Goal: Task Accomplishment & Management: Use online tool/utility

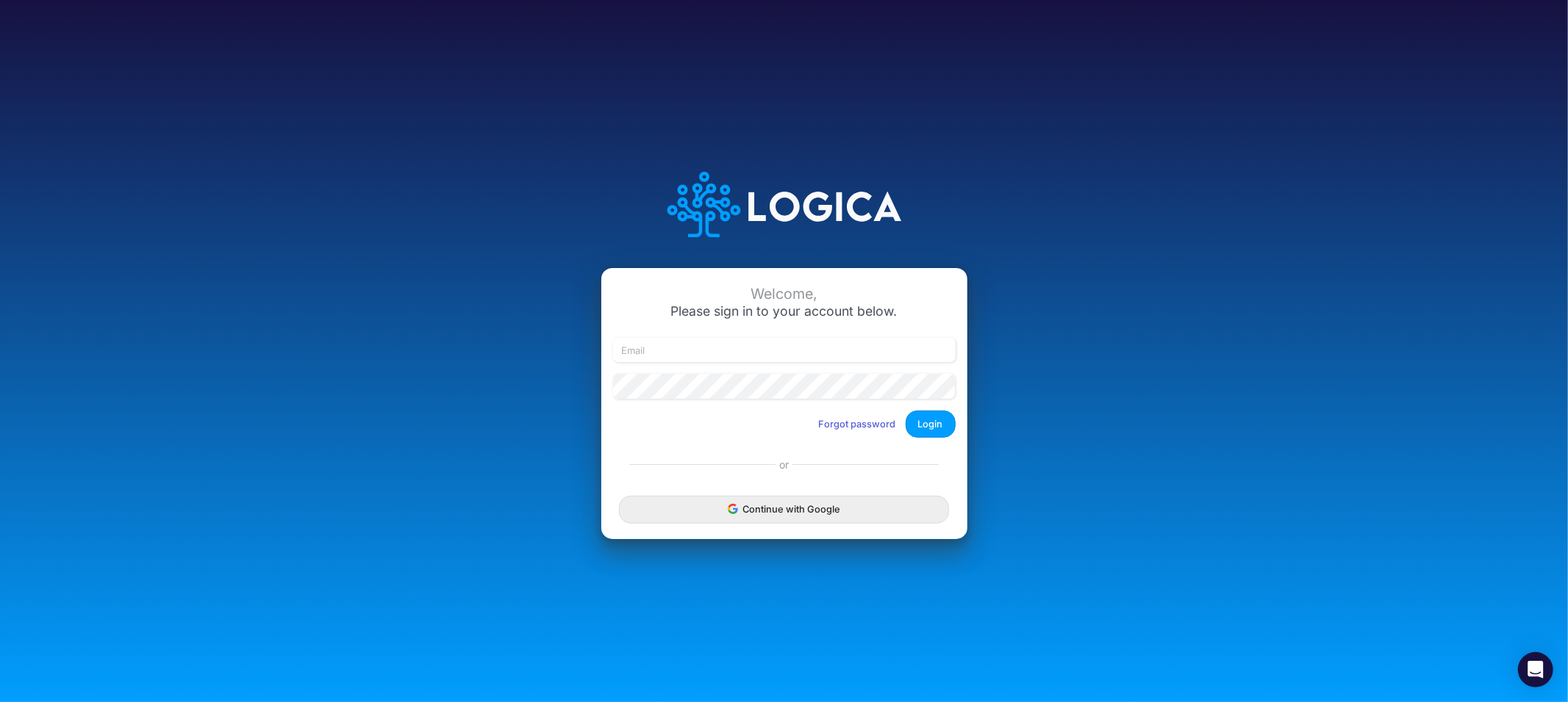
click at [699, 528] on div "Continue with Google" at bounding box center [784, 510] width 366 height 58
click at [699, 515] on button "Continue with Google" at bounding box center [783, 509] width 329 height 27
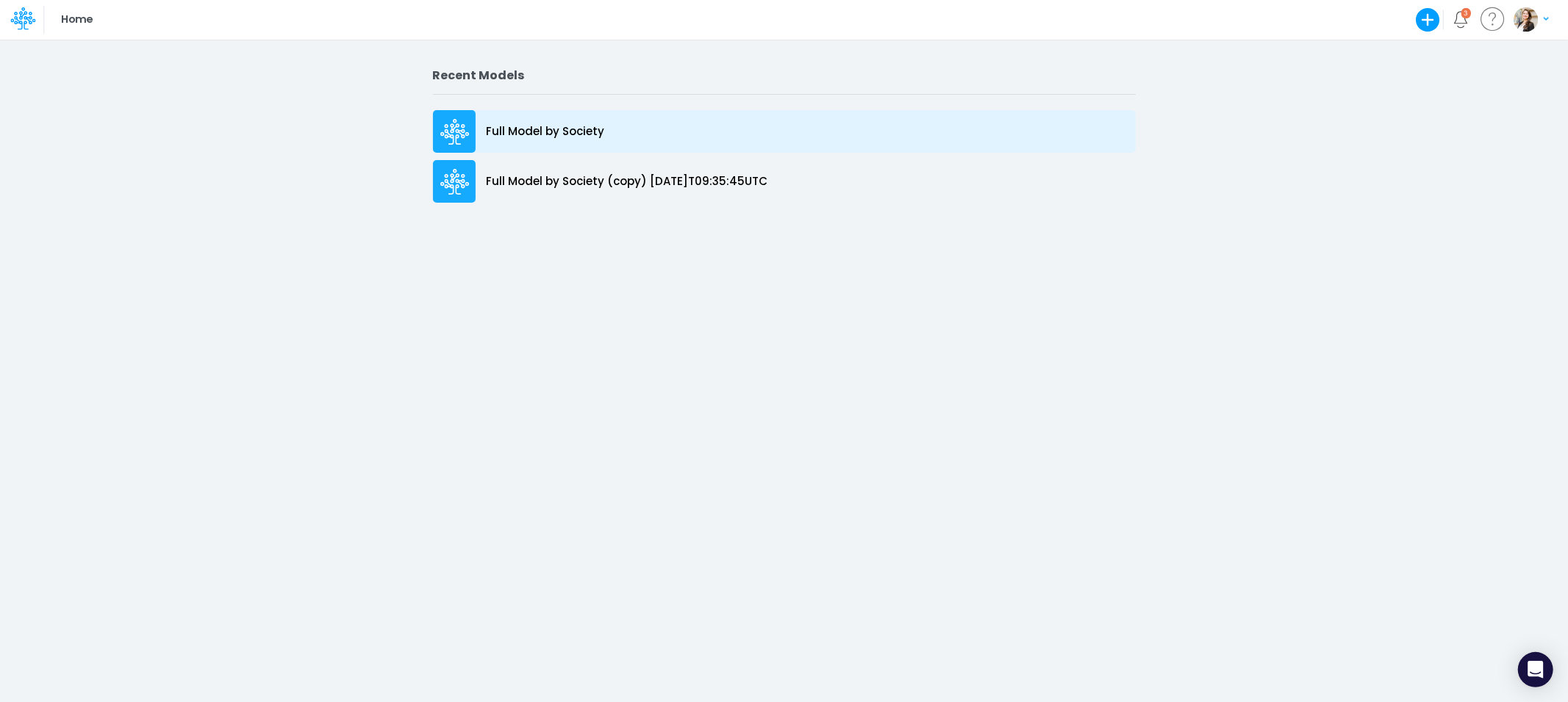
click at [522, 132] on p "Full Model by Society" at bounding box center [545, 131] width 118 height 17
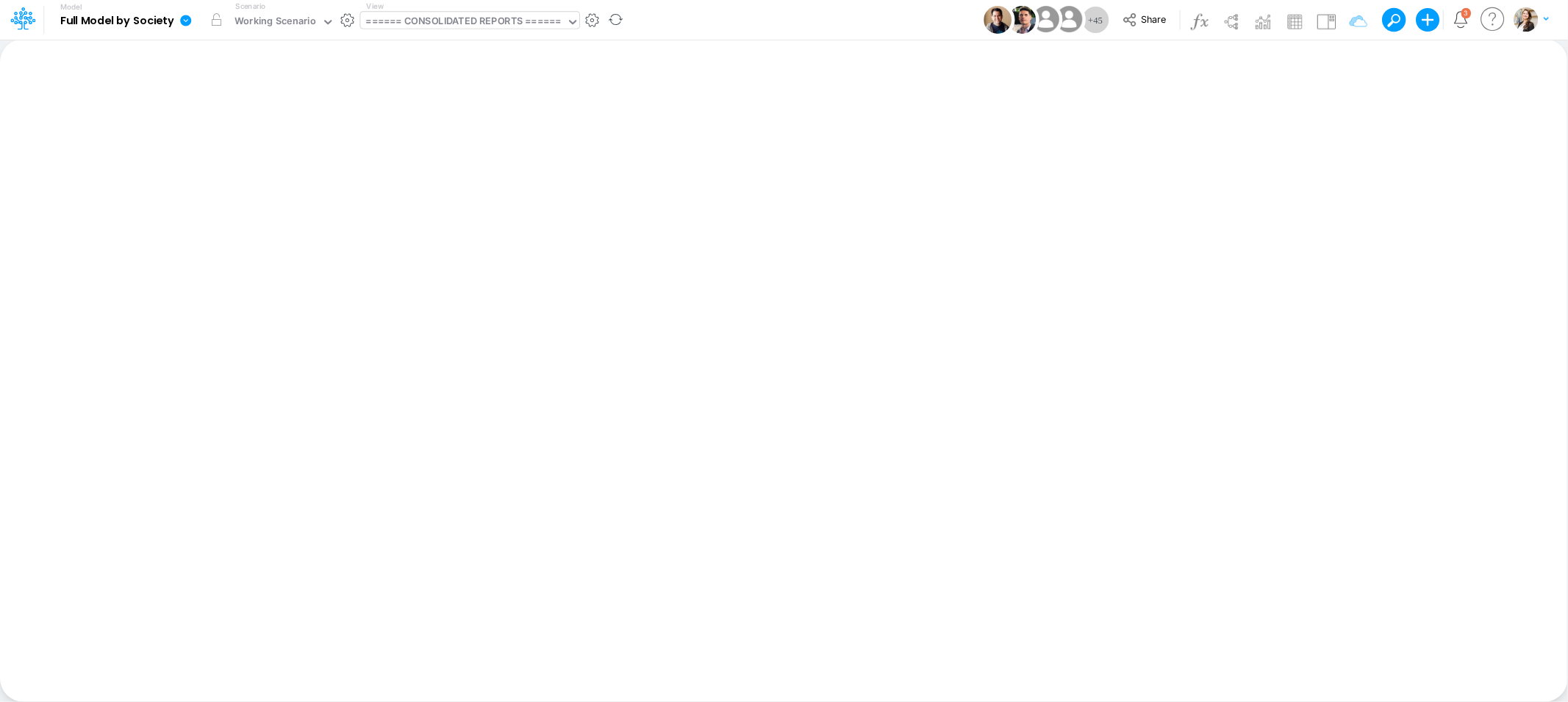
click at [449, 25] on div "====== CONSOLIDATED REPORTS ======" at bounding box center [464, 21] width 195 height 17
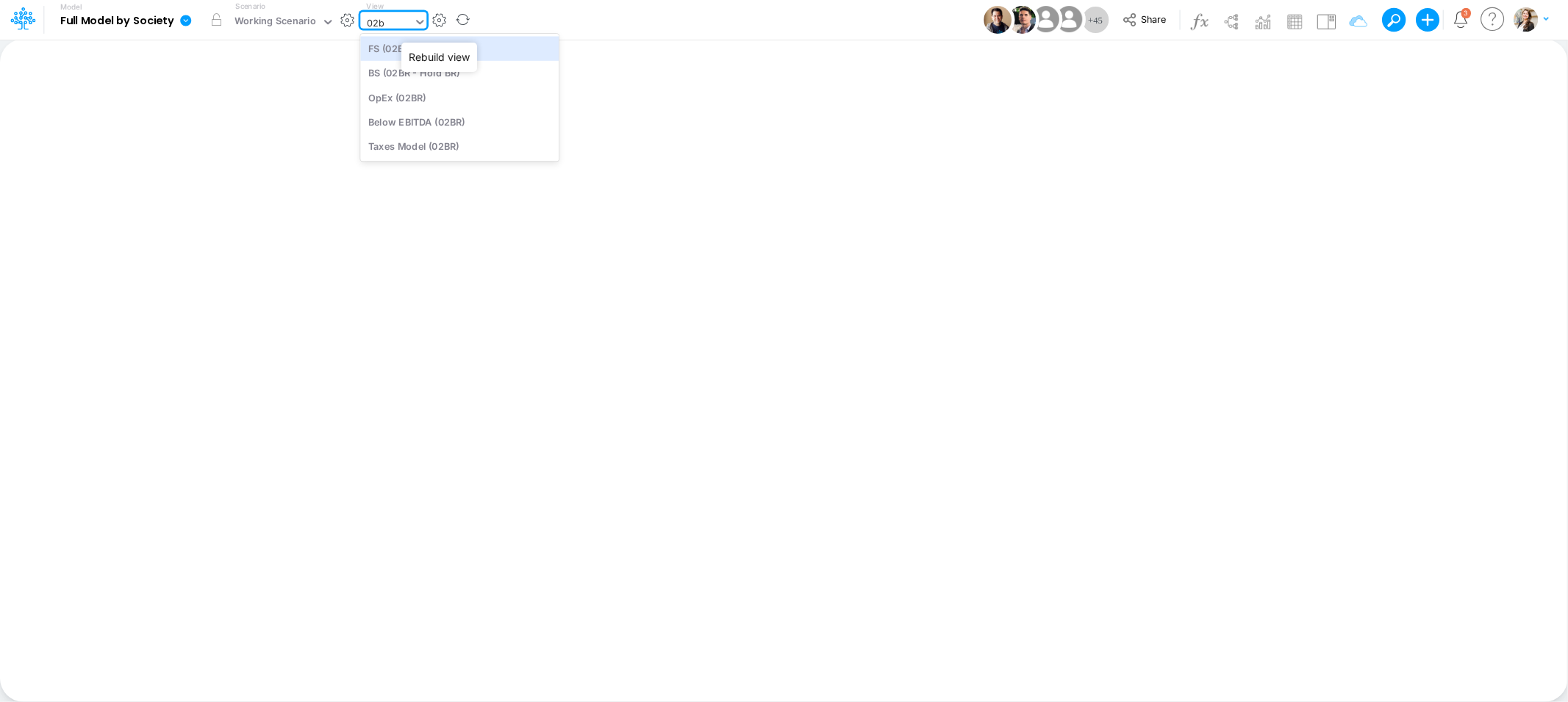
type input "02br"
click at [448, 79] on div "BS (02BR - Hold BR)" at bounding box center [460, 73] width 199 height 24
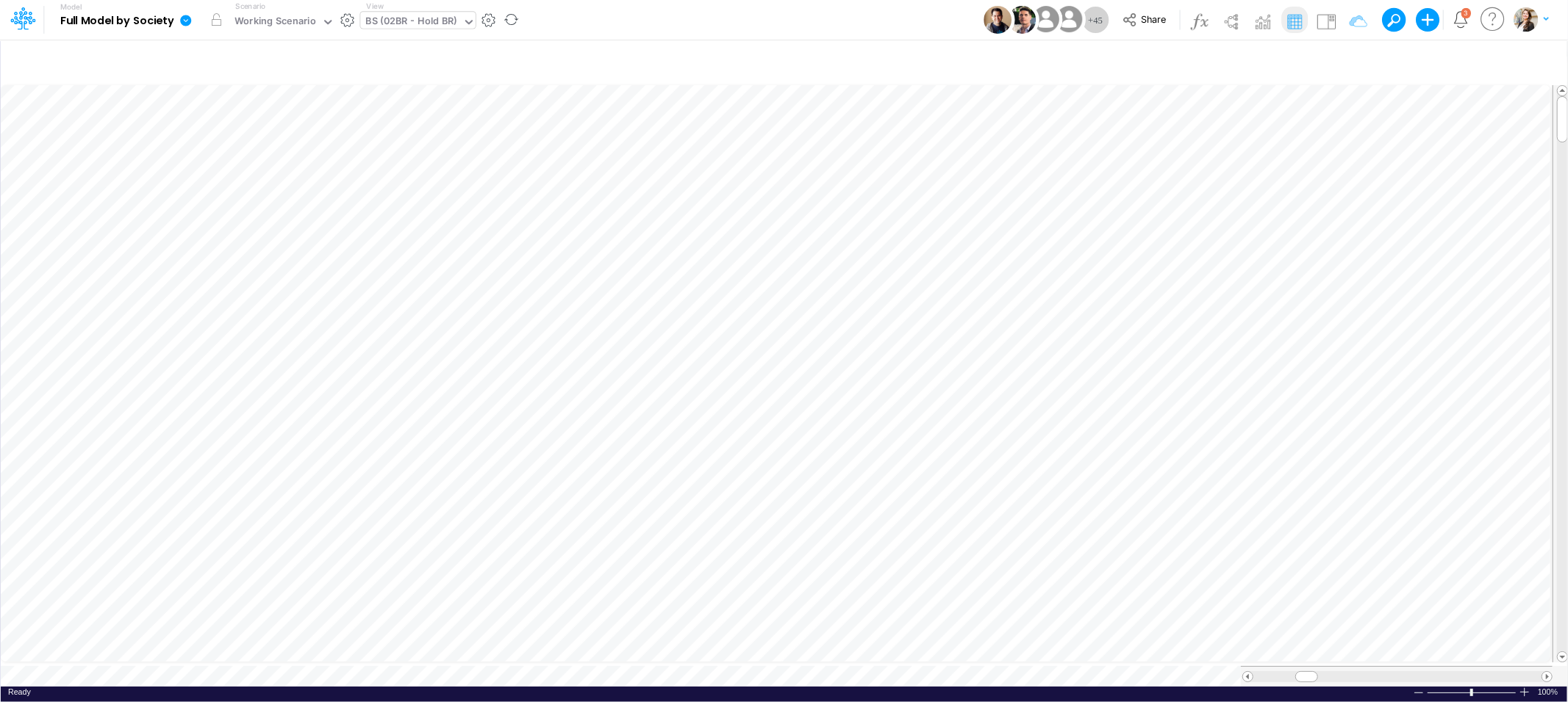
scroll to position [0, 1]
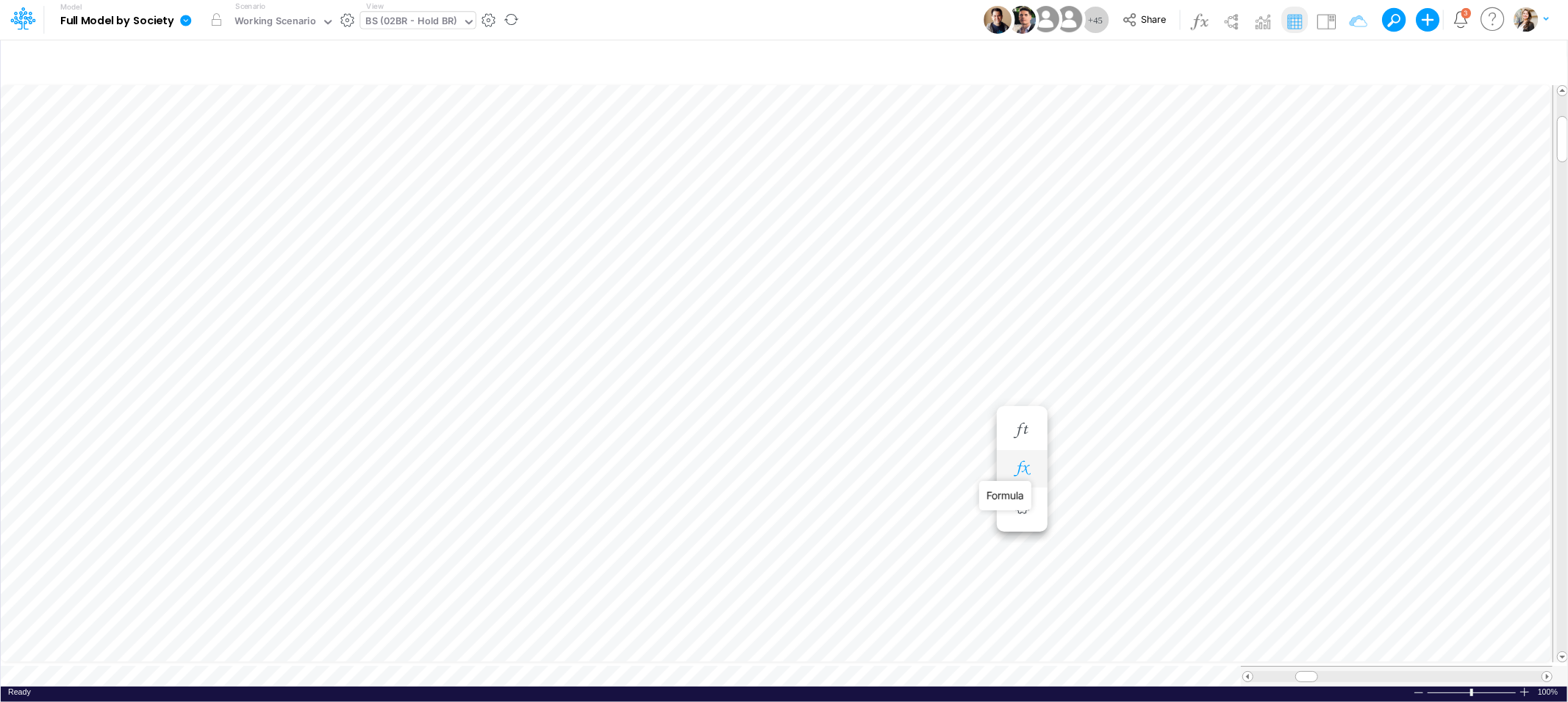
click at [1029, 473] on icon "button" at bounding box center [1022, 469] width 22 height 16
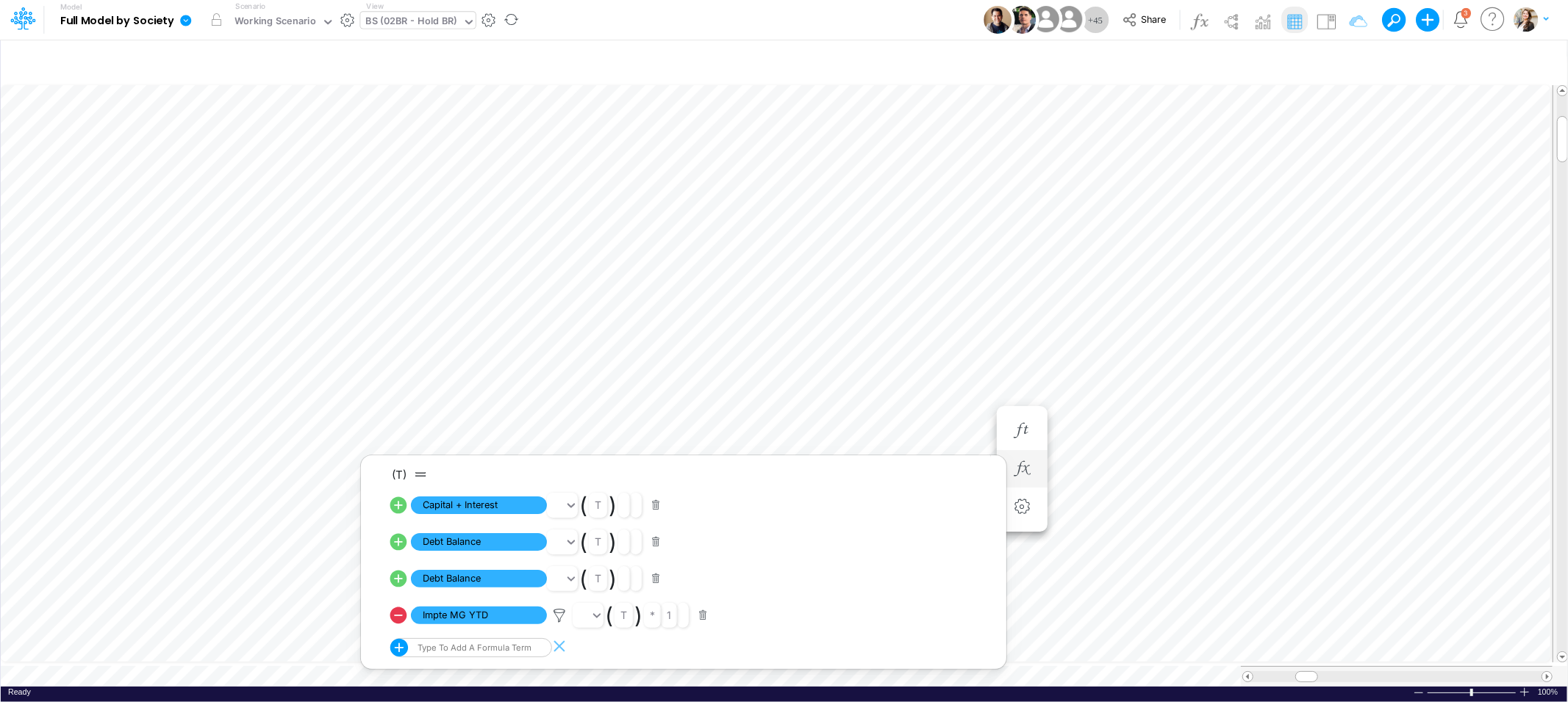
scroll to position [0, 1]
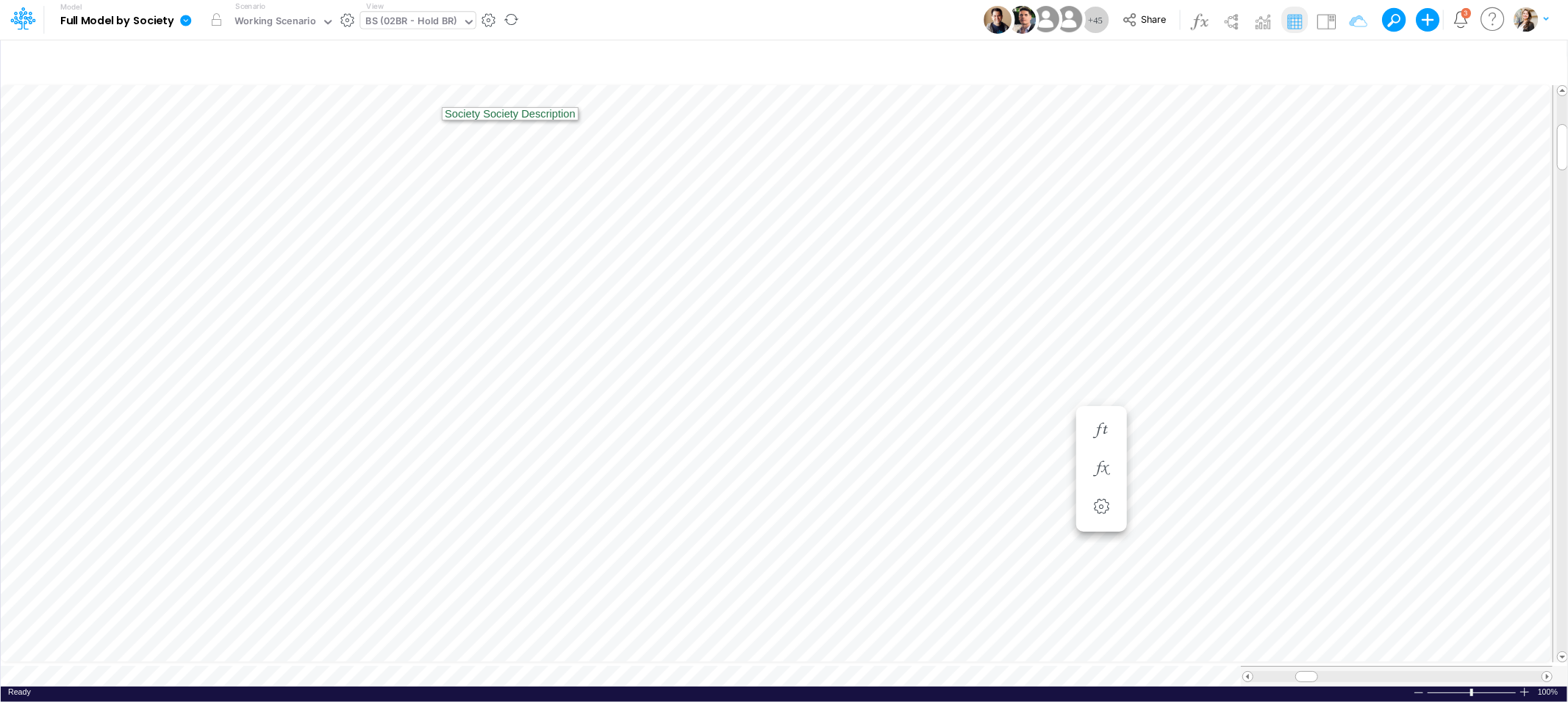
click at [404, 18] on div "BS (02BR - Hold BR)" at bounding box center [412, 21] width 92 height 17
type input "04br"
click at [415, 67] on div "BS (04BR - RP Dev)" at bounding box center [460, 73] width 199 height 24
type input "BS - 04BR (RP Dev)"
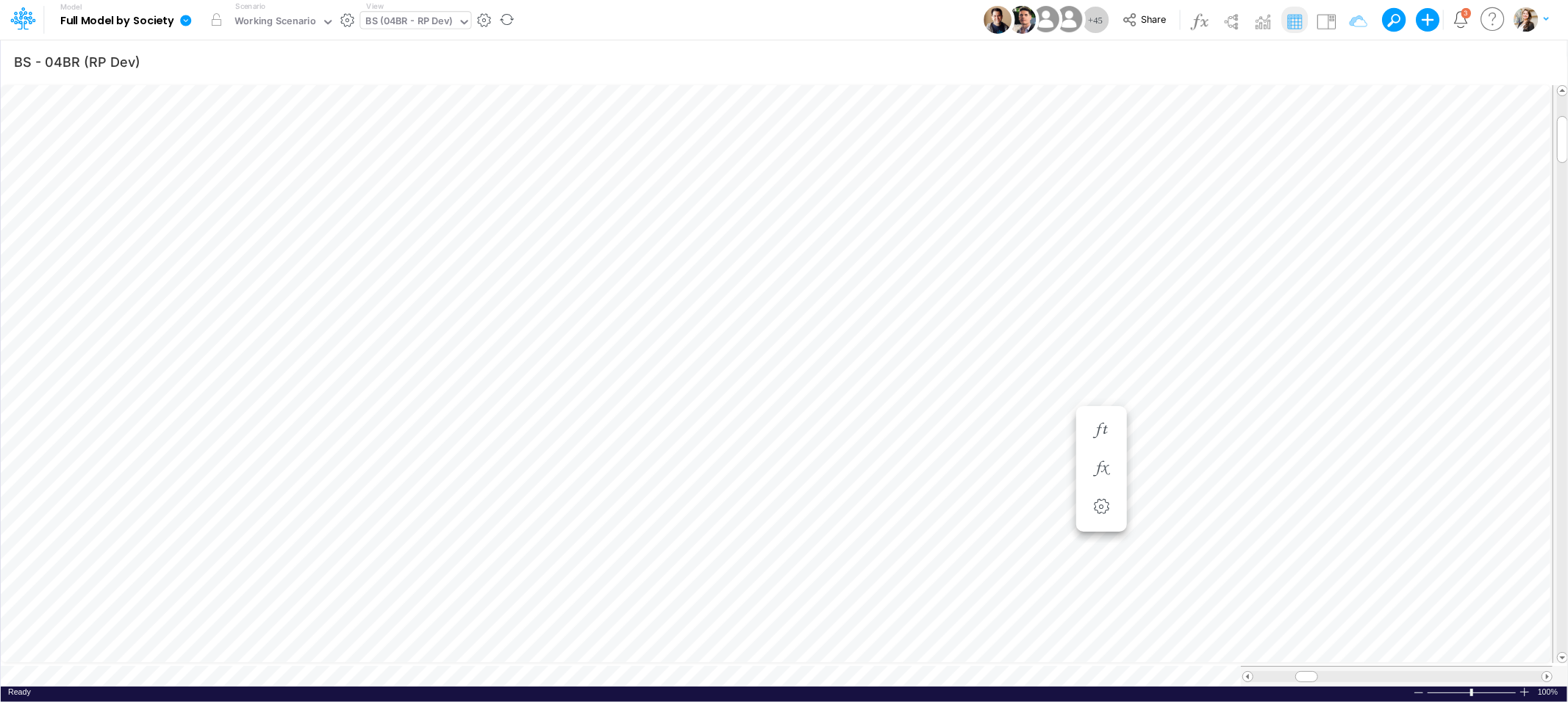
scroll to position [0, 1]
click at [1027, 314] on icon "button" at bounding box center [1022, 314] width 22 height 16
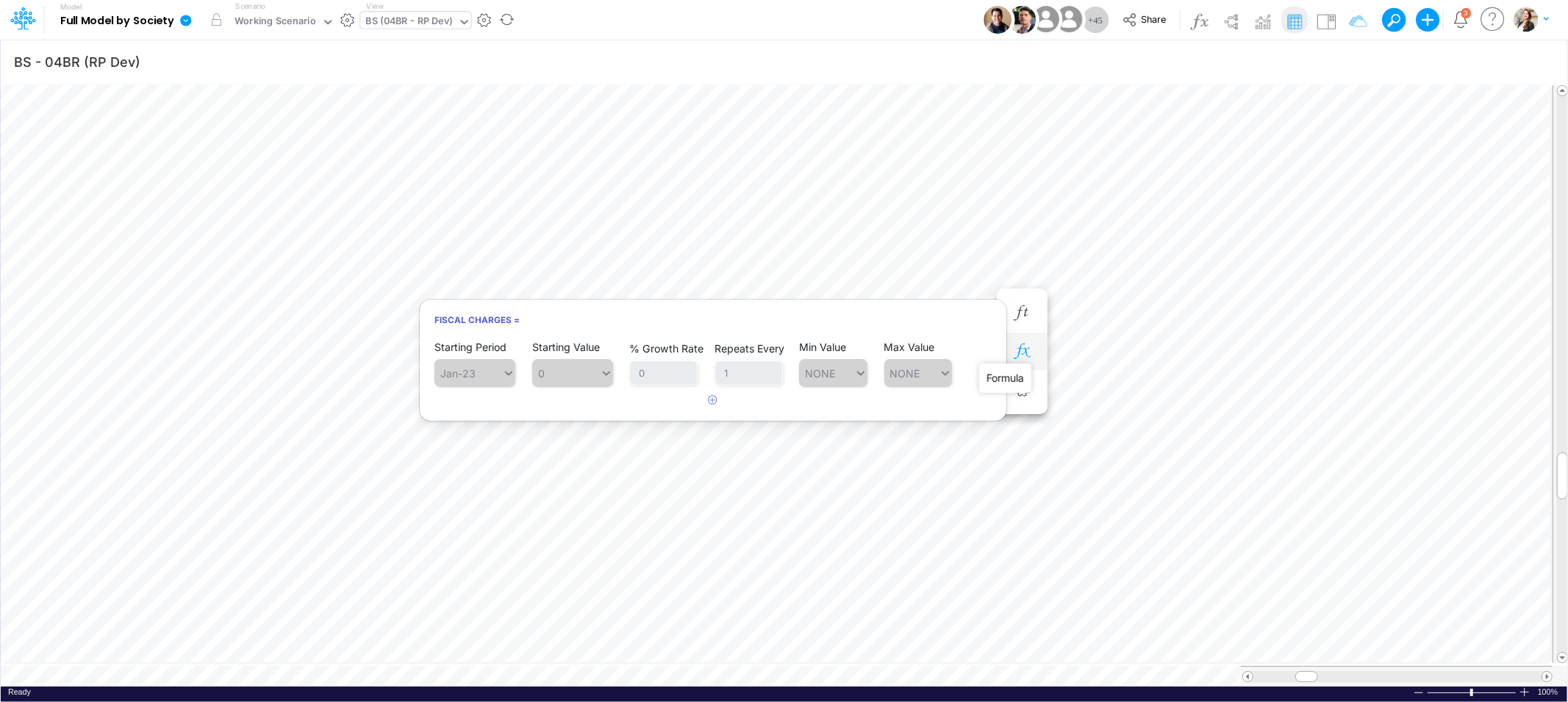
click at [1027, 354] on icon "button" at bounding box center [1022, 351] width 22 height 16
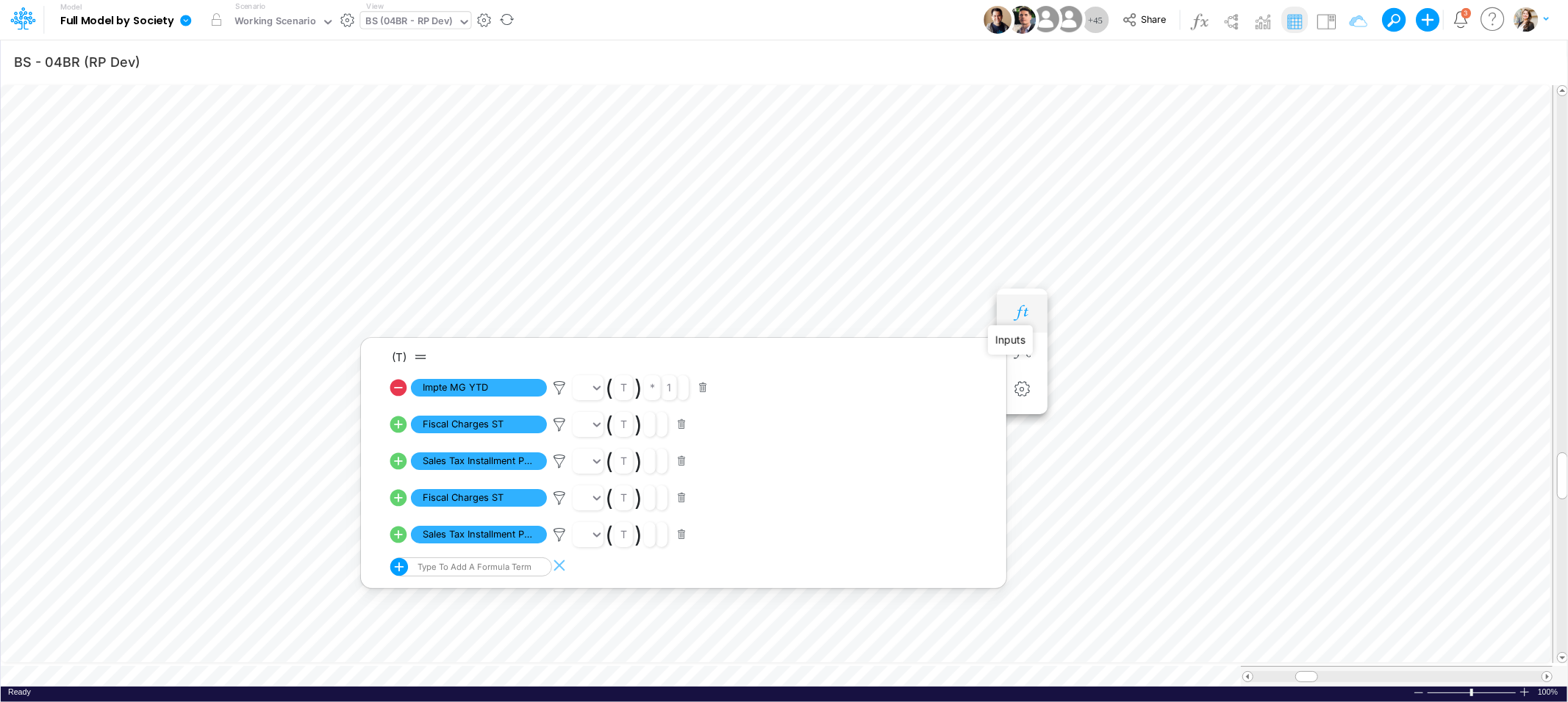
click at [1027, 319] on icon "button" at bounding box center [1022, 314] width 22 height 16
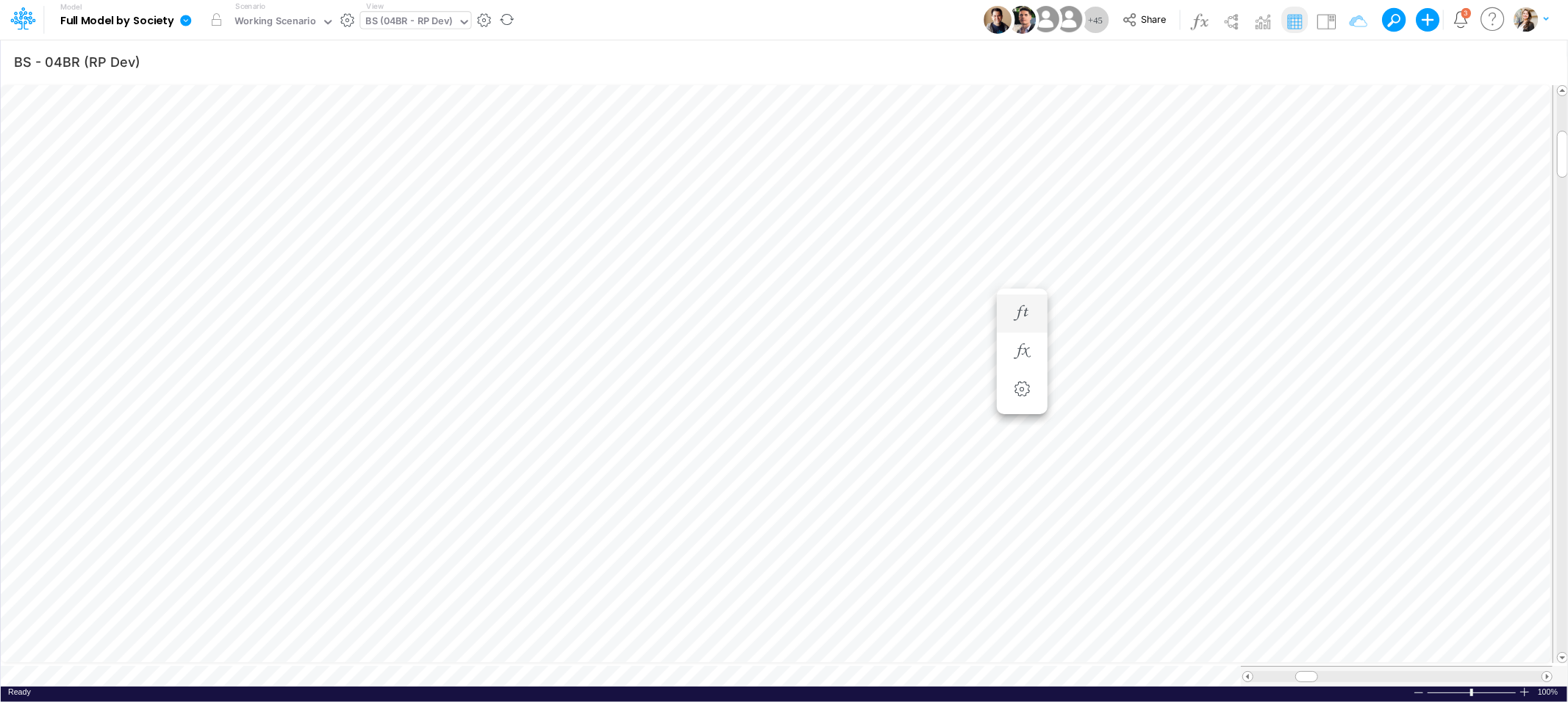
scroll to position [0, 1]
click at [404, 23] on div "BS (04BR - RP Dev)" at bounding box center [409, 21] width 87 height 17
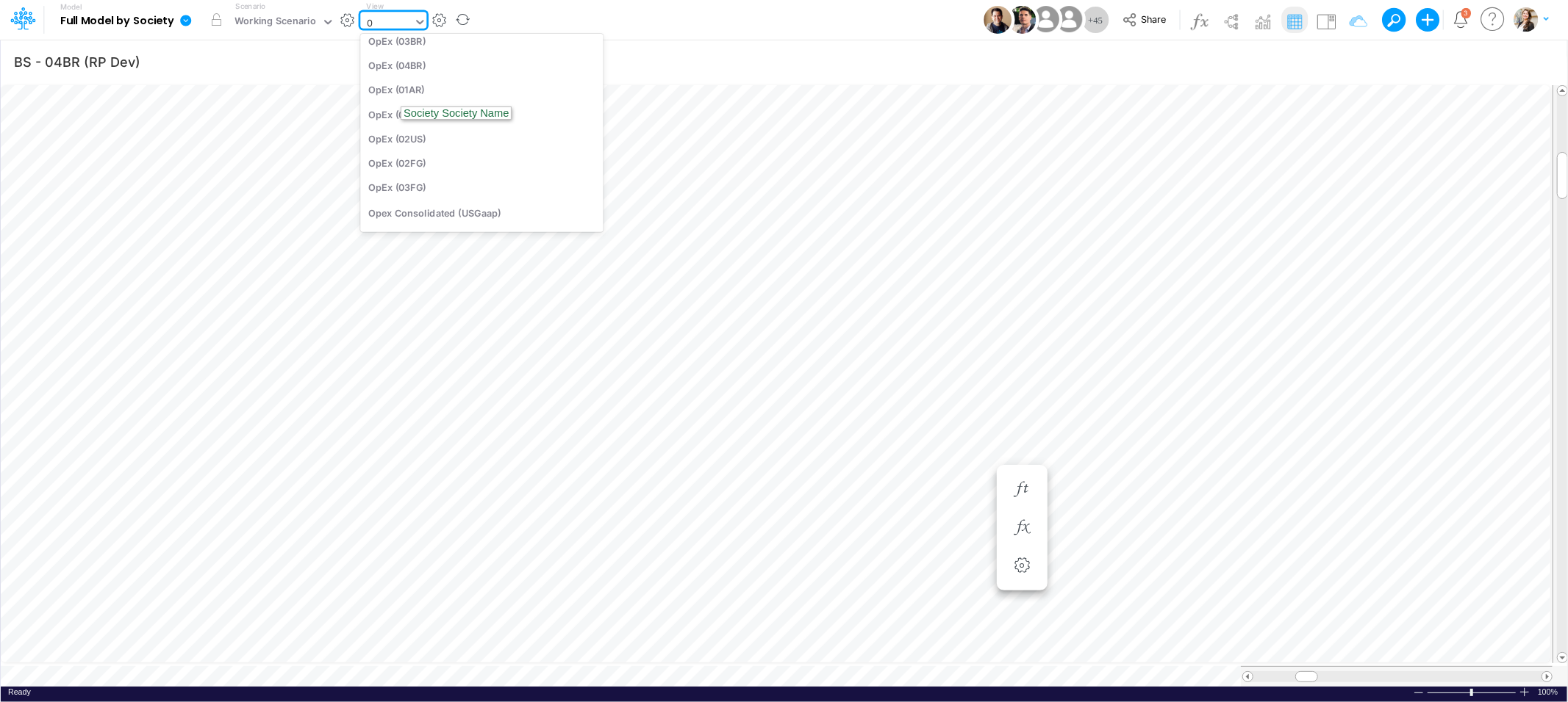
scroll to position [37, 0]
type input "02fg"
click at [413, 74] on div "BS (02FG - FIDC CC)" at bounding box center [460, 73] width 199 height 24
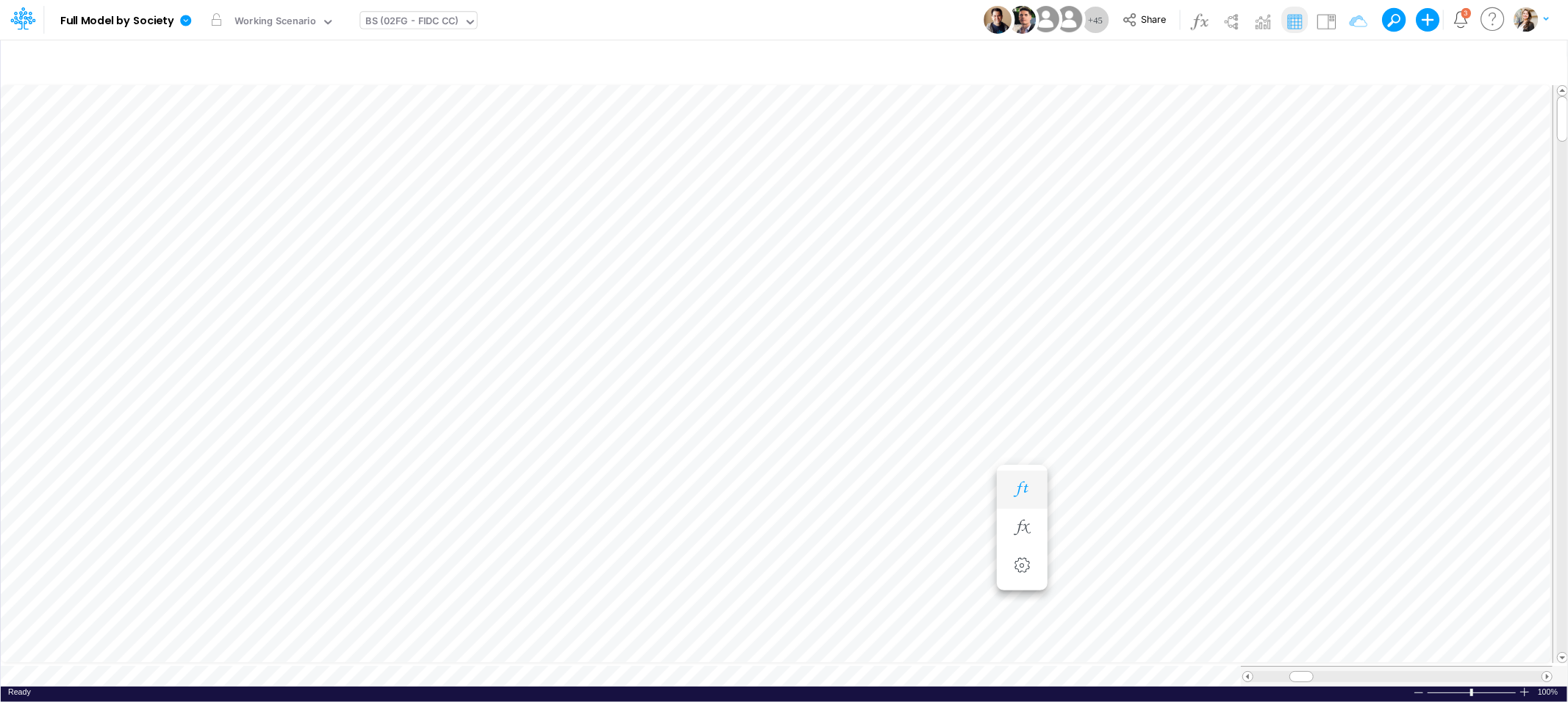
scroll to position [0, 1]
click at [1006, 22] on img at bounding box center [997, 19] width 28 height 28
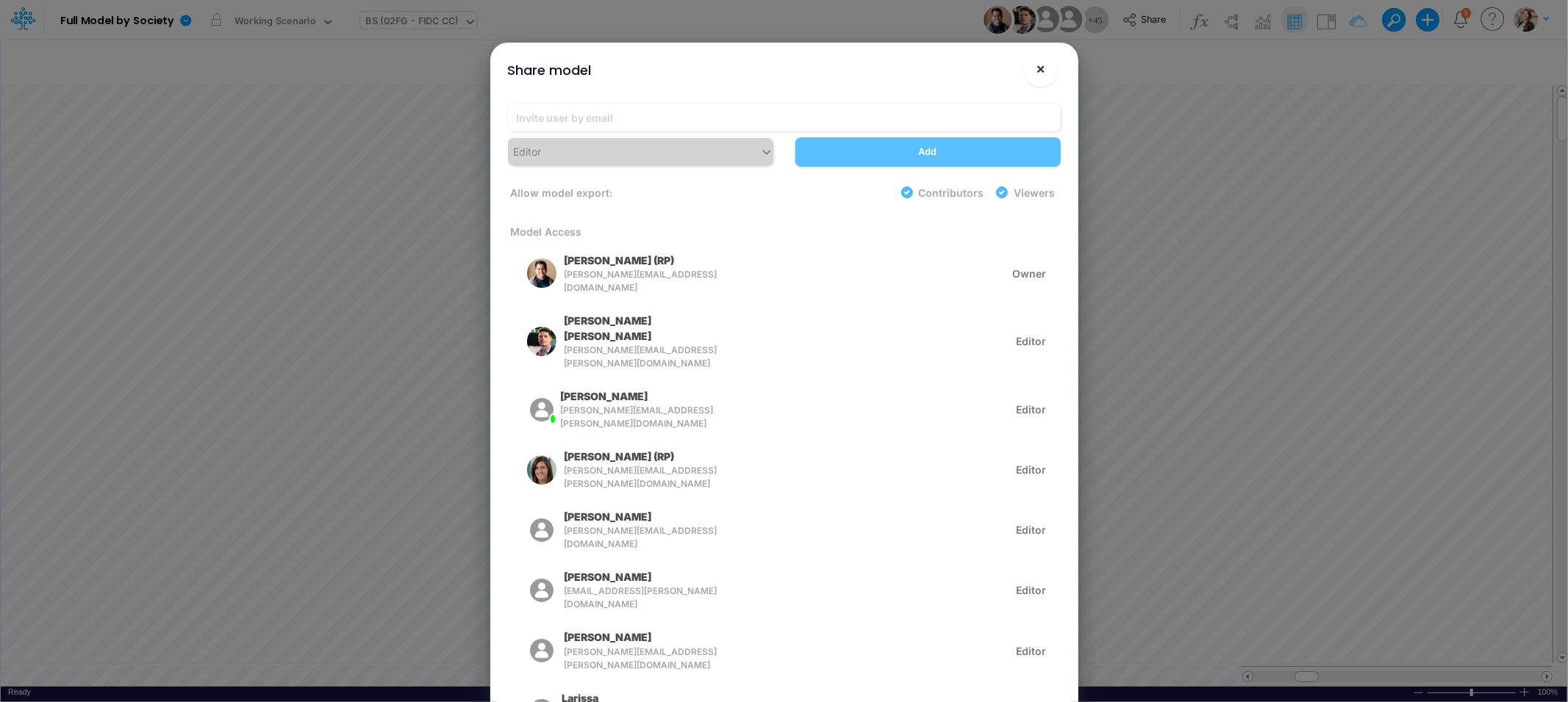
click at [1045, 70] on button "×" at bounding box center [1040, 69] width 35 height 35
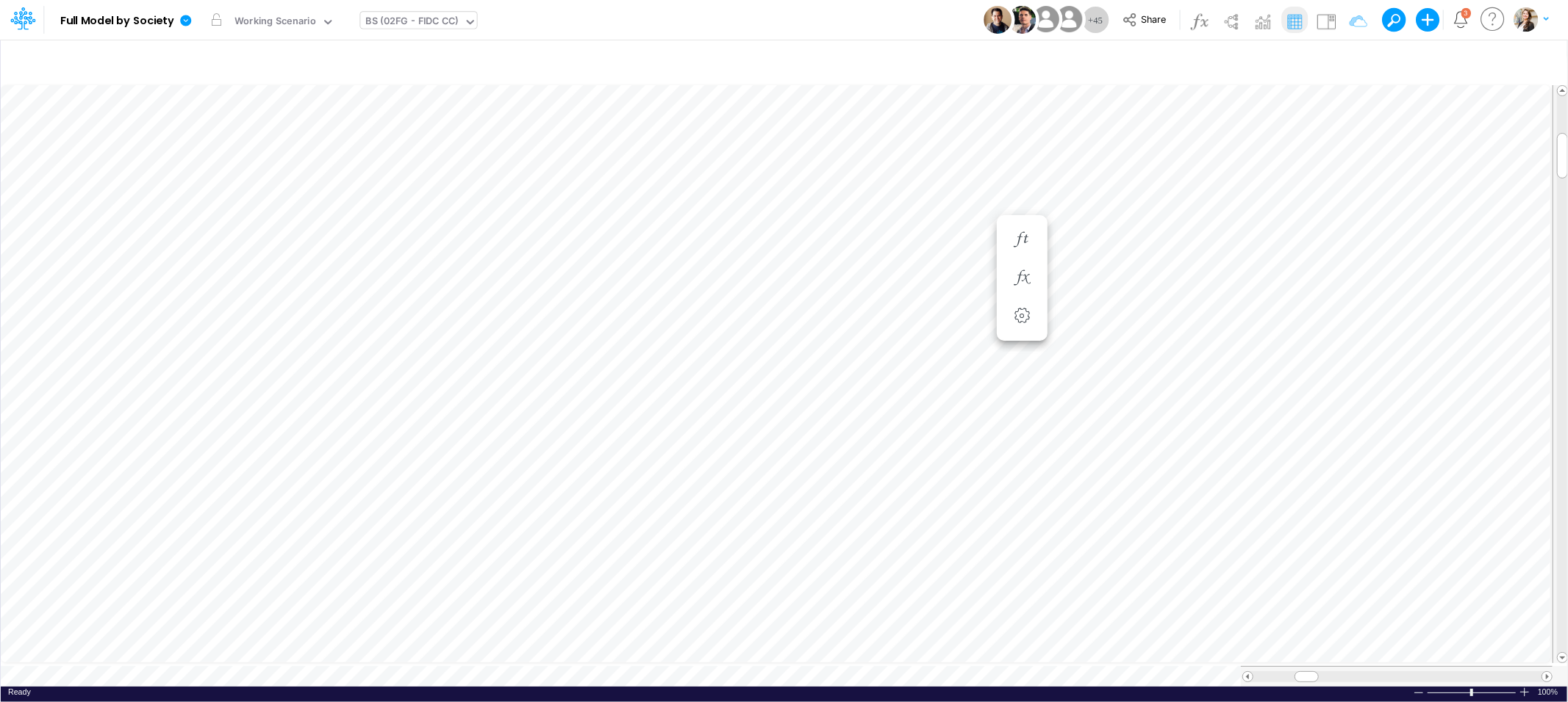
scroll to position [0, 1]
click at [780, 520] on icon "button" at bounding box center [783, 528] width 22 height 16
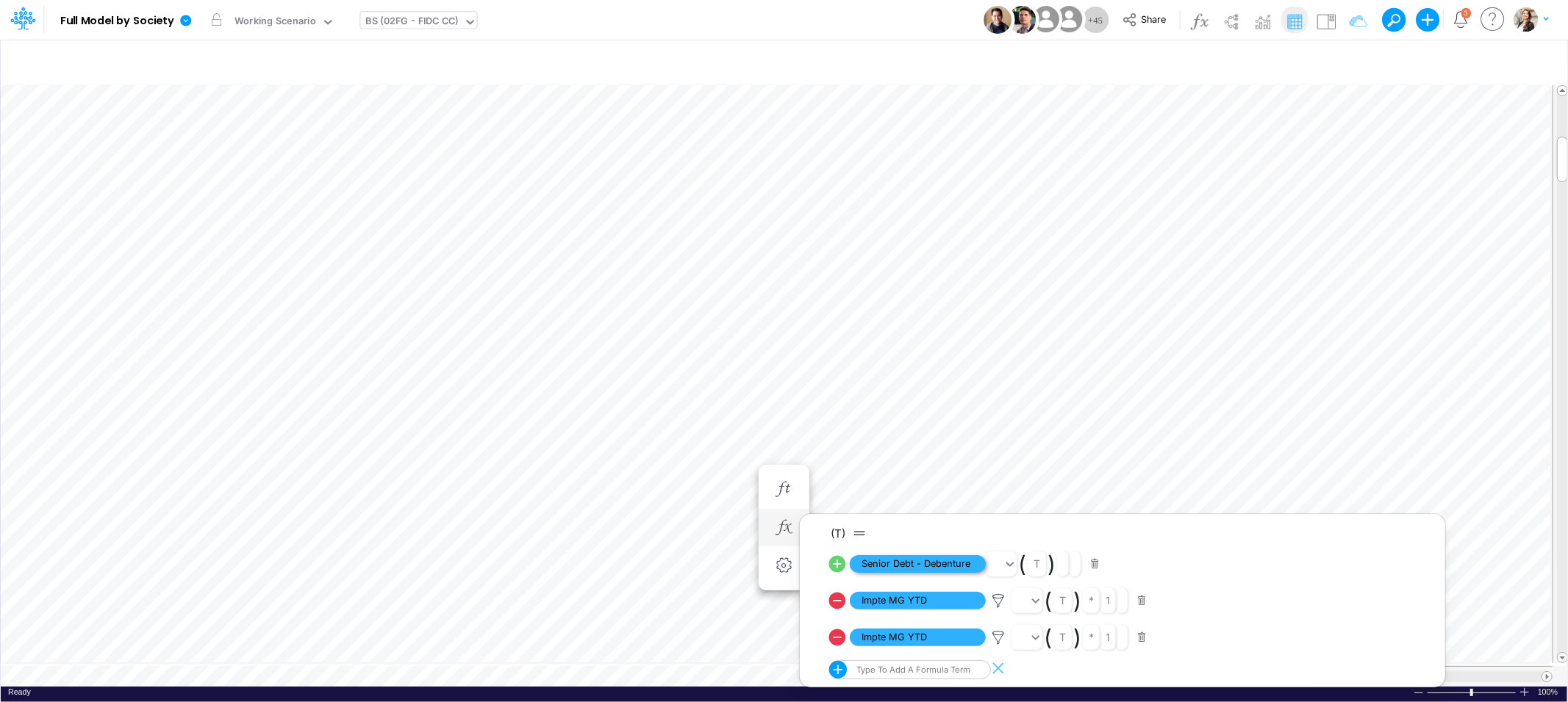
click at [884, 562] on span "Senior Debt - Debenture" at bounding box center [917, 564] width 136 height 18
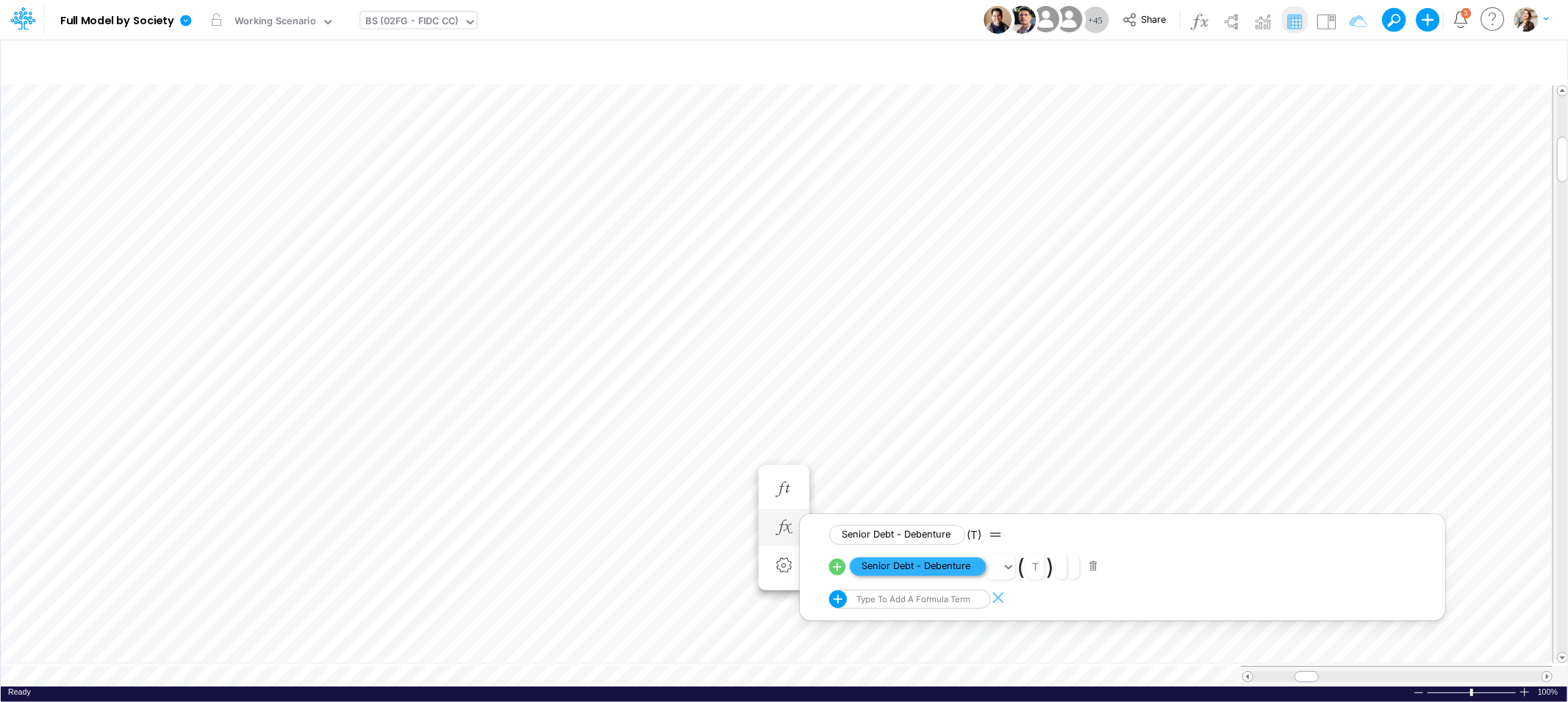
click at [894, 565] on span "Senior Debt - Debenture" at bounding box center [917, 567] width 136 height 18
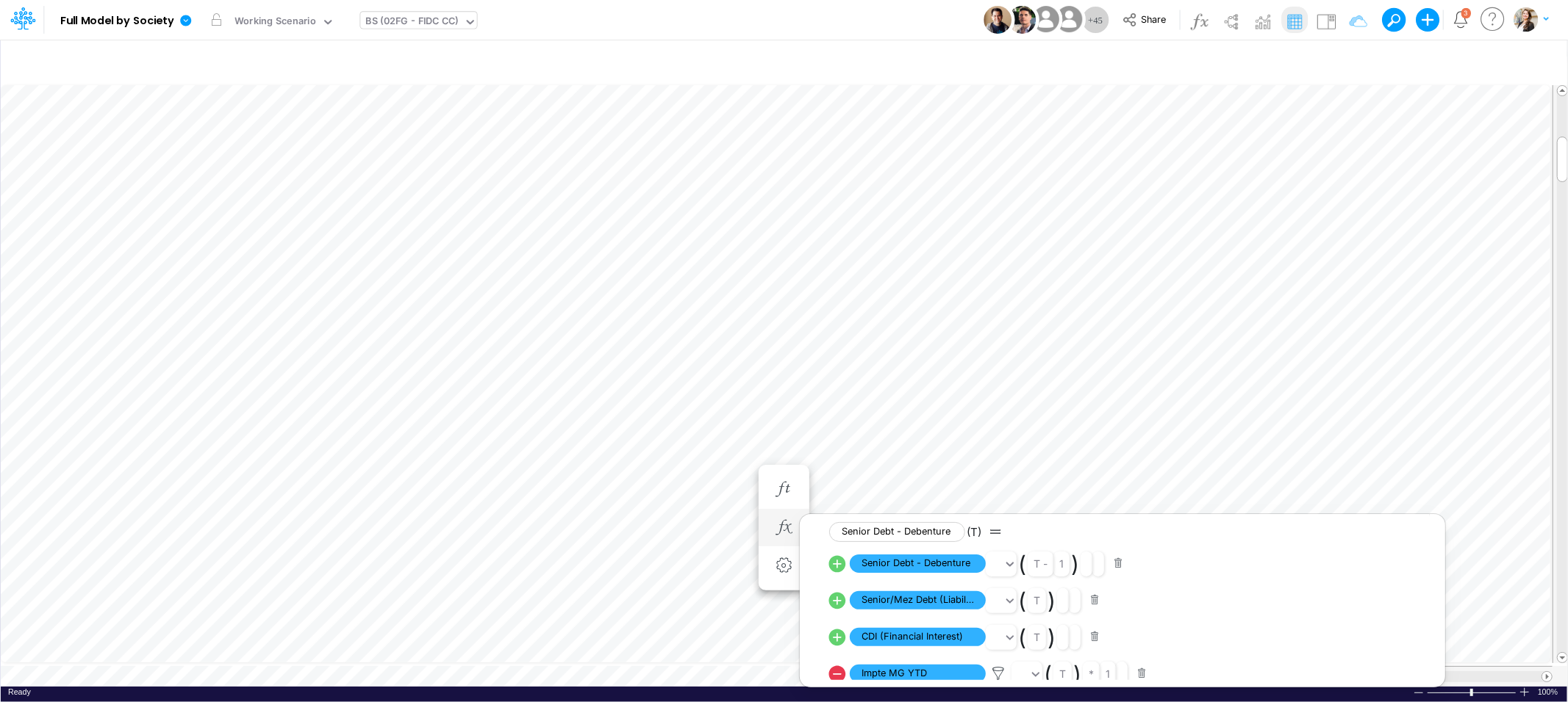
scroll to position [6, 0]
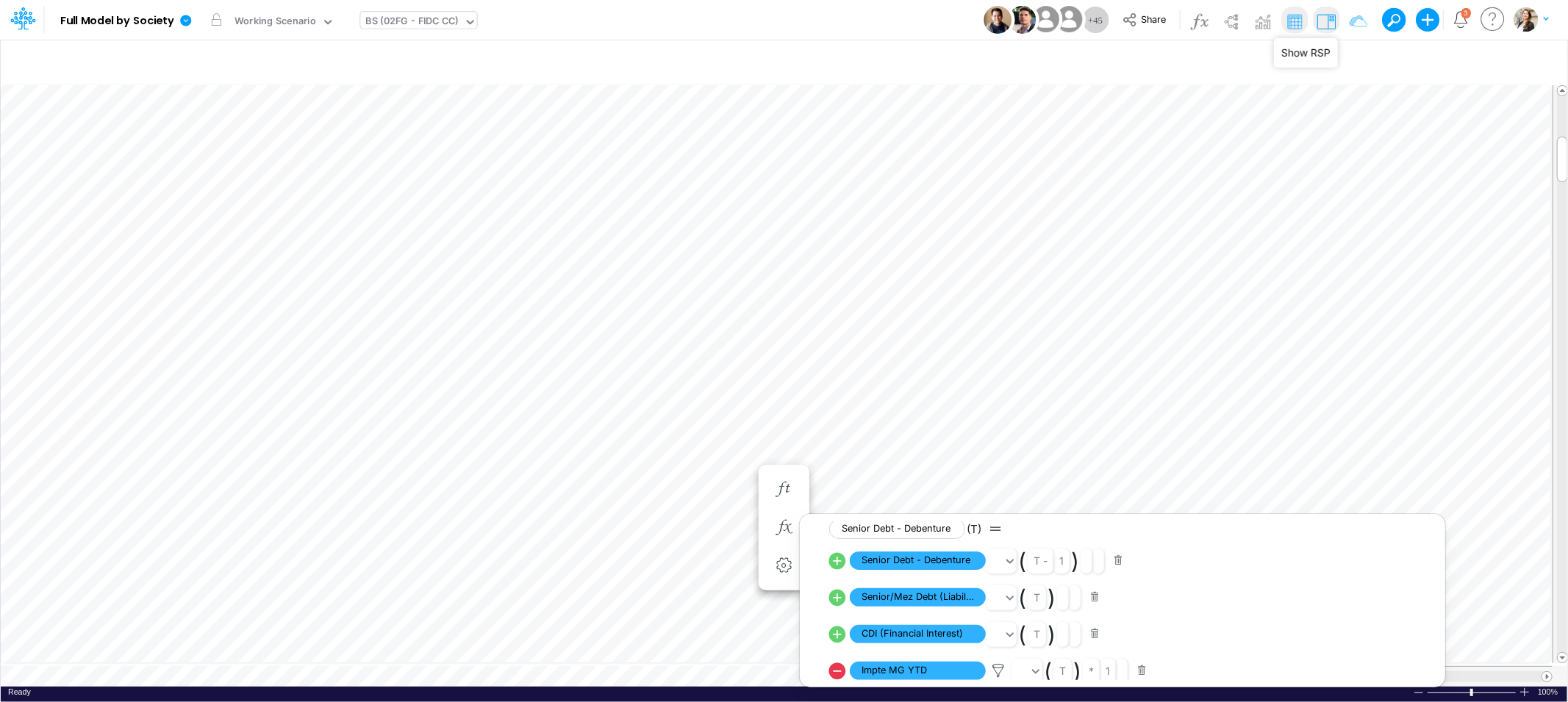
click at [1327, 25] on img at bounding box center [1325, 21] width 23 height 23
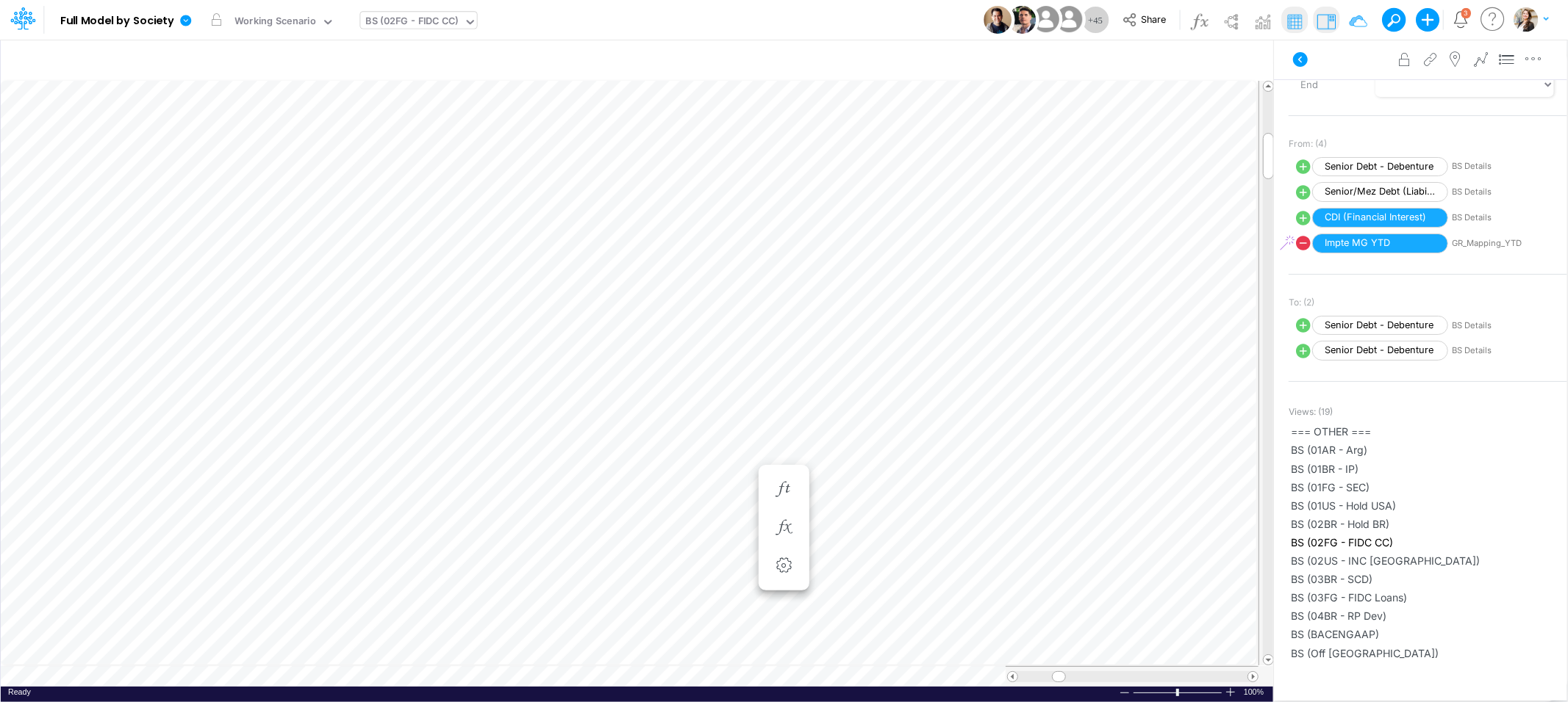
scroll to position [0, 1]
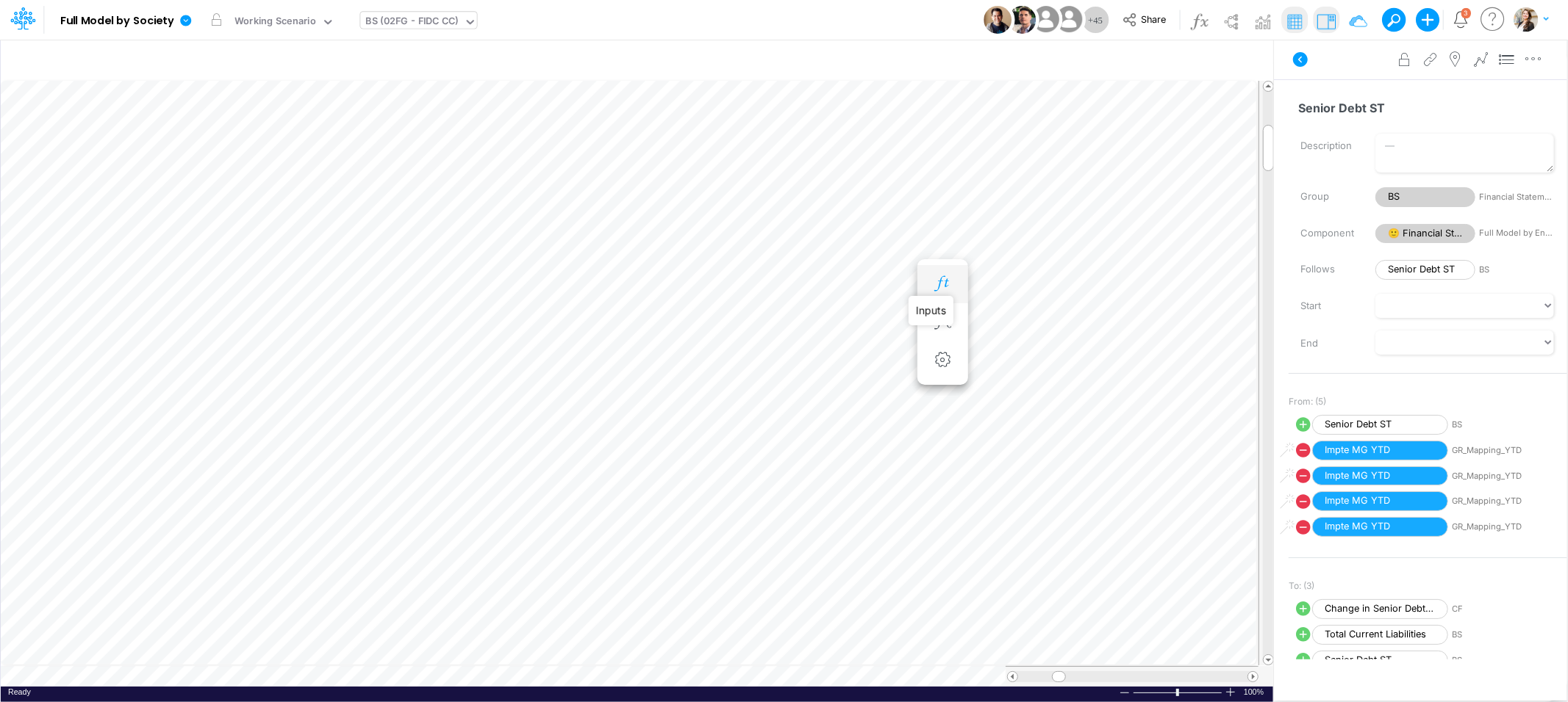
click at [947, 289] on icon "button" at bounding box center [942, 284] width 22 height 16
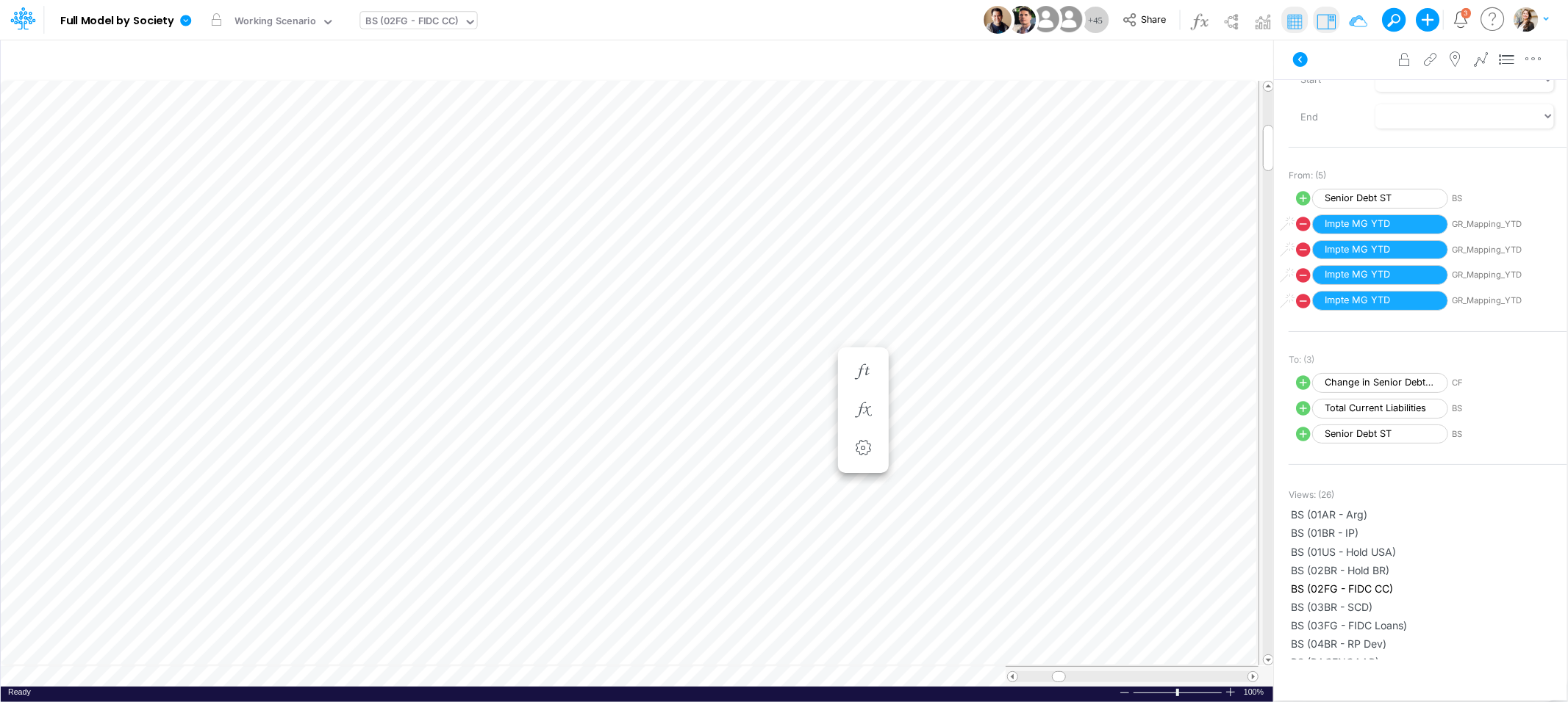
scroll to position [0, 1]
click at [1460, 200] on span "BS" at bounding box center [1519, 199] width 136 height 13
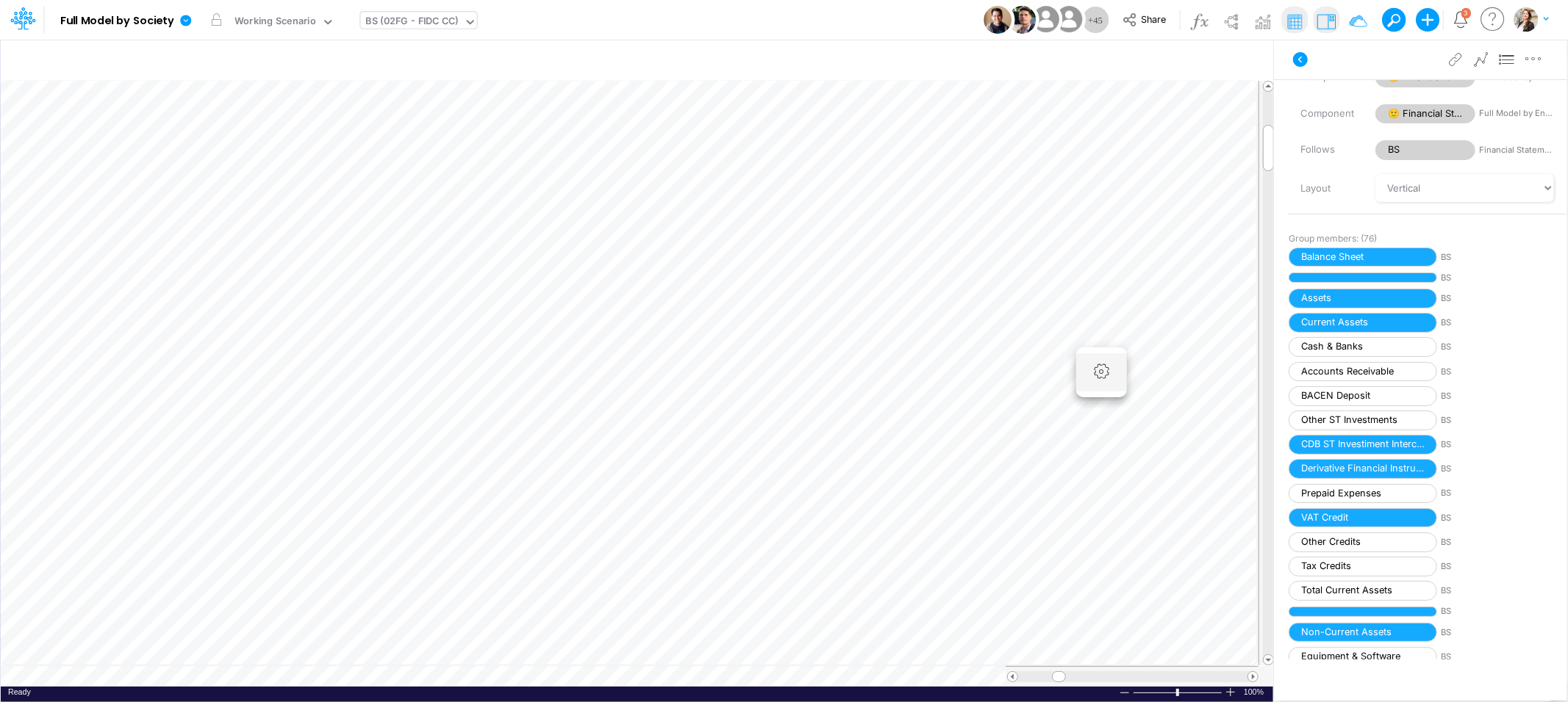
scroll to position [0, 1]
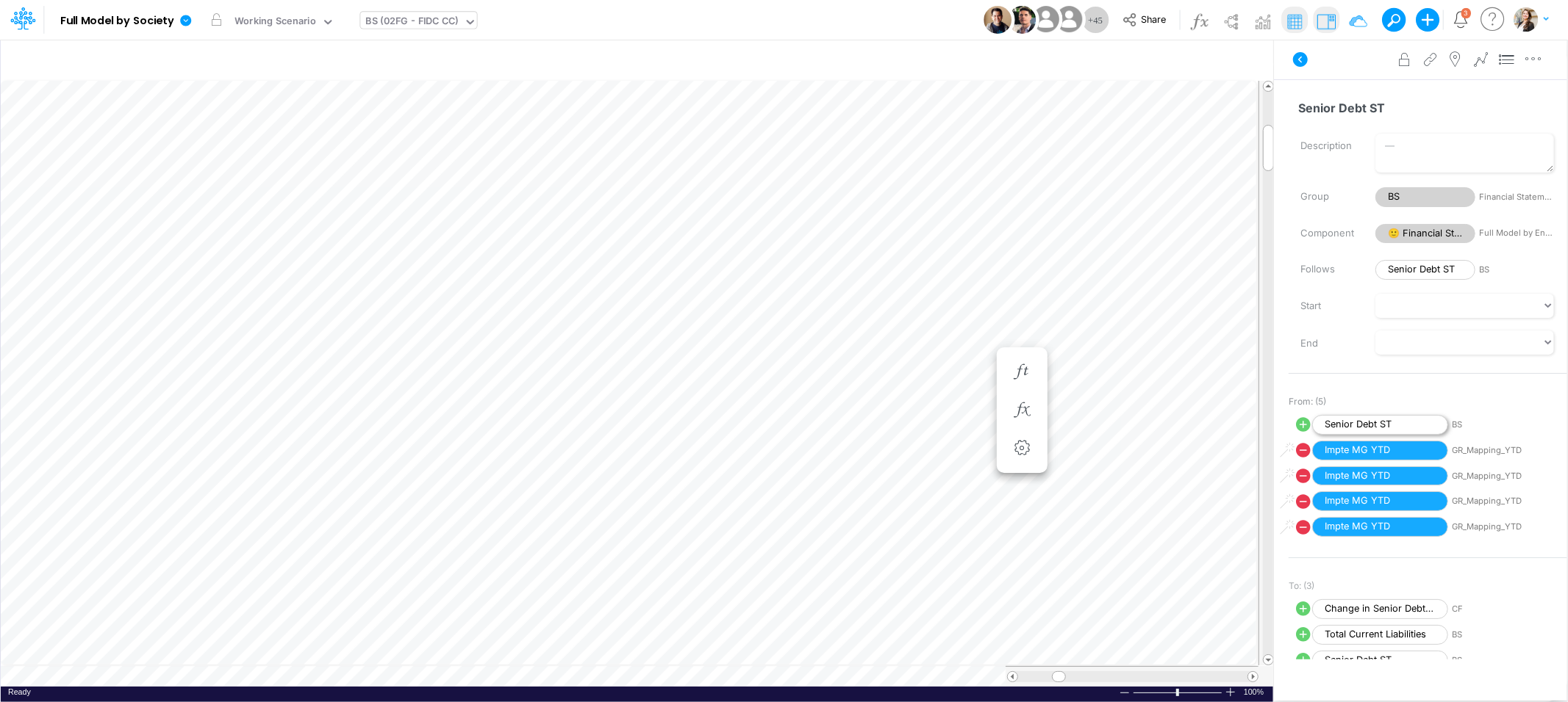
click at [1327, 427] on span "Senior Debt ST" at bounding box center [1380, 425] width 136 height 19
click at [1028, 369] on icon "button" at bounding box center [1022, 372] width 22 height 16
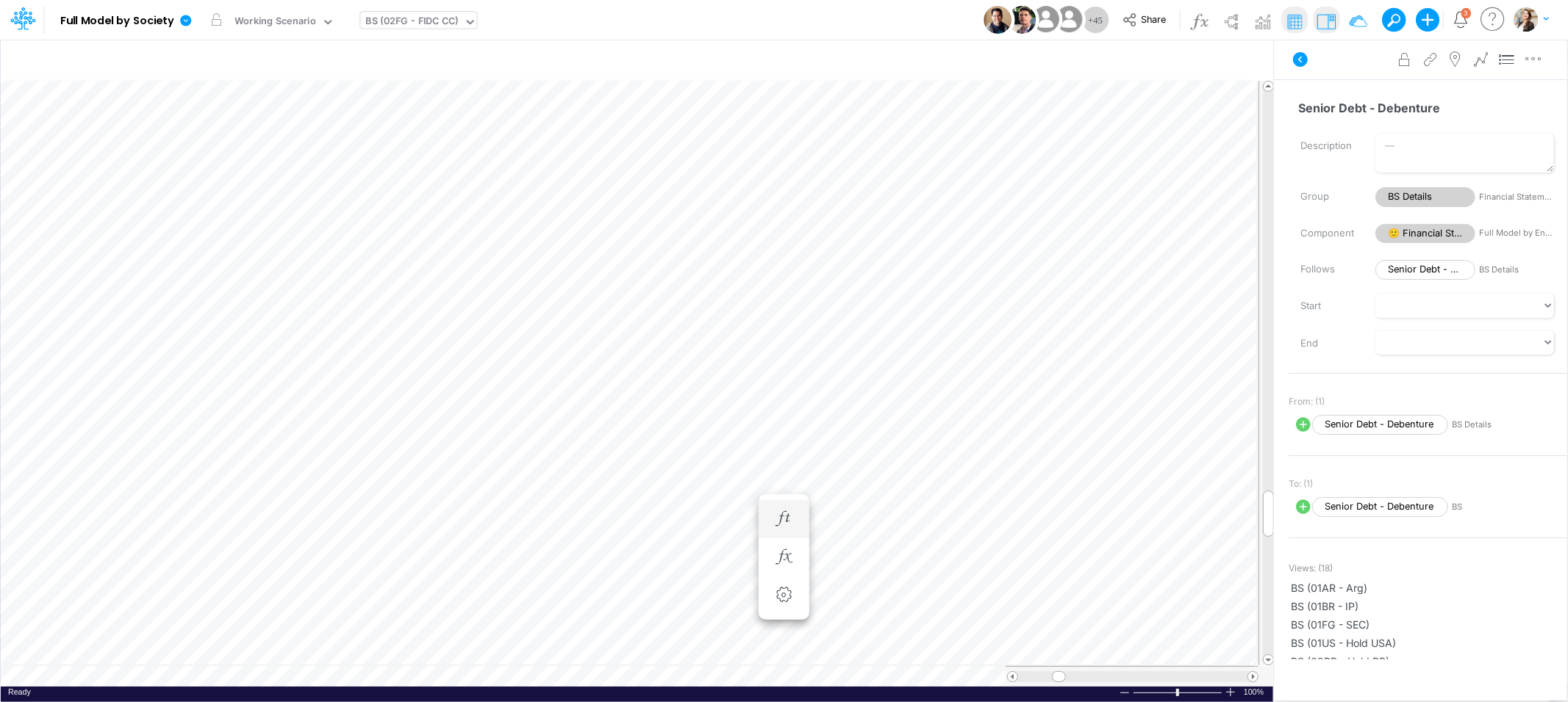
click at [798, 513] on li "Senior Debt - Debenture =" at bounding box center [784, 519] width 51 height 38
click at [789, 514] on icon "button" at bounding box center [783, 519] width 22 height 16
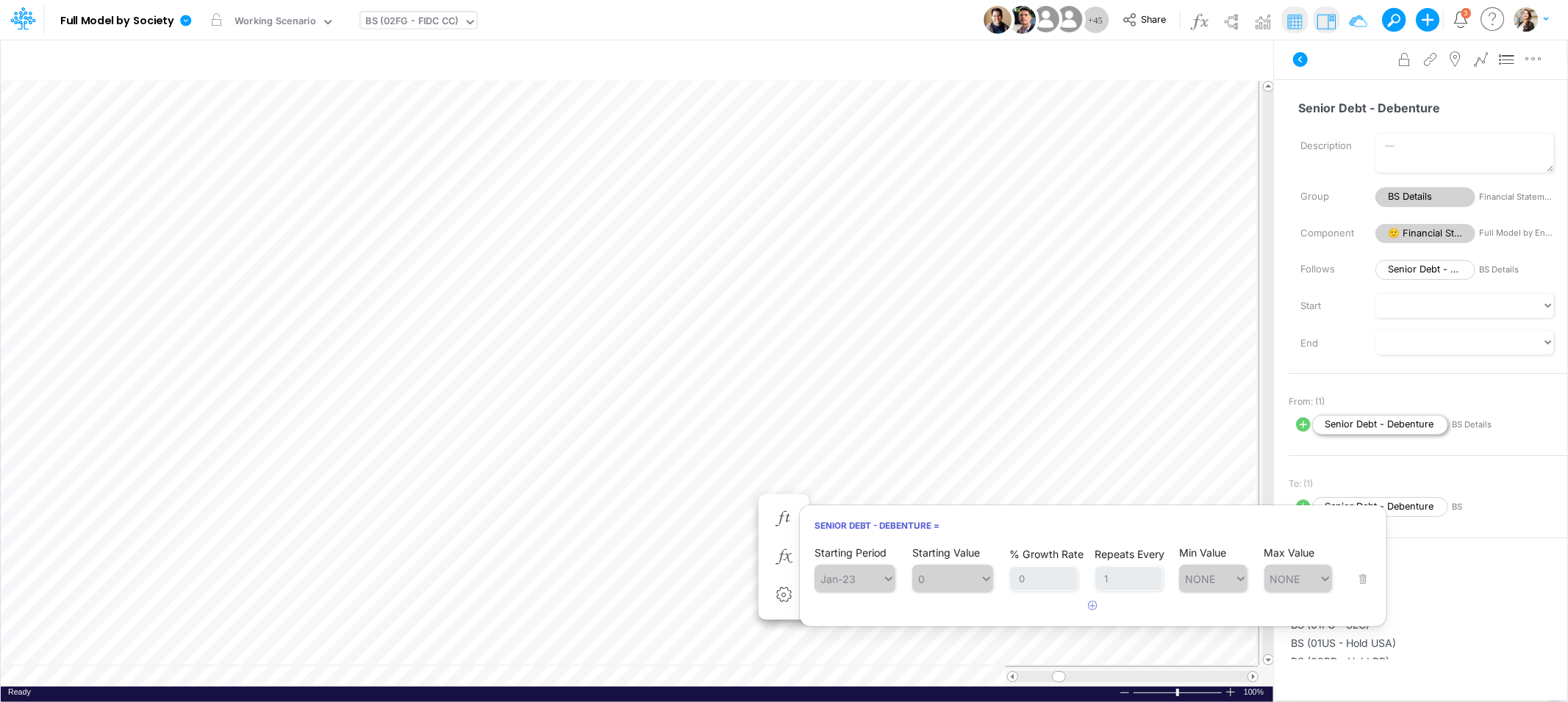
scroll to position [0, 1]
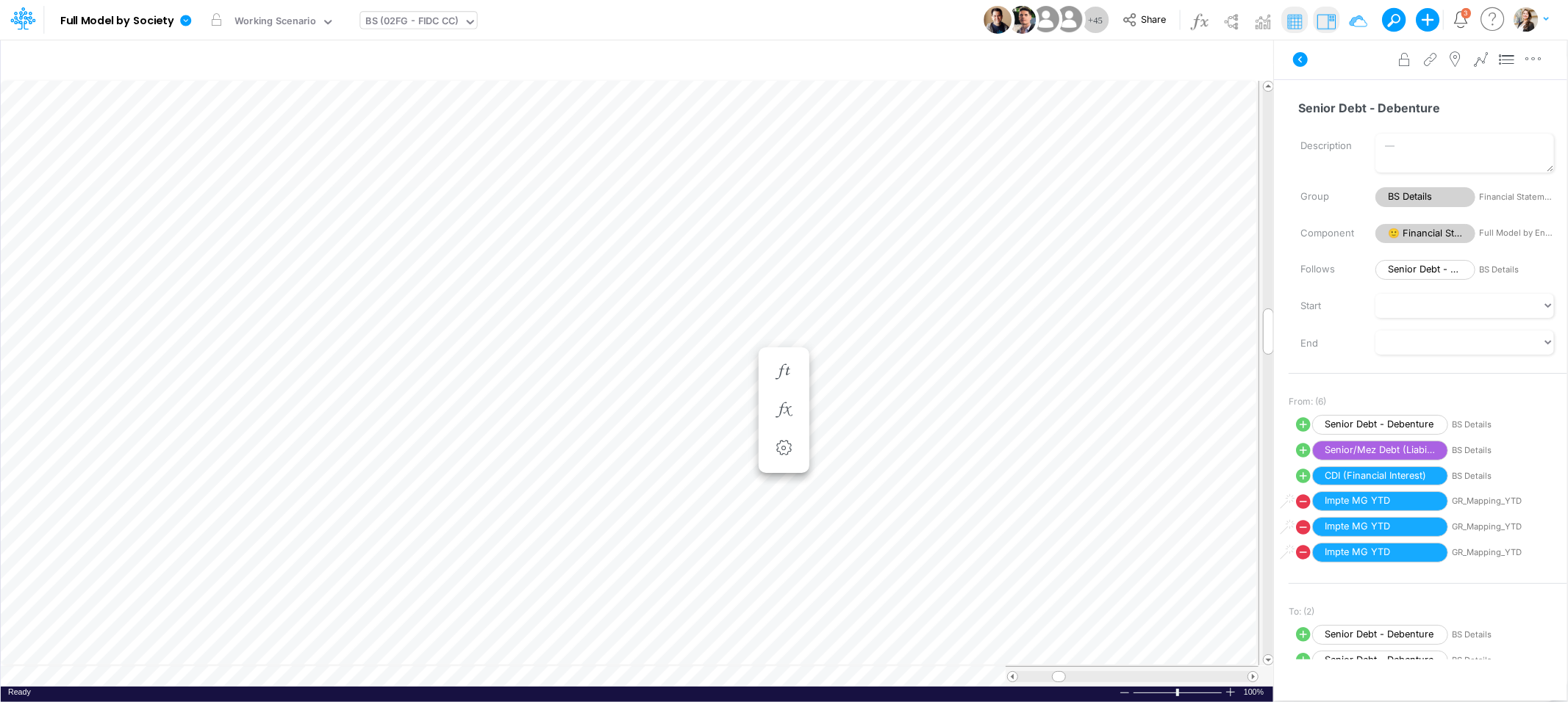
scroll to position [0, 1]
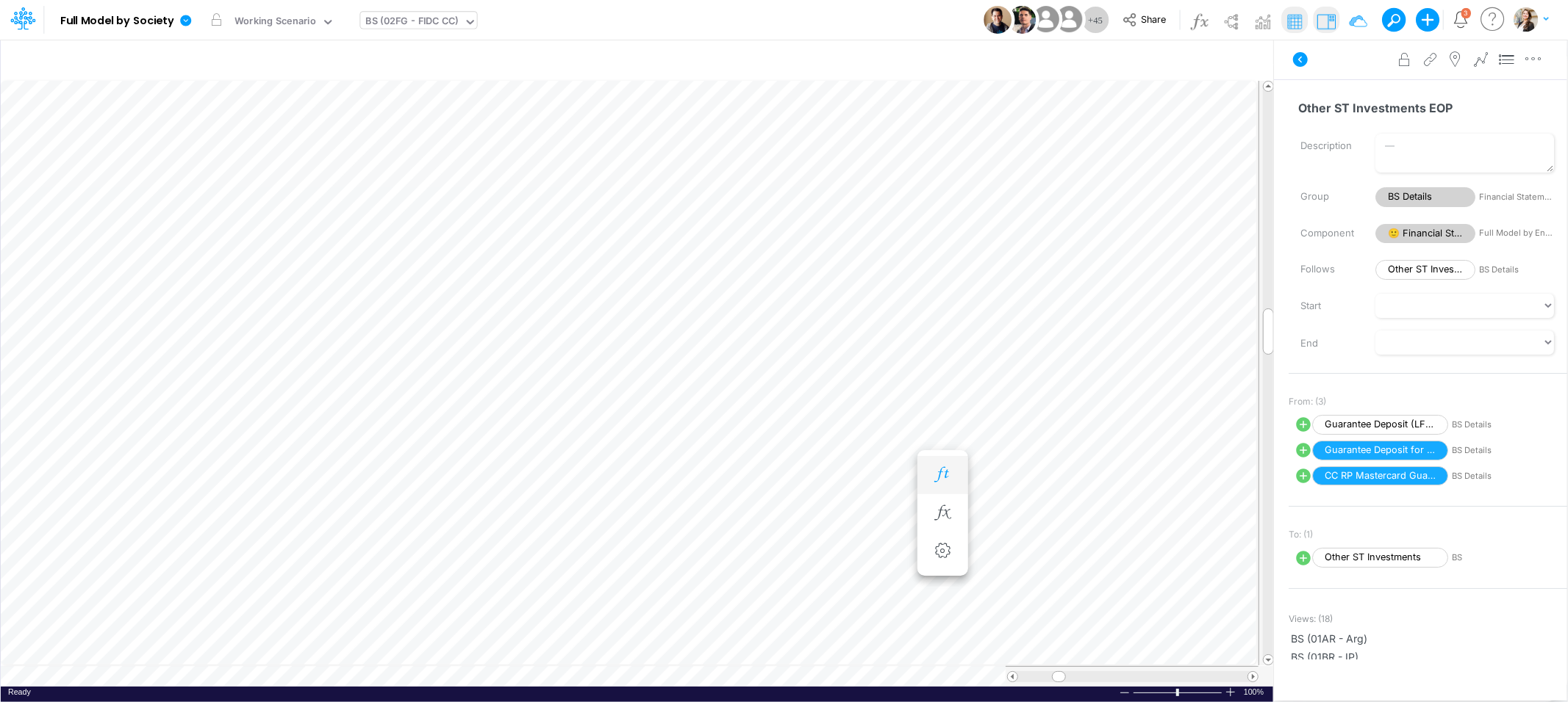
click at [945, 470] on icon "button" at bounding box center [942, 475] width 22 height 16
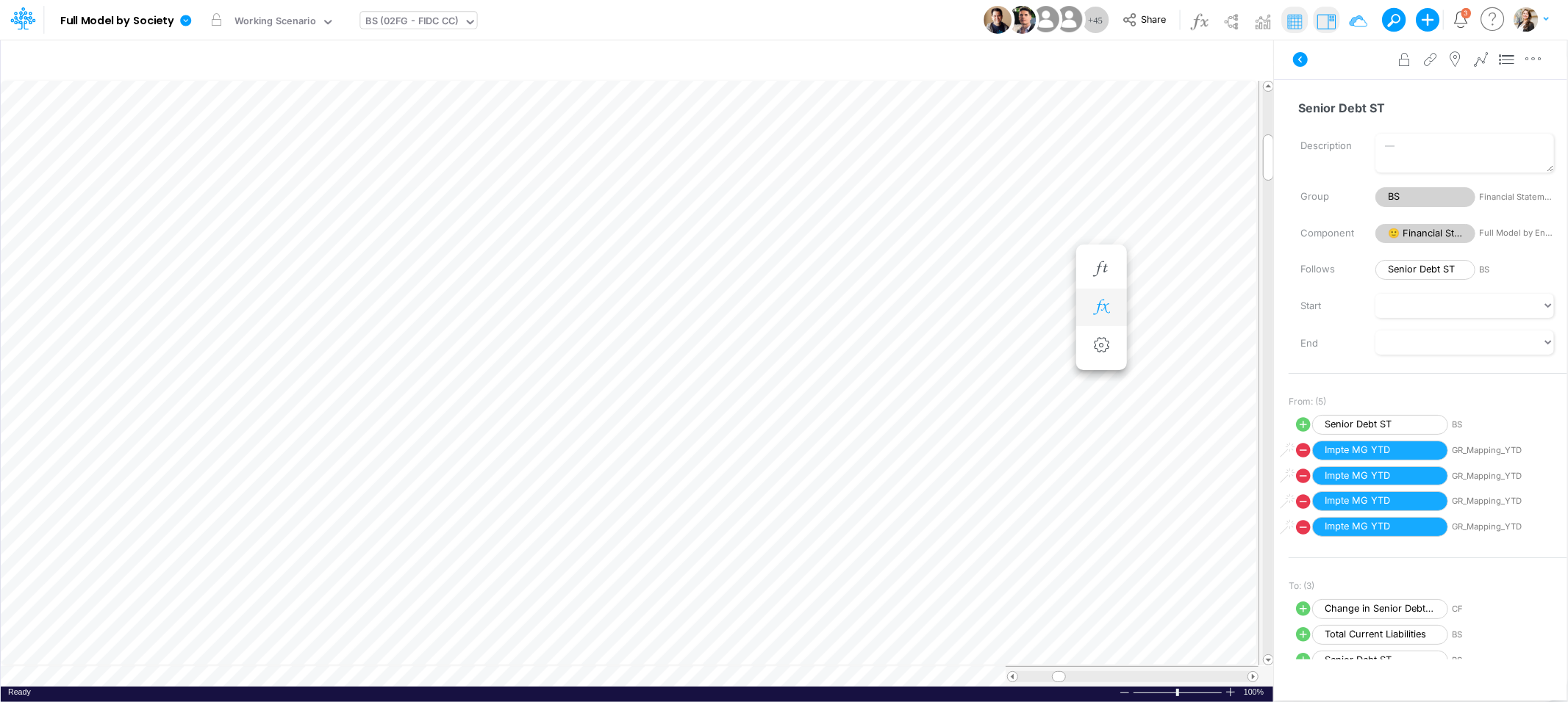
click at [1097, 315] on button "button" at bounding box center [1101, 308] width 27 height 29
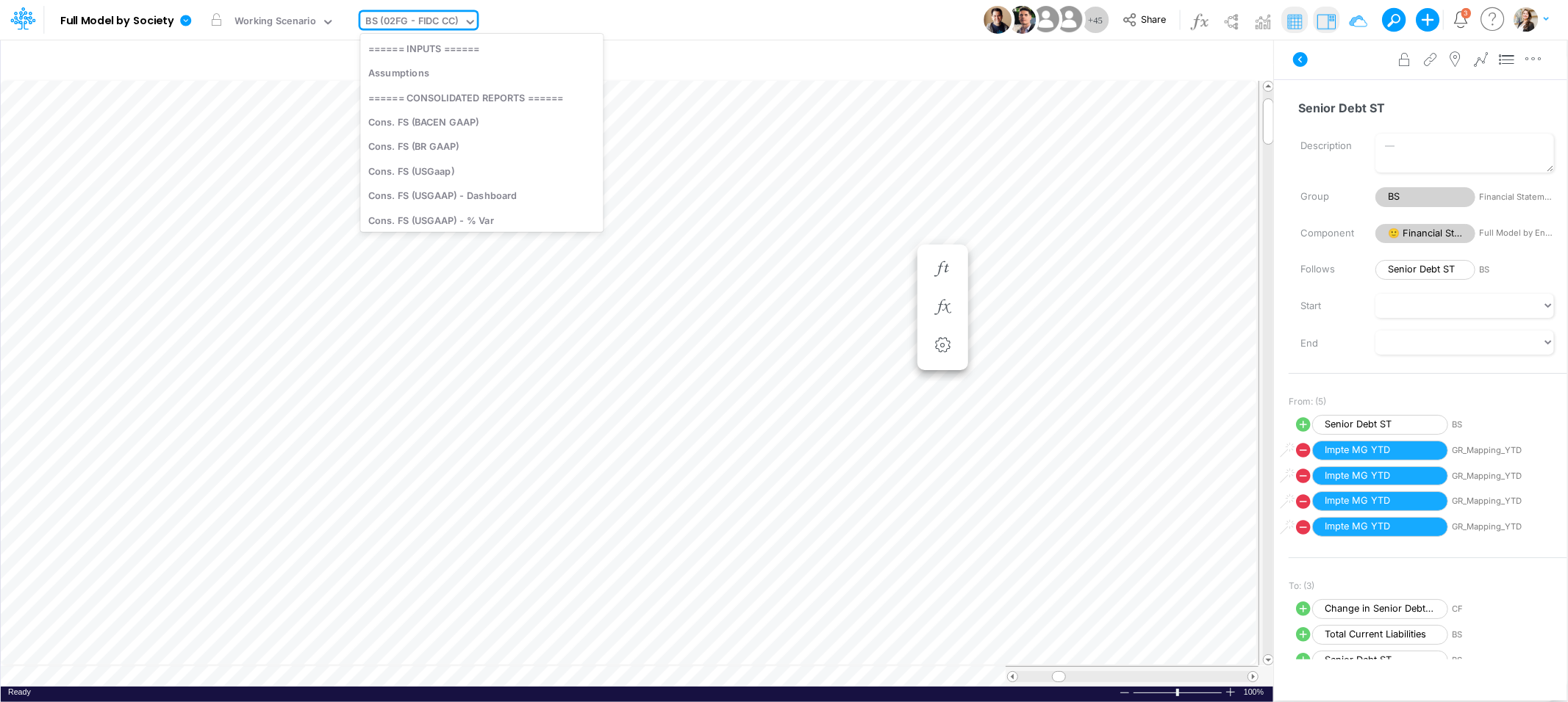
click at [408, 25] on div "BS (02FG - FIDC CC)" at bounding box center [412, 21] width 93 height 17
type input "03br"
click at [386, 101] on div "BS (03BR - SCD)" at bounding box center [460, 97] width 199 height 24
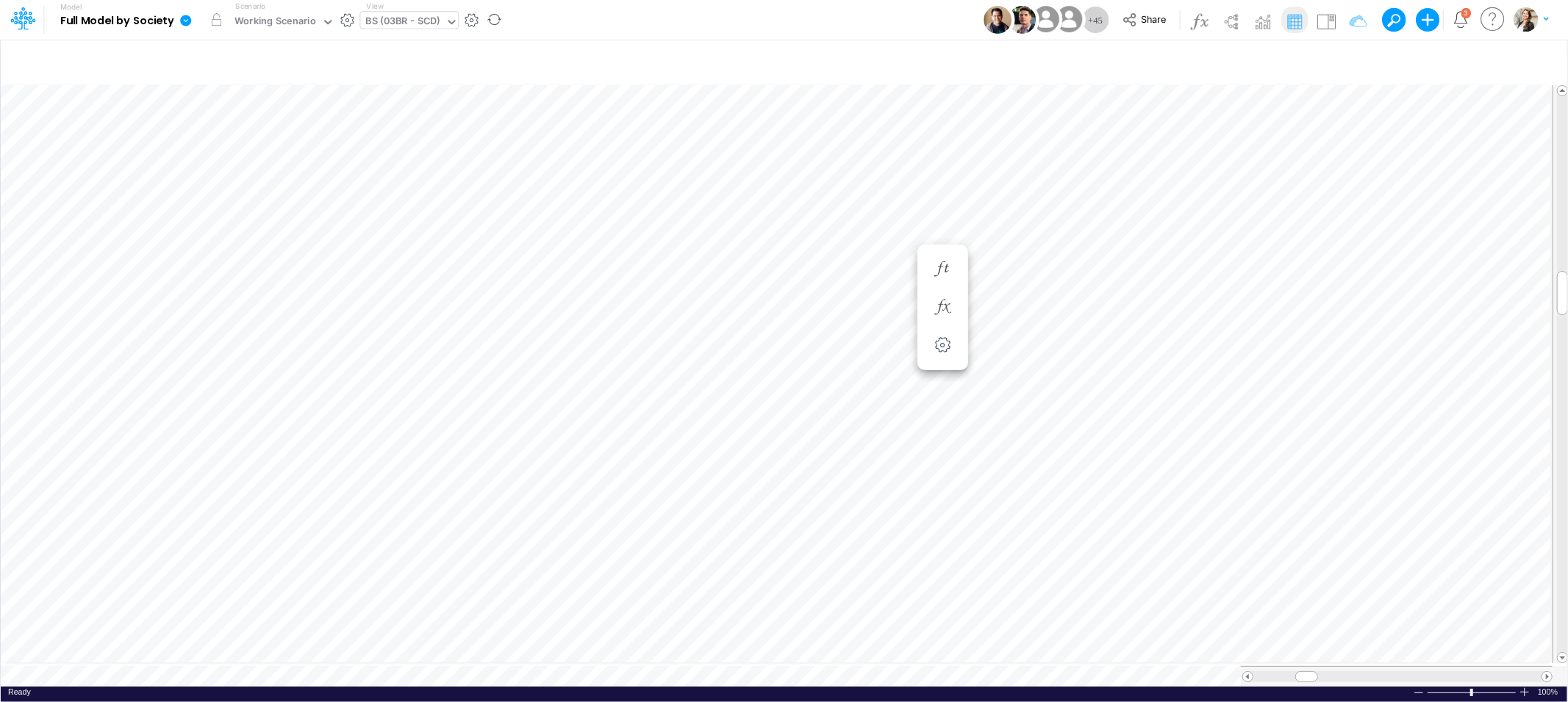
scroll to position [0, 1]
click at [1019, 427] on icon "button" at bounding box center [1022, 431] width 22 height 16
click at [1020, 462] on icon "button" at bounding box center [1022, 461] width 22 height 16
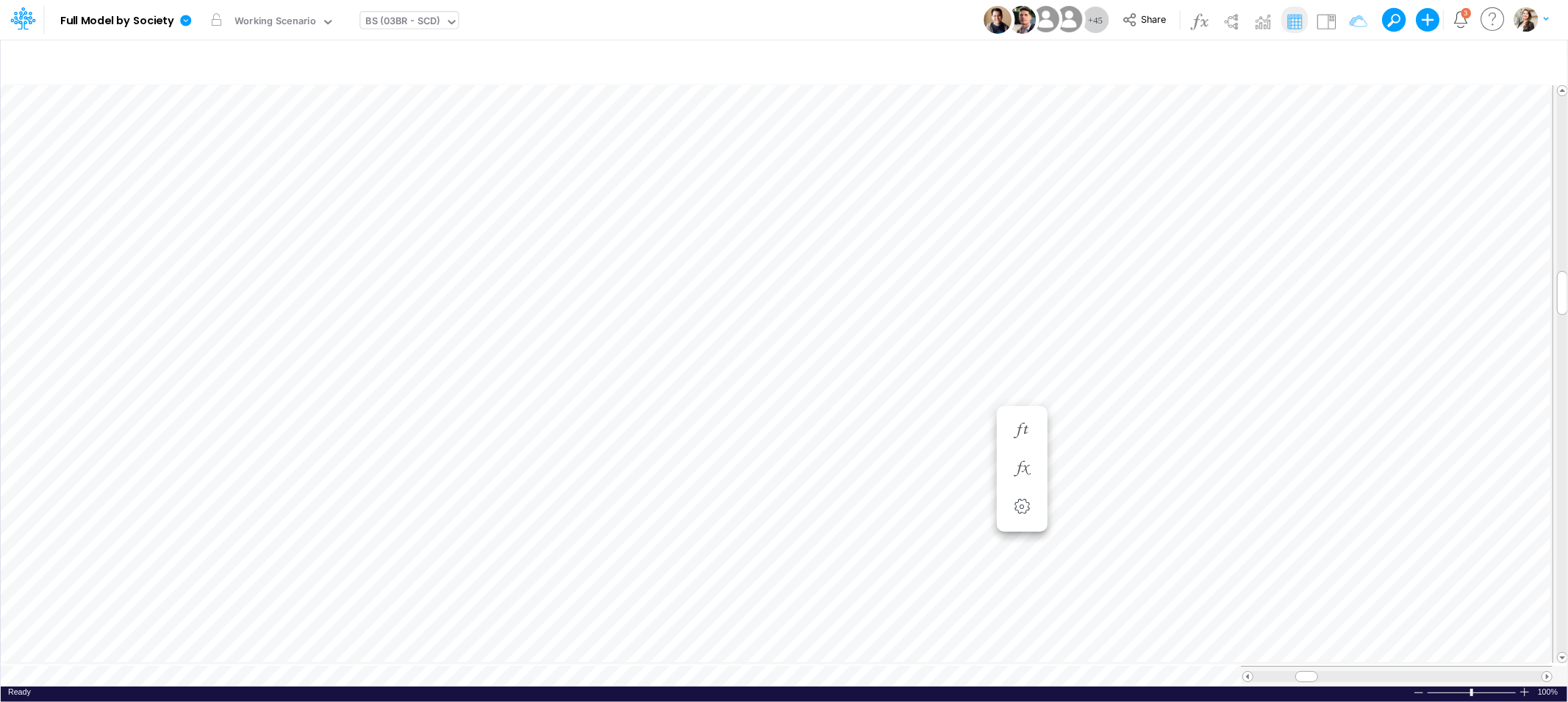
click at [393, 22] on div "BS (03BR - SCD)" at bounding box center [403, 21] width 74 height 17
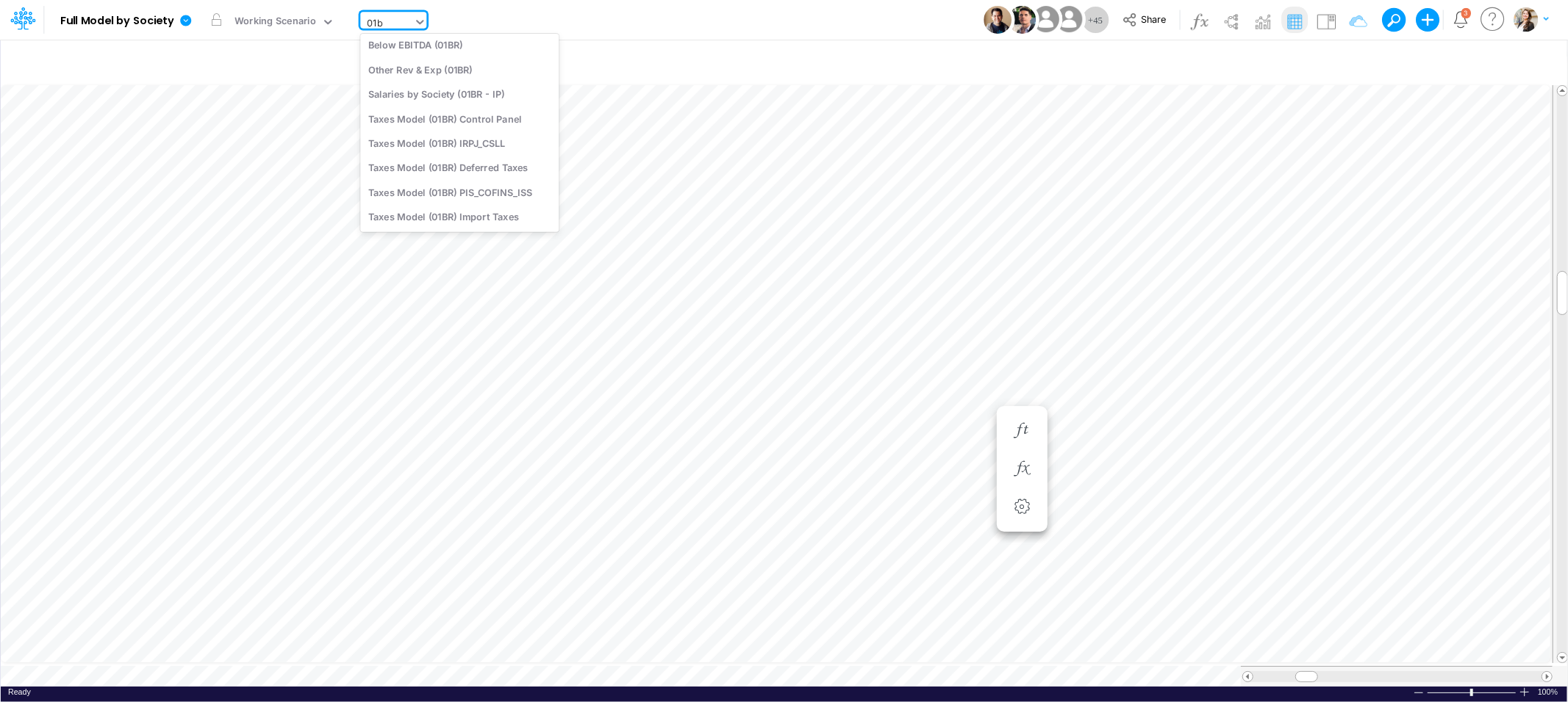
scroll to position [91, 0]
type input "01br"
click at [413, 90] on div "BS (01BR - IP)" at bounding box center [460, 90] width 199 height 24
type input "BS (01BR - IP)"
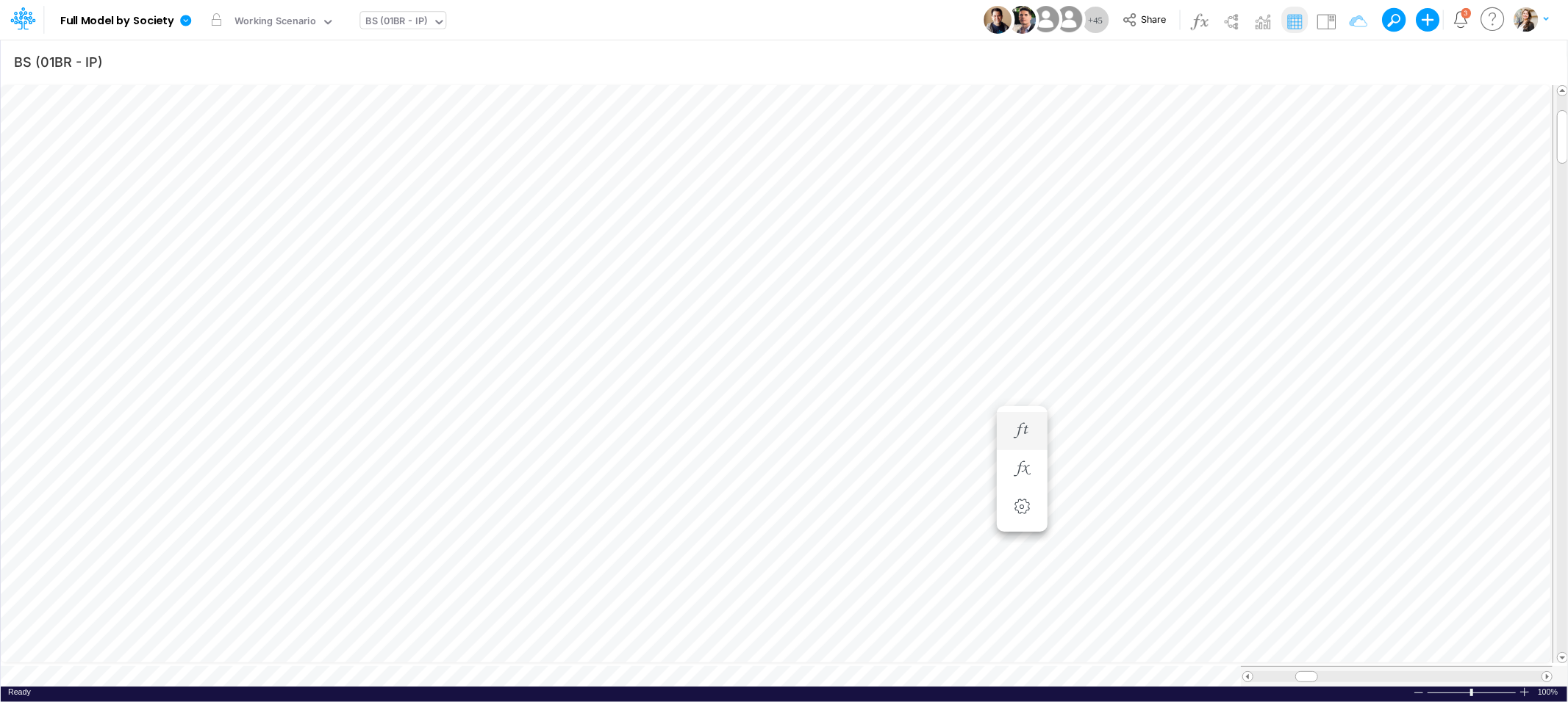
scroll to position [0, 1]
click at [1017, 308] on icon "button" at bounding box center [1022, 314] width 22 height 16
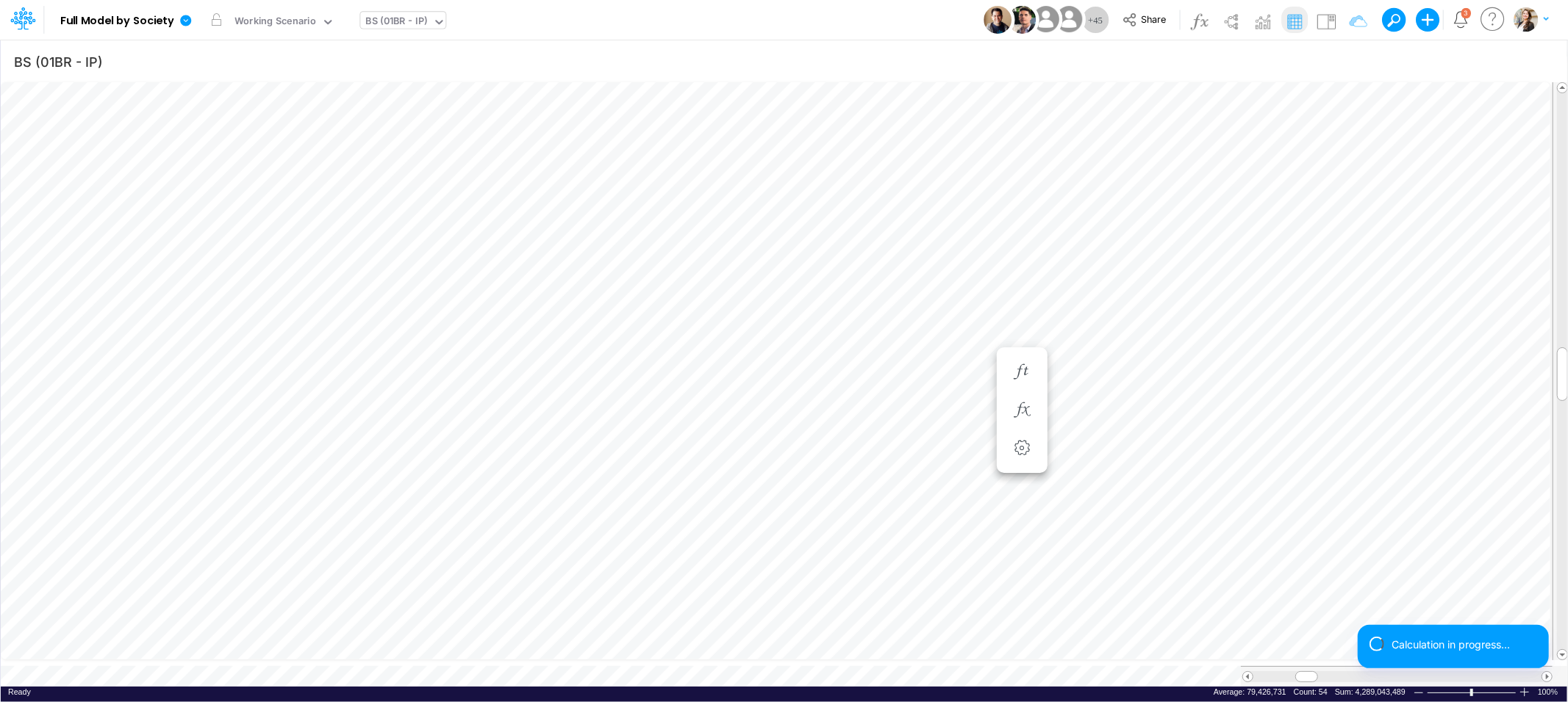
scroll to position [0, 1]
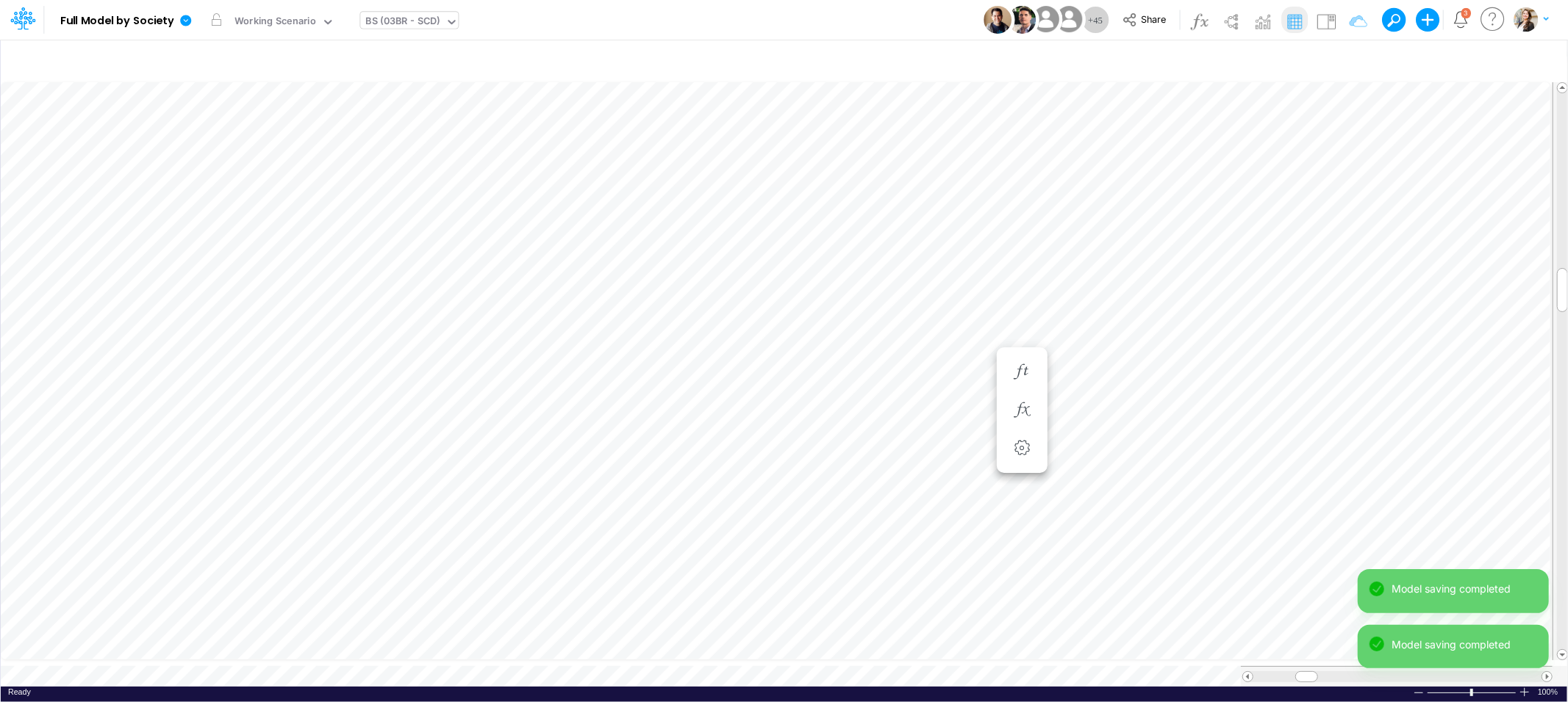
scroll to position [0, 1]
type input "BS (01BR - IP)"
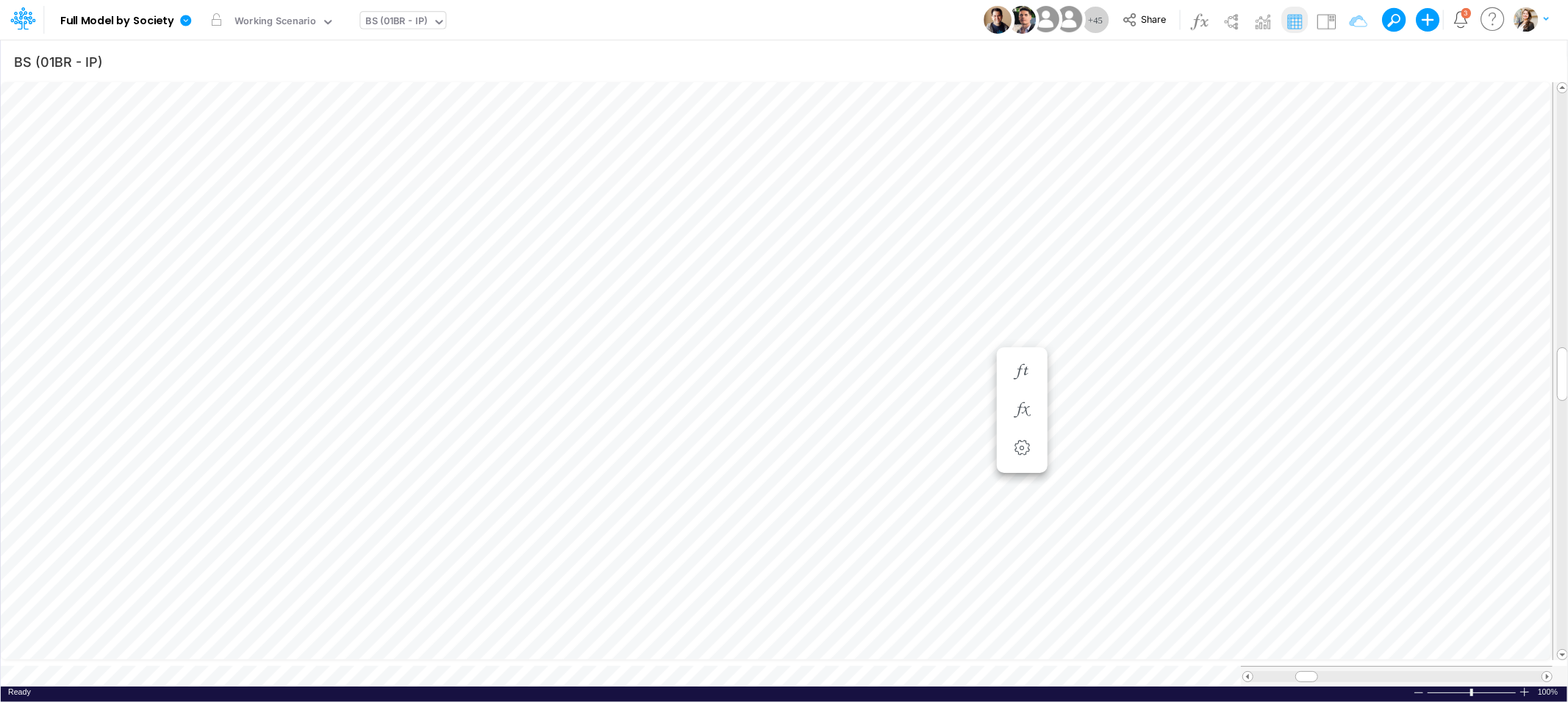
scroll to position [0, 1]
click at [1038, 356] on li "Wallet Prepaid Merchants =" at bounding box center [1022, 357] width 51 height 38
click at [1026, 356] on icon "button" at bounding box center [1022, 357] width 22 height 16
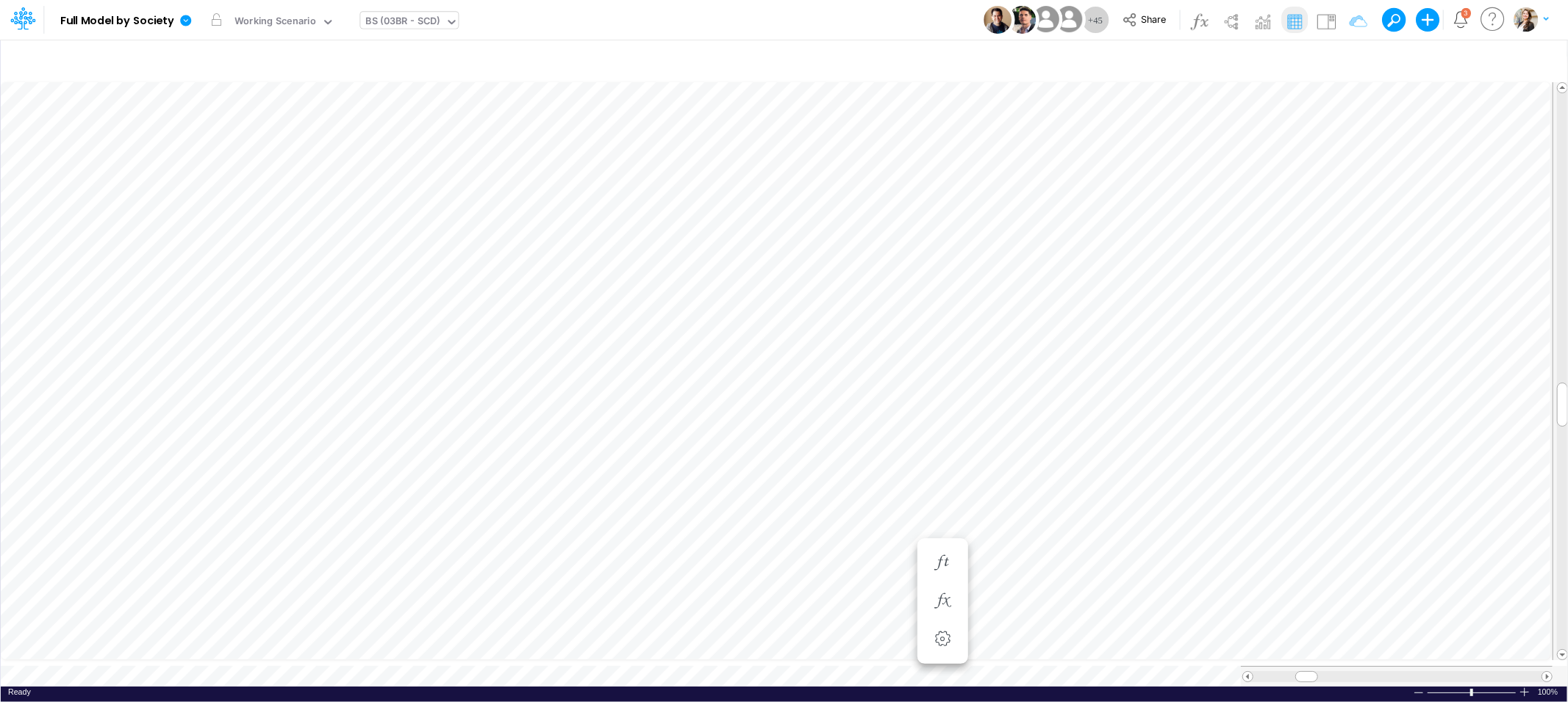
type input "BS (01BR - IP)"
click at [1086, 310] on li at bounding box center [1101, 308] width 51 height 38
click at [1109, 309] on icon "button" at bounding box center [1101, 308] width 22 height 16
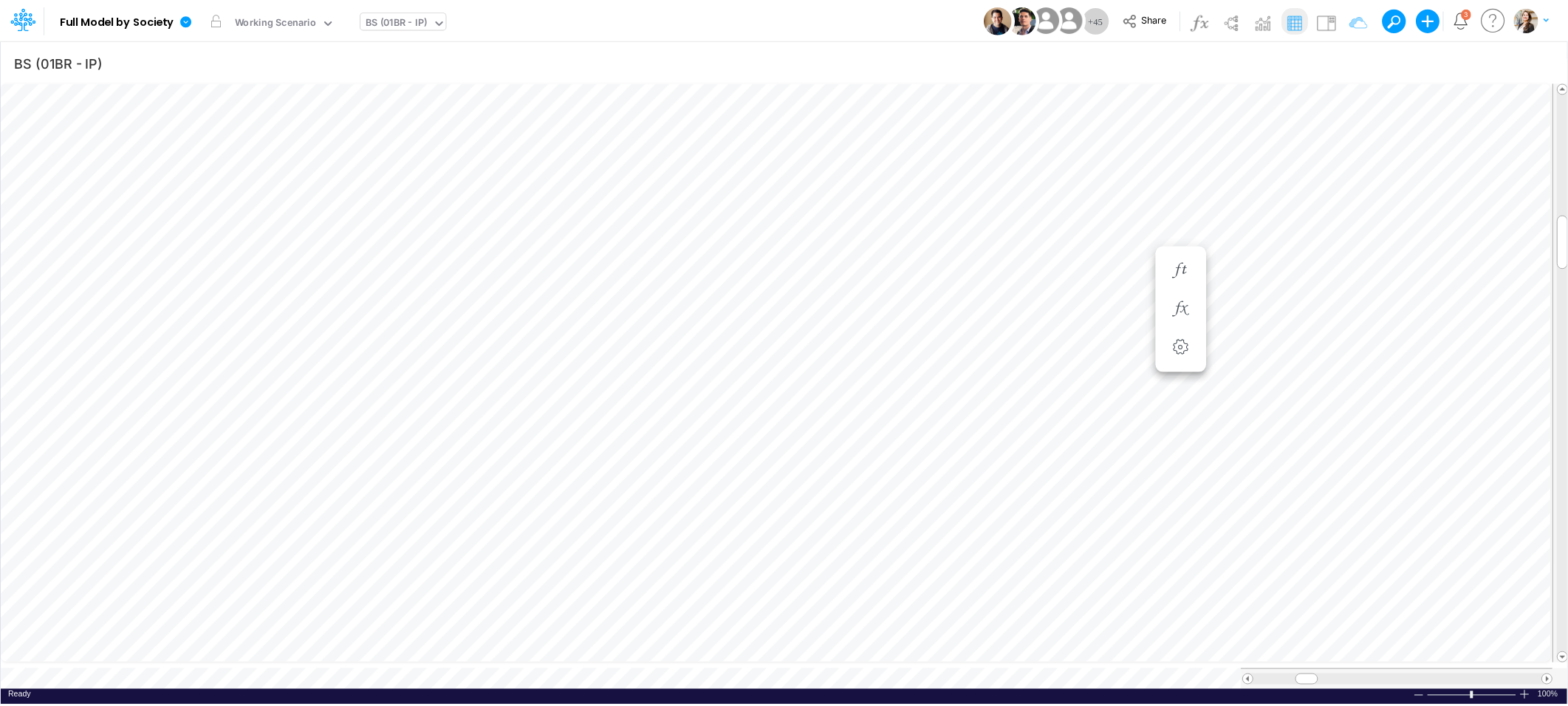
scroll to position [0, 1]
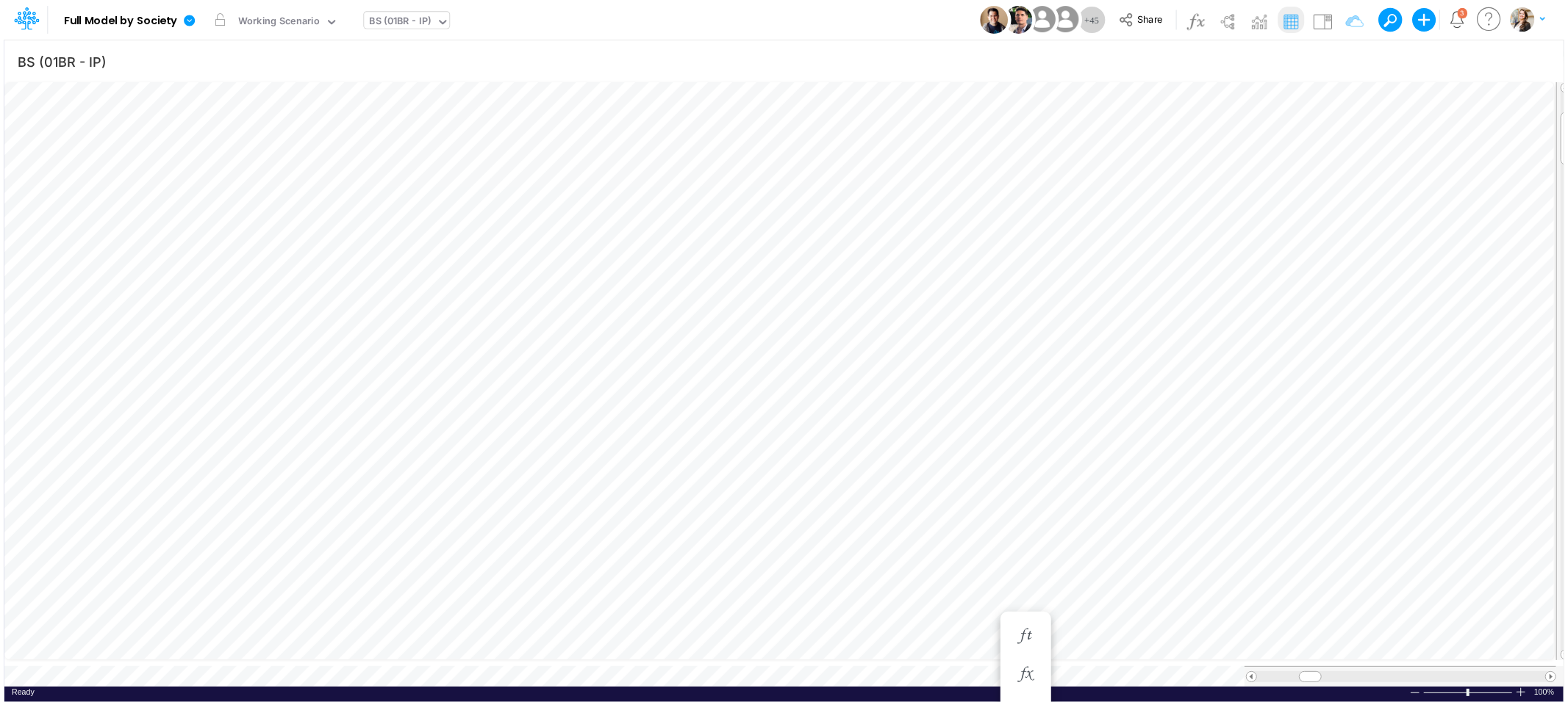
scroll to position [0, 1]
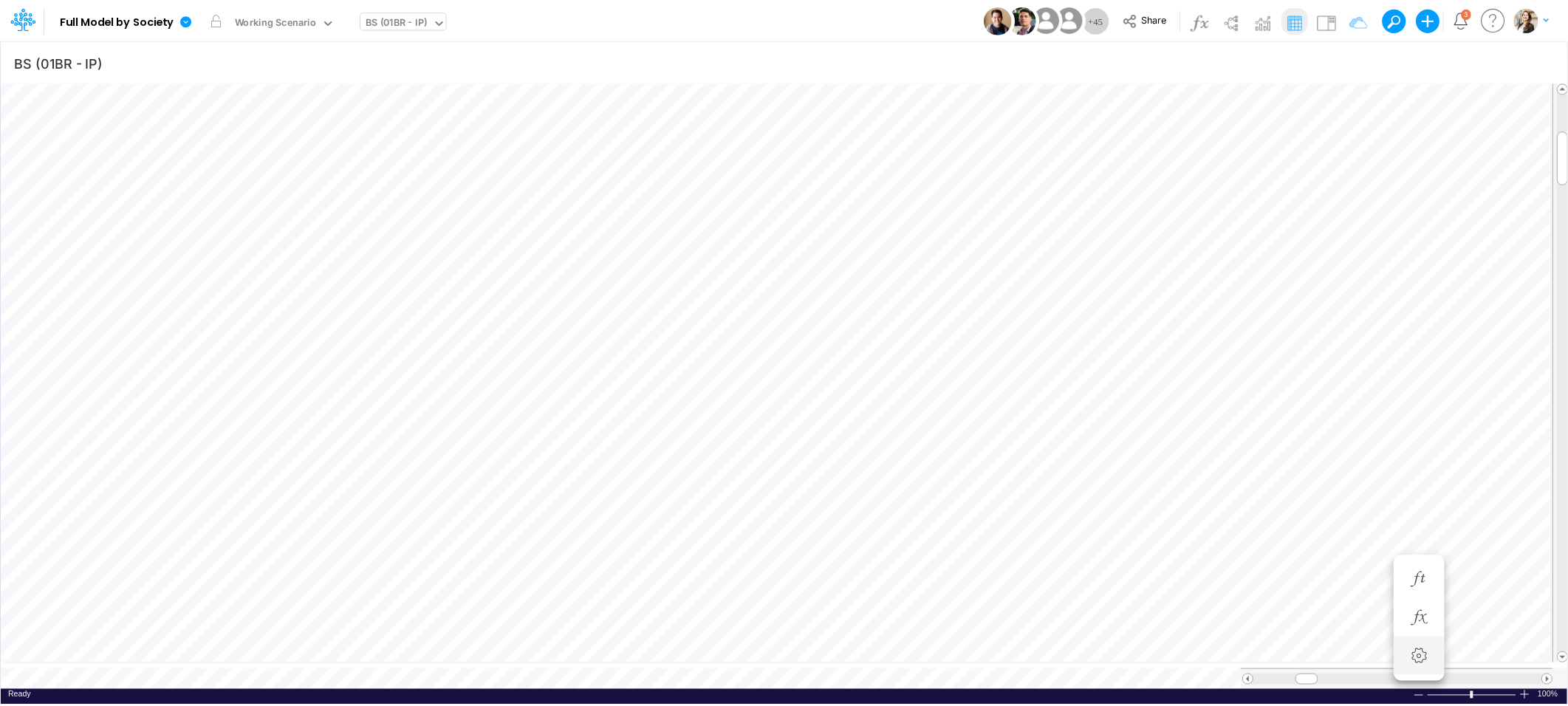
scroll to position [0, 1]
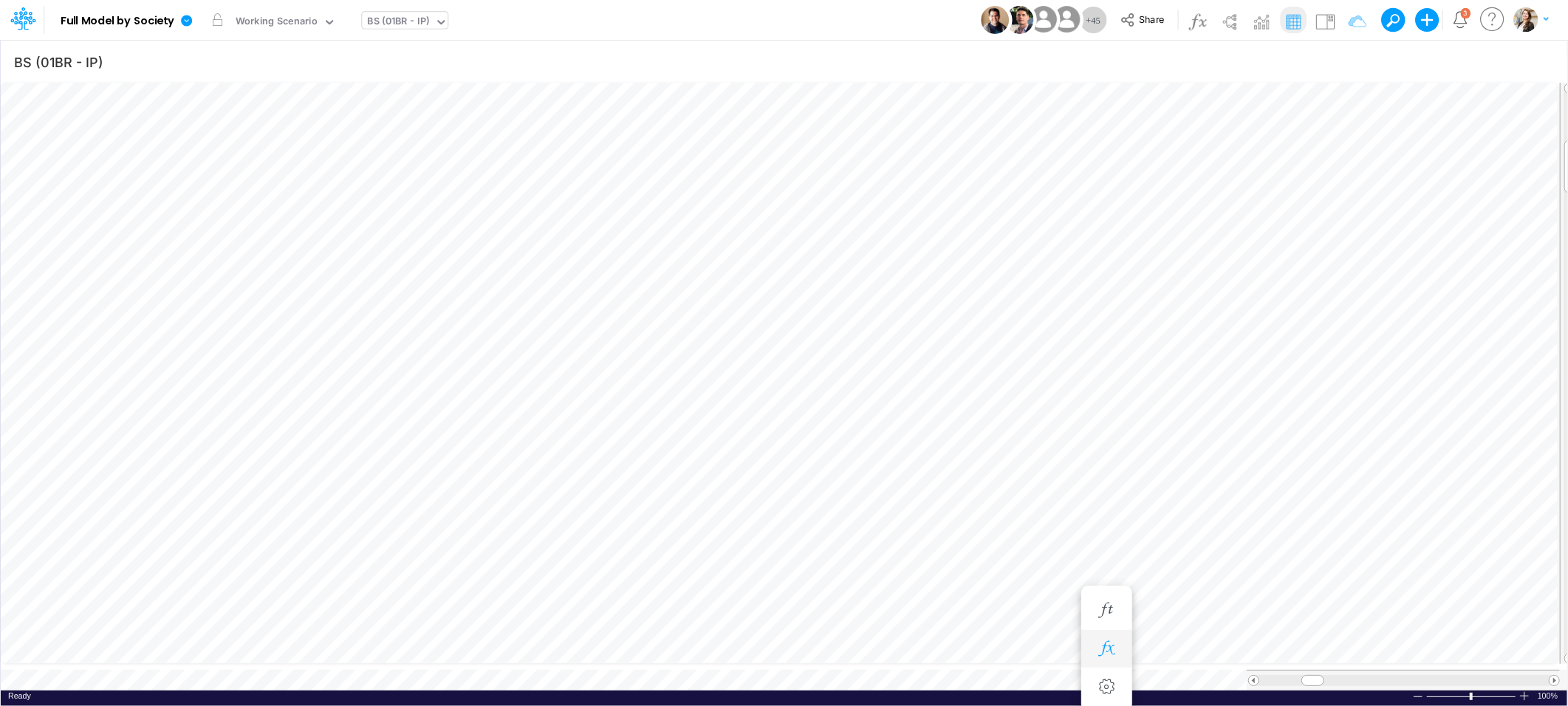
click at [1106, 646] on icon "button" at bounding box center [1106, 649] width 23 height 16
click at [1097, 649] on icon "button" at bounding box center [1106, 649] width 23 height 16
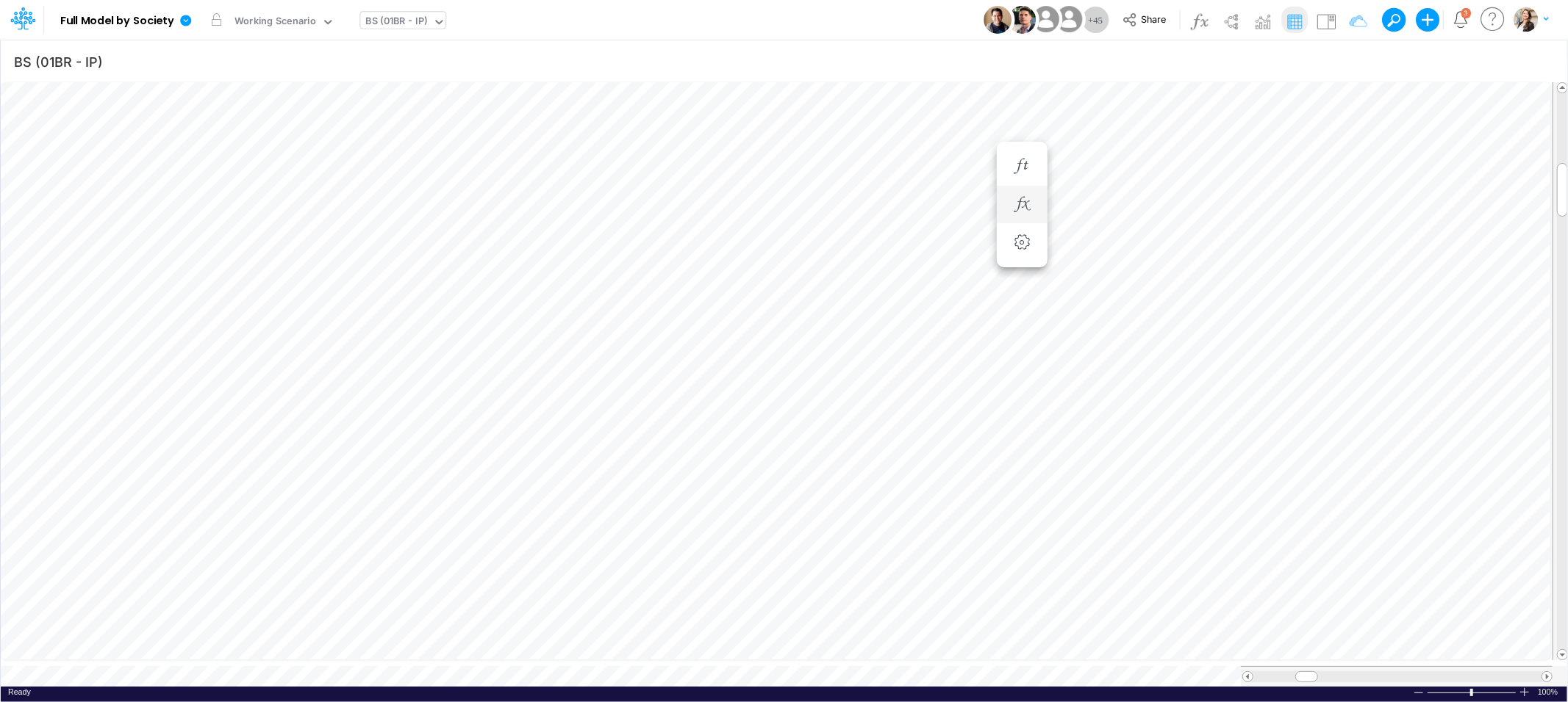
scroll to position [0, 1]
click at [1022, 319] on icon "button" at bounding box center [1022, 322] width 22 height 16
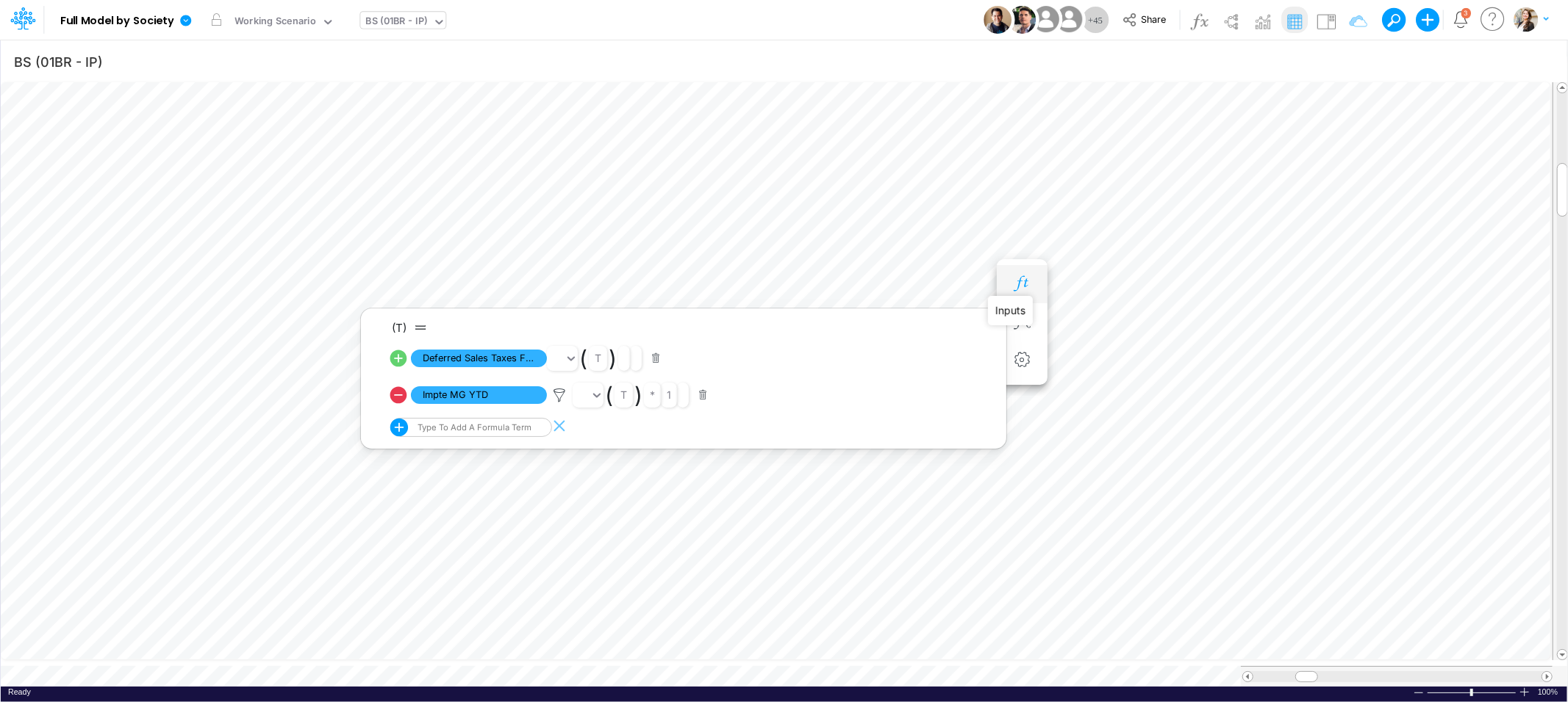
click at [1020, 285] on icon "button" at bounding box center [1022, 284] width 22 height 16
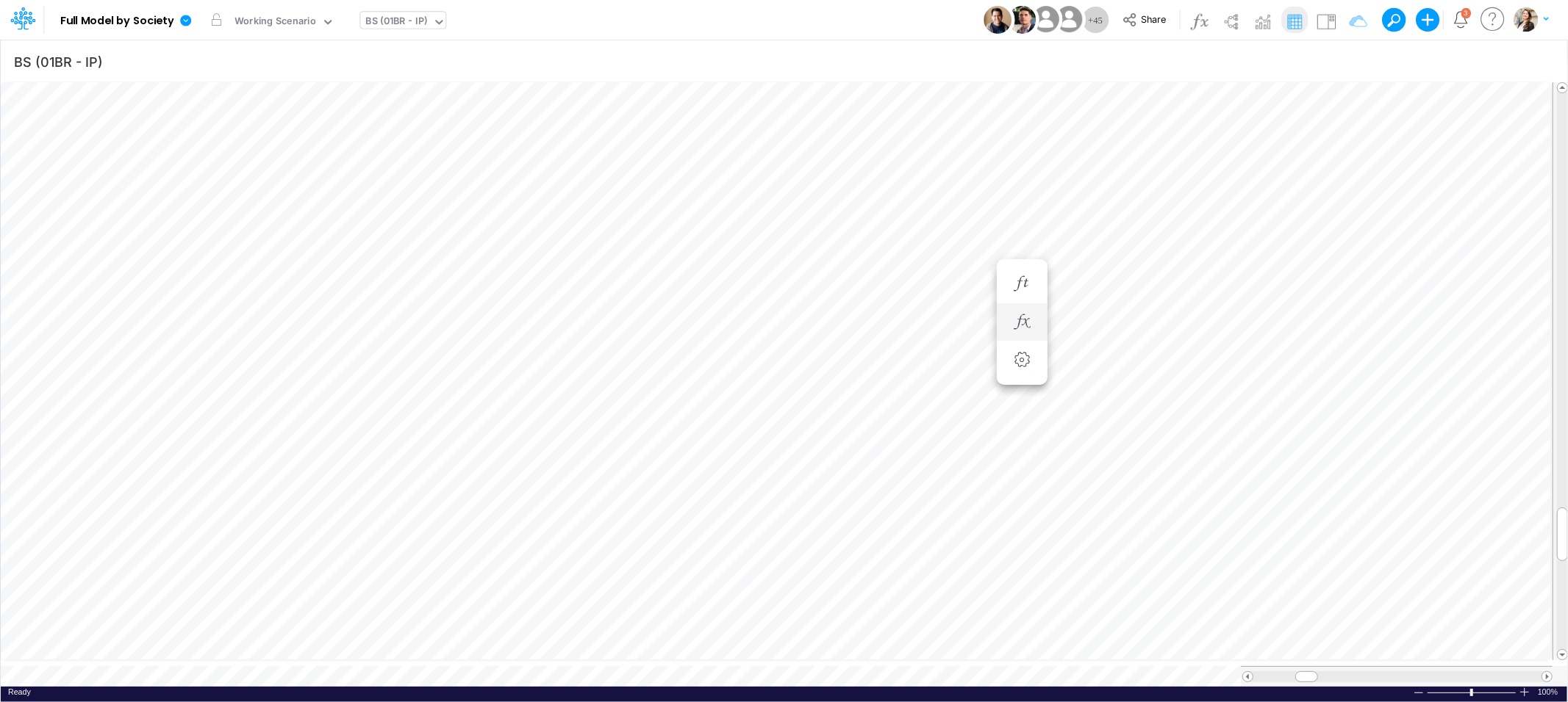
scroll to position [0, 1]
click at [1027, 596] on icon "button" at bounding box center [1022, 602] width 22 height 16
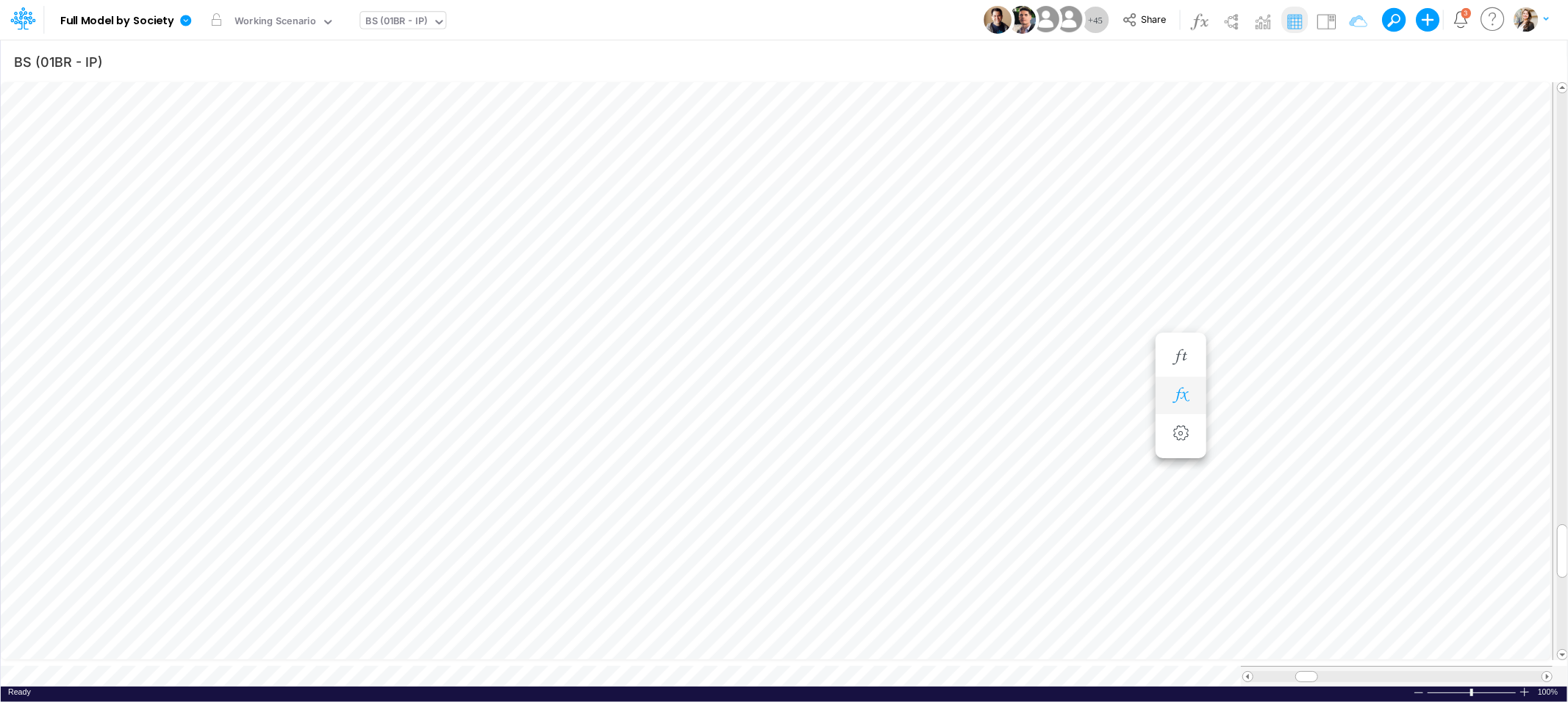
click at [1179, 390] on icon "button" at bounding box center [1180, 395] width 22 height 16
click at [1027, 381] on button "button" at bounding box center [1022, 372] width 27 height 29
click at [1023, 351] on icon "button" at bounding box center [1022, 357] width 22 height 16
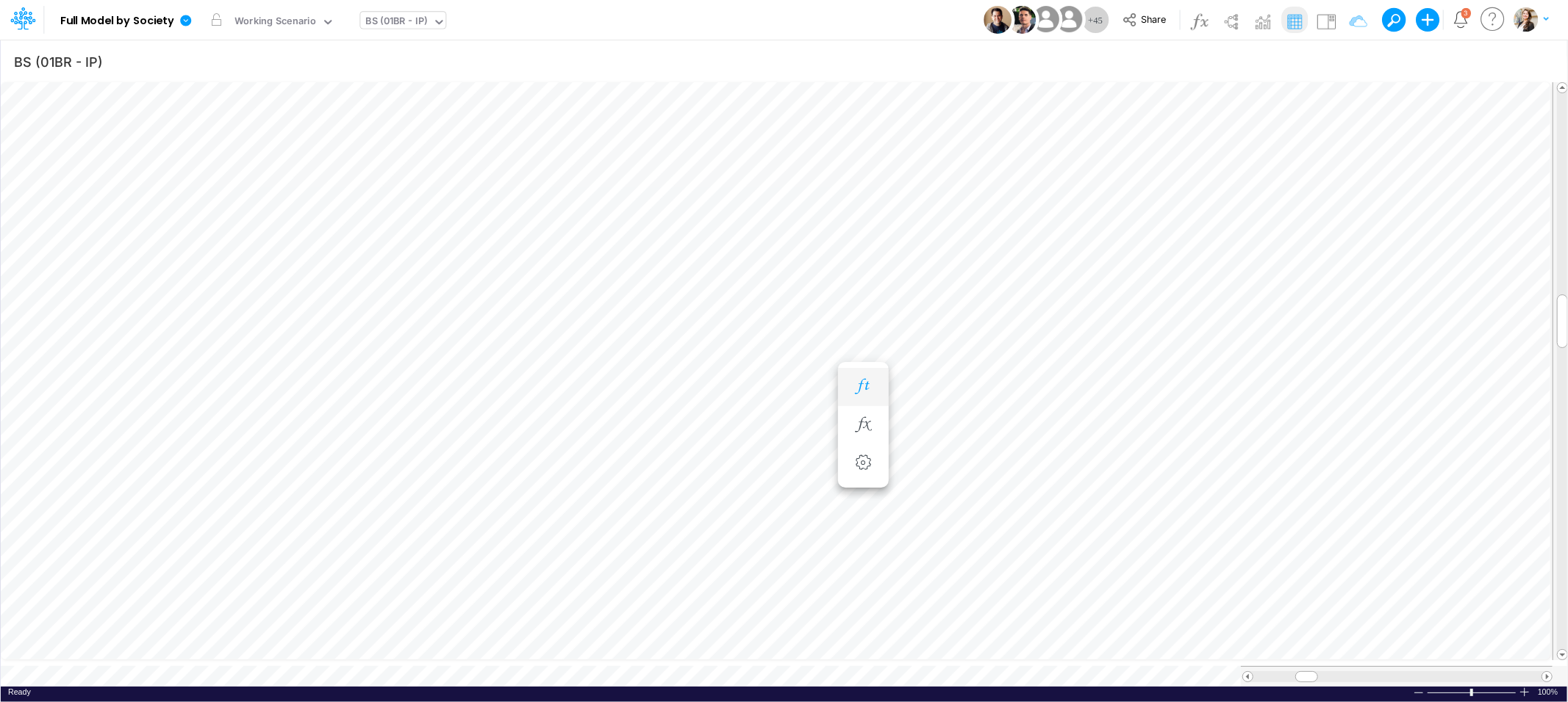
click at [864, 382] on icon "button" at bounding box center [863, 387] width 22 height 16
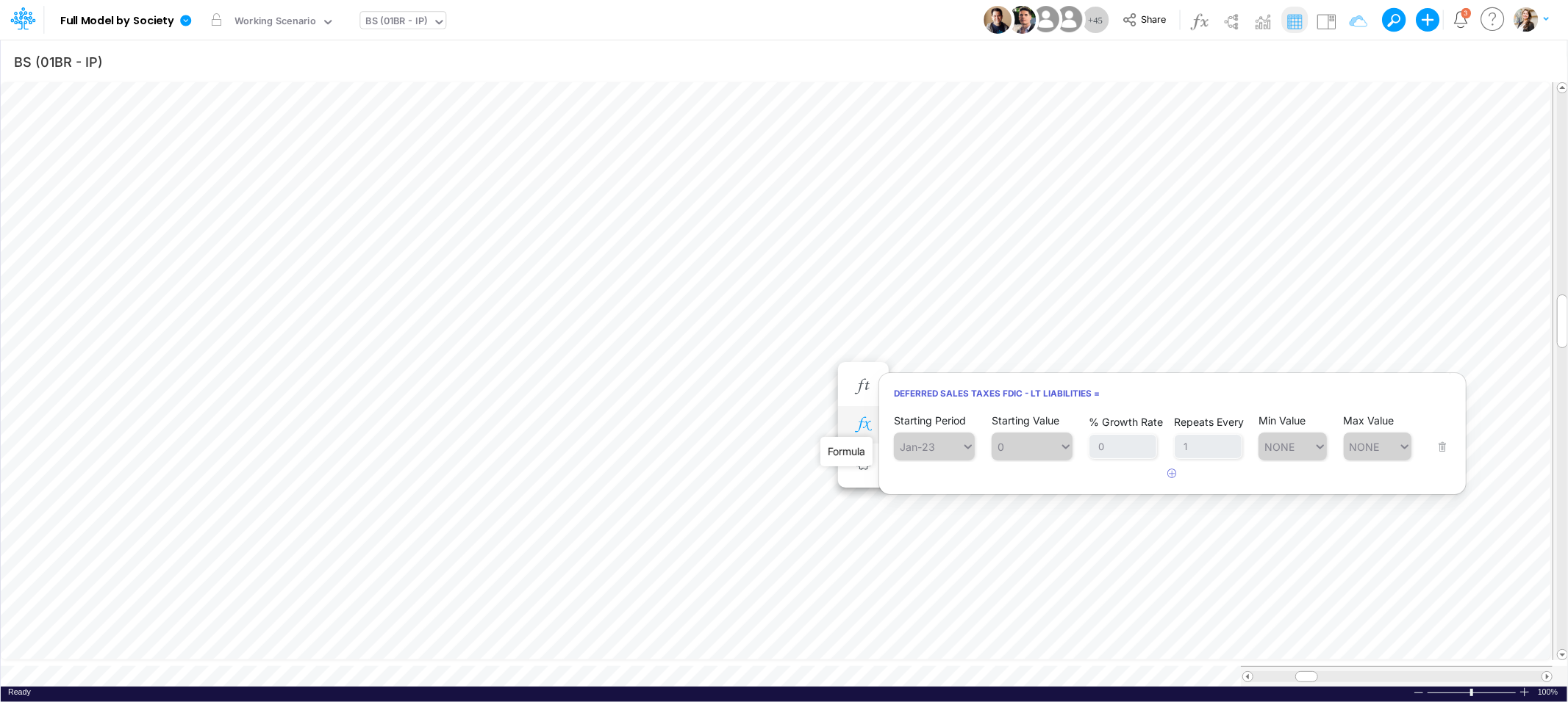
click at [857, 428] on icon "button" at bounding box center [863, 425] width 22 height 16
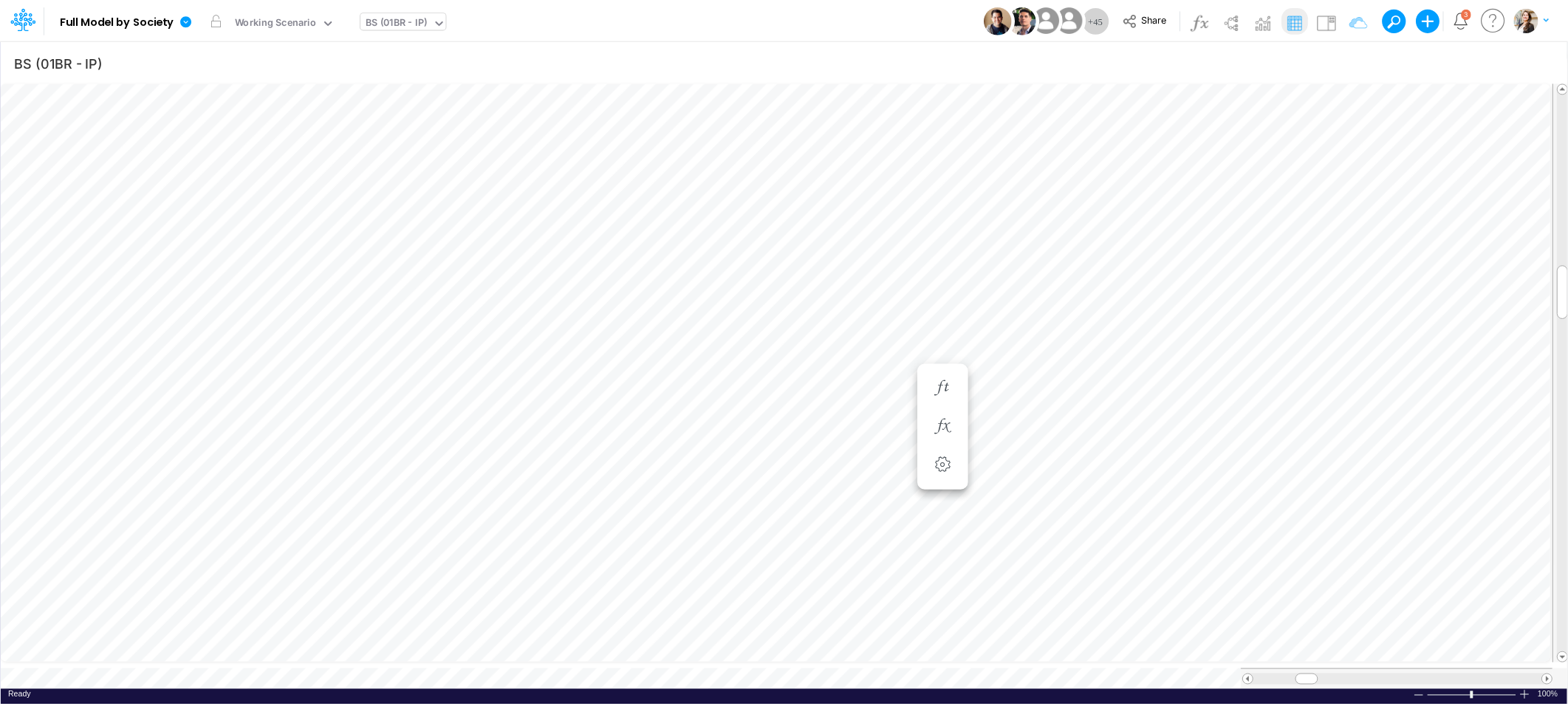
scroll to position [0, 1]
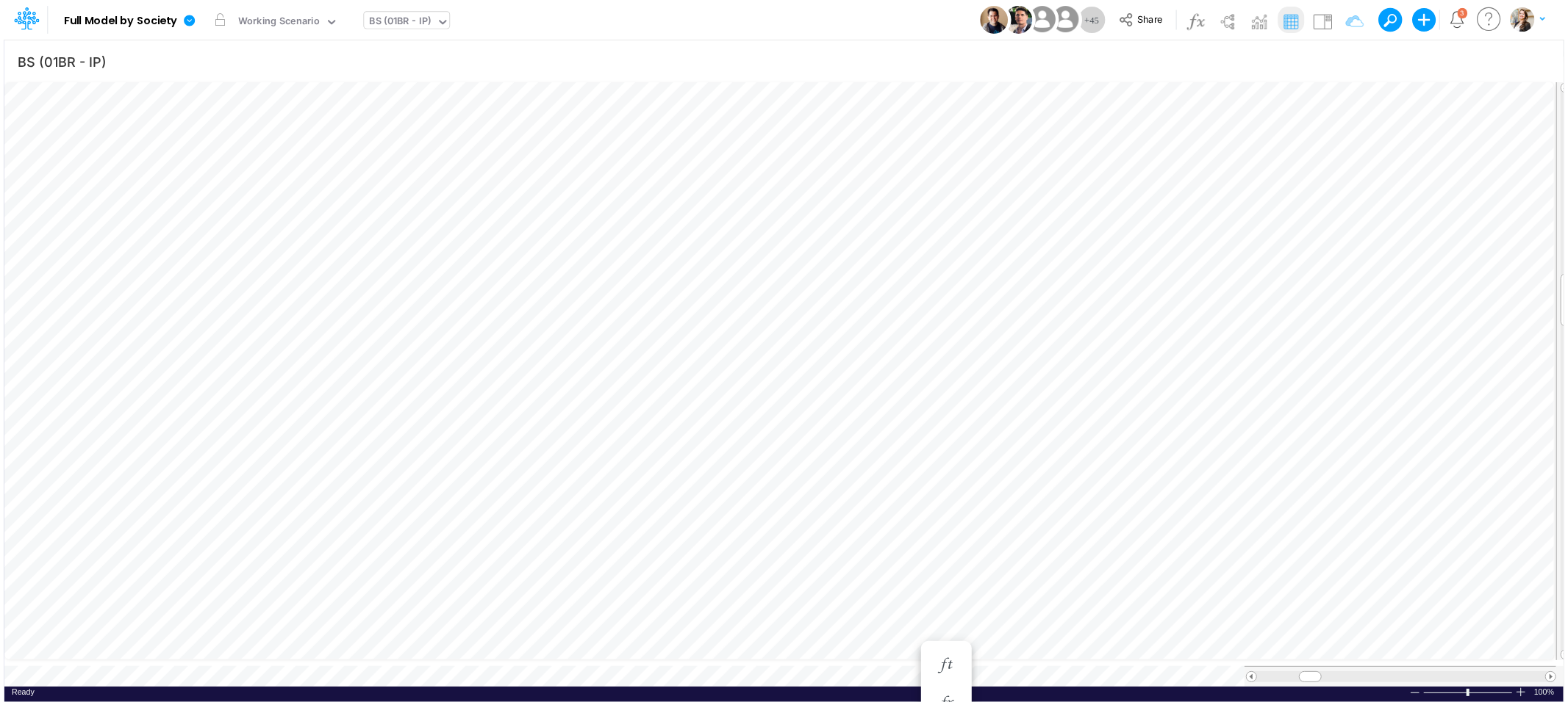
scroll to position [0, 1]
click at [1018, 619] on icon "button" at bounding box center [1022, 616] width 22 height 16
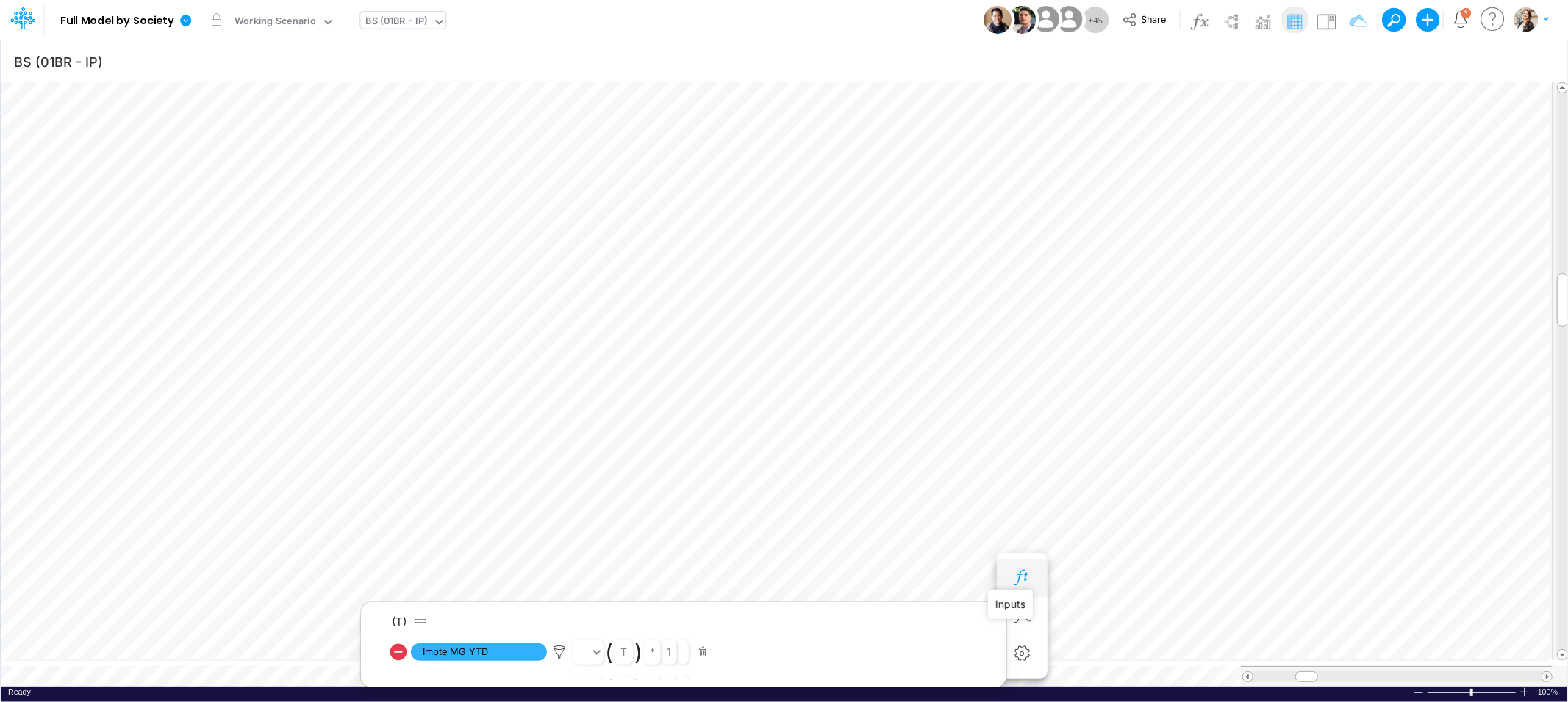
click at [1031, 577] on icon "button" at bounding box center [1022, 578] width 22 height 16
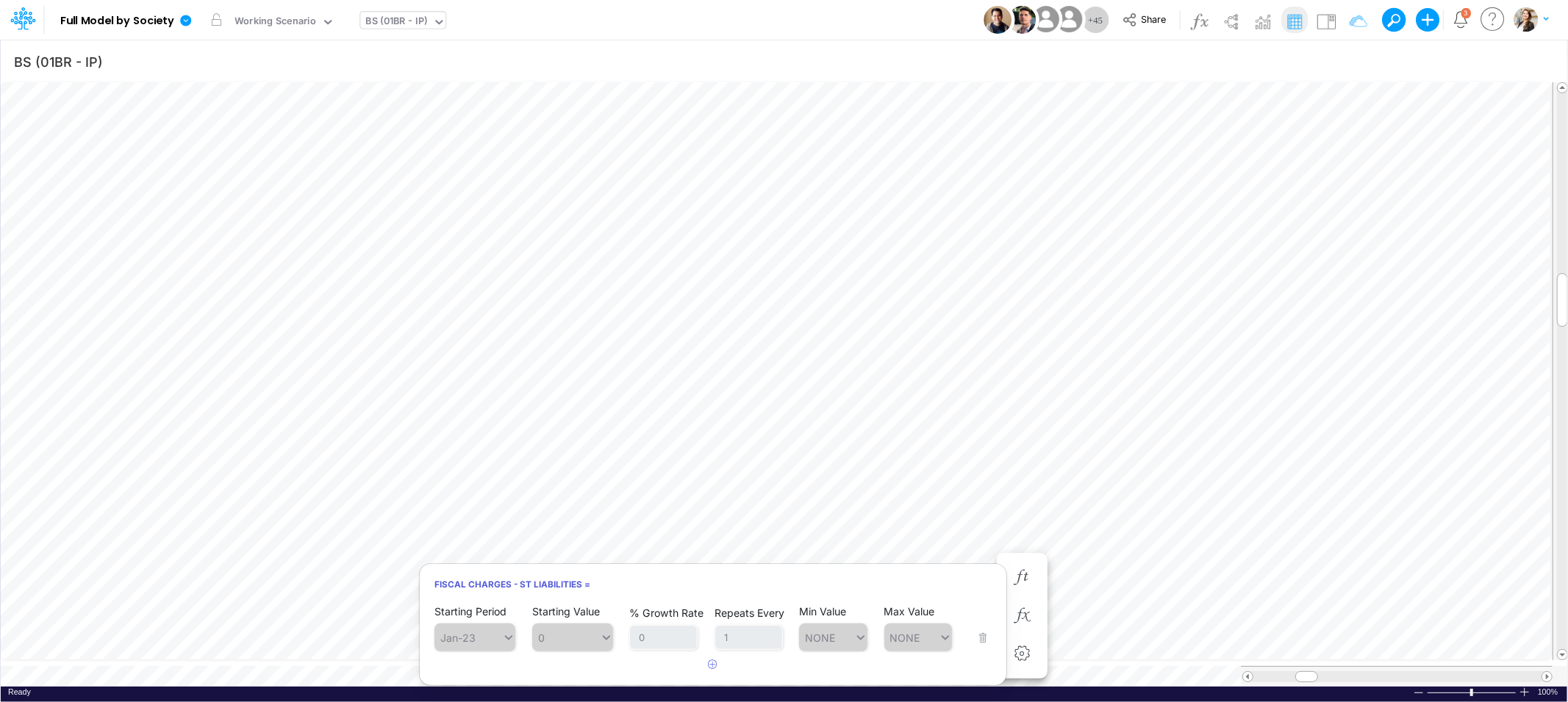
scroll to position [0, 1]
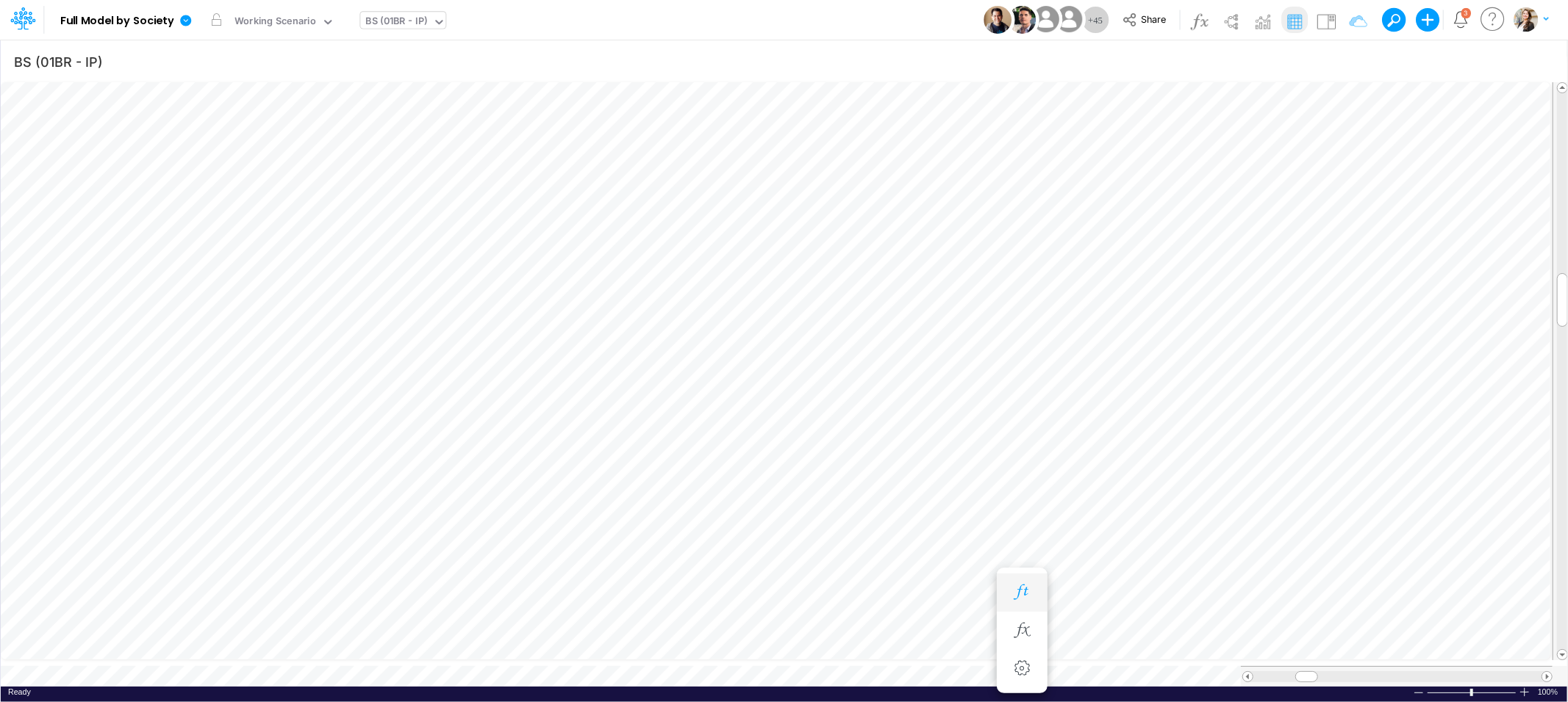
click at [1021, 579] on button "button" at bounding box center [1022, 593] width 27 height 29
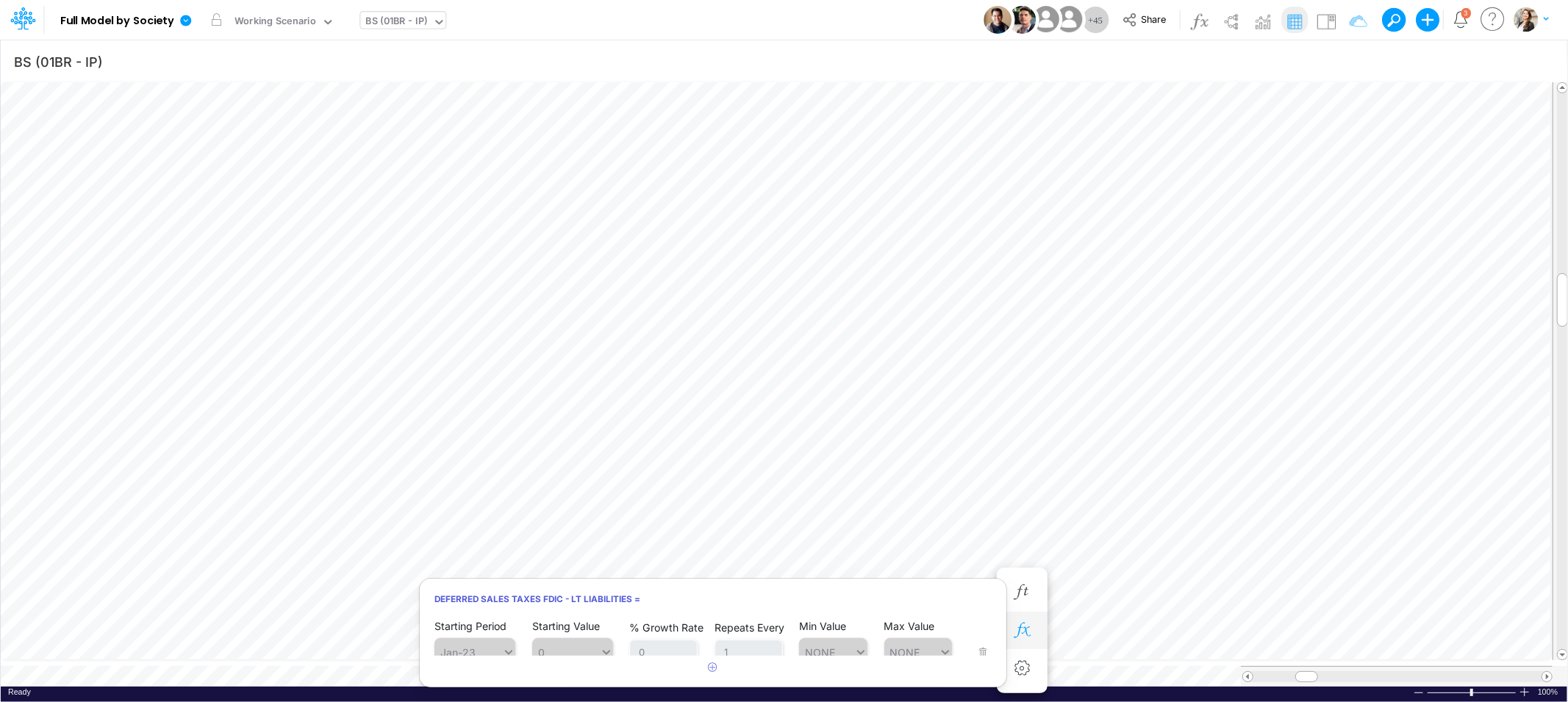
click at [1026, 635] on icon "button" at bounding box center [1022, 631] width 22 height 16
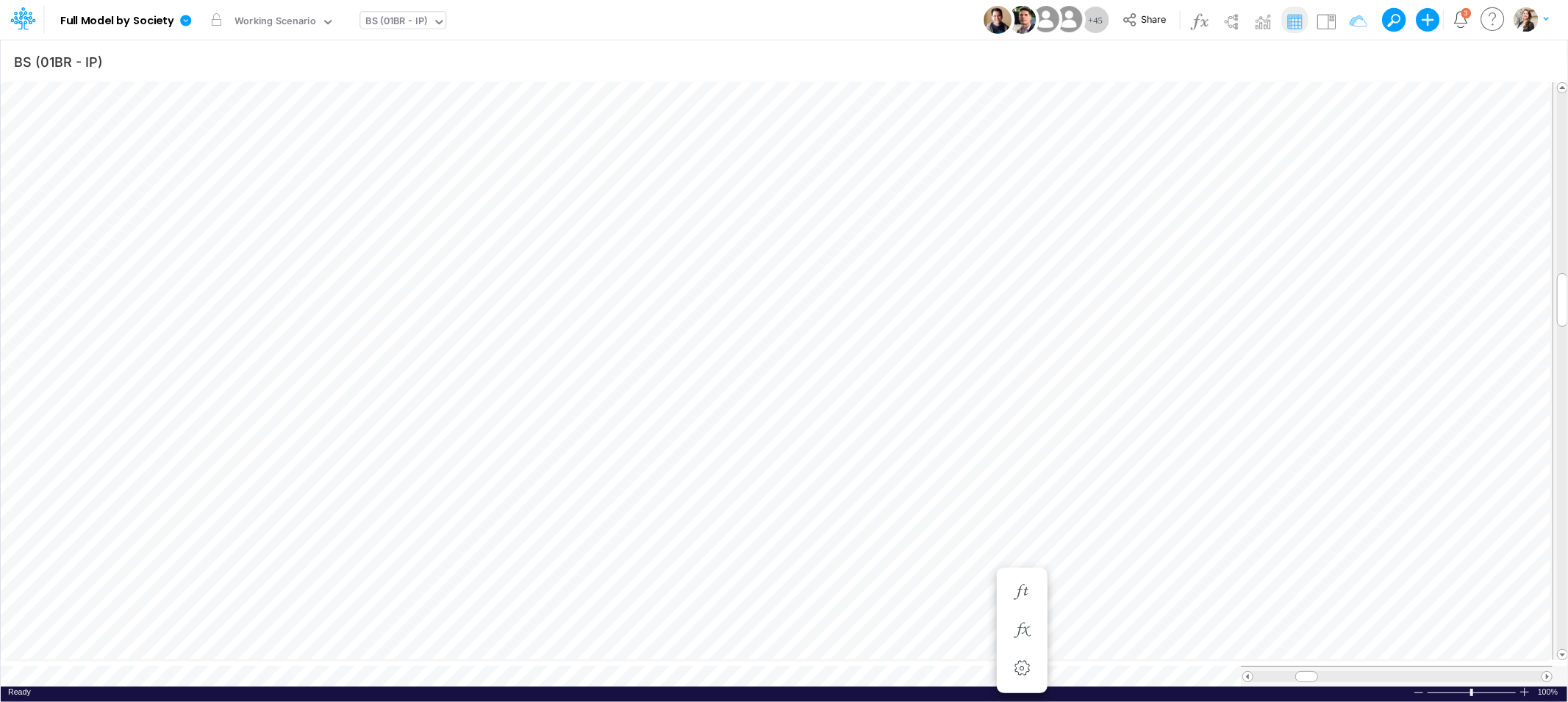
scroll to position [0, 1]
click at [380, 22] on div "BS (01BR - IP)" at bounding box center [396, 21] width 61 height 17
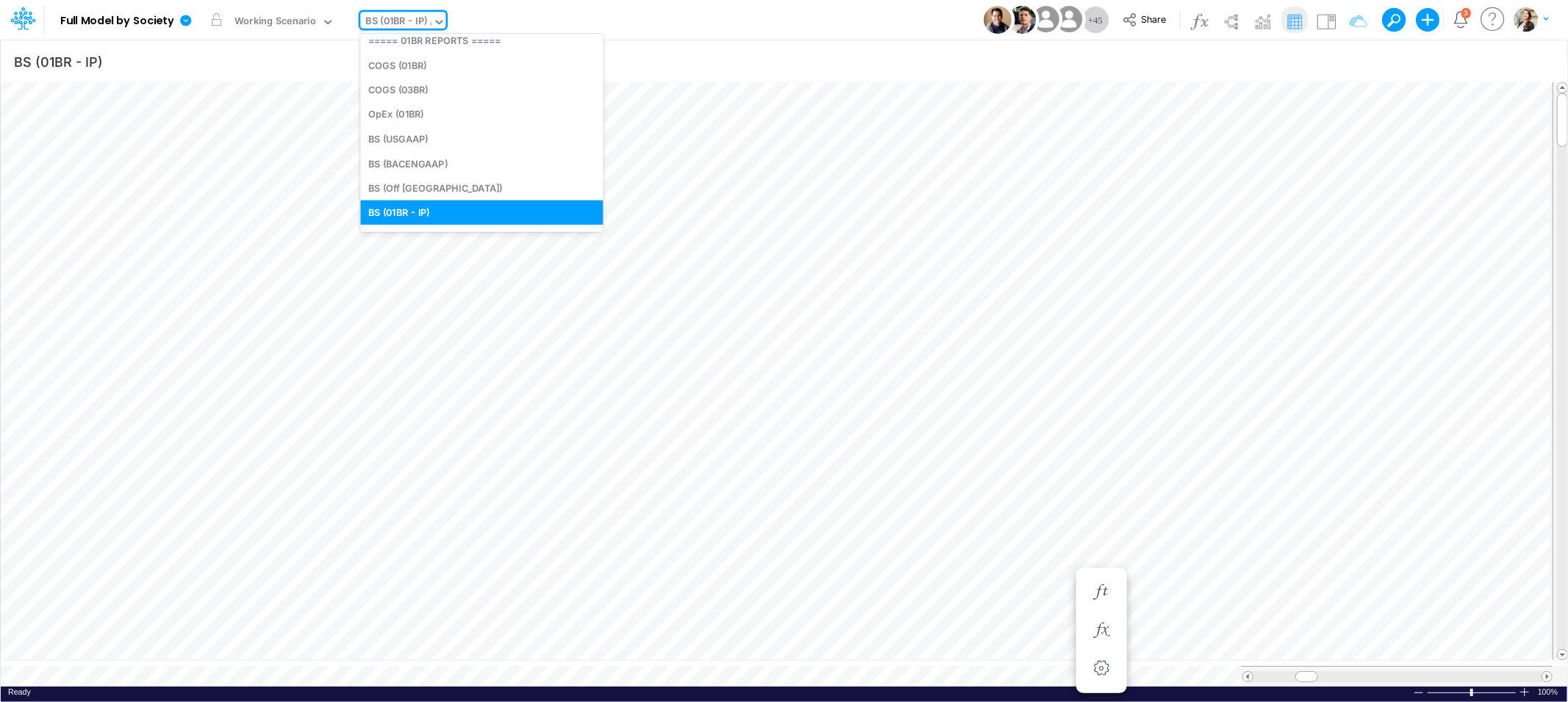
scroll to position [471, 0]
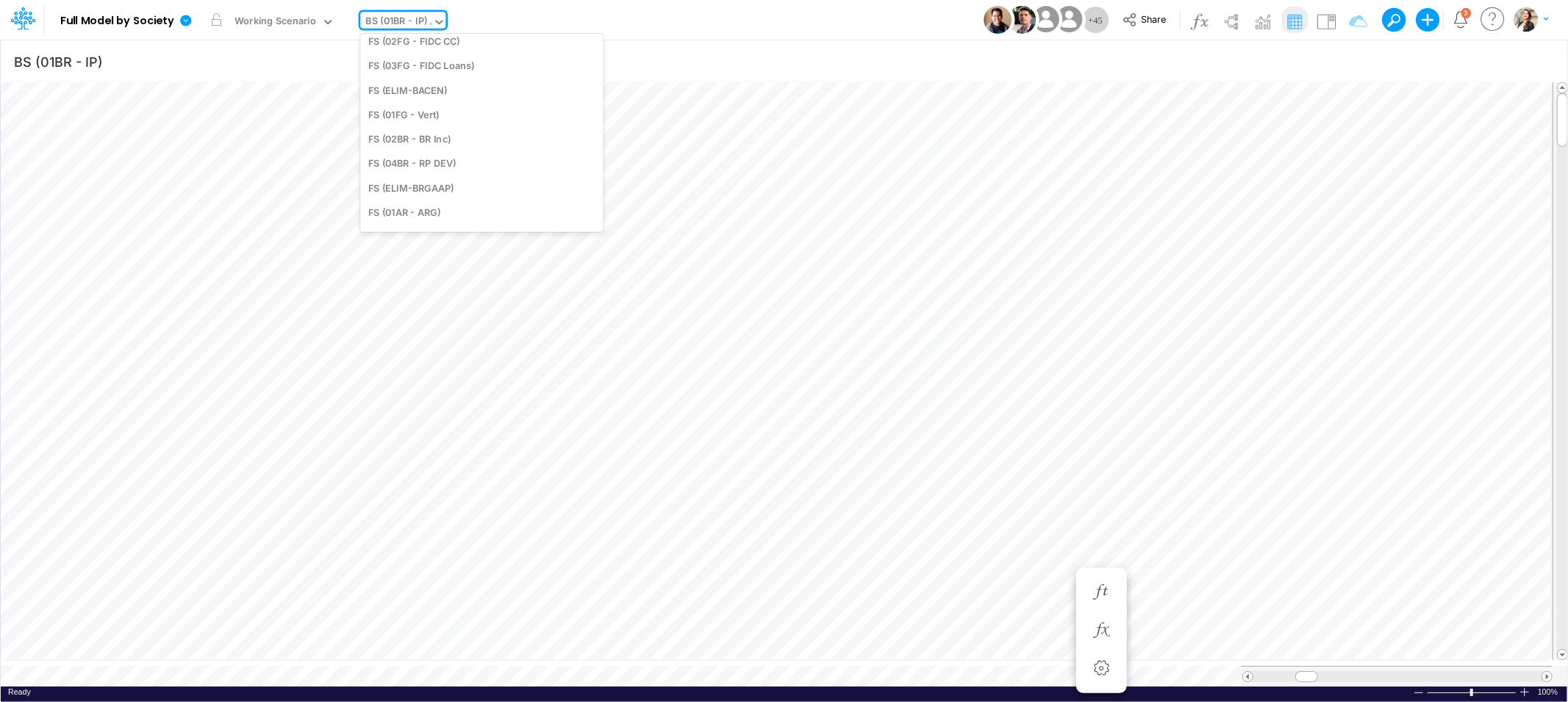
type input "cn"
click at [376, 52] on div "Debt Schedules - CN" at bounding box center [460, 48] width 199 height 24
click at [304, 21] on div "Working Scenario" at bounding box center [276, 21] width 82 height 17
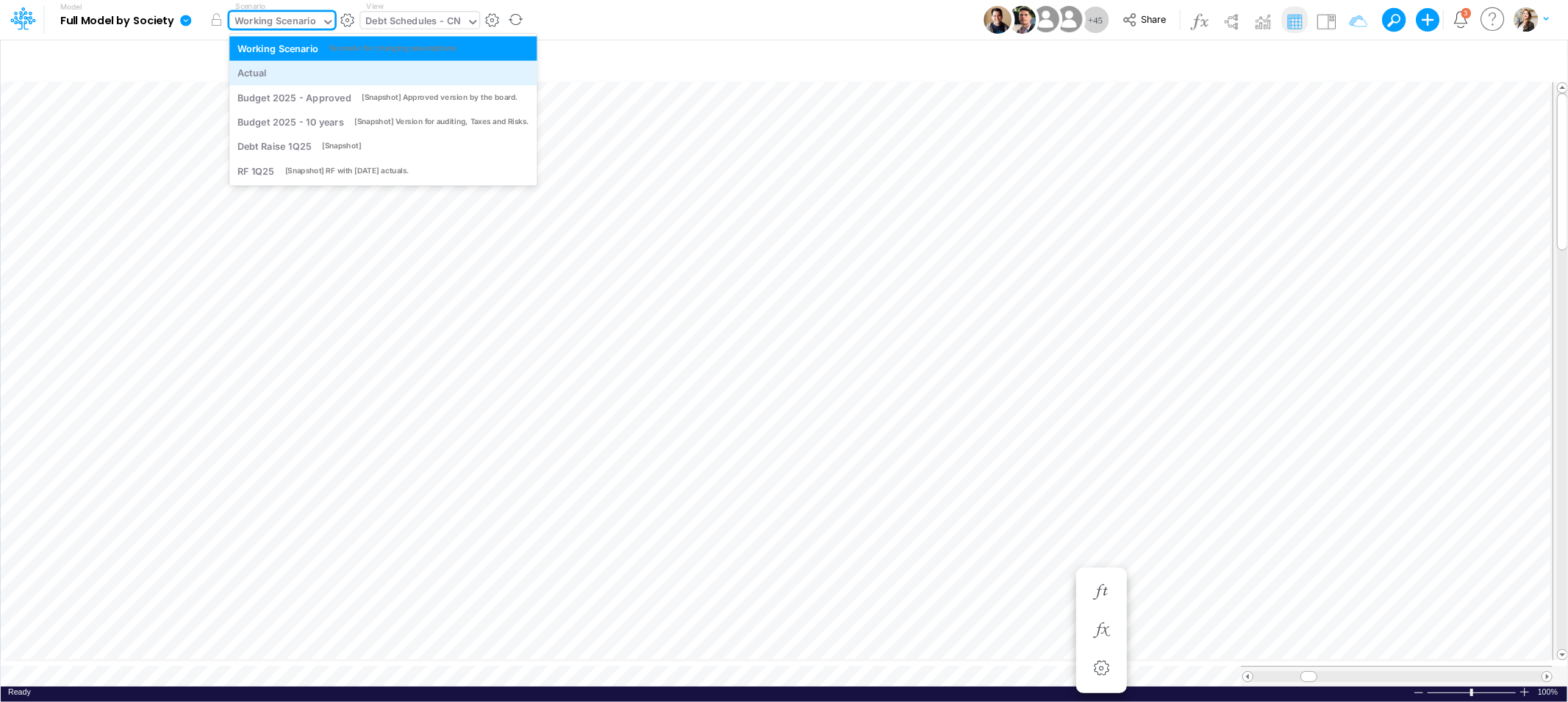
click at [286, 77] on div "Actual" at bounding box center [384, 73] width 292 height 14
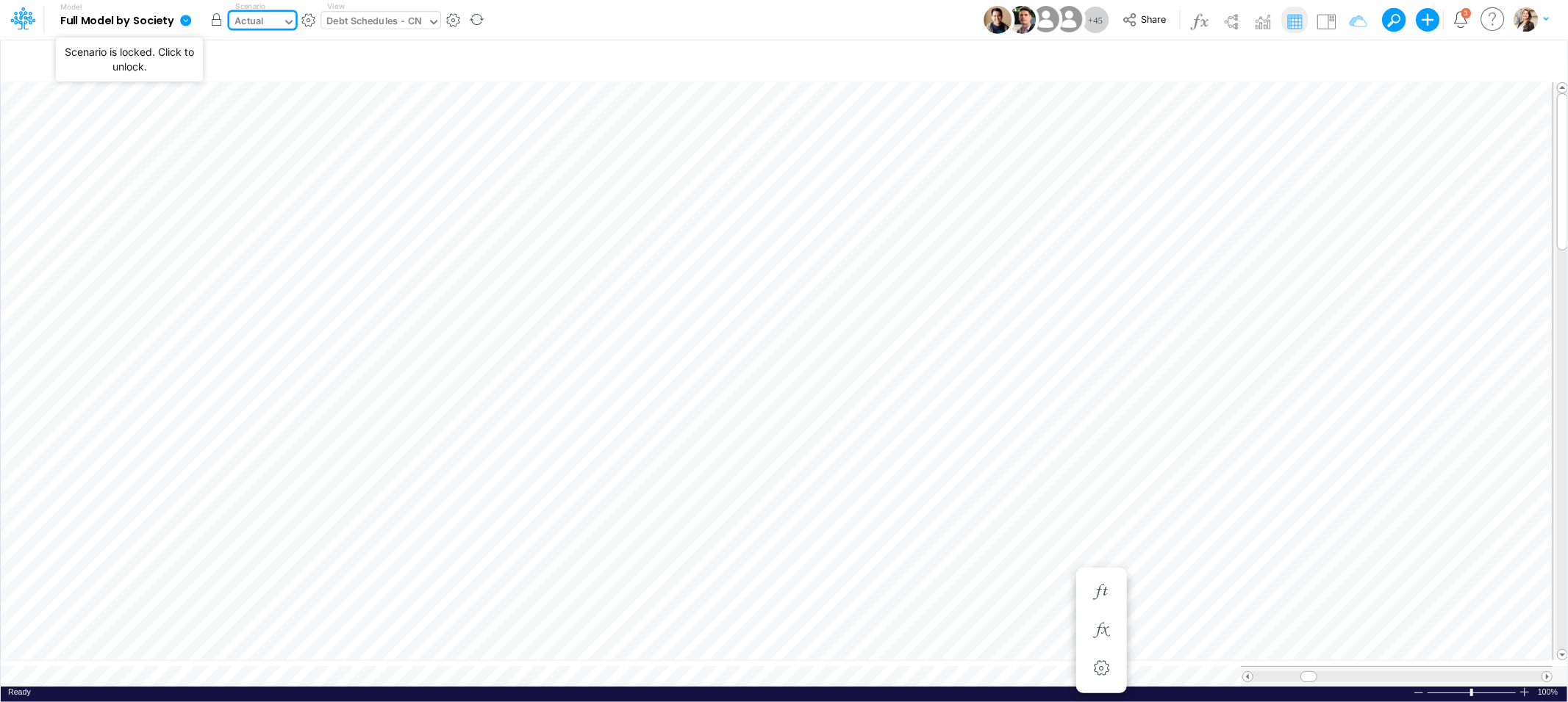
click at [220, 24] on button "button" at bounding box center [215, 19] width 26 height 26
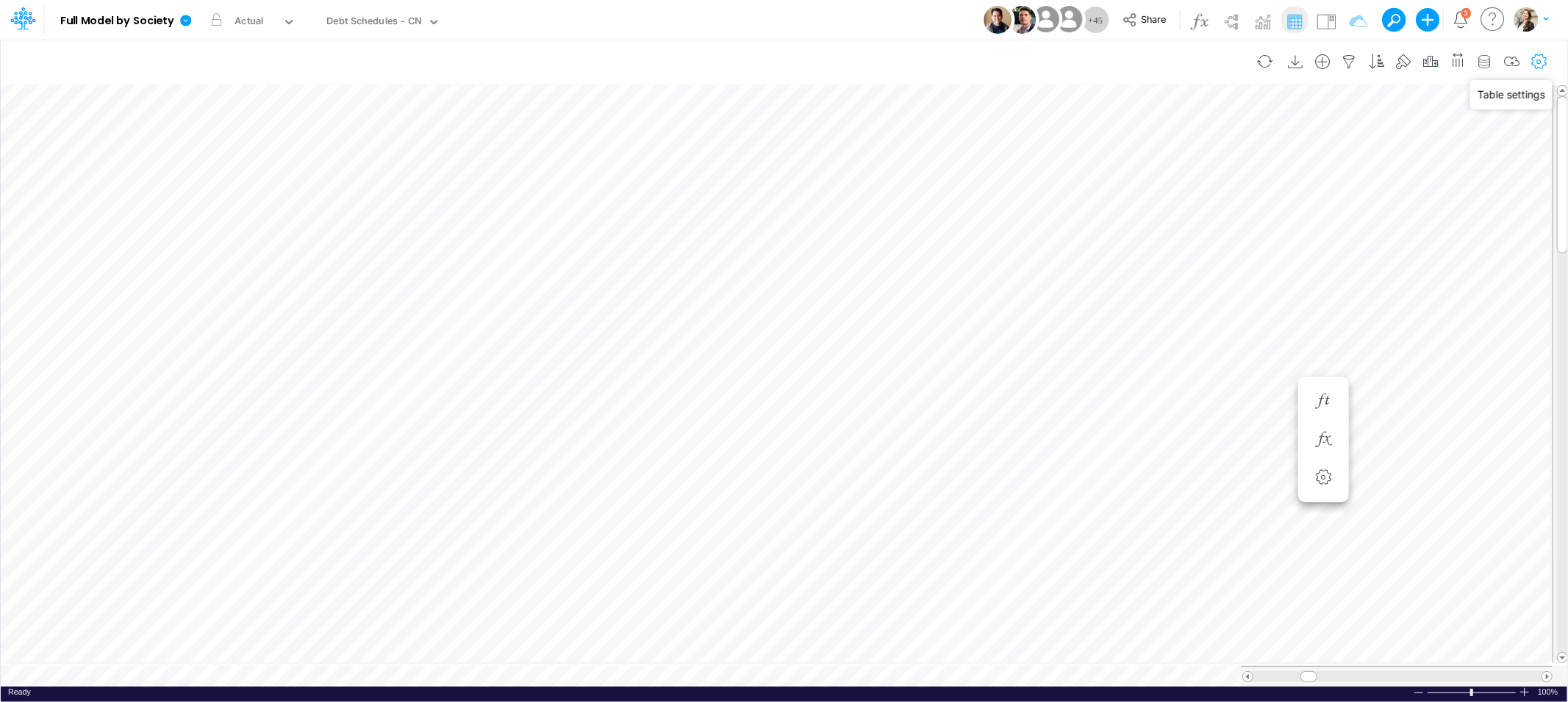
click at [1535, 63] on icon "button" at bounding box center [1539, 62] width 22 height 16
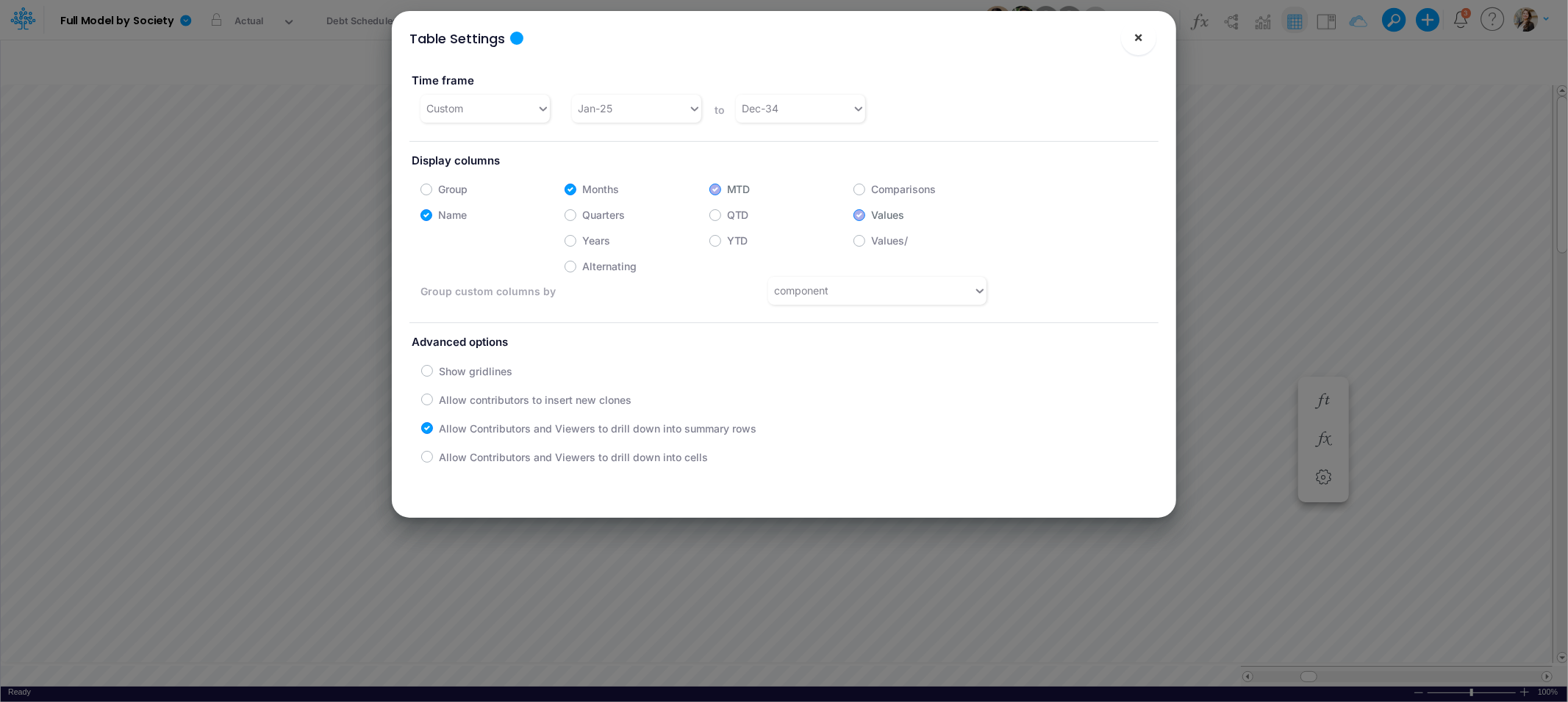
click at [1135, 41] on span "×" at bounding box center [1139, 37] width 10 height 18
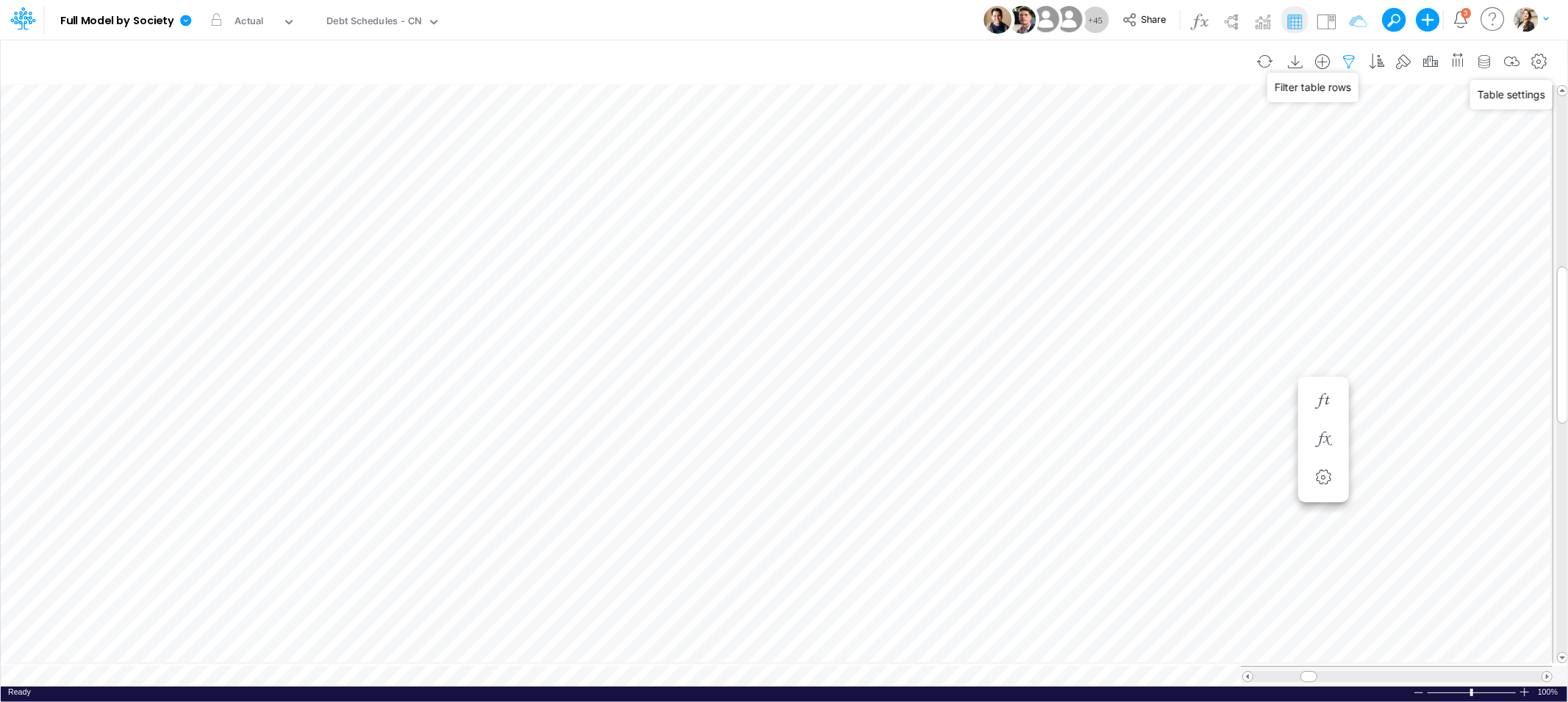
click at [1347, 59] on icon "button" at bounding box center [1349, 62] width 22 height 16
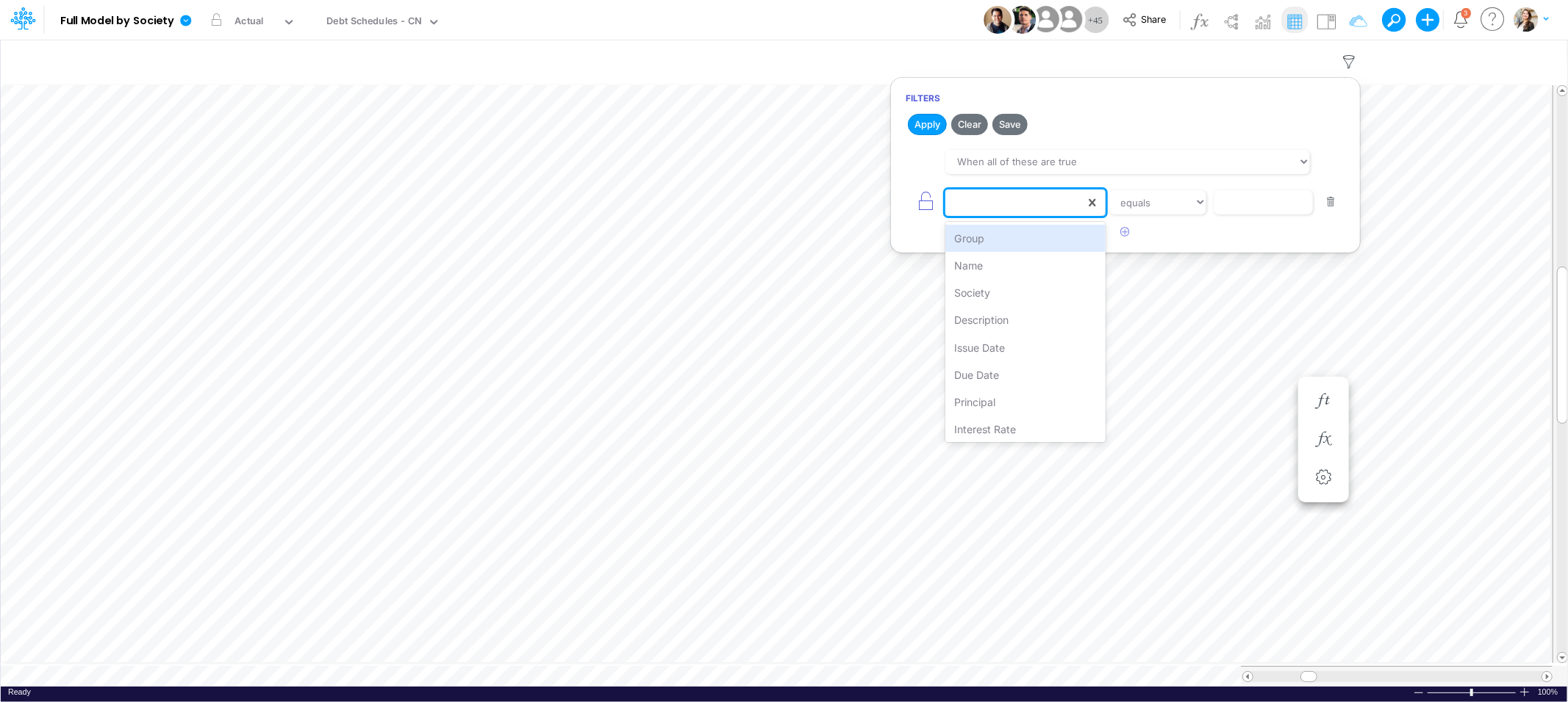
click at [991, 210] on div at bounding box center [1014, 203] width 139 height 25
click at [980, 268] on div "Name" at bounding box center [1025, 266] width 160 height 27
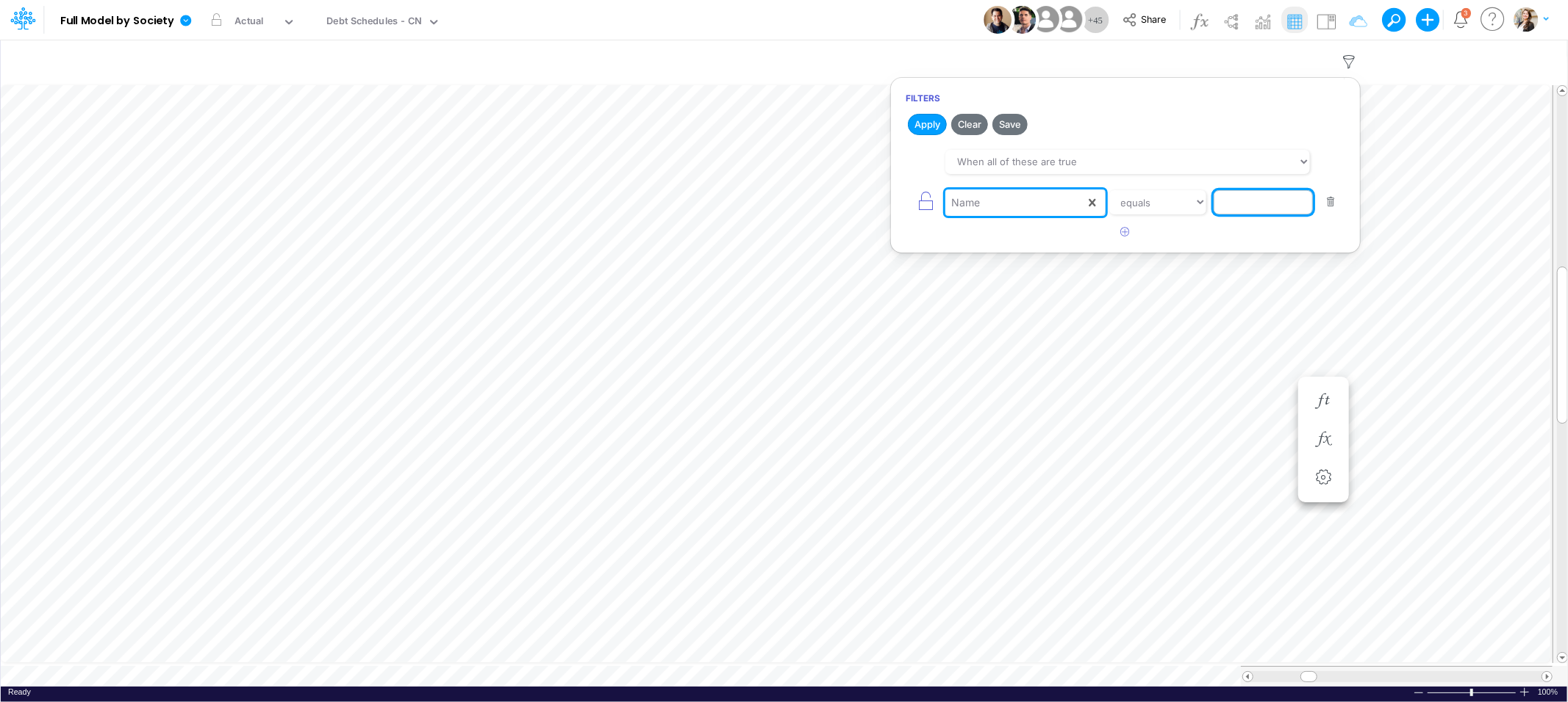
click at [1274, 204] on input "text" at bounding box center [1263, 203] width 99 height 25
type input "p"
type input "Principal Amt"
click at [930, 123] on button "Apply" at bounding box center [927, 125] width 39 height 21
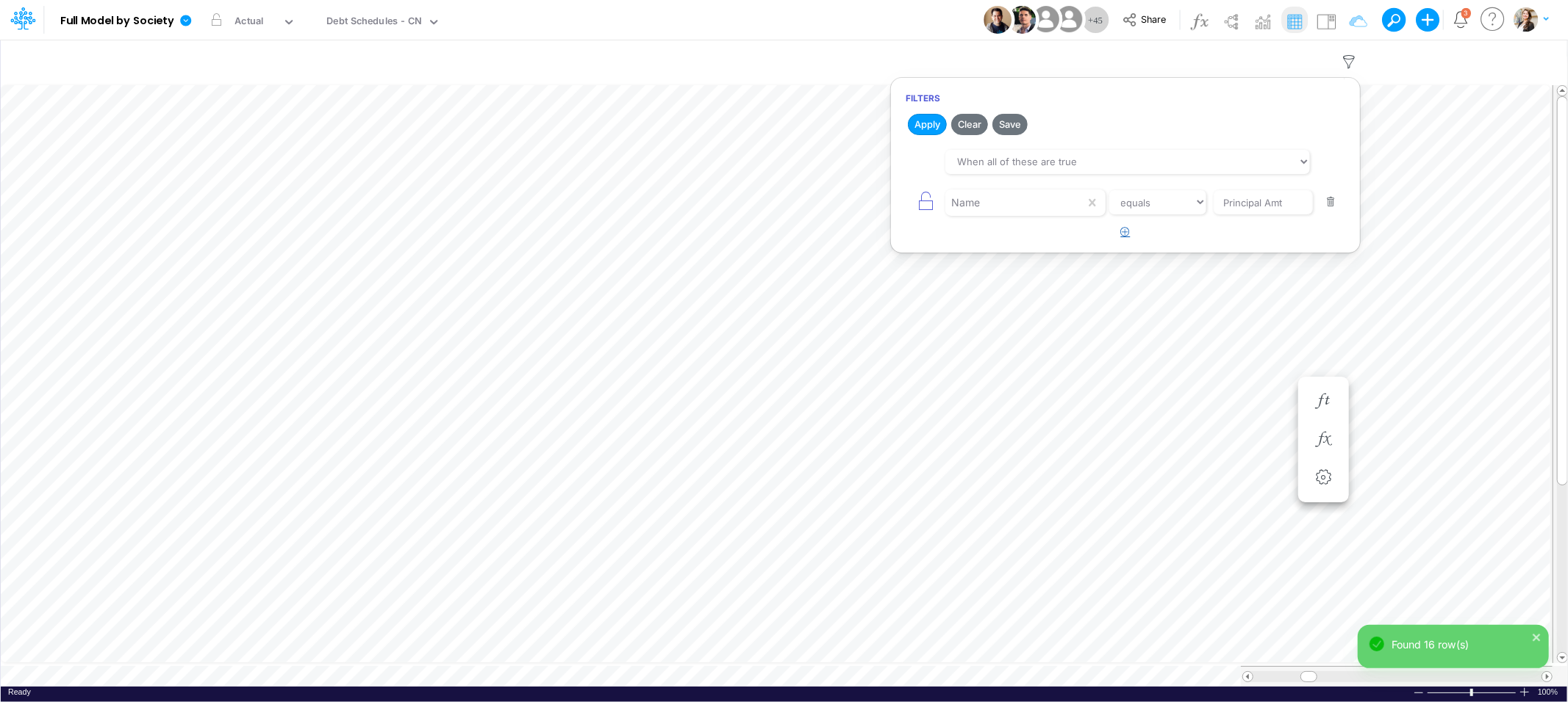
click at [1123, 230] on icon "button" at bounding box center [1126, 232] width 10 height 10
click at [987, 215] on div at bounding box center [1014, 203] width 139 height 25
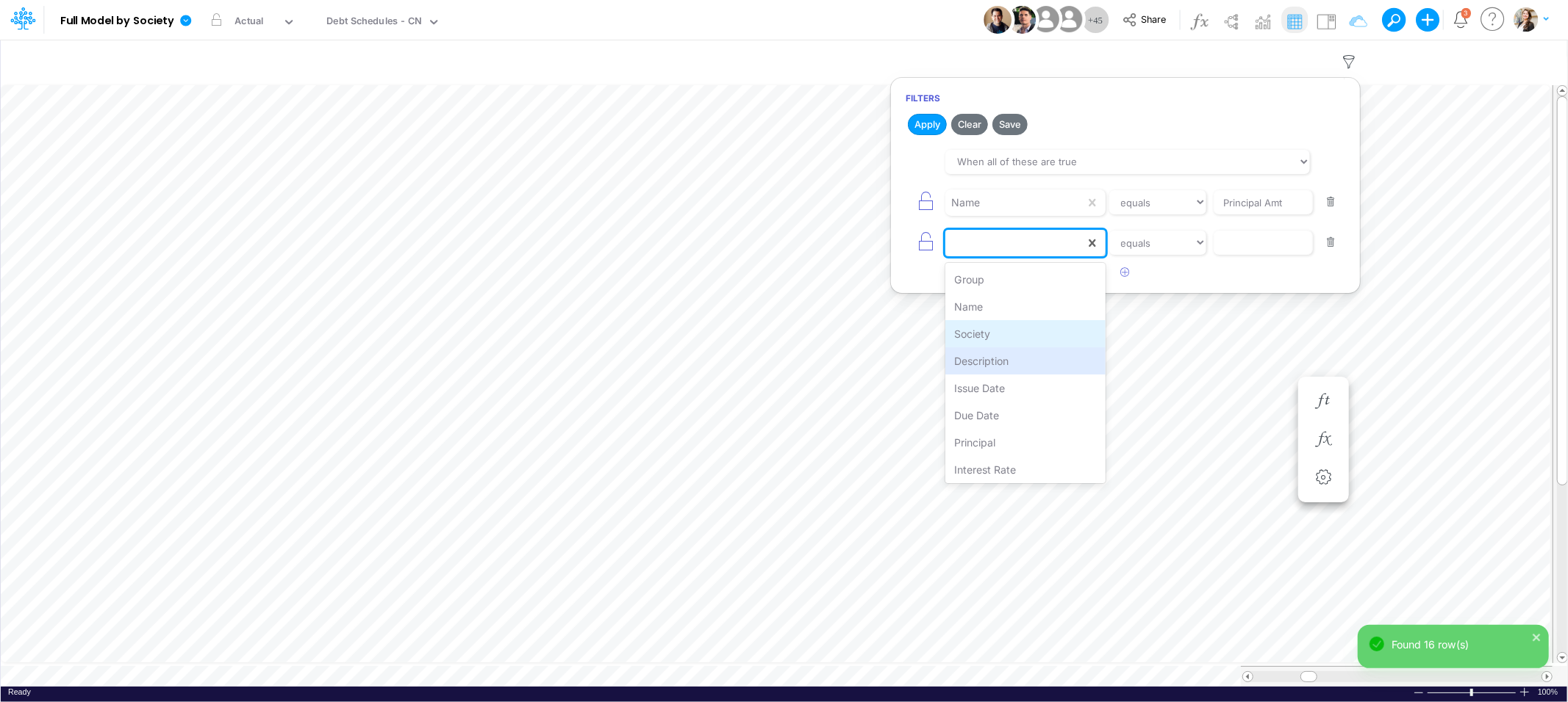
click at [987, 335] on div "Society" at bounding box center [1025, 334] width 160 height 27
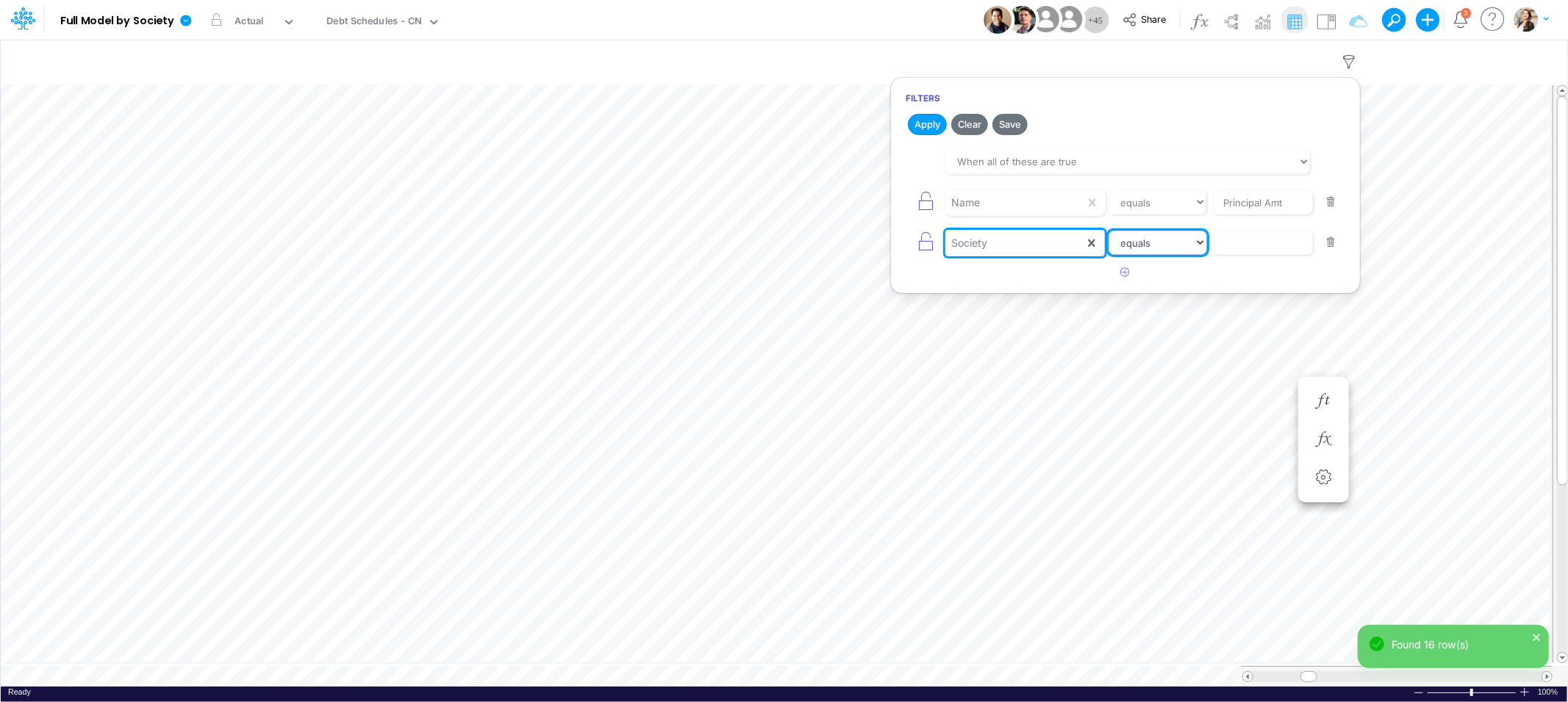
click at [1148, 247] on select "equals not equal starts with ends with contains" at bounding box center [1157, 243] width 98 height 25
select select "notEqual"
click at [1108, 231] on select "equals not equal starts with ends with contains" at bounding box center [1157, 243] width 98 height 25
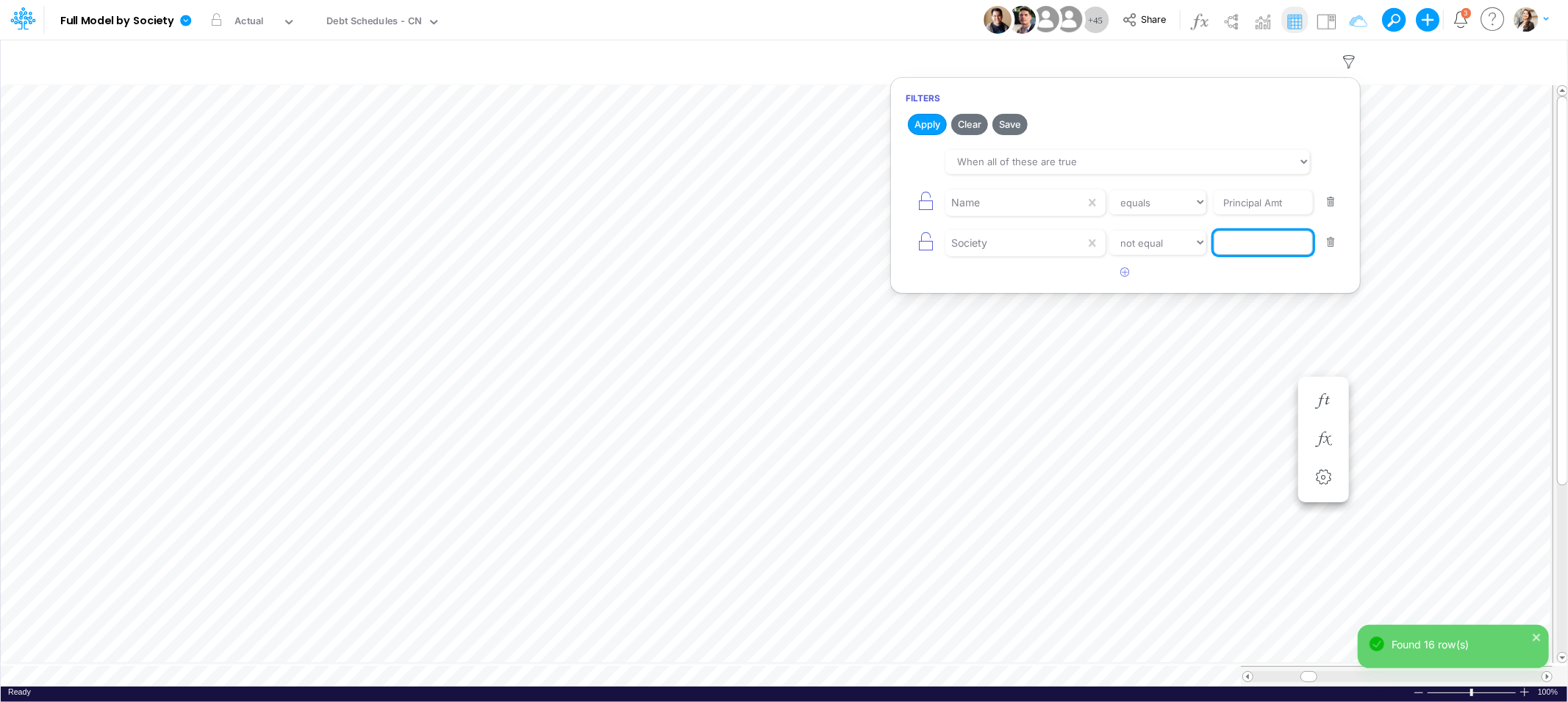
click at [1229, 215] on input "text" at bounding box center [1263, 203] width 99 height 25
type input "Template"
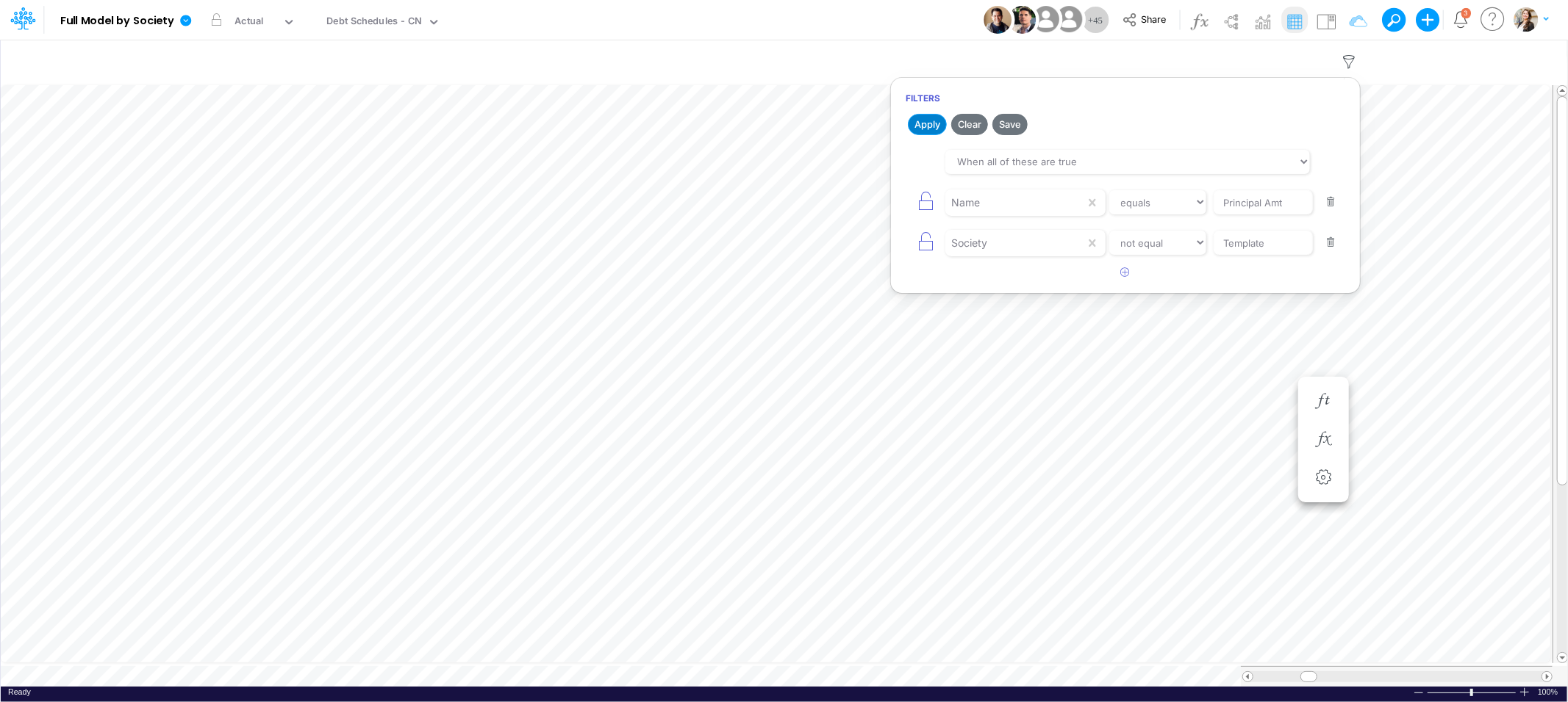
click at [921, 128] on button "Apply" at bounding box center [927, 125] width 39 height 21
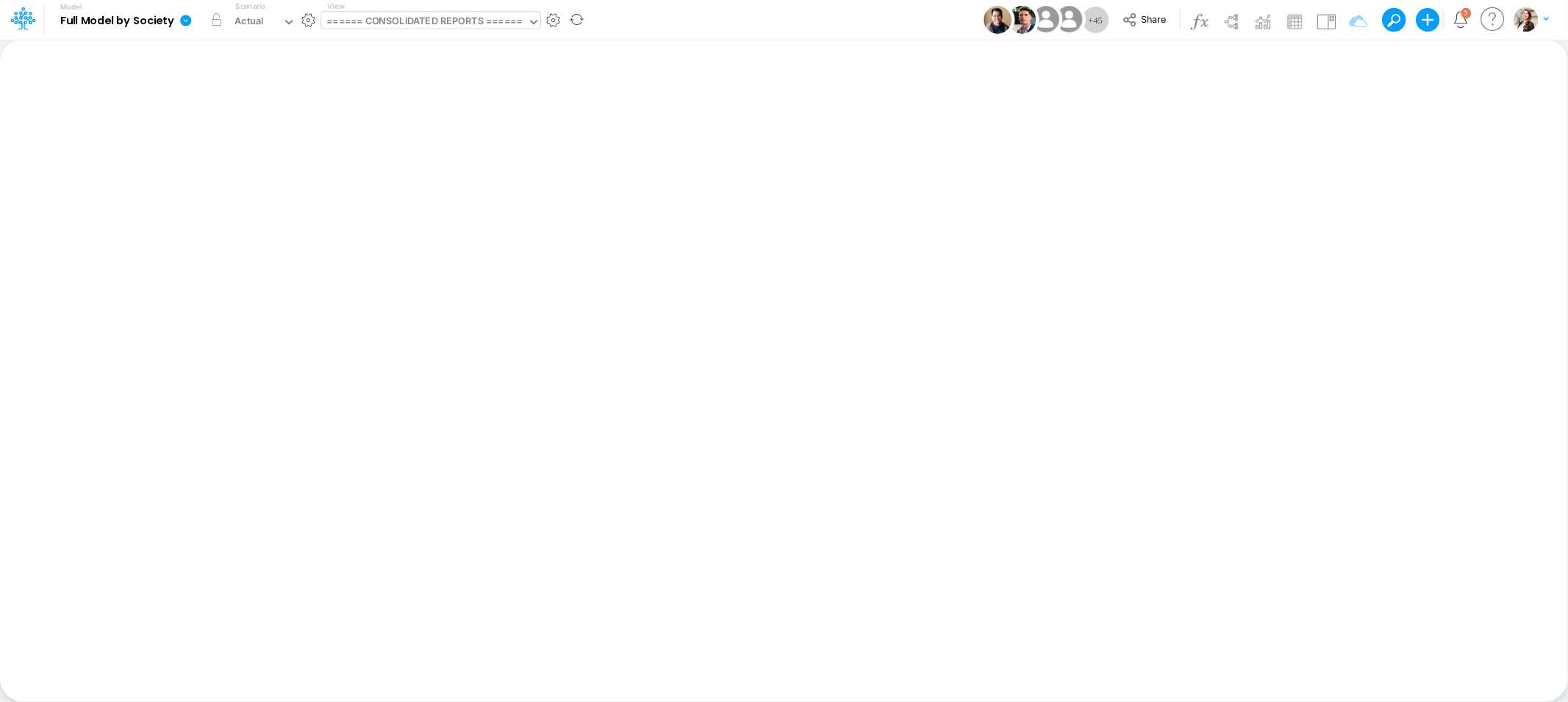
click at [445, 21] on div "====== CONSOLIDATED REPORTS ======" at bounding box center [424, 21] width 195 height 17
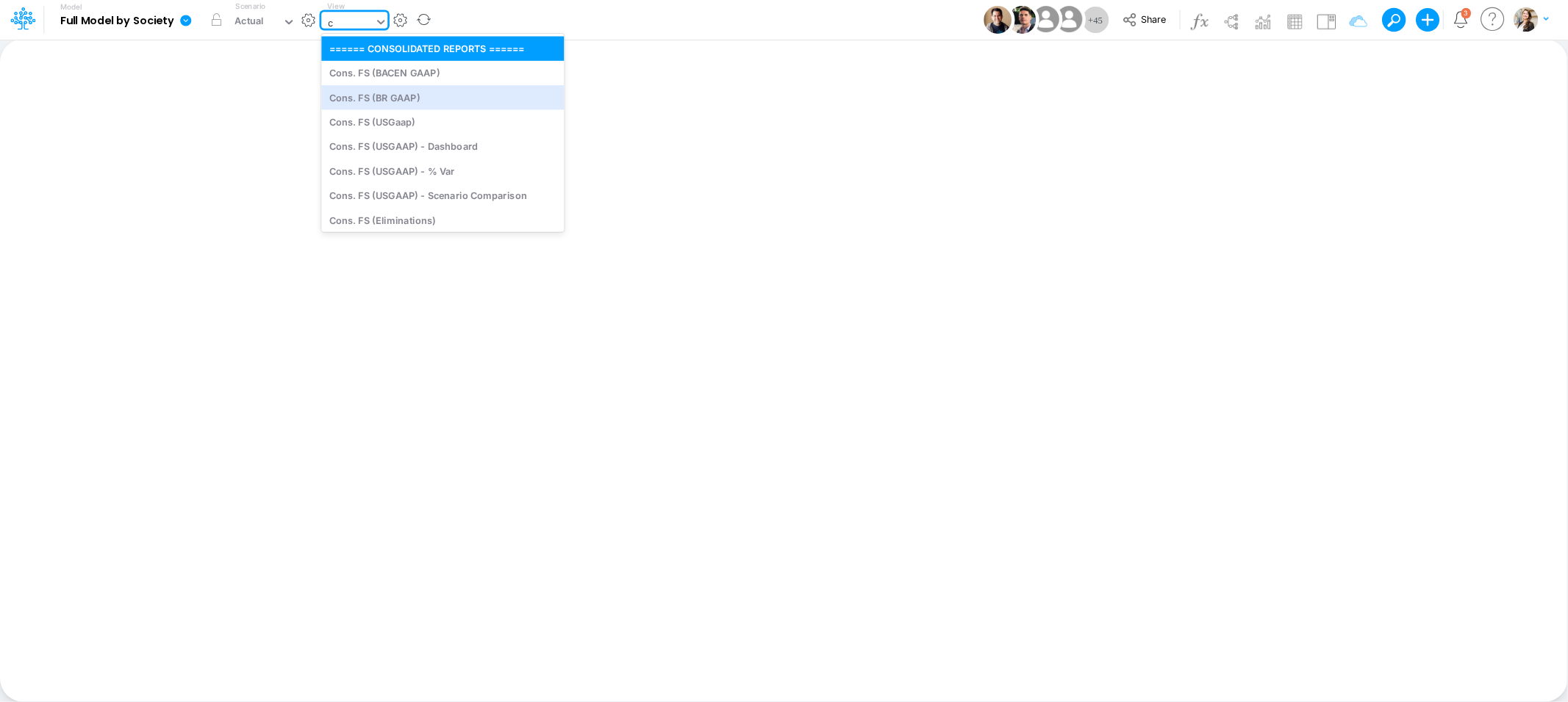
type input "cn"
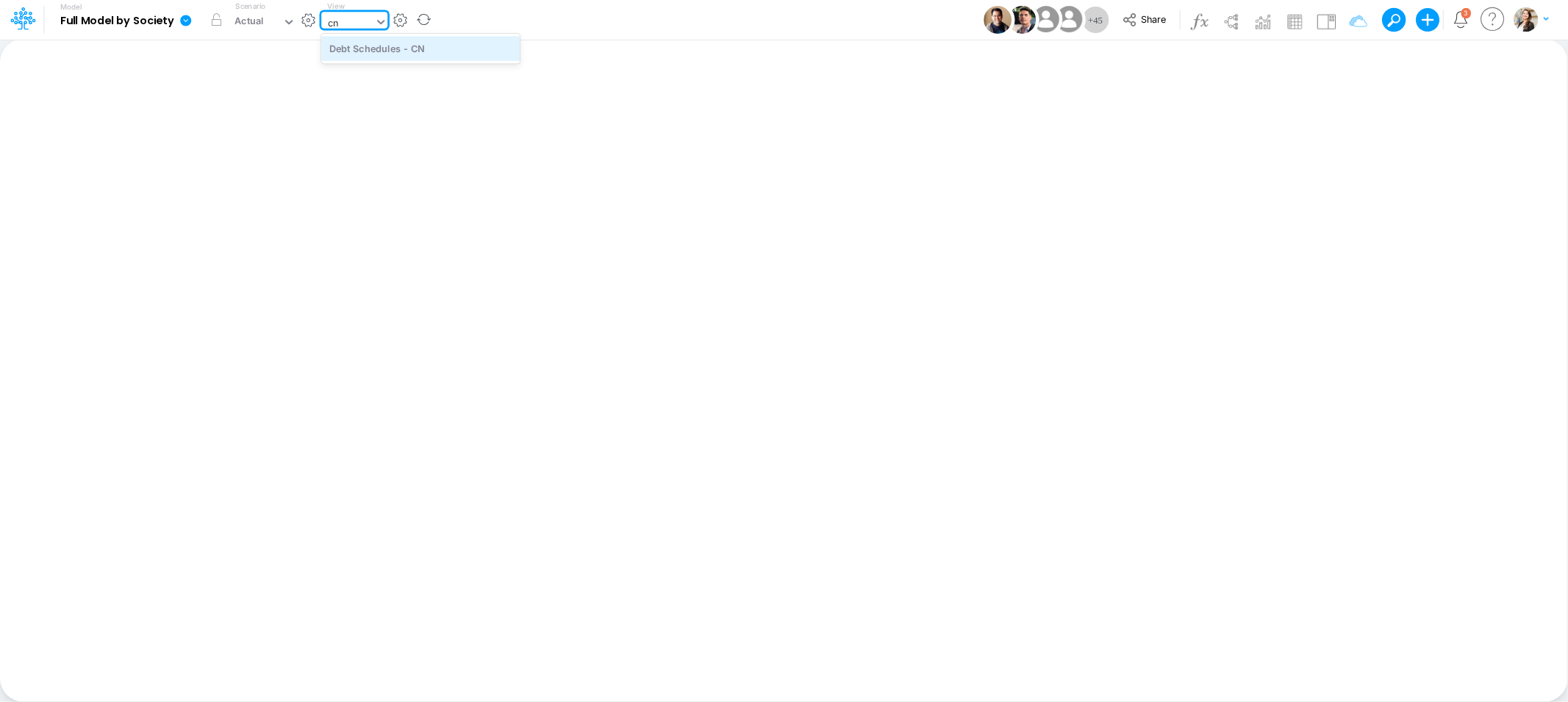
click at [395, 53] on div "Debt Schedules - CN" at bounding box center [421, 48] width 199 height 24
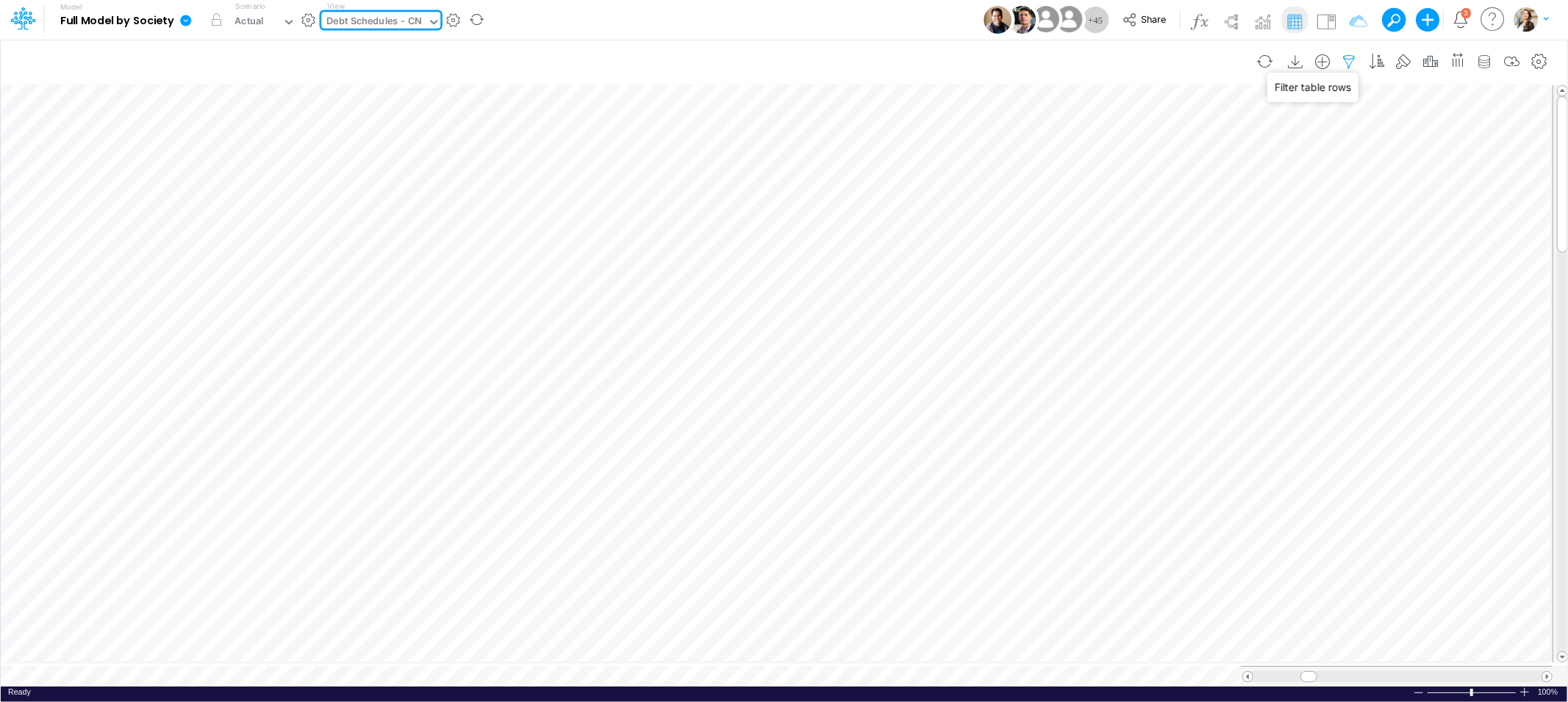
click at [1349, 57] on icon "button" at bounding box center [1349, 62] width 22 height 16
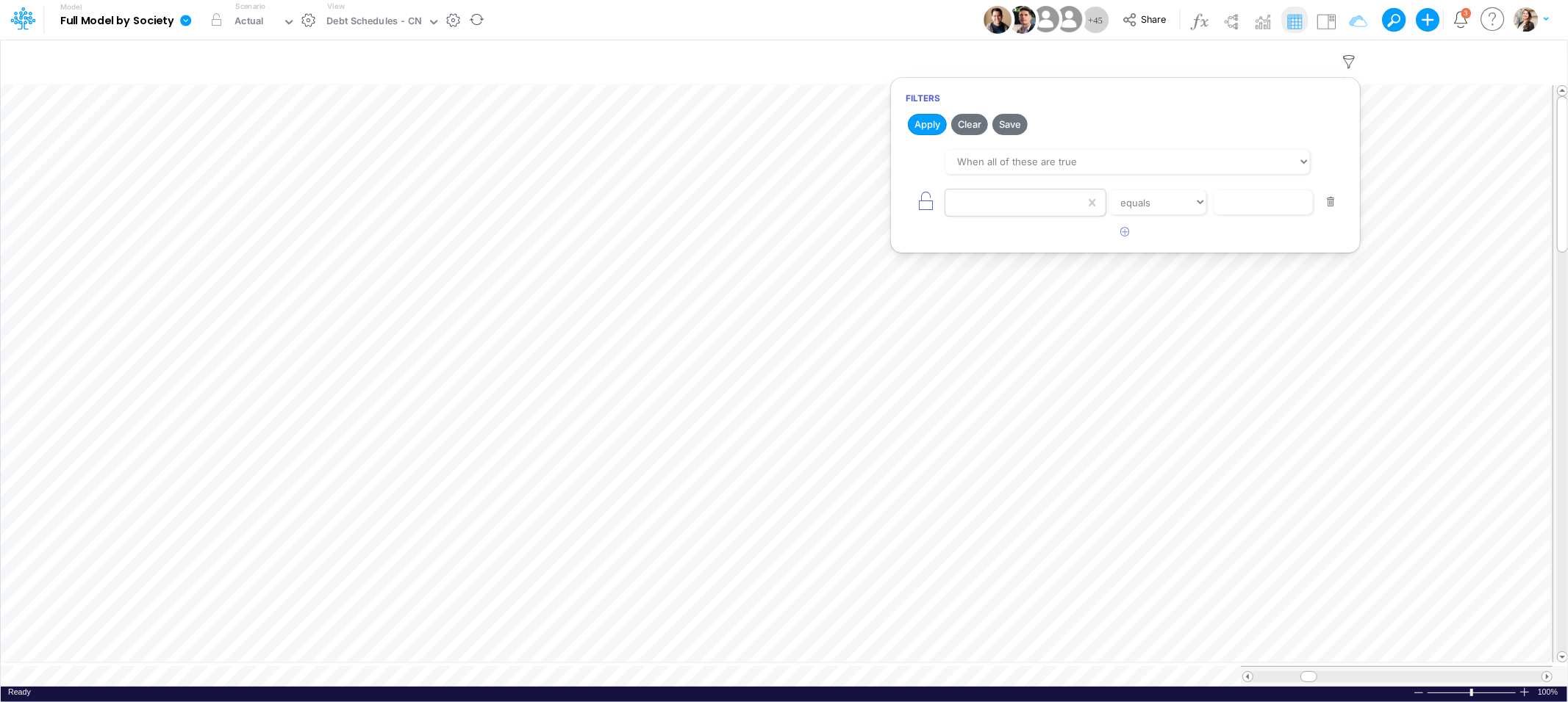
click at [992, 200] on div at bounding box center [1014, 203] width 139 height 25
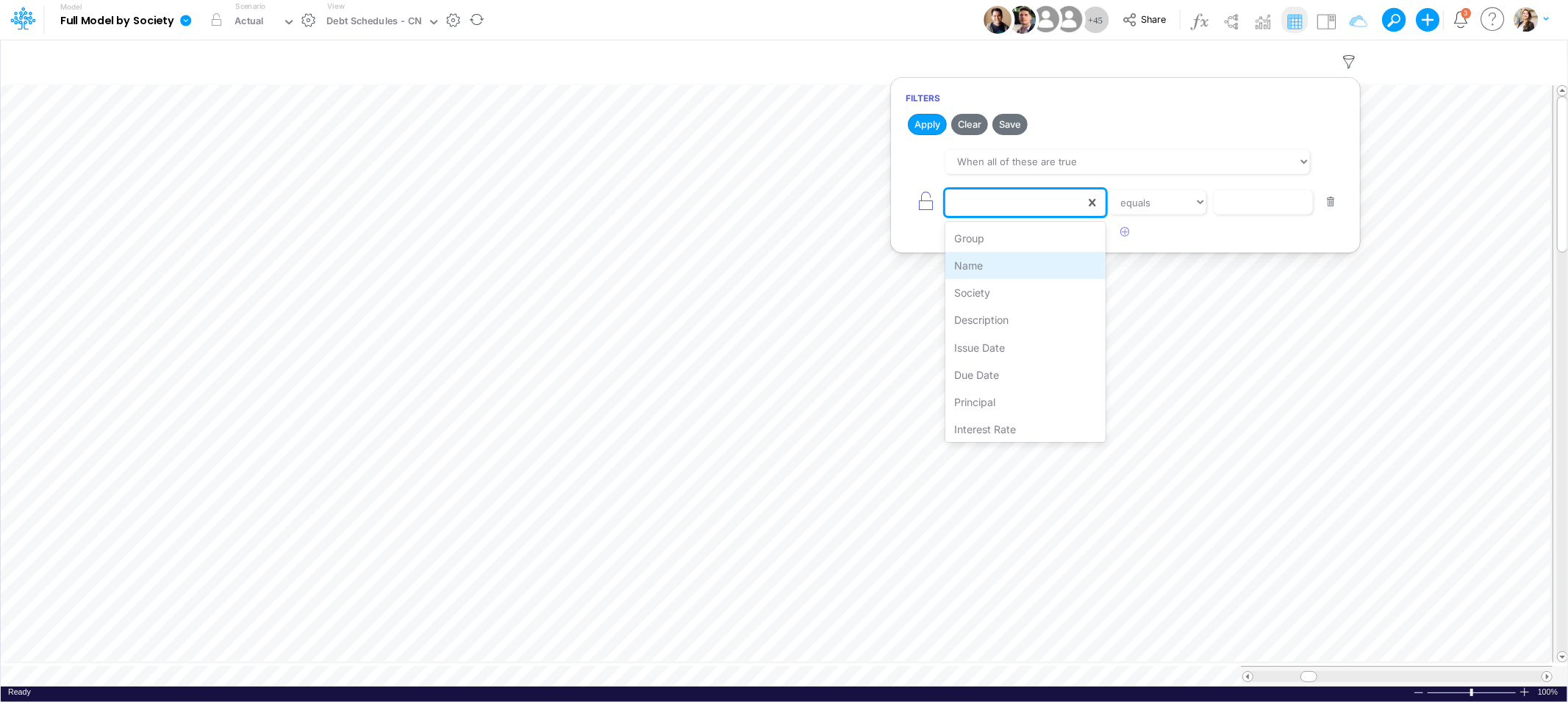
click at [995, 260] on div "Name" at bounding box center [1025, 266] width 160 height 27
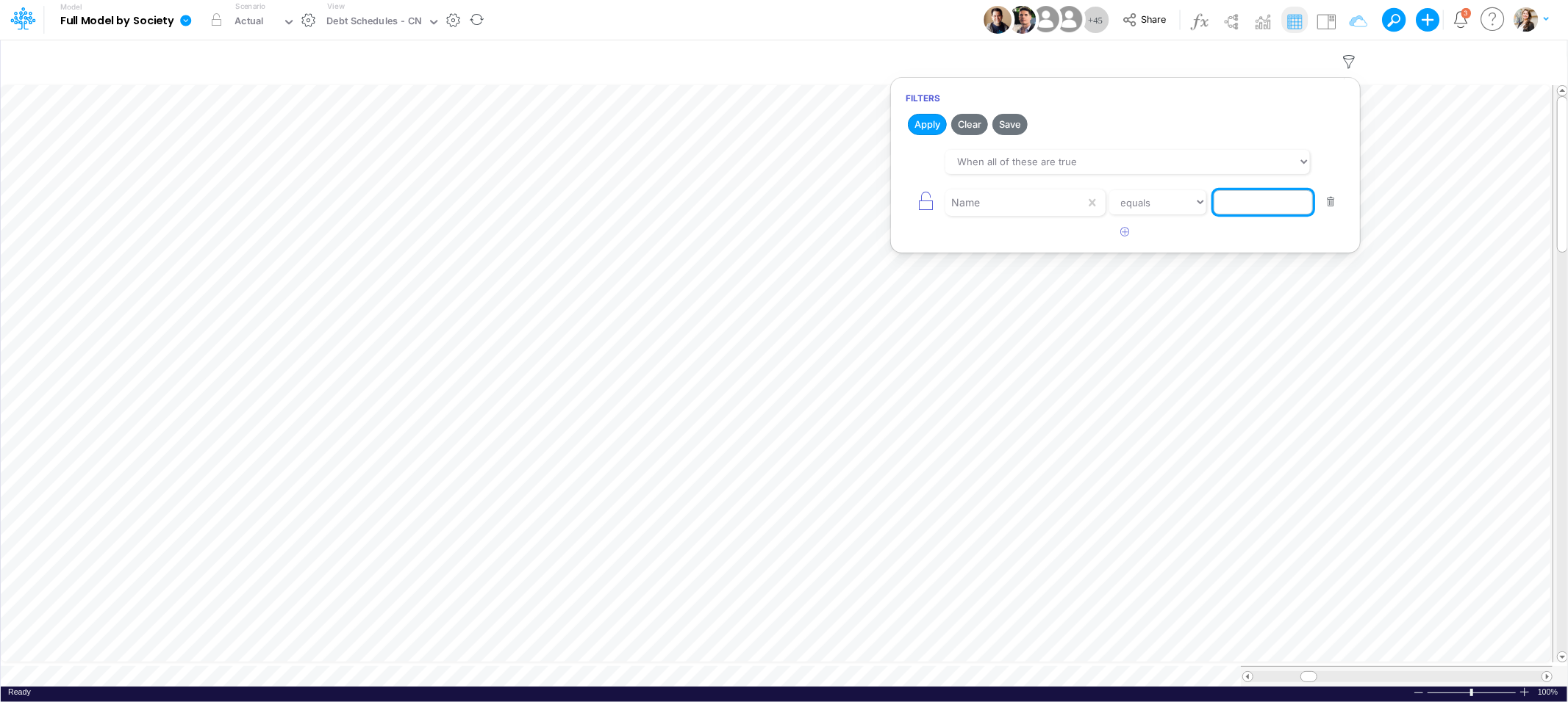
click at [1268, 203] on input "text" at bounding box center [1263, 203] width 99 height 25
type input "Principal Amt"
click at [1128, 235] on icon "button" at bounding box center [1126, 232] width 10 height 10
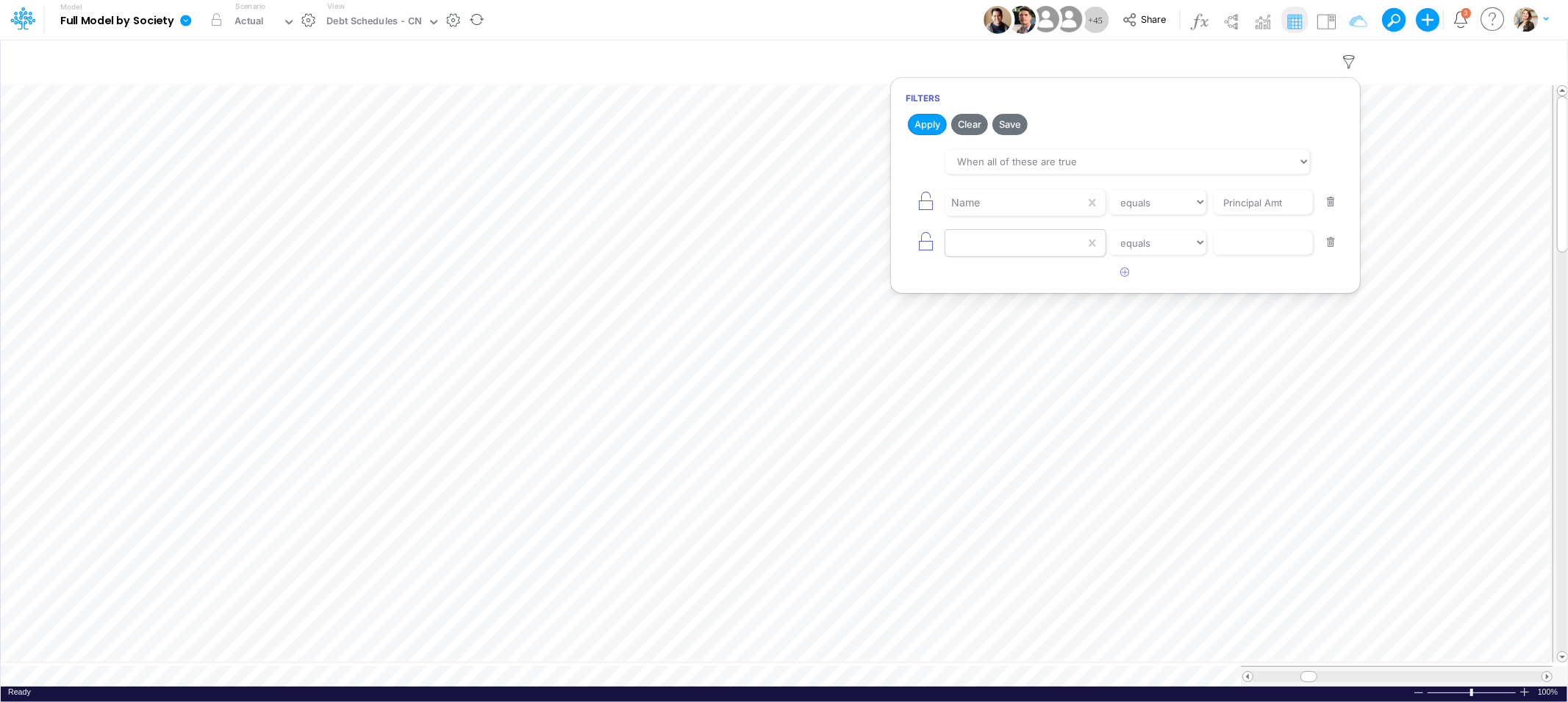
click at [1001, 215] on div at bounding box center [1014, 203] width 139 height 25
click at [993, 341] on div "Society" at bounding box center [1025, 334] width 160 height 27
click at [1246, 215] on input "text" at bounding box center [1263, 203] width 99 height 25
click at [1158, 255] on select "equals not equal starts with ends with contains" at bounding box center [1157, 243] width 98 height 25
select select "notEqual"
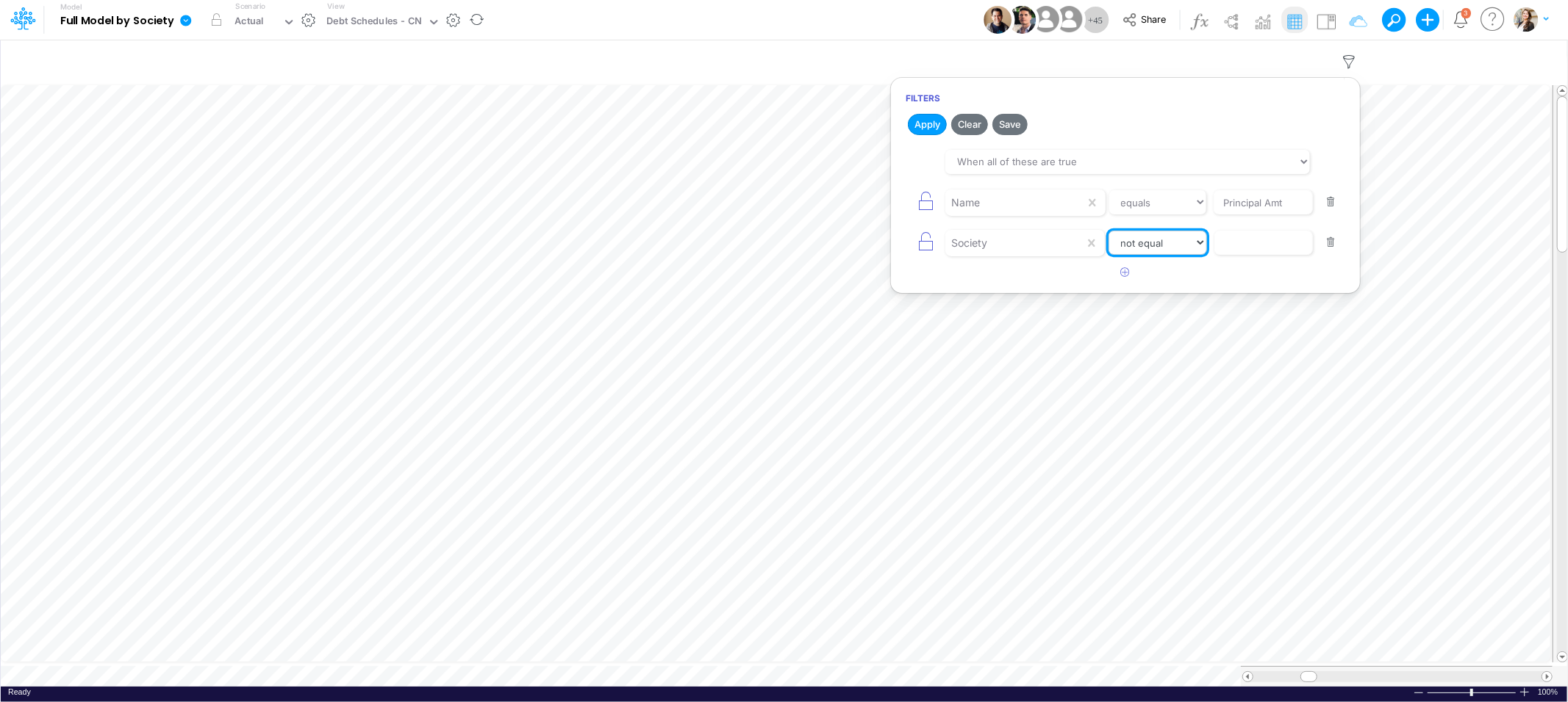
click at [1108, 231] on select "equals not equal starts with ends with contains" at bounding box center [1157, 243] width 98 height 25
click at [1260, 215] on input "text" at bounding box center [1263, 203] width 99 height 25
type input "Template"
click at [921, 125] on button "Apply" at bounding box center [927, 125] width 39 height 21
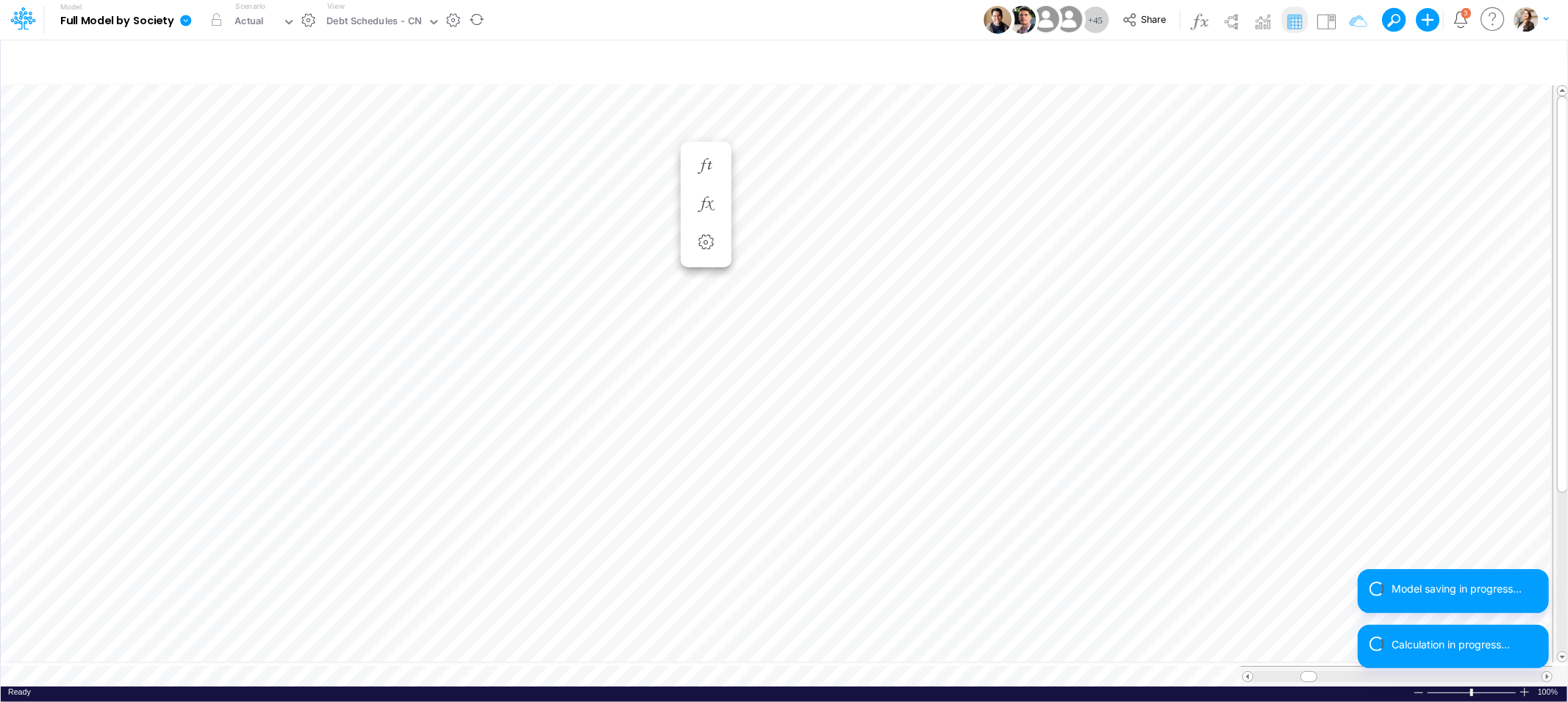
scroll to position [0, 1]
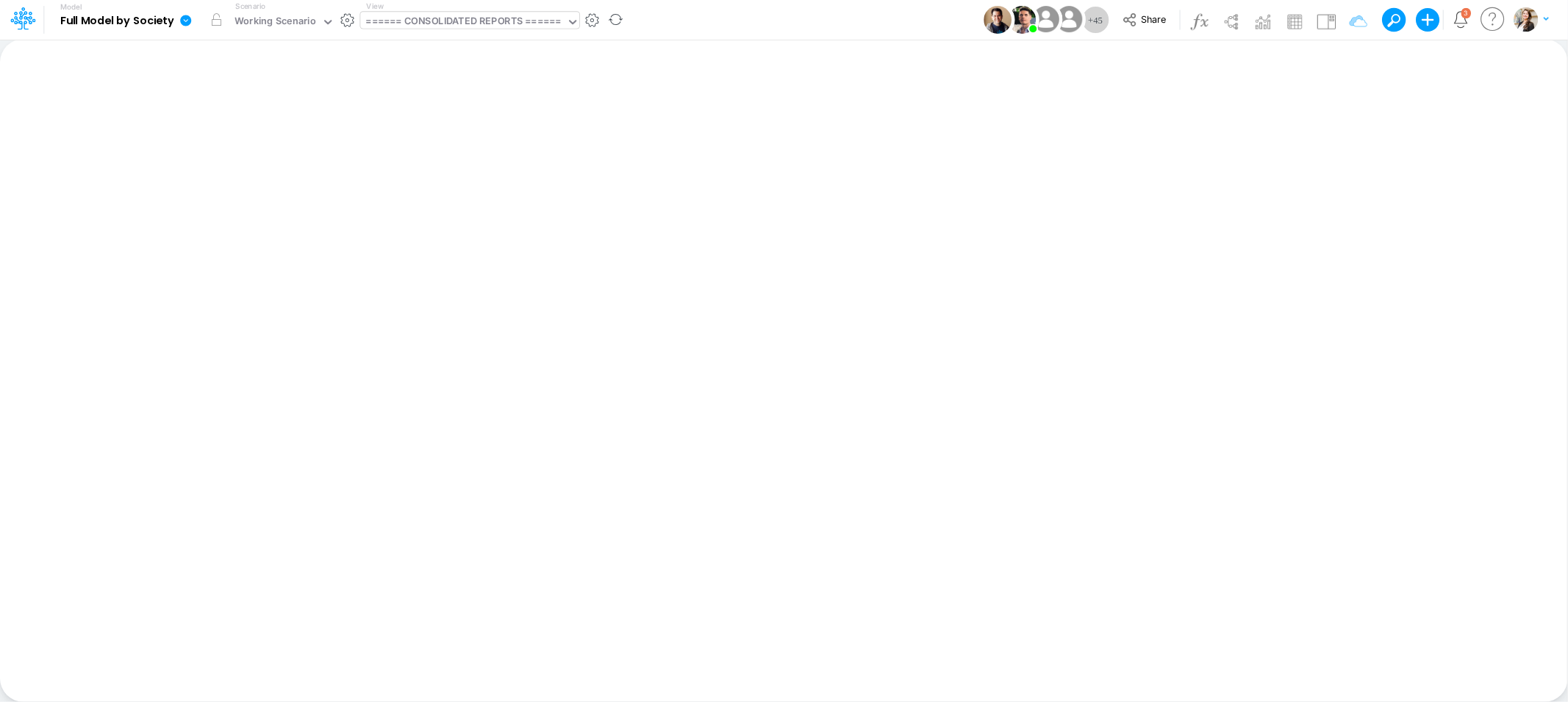
click at [439, 25] on div "====== CONSOLIDATED REPORTS ======" at bounding box center [464, 21] width 195 height 17
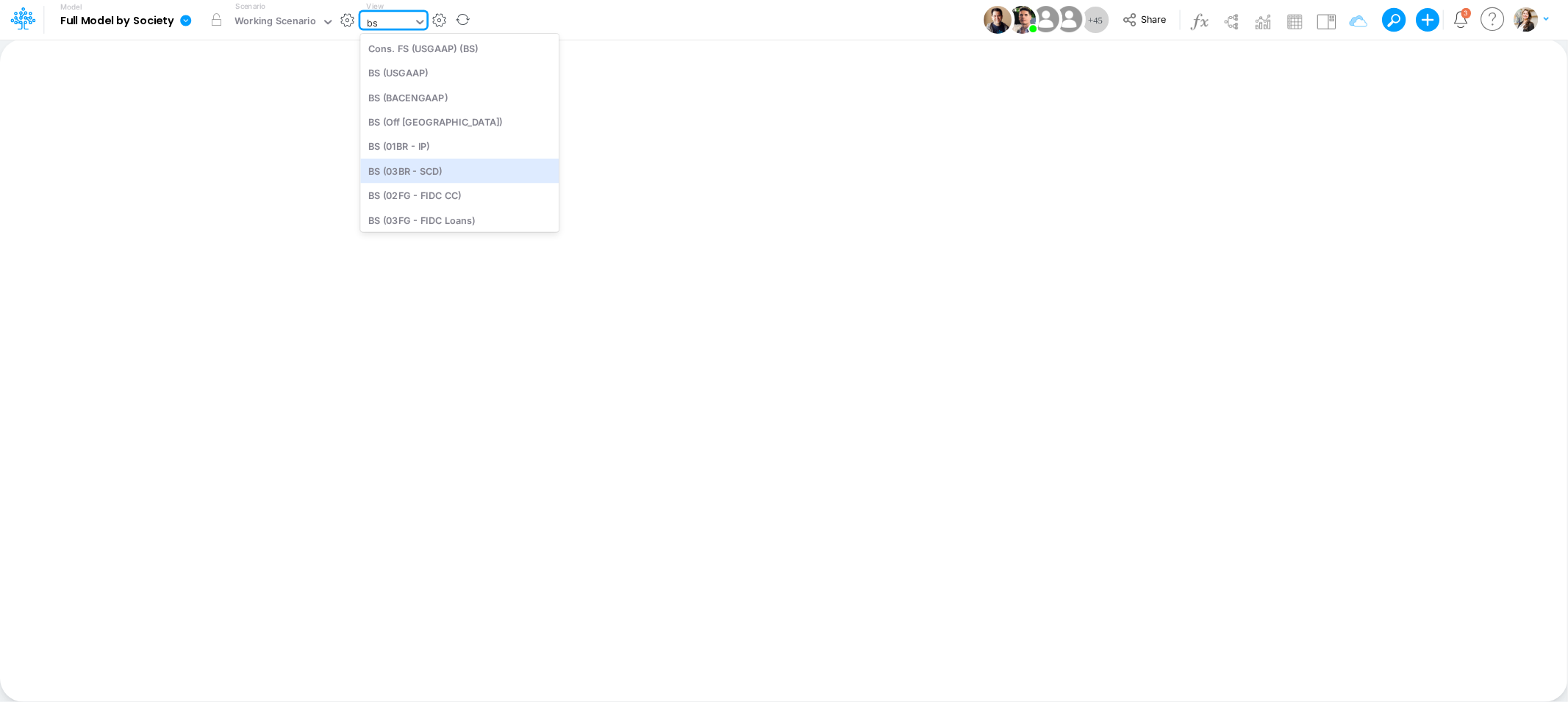
type input "bs"
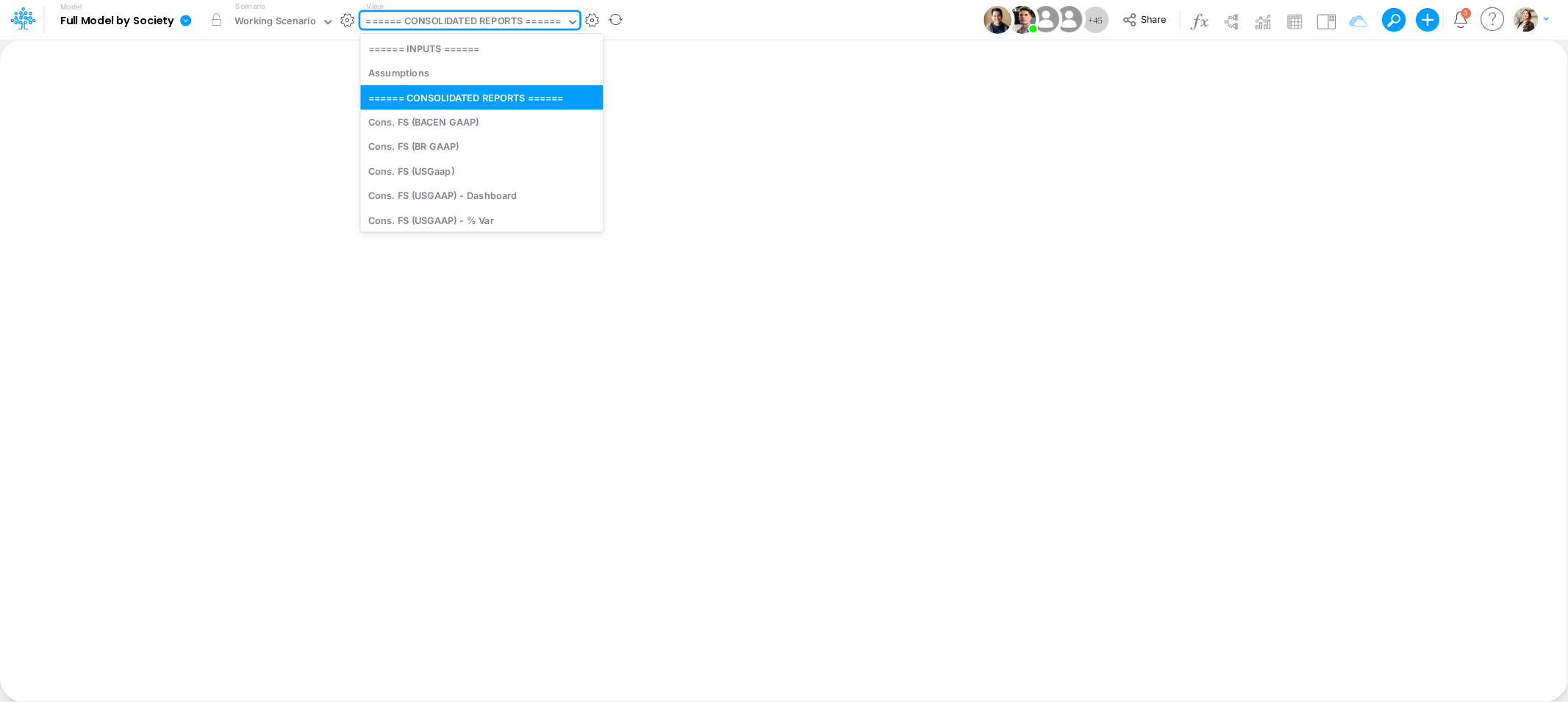
click at [415, 20] on div "====== CONSOLIDATED REPORTS ======" at bounding box center [464, 21] width 195 height 17
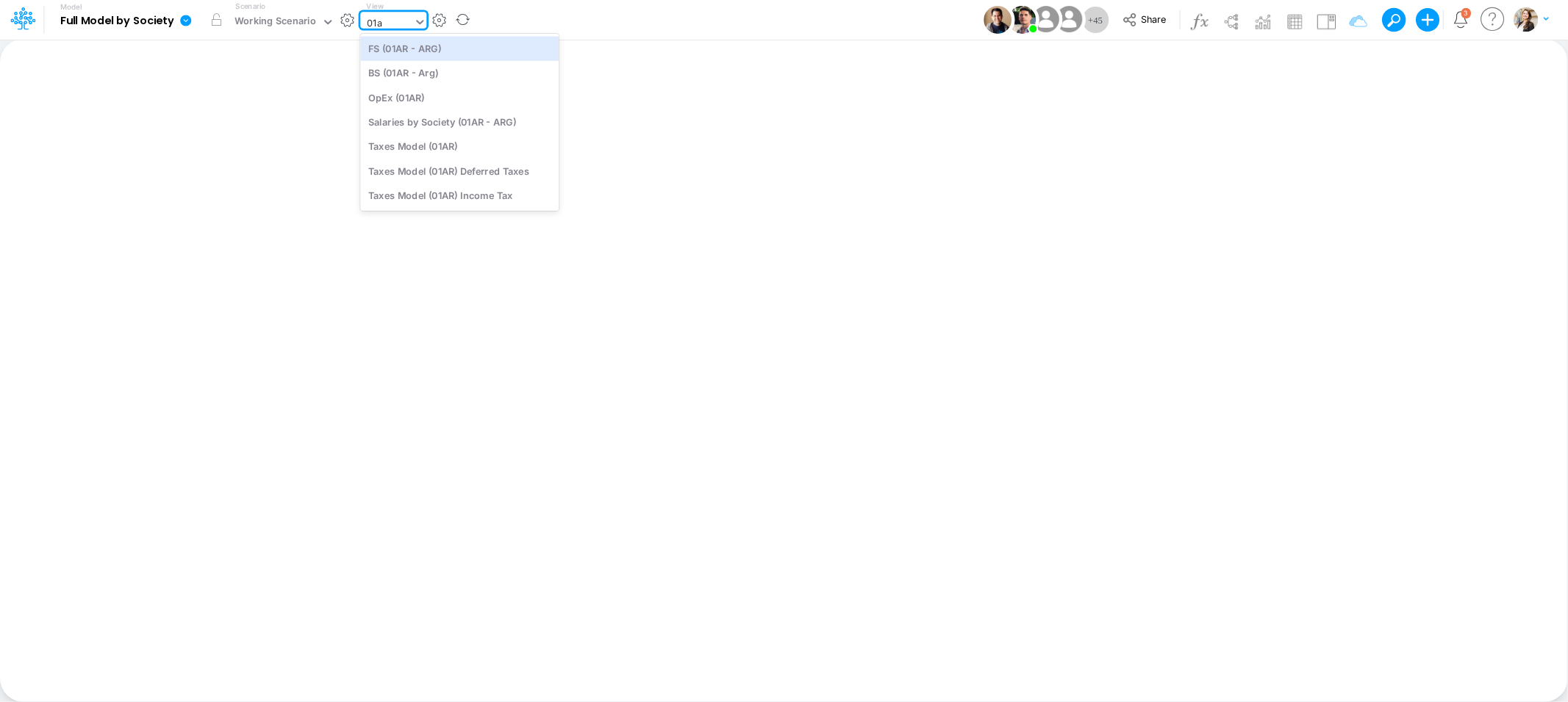
type input "01ar"
click at [429, 65] on div "BS (01AR - Arg)" at bounding box center [460, 73] width 199 height 24
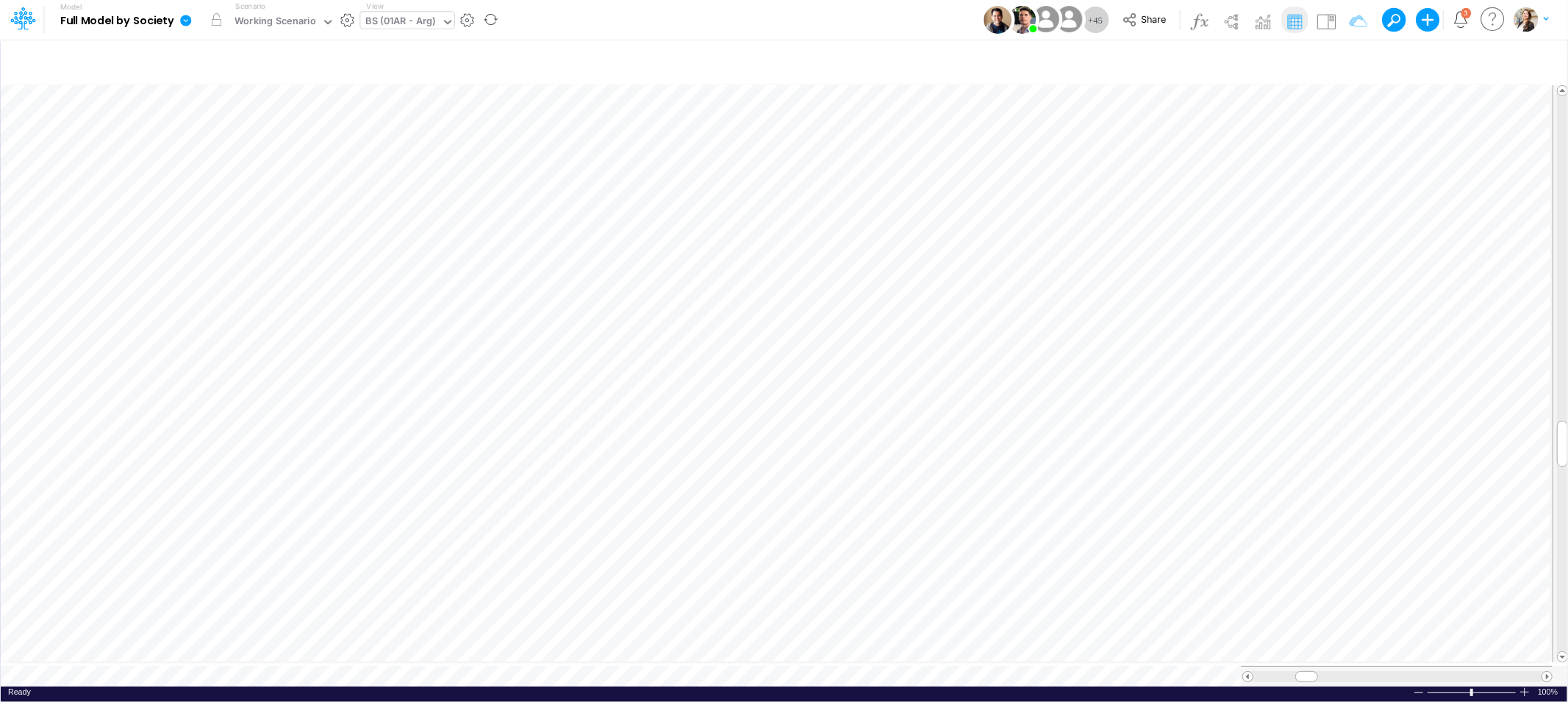
scroll to position [0, 1]
click at [1020, 615] on icon "button" at bounding box center [1022, 616] width 22 height 16
click at [1106, 398] on icon "button" at bounding box center [1101, 395] width 22 height 16
click at [1107, 311] on icon "button" at bounding box center [1101, 308] width 22 height 16
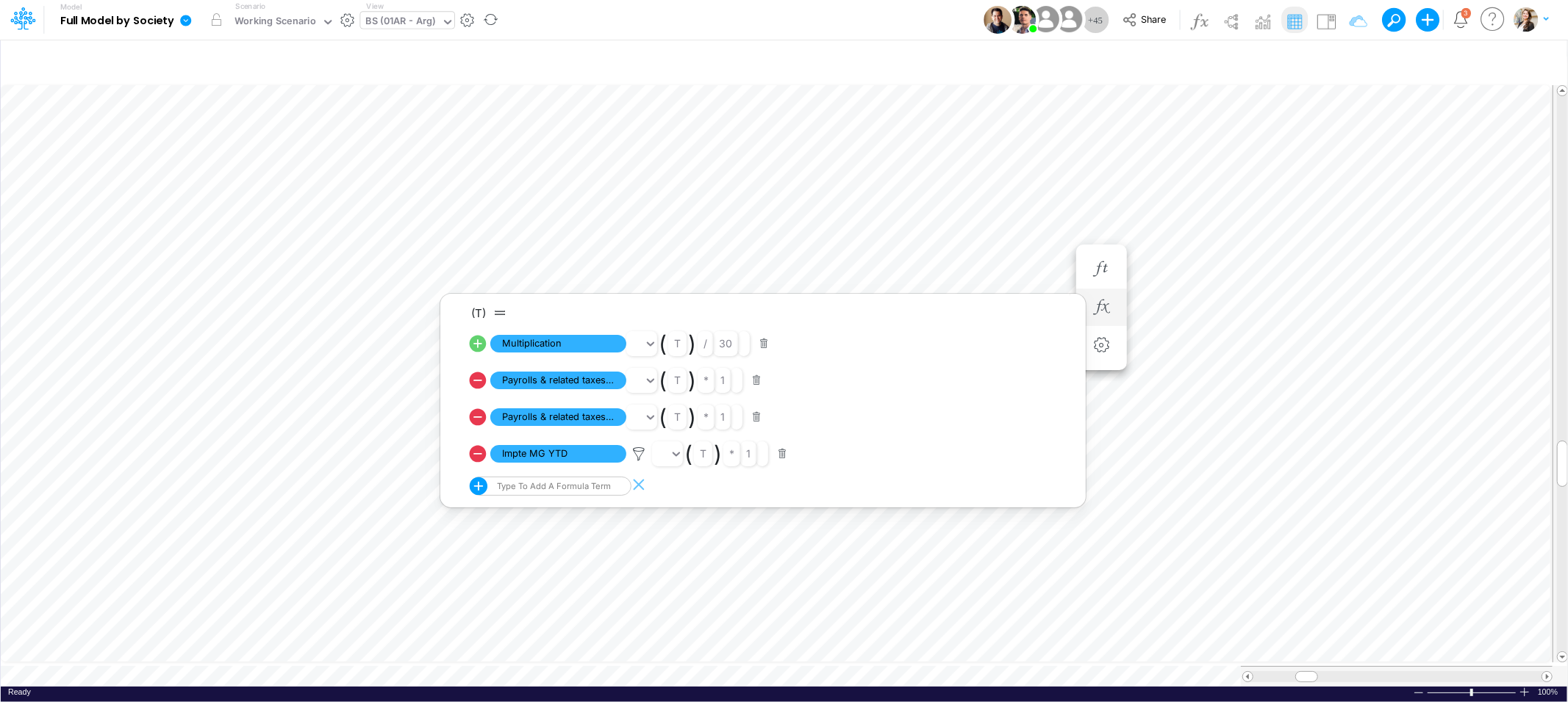
click at [477, 454] on icon at bounding box center [477, 454] width 20 height 20
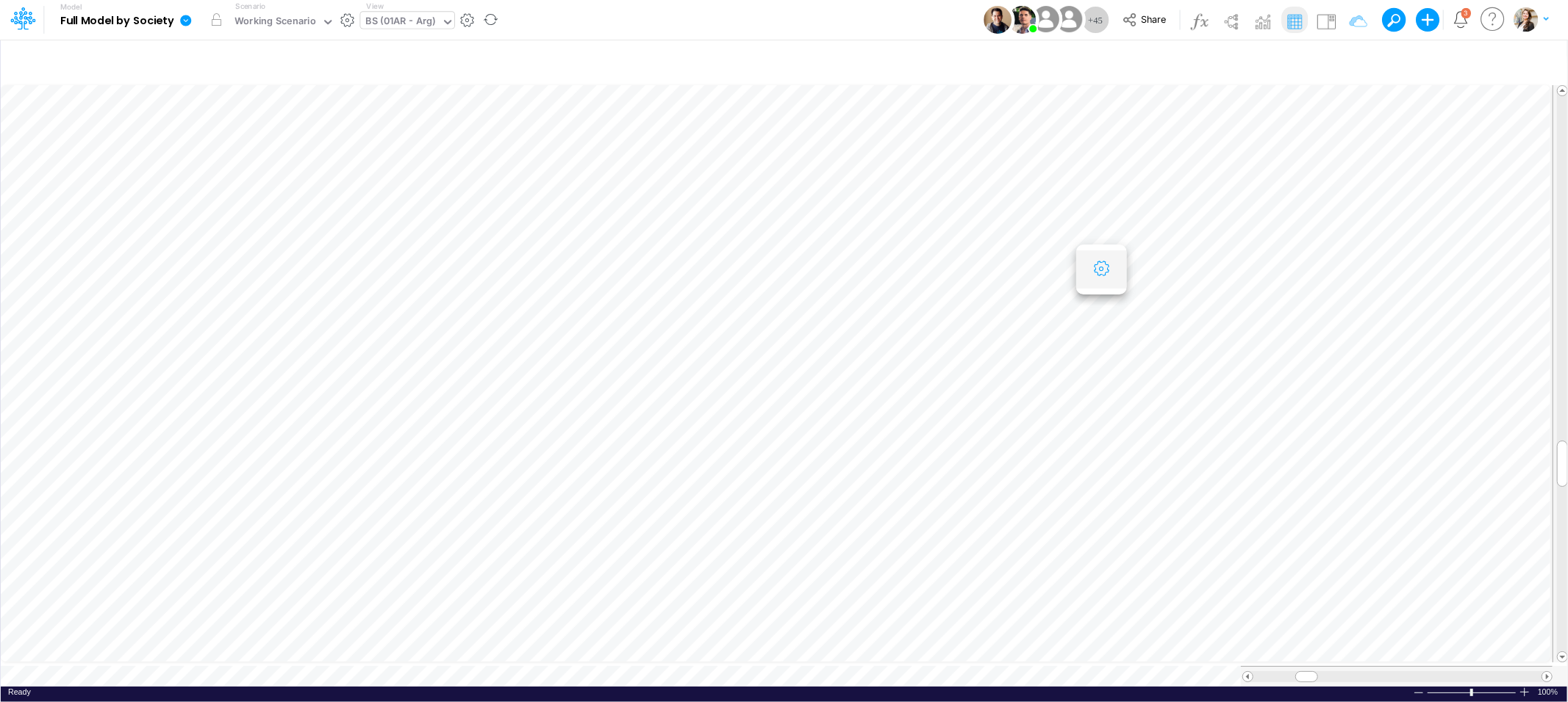
click at [1106, 271] on icon "button" at bounding box center [1101, 270] width 22 height 16
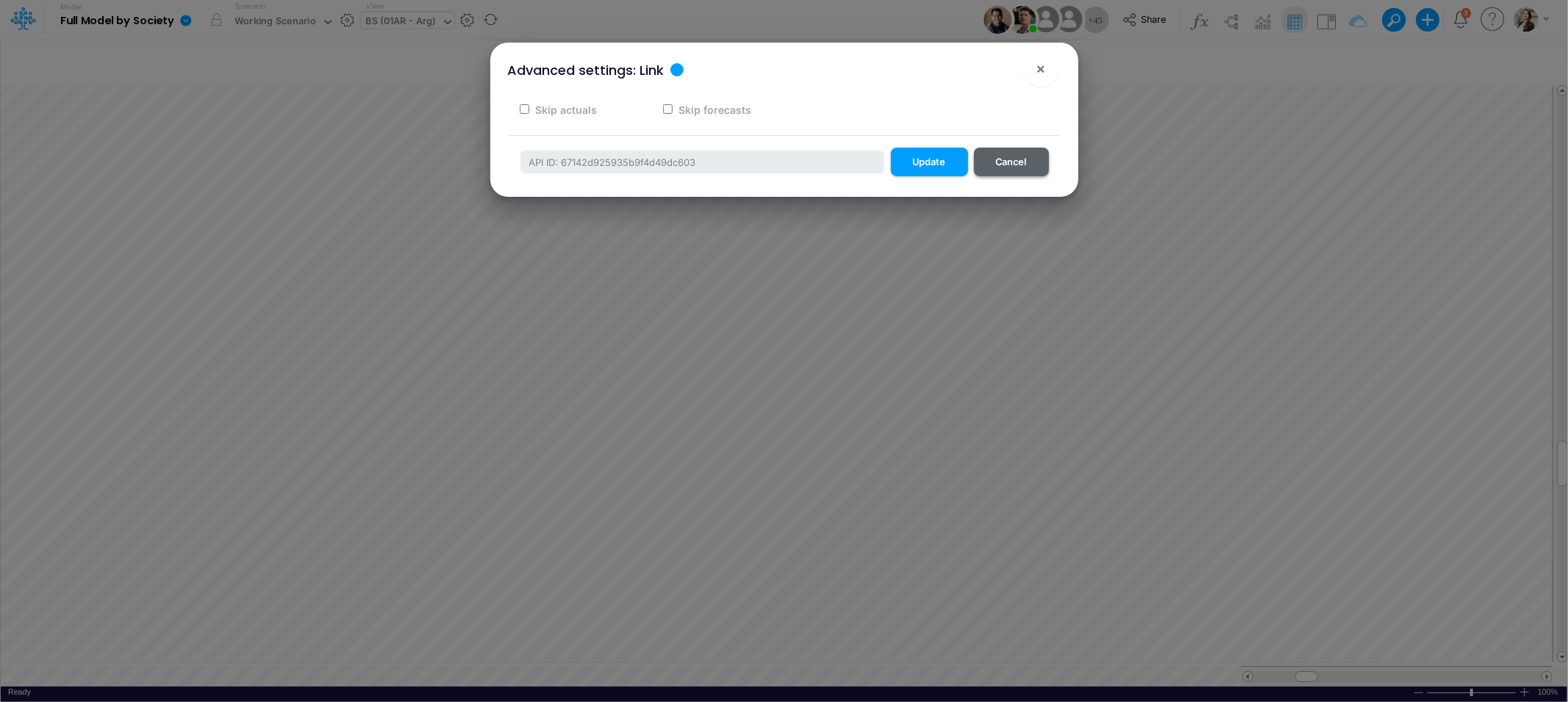
click at [989, 169] on button "Cancel" at bounding box center [1011, 162] width 75 height 28
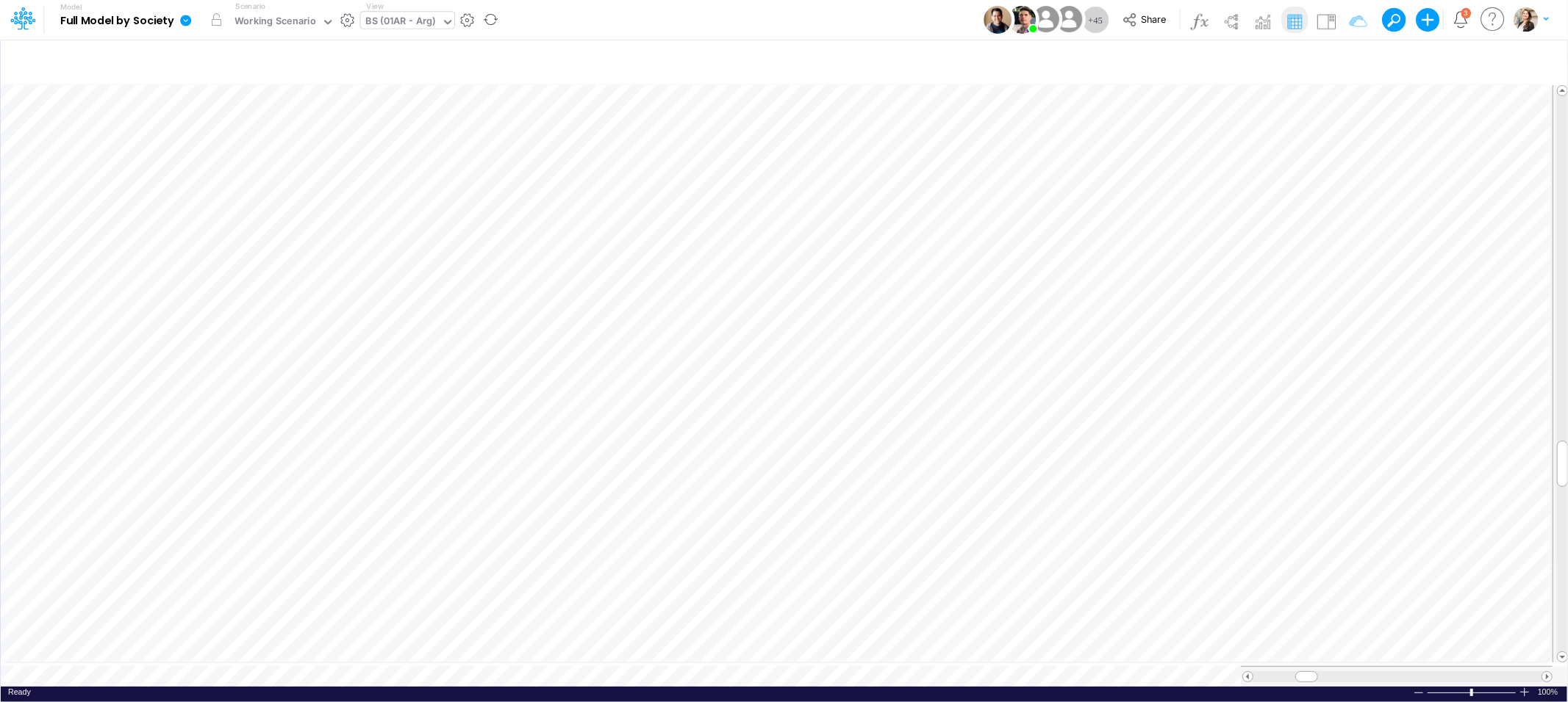
scroll to position [0, 1]
click at [1017, 314] on icon "button" at bounding box center [1022, 308] width 22 height 16
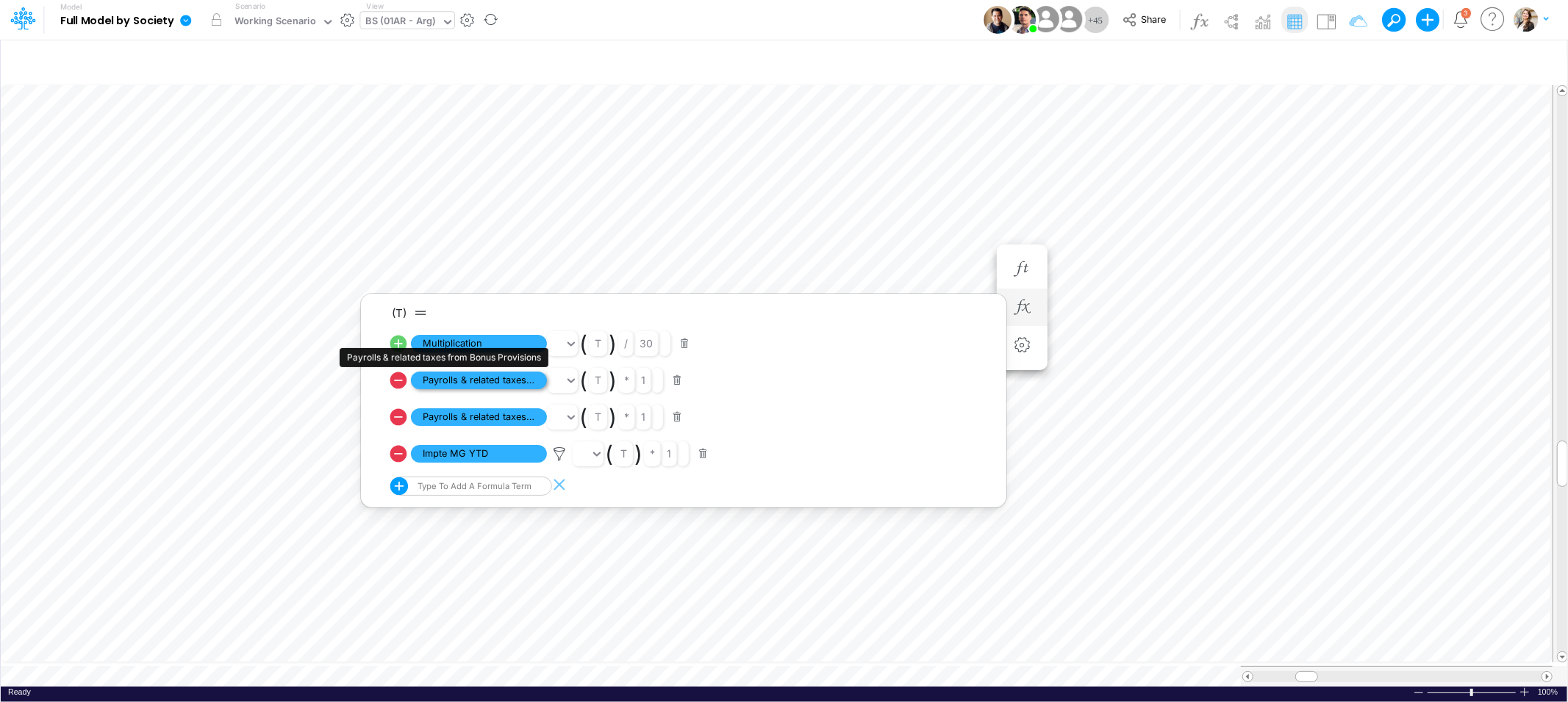
click at [496, 379] on span "Payrolls & related taxes from Bonus Provisions" at bounding box center [479, 381] width 136 height 18
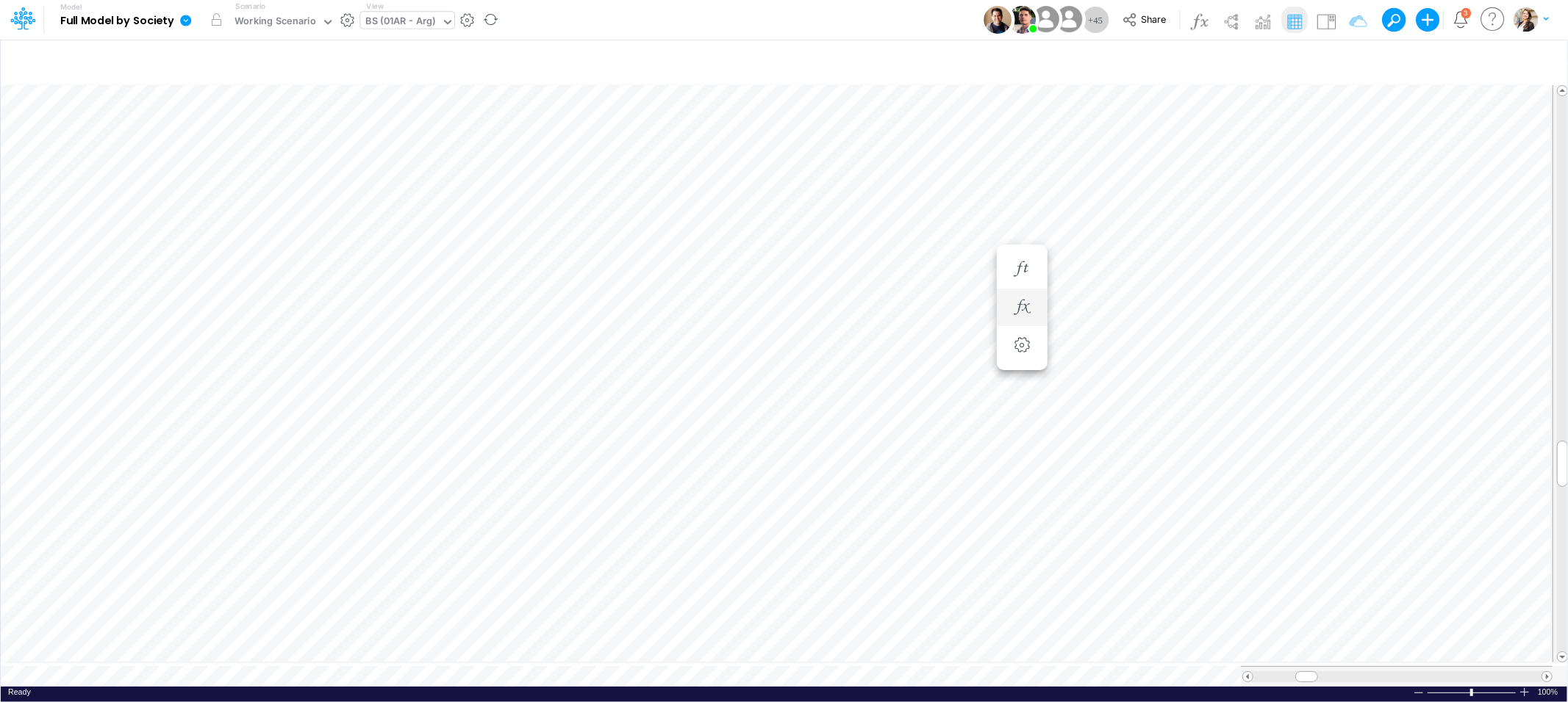
scroll to position [0, 1]
click at [1092, 304] on icon "button" at bounding box center [1101, 308] width 22 height 16
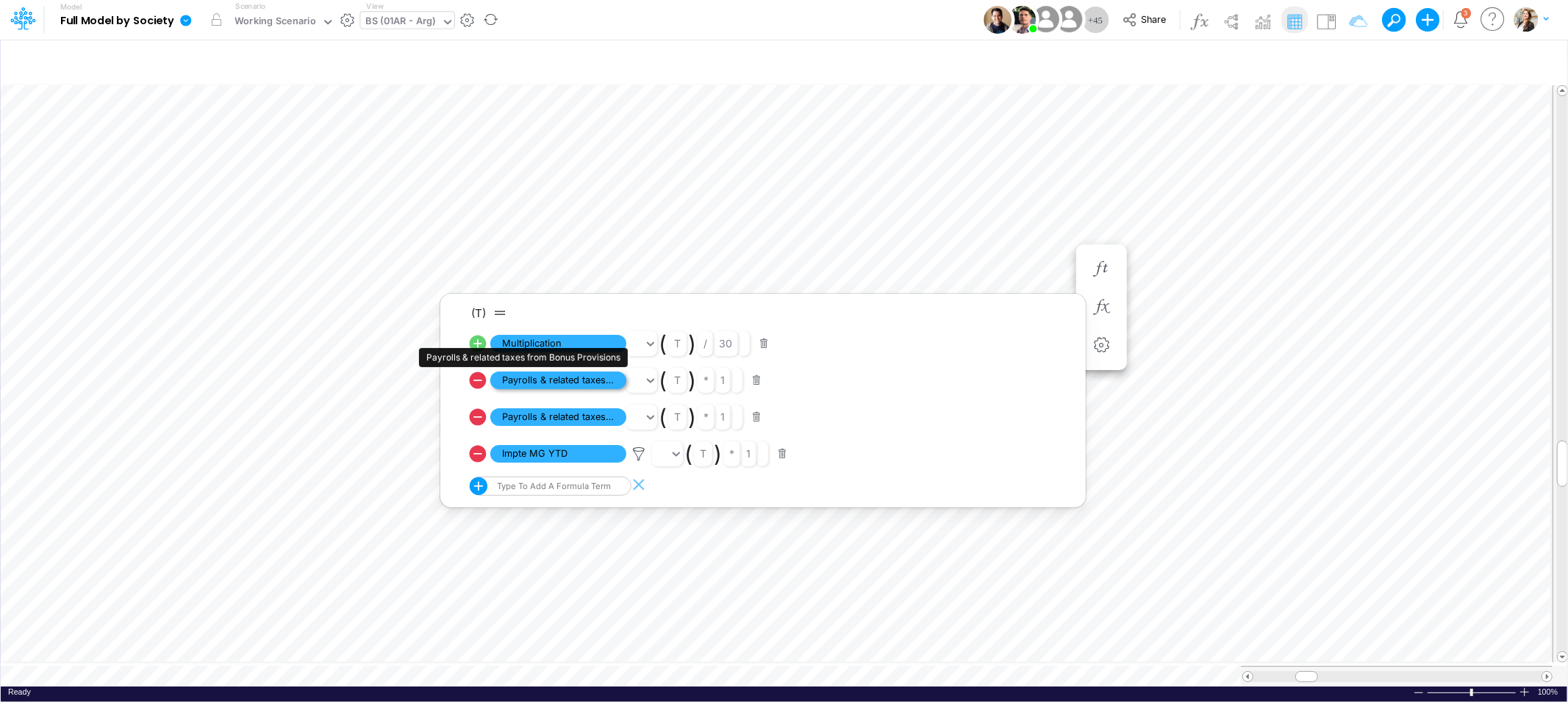
click at [554, 385] on span "Payrolls & related taxes from Bonus Provisions" at bounding box center [558, 381] width 136 height 18
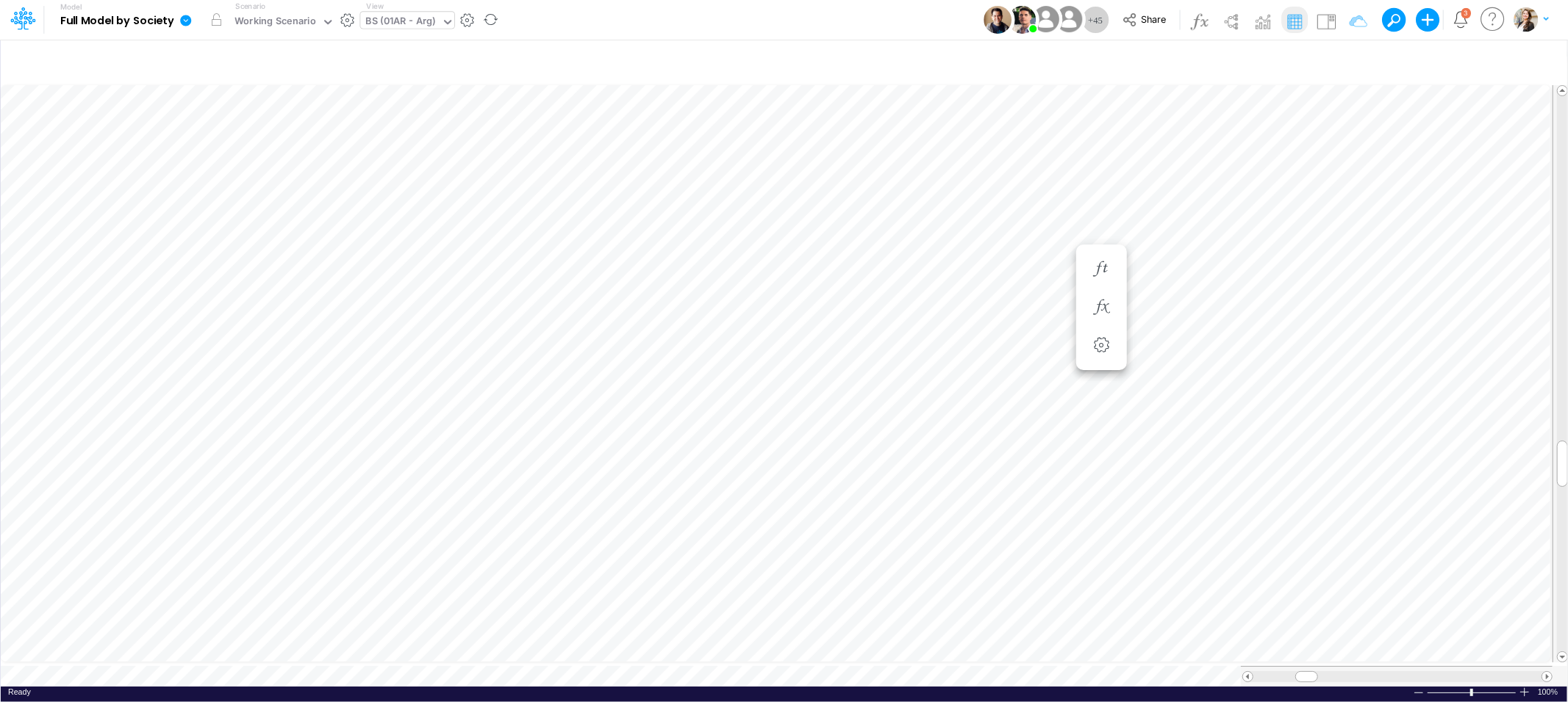
scroll to position [0, 1]
click at [1016, 307] on icon "button" at bounding box center [1022, 308] width 22 height 16
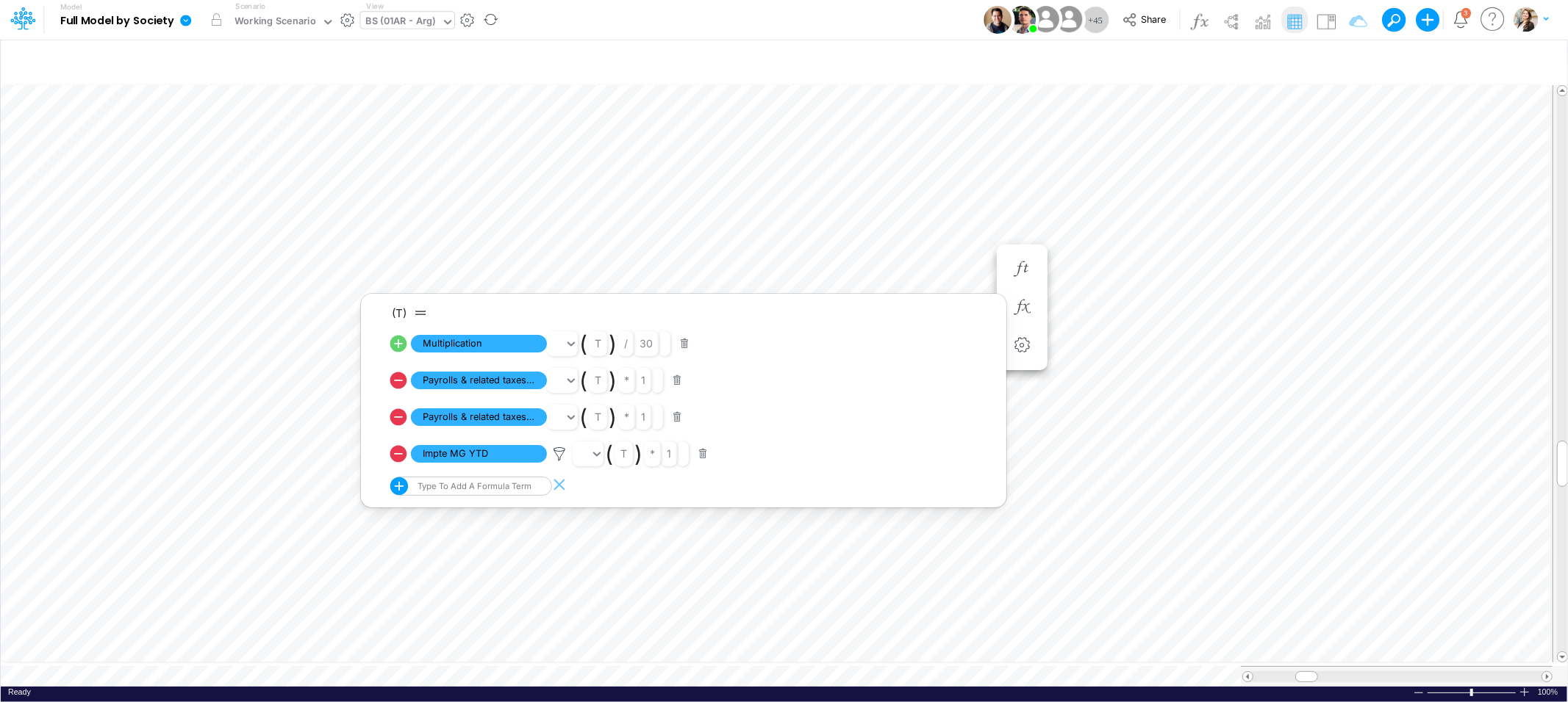
click at [395, 381] on icon at bounding box center [397, 380] width 20 height 20
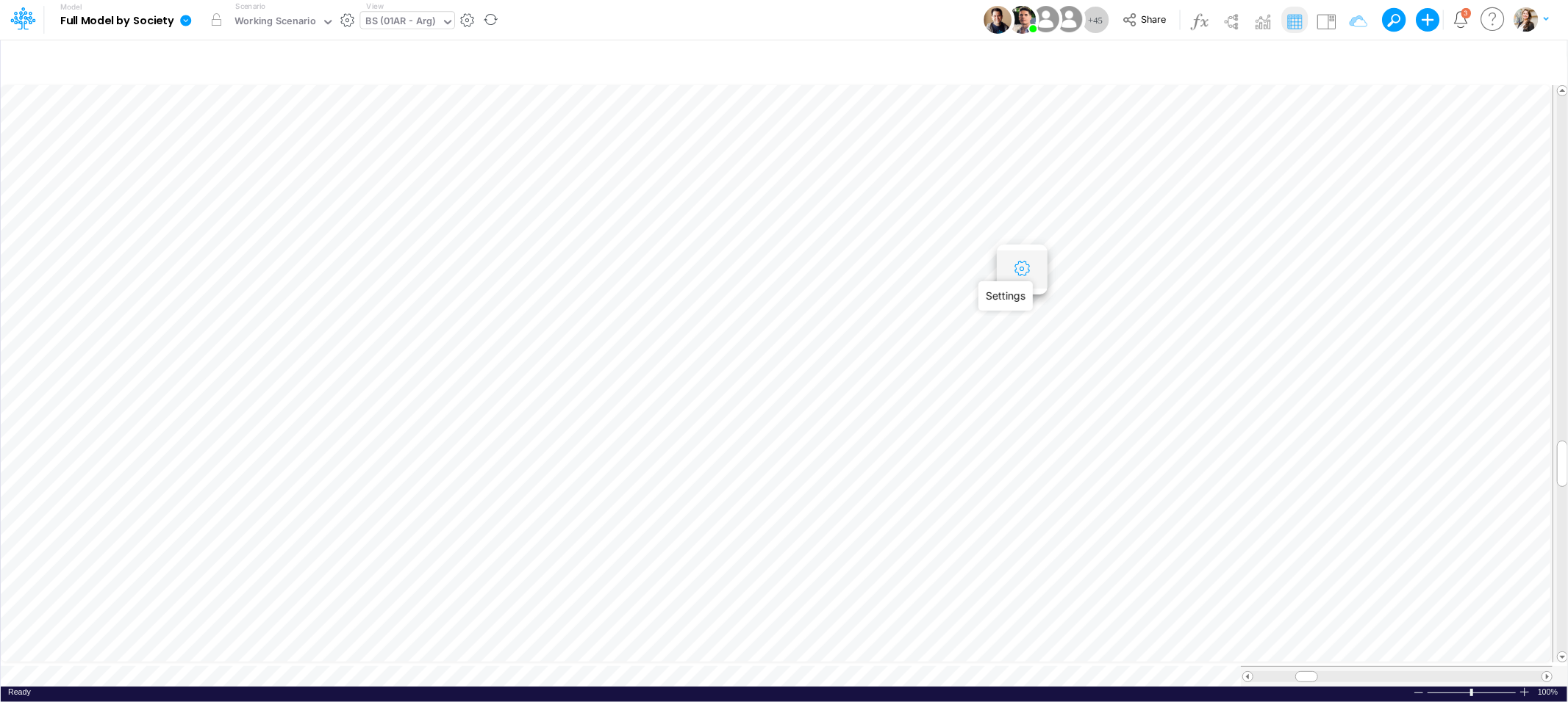
click at [1021, 274] on icon "button" at bounding box center [1022, 270] width 22 height 16
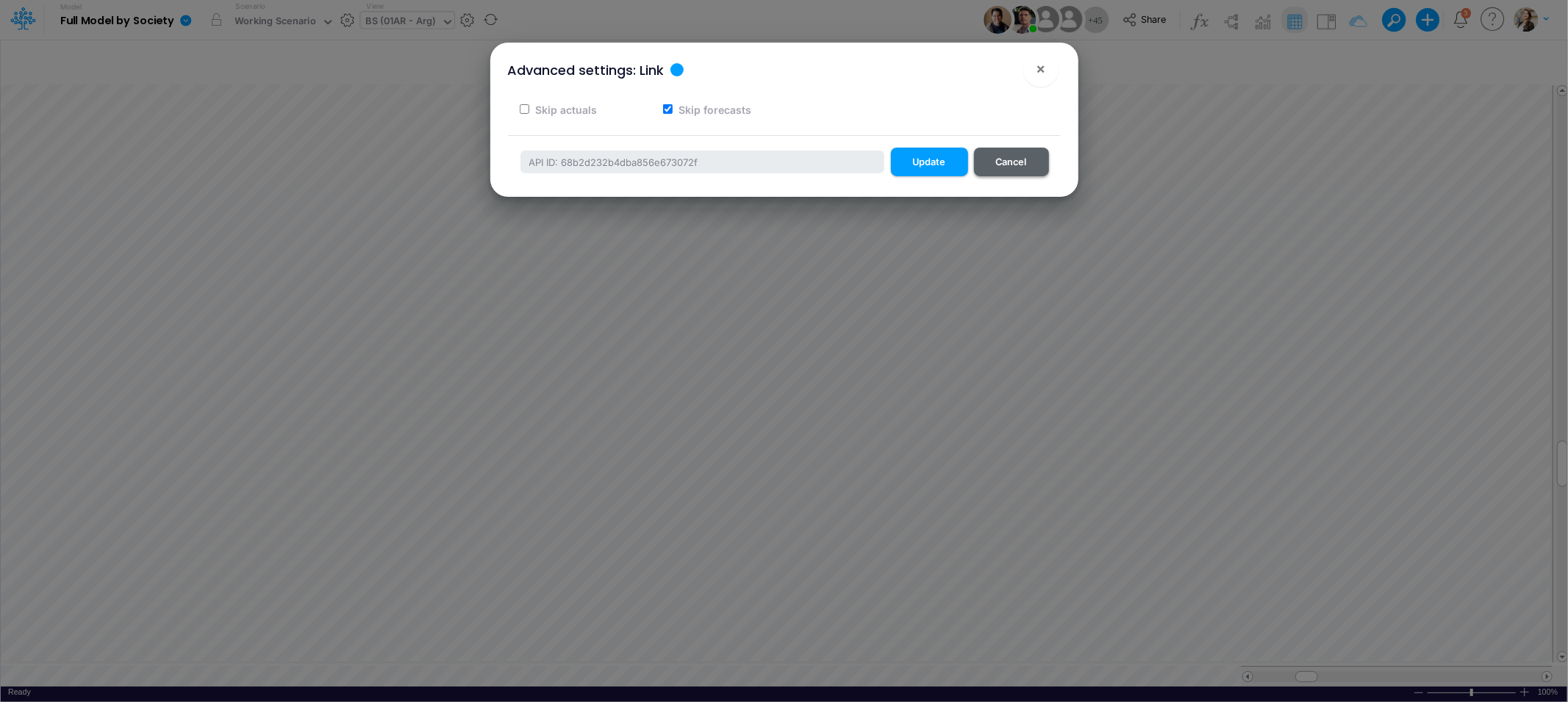
click at [1039, 154] on button "Cancel" at bounding box center [1011, 162] width 75 height 28
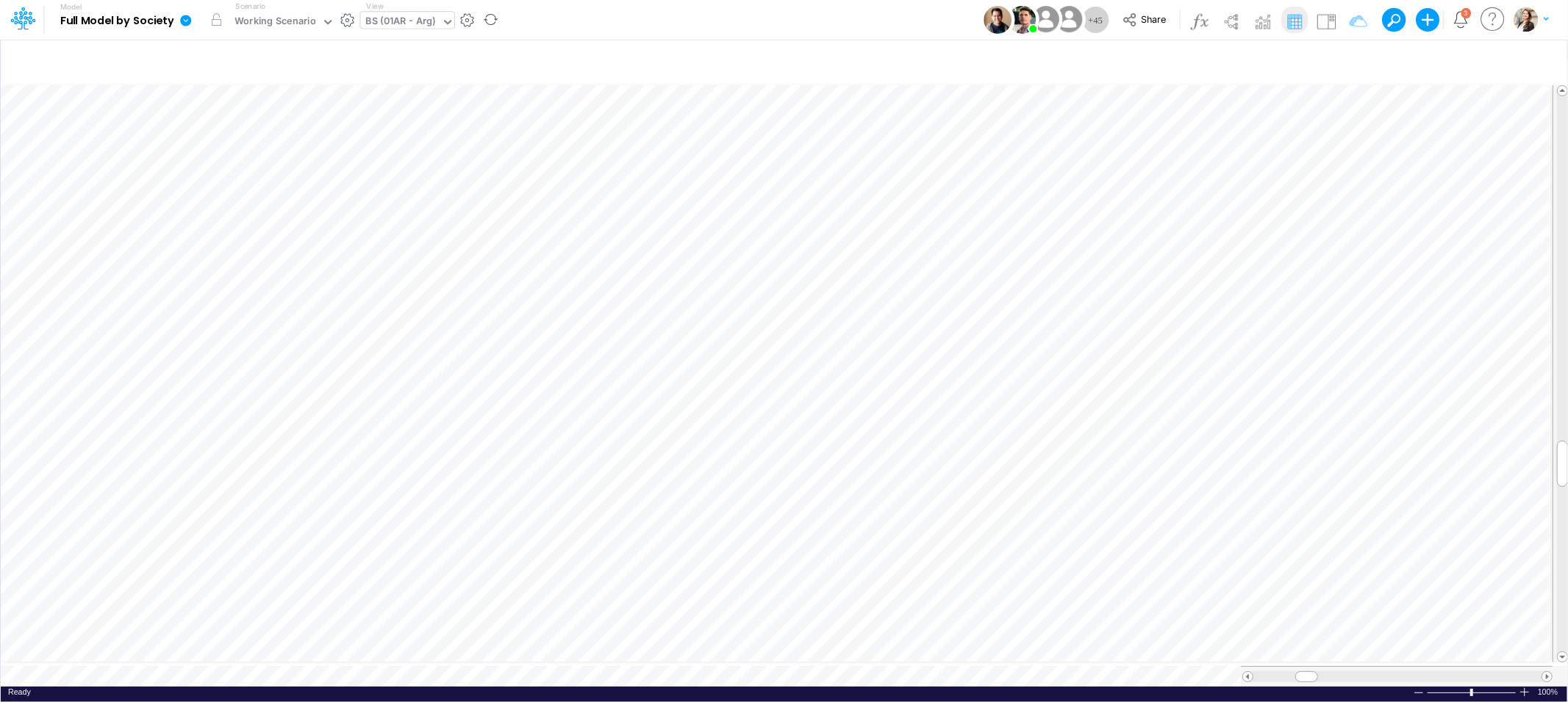
scroll to position [0, 1]
click at [1032, 394] on button "button" at bounding box center [1022, 396] width 27 height 29
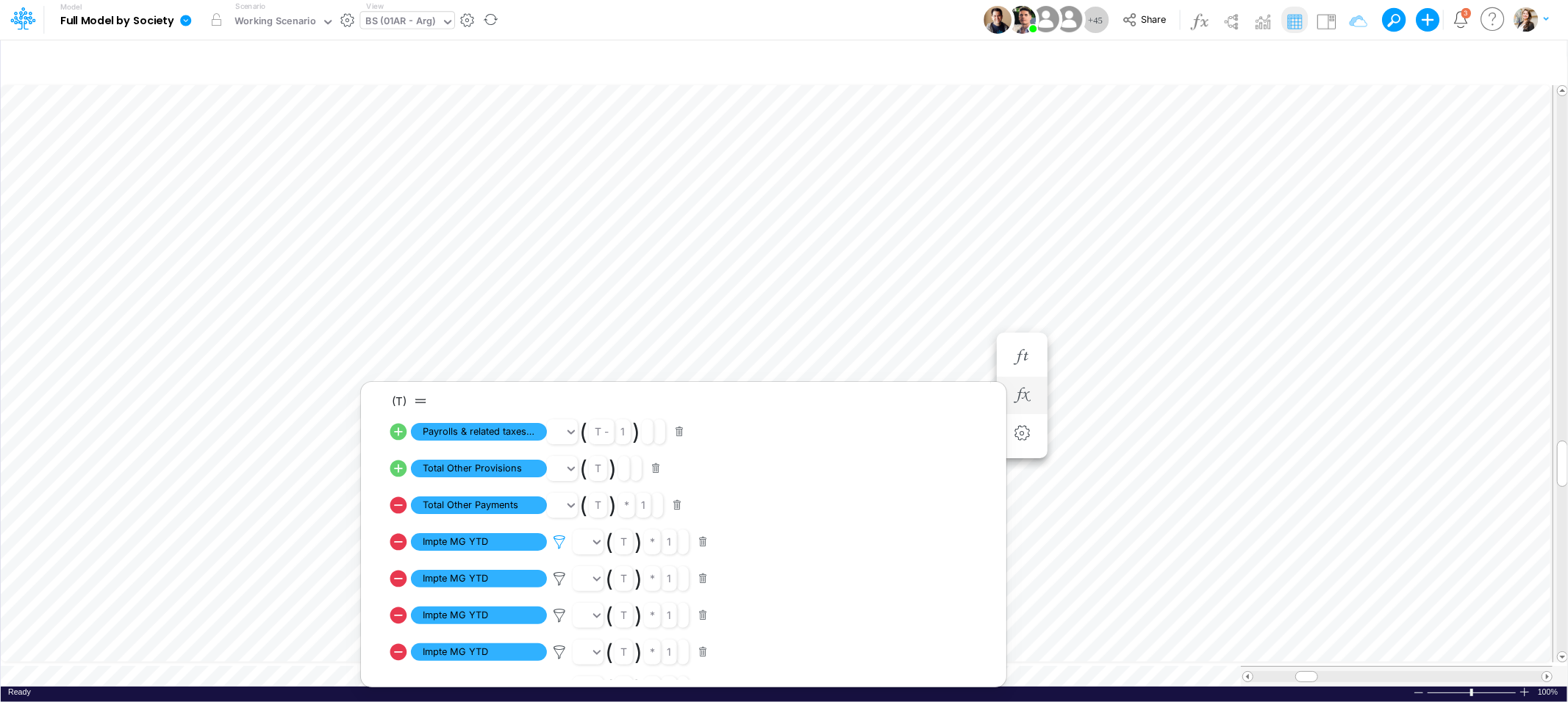
click at [563, 542] on icon at bounding box center [559, 542] width 22 height 16
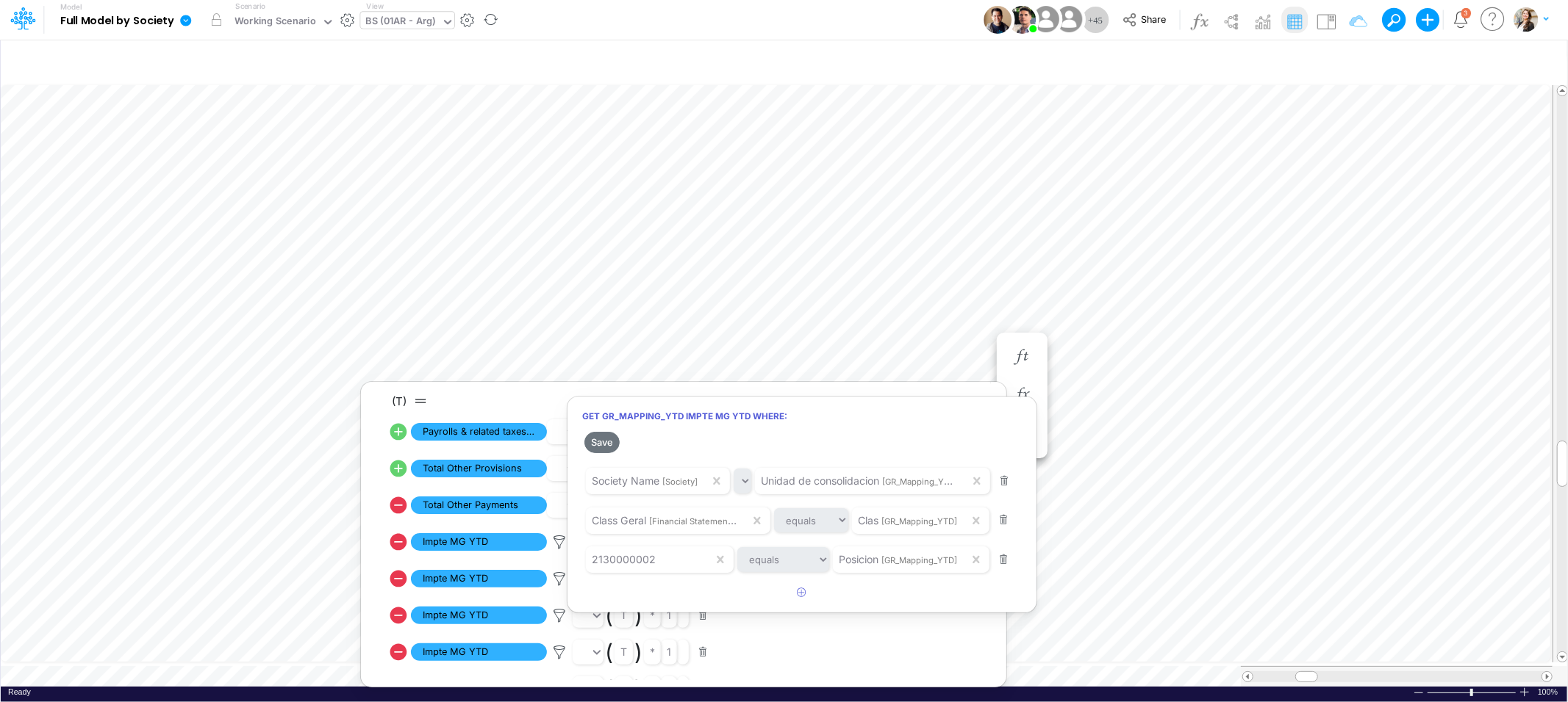
click at [964, 281] on div at bounding box center [784, 355] width 1568 height 695
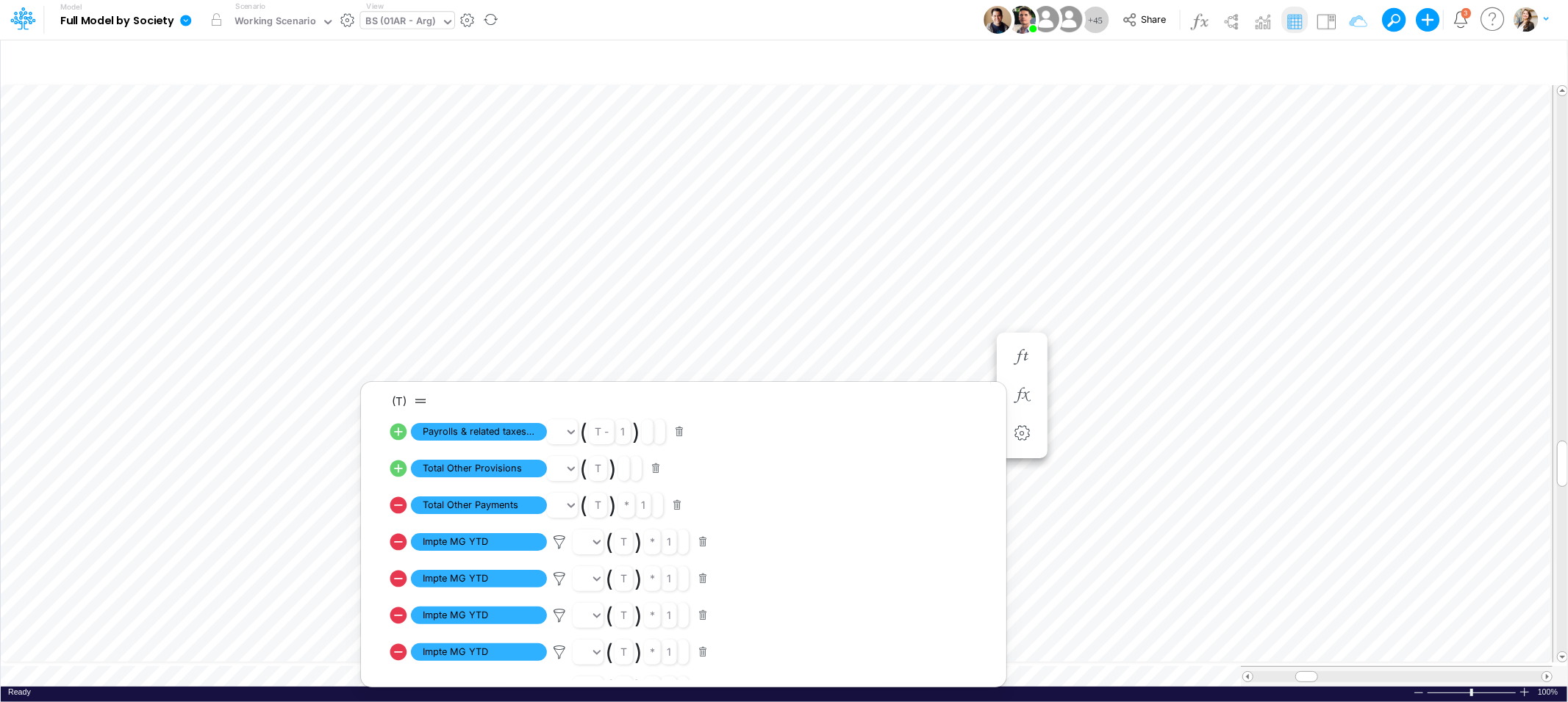
scroll to position [0, 1]
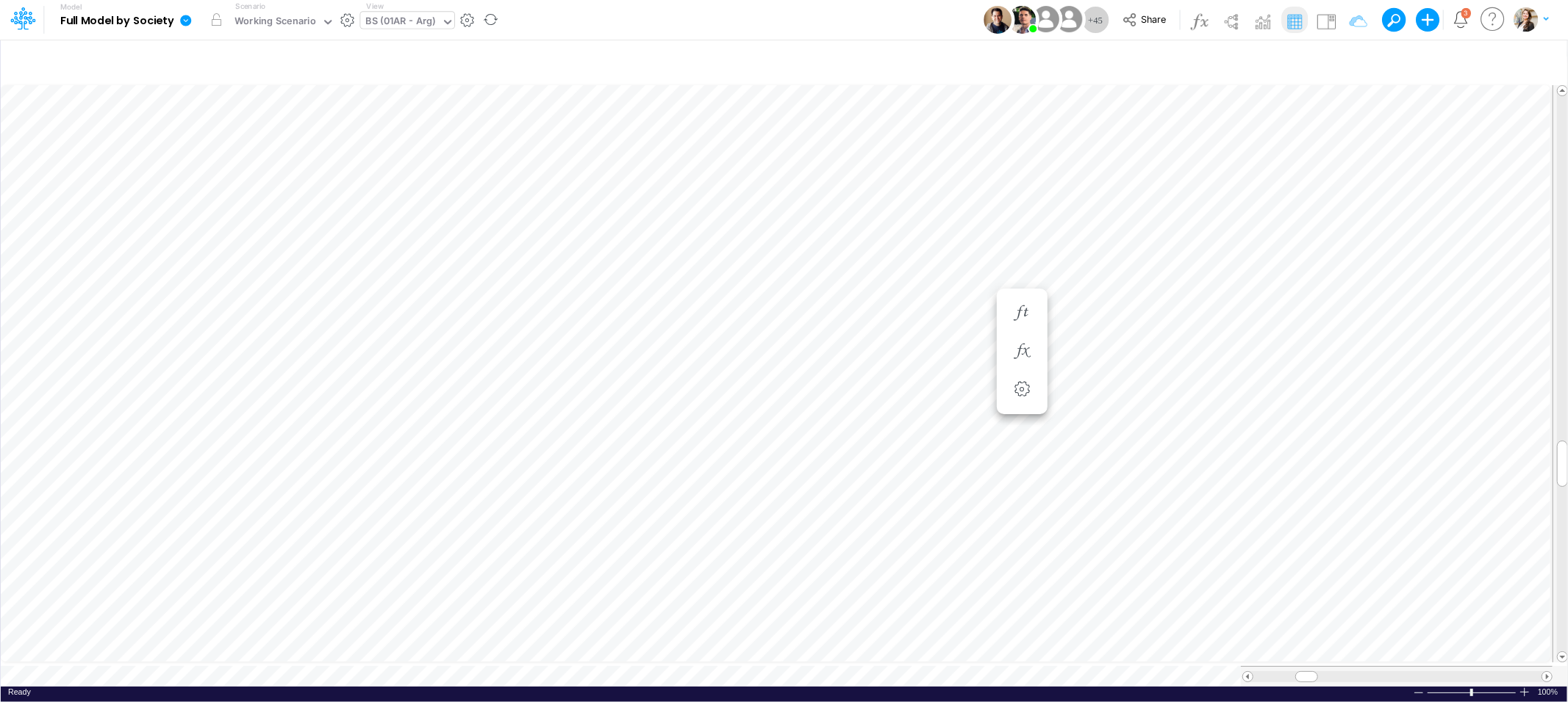
scroll to position [0, 1]
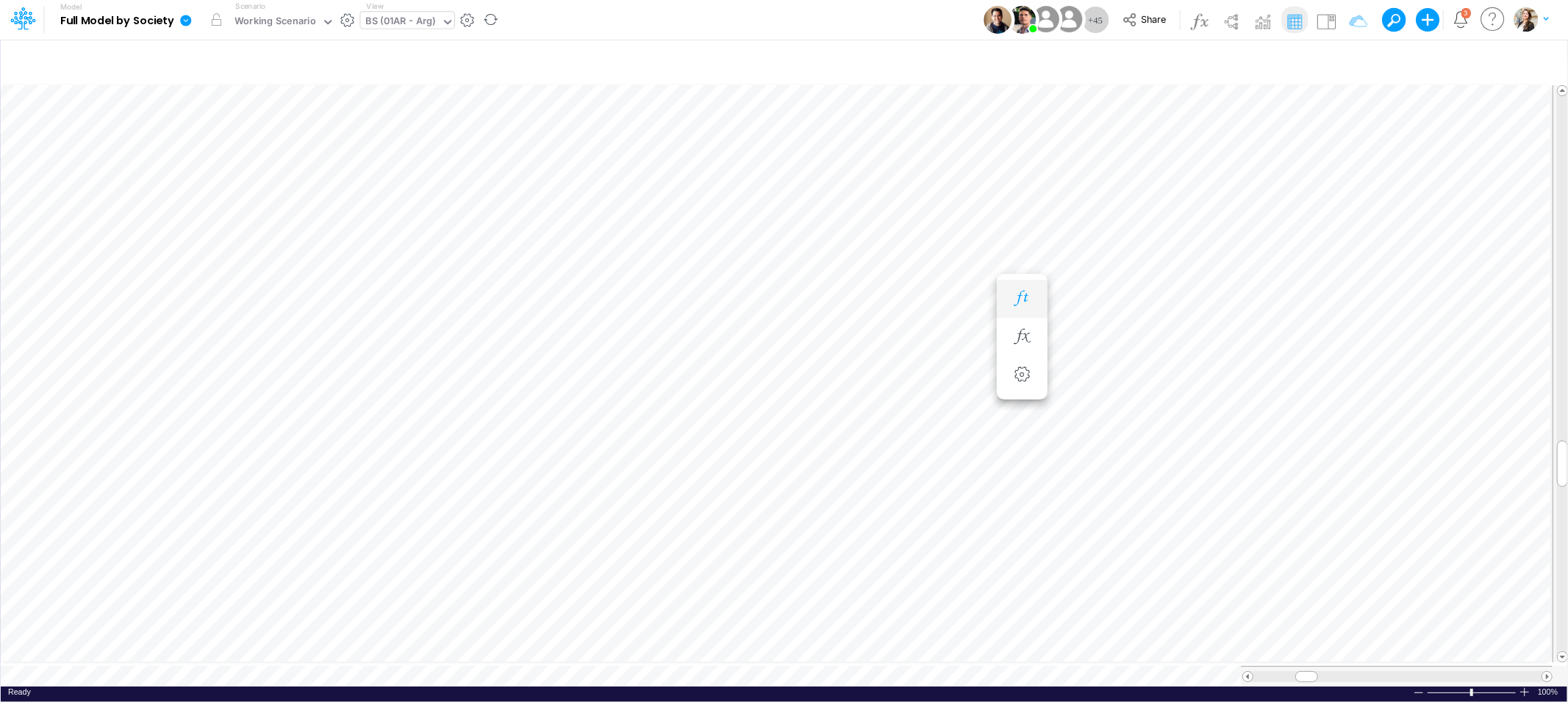
click at [1021, 296] on icon "button" at bounding box center [1022, 299] width 22 height 16
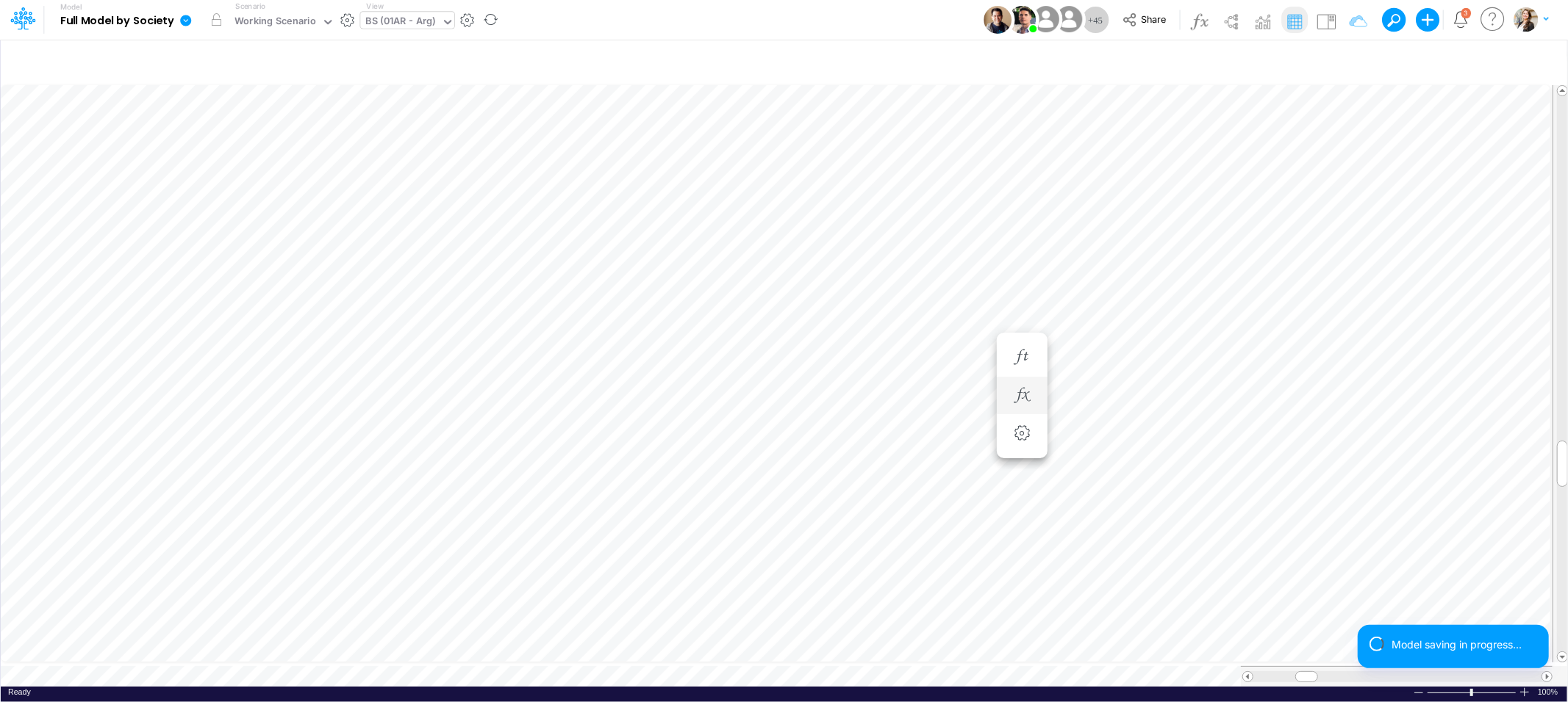
scroll to position [0, 1]
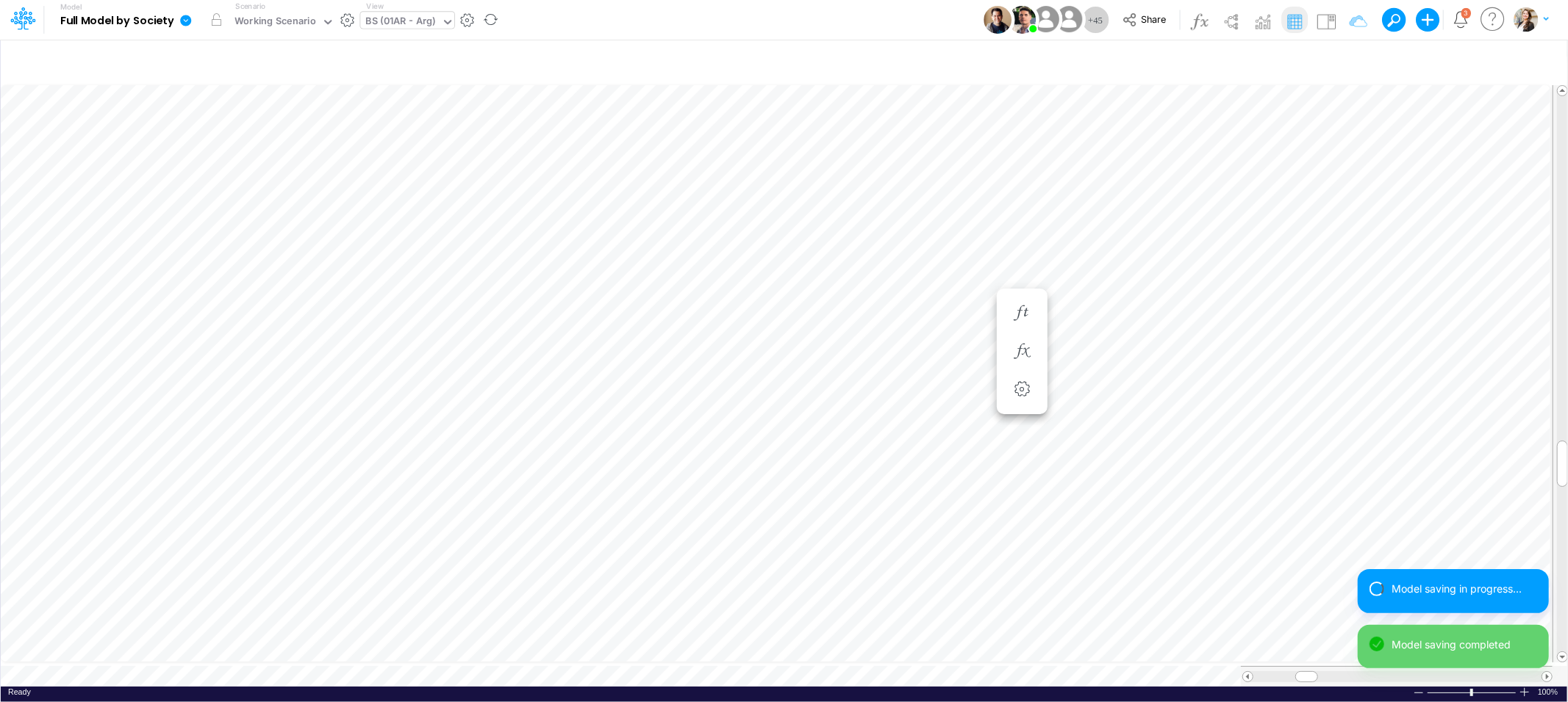
click at [400, 19] on div "BS (01AR - Arg)" at bounding box center [401, 21] width 70 height 17
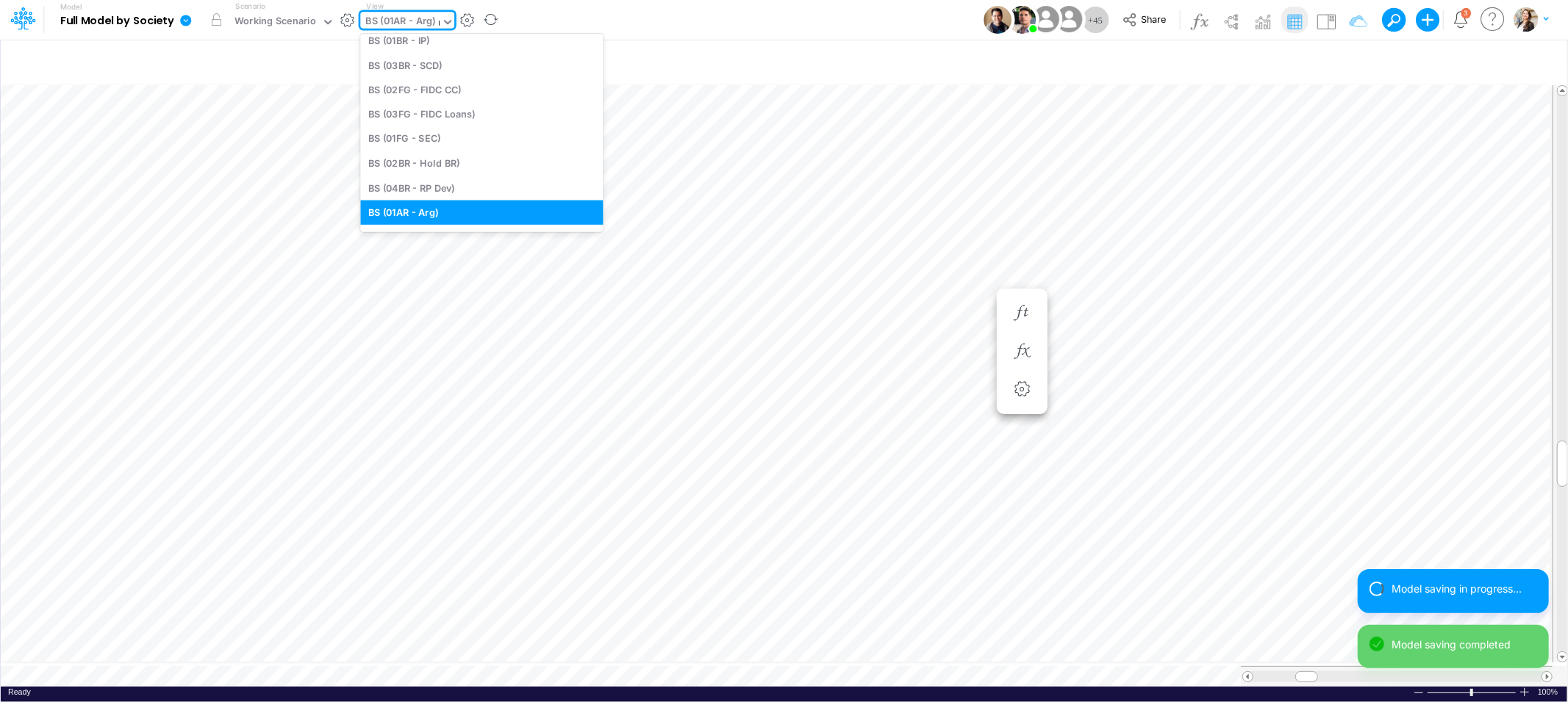
type input "03"
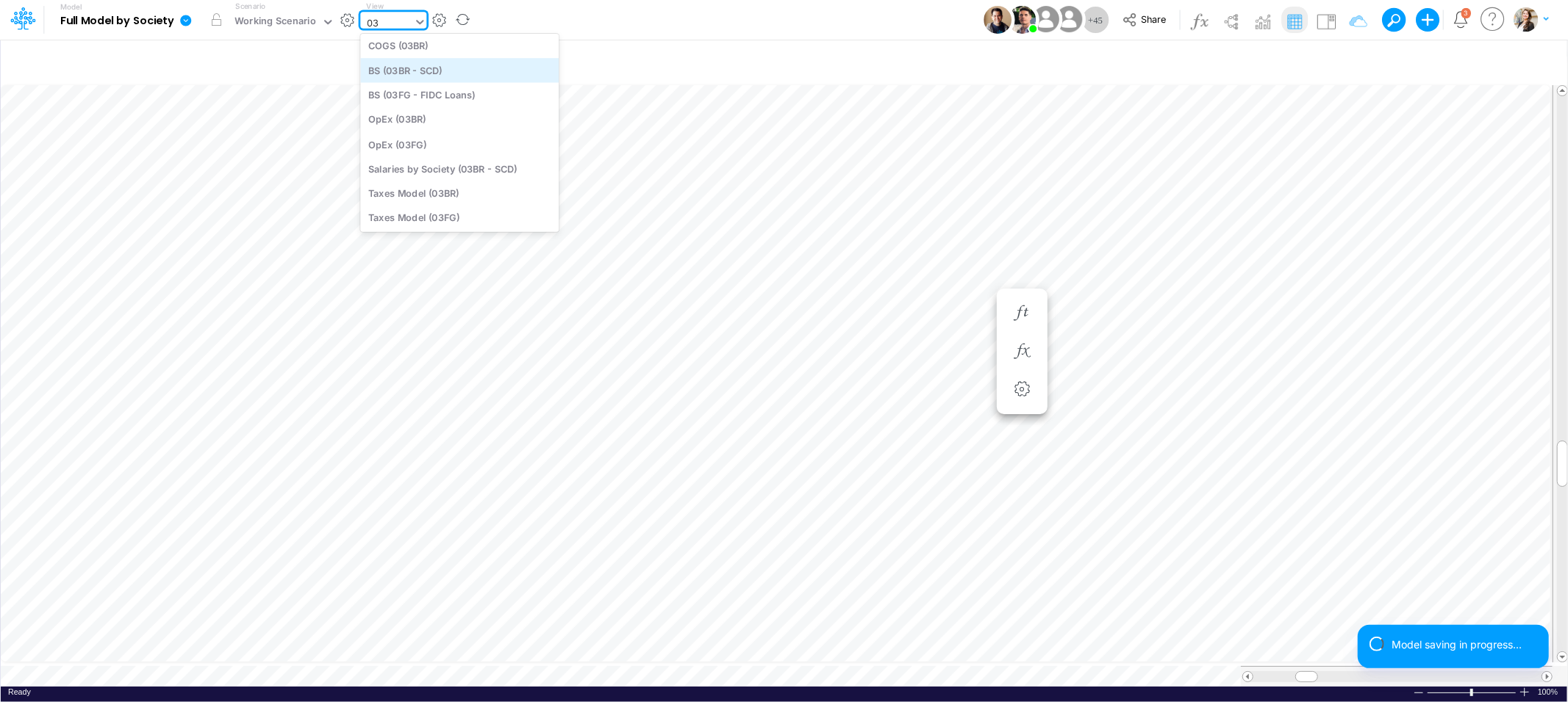
click at [412, 72] on div "BS (03BR - SCD)" at bounding box center [460, 70] width 199 height 24
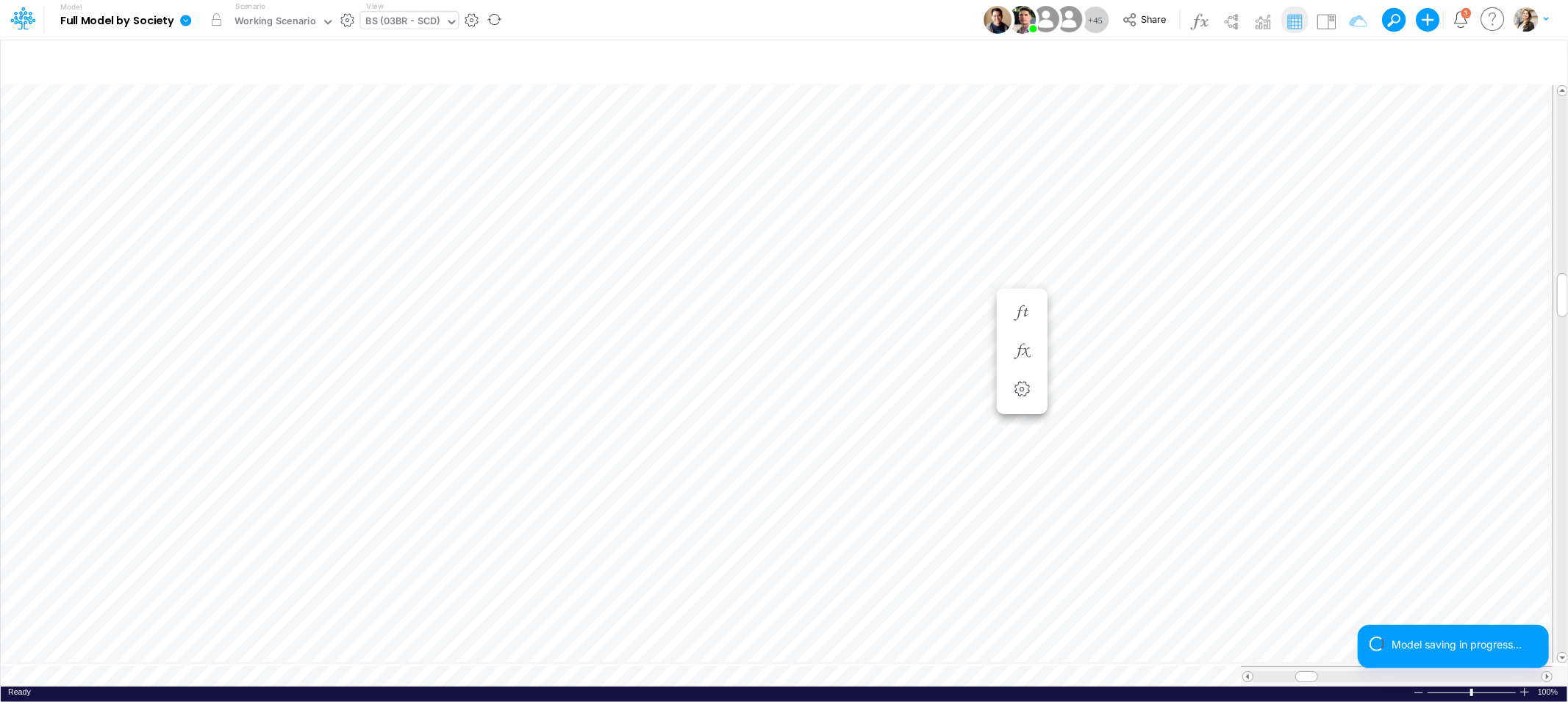
scroll to position [0, 1]
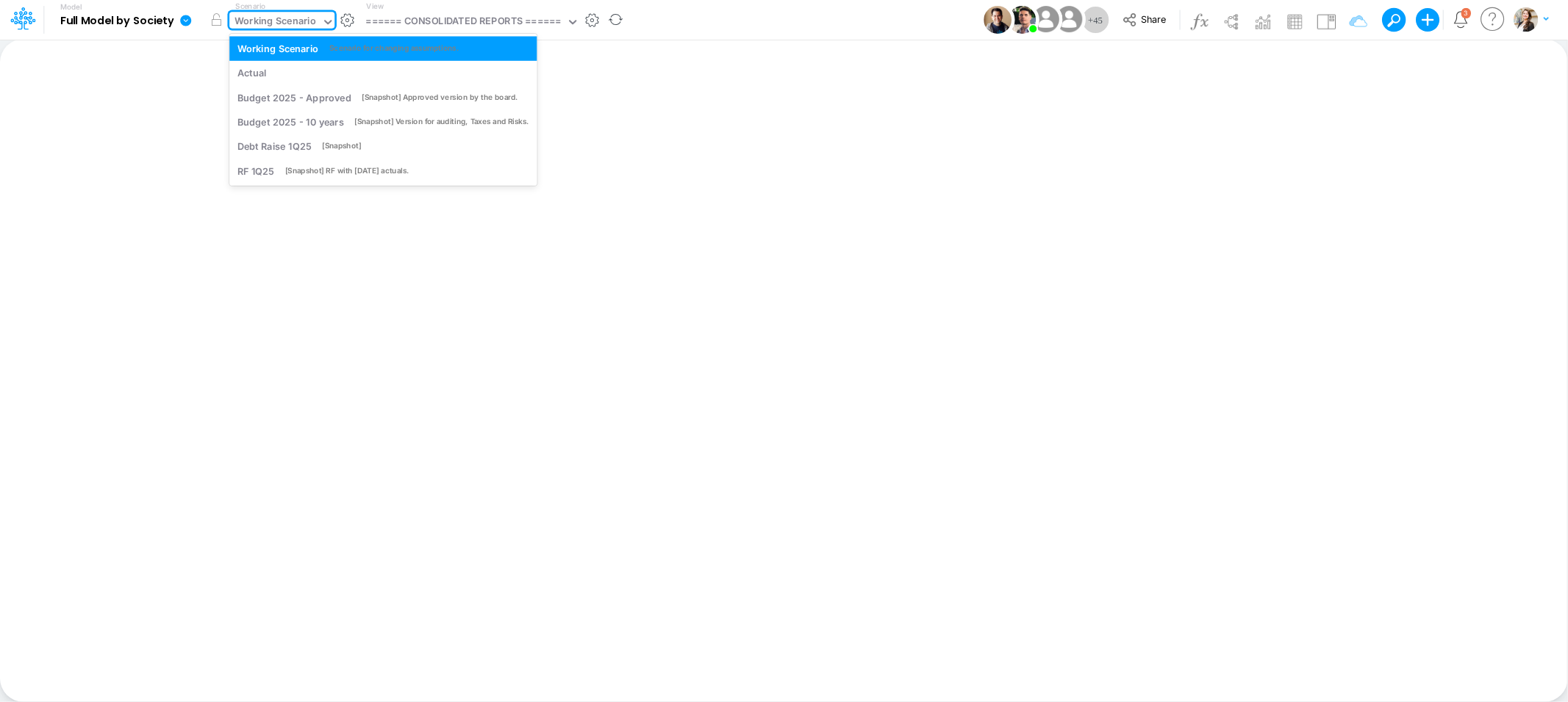
click at [304, 21] on div "Working Scenario" at bounding box center [276, 21] width 82 height 17
click at [271, 70] on div "Actual" at bounding box center [384, 73] width 292 height 14
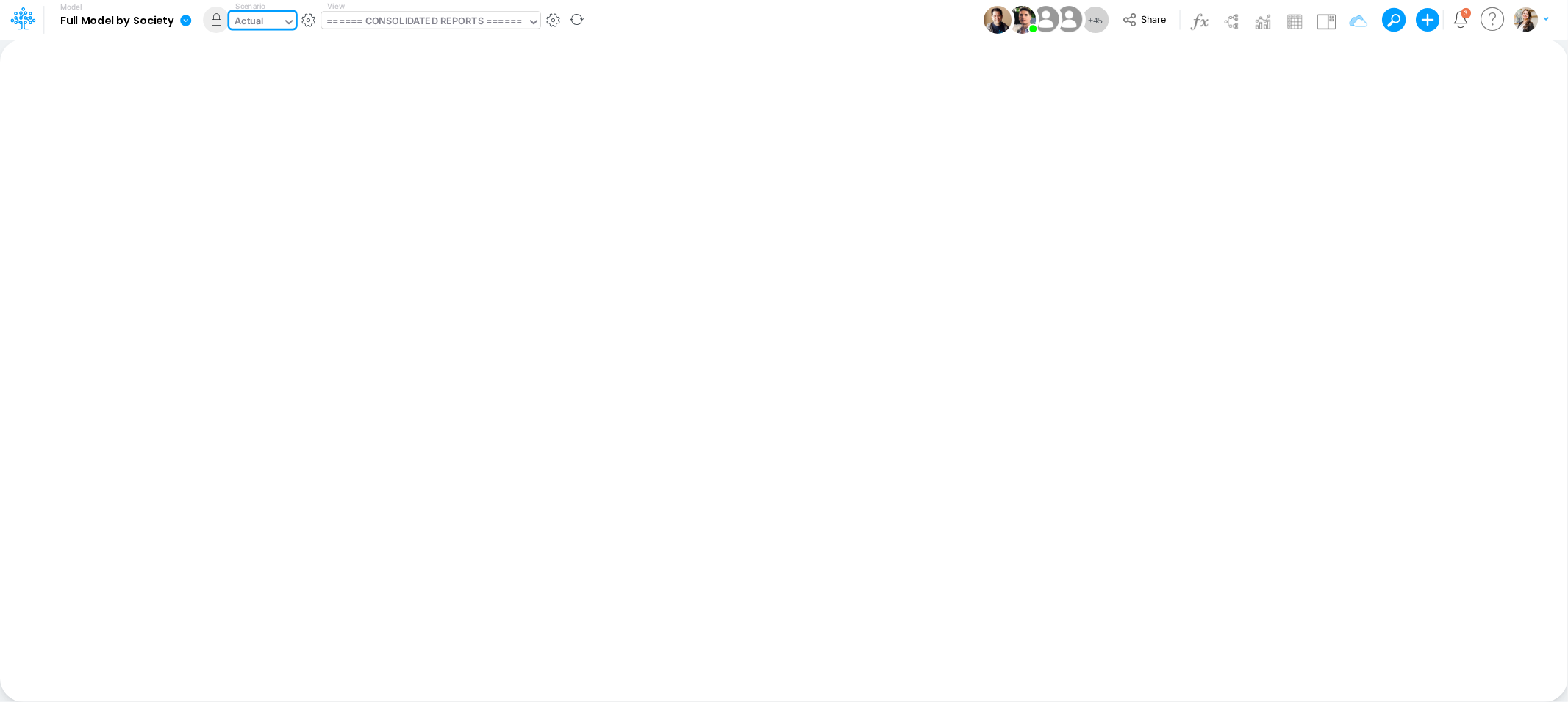
click at [409, 19] on div "====== CONSOLIDATED REPORTS ======" at bounding box center [424, 21] width 195 height 17
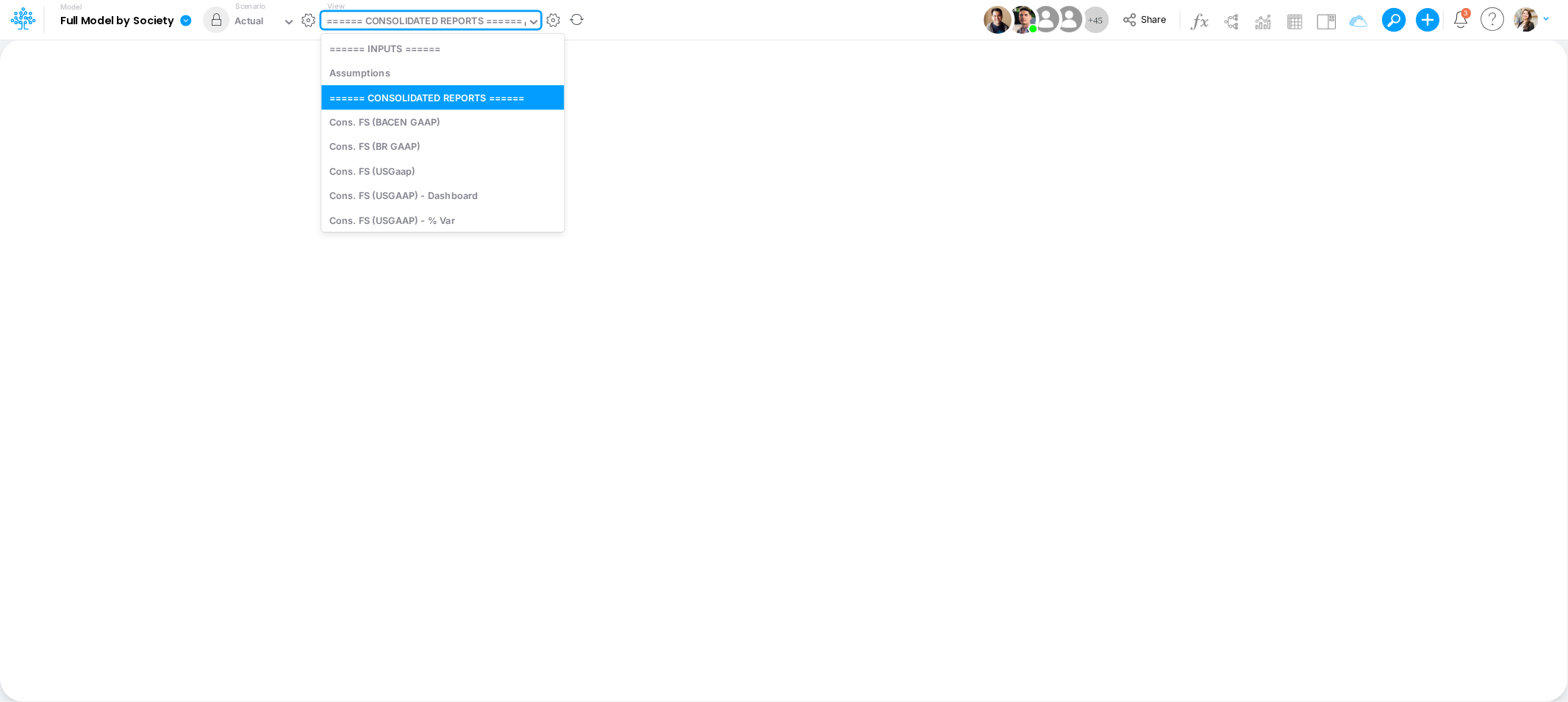
type input "cn"
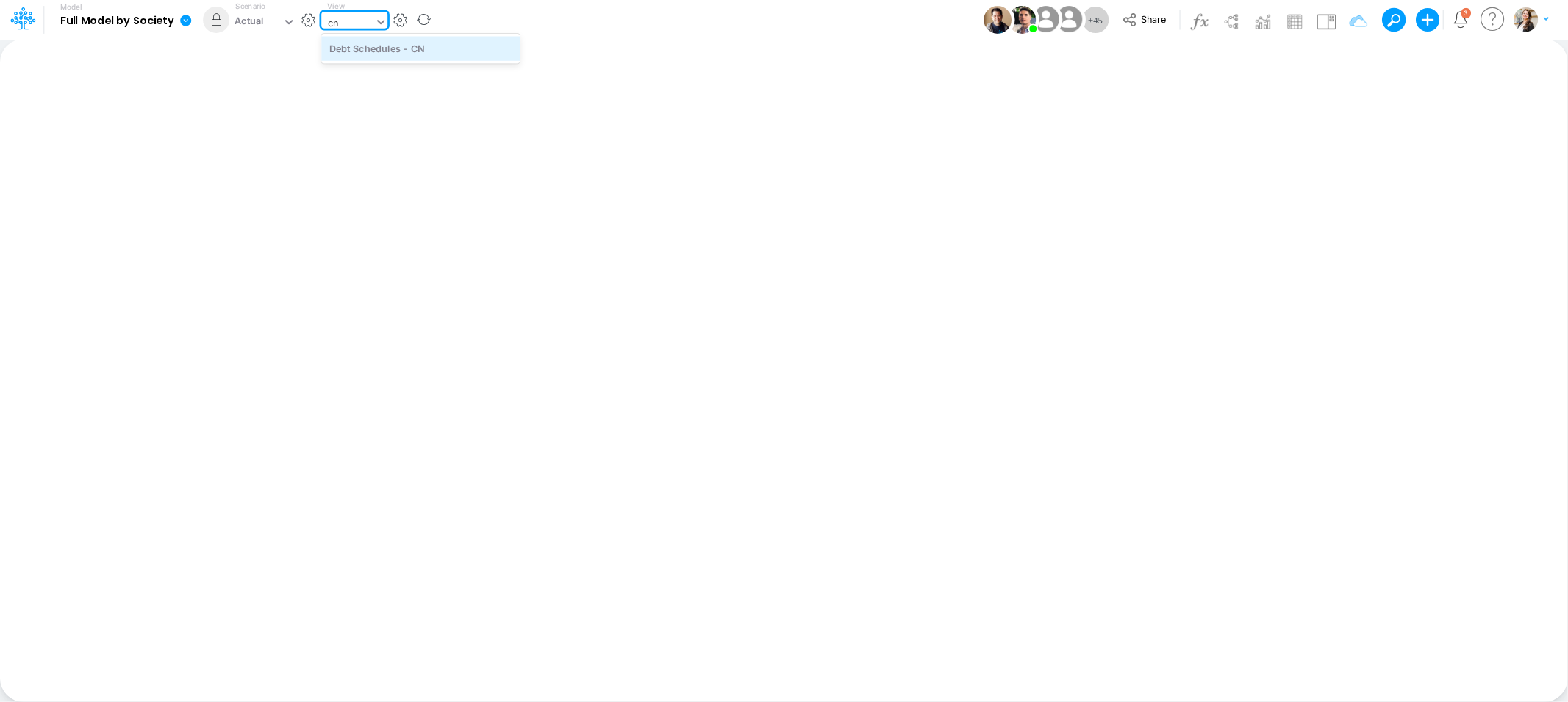
click at [403, 48] on div "Debt Schedules - CN" at bounding box center [421, 48] width 199 height 24
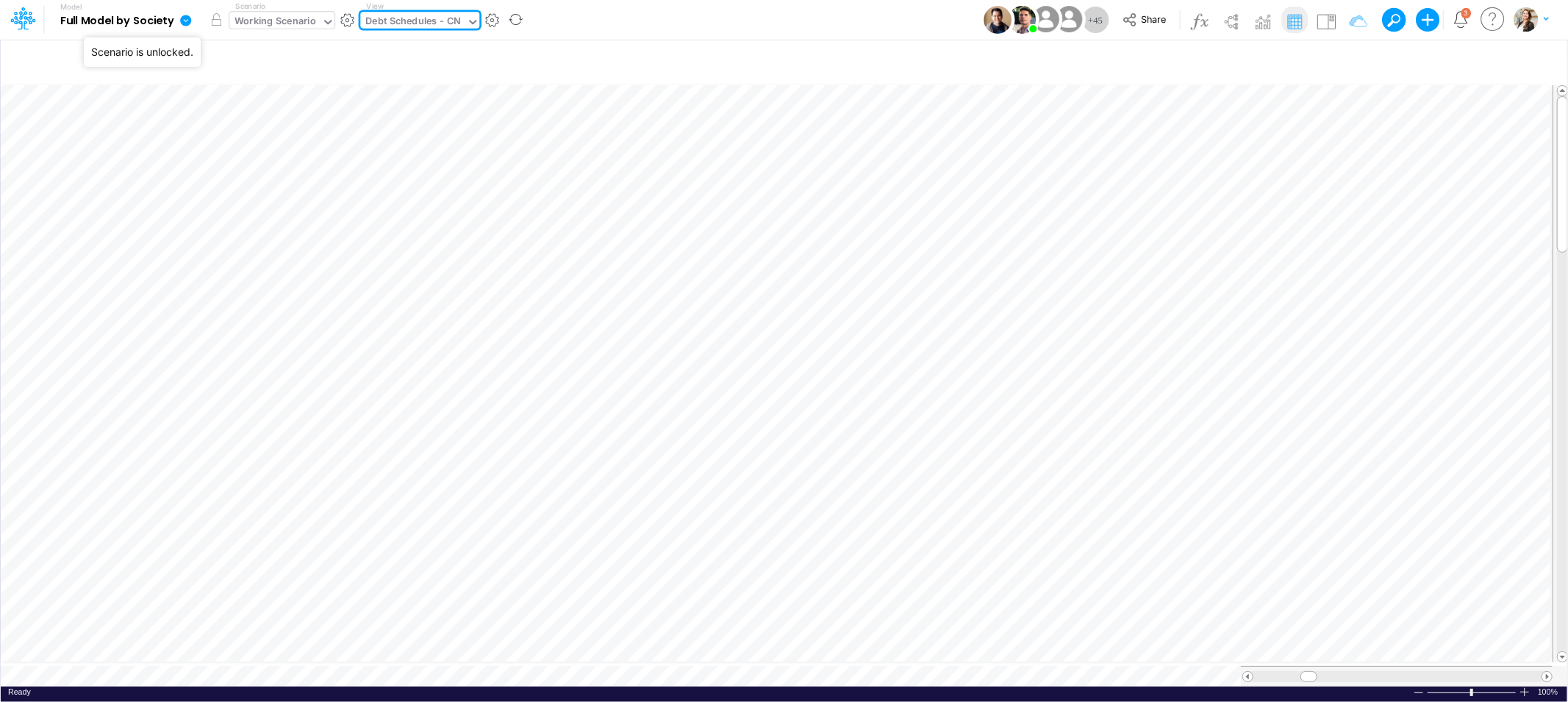
click at [273, 22] on div "Working Scenario" at bounding box center [276, 21] width 82 height 17
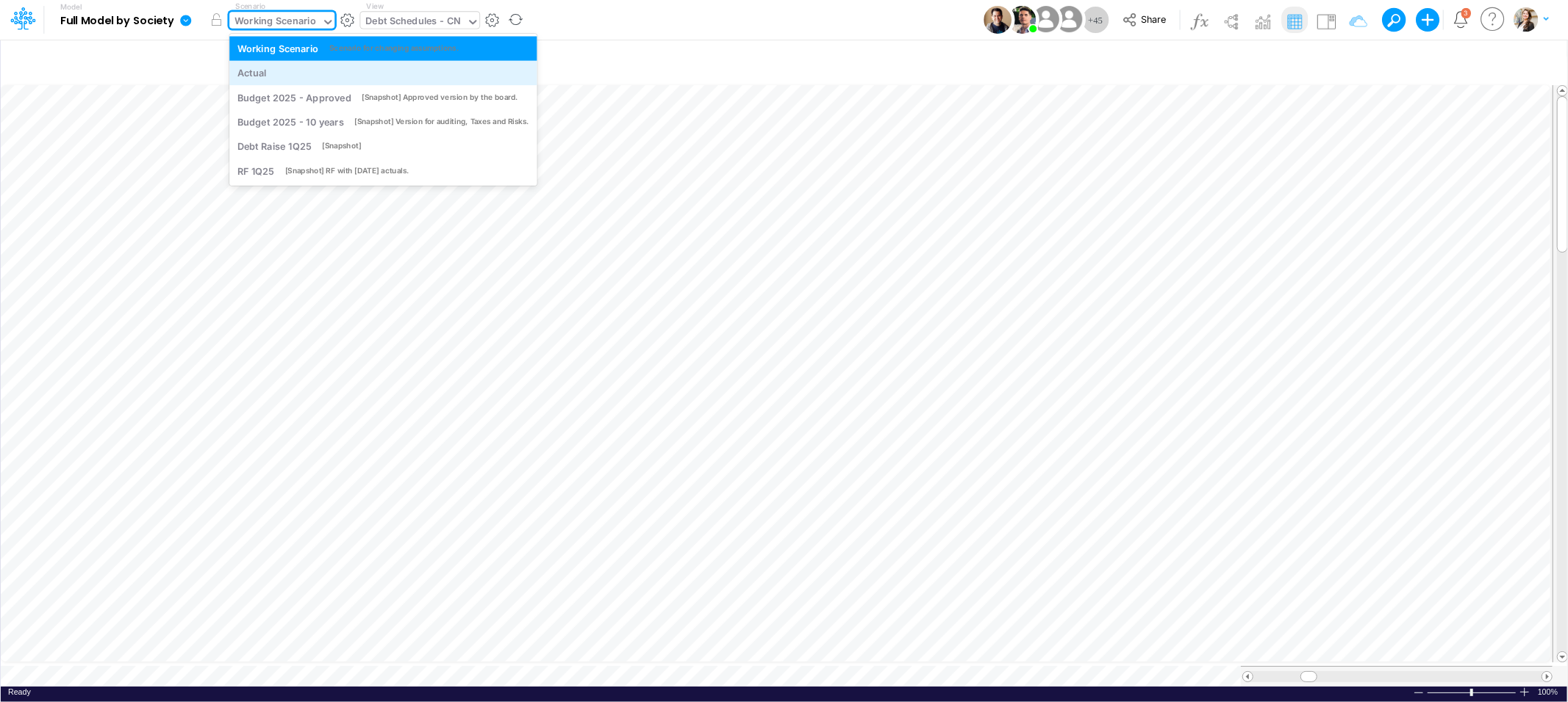
click at [266, 71] on div "Actual" at bounding box center [384, 73] width 292 height 14
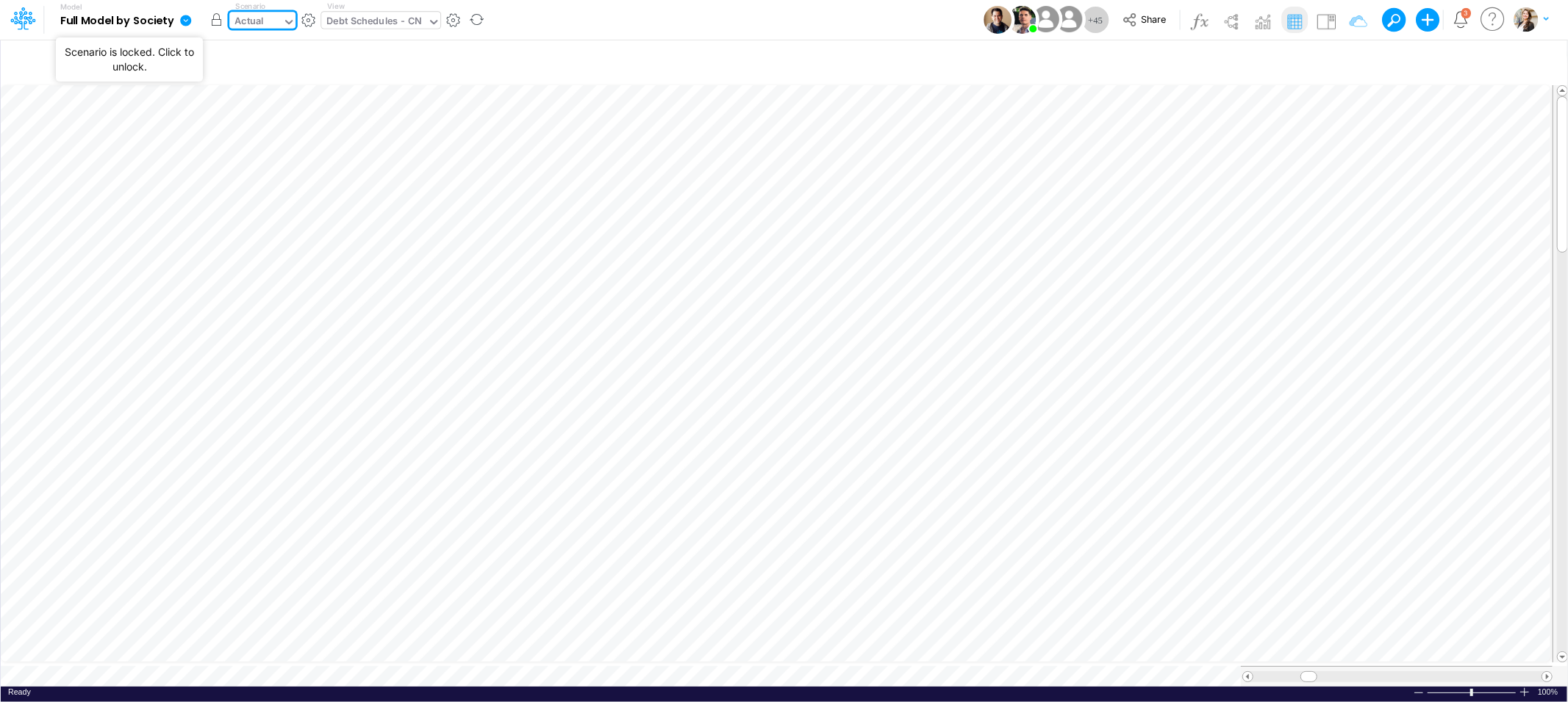
click at [218, 20] on button "button" at bounding box center [215, 19] width 26 height 26
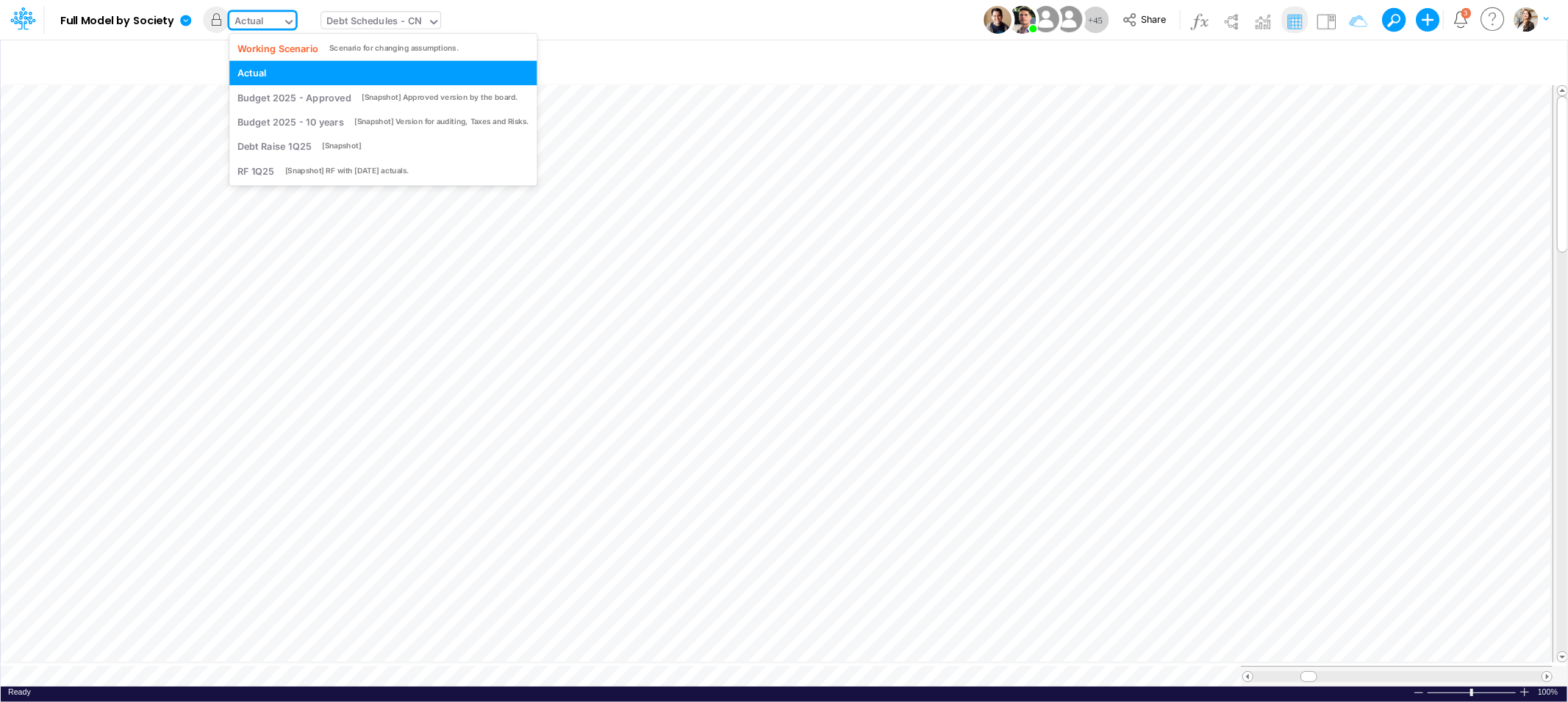
click at [280, 20] on div "Actual" at bounding box center [255, 22] width 53 height 22
click at [277, 44] on div "Working Scenario" at bounding box center [279, 48] width 82 height 14
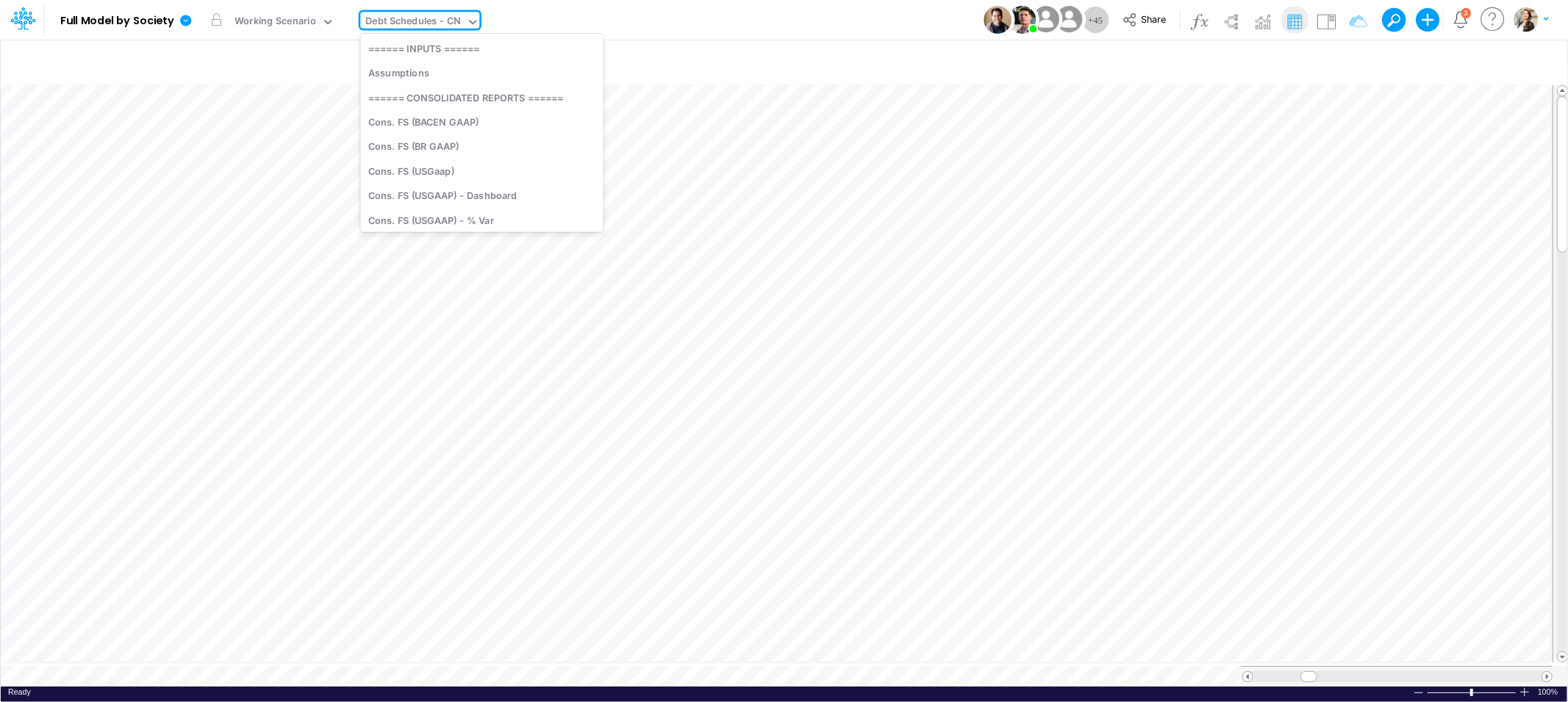
click at [417, 23] on div "Debt Schedules - CN" at bounding box center [414, 21] width 95 height 17
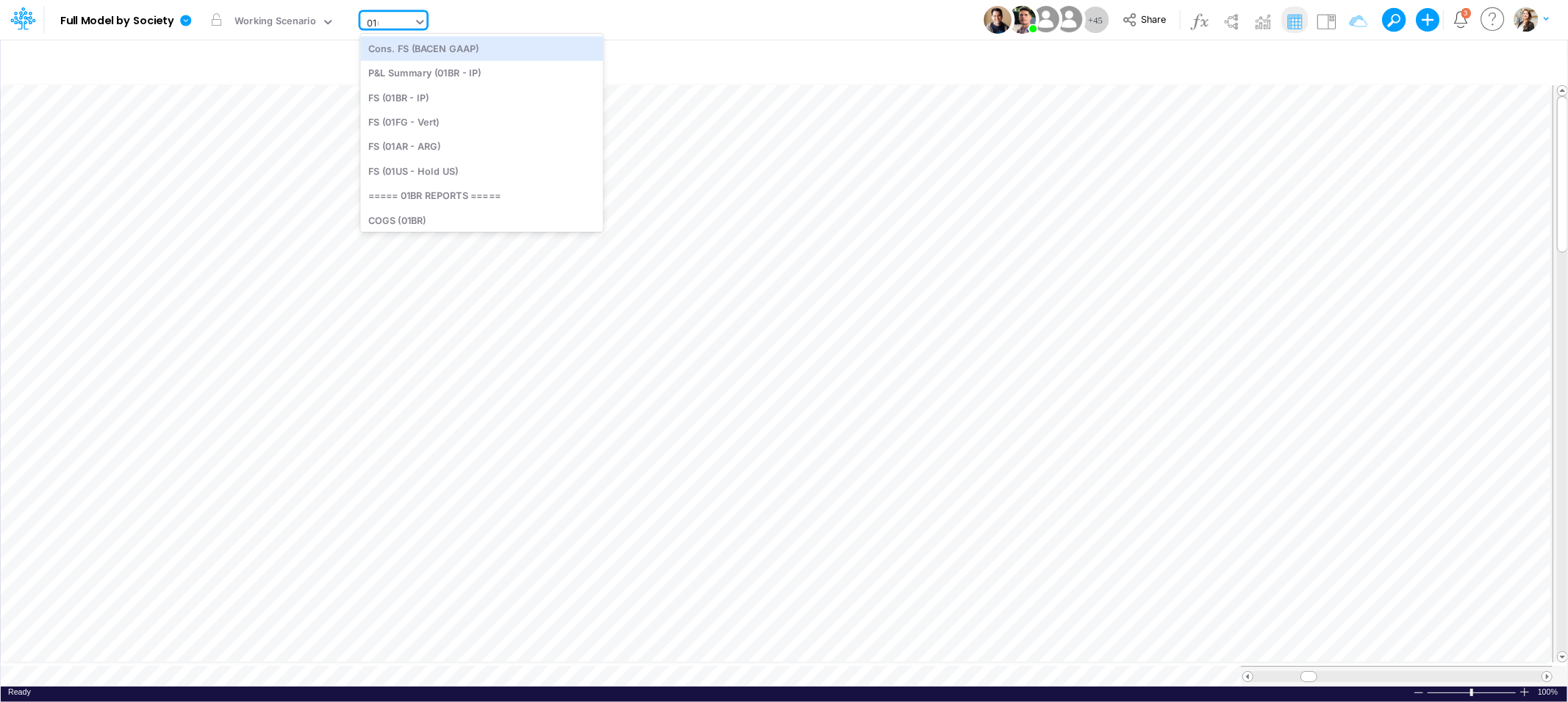
type input "01us"
click at [427, 55] on div "FS (01US - Hold US)" at bounding box center [460, 48] width 199 height 24
type input "Financial Statements - Holding US (01US)"
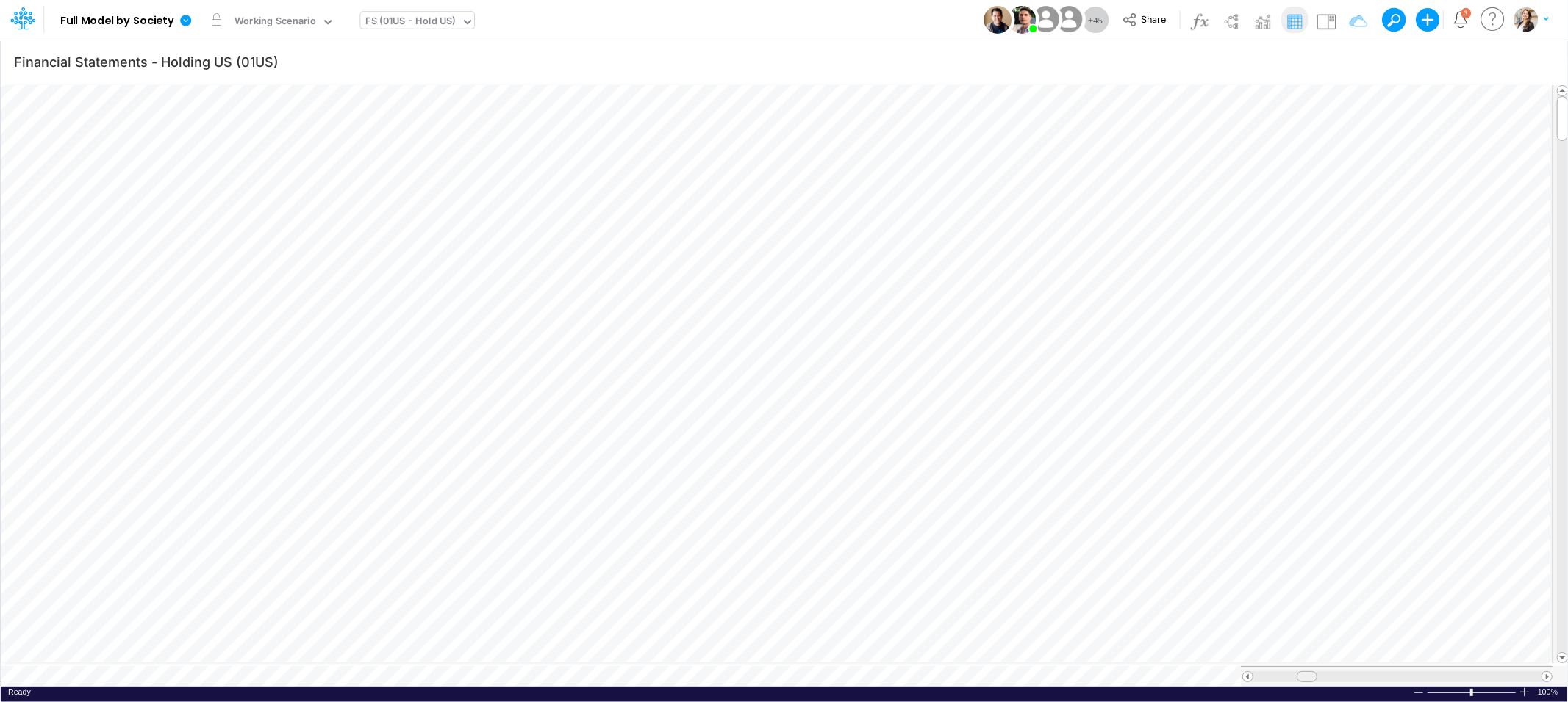
click at [1309, 672] on span at bounding box center [1306, 677] width 10 height 10
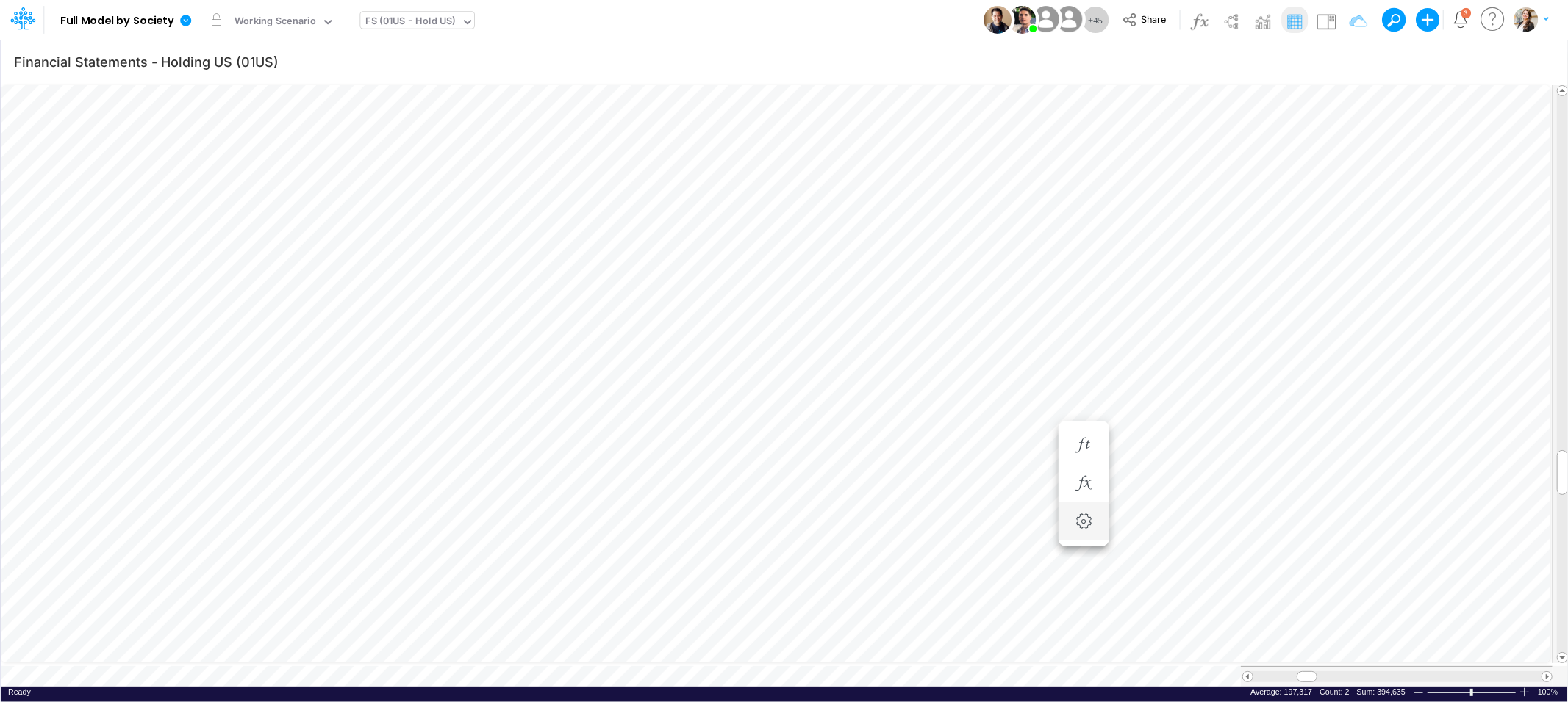
scroll to position [0, 1]
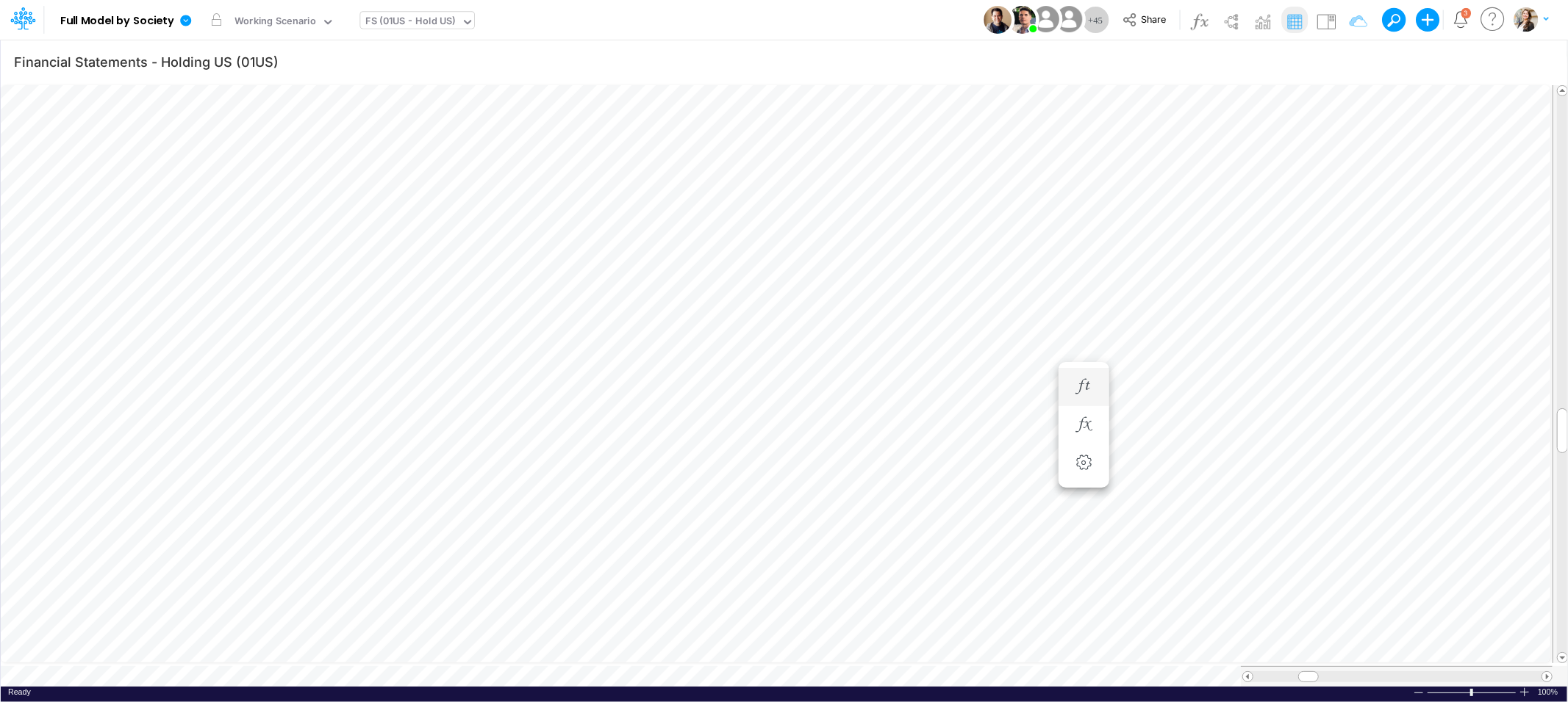
scroll to position [0, 1]
click at [256, 13] on div "Working Scenario" at bounding box center [275, 22] width 92 height 22
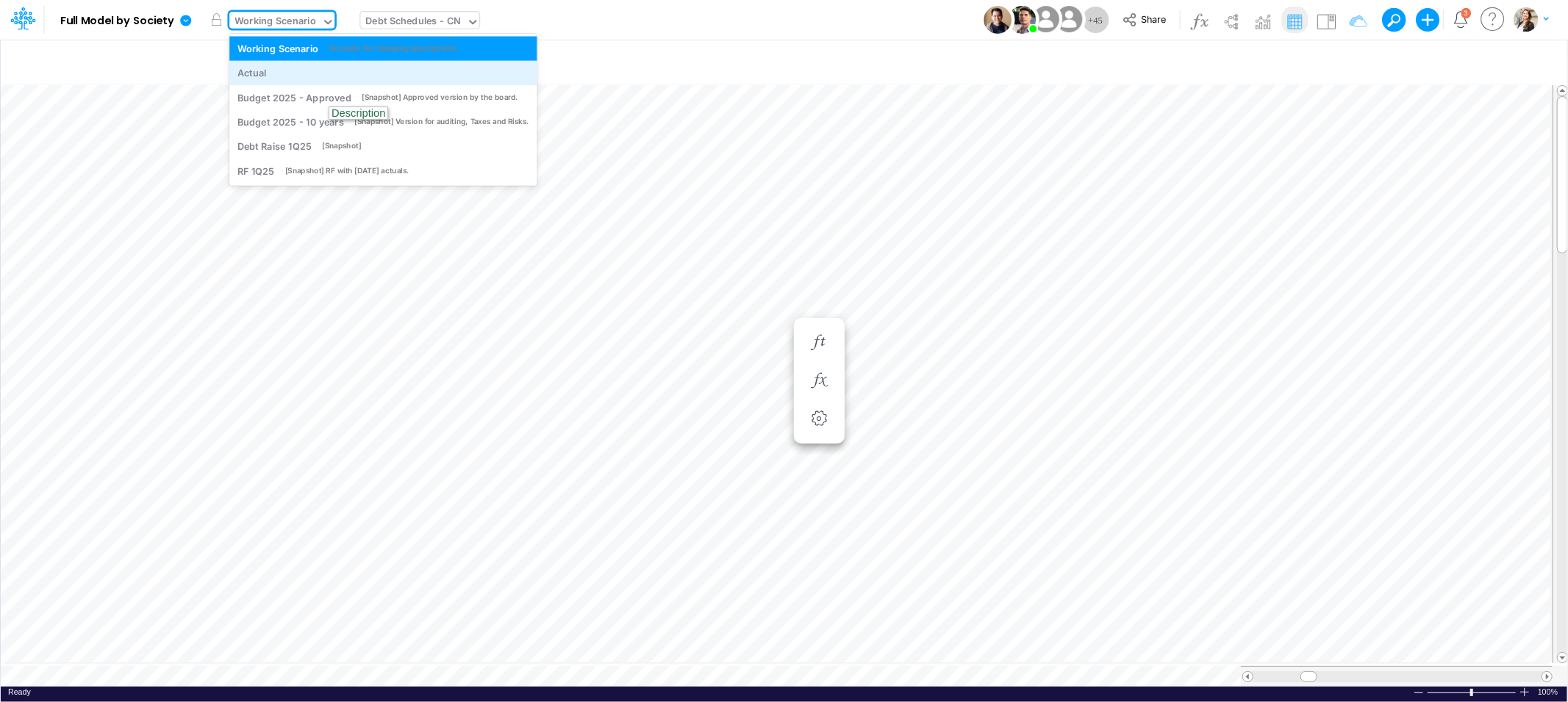
click at [271, 70] on div "Actual" at bounding box center [384, 73] width 292 height 14
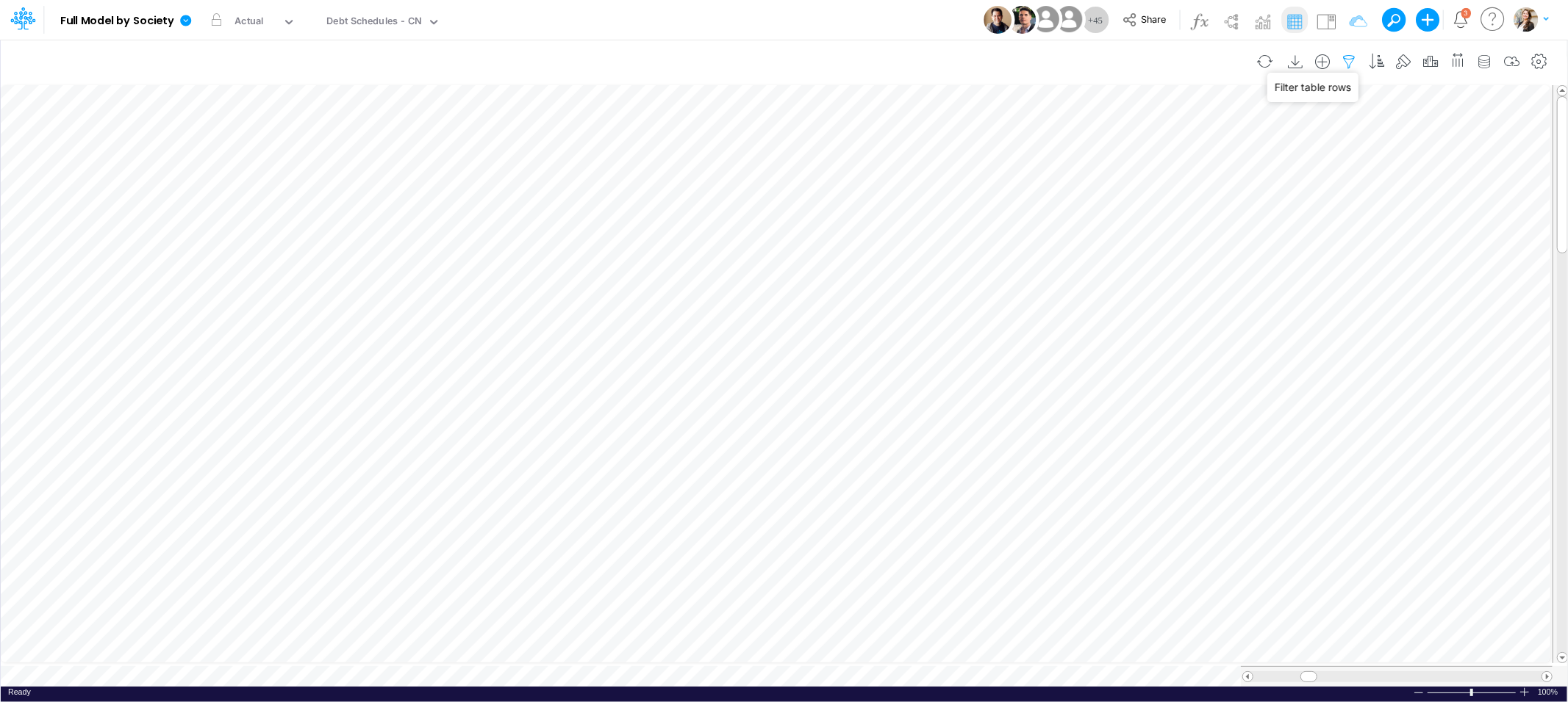
click at [1340, 58] on icon "button" at bounding box center [1349, 62] width 22 height 16
click at [975, 205] on div at bounding box center [1014, 203] width 139 height 25
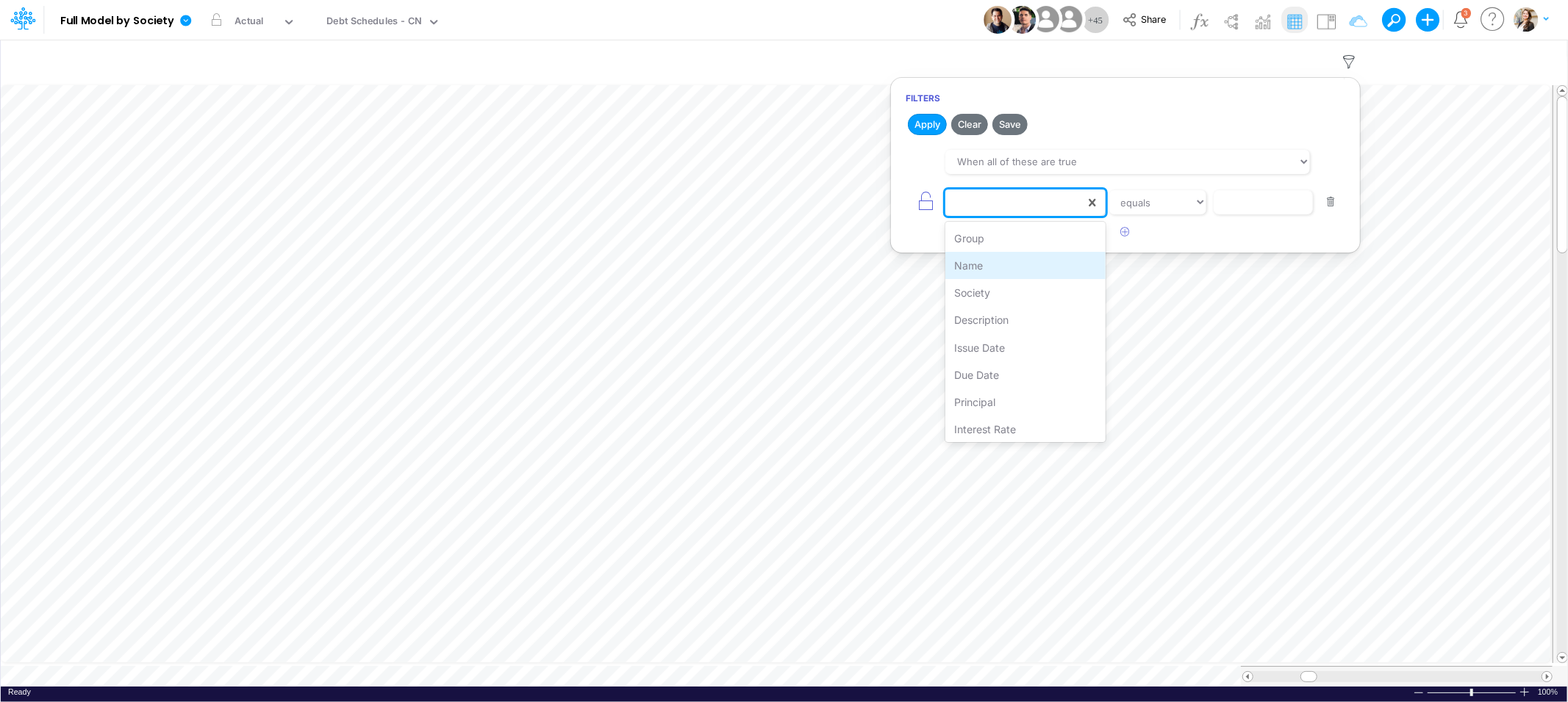
click at [964, 273] on div "Name" at bounding box center [1025, 266] width 160 height 27
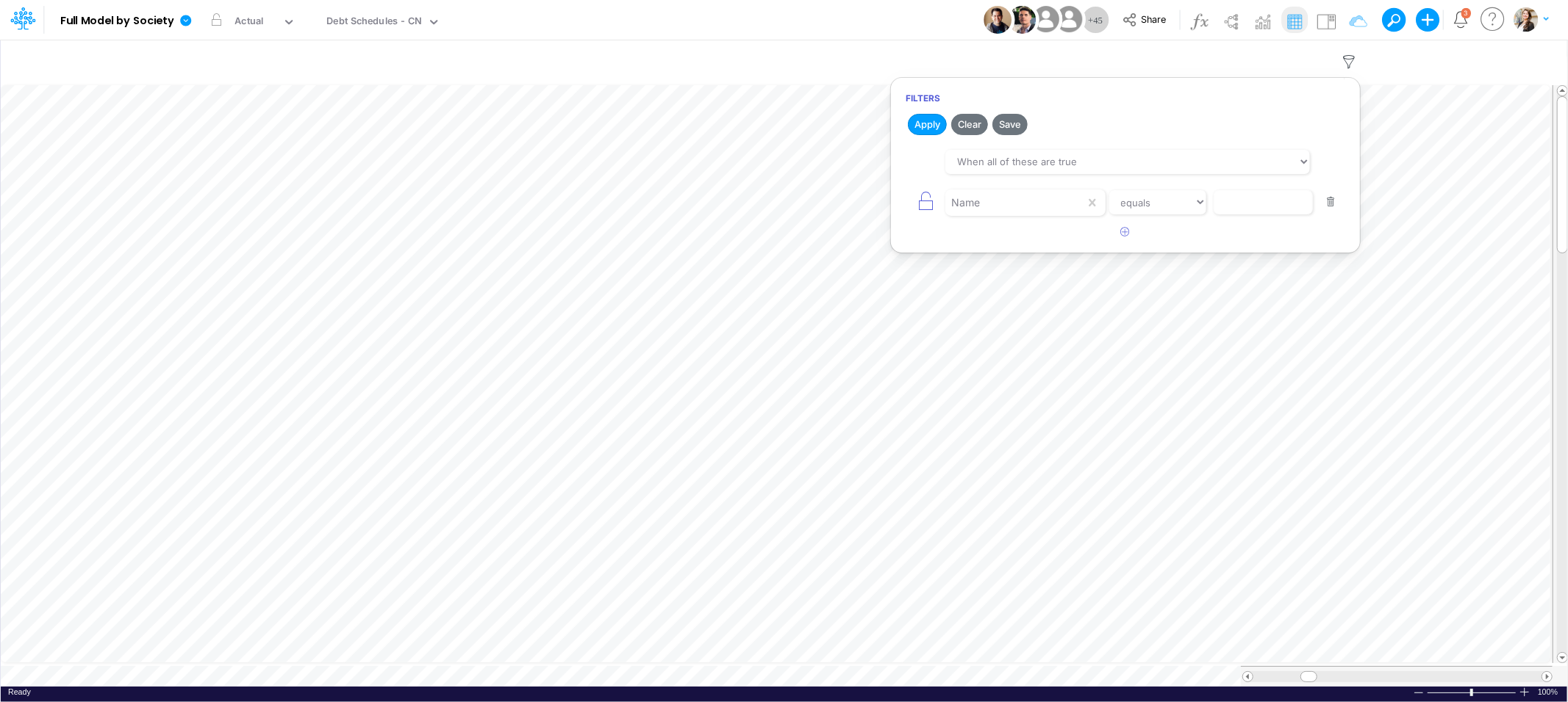
click at [1228, 215] on div "Name equals not equal starts with ends with contains" at bounding box center [1125, 203] width 439 height 33
click at [1234, 208] on input "text" at bounding box center [1263, 203] width 99 height 25
type input "Principal Amt"
click at [1124, 235] on icon "button" at bounding box center [1126, 232] width 10 height 10
click at [971, 215] on div at bounding box center [1014, 203] width 139 height 25
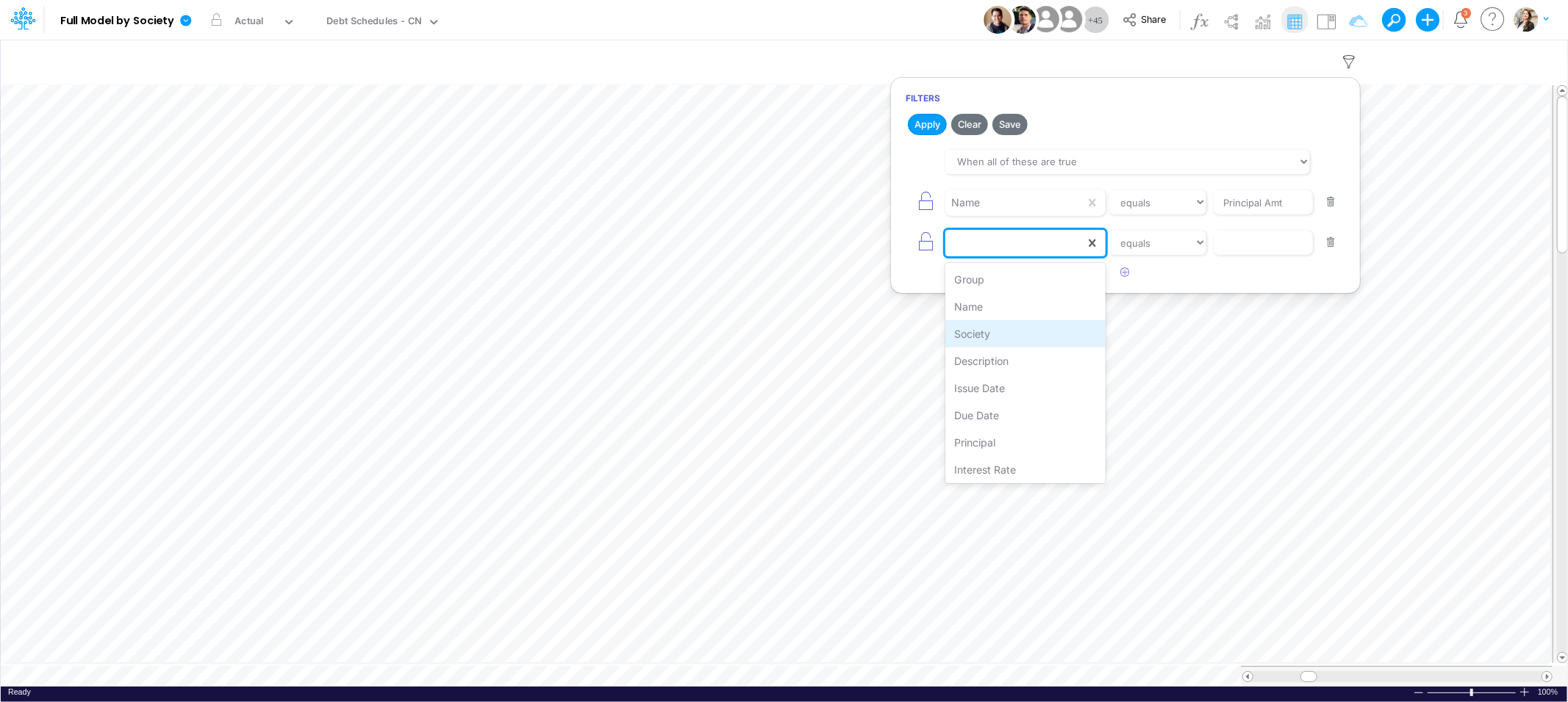
click at [986, 324] on div "Society" at bounding box center [1025, 334] width 160 height 27
click at [1163, 240] on select "equals not equal starts with ends with contains" at bounding box center [1157, 243] width 98 height 25
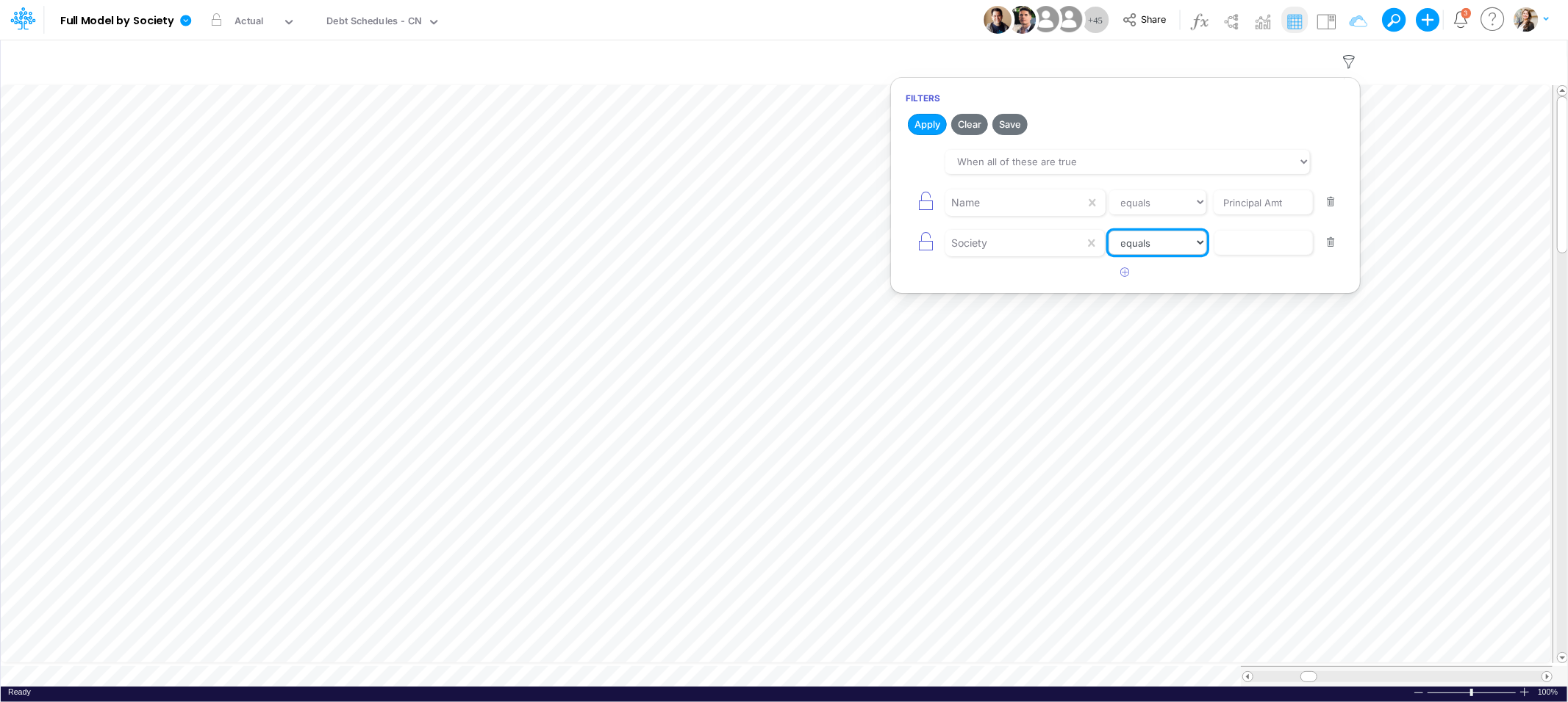
select select "notEqual"
click at [1108, 231] on select "equals not equal starts with ends with contains" at bounding box center [1157, 243] width 98 height 25
click at [1267, 215] on input "text" at bounding box center [1263, 203] width 99 height 25
type input "Template"
click at [930, 129] on button "Apply" at bounding box center [927, 125] width 39 height 21
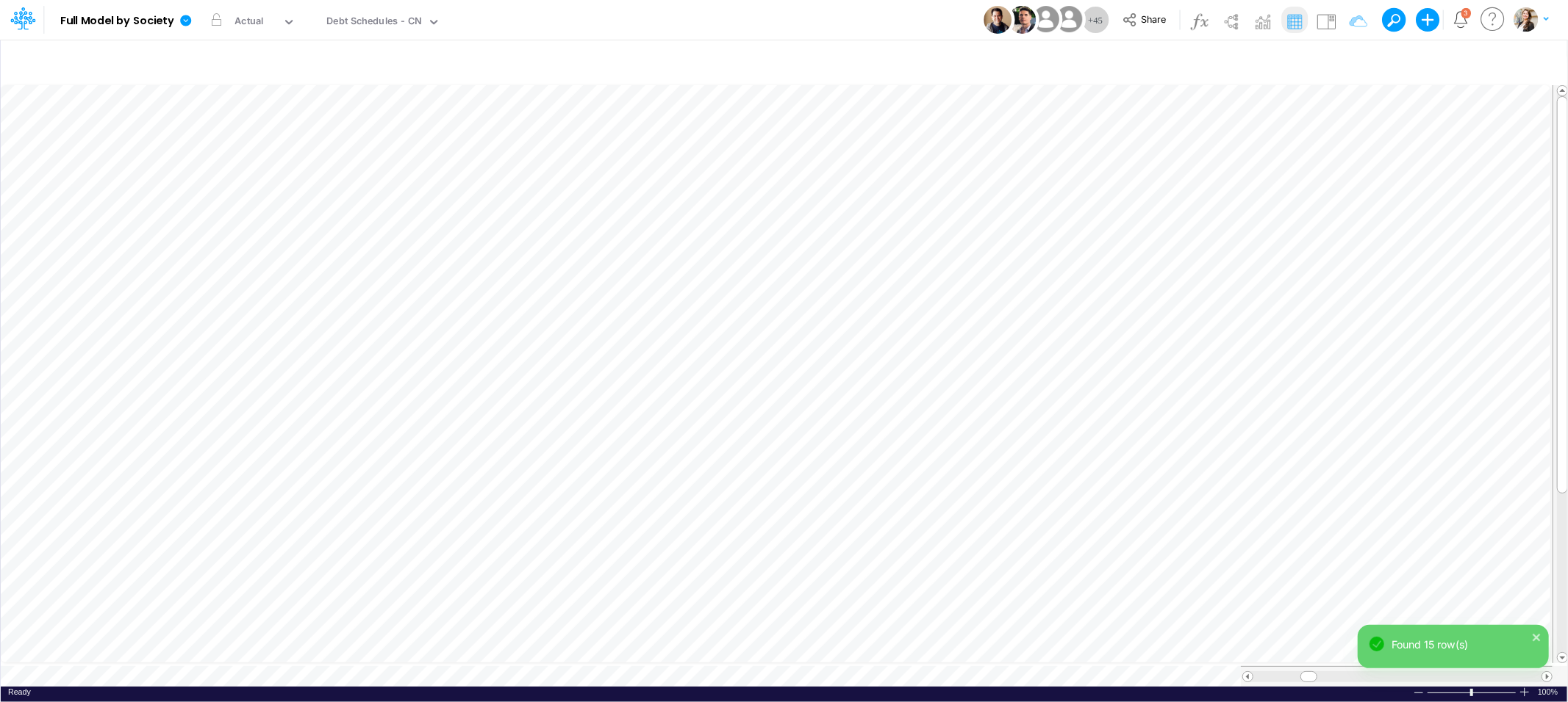
scroll to position [0, 1]
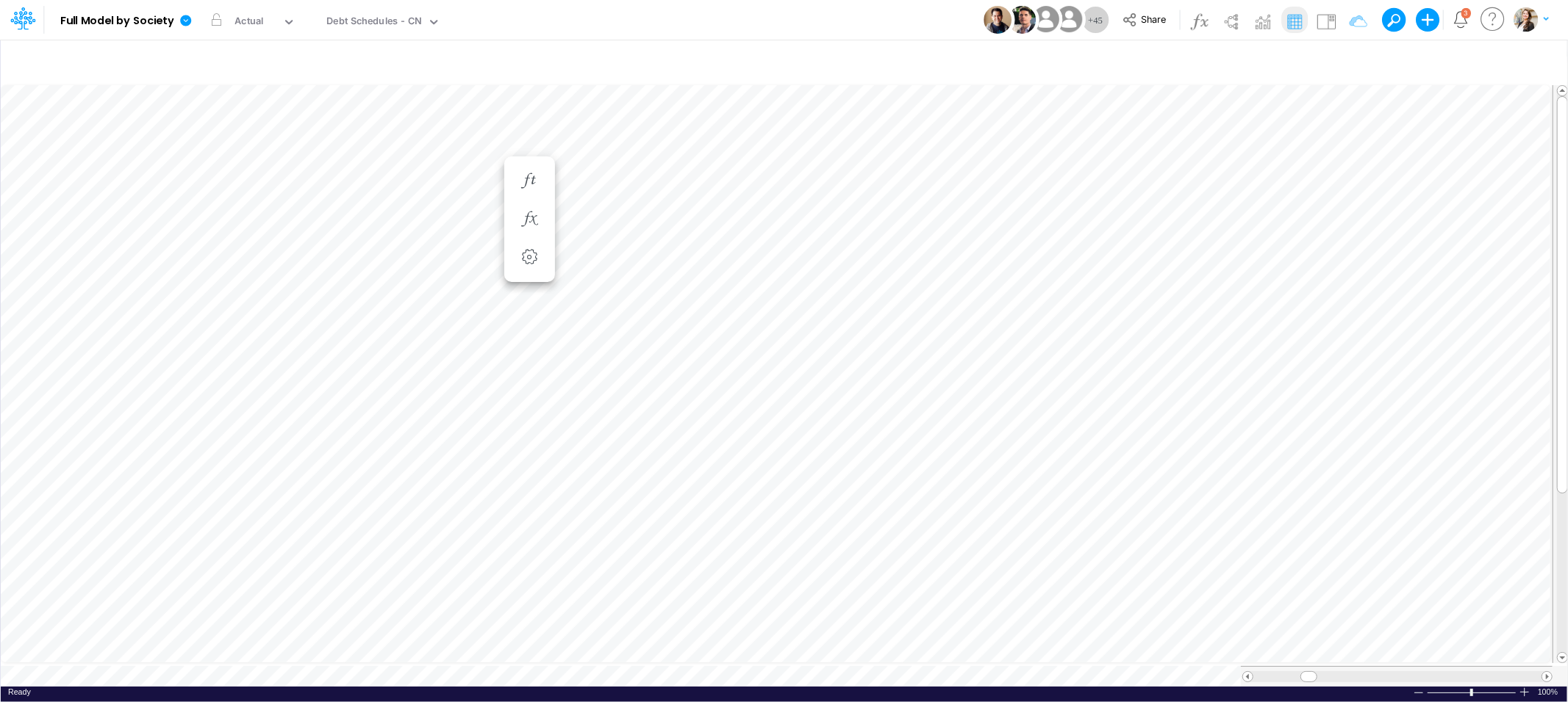
scroll to position [0, 1]
click at [482, 134] on div "[DATE]" at bounding box center [457, 133] width 88 height 14
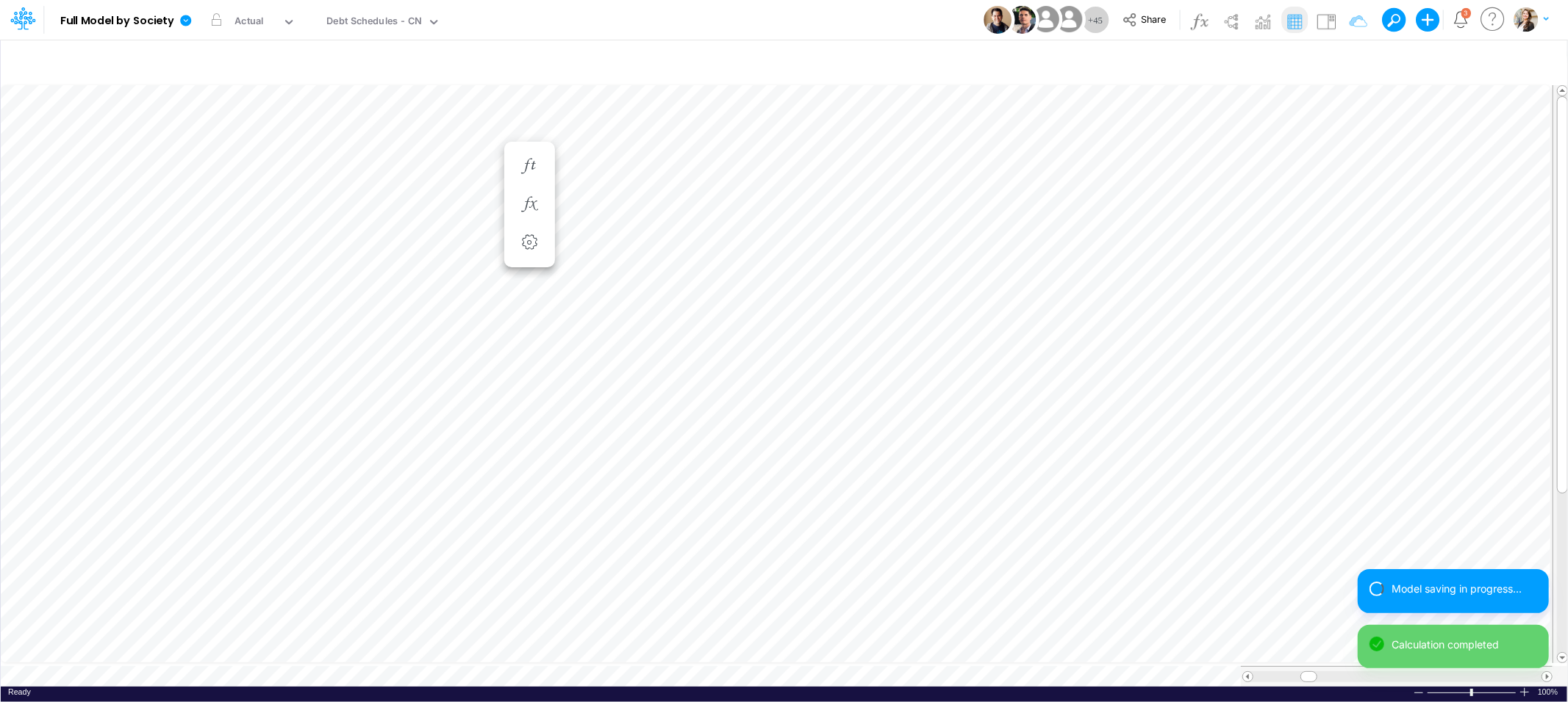
scroll to position [0, 1]
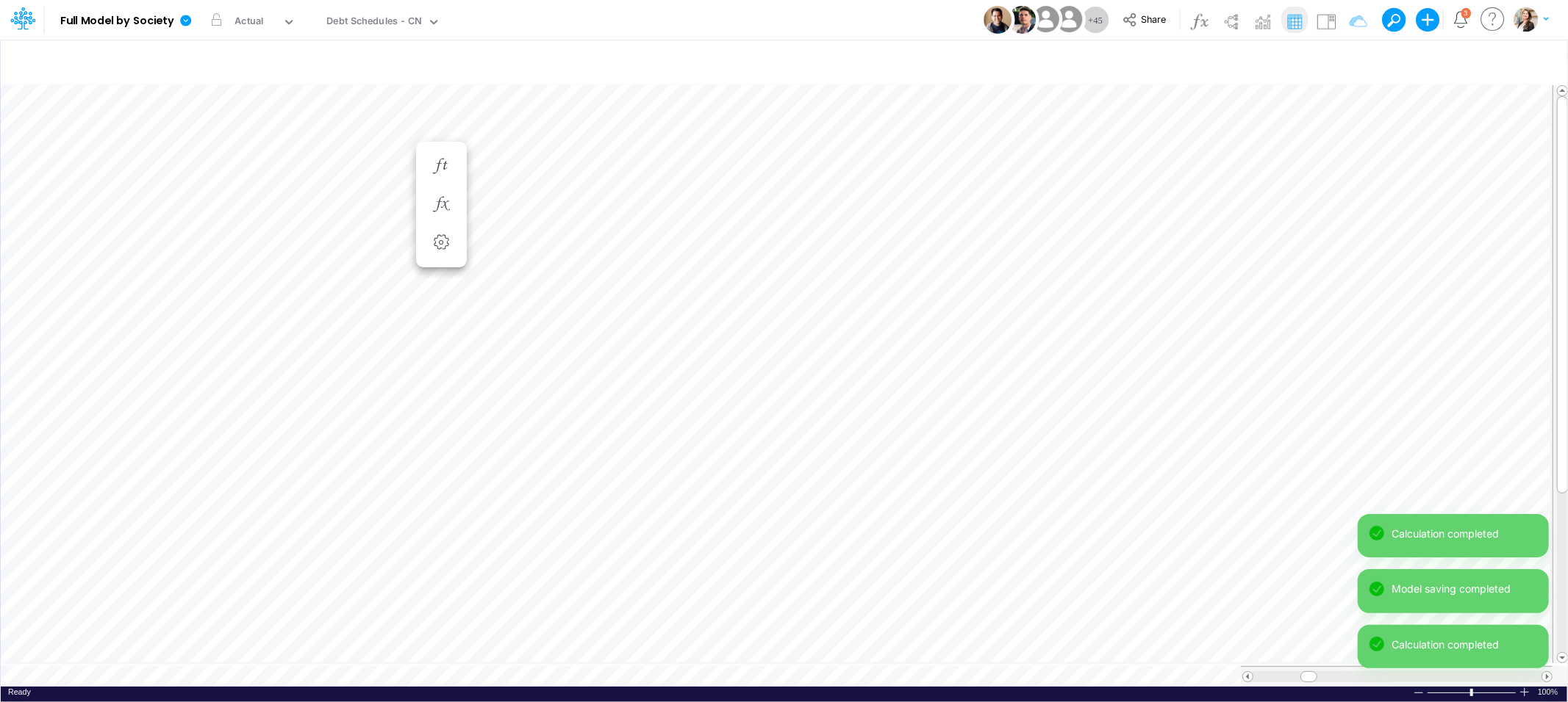
scroll to position [0, 1]
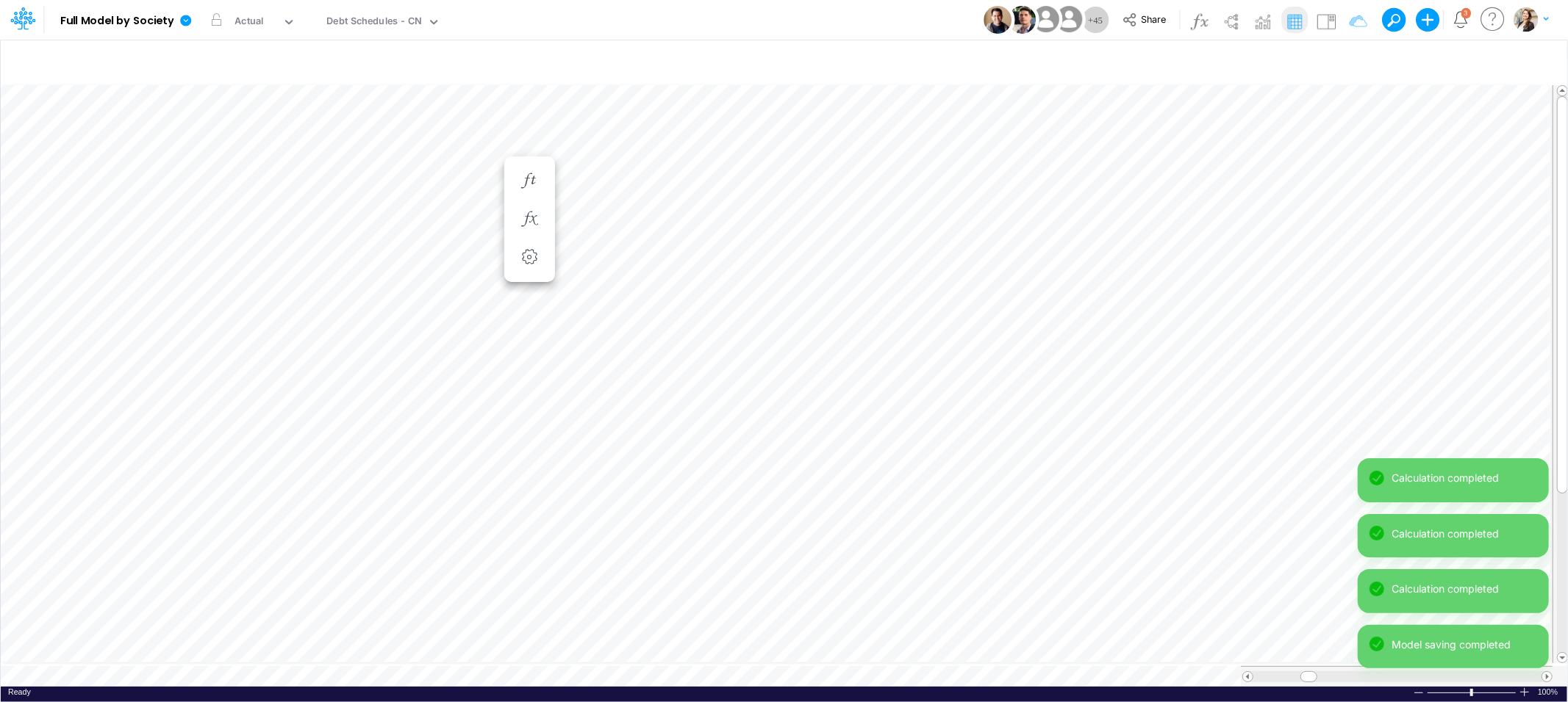
scroll to position [0, 1]
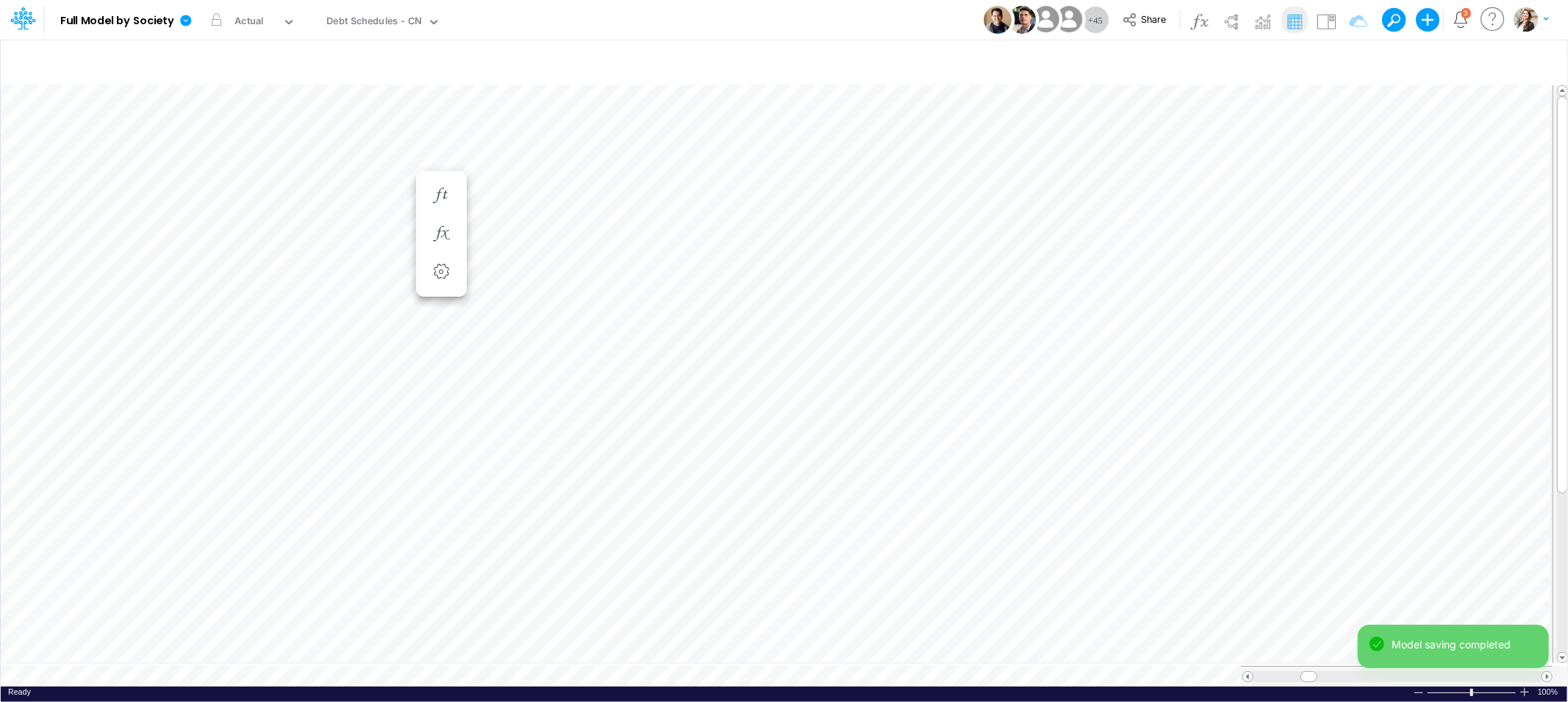
scroll to position [0, 1]
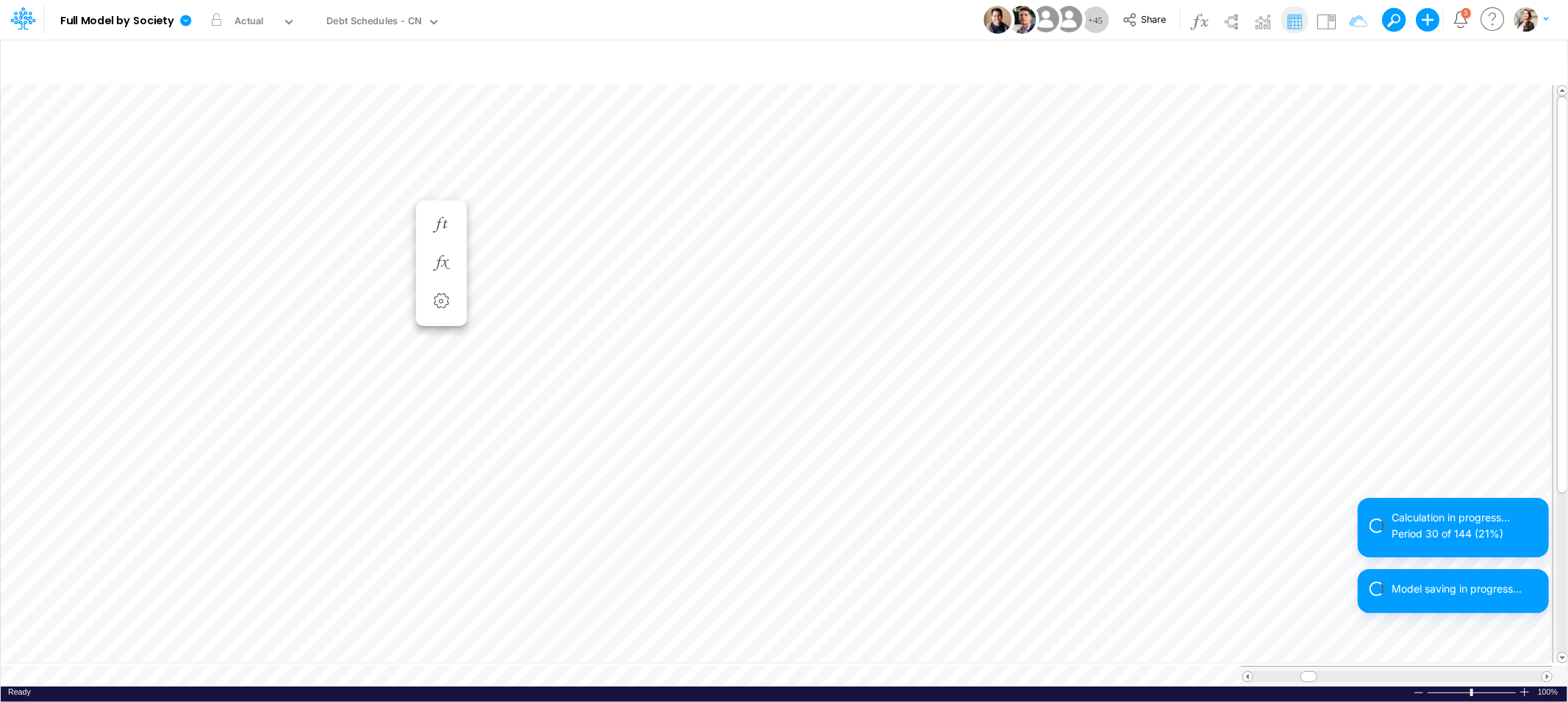
scroll to position [0, 1]
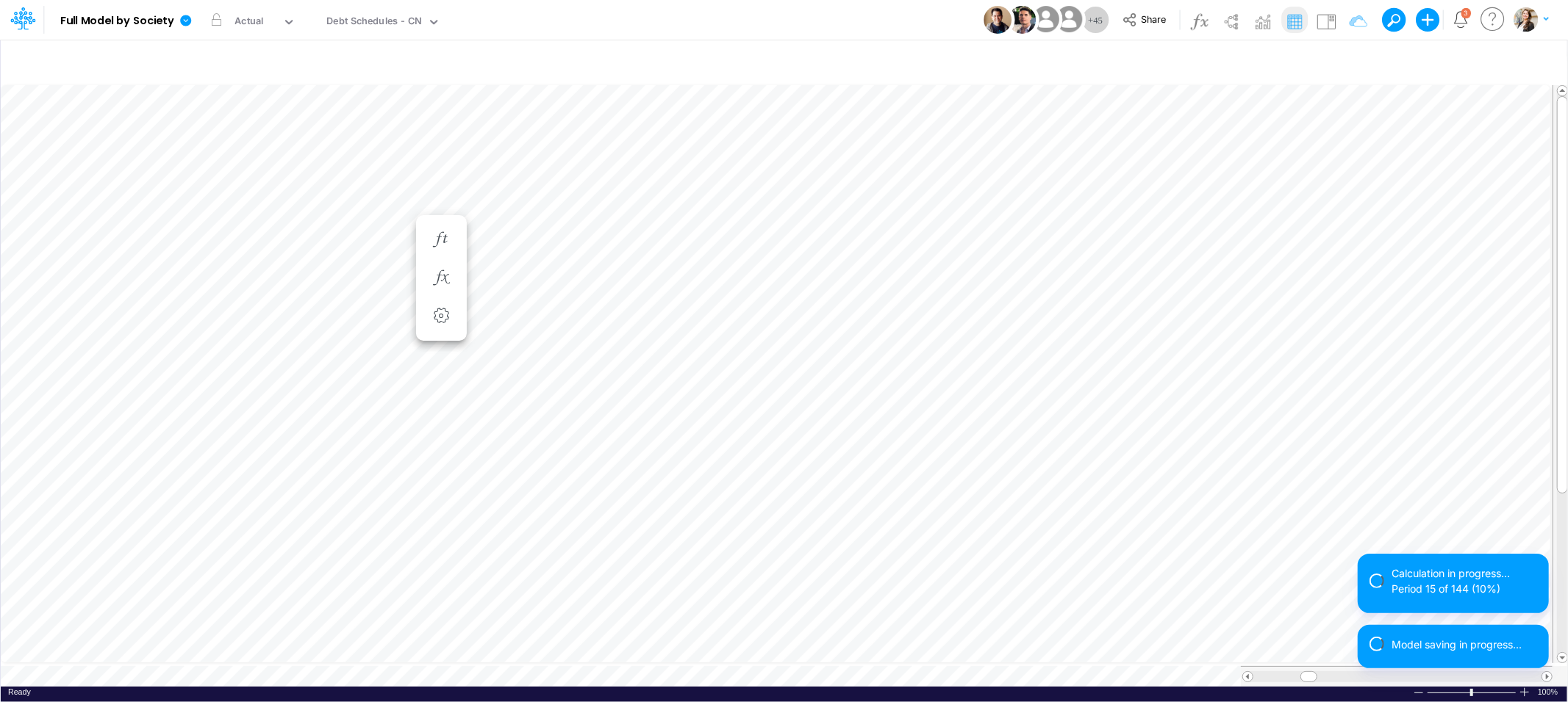
scroll to position [0, 1]
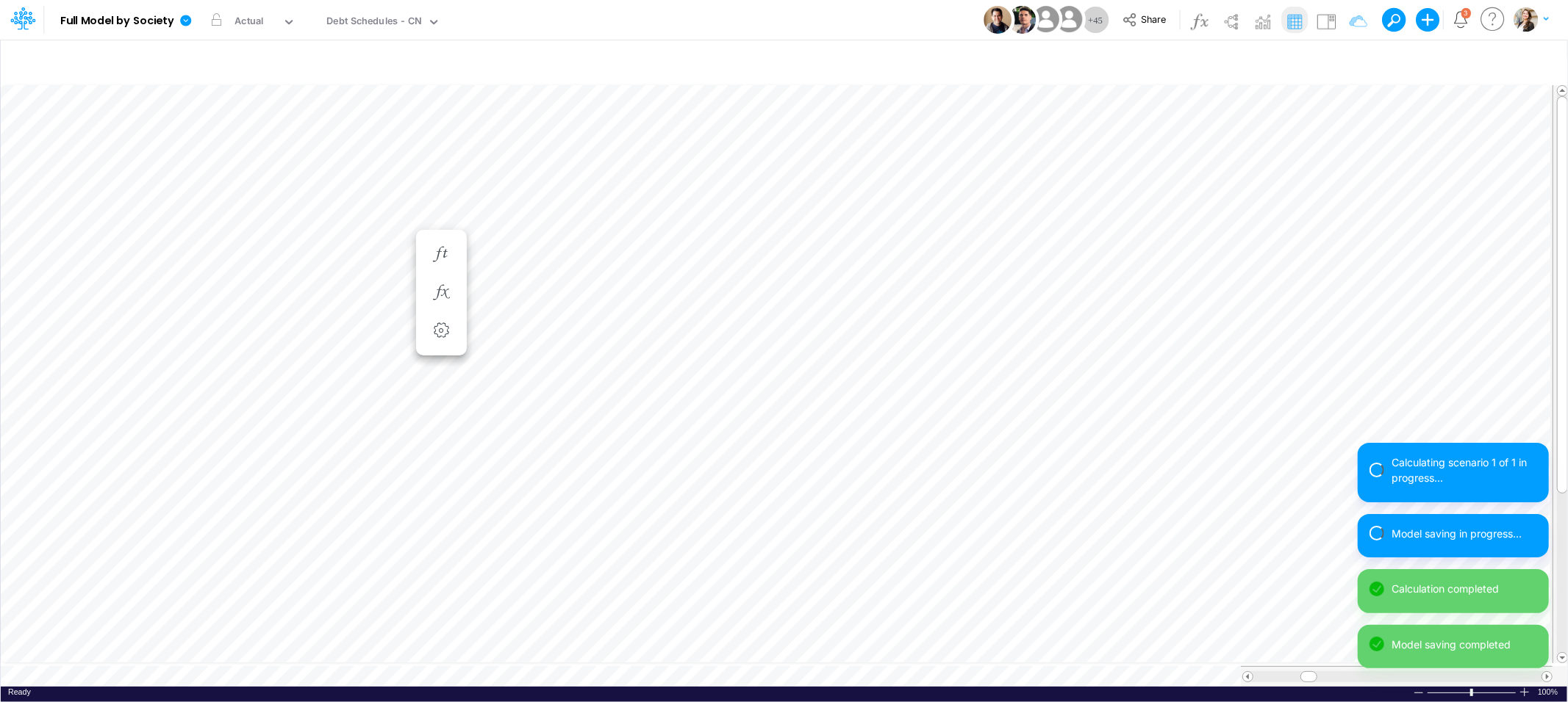
scroll to position [0, 1]
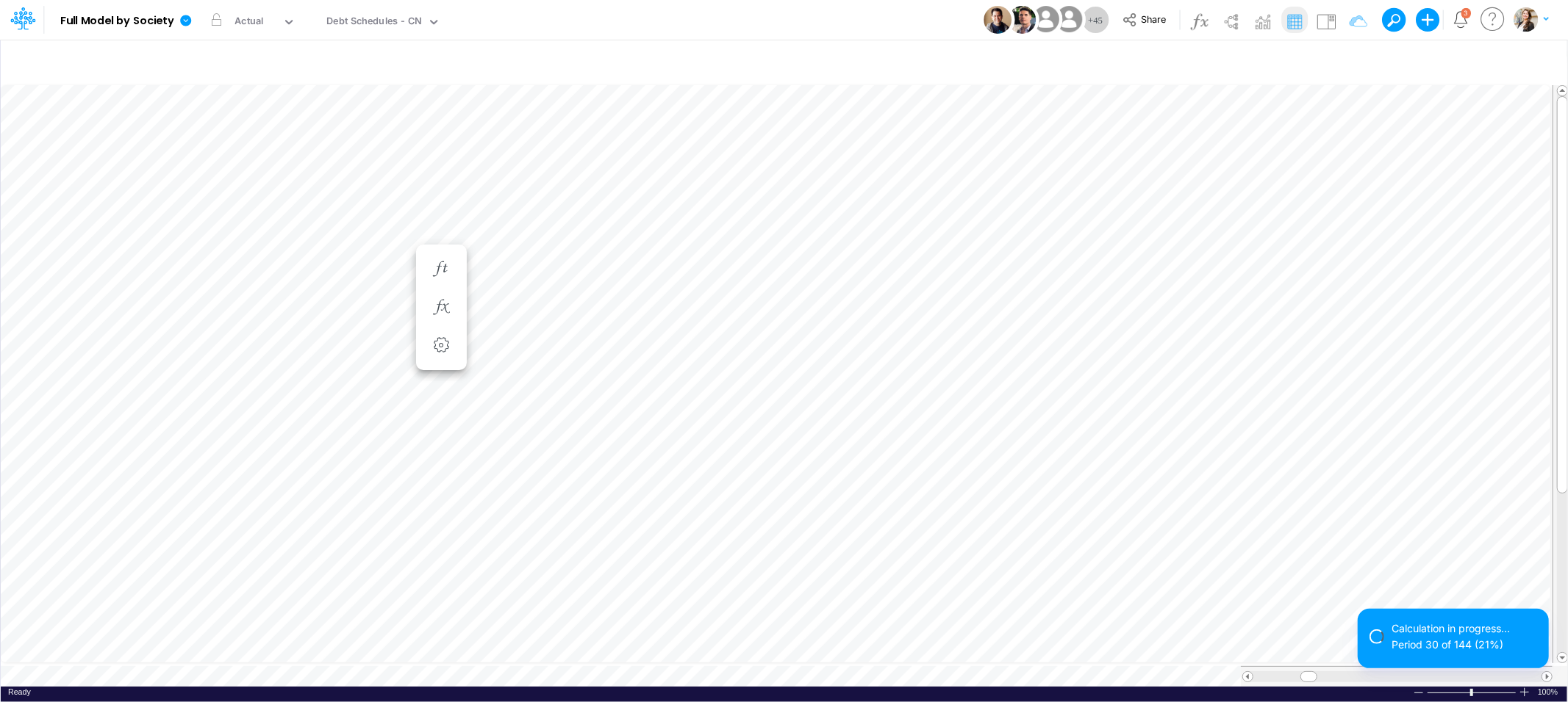
scroll to position [0, 1]
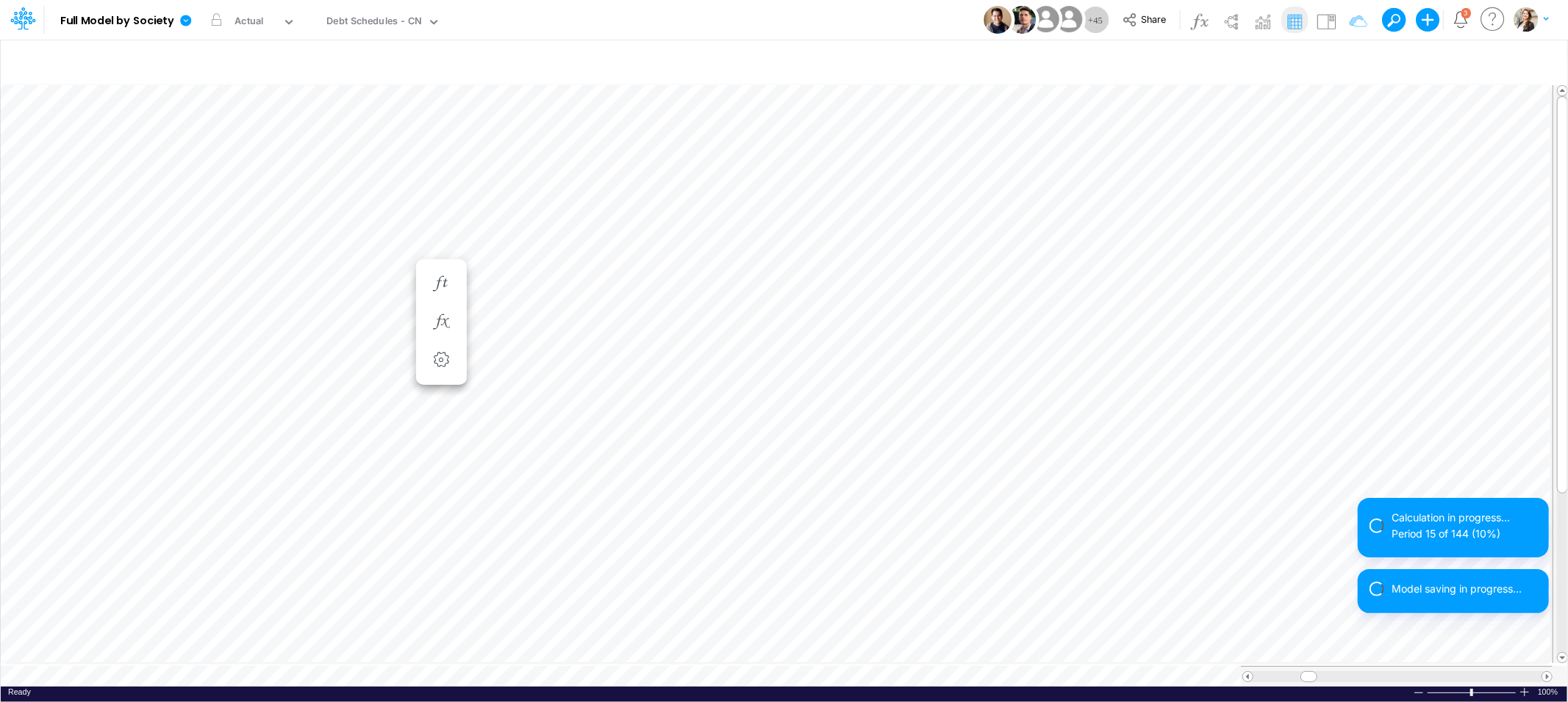
scroll to position [0, 1]
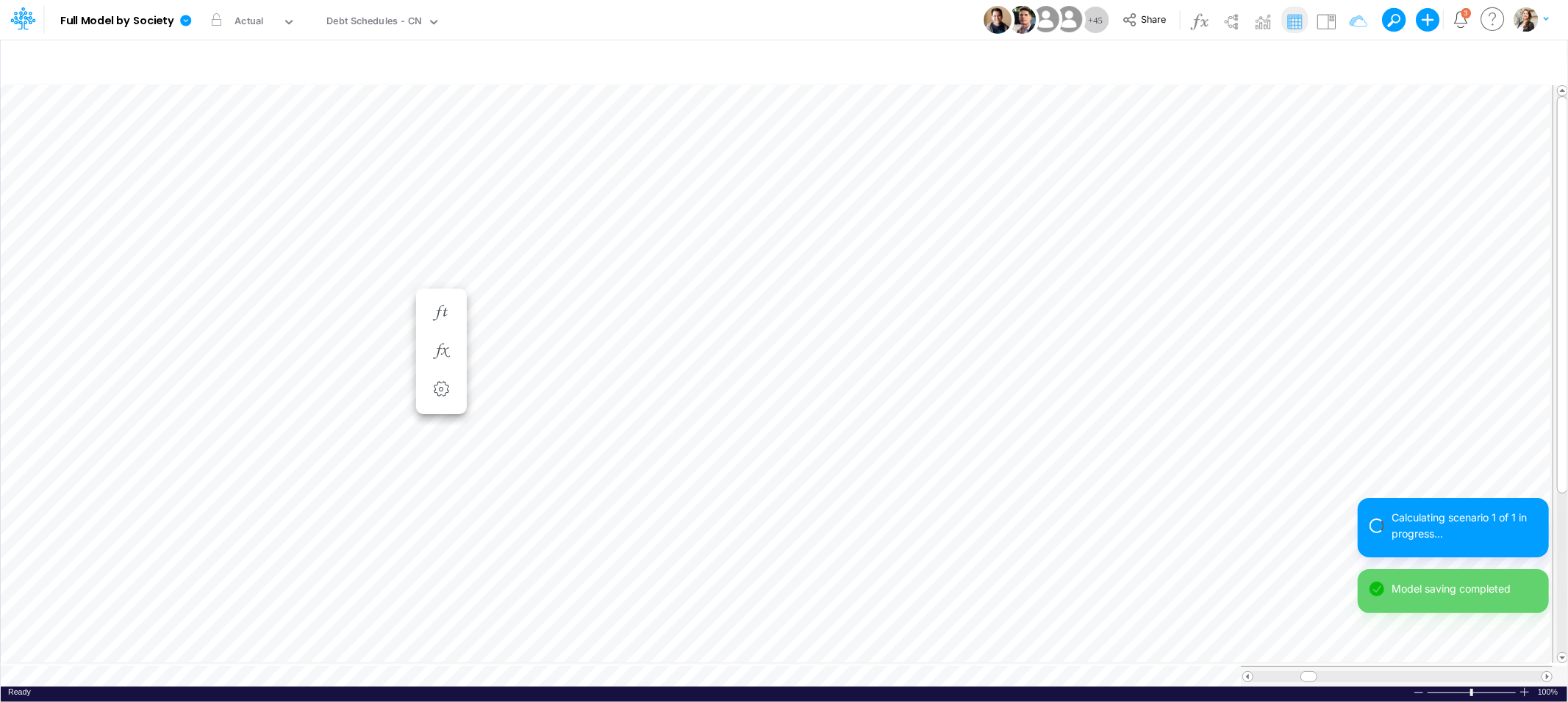
scroll to position [0, 1]
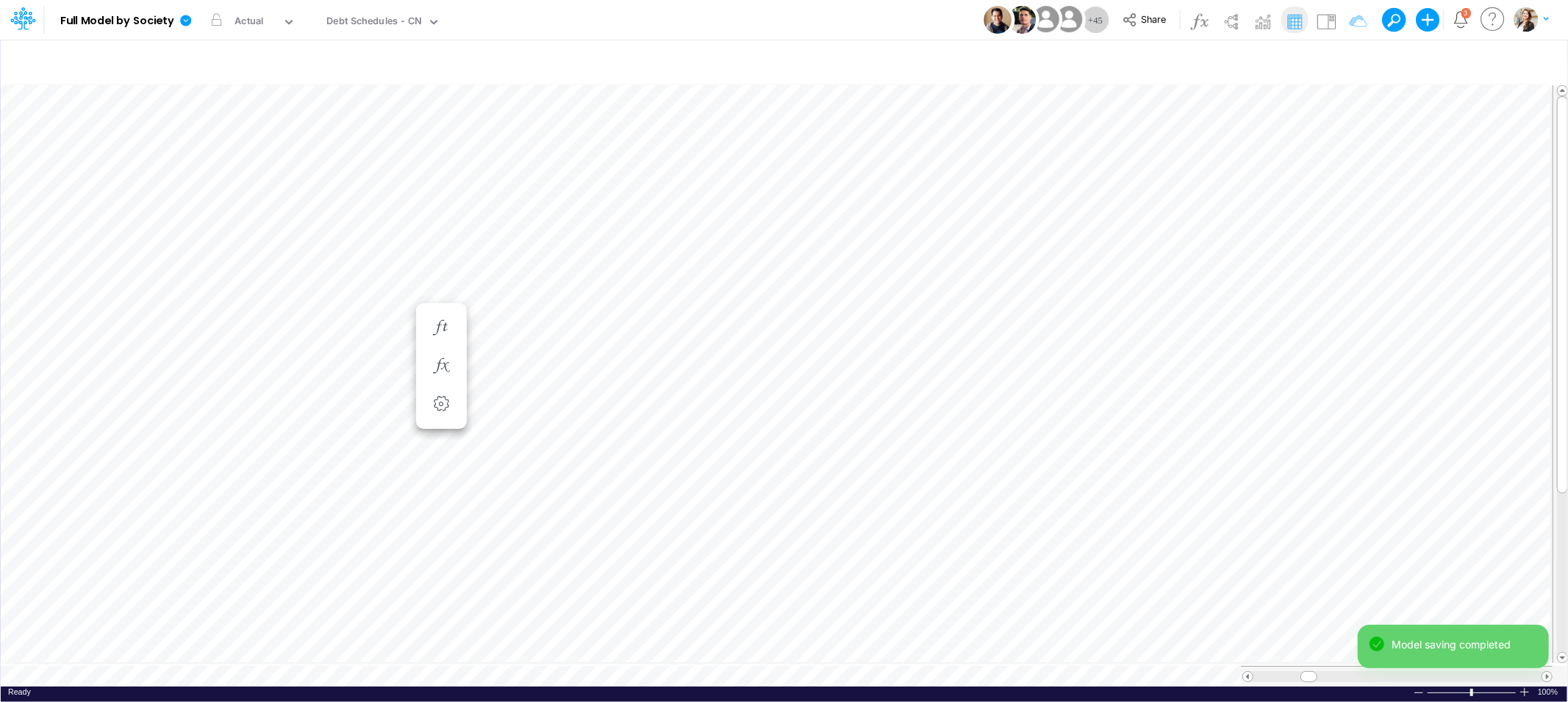
scroll to position [0, 1]
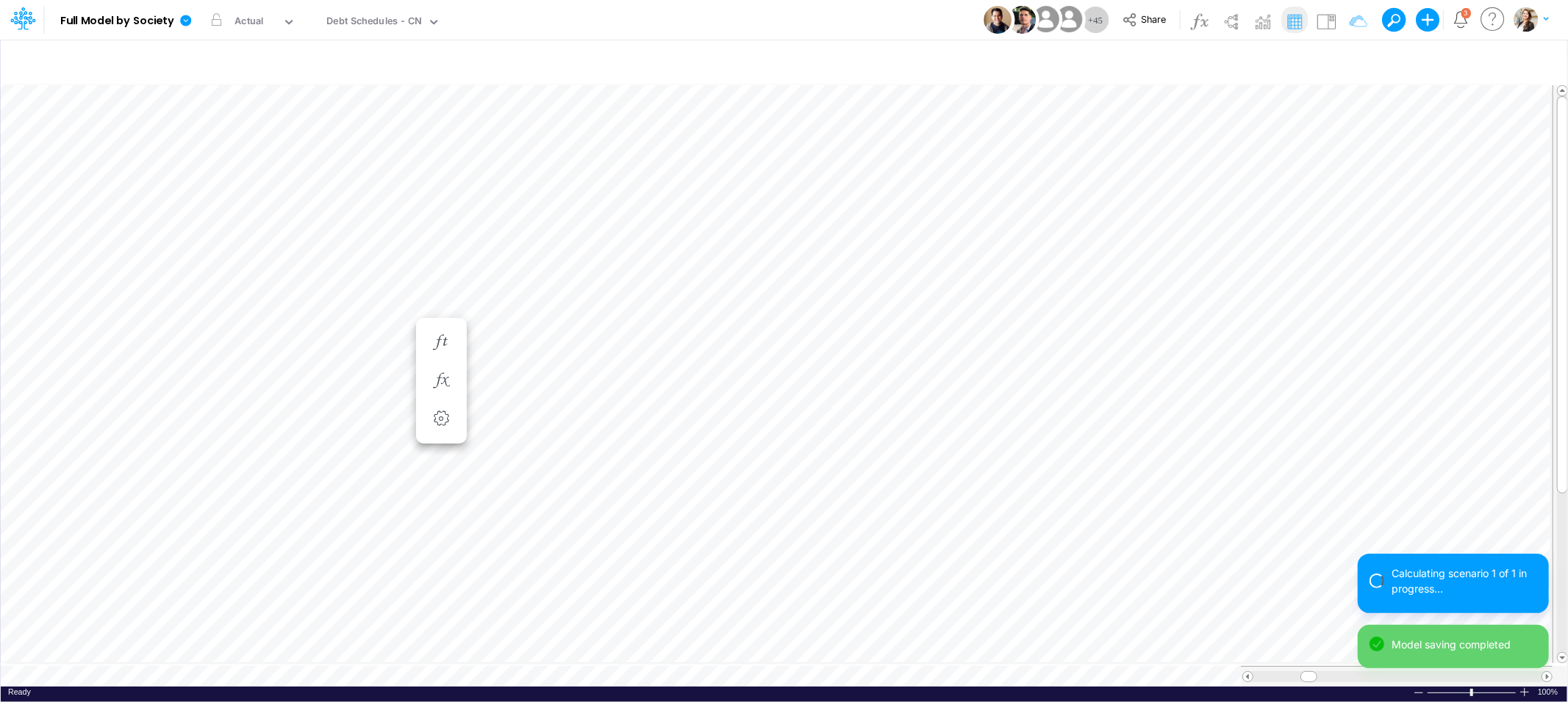
scroll to position [0, 1]
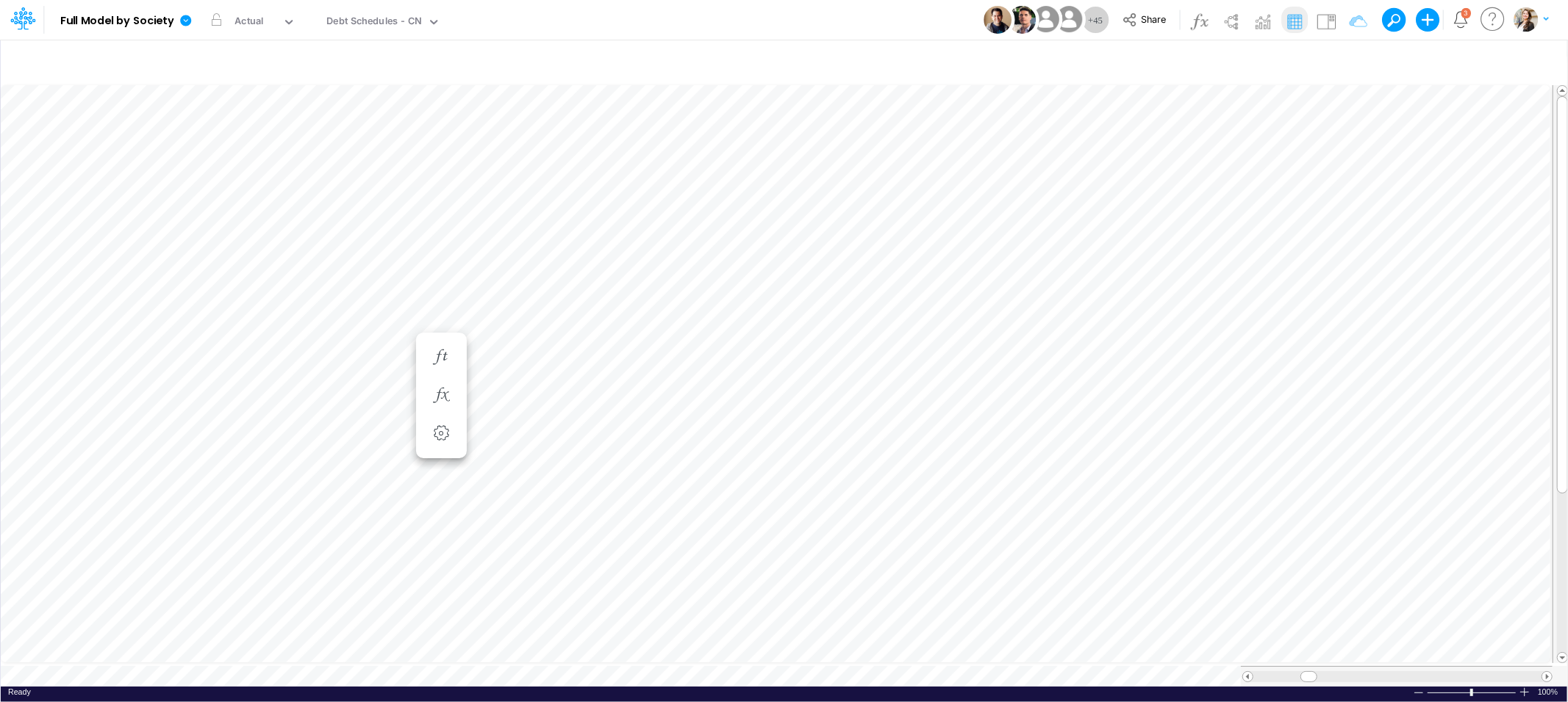
scroll to position [0, 1]
click at [391, 22] on div "Debt Schedules - CN" at bounding box center [374, 21] width 95 height 17
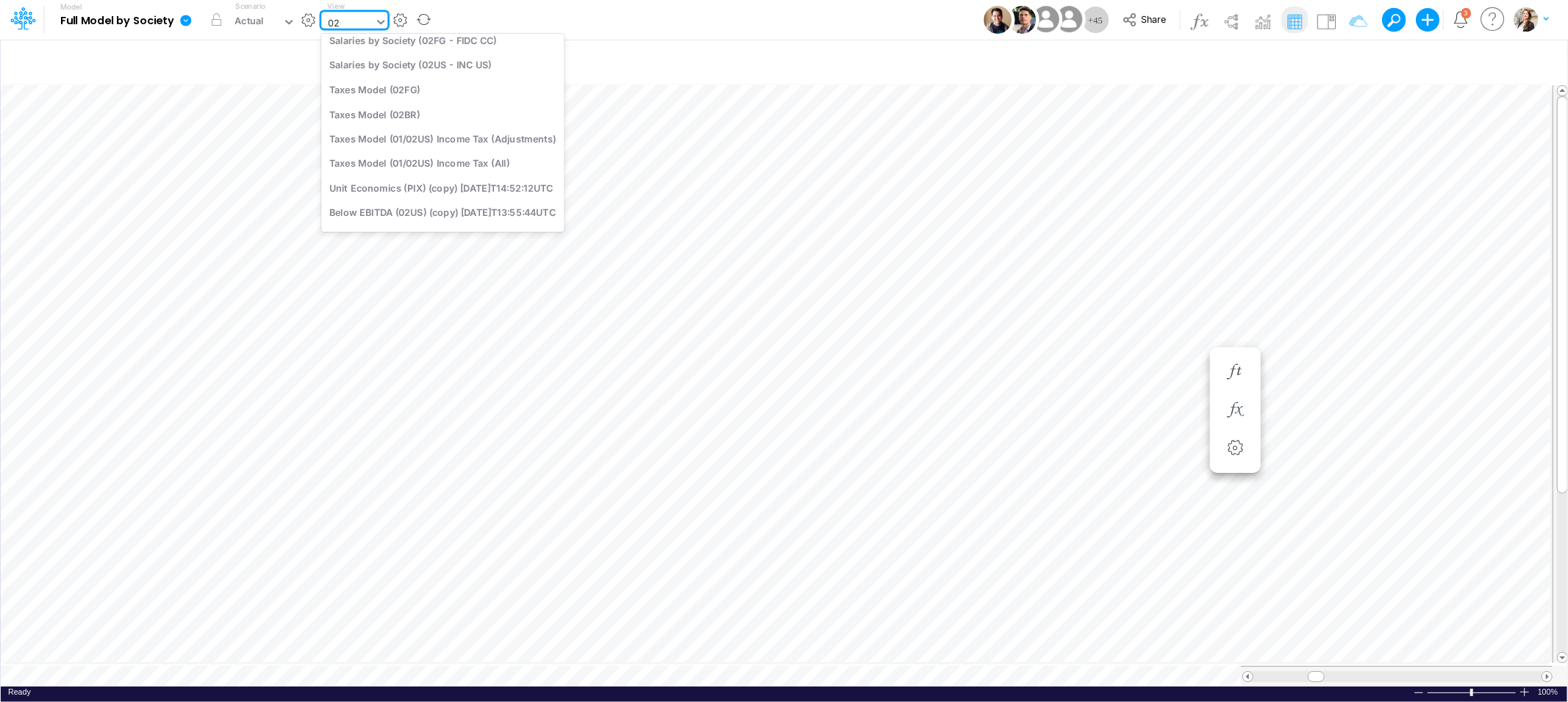
scroll to position [31, 0]
type input "02us"
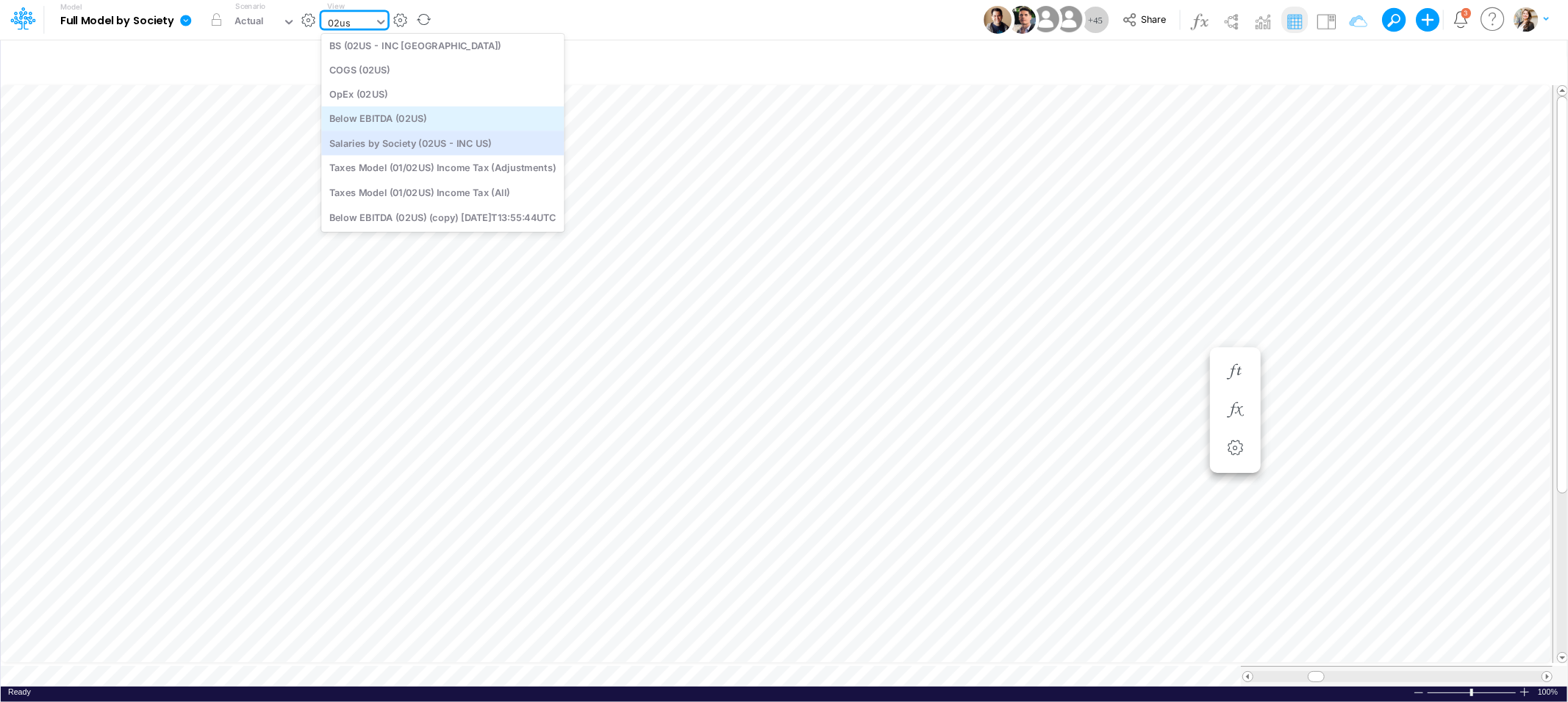
scroll to position [0, 0]
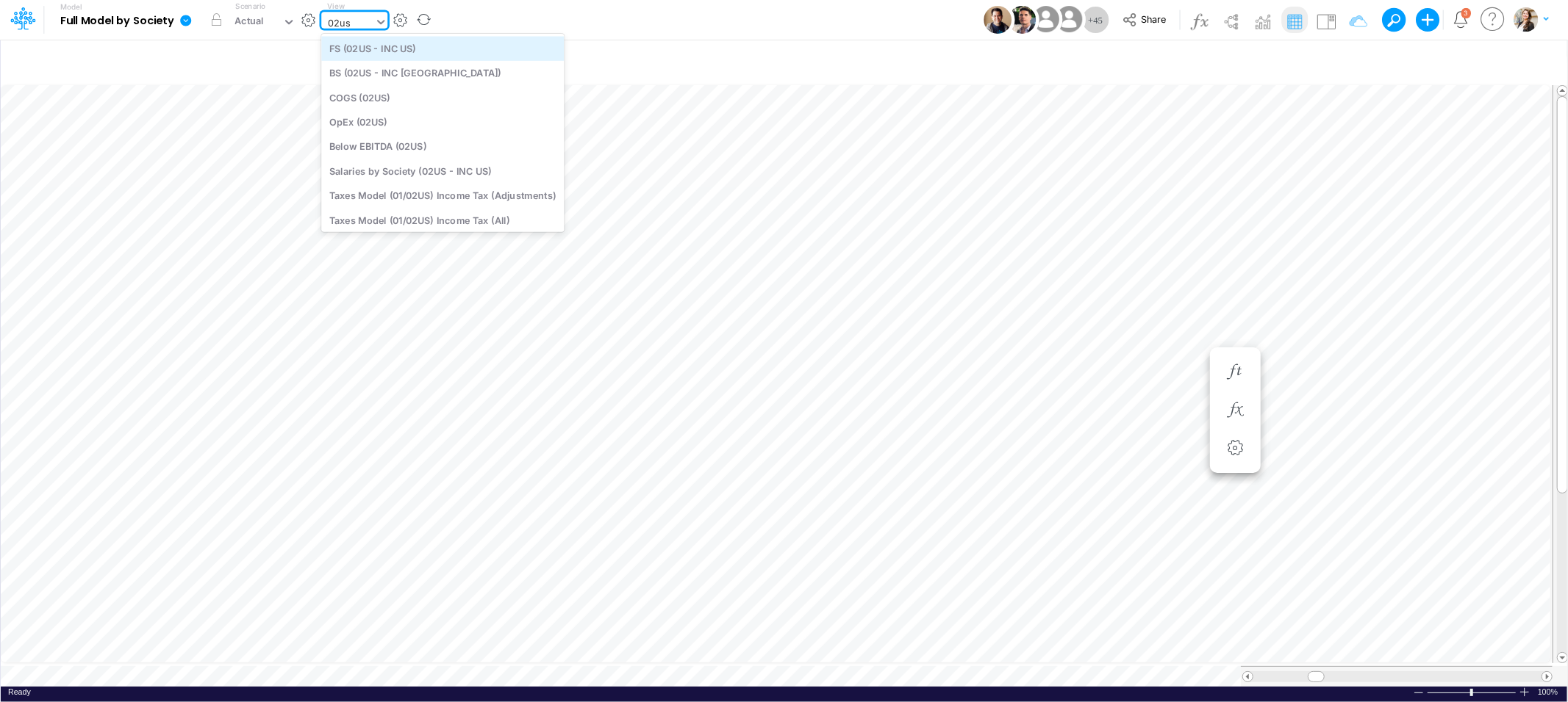
click at [379, 51] on div "FS (02US - INC US)" at bounding box center [442, 48] width 243 height 24
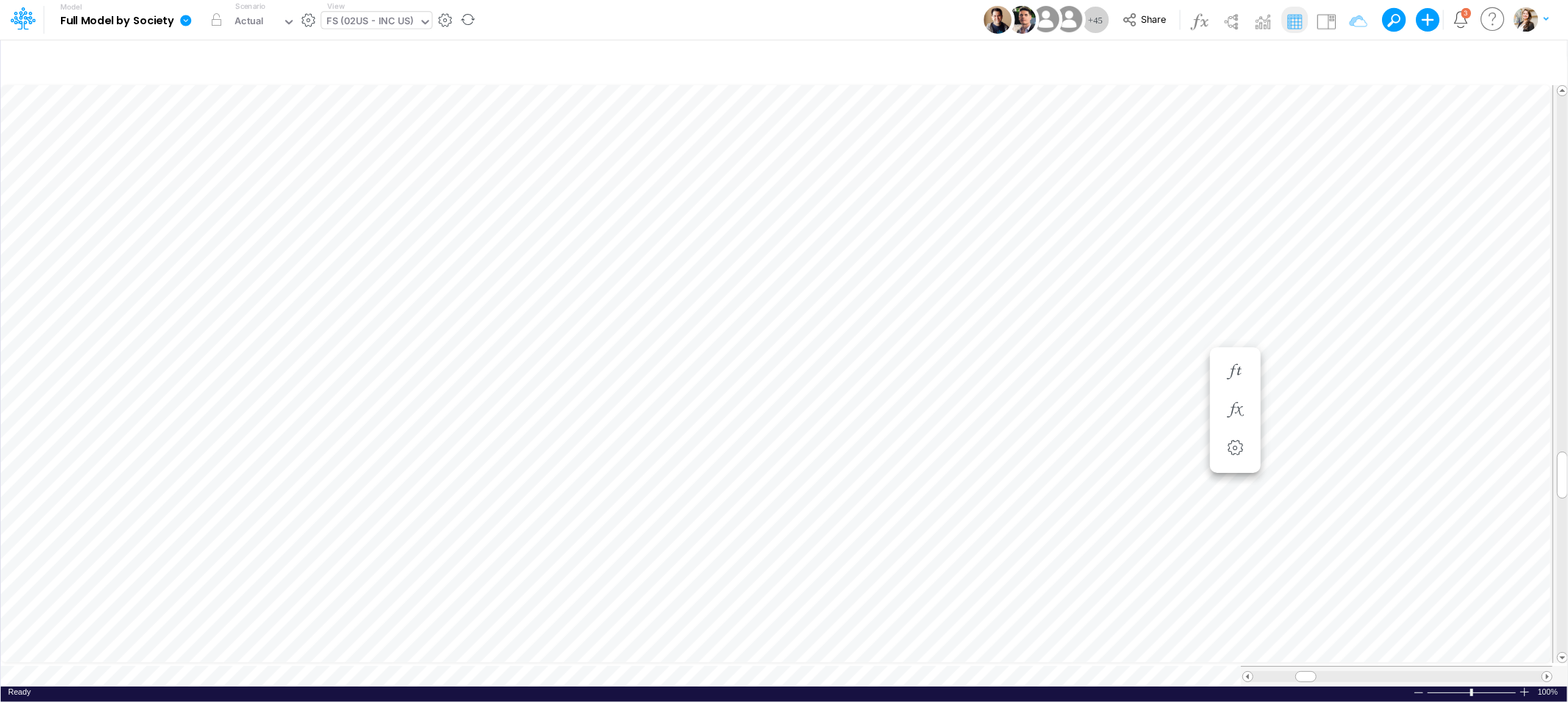
scroll to position [0, 1]
click at [258, 19] on div "Actual" at bounding box center [249, 21] width 29 height 17
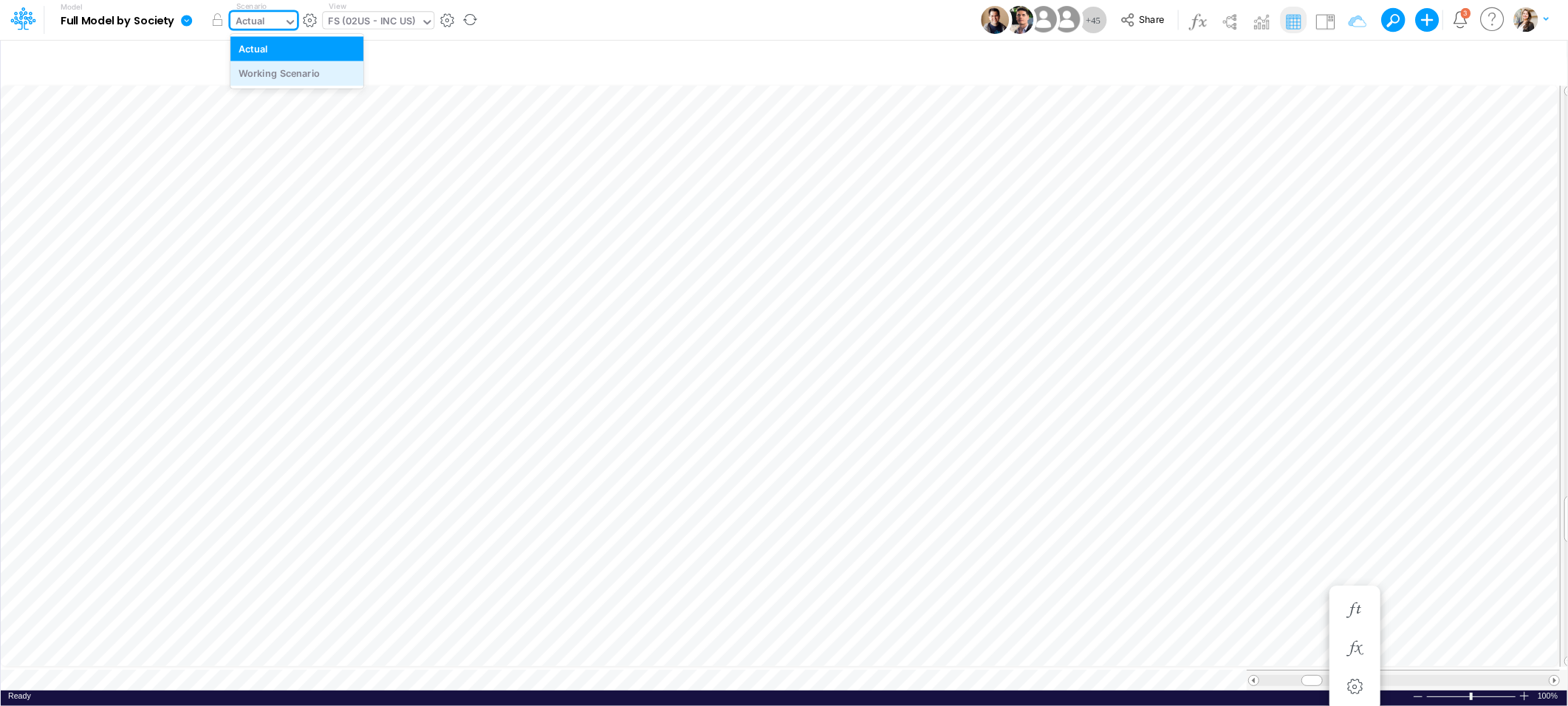
click at [267, 76] on div "Working Scenario" at bounding box center [280, 73] width 82 height 14
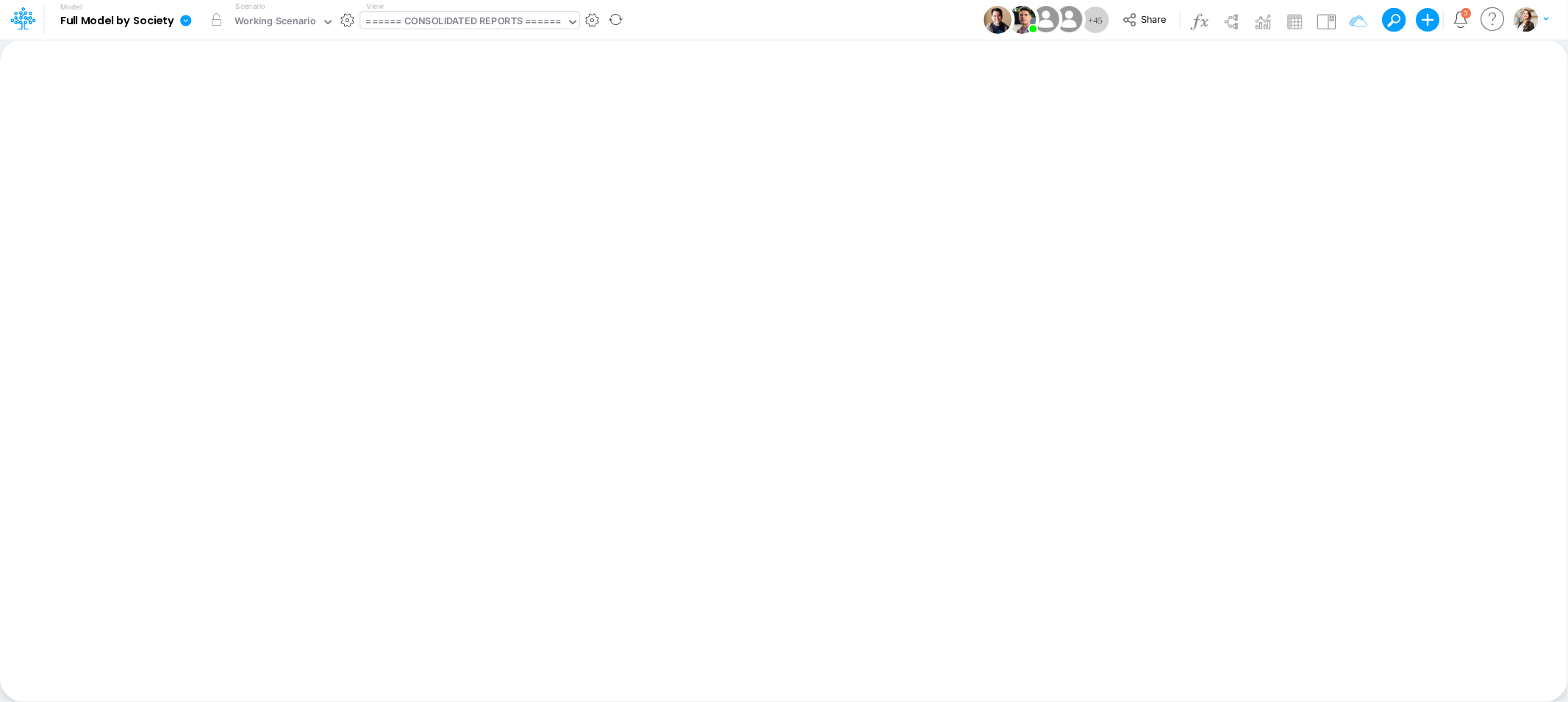
click at [432, 25] on div "====== CONSOLIDATED REPORTS ======" at bounding box center [464, 21] width 195 height 17
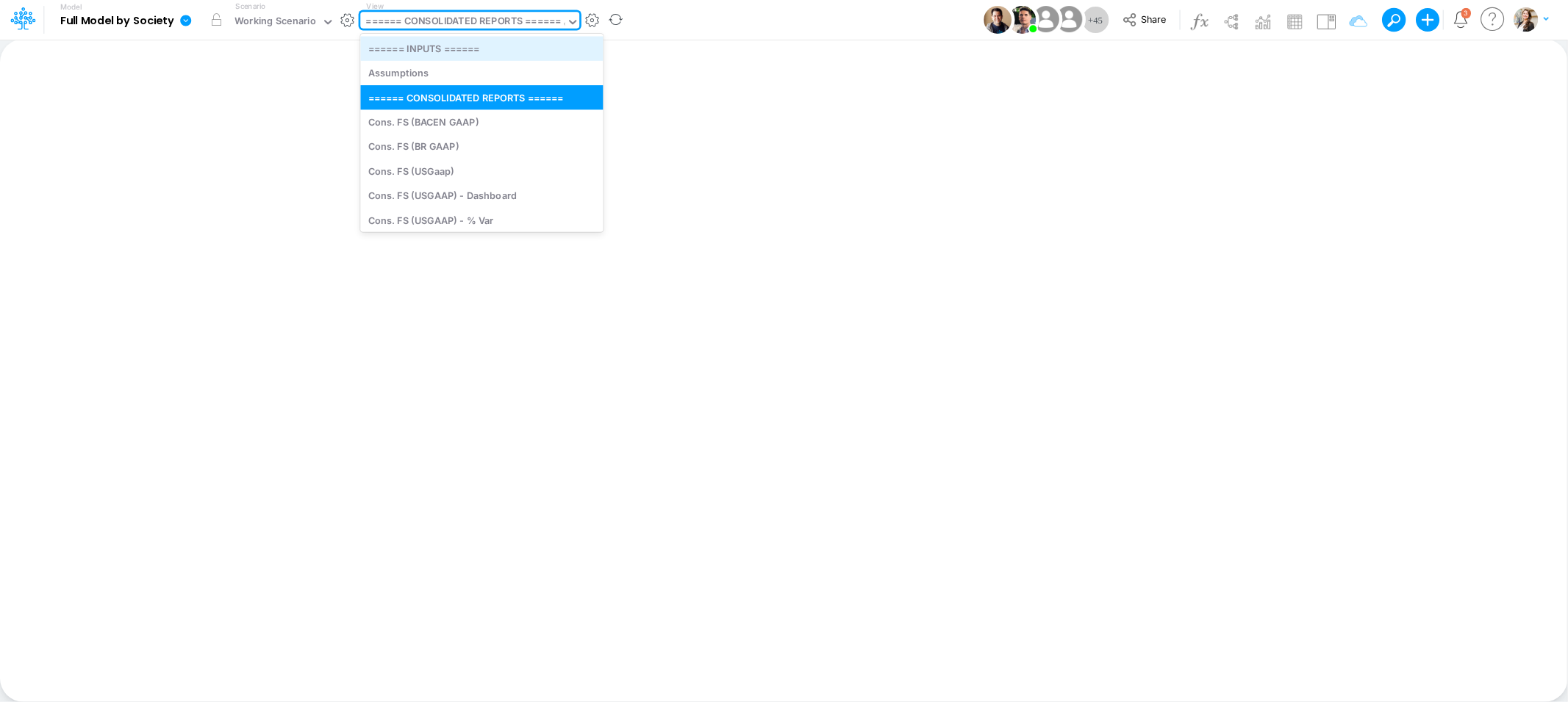
type input "cn"
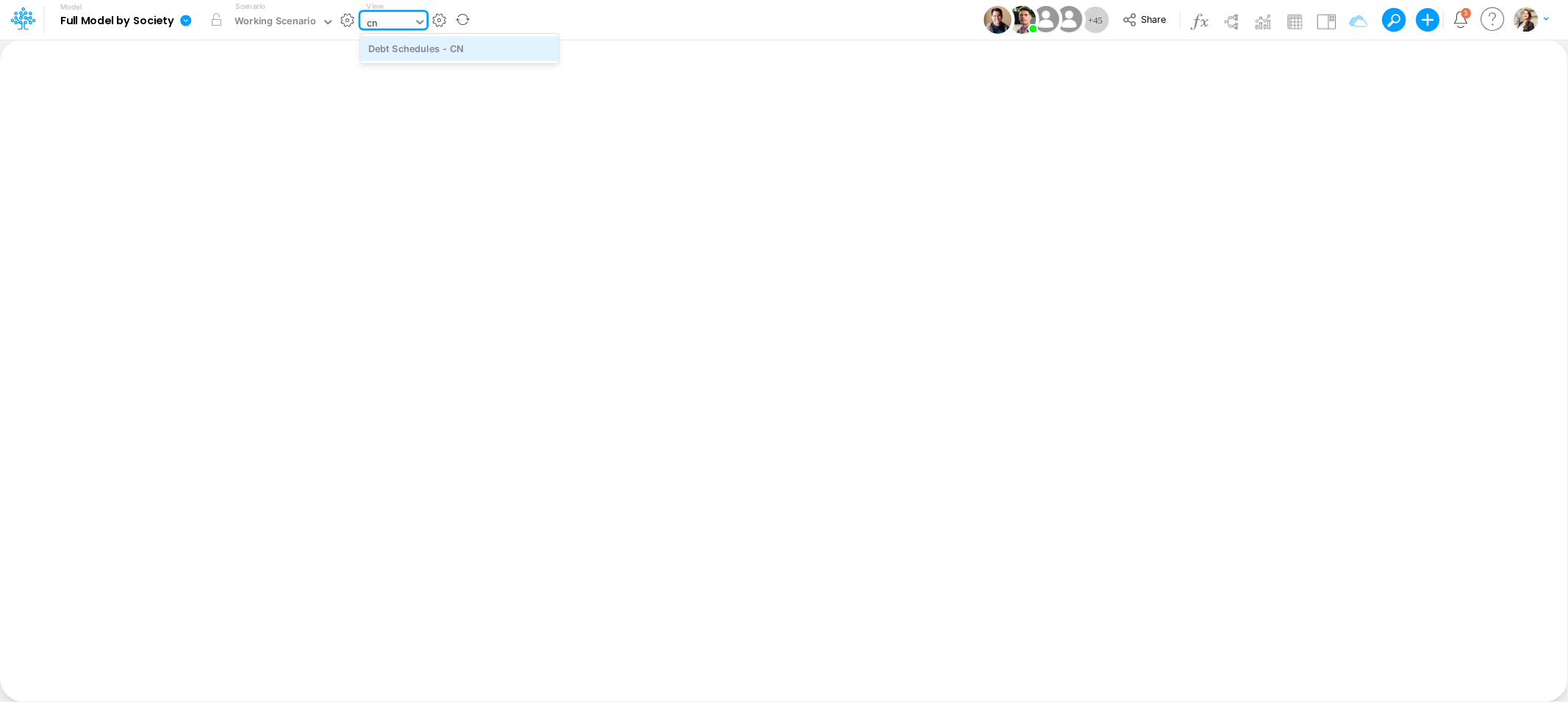
click at [435, 52] on div "Debt Schedules - CN" at bounding box center [460, 48] width 199 height 24
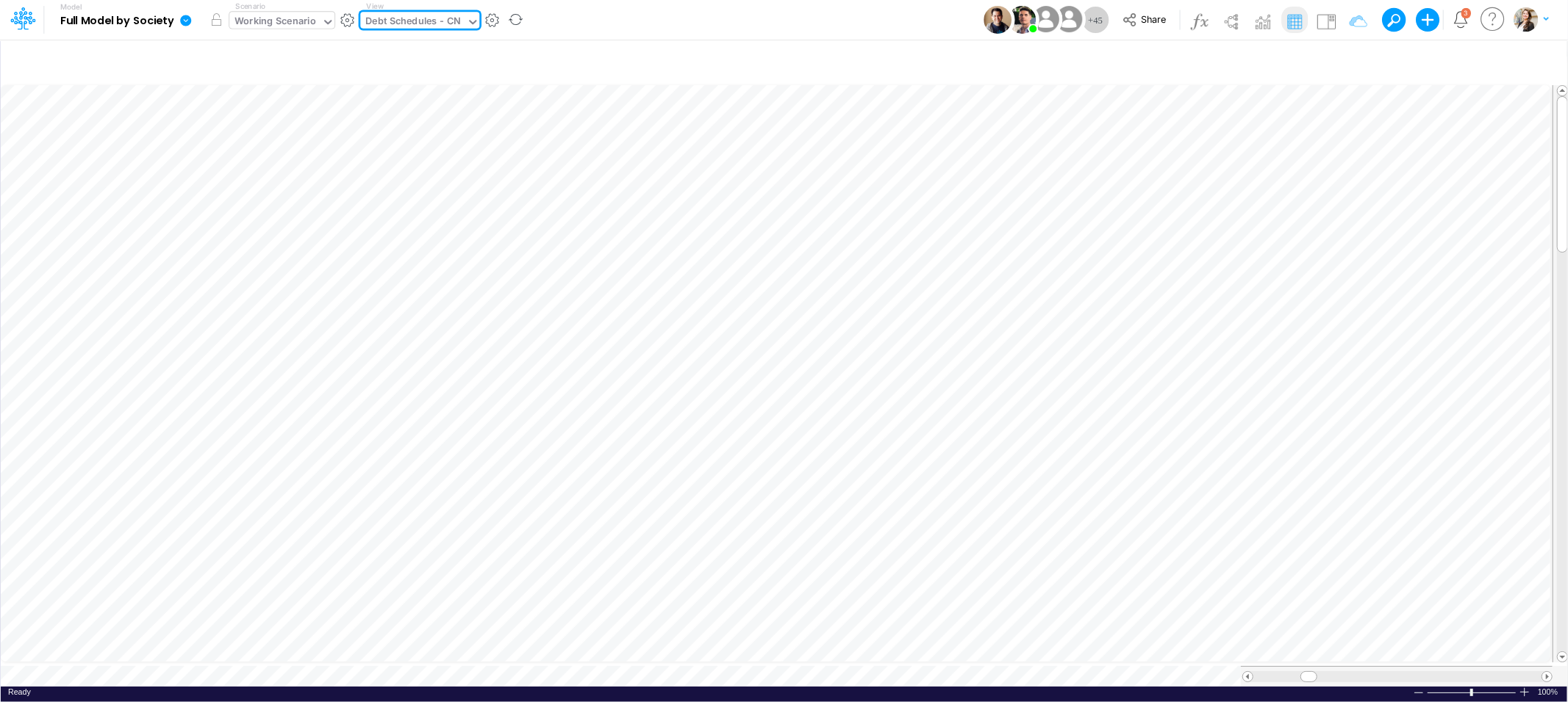
click at [280, 25] on div "Working Scenario" at bounding box center [276, 21] width 82 height 17
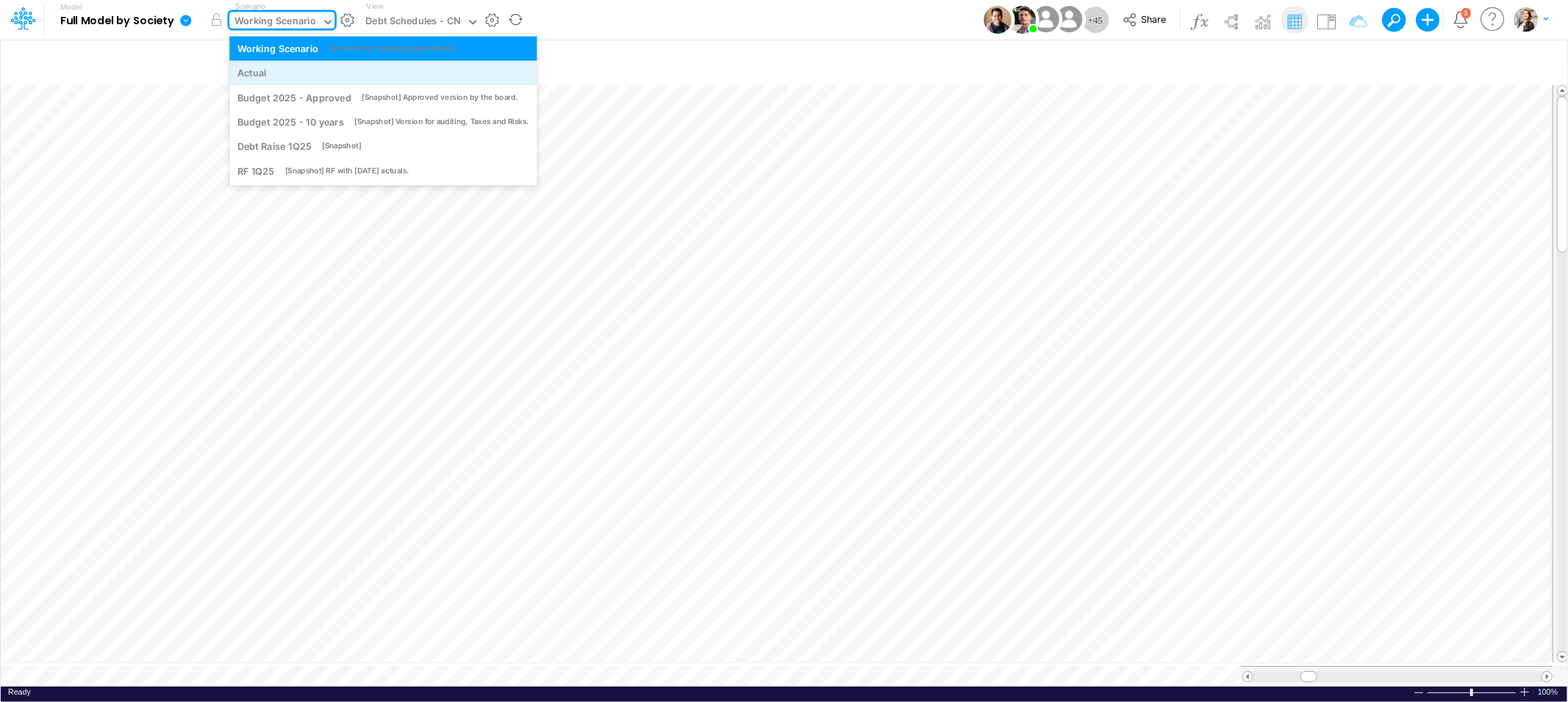
click at [269, 76] on div "Actual" at bounding box center [384, 73] width 292 height 14
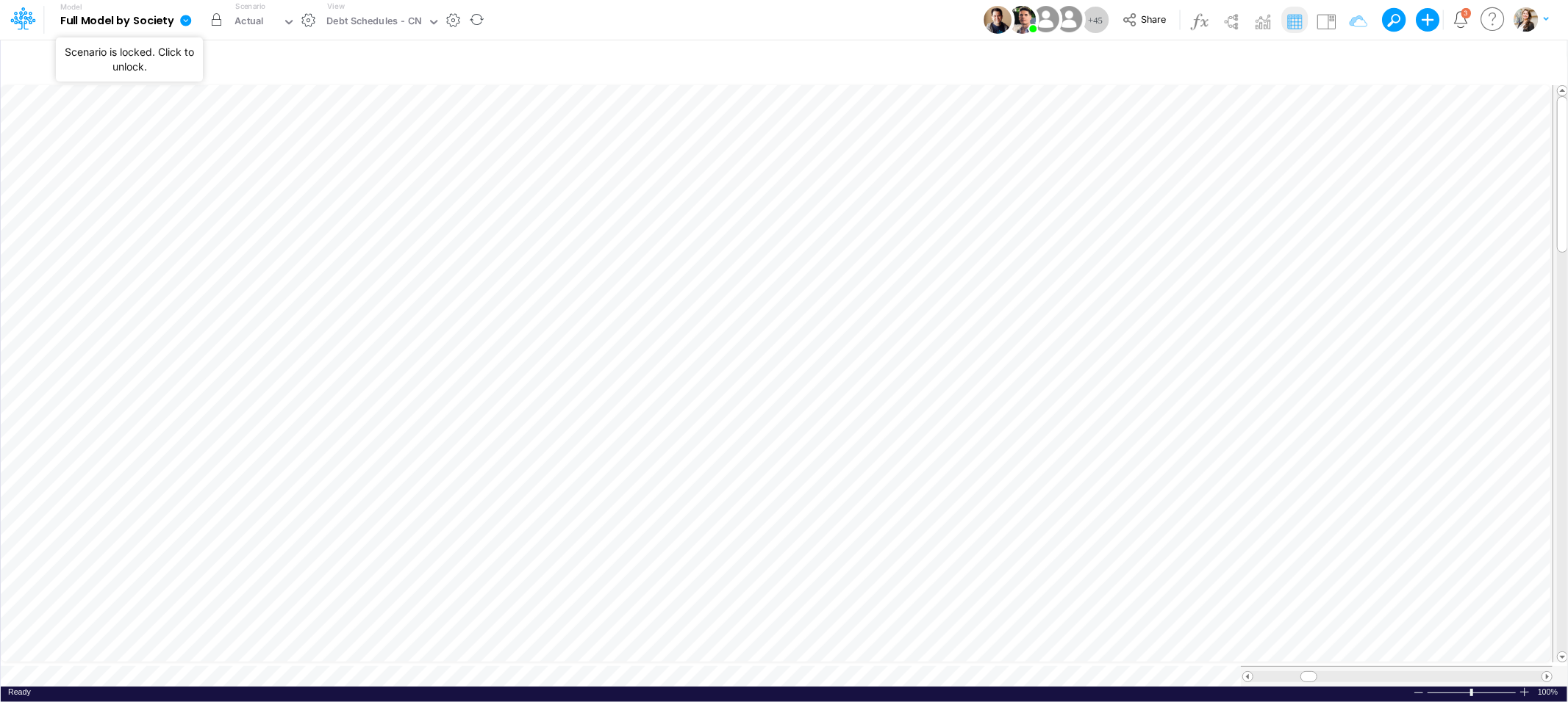
click at [217, 19] on button "button" at bounding box center [215, 19] width 26 height 26
click at [262, 19] on div "Actual" at bounding box center [249, 21] width 29 height 17
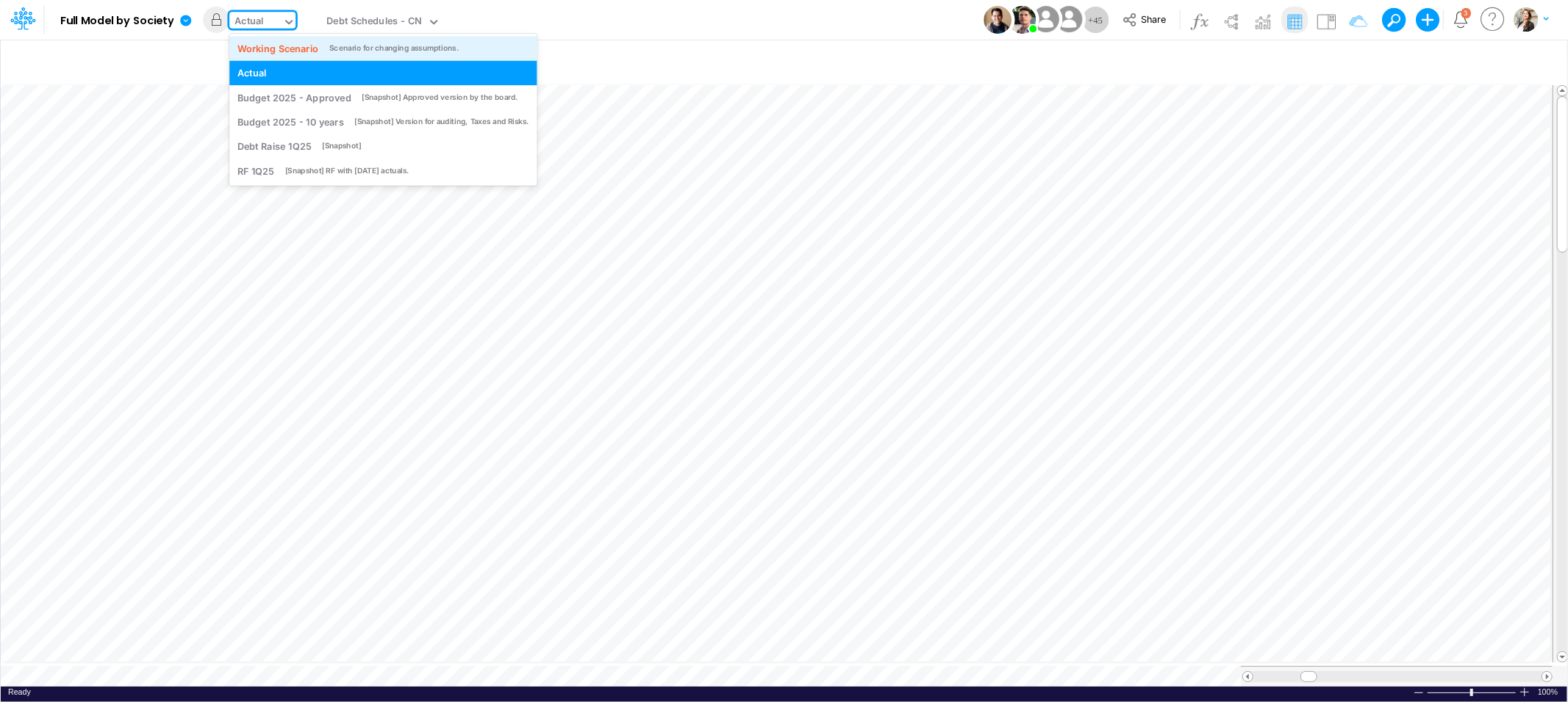
click at [264, 54] on div "Working Scenario" at bounding box center [279, 48] width 82 height 14
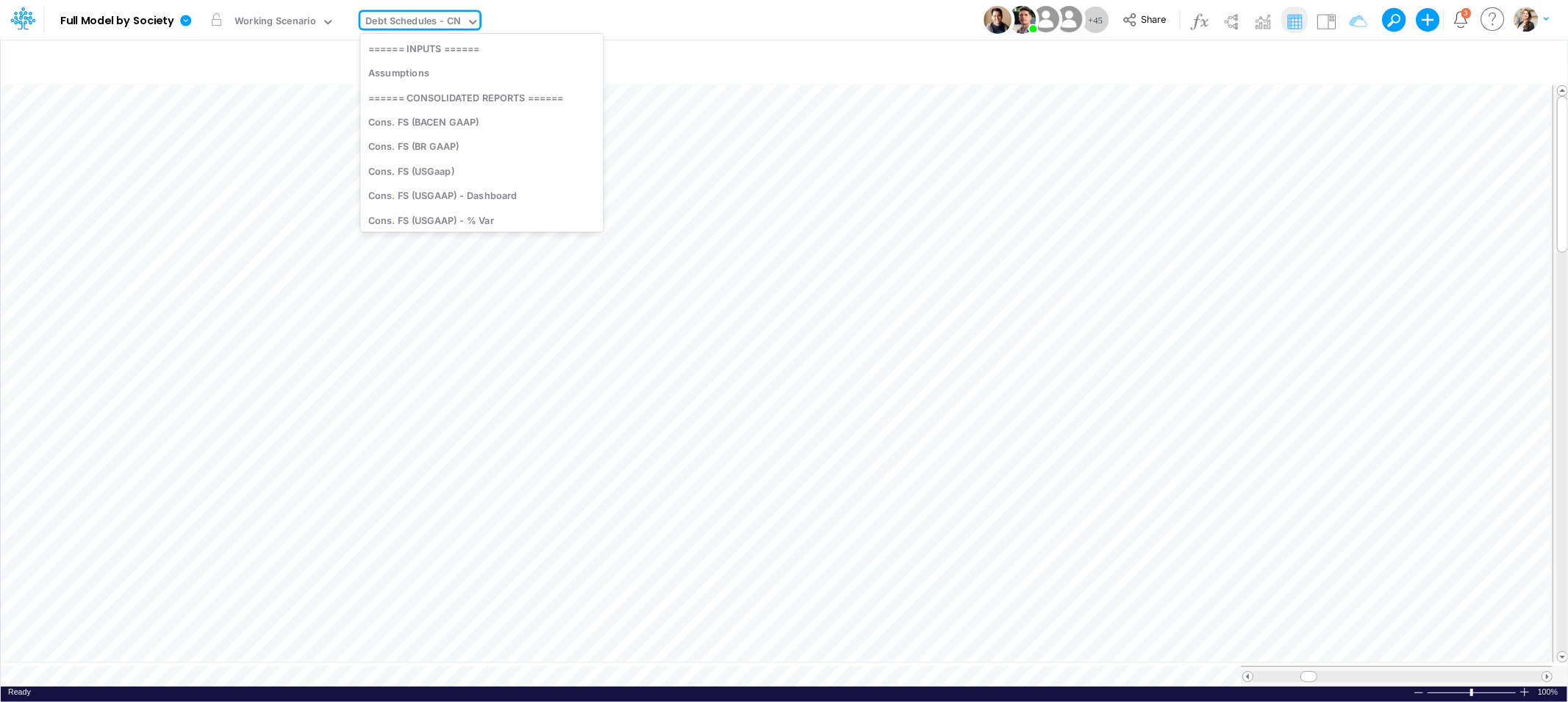
click at [397, 25] on div "Debt Schedules - CN" at bounding box center [414, 21] width 95 height 17
type input "01us"
click at [400, 43] on div "FS (01US - Hold US)" at bounding box center [460, 48] width 199 height 24
type input "Financial Statements - Holding US (01US)"
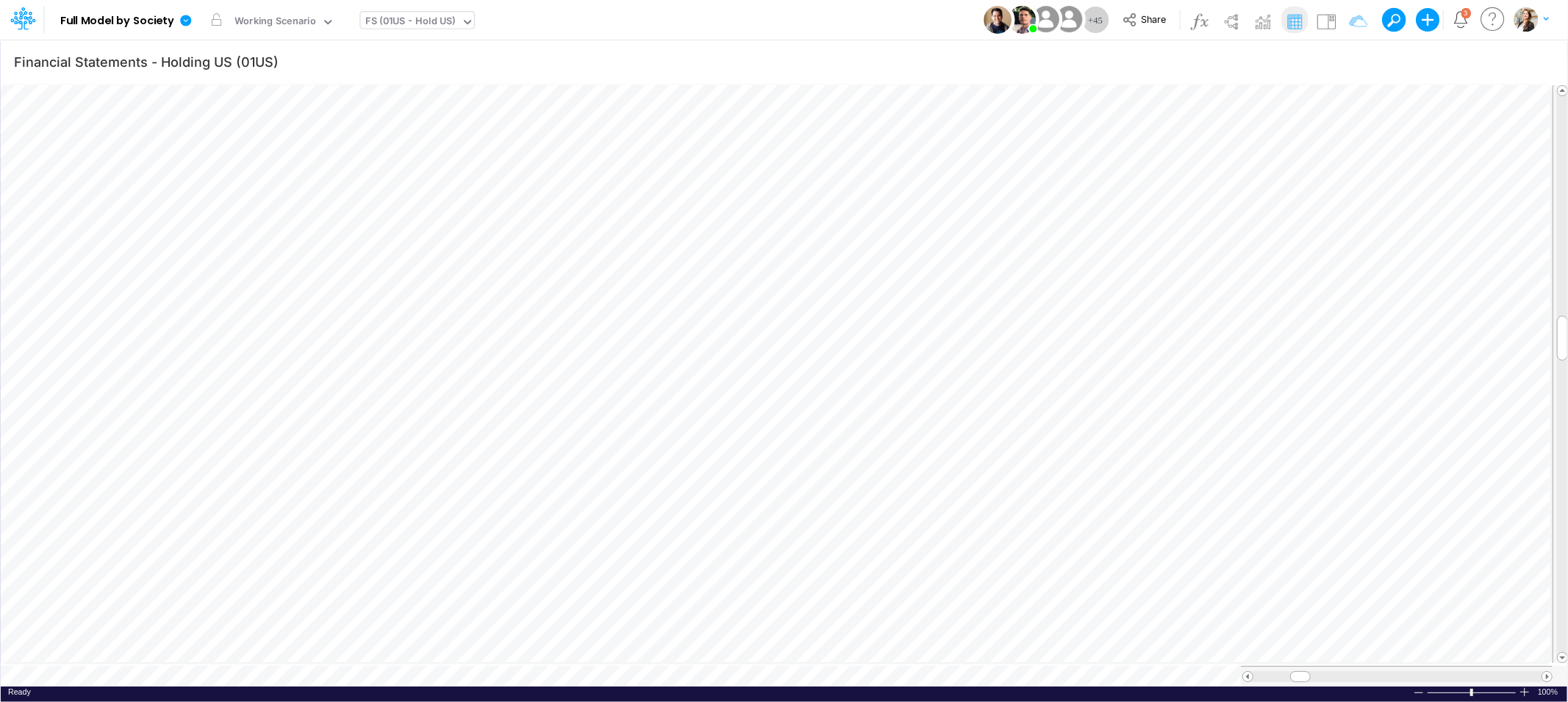
scroll to position [0, 1]
click at [1348, 367] on icon "button" at bounding box center [1348, 366] width 22 height 16
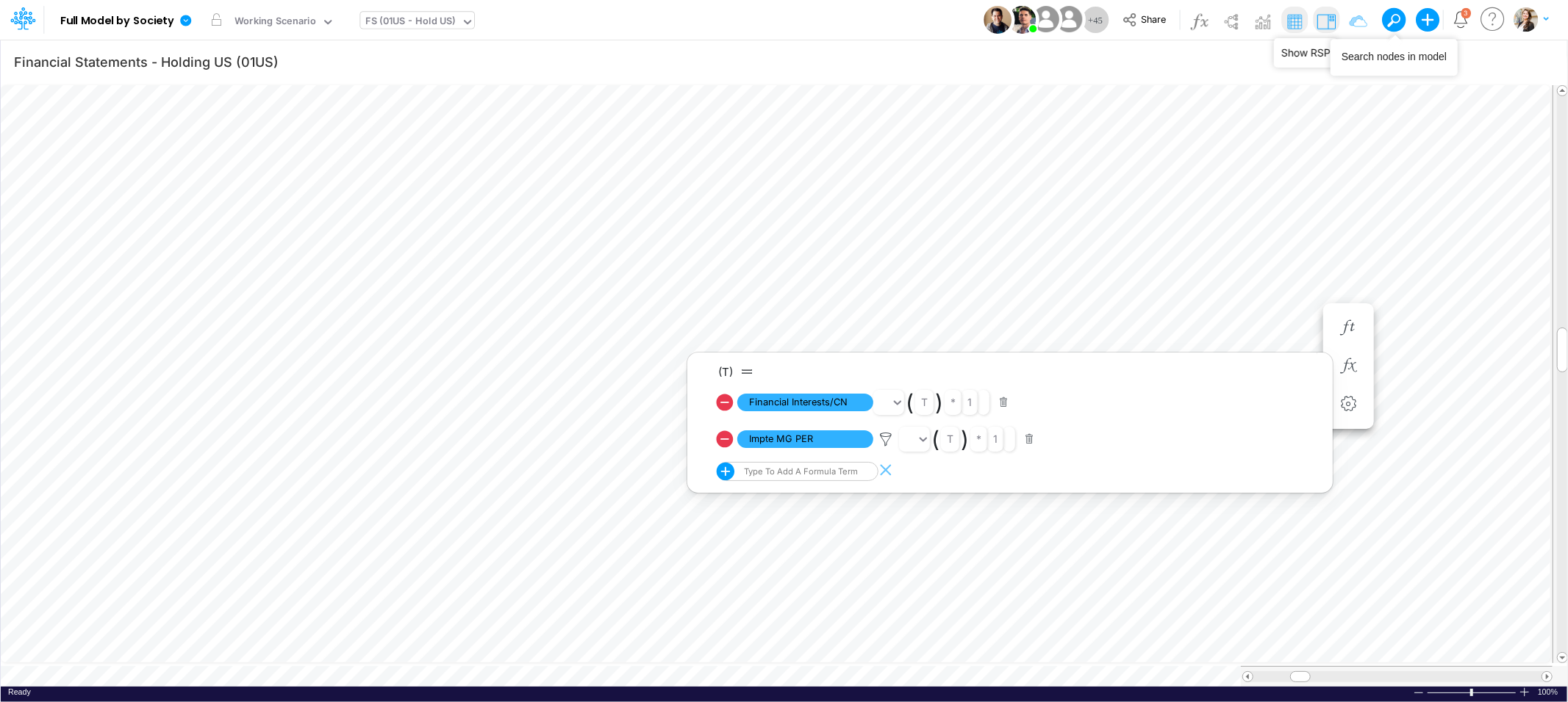
click at [1320, 21] on img at bounding box center [1325, 21] width 23 height 23
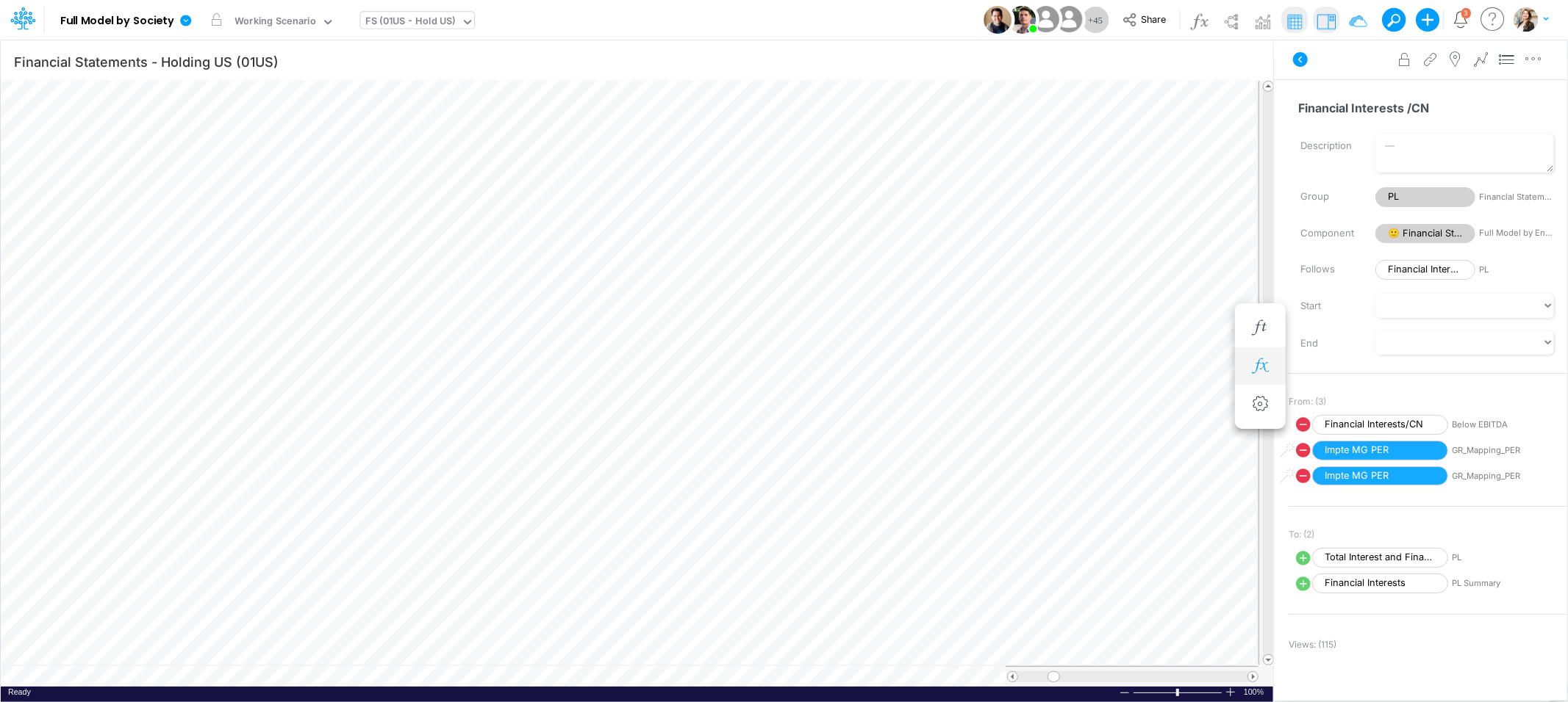
click at [1251, 364] on icon "button" at bounding box center [1259, 366] width 22 height 16
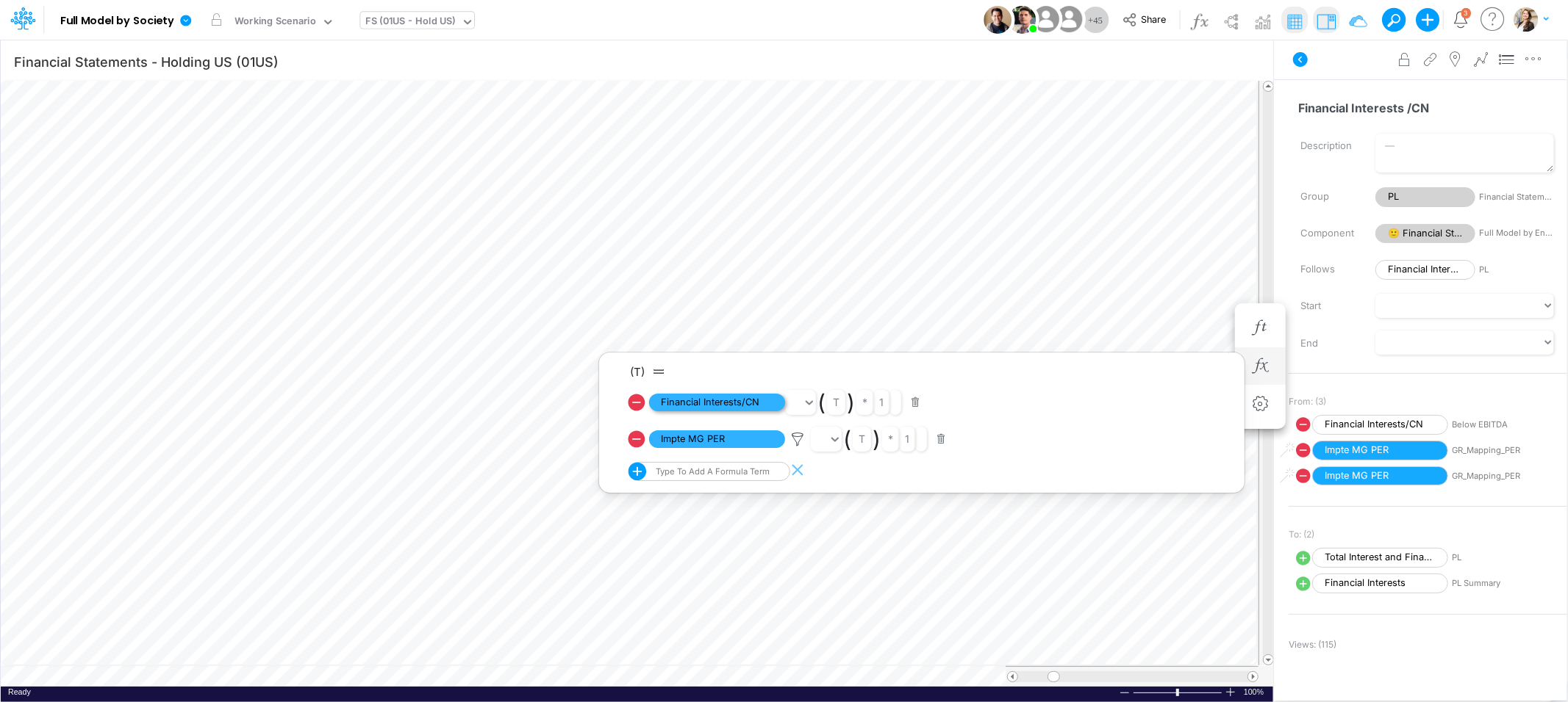
click at [718, 402] on span "Financial Interests/CN" at bounding box center [717, 402] width 136 height 18
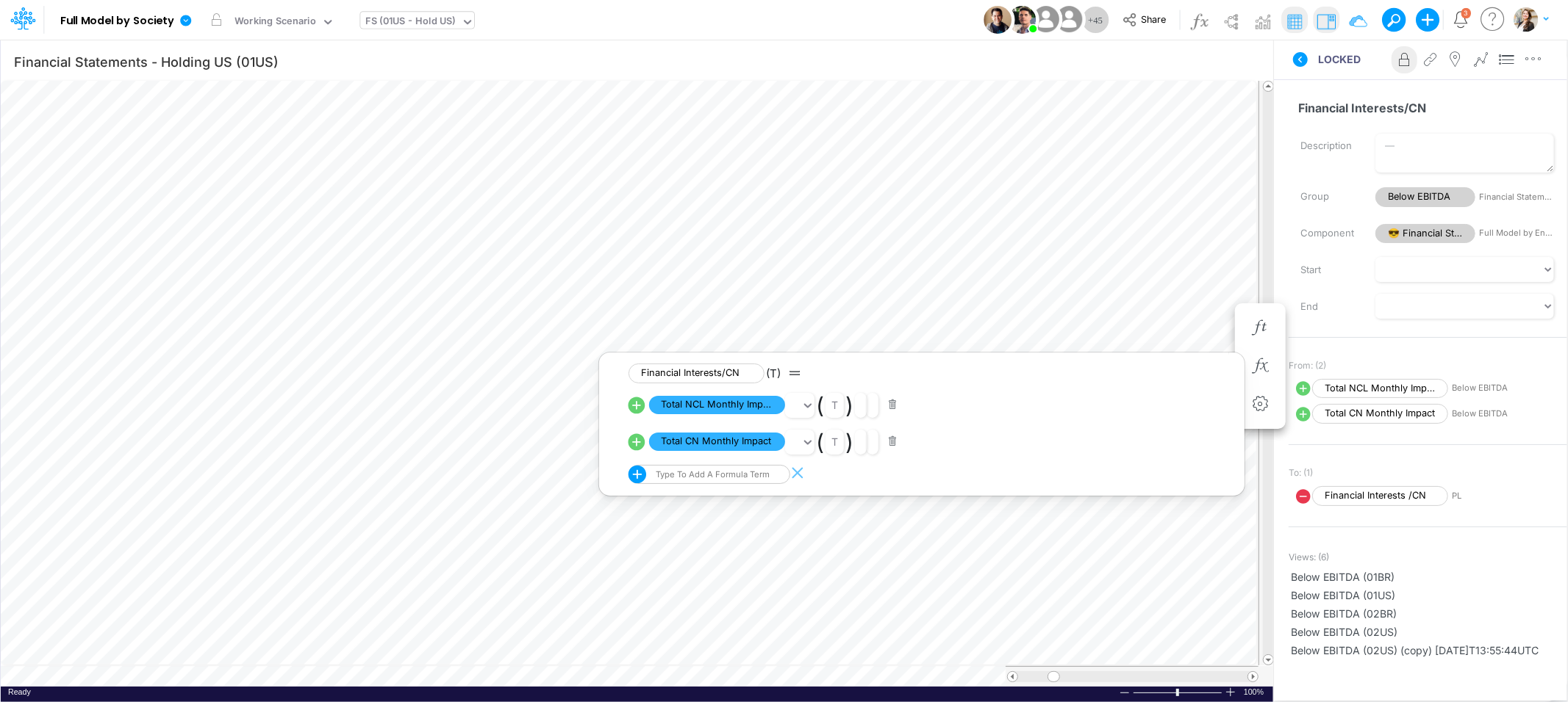
click at [415, 22] on div "FS (01US - Hold US)" at bounding box center [411, 21] width 90 height 17
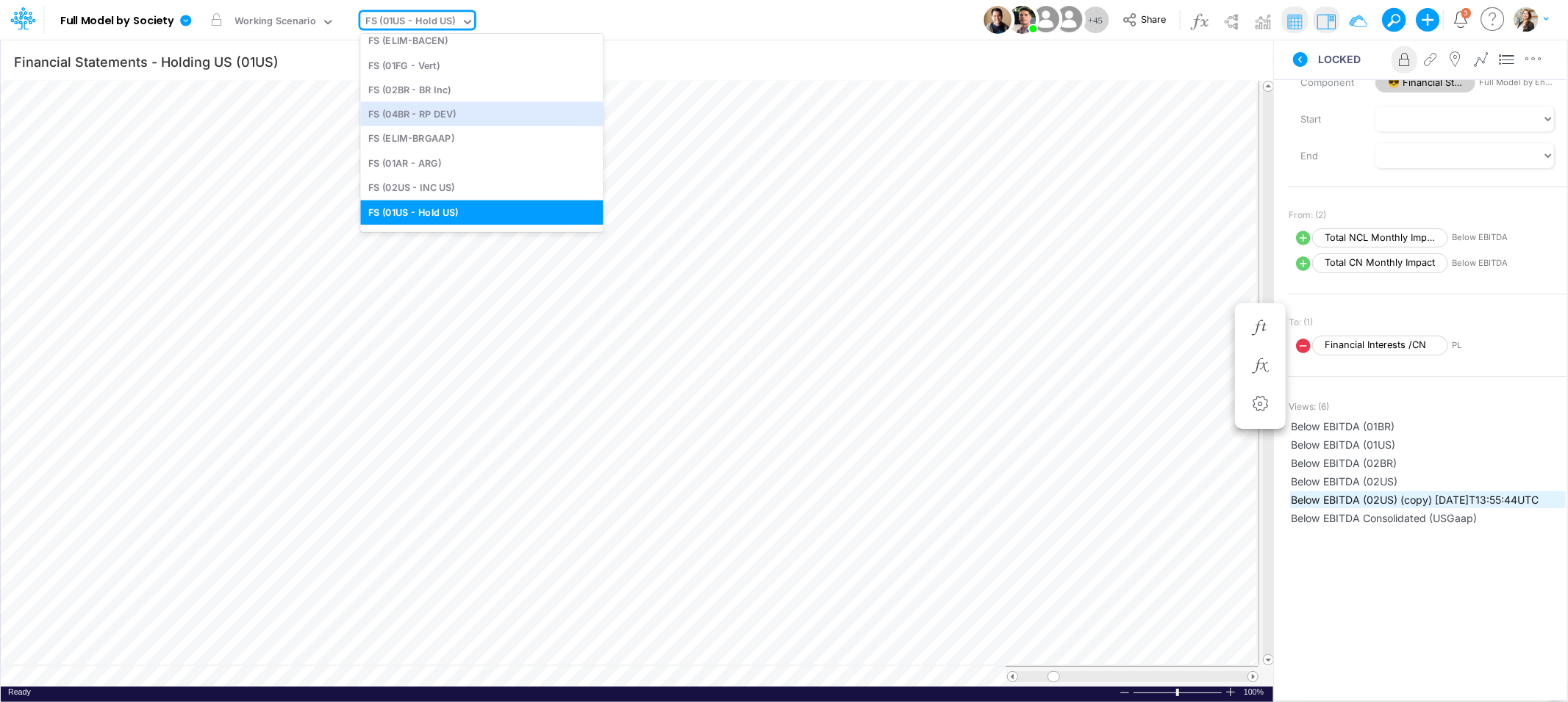
scroll to position [159, 0]
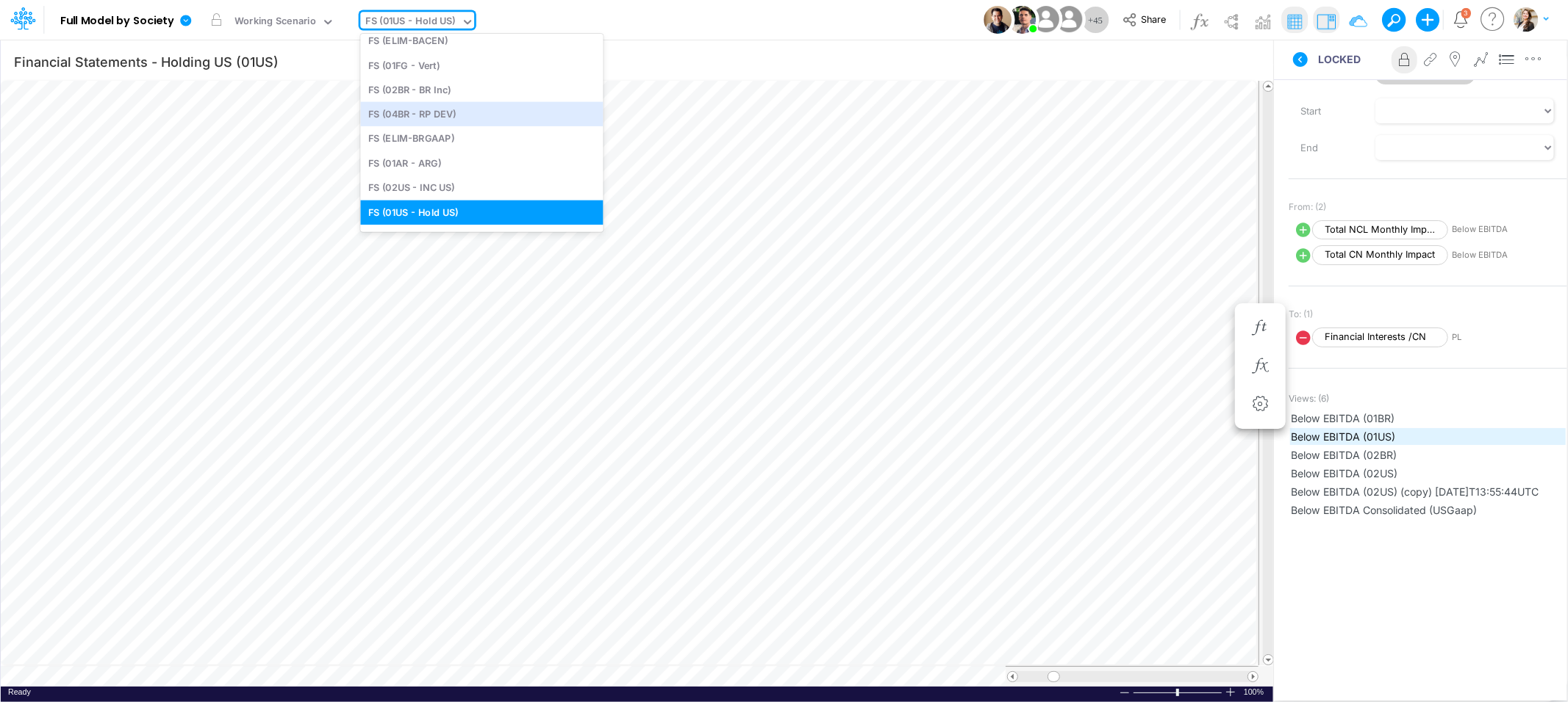
click at [1359, 437] on span "Below EBITDA (01US)" at bounding box center [1427, 437] width 274 height 16
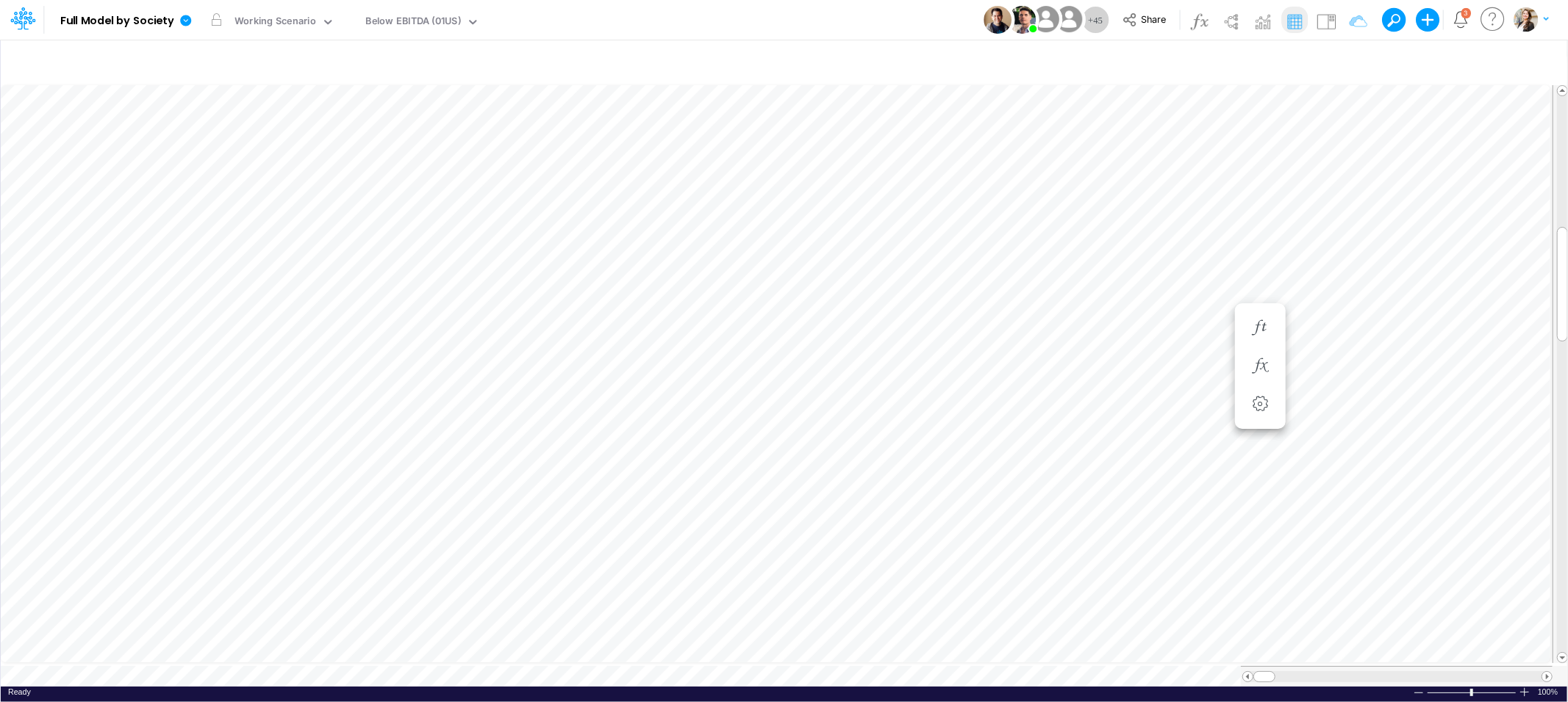
scroll to position [0, 1]
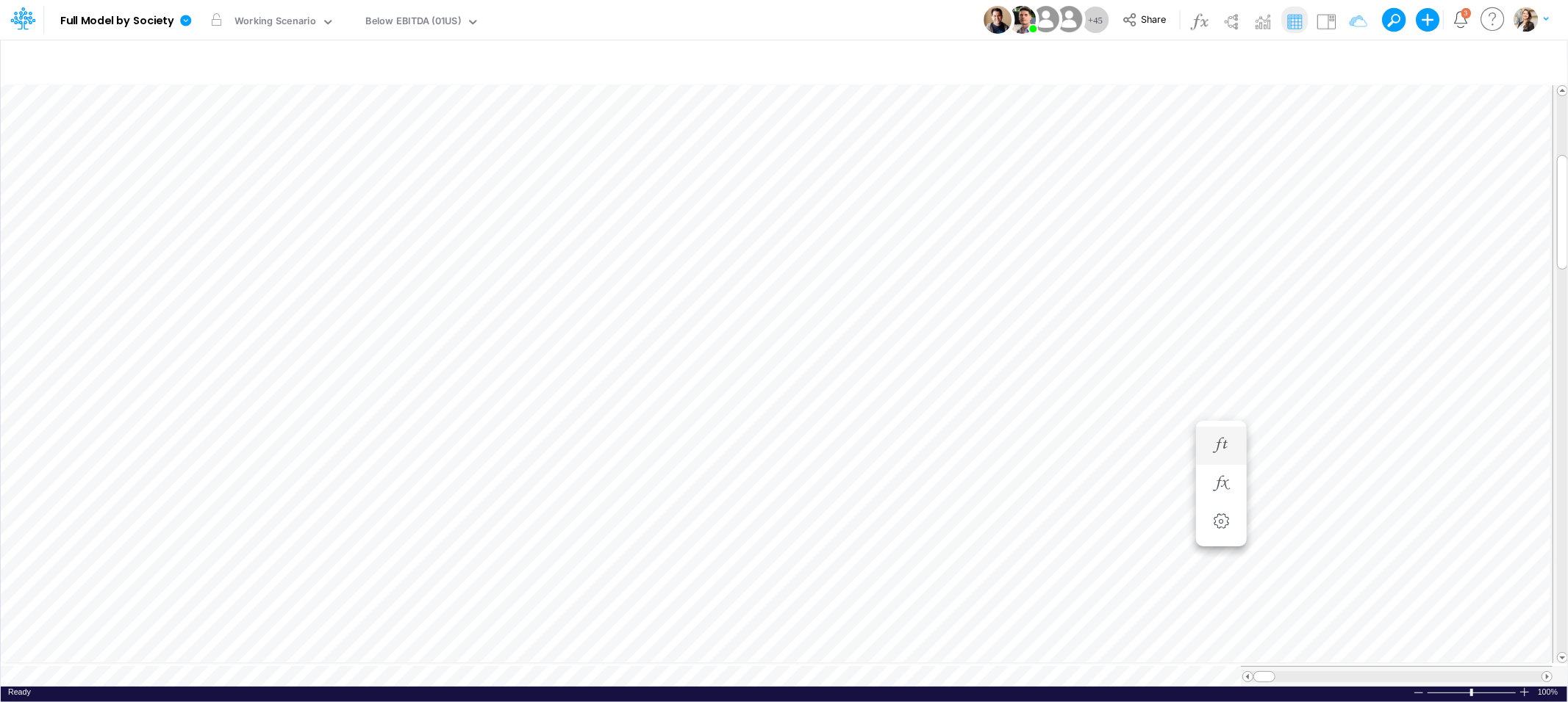
scroll to position [0, 1]
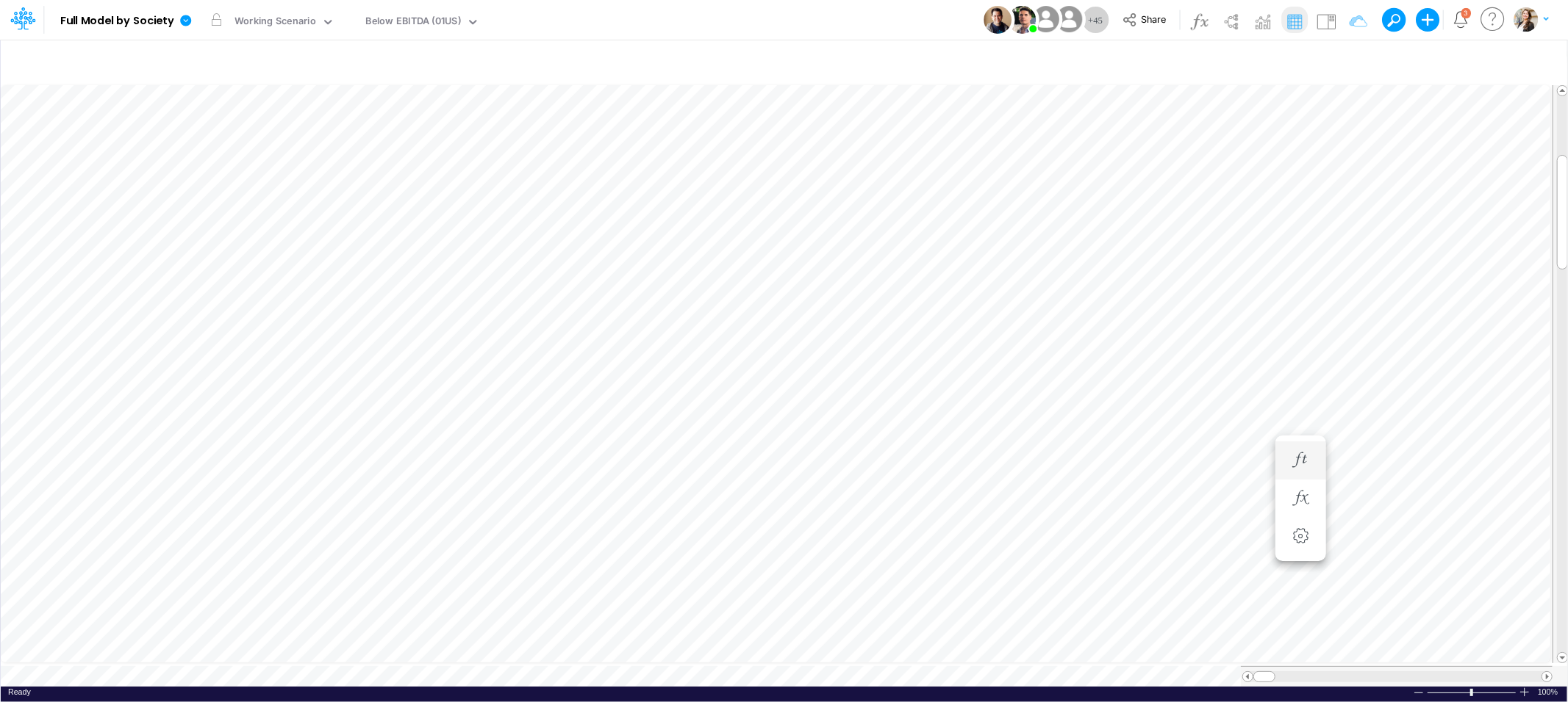
scroll to position [0, 1]
click at [371, 26] on div "Debt Schedules - CN" at bounding box center [374, 21] width 95 height 17
type input "bel"
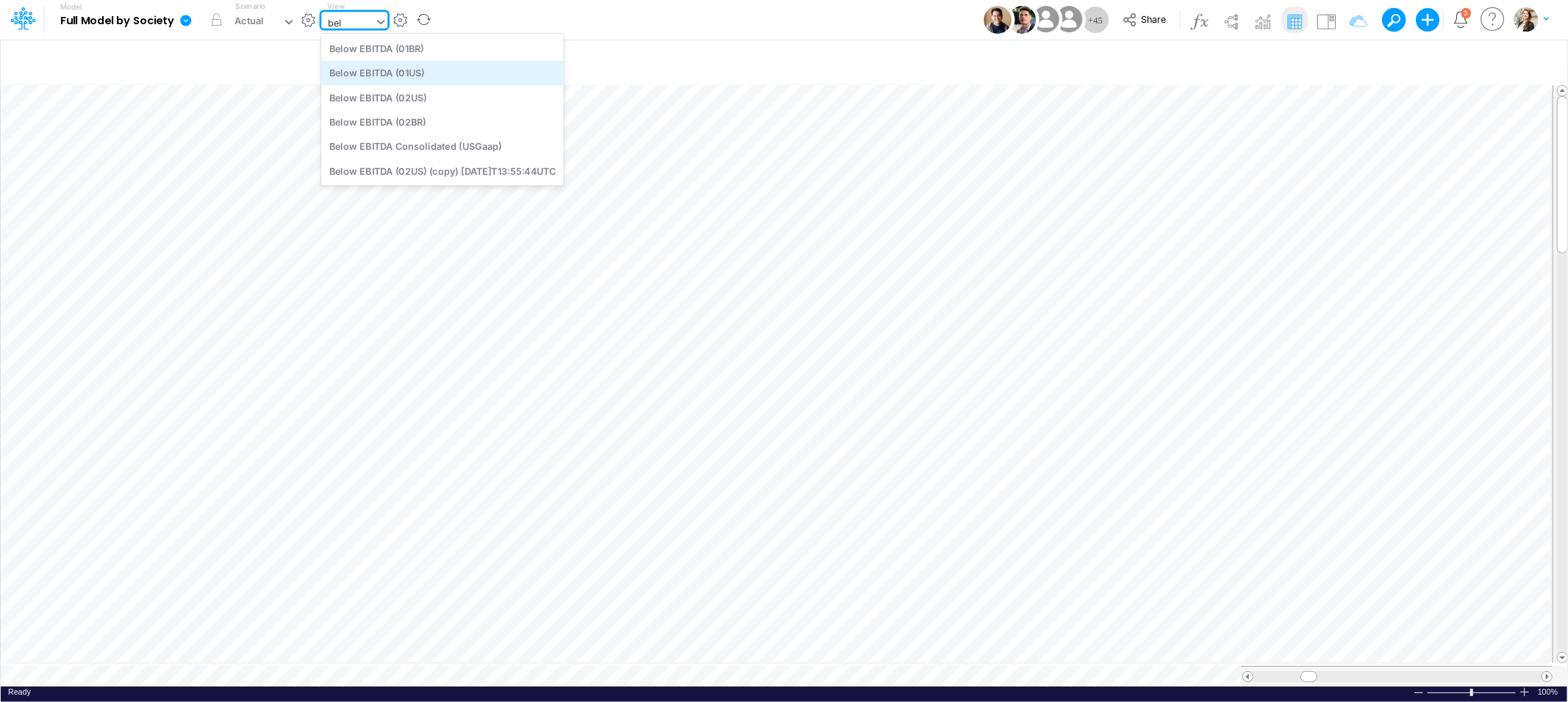
click at [395, 73] on div "Below EBITDA (01US)" at bounding box center [442, 73] width 242 height 24
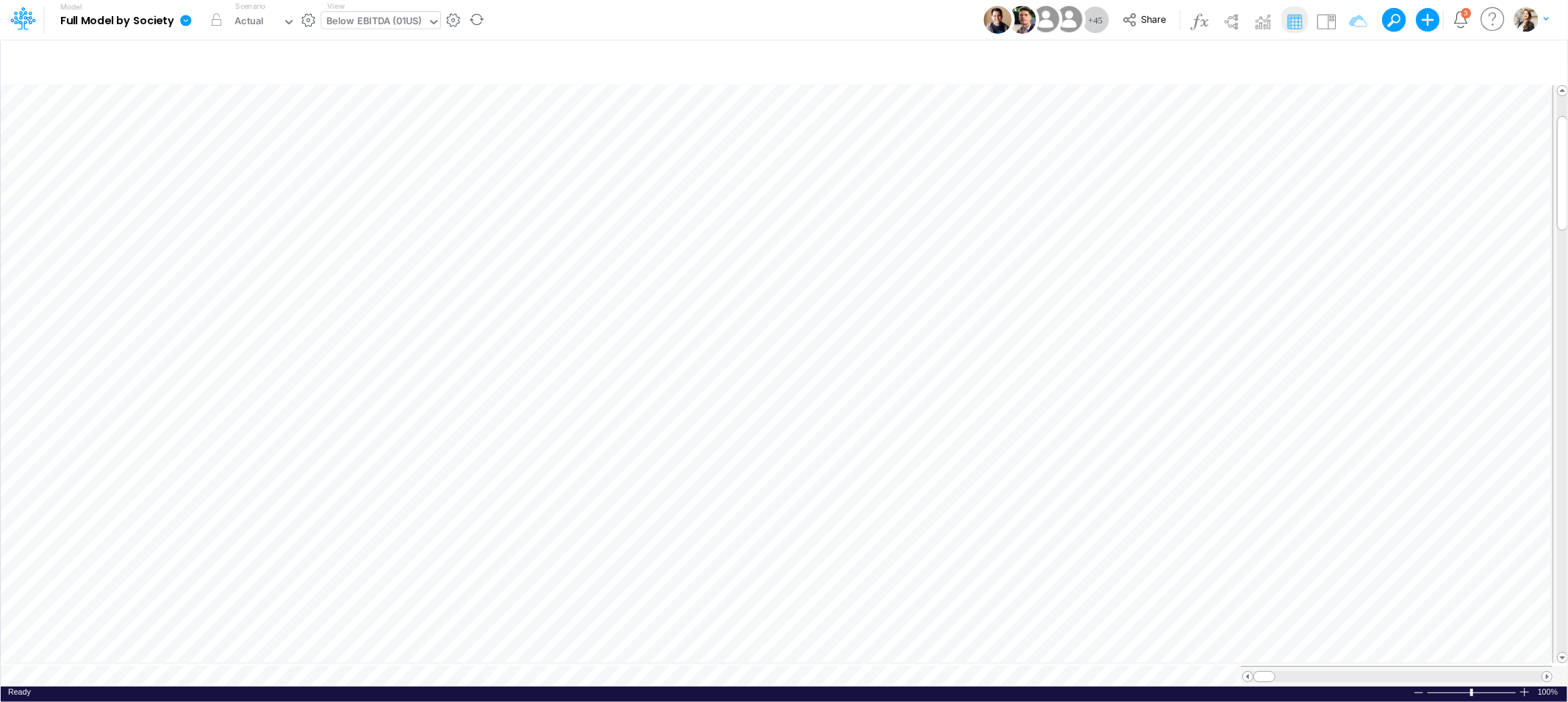
scroll to position [0, 1]
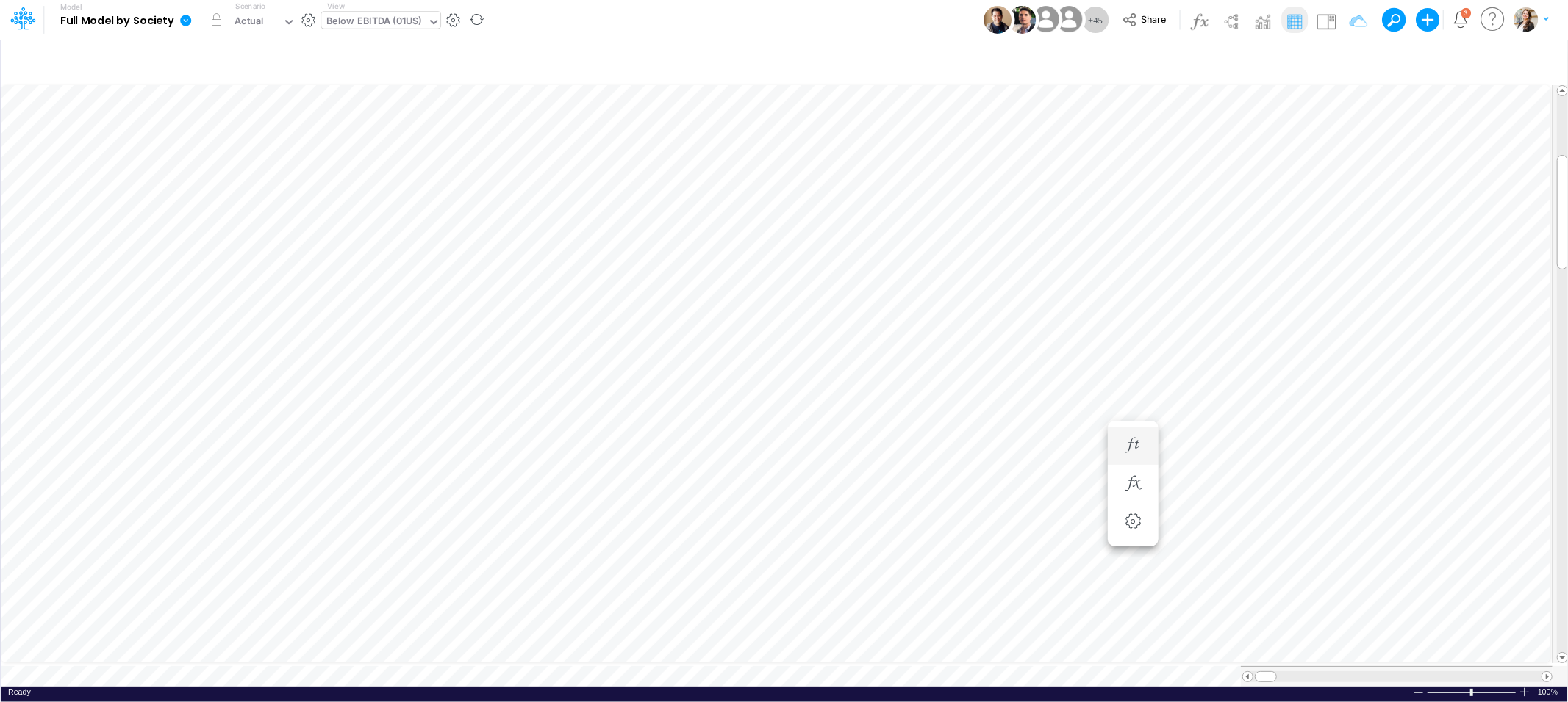
scroll to position [0, 1]
click at [1135, 502] on icon "button" at bounding box center [1133, 499] width 22 height 16
click at [600, 537] on span "Multiplication" at bounding box center [590, 535] width 136 height 18
click at [1139, 434] on icon "button" at bounding box center [1133, 440] width 22 height 16
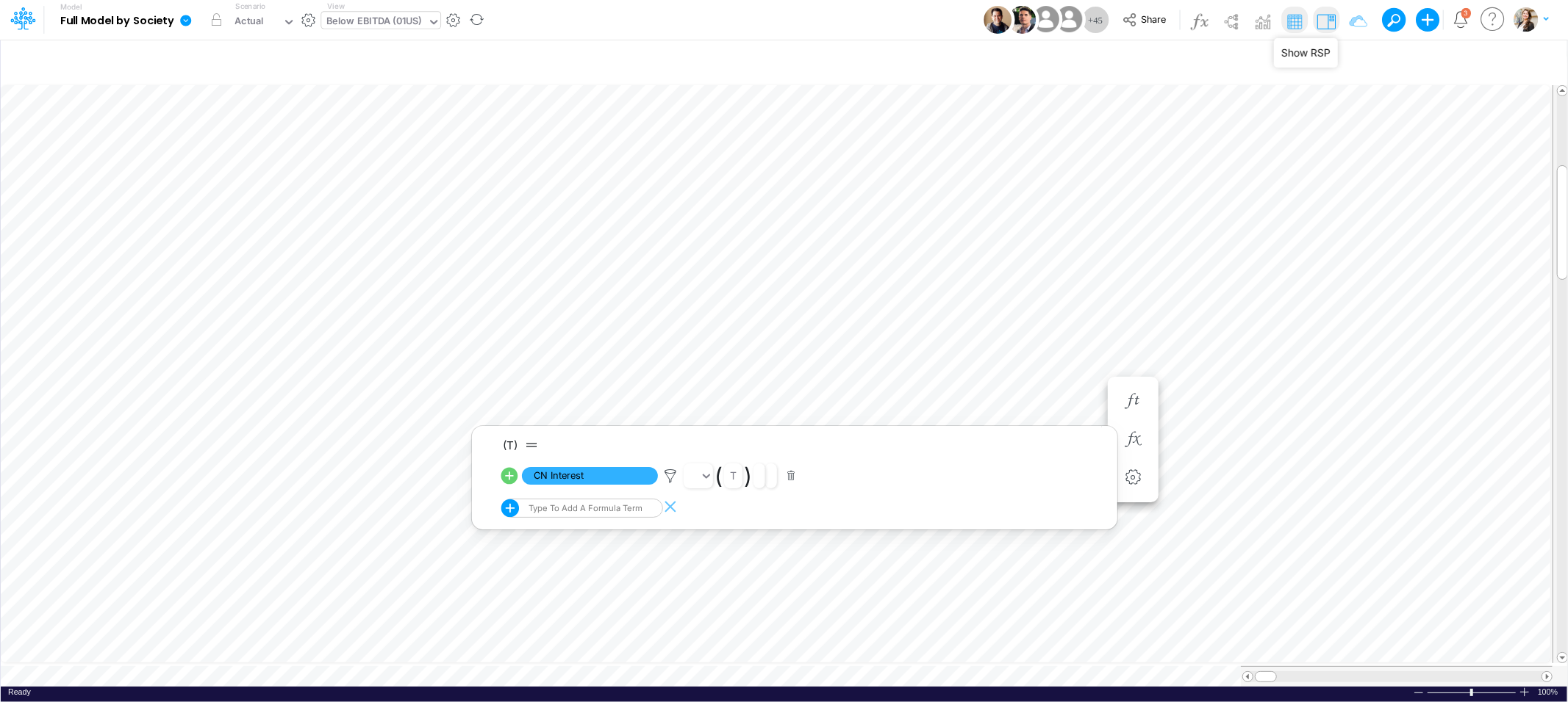
click at [1334, 23] on img at bounding box center [1325, 21] width 23 height 23
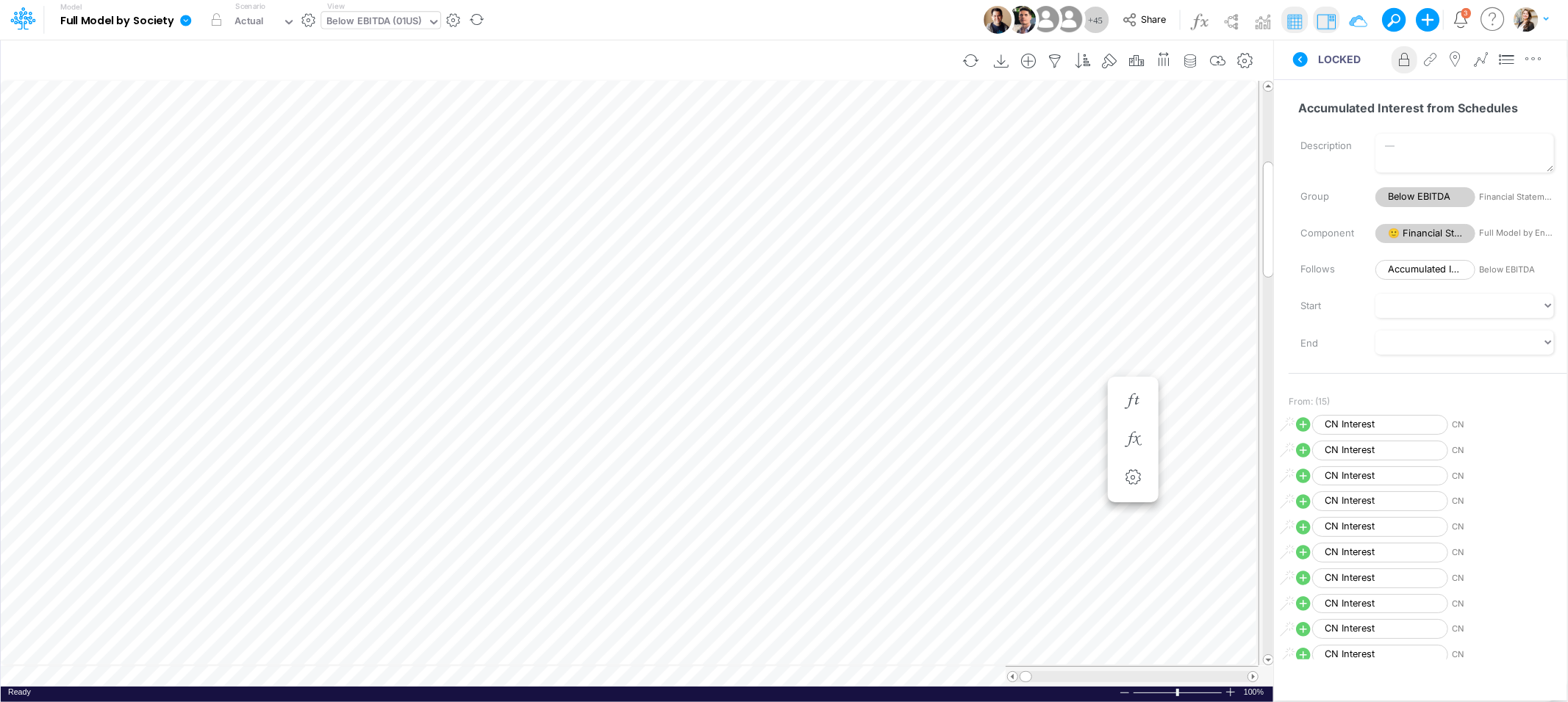
scroll to position [0, 1]
click at [1047, 442] on icon "button" at bounding box center [1053, 440] width 22 height 16
click at [541, 474] on span "CN Interest" at bounding box center [510, 476] width 136 height 18
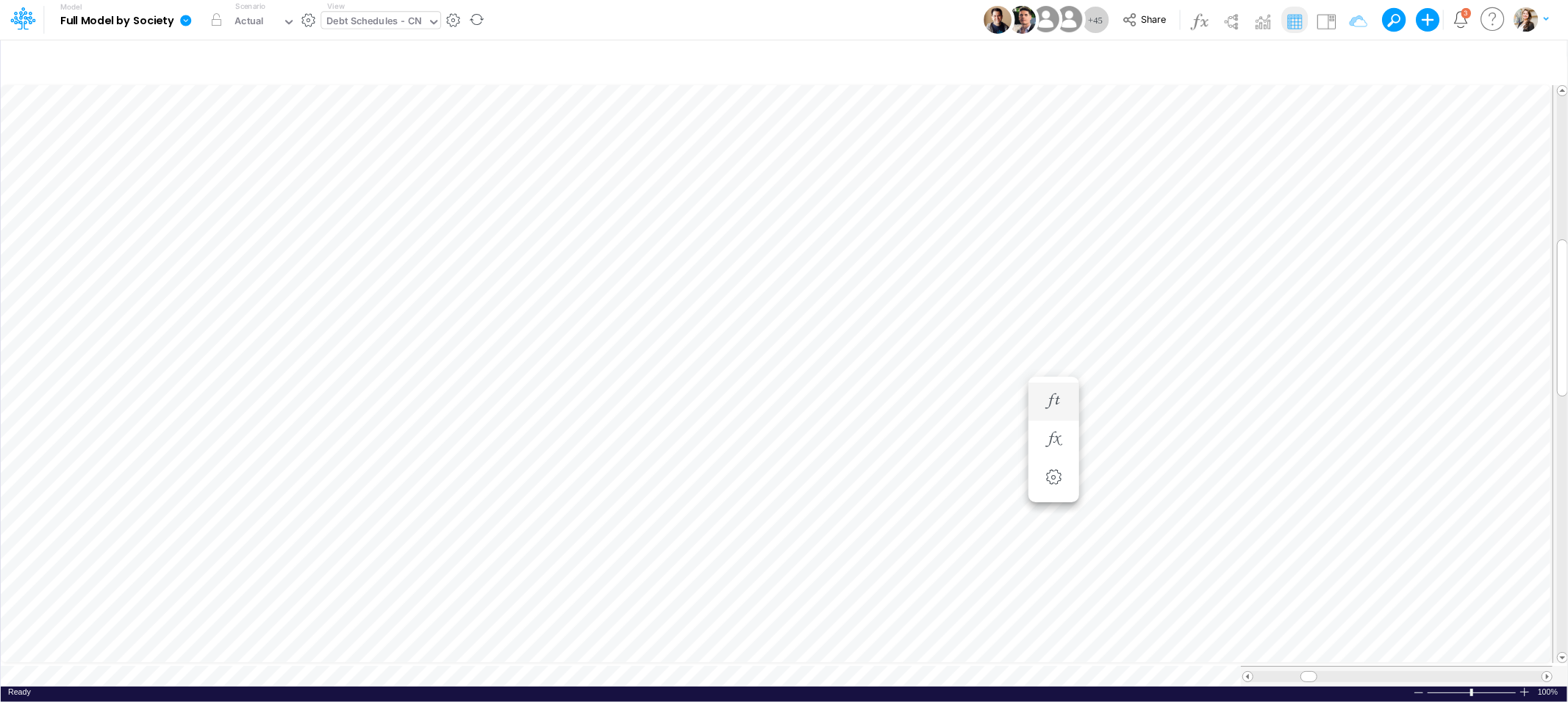
scroll to position [0, 1]
click at [970, 289] on icon "button" at bounding box center [970, 293] width 22 height 16
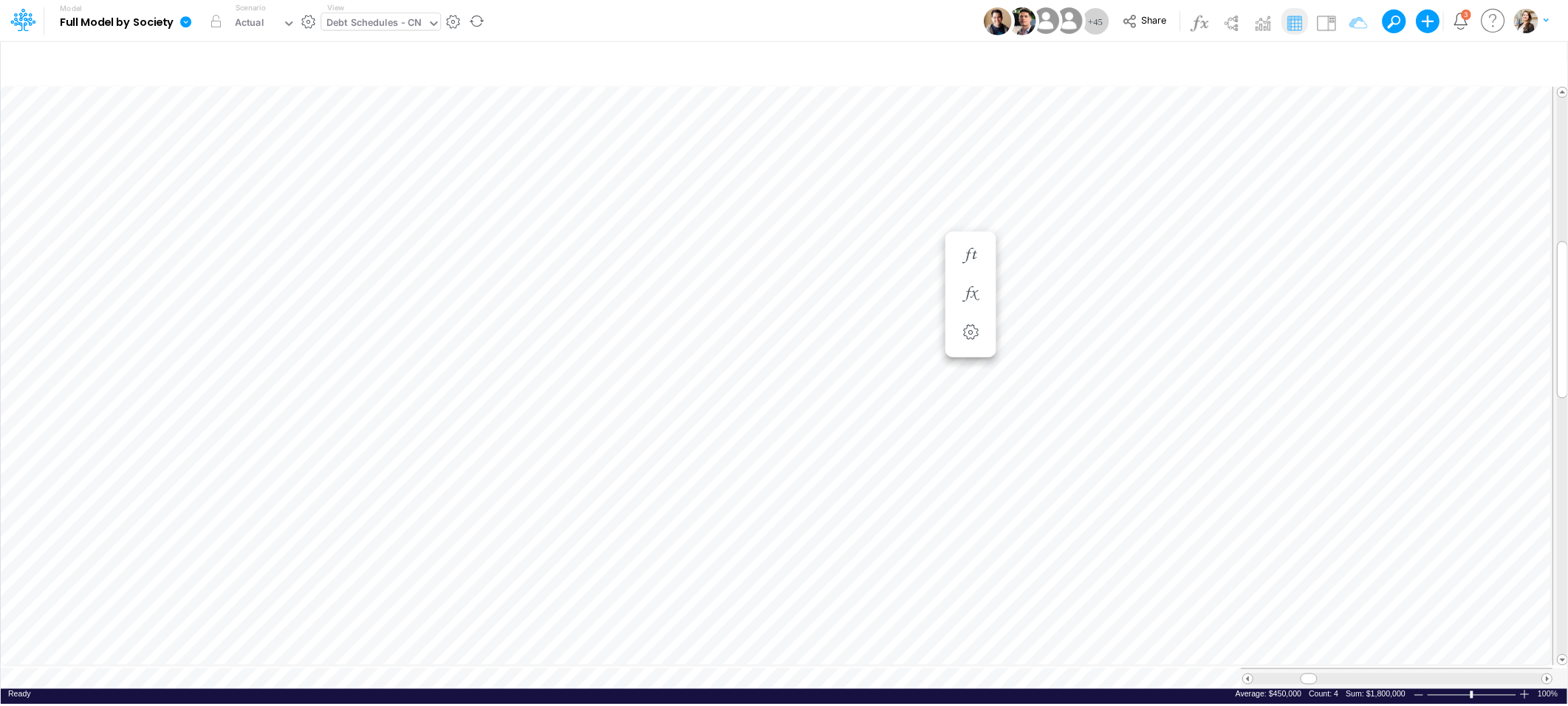
scroll to position [0, 1]
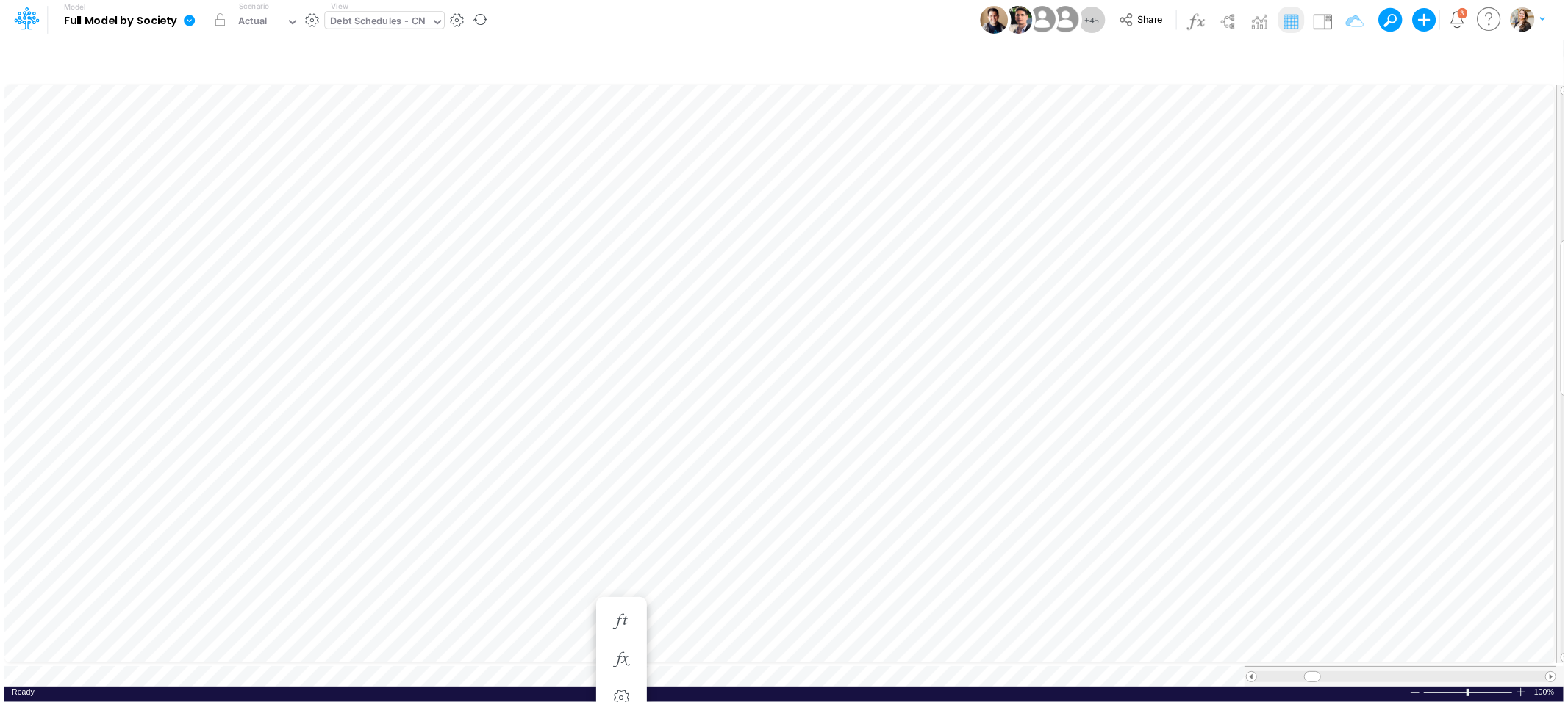
scroll to position [0, 1]
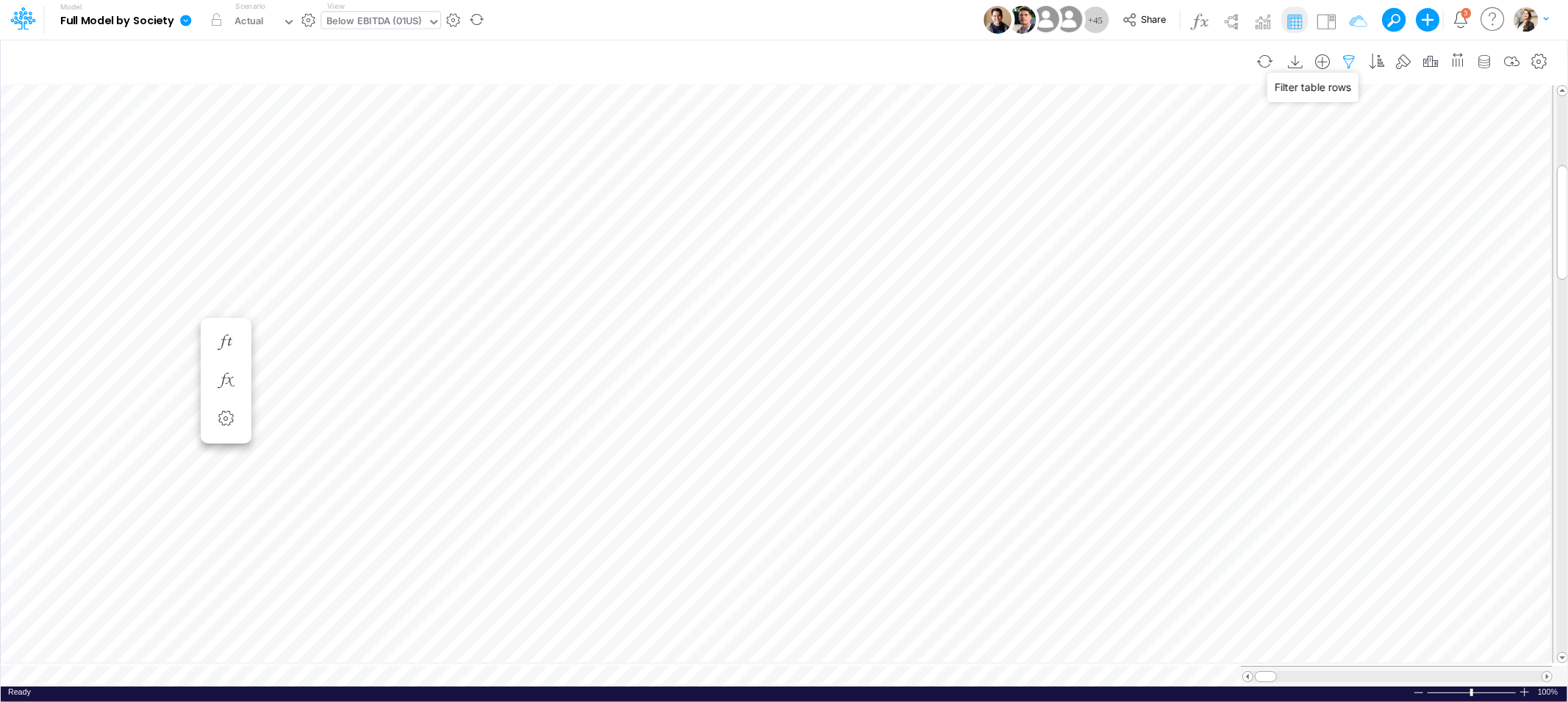
click at [1346, 60] on icon "button" at bounding box center [1349, 62] width 22 height 16
select select "tableSearchOR"
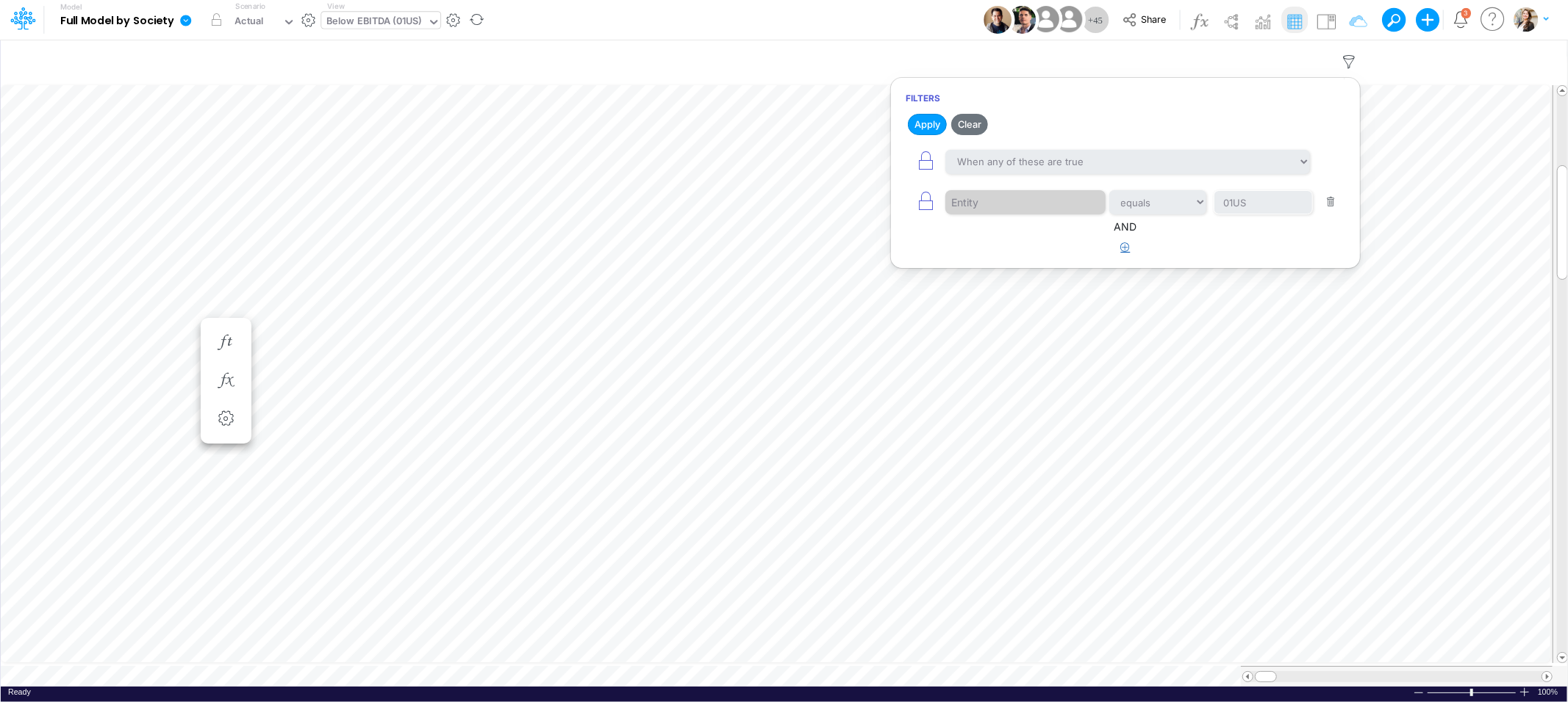
click at [1121, 249] on icon "button" at bounding box center [1126, 247] width 10 height 10
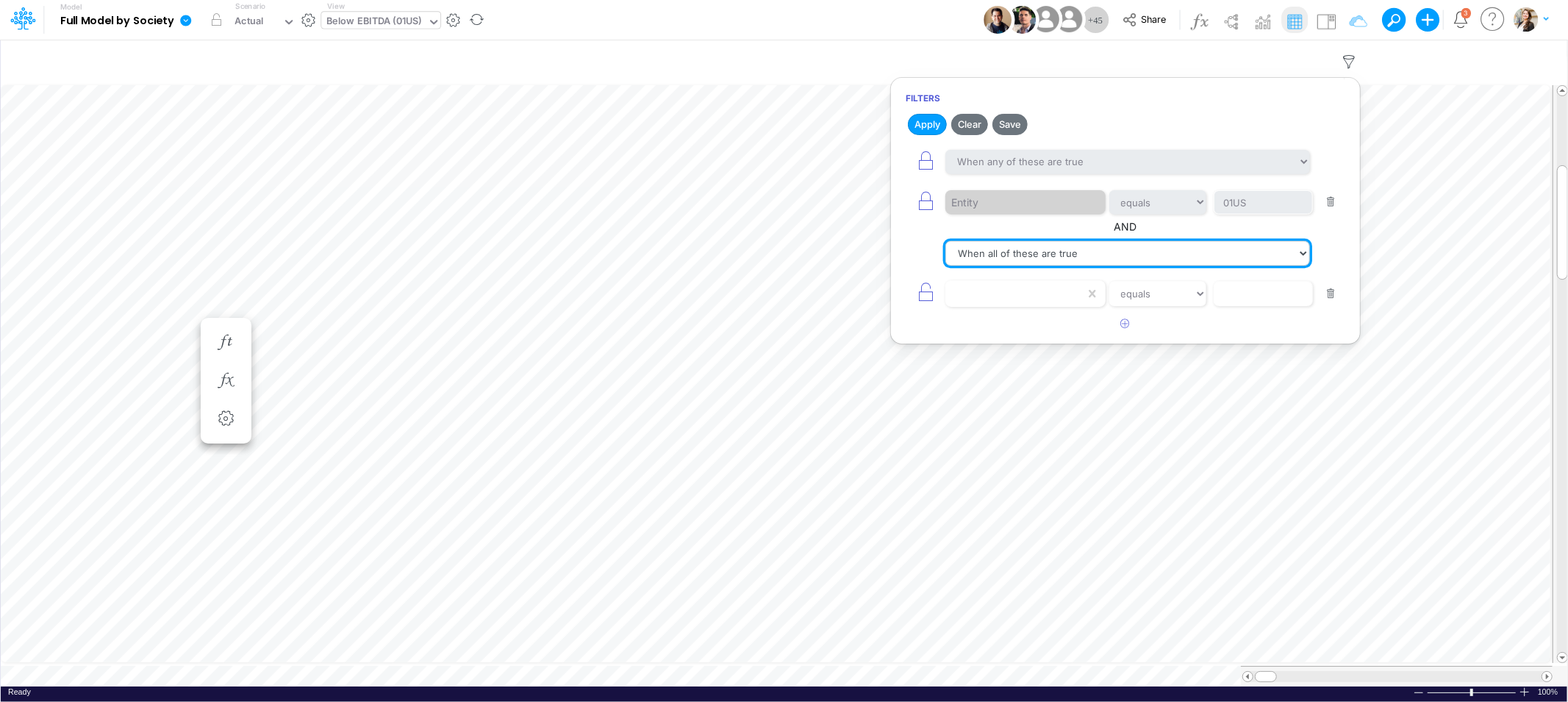
click at [980, 255] on select "When all of these are true When any of these are true" at bounding box center [1127, 254] width 364 height 25
click at [945, 241] on select "When all of these are true When any of these are true" at bounding box center [1127, 254] width 364 height 25
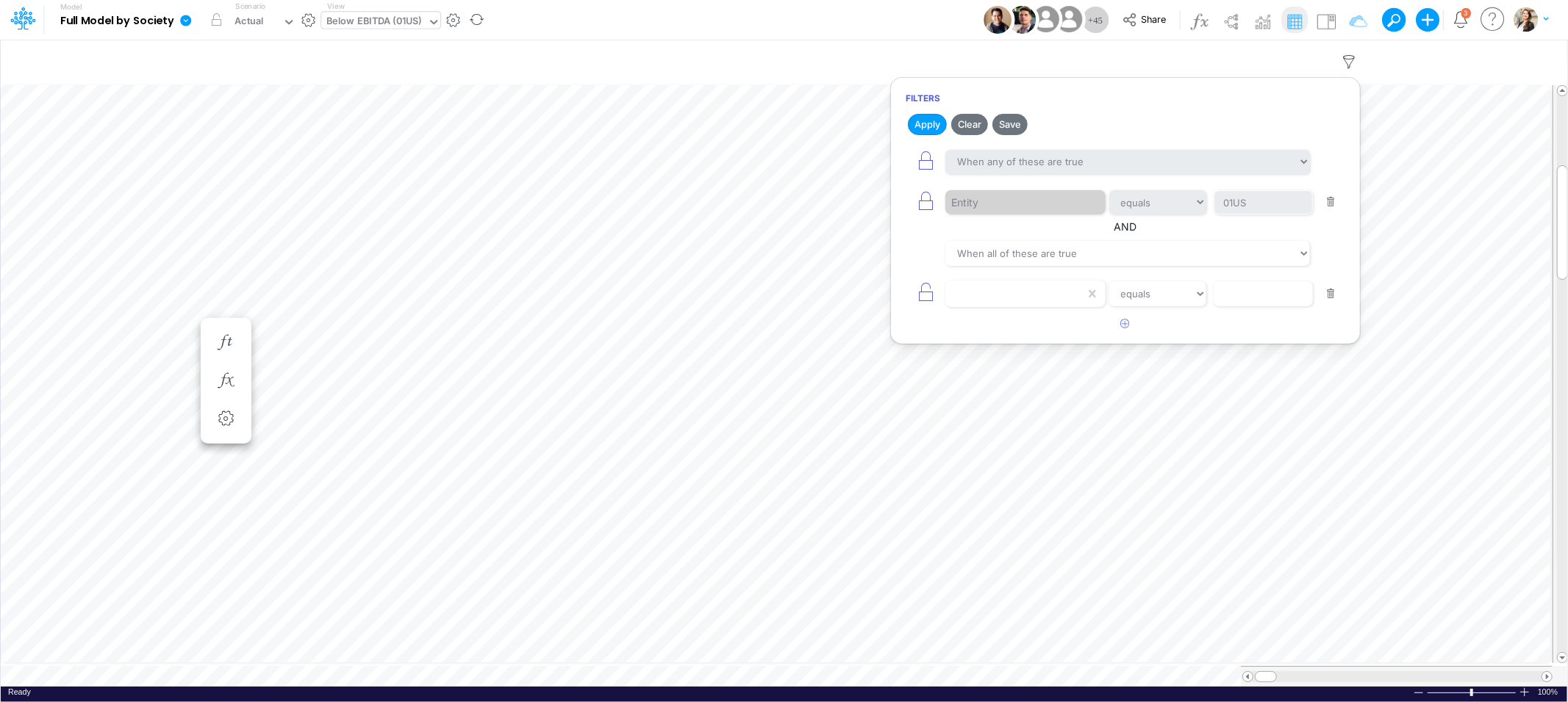
click at [983, 280] on div "equals not equal starts with ends with contains" at bounding box center [1125, 293] width 439 height 33
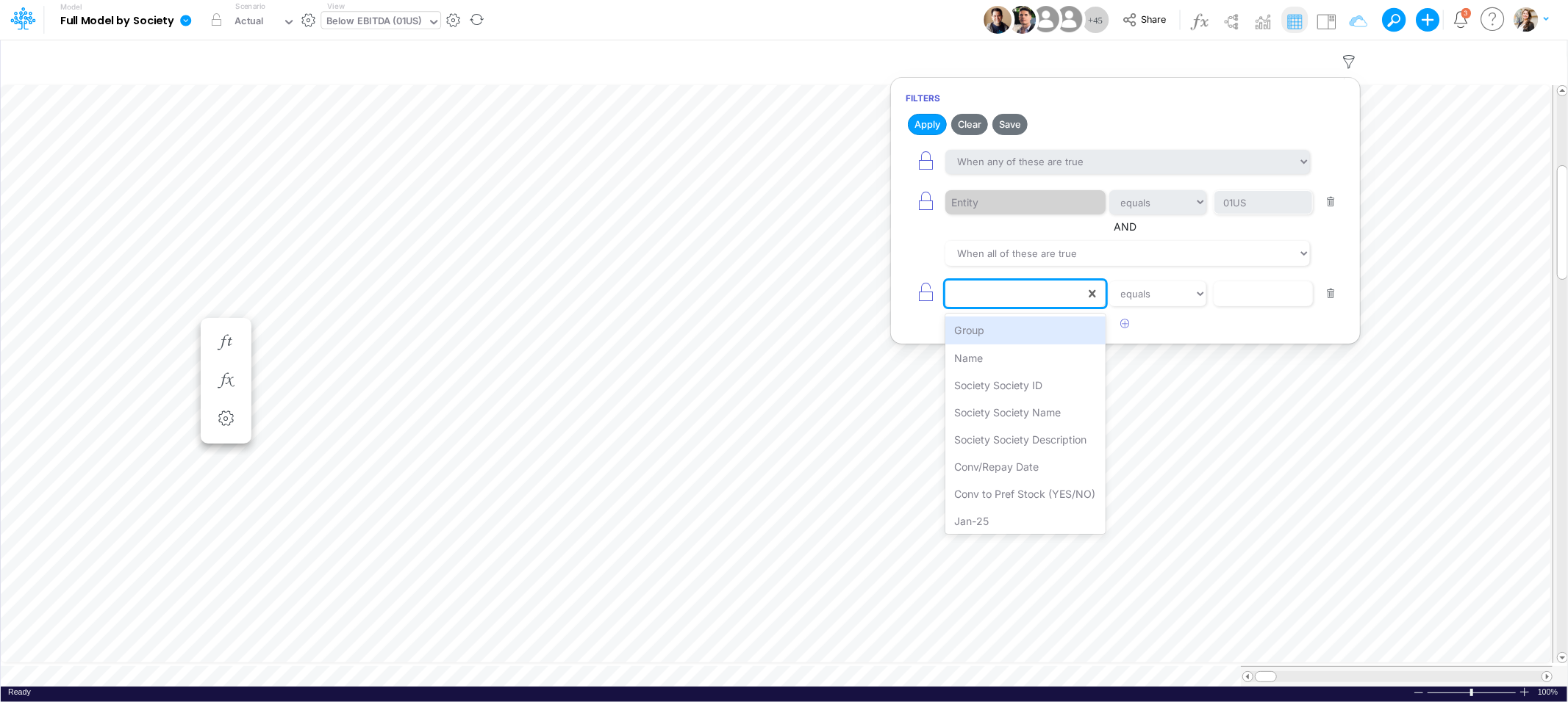
click at [978, 302] on div at bounding box center [1014, 294] width 139 height 25
click at [1020, 334] on div "Society Society Name" at bounding box center [1025, 329] width 160 height 27
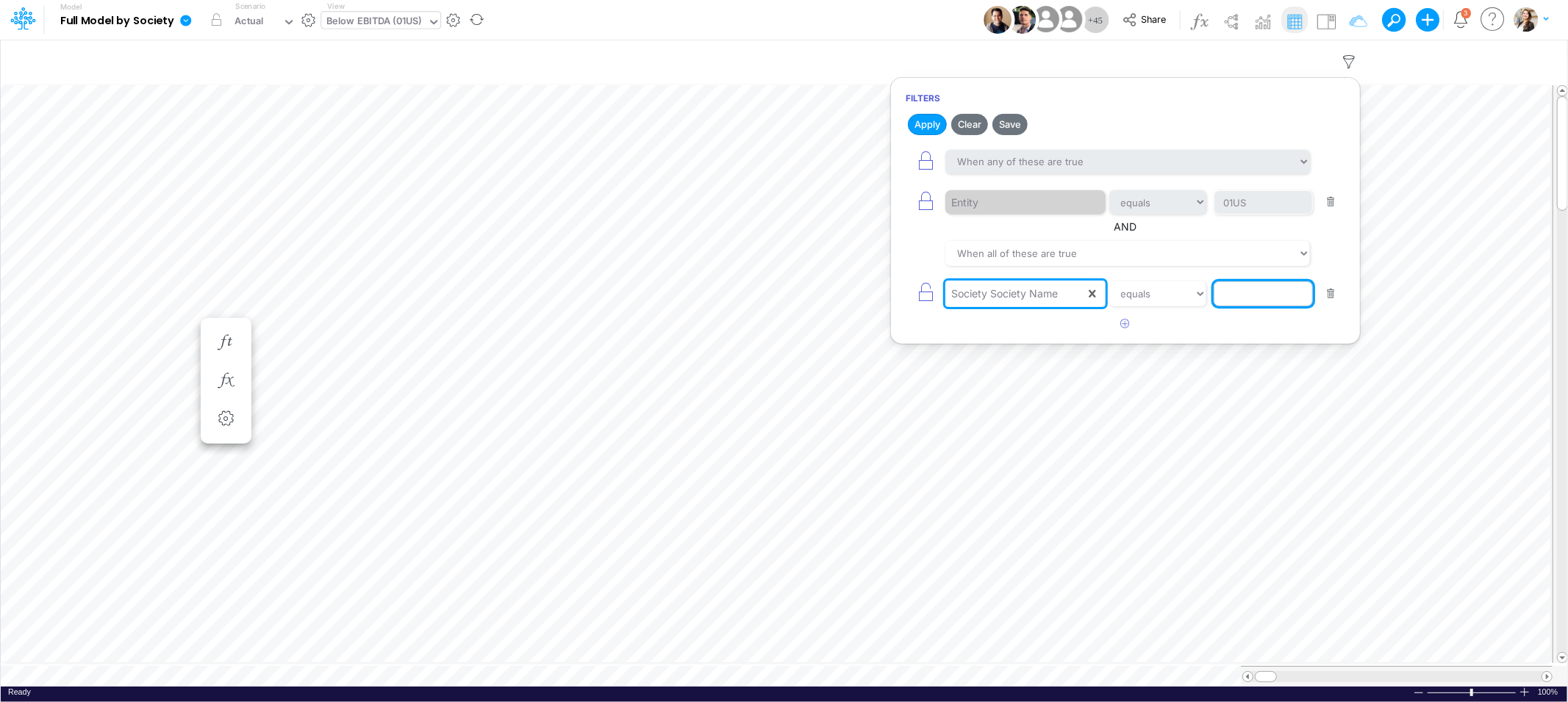
click at [1254, 215] on input "text" at bounding box center [1263, 203] width 99 height 25
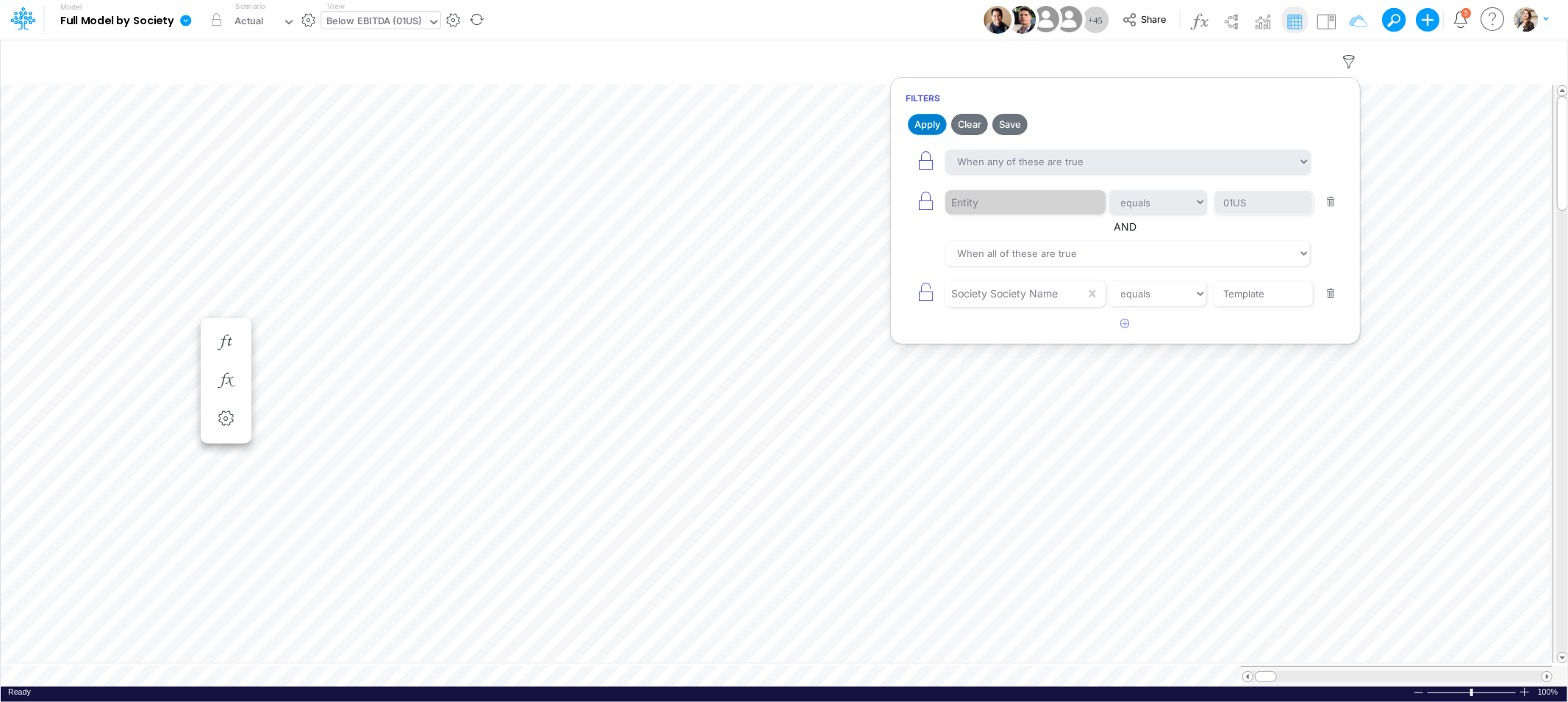
click at [923, 129] on button "Apply" at bounding box center [927, 125] width 39 height 21
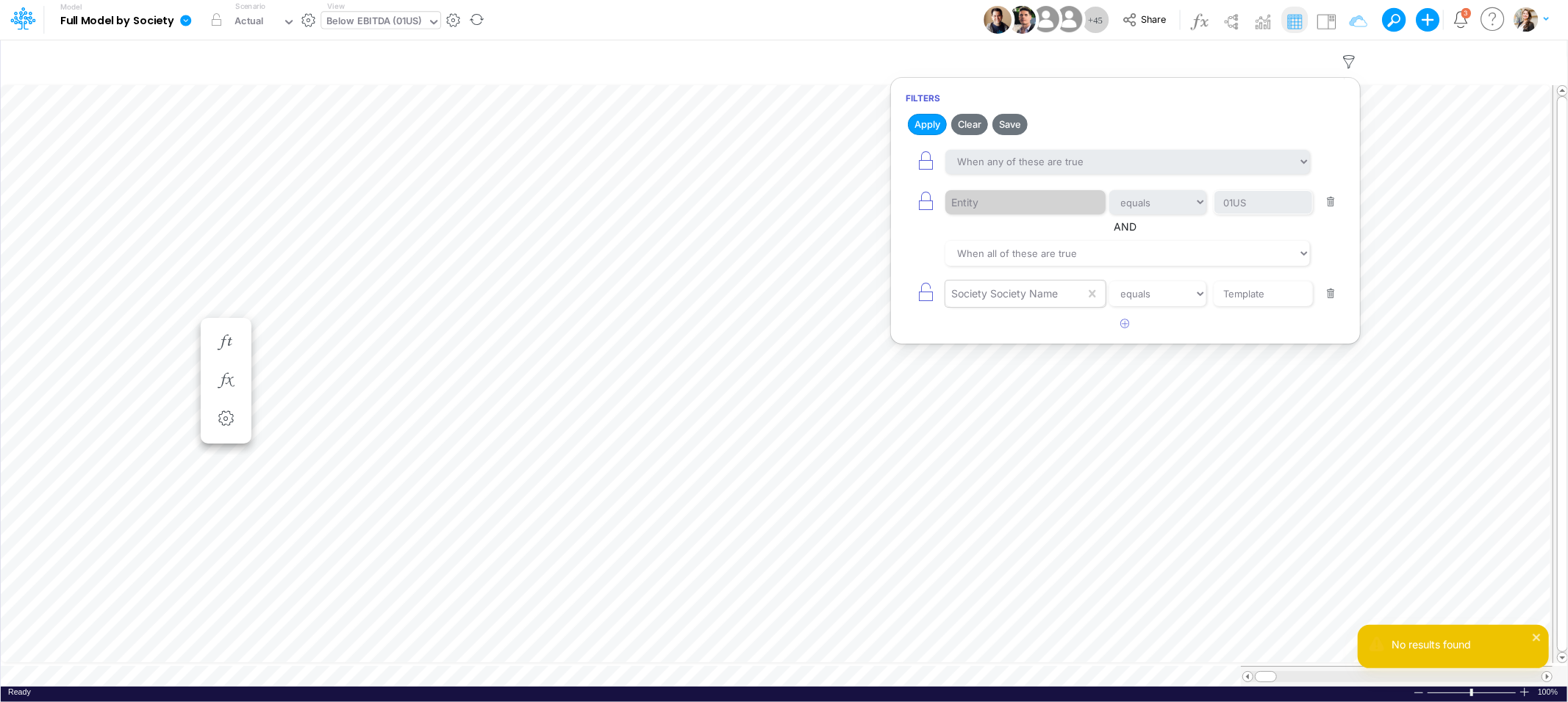
click at [1048, 294] on div "Society Society Name" at bounding box center [1003, 294] width 106 height 16
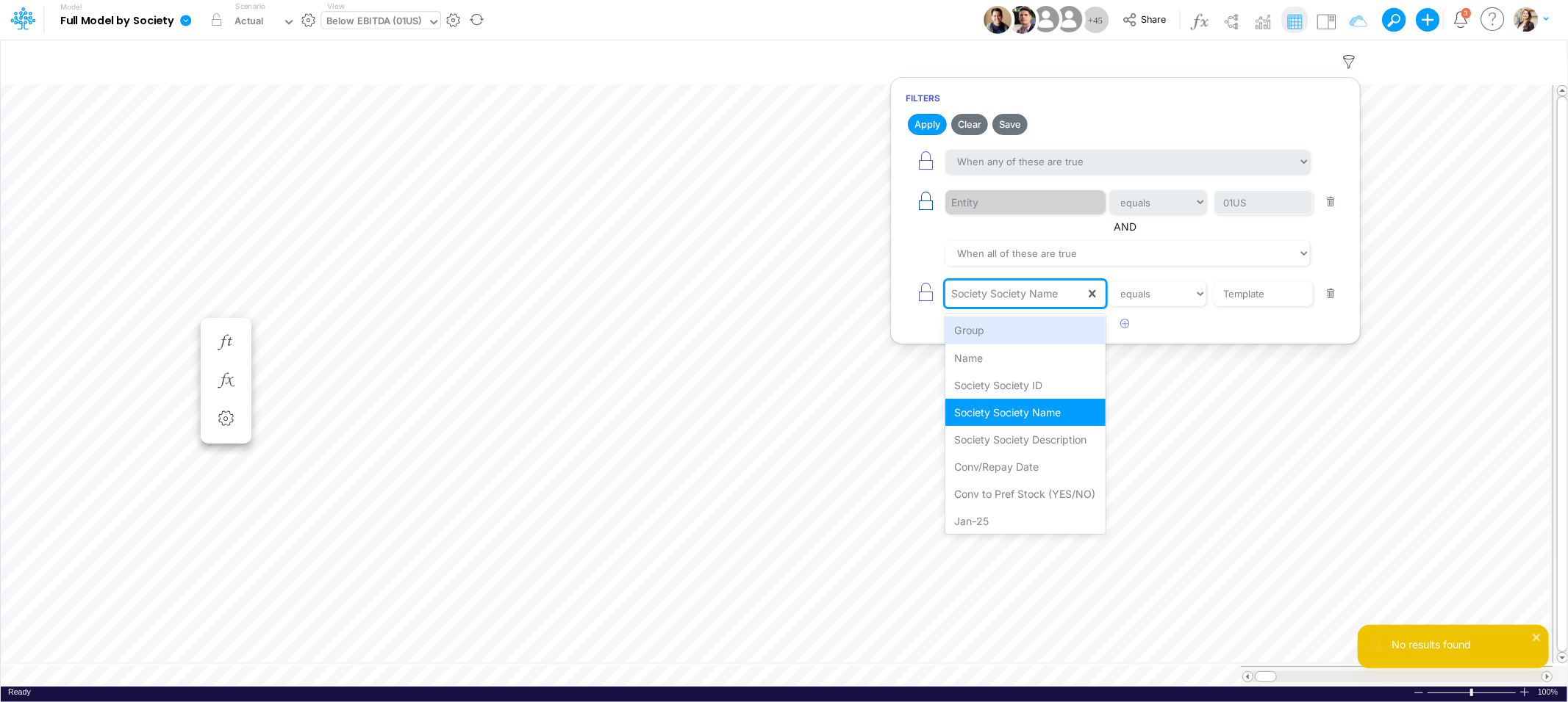
click at [926, 200] on icon "button" at bounding box center [925, 201] width 20 height 20
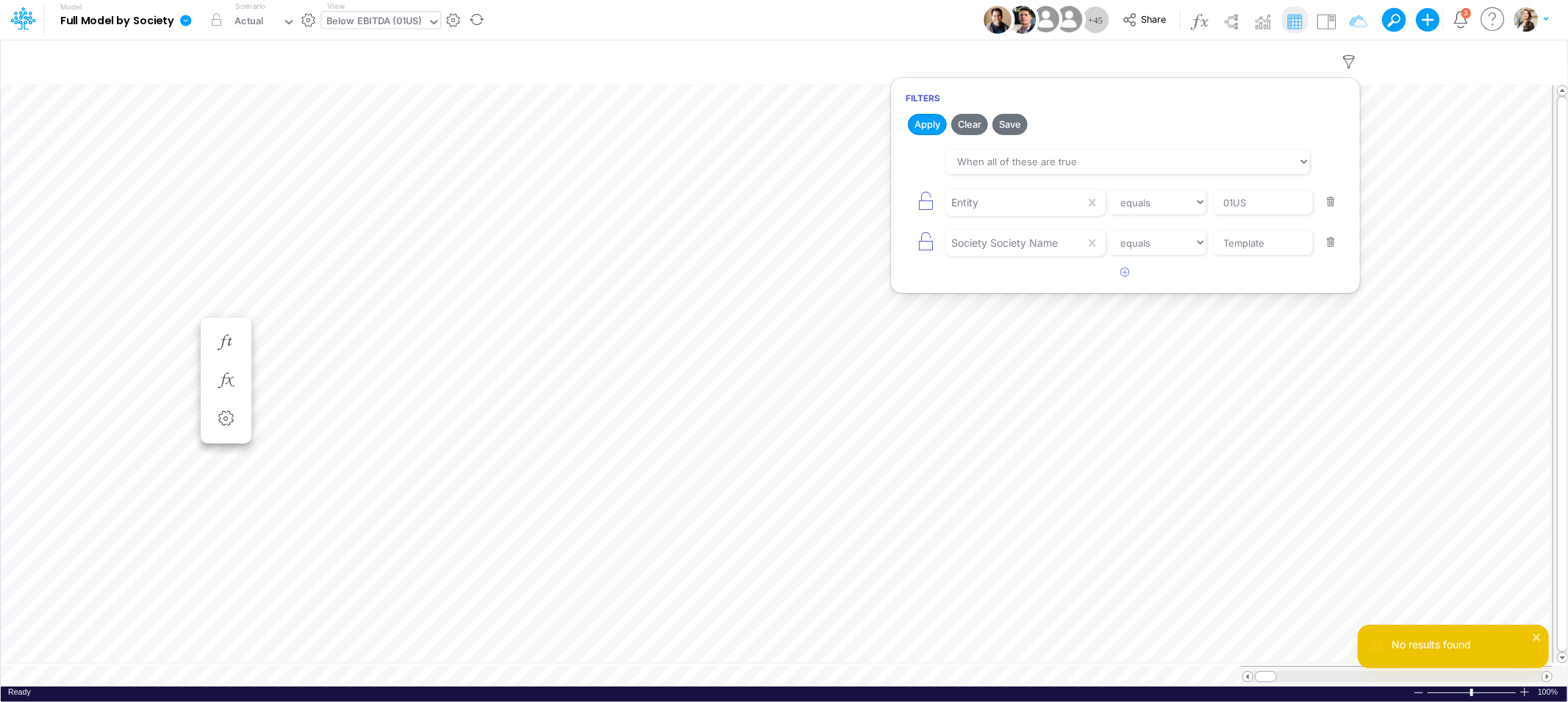
click at [1329, 208] on button "button" at bounding box center [1330, 203] width 28 height 19
type input "Template"
click at [923, 129] on button "Apply" at bounding box center [927, 125] width 39 height 21
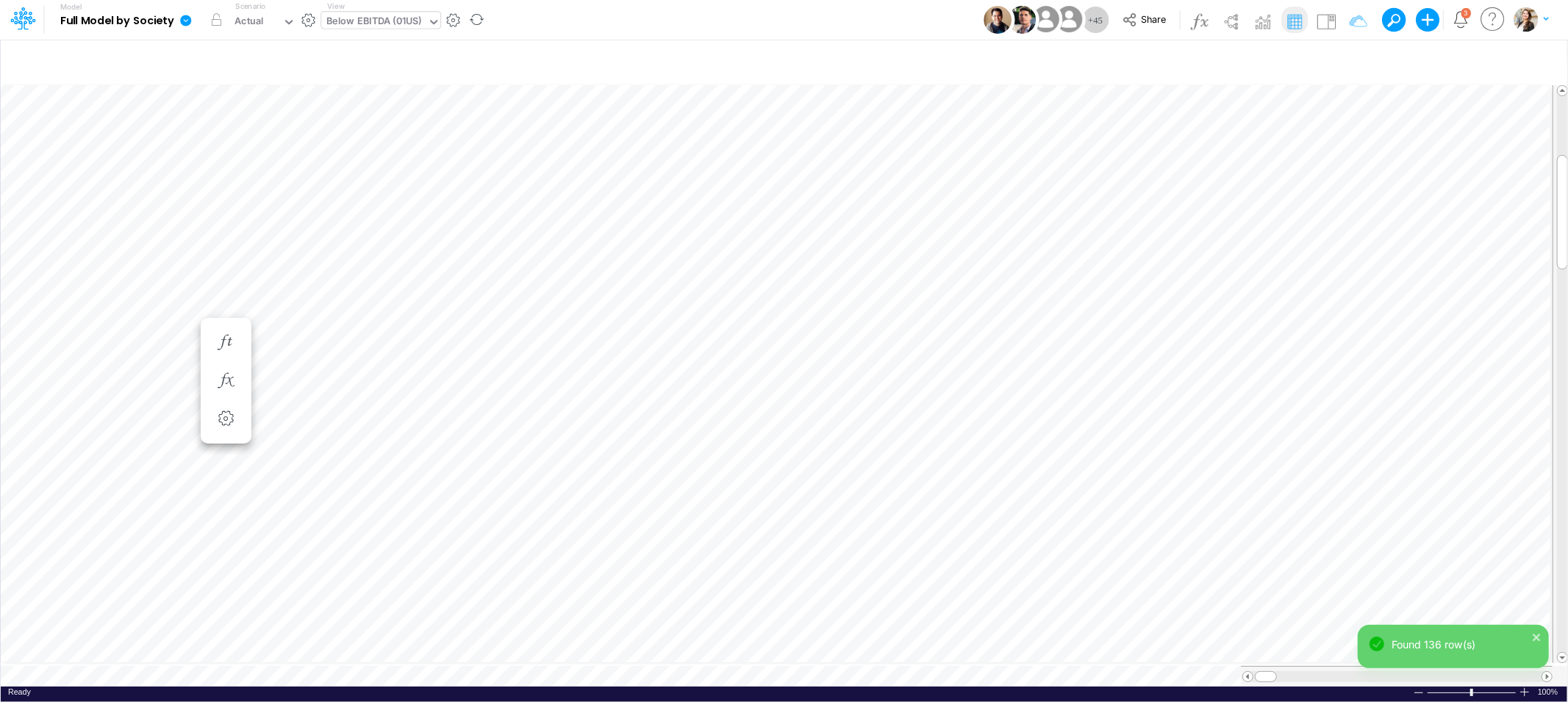
scroll to position [0, 1]
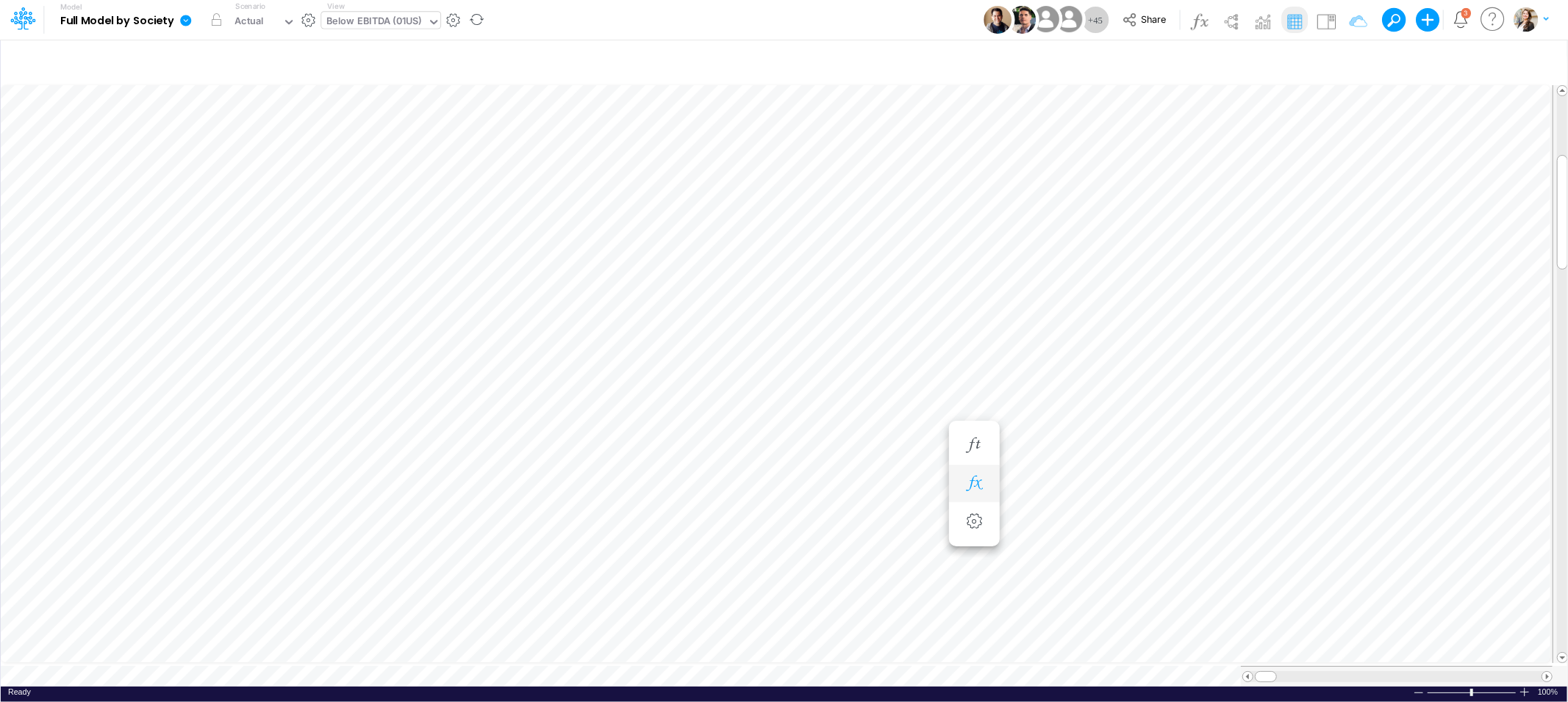
click at [978, 483] on icon "button" at bounding box center [974, 484] width 22 height 16
click at [351, 522] on icon at bounding box center [350, 523] width 20 height 20
click at [972, 451] on icon "button" at bounding box center [974, 446] width 22 height 16
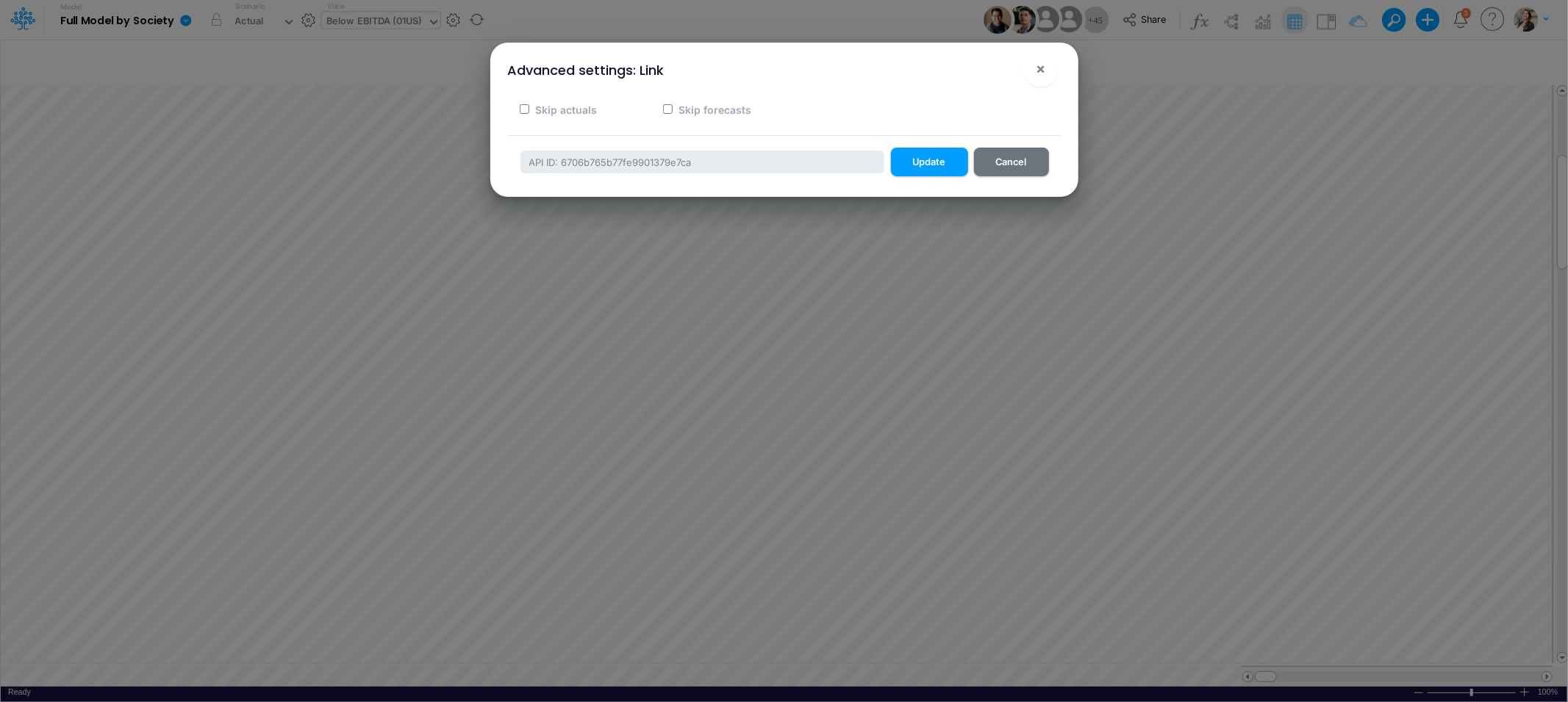
click at [525, 110] on input "Skip actuals" at bounding box center [525, 109] width 10 height 10
checkbox input "true"
click at [944, 171] on button "Update" at bounding box center [929, 162] width 77 height 28
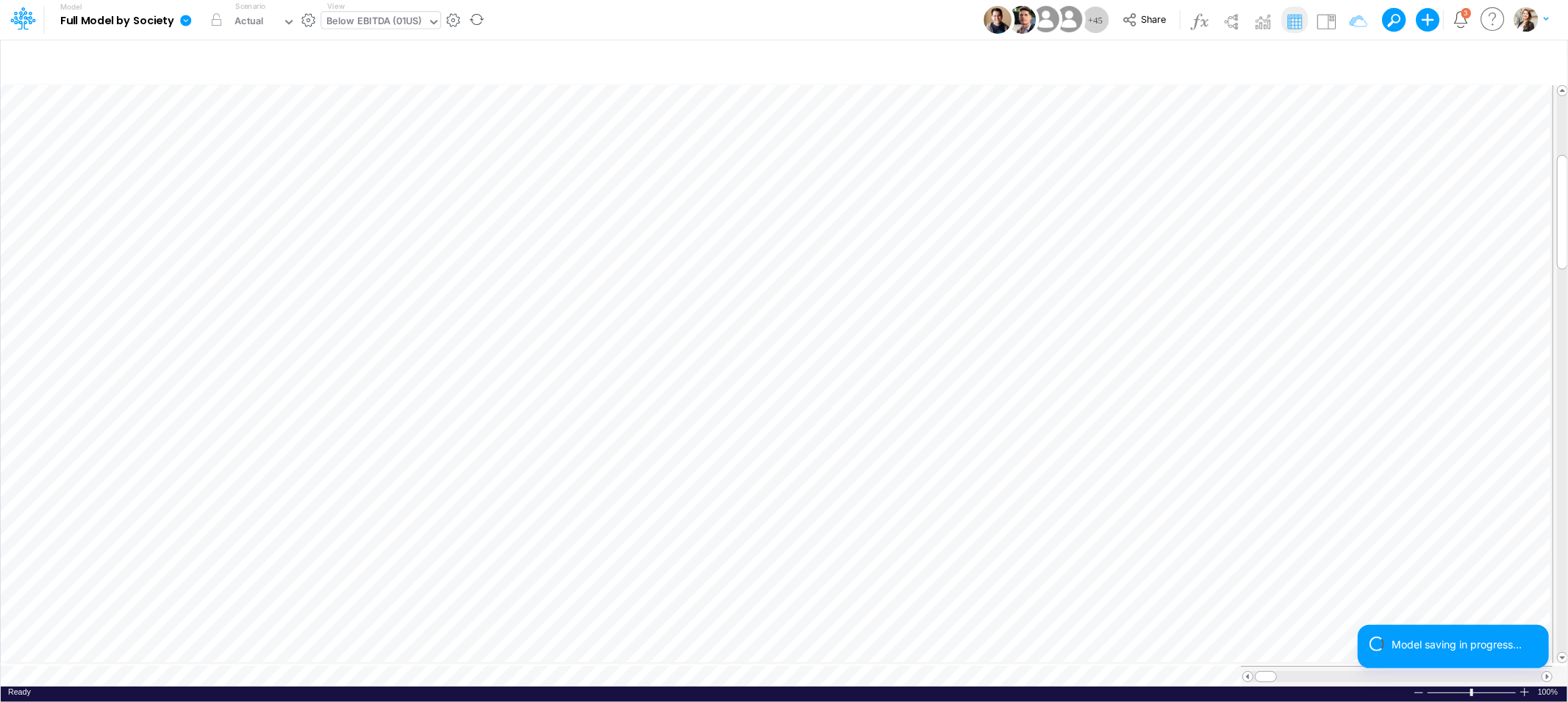
scroll to position [0, 1]
click at [346, 23] on div "Below EBITDA (01US)" at bounding box center [374, 21] width 95 height 17
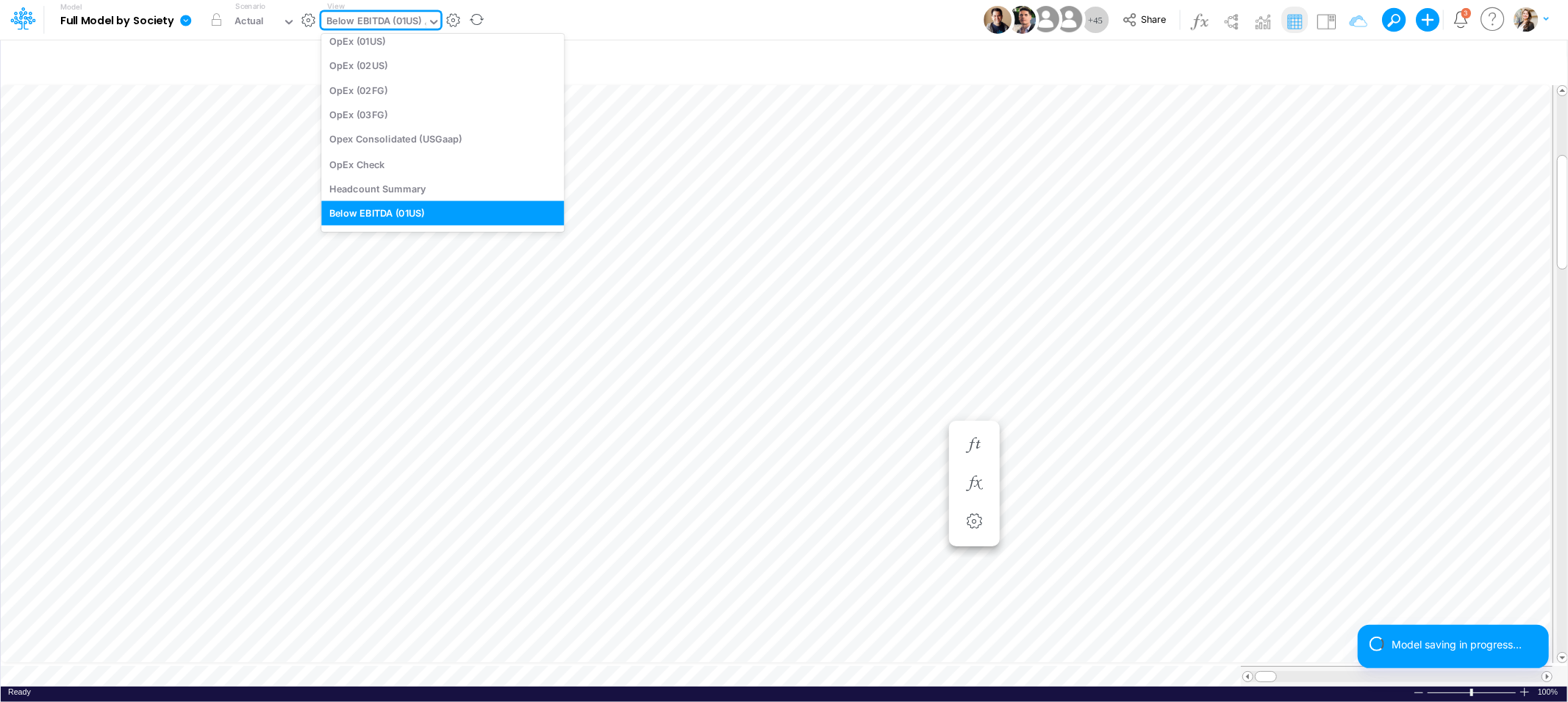
scroll to position [609, 0]
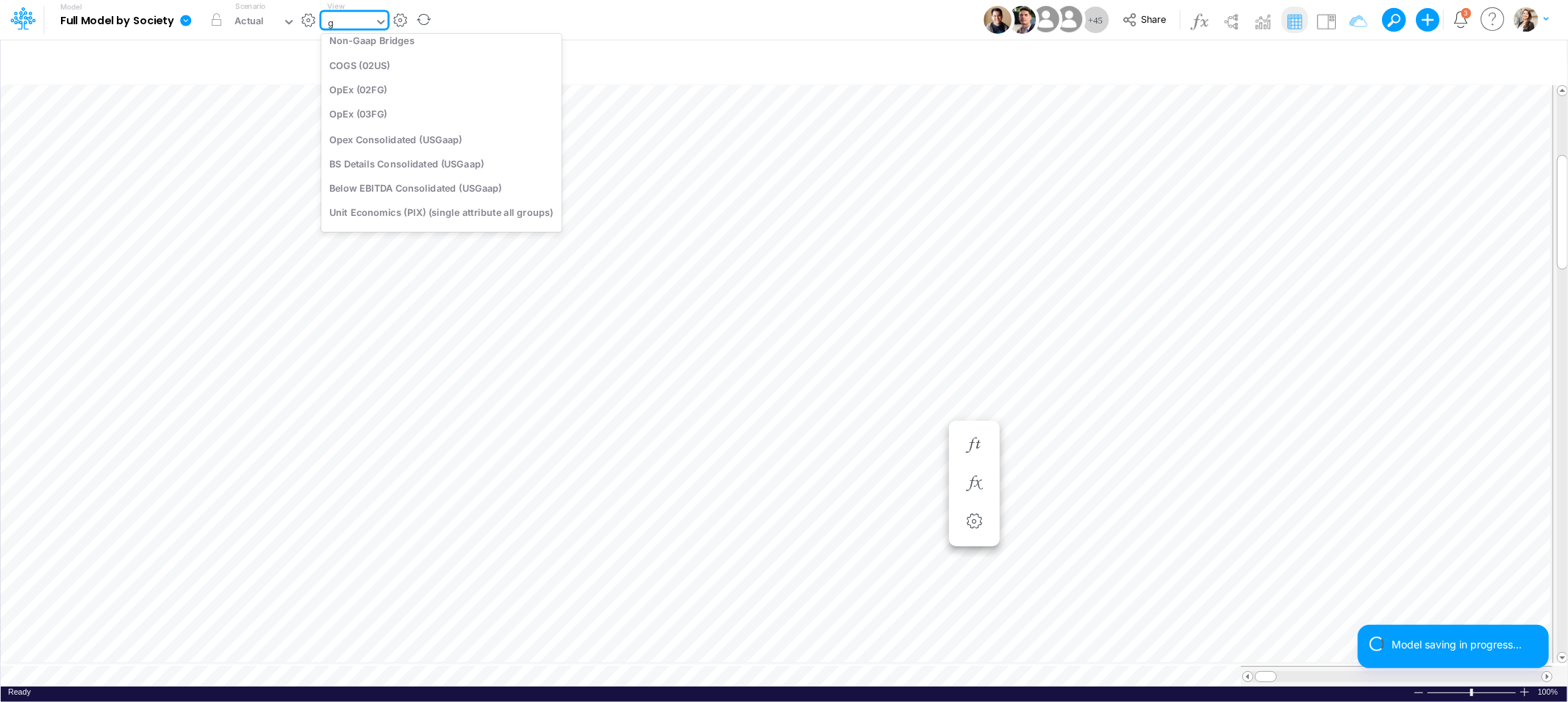
type input "gr"
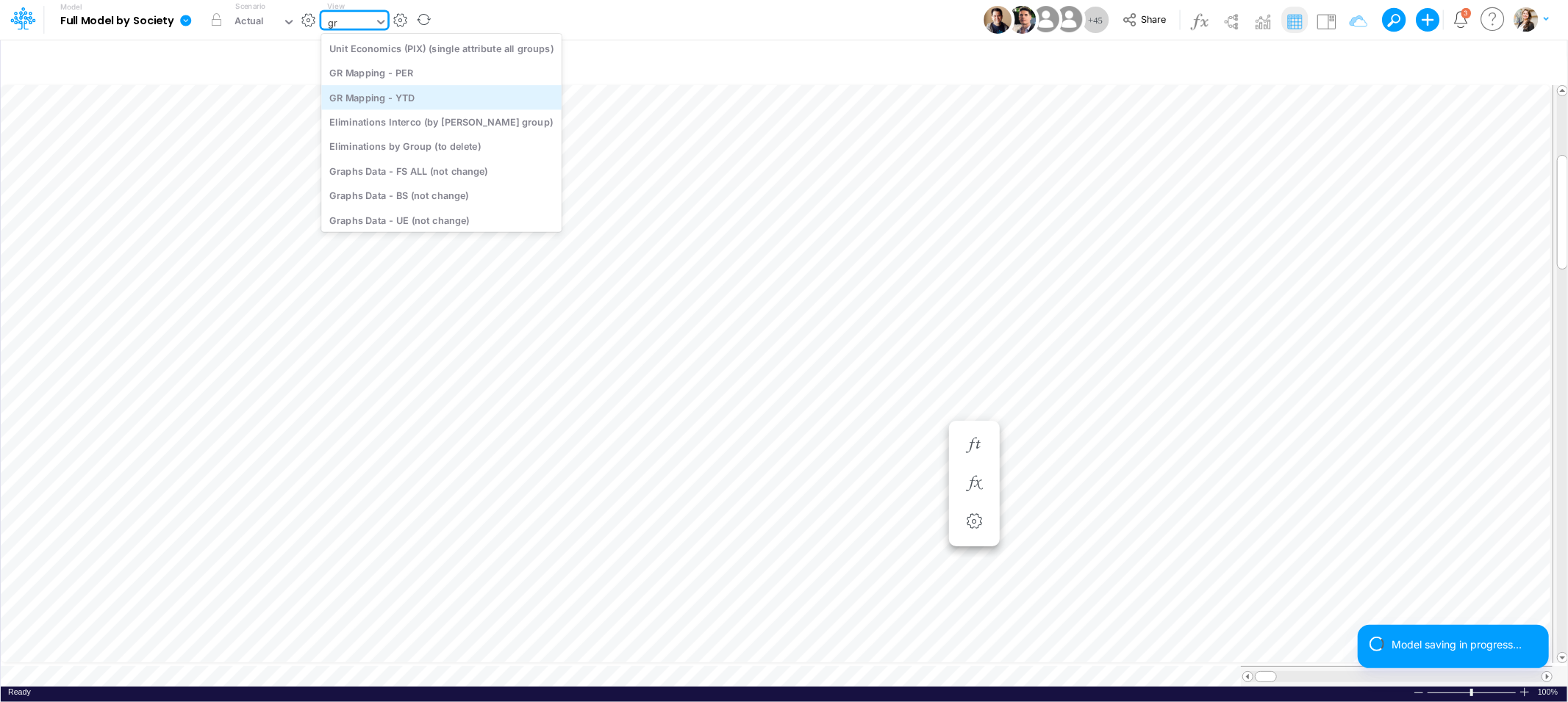
click at [364, 99] on div "GR Mapping - YTD" at bounding box center [441, 97] width 241 height 24
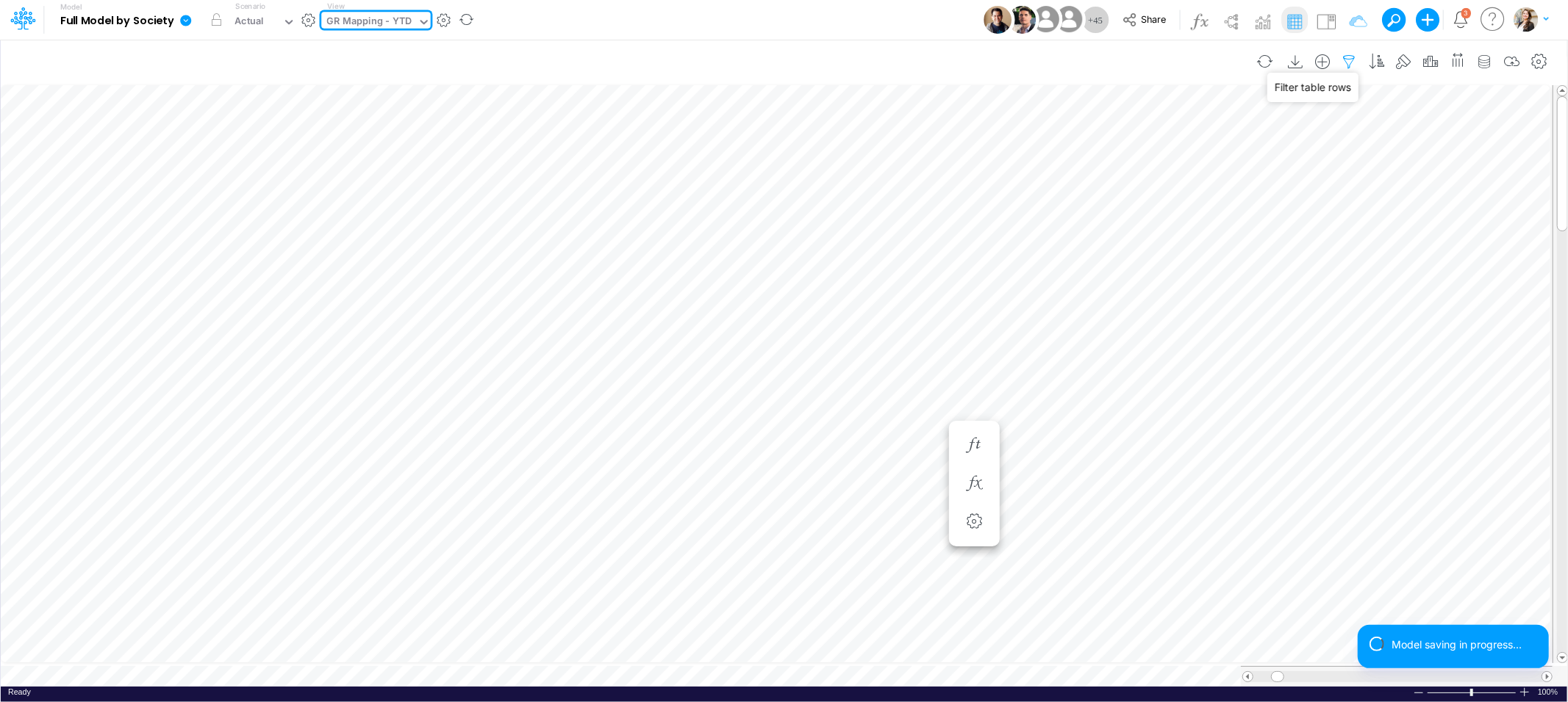
click at [1344, 61] on icon "button" at bounding box center [1349, 62] width 22 height 16
select select "notEqual"
select select "contains"
select select "notEqual"
select select "tableSearchOR"
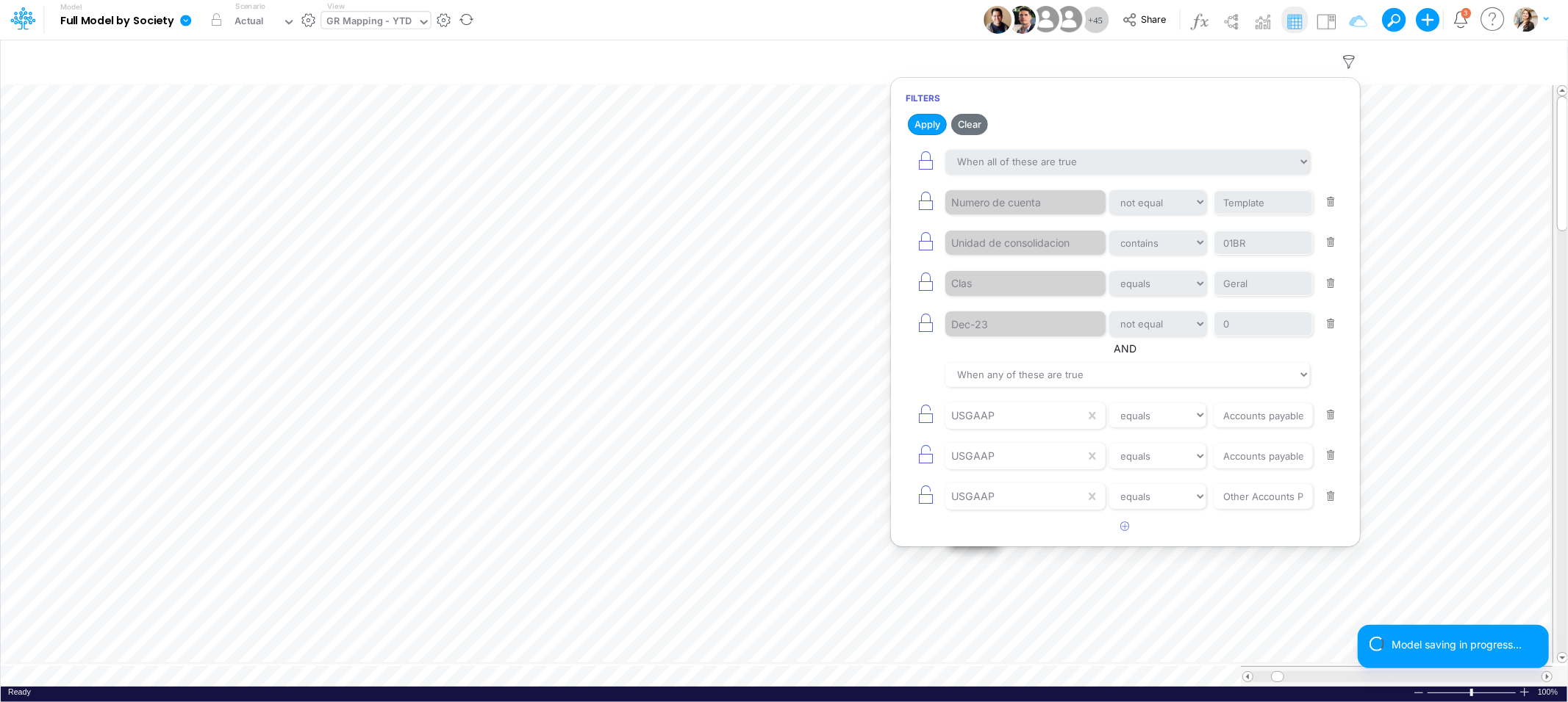
click at [1328, 418] on button "button" at bounding box center [1330, 416] width 28 height 19
type input "Accounts payables - Wallet"
type input "Other Accounts Payables Short Term"
click at [1328, 418] on button "button" at bounding box center [1330, 416] width 28 height 19
type input "Other Accounts Payables Short Term"
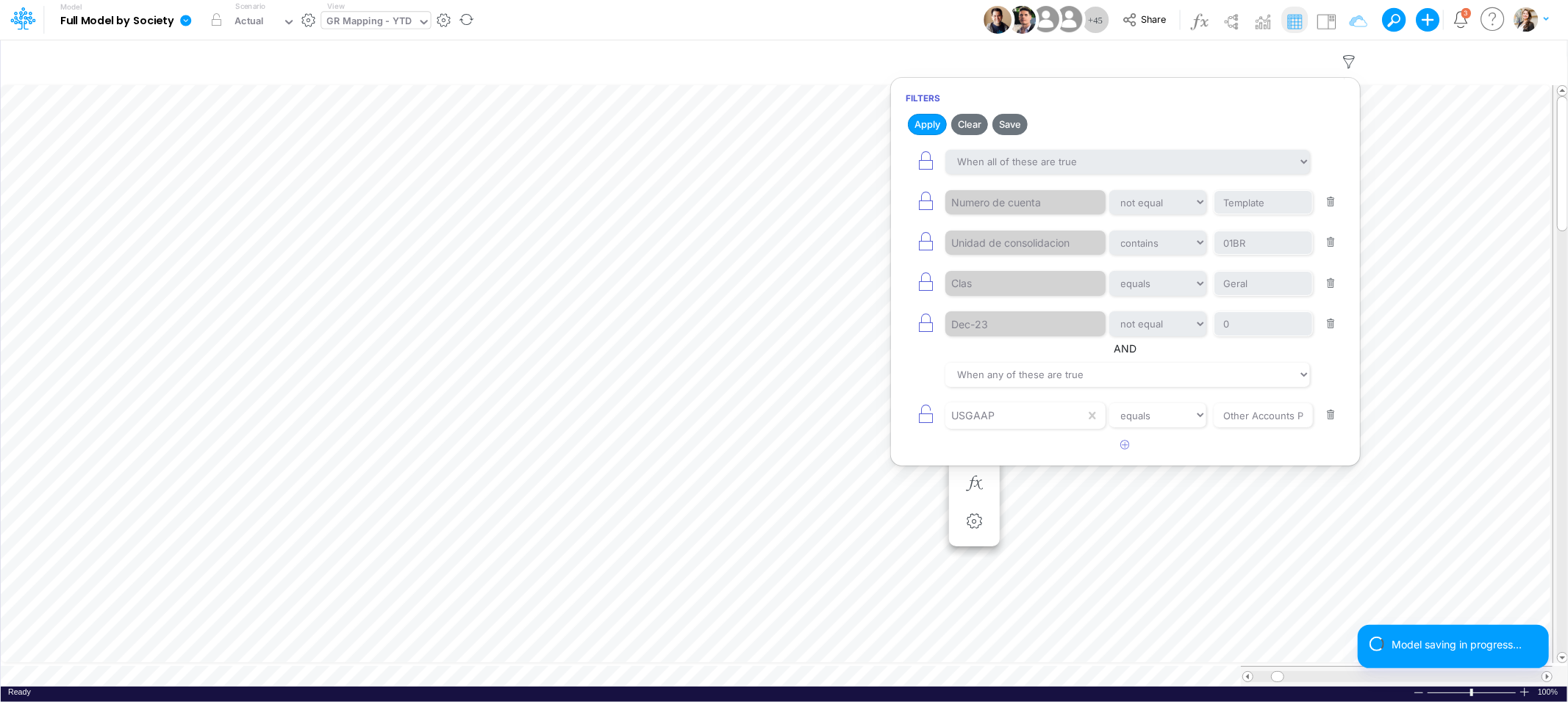
click at [1328, 418] on button "button" at bounding box center [1330, 416] width 28 height 19
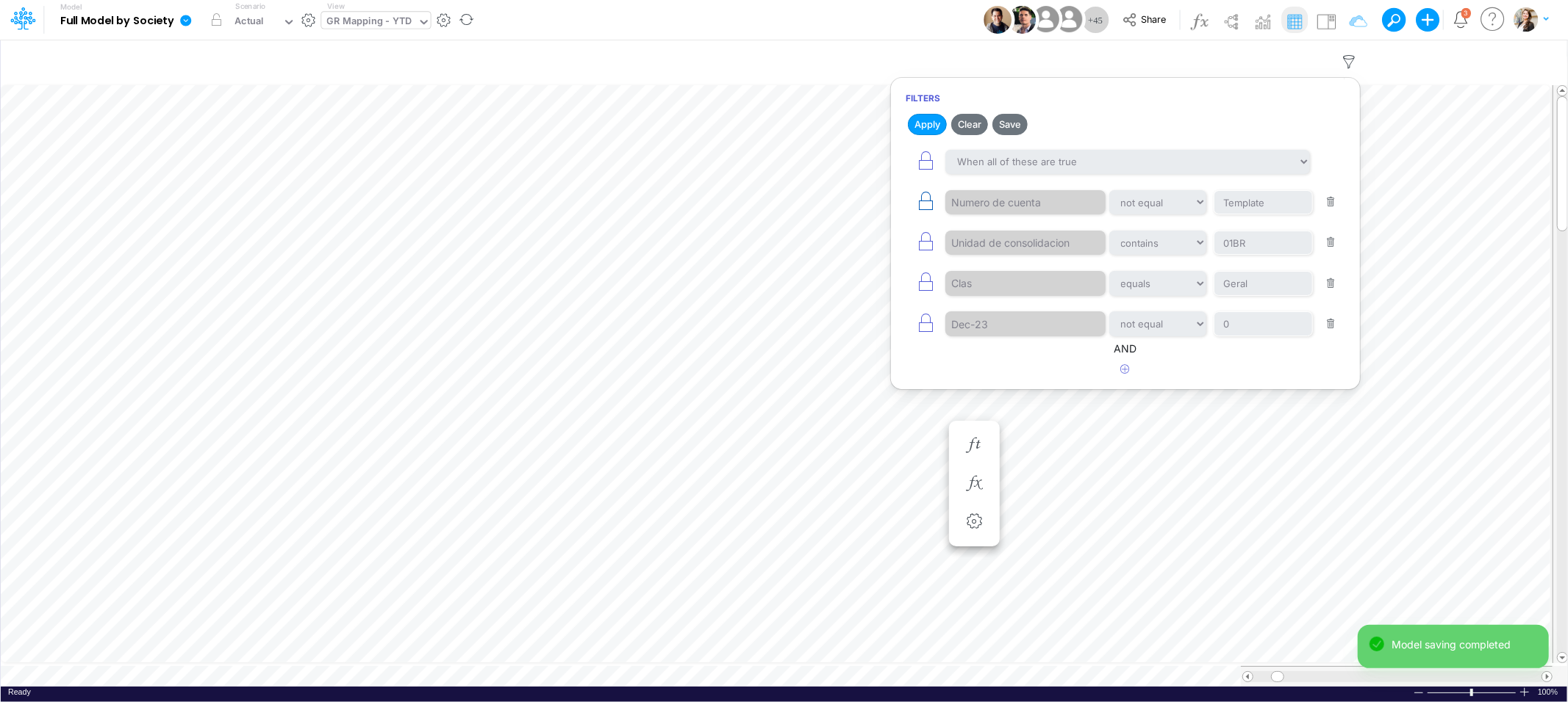
click at [925, 209] on icon "button" at bounding box center [925, 201] width 20 height 20
select select "contains"
type input "01BR"
select select "equals"
type input "Geral"
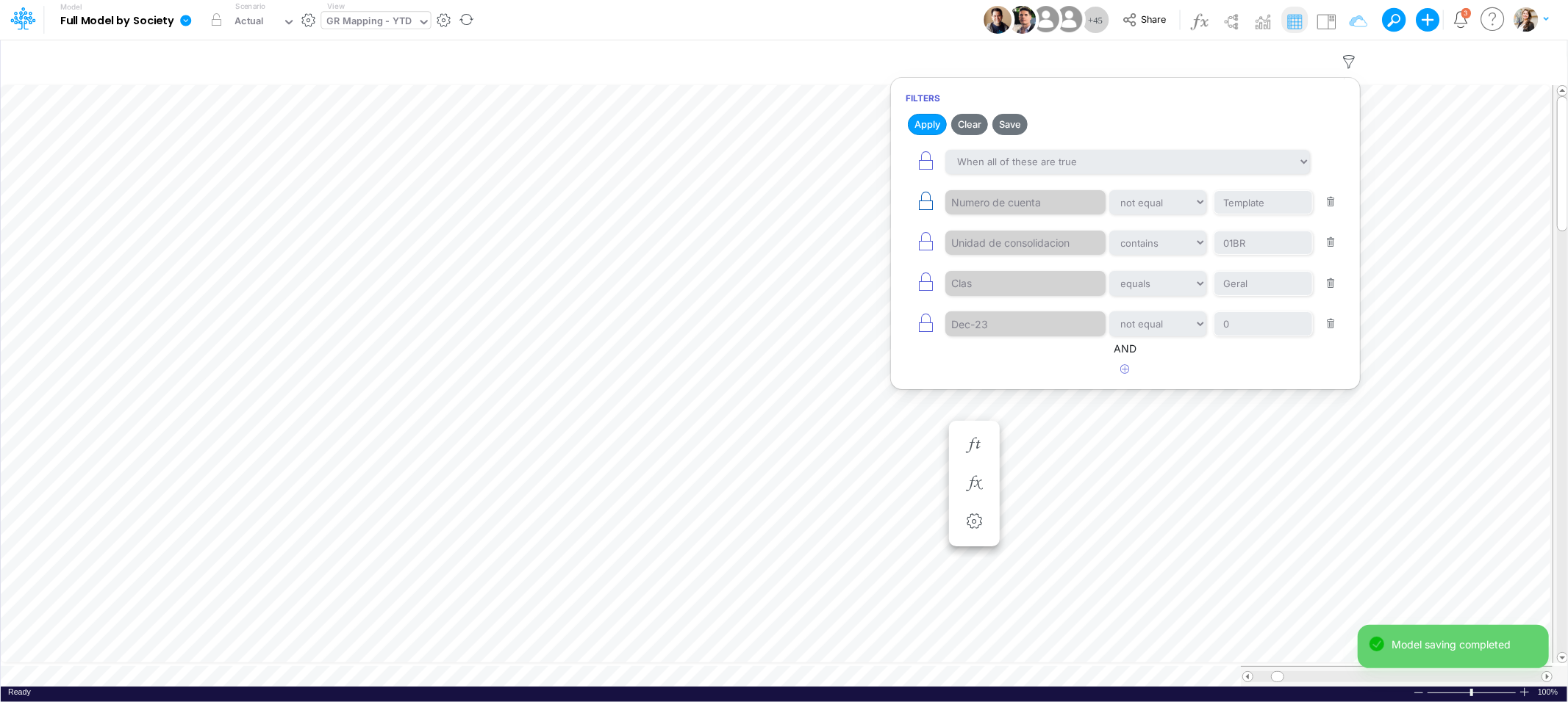
select select "notEqual"
type input "0"
select select "tableSearchOR"
select select "notEqual"
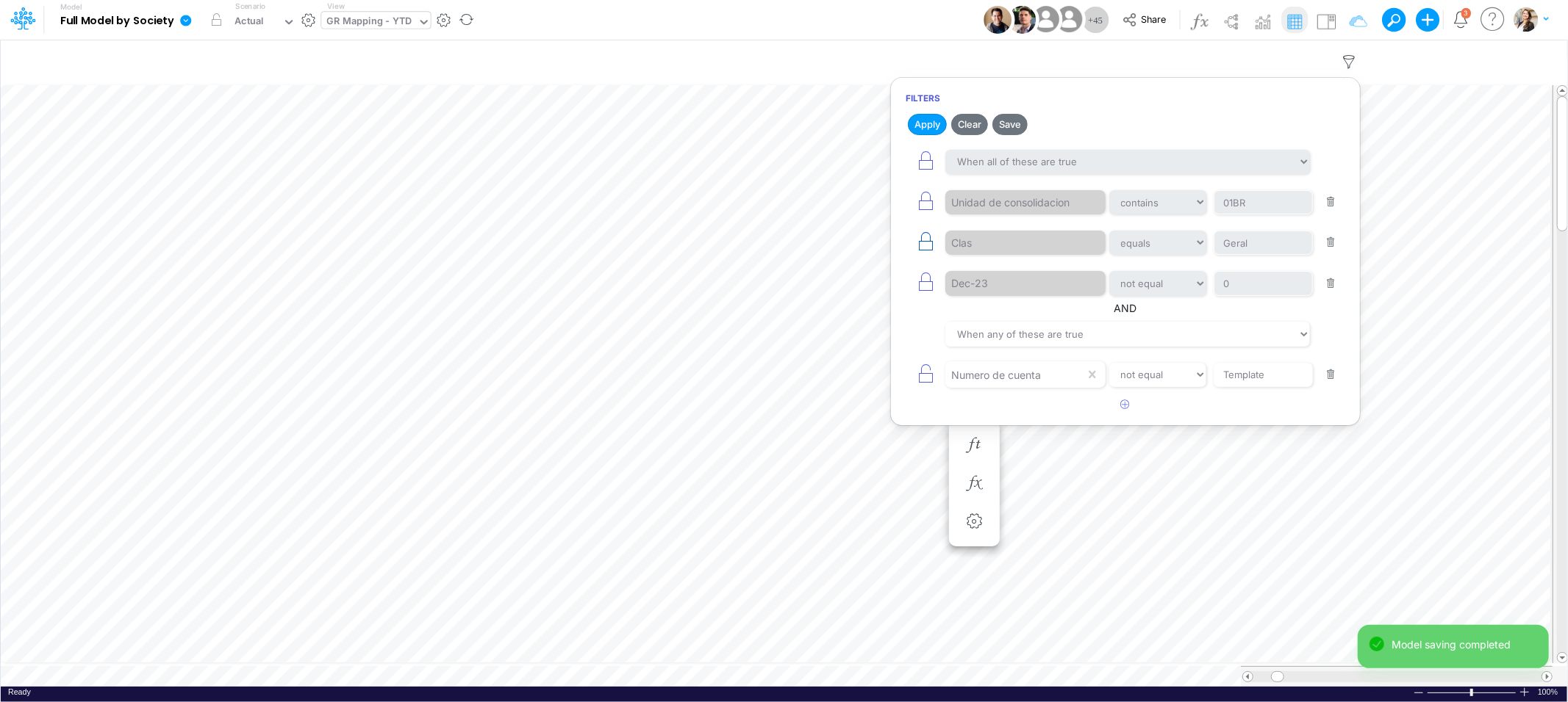
click at [924, 240] on icon "button" at bounding box center [925, 241] width 20 height 20
select select "notEqual"
type input "0"
click at [1328, 339] on button "button" at bounding box center [1330, 335] width 28 height 19
select select "equals"
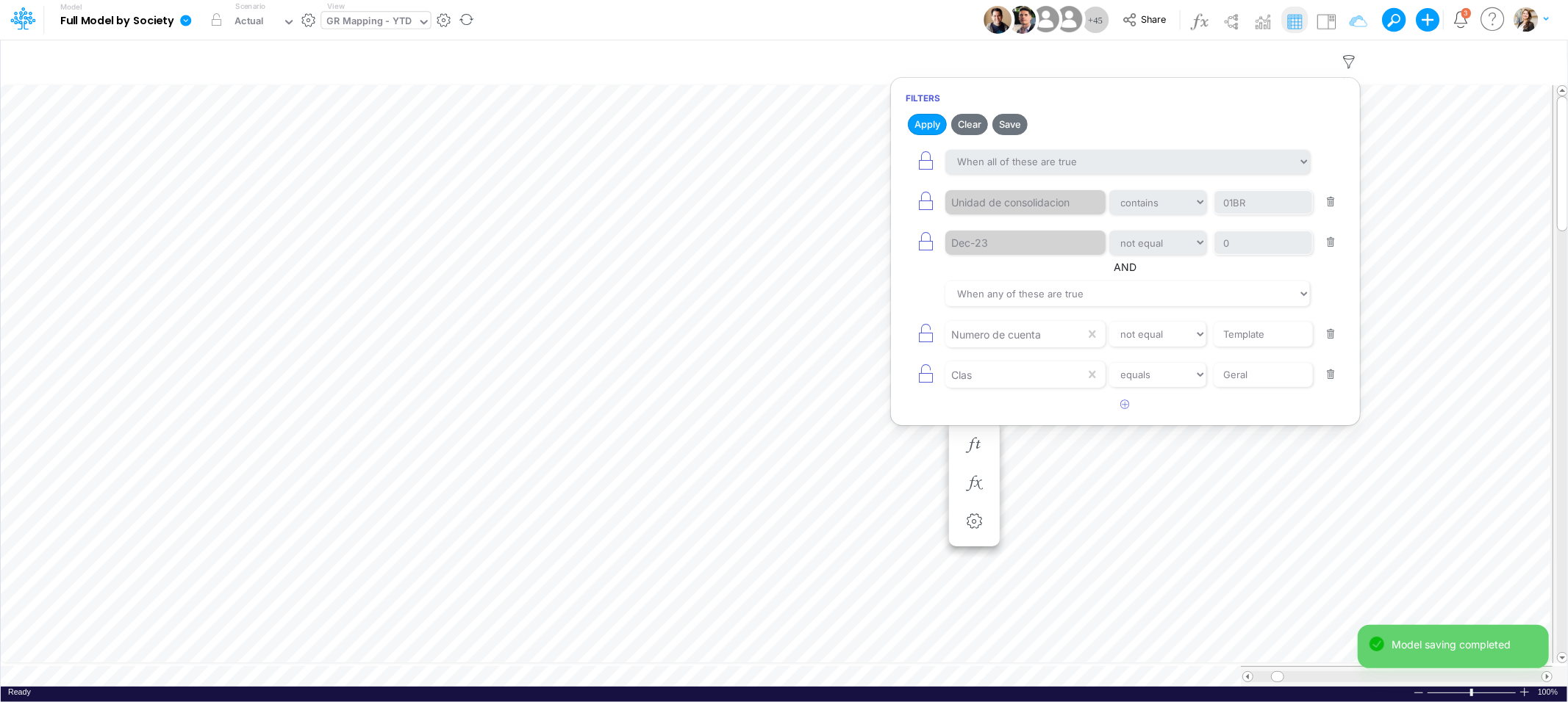
type input "Geral"
click at [1331, 336] on button "button" at bounding box center [1330, 335] width 28 height 19
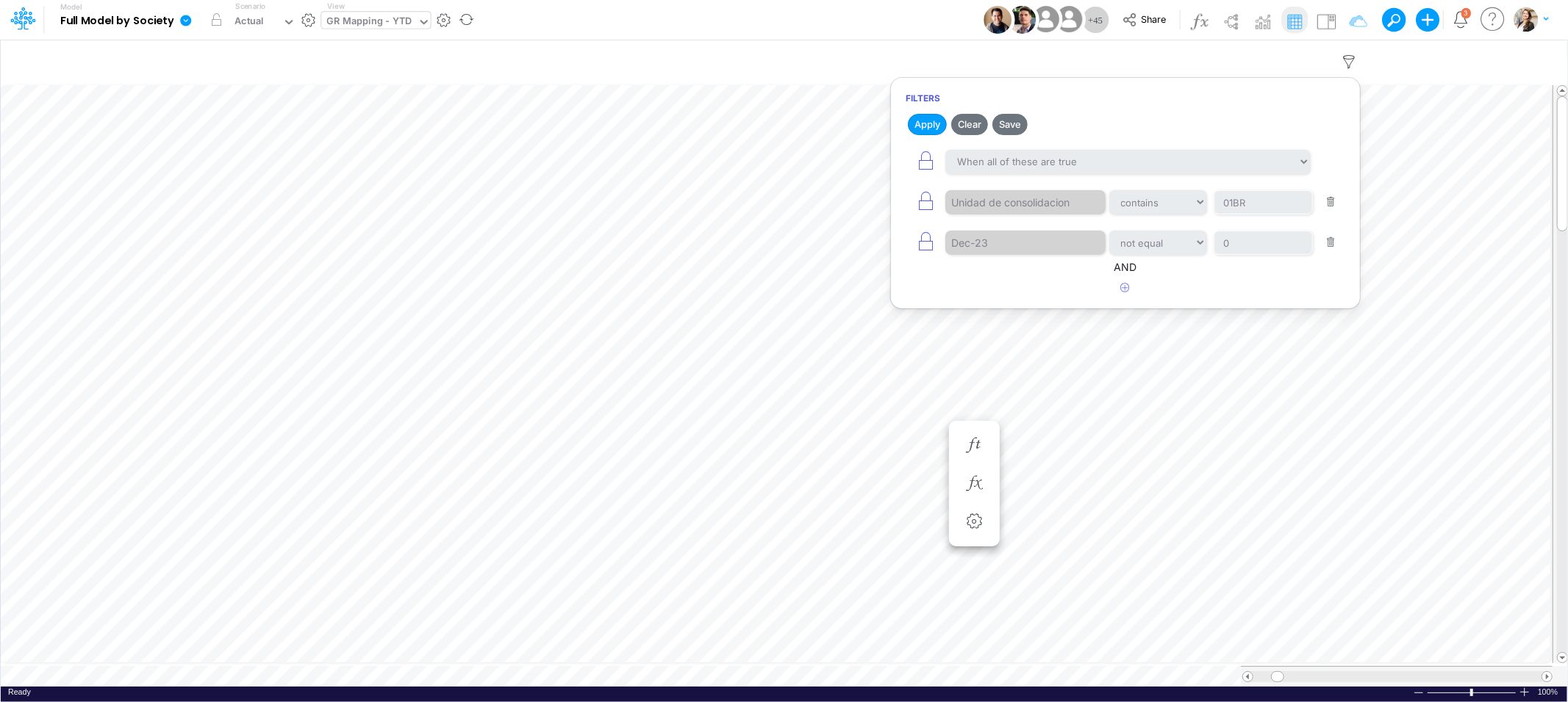
click at [1330, 241] on button "button" at bounding box center [1330, 242] width 28 height 19
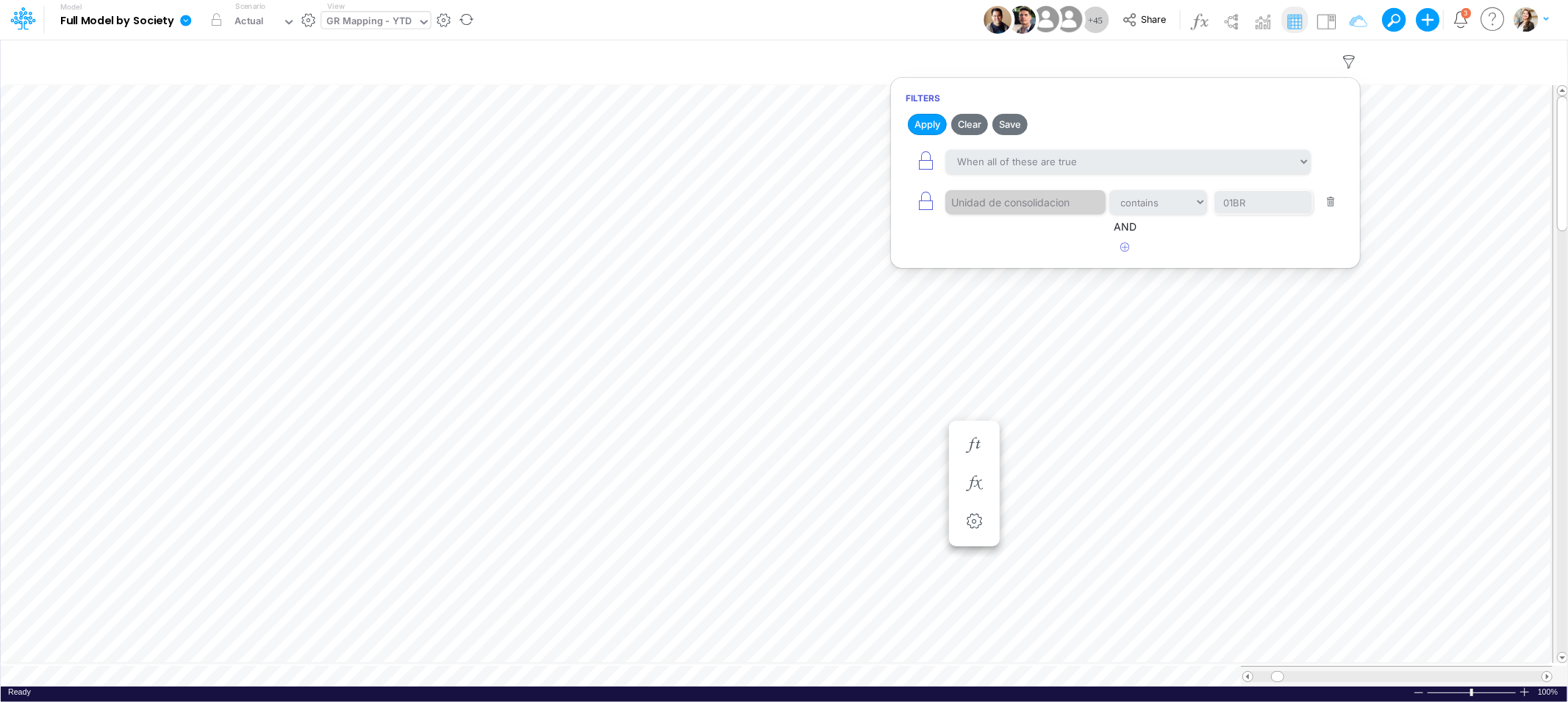
click at [1331, 208] on button "button" at bounding box center [1330, 203] width 28 height 19
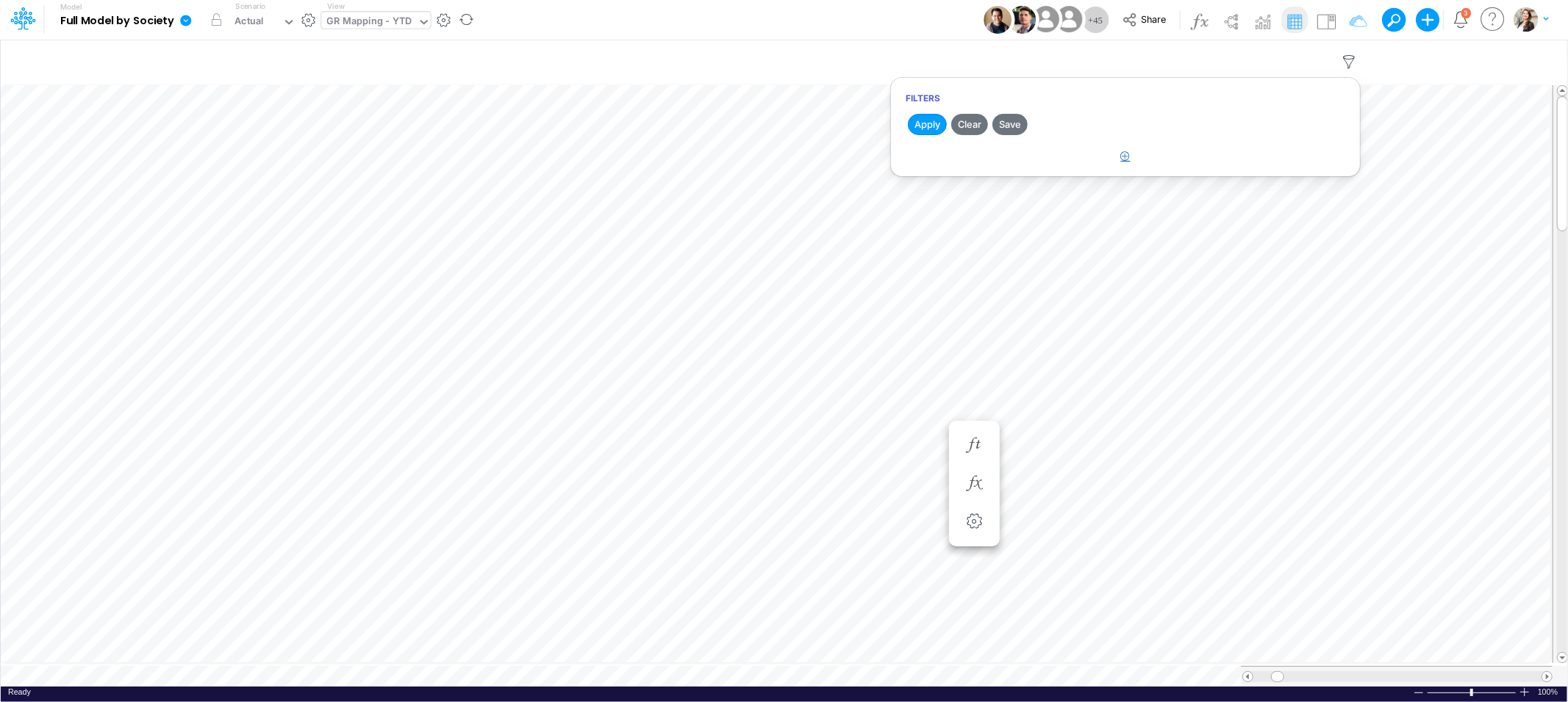
click at [1127, 157] on icon "button" at bounding box center [1126, 156] width 10 height 10
select select "tableSearchOR"
click at [963, 203] on div at bounding box center [1014, 203] width 139 height 25
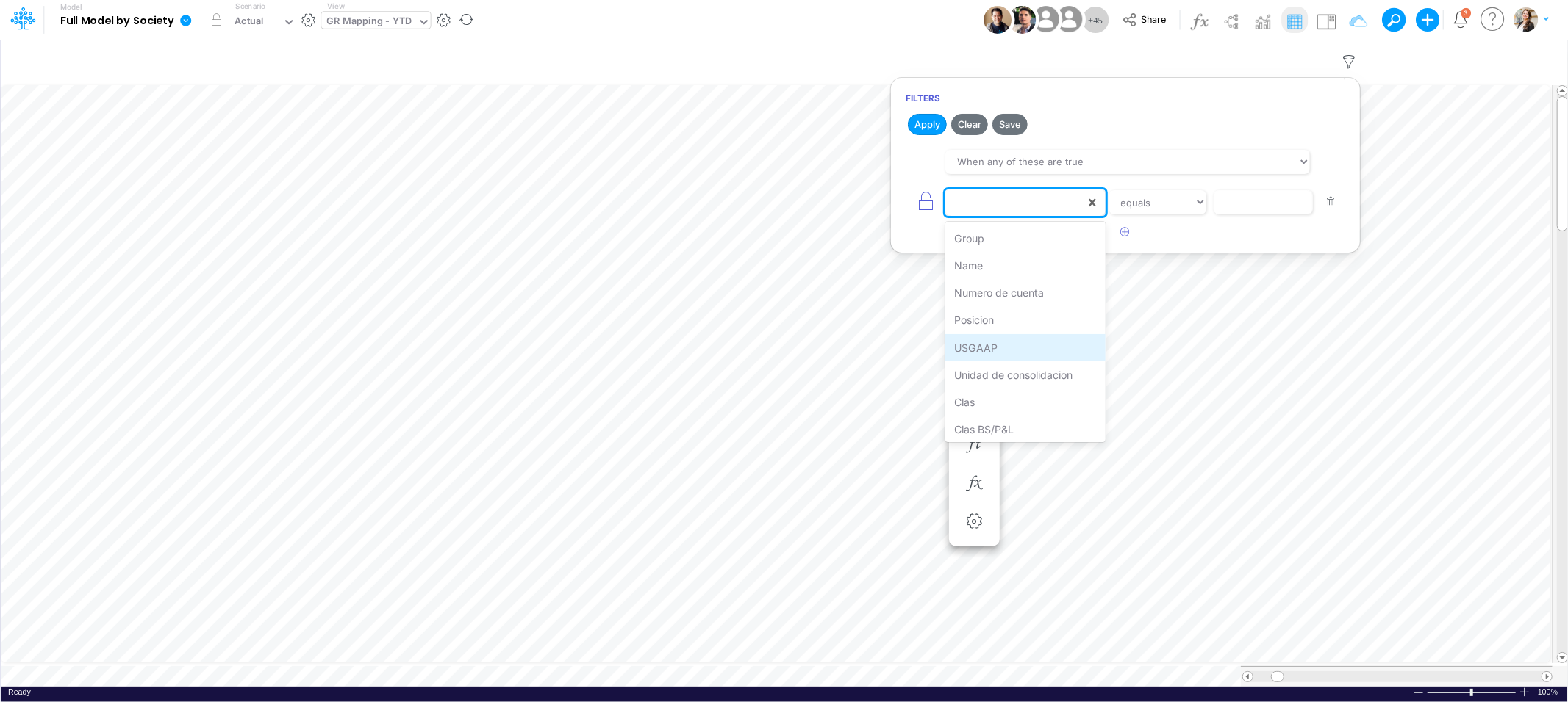
click at [982, 351] on div "USGAAP" at bounding box center [1025, 348] width 160 height 27
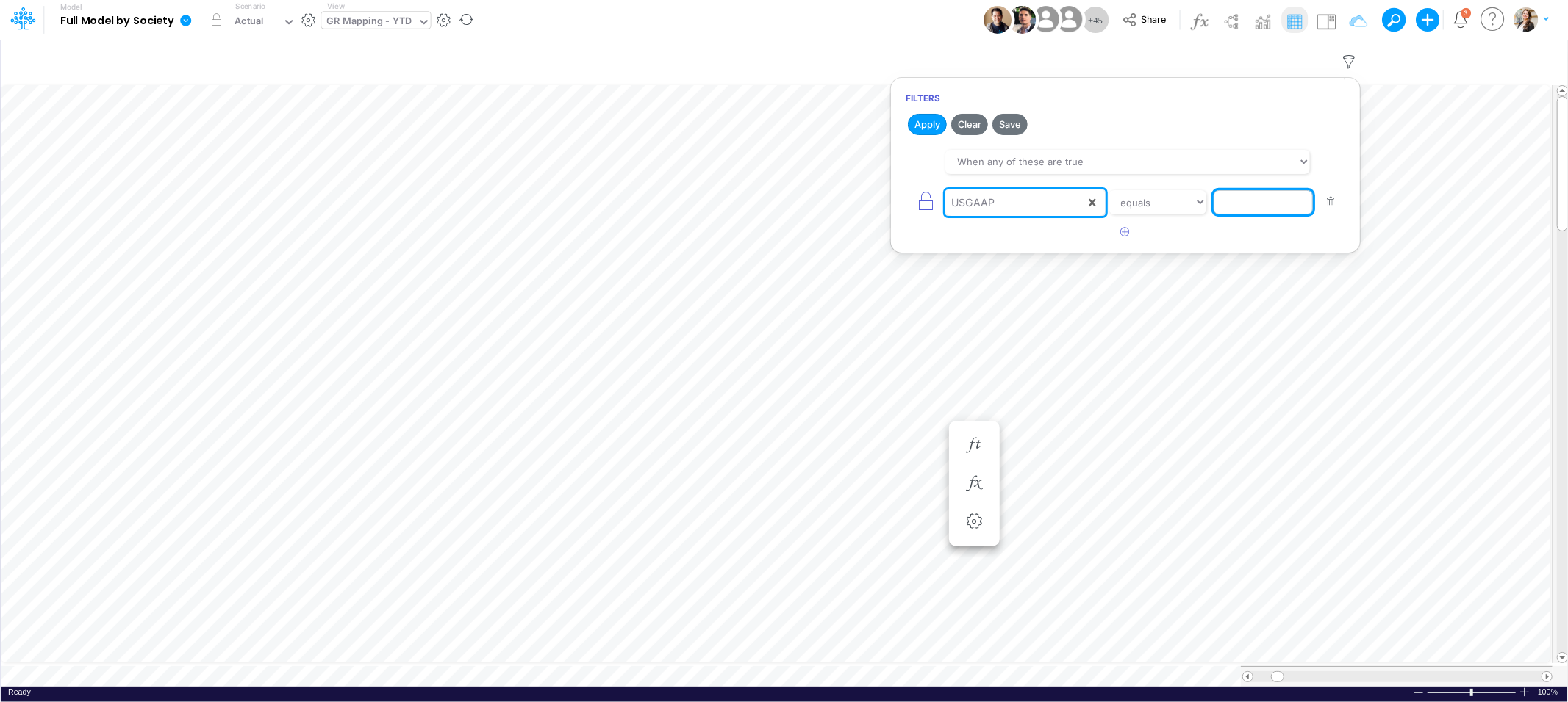
click at [1243, 202] on input "text" at bounding box center [1263, 203] width 99 height 25
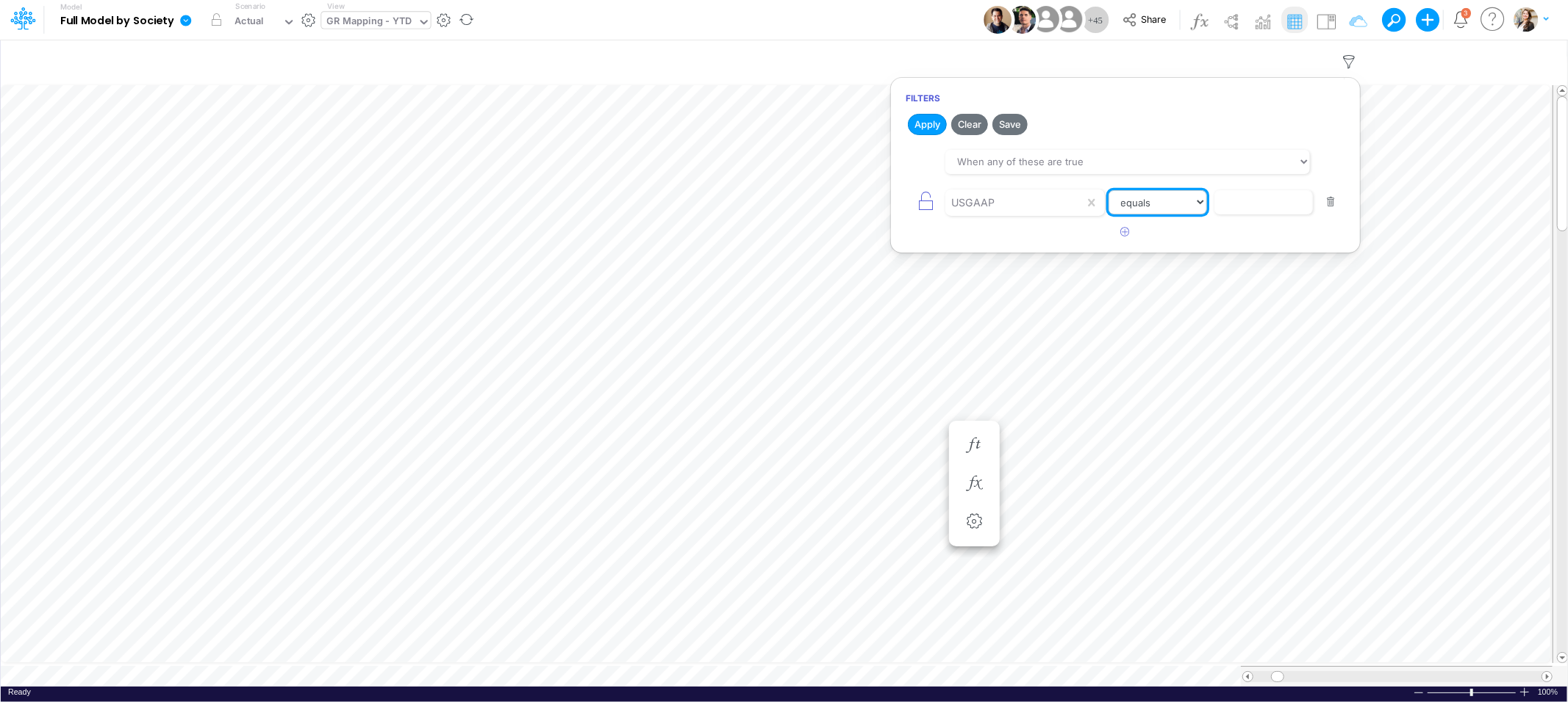
click at [1150, 200] on select "equals not equal starts with ends with contains" at bounding box center [1157, 203] width 98 height 25
select select "contains"
click at [1108, 190] on select "equals not equal starts with ends with contains" at bounding box center [1157, 203] width 98 height 25
click at [1234, 202] on input "text" at bounding box center [1263, 203] width 99 height 25
type input "Convertible"
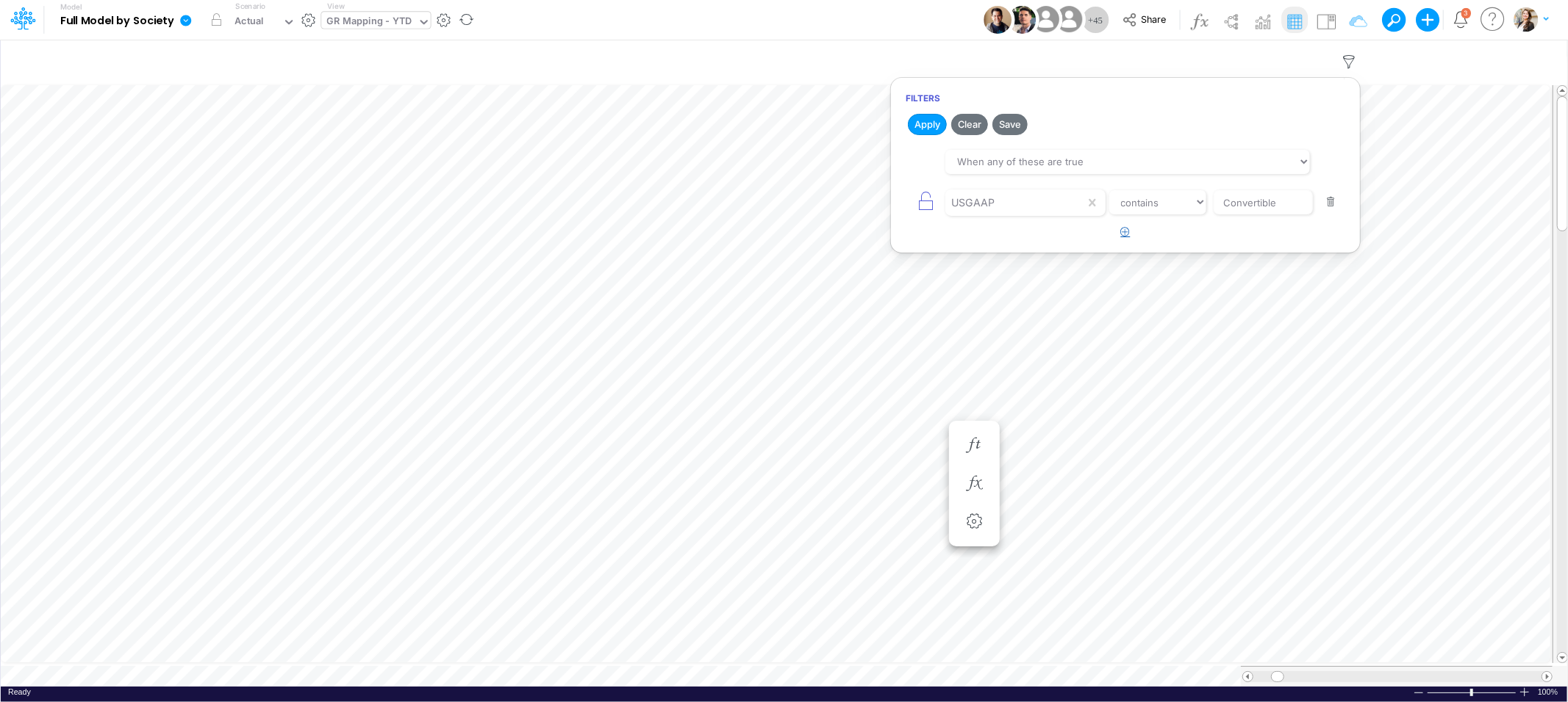
click at [1124, 237] on icon "button" at bounding box center [1126, 232] width 10 height 10
click at [996, 258] on div "equals not equal starts with ends with contains" at bounding box center [1125, 242] width 439 height 33
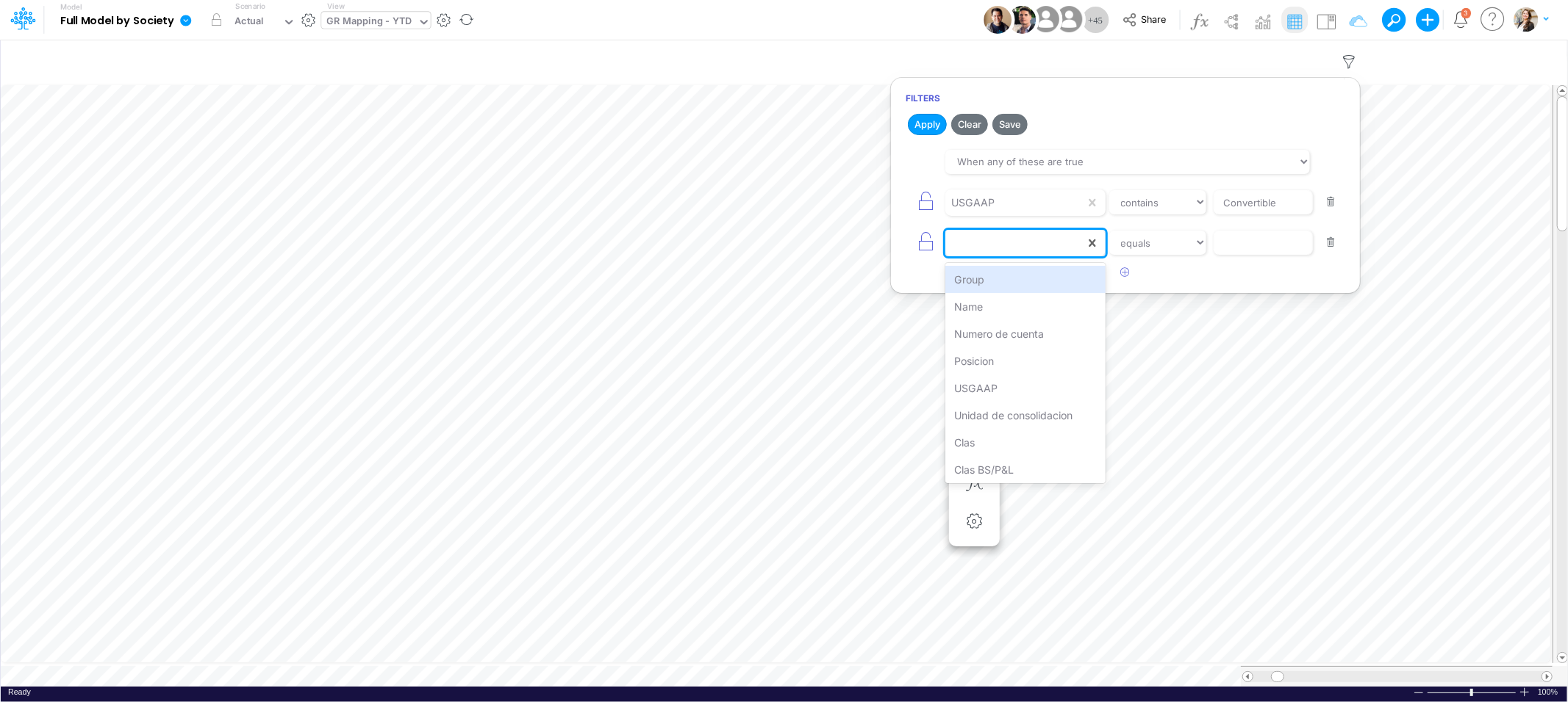
click at [992, 249] on div at bounding box center [1014, 243] width 139 height 25
click at [988, 385] on div "USGAAP" at bounding box center [1025, 388] width 160 height 27
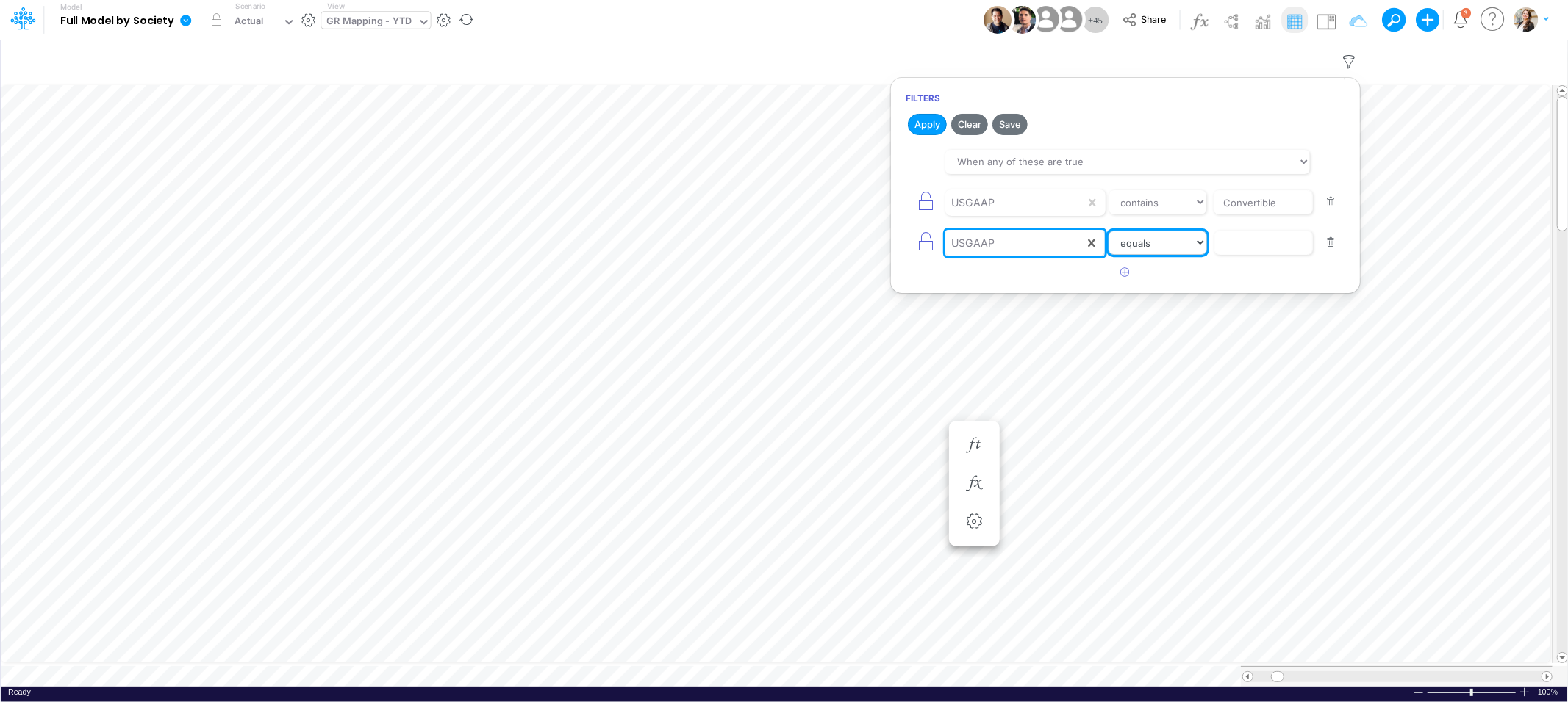
click at [1178, 245] on select "equals not equal starts with ends with contains" at bounding box center [1157, 243] width 98 height 25
select select "contains"
click at [1108, 231] on select "equals not equal starts with ends with contains" at bounding box center [1157, 243] width 98 height 25
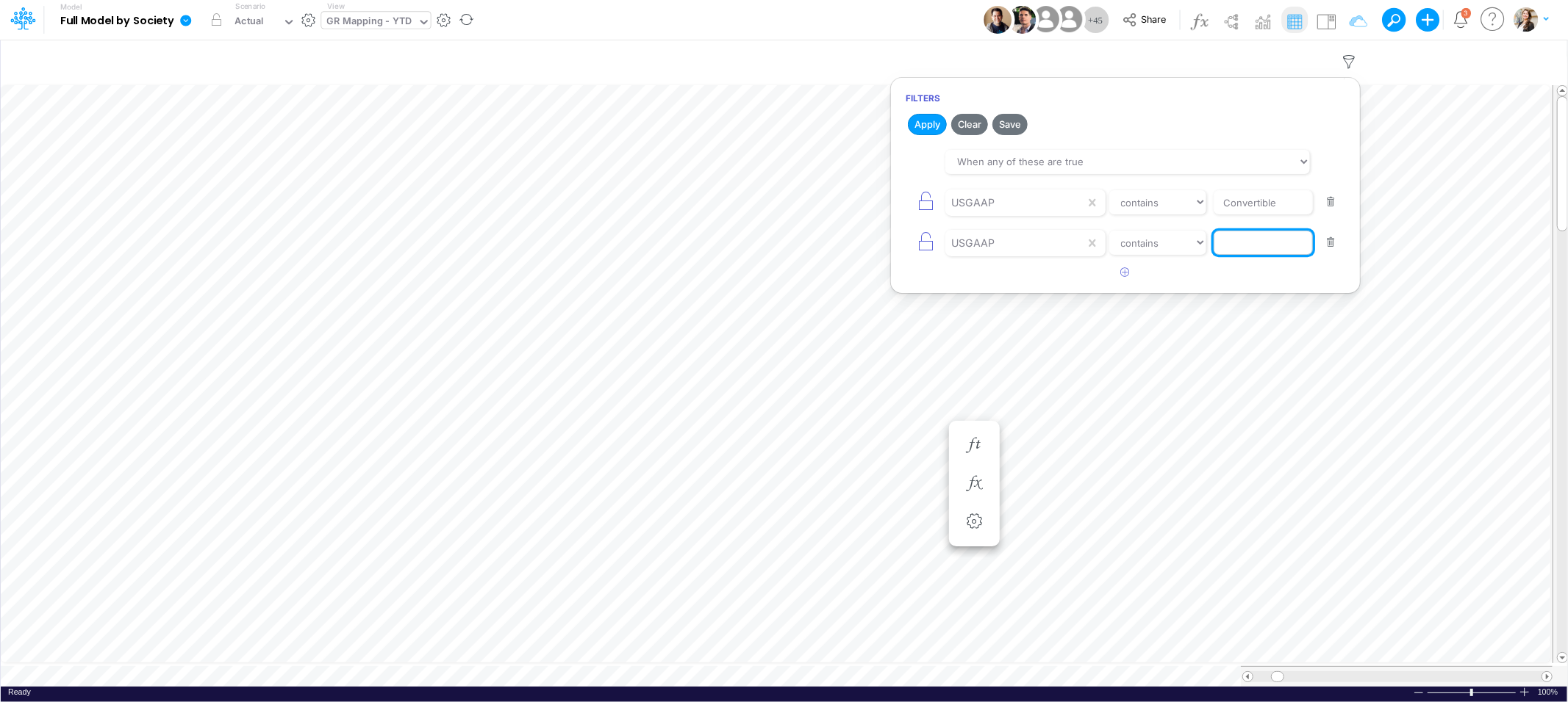
click at [1255, 215] on input "text" at bounding box center [1263, 203] width 99 height 25
type input "CN"
click at [1122, 277] on icon "button" at bounding box center [1126, 273] width 10 height 10
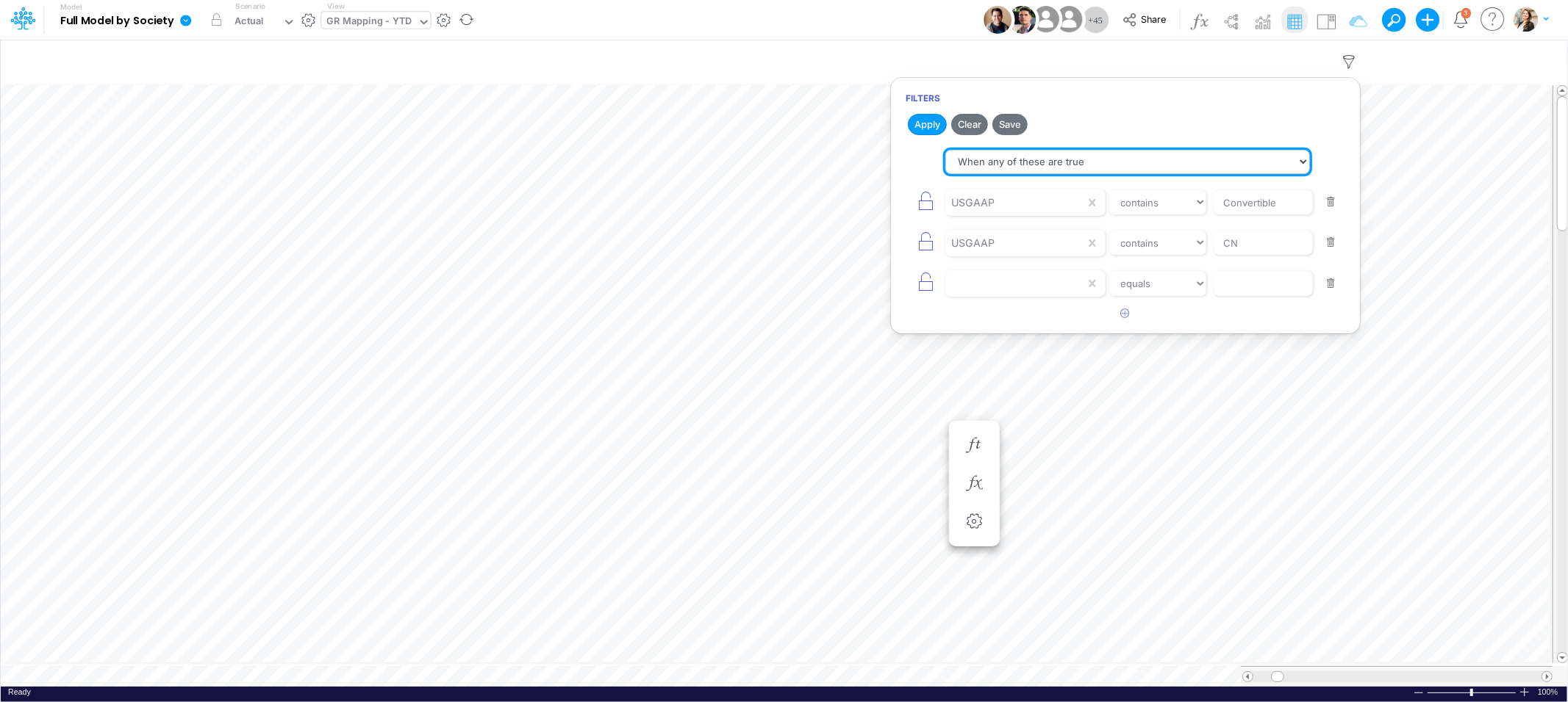
click at [1057, 150] on select "When all of these are true When any of these are true" at bounding box center [1127, 163] width 364 height 25
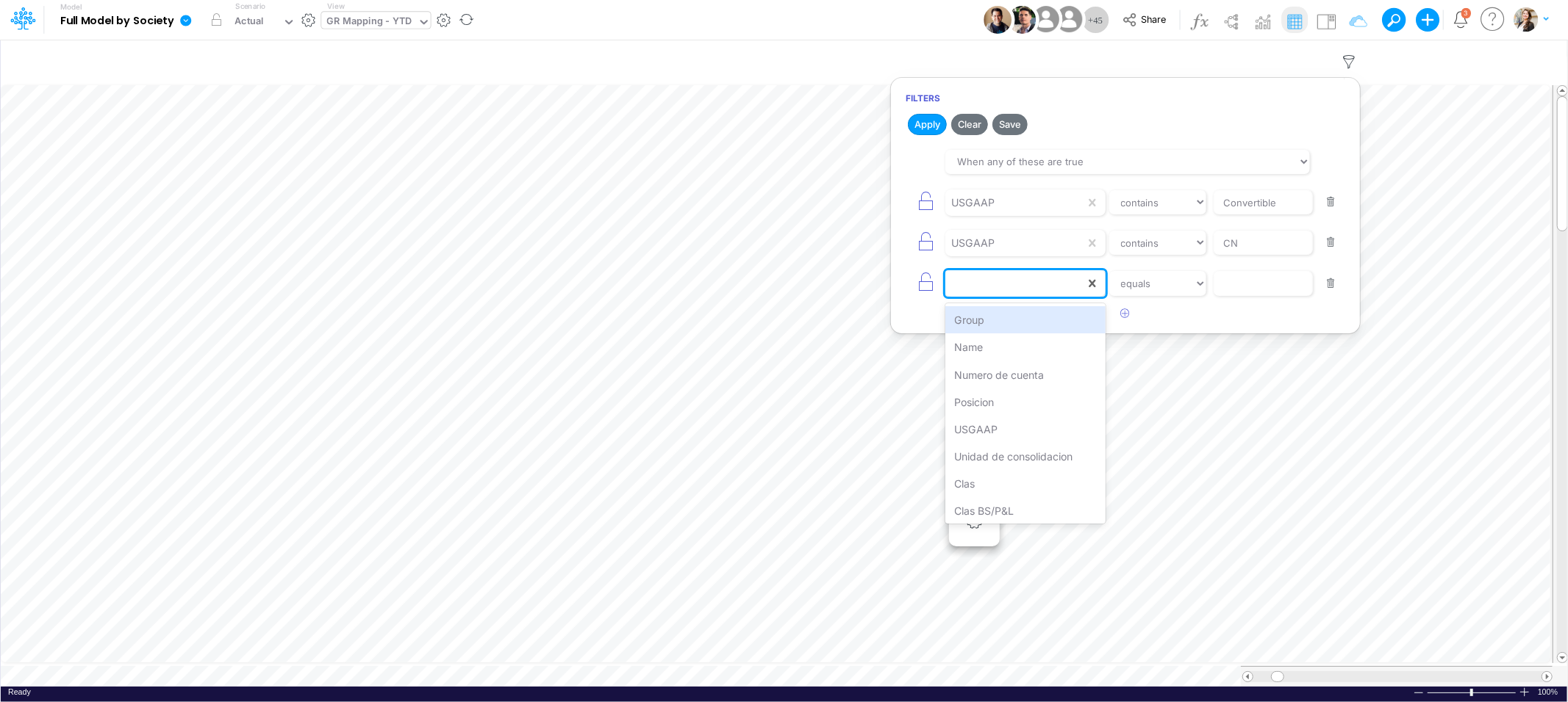
click at [1014, 284] on div at bounding box center [1014, 283] width 139 height 25
click at [1015, 420] on div "USGAAP" at bounding box center [1025, 429] width 160 height 27
click at [1159, 280] on select "equals not equal starts with ends with contains" at bounding box center [1157, 283] width 98 height 25
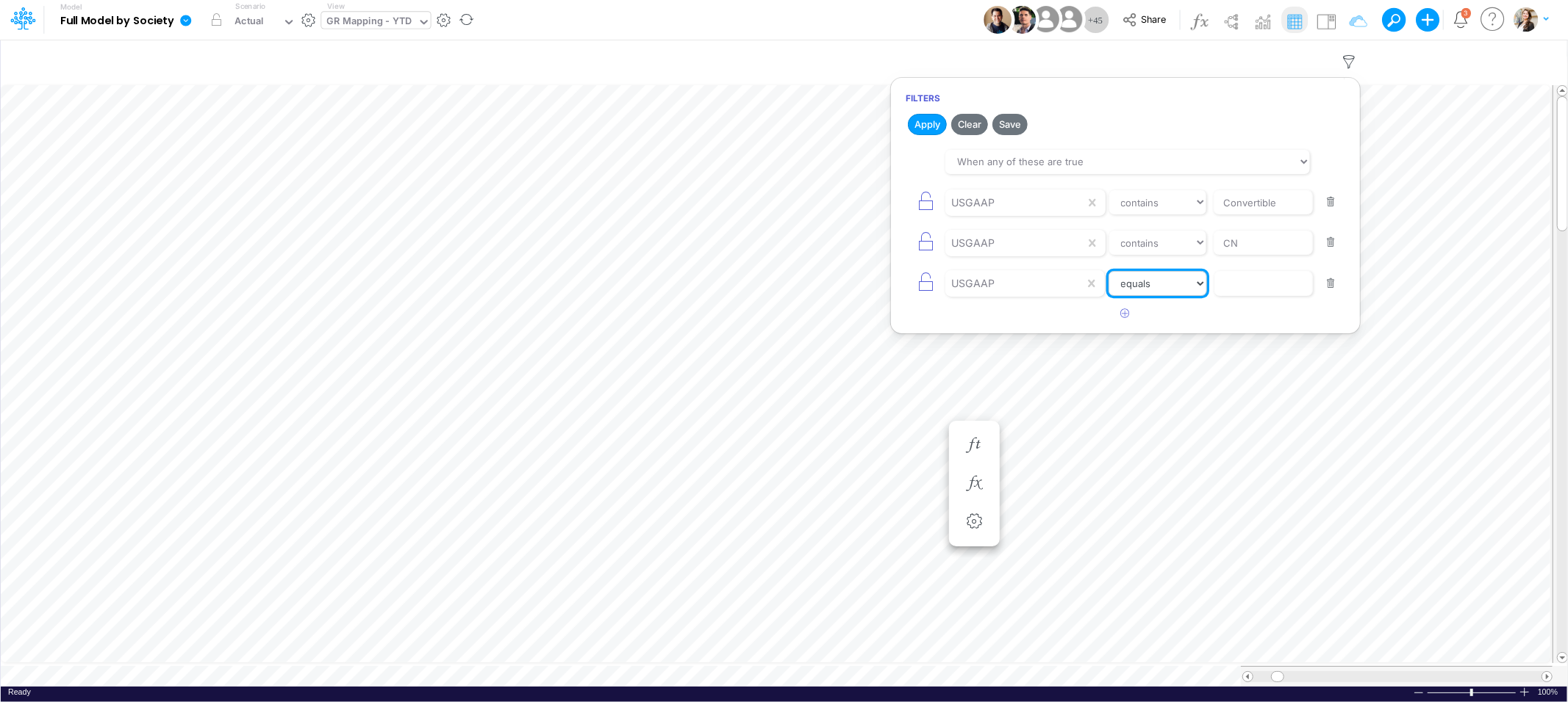
select select "contains"
click at [1108, 272] on select "equals not equal starts with ends with contains" at bounding box center [1157, 283] width 98 height 25
click at [1241, 215] on input "text" at bounding box center [1263, 203] width 99 height 25
type input "Corvertible"
click at [924, 128] on button "Apply" at bounding box center [927, 125] width 39 height 21
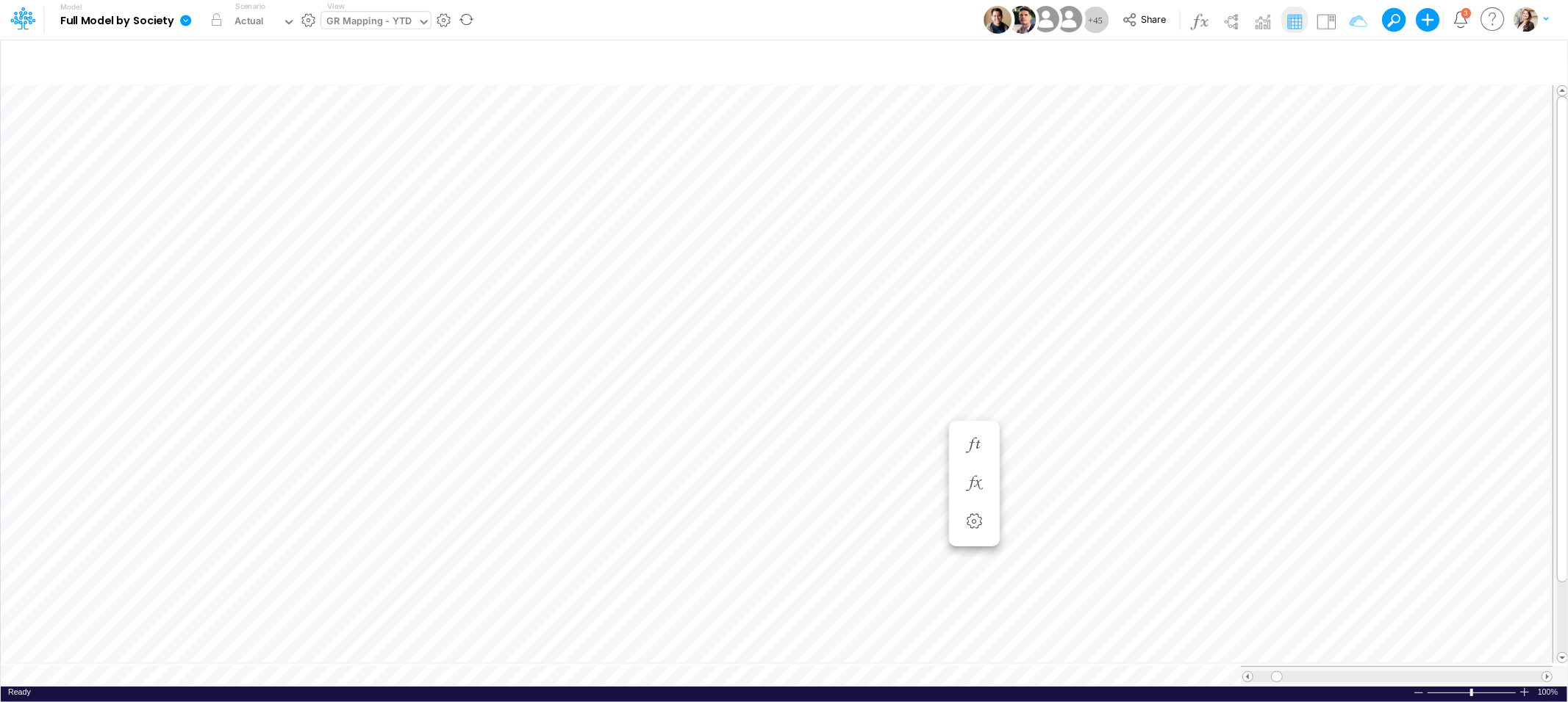
scroll to position [0, 1]
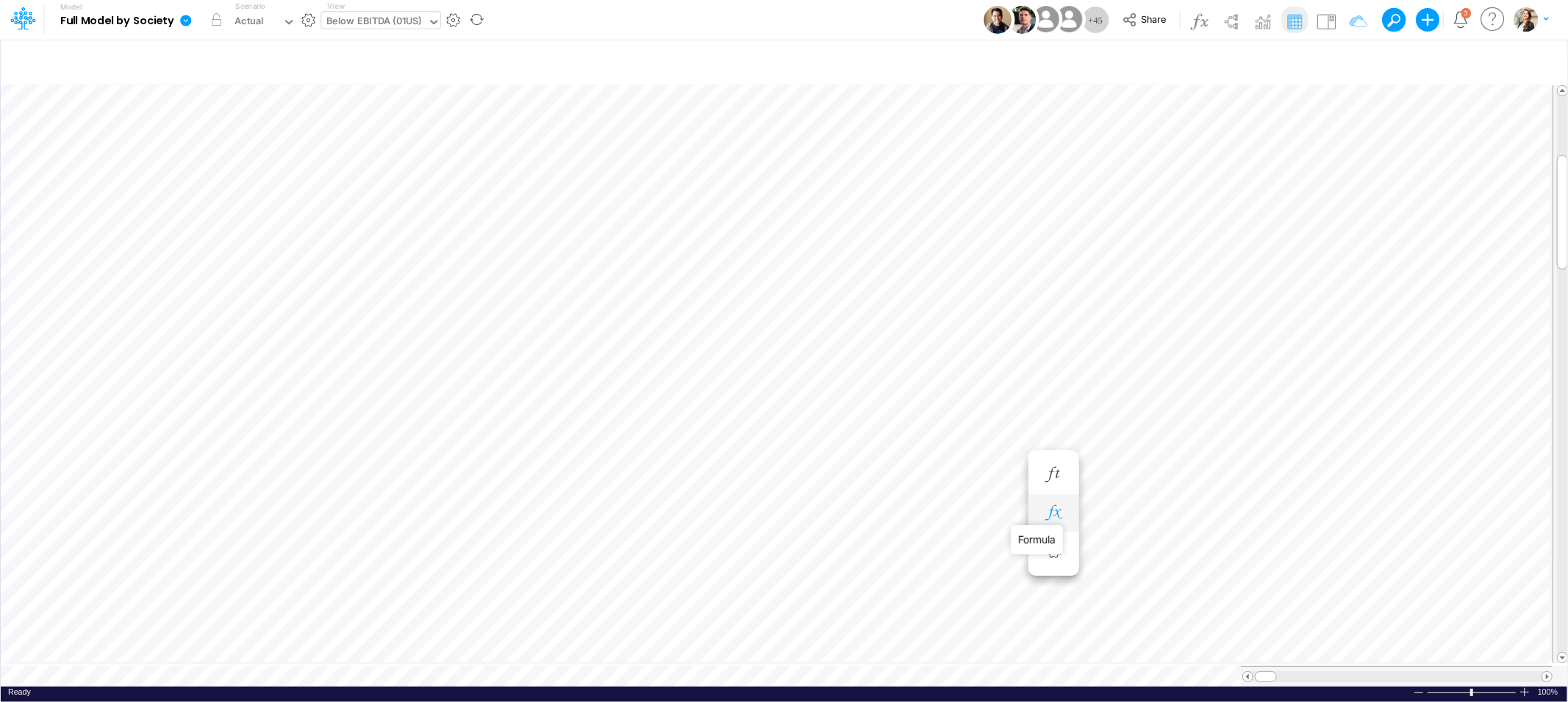
click at [1060, 515] on icon "button" at bounding box center [1053, 513] width 22 height 16
click at [432, 554] on icon at bounding box center [429, 551] width 17 height 17
click at [1056, 474] on icon "button" at bounding box center [1053, 475] width 22 height 16
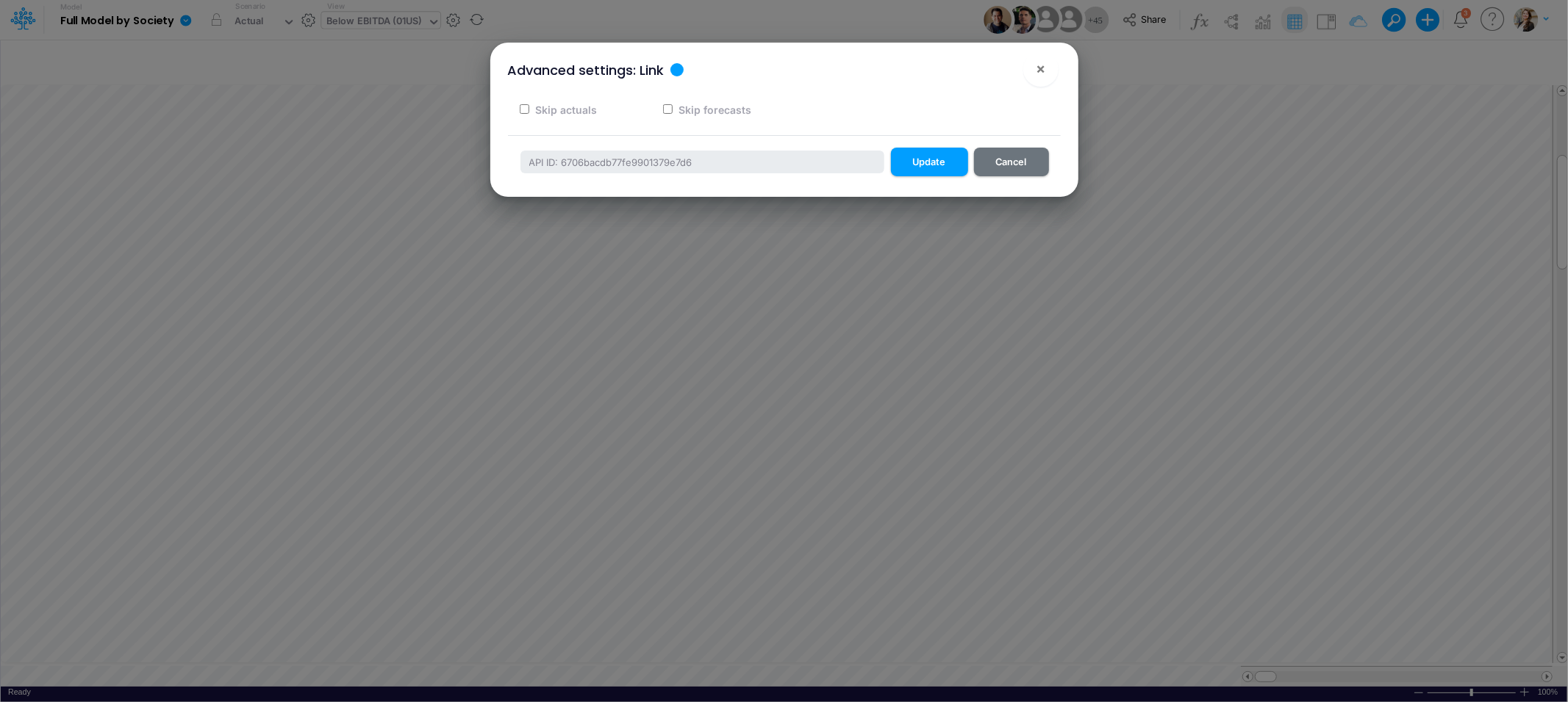
click at [524, 109] on input "Skip actuals" at bounding box center [525, 109] width 10 height 10
checkbox input "true"
click at [915, 162] on button "Update" at bounding box center [929, 162] width 77 height 28
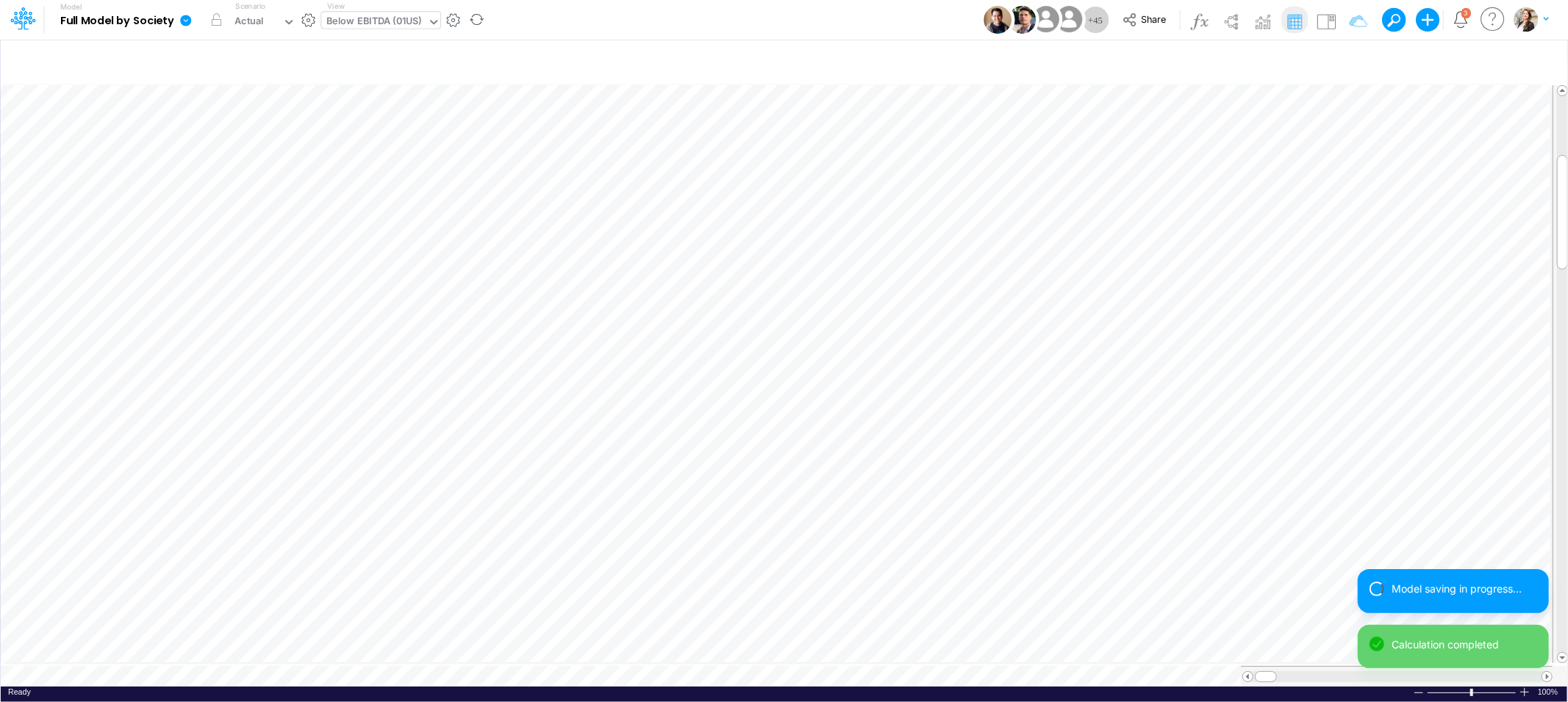
scroll to position [0, 1]
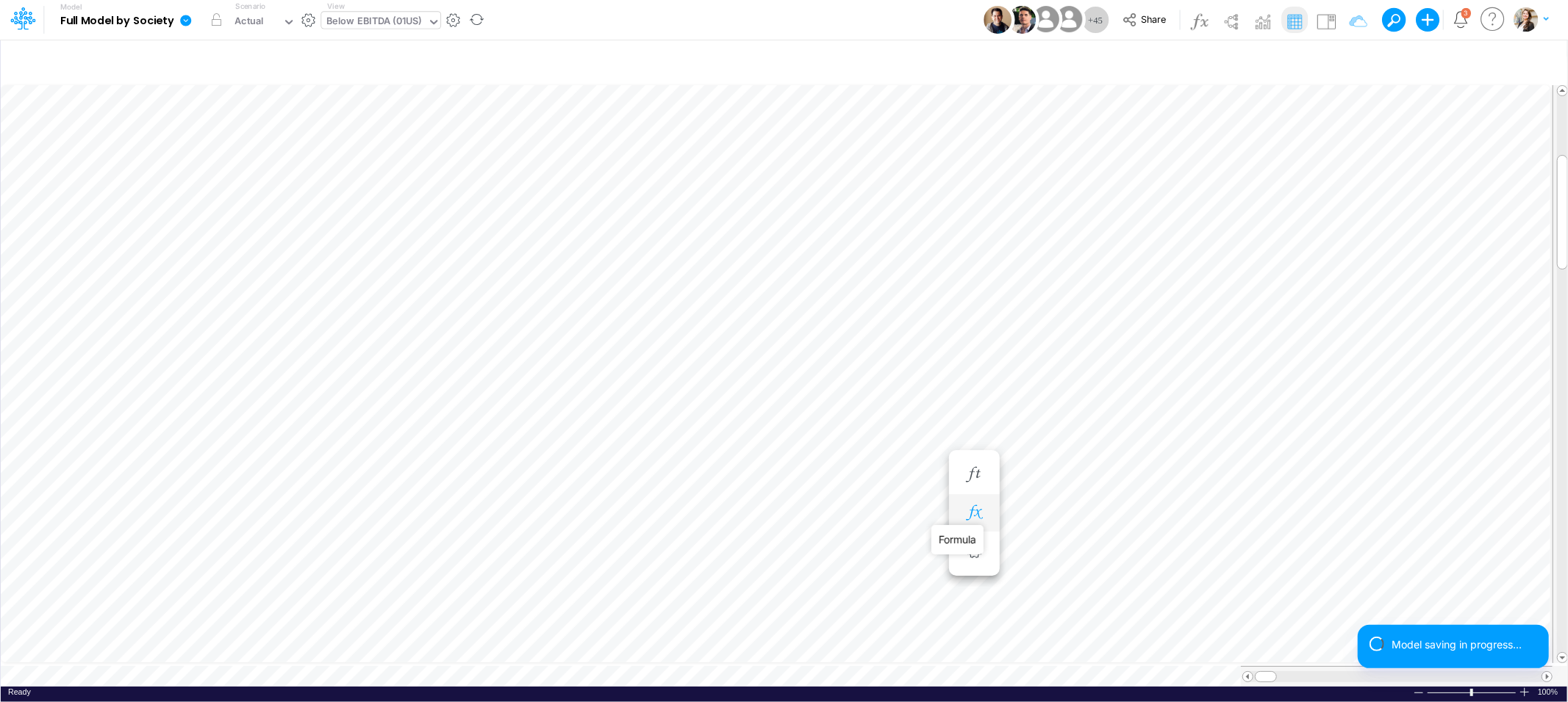
click at [972, 513] on icon "button" at bounding box center [974, 513] width 22 height 16
click at [1349, 56] on icon "button" at bounding box center [1349, 62] width 22 height 16
select select "tableSearchOR"
select select "contains"
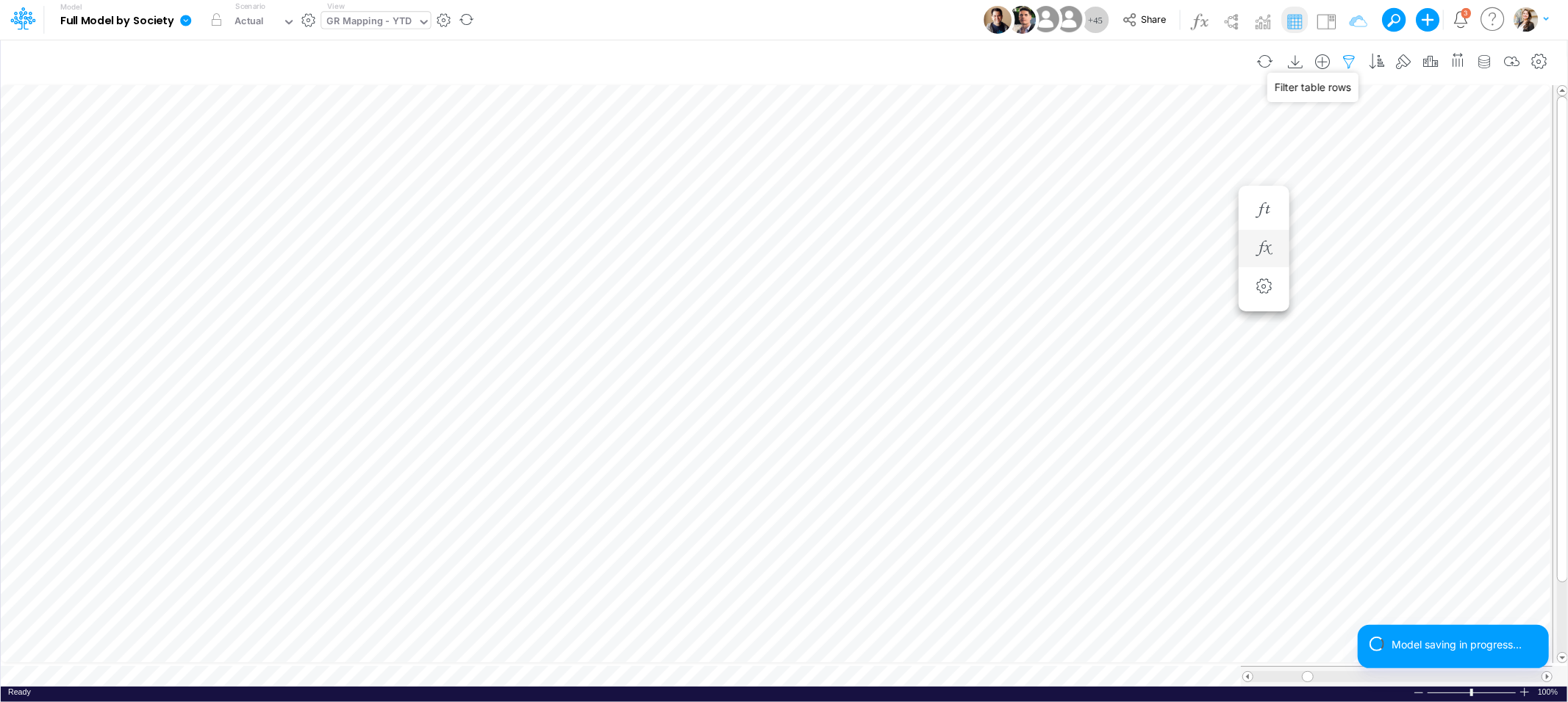
select select "contains"
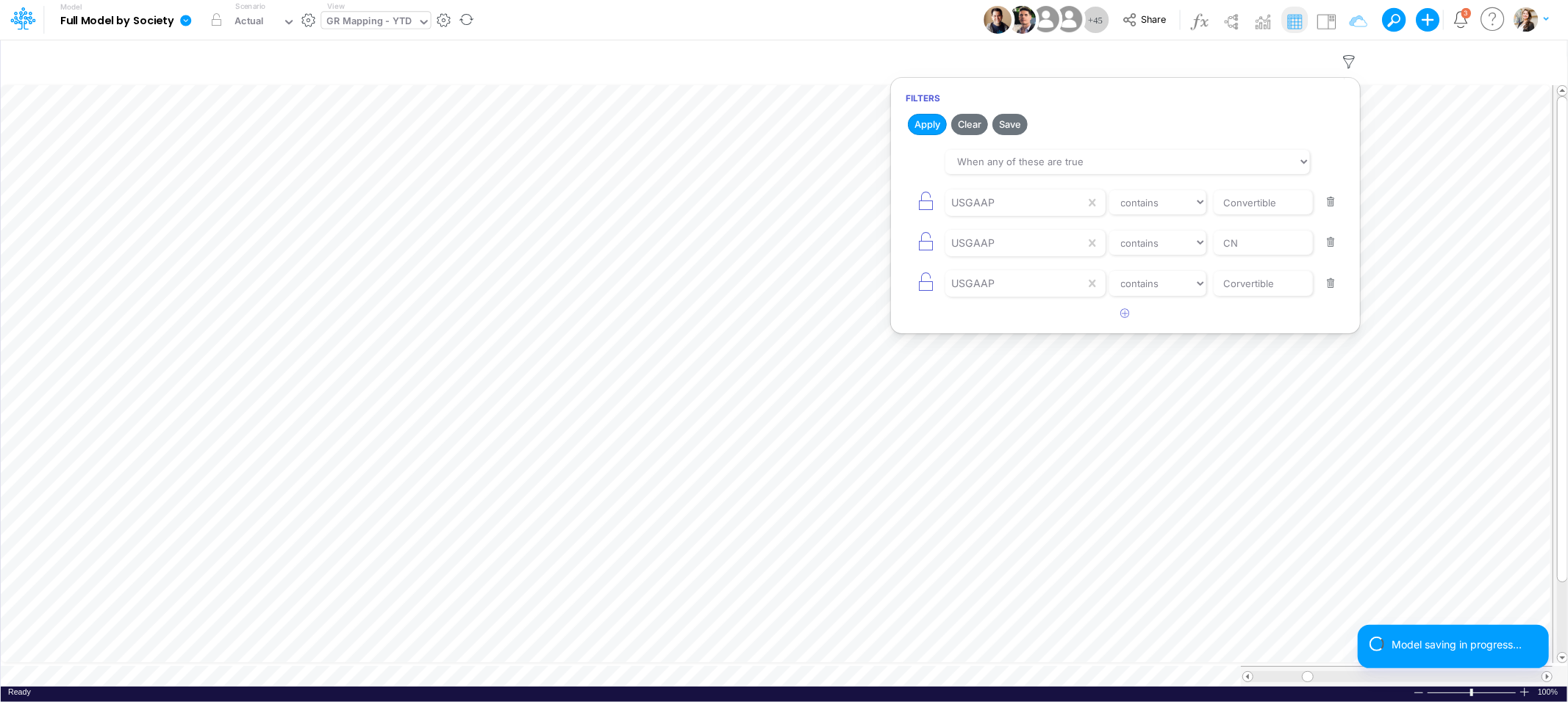
click at [1333, 205] on button "button" at bounding box center [1330, 203] width 28 height 19
type input "CN"
type input "Corvertible"
click at [930, 117] on button "Apply" at bounding box center [927, 125] width 39 height 21
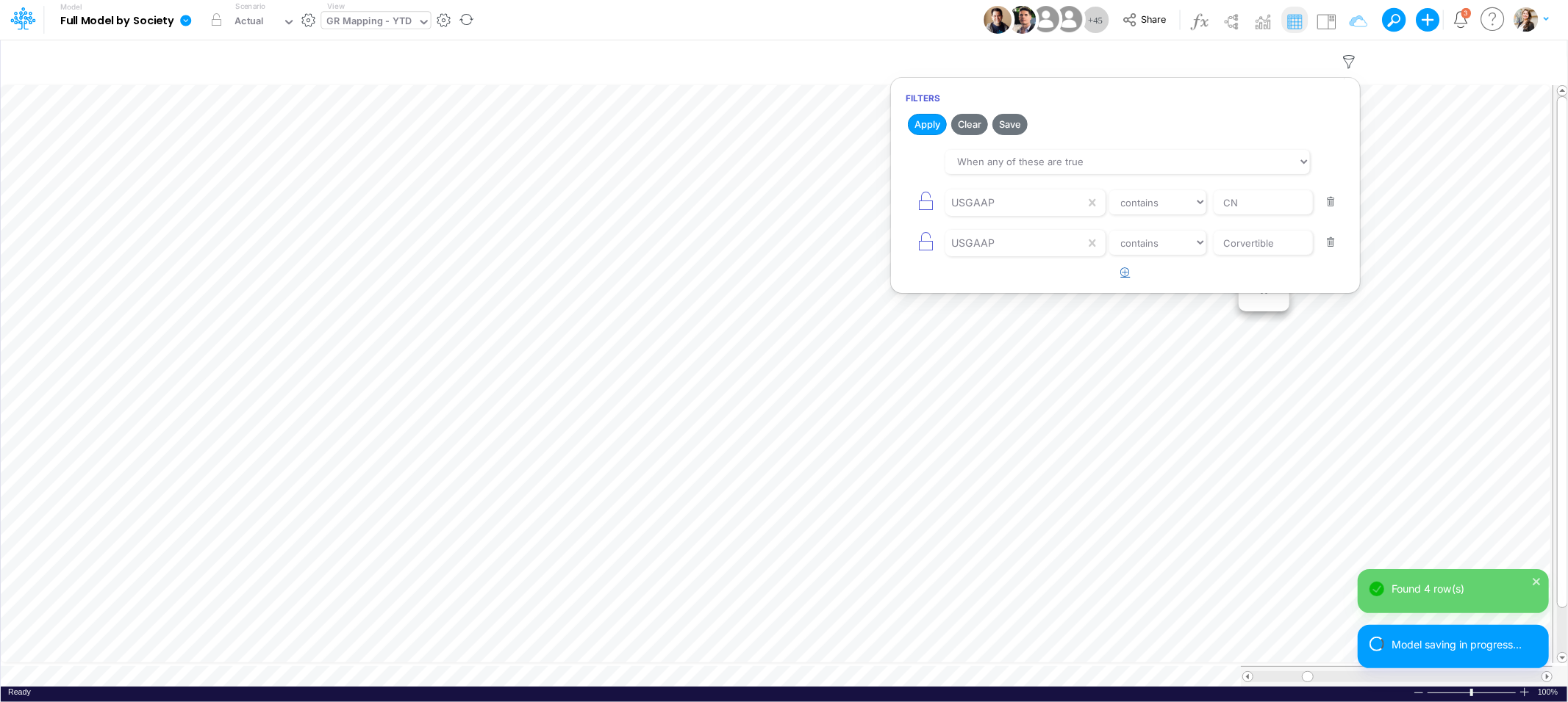
click at [1124, 273] on icon "button" at bounding box center [1126, 273] width 10 height 10
click at [982, 215] on div at bounding box center [1014, 203] width 139 height 25
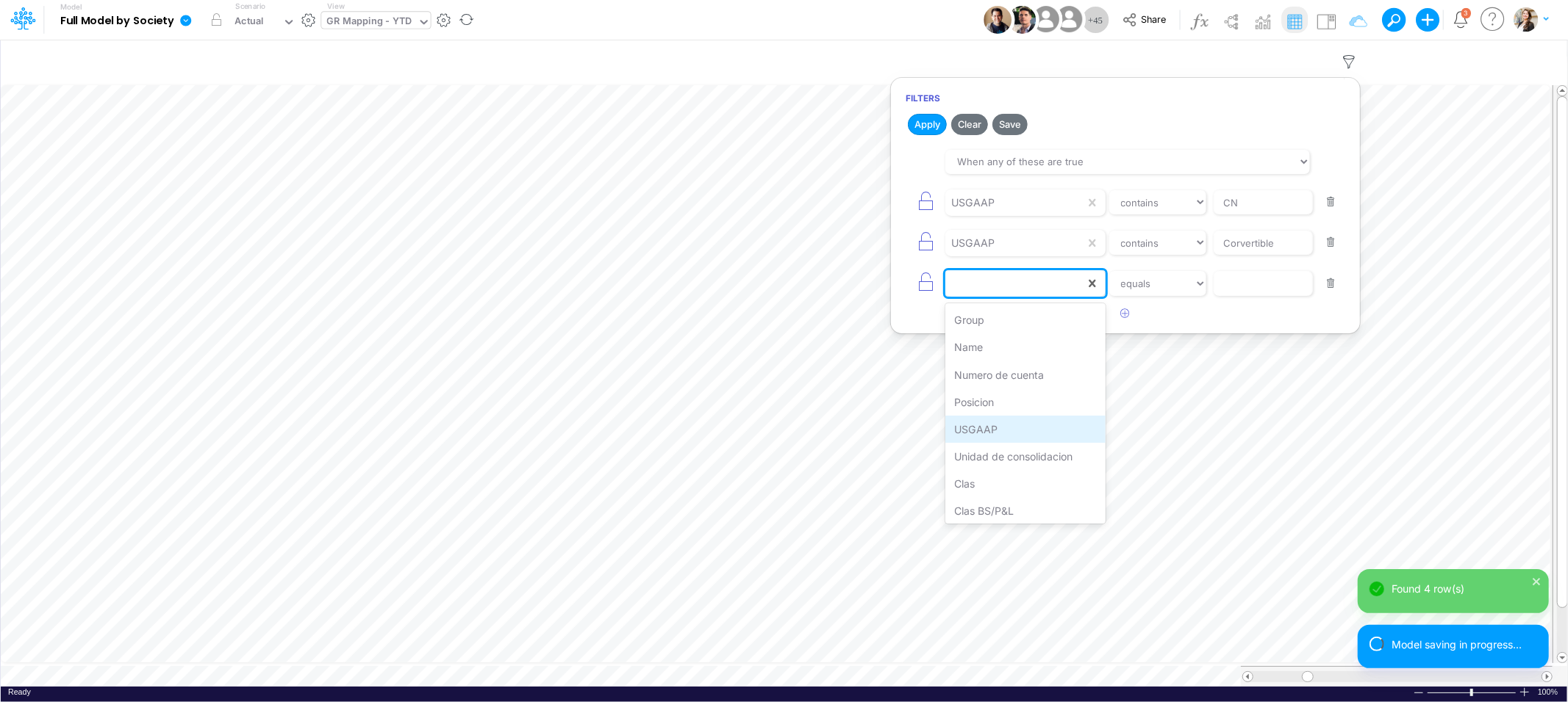
click at [996, 428] on div "USGAAP" at bounding box center [1025, 429] width 160 height 27
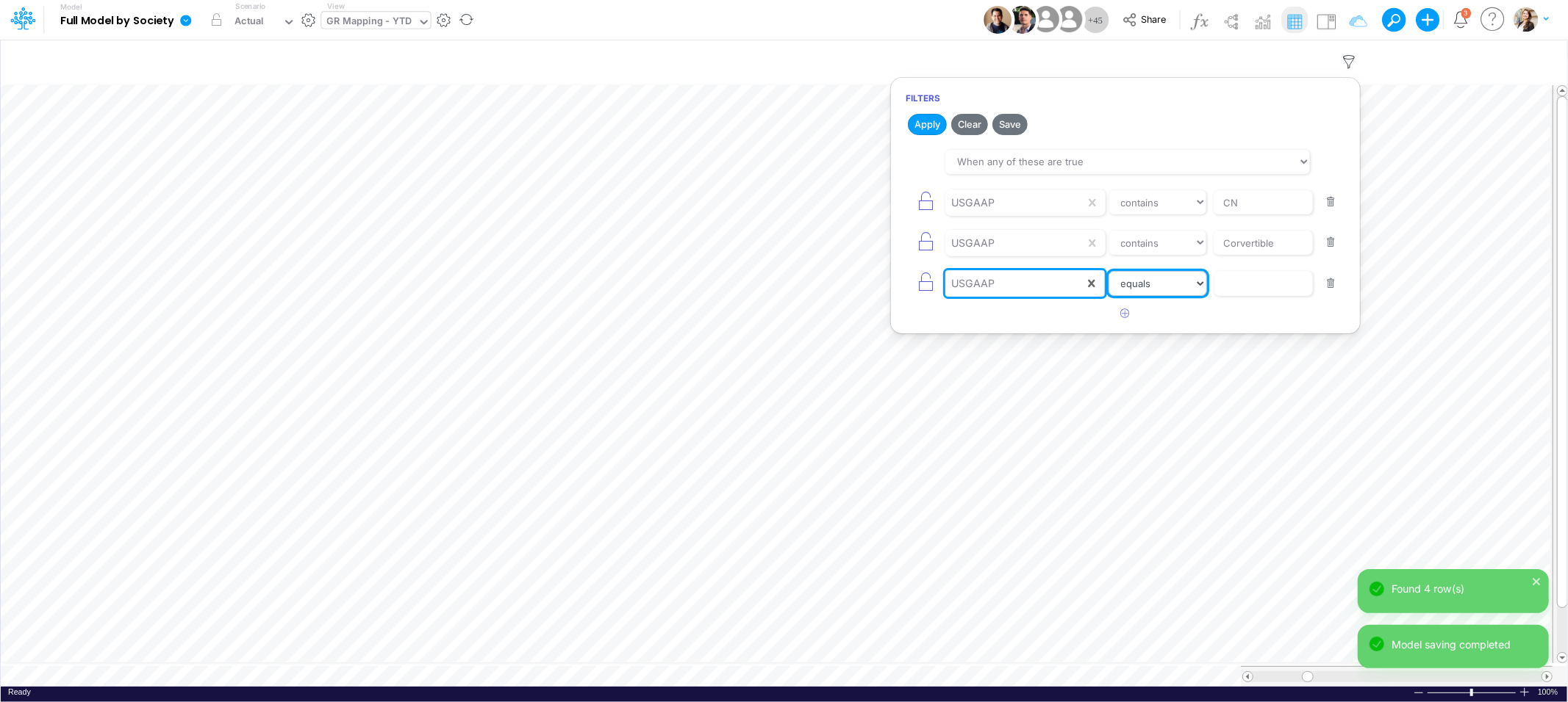
click at [1178, 281] on select "equals not equal starts with ends with contains" at bounding box center [1157, 283] width 98 height 25
select select "contains"
click at [1108, 272] on select "equals not equal starts with ends with contains" at bounding box center [1157, 283] width 98 height 25
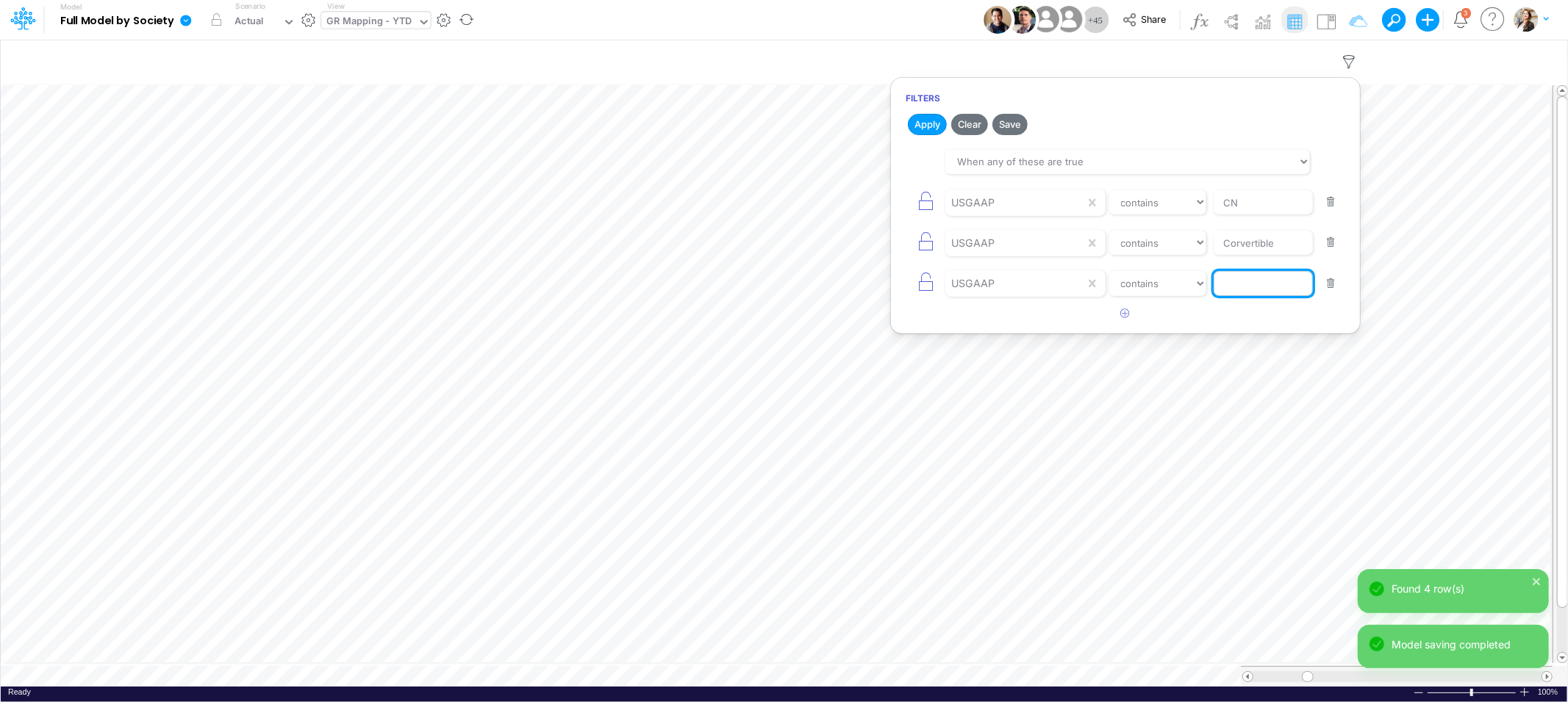
click at [1248, 215] on input "text" at bounding box center [1263, 203] width 99 height 25
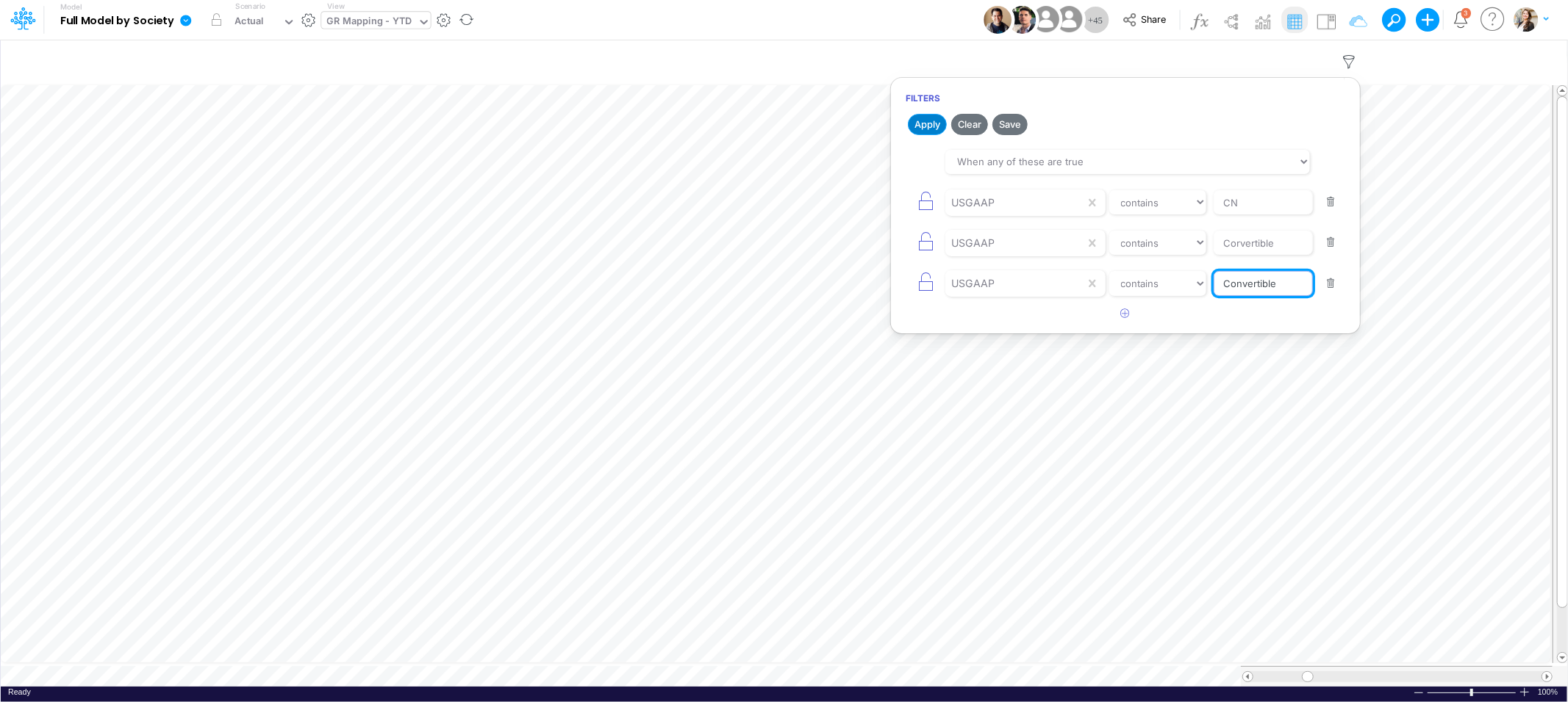
type input "Convertible"
click at [917, 123] on button "Apply" at bounding box center [927, 125] width 39 height 21
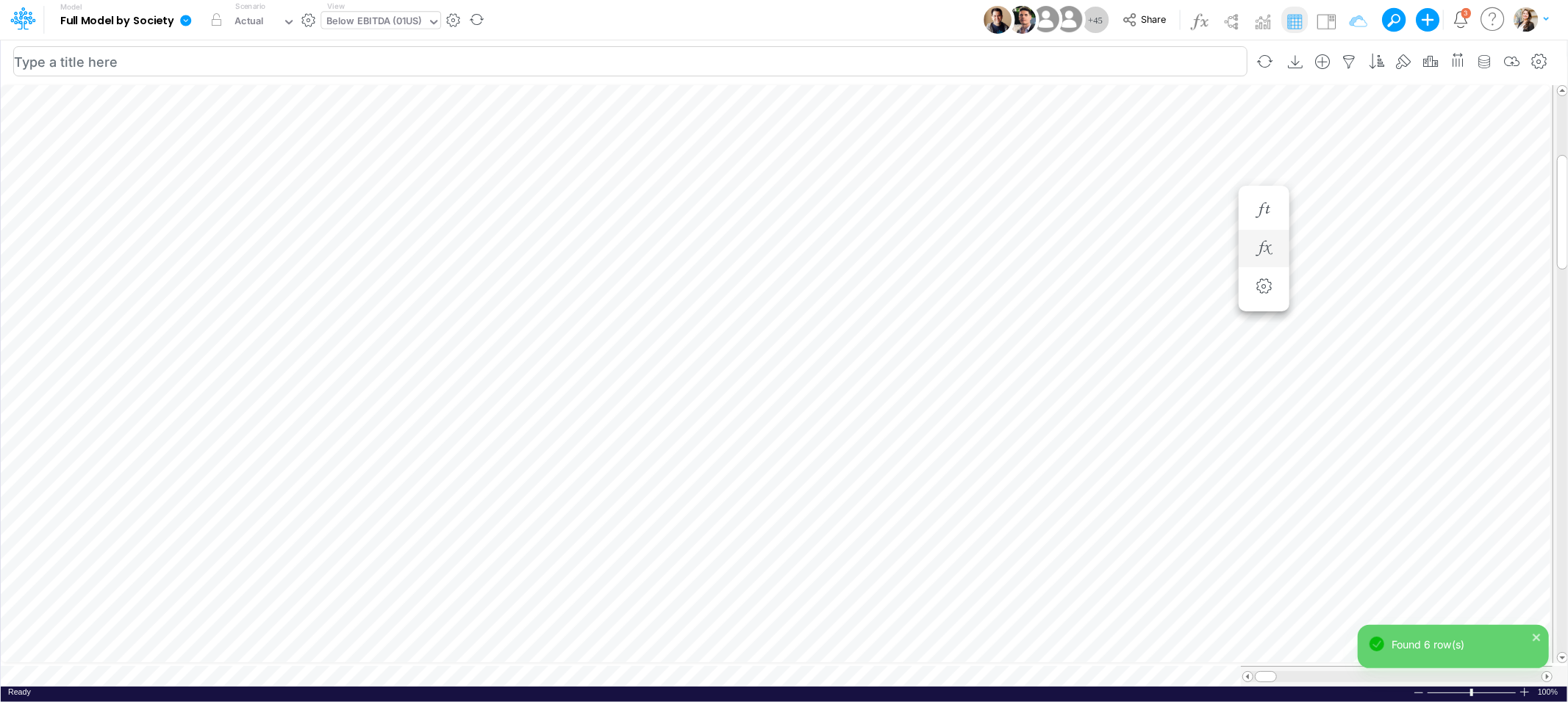
scroll to position [0, 1]
click at [1058, 514] on icon "button" at bounding box center [1053, 513] width 22 height 16
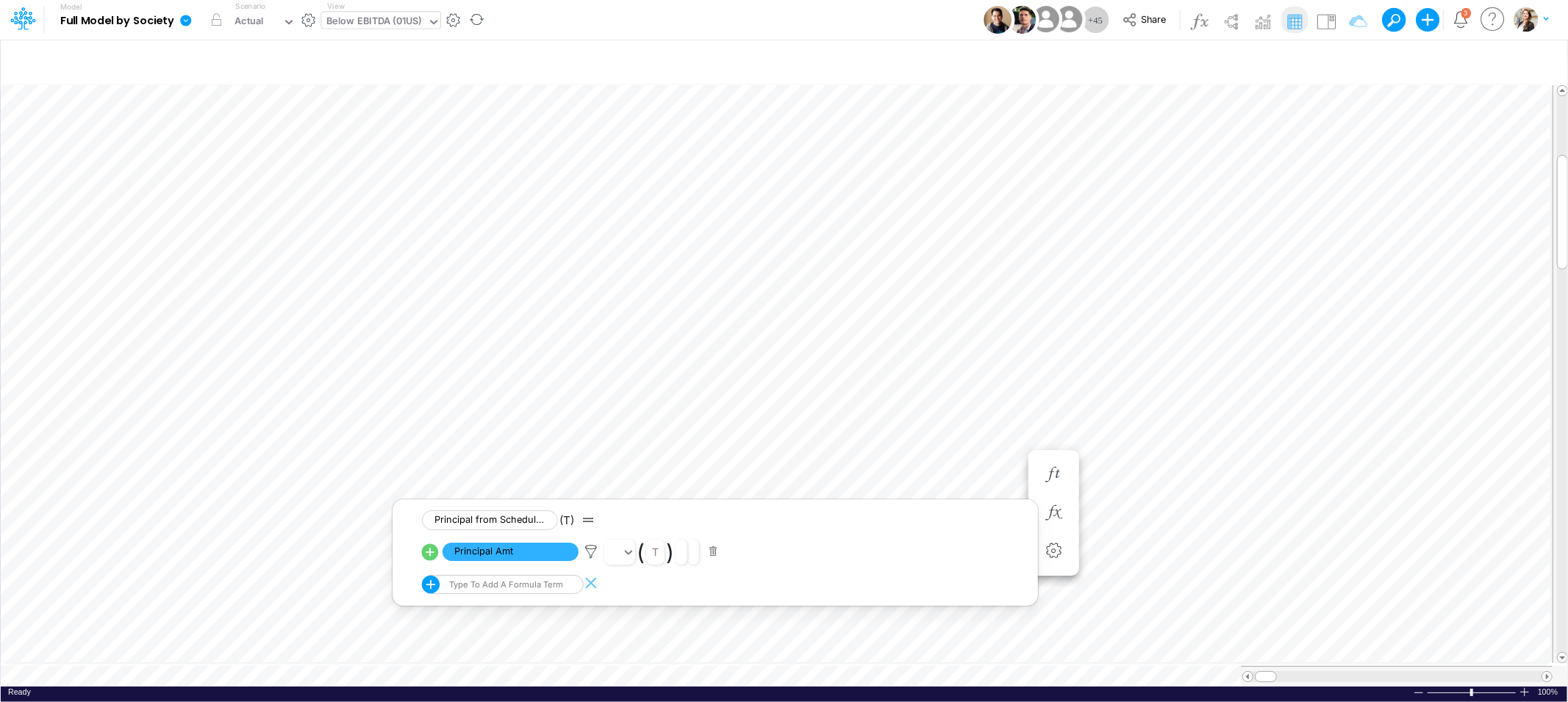
click at [436, 587] on icon at bounding box center [430, 585] width 18 height 18
click at [436, 587] on button at bounding box center [429, 583] width 15 height 15
click at [486, 587] on div "Type to add a formula term" at bounding box center [491, 585] width 139 height 19
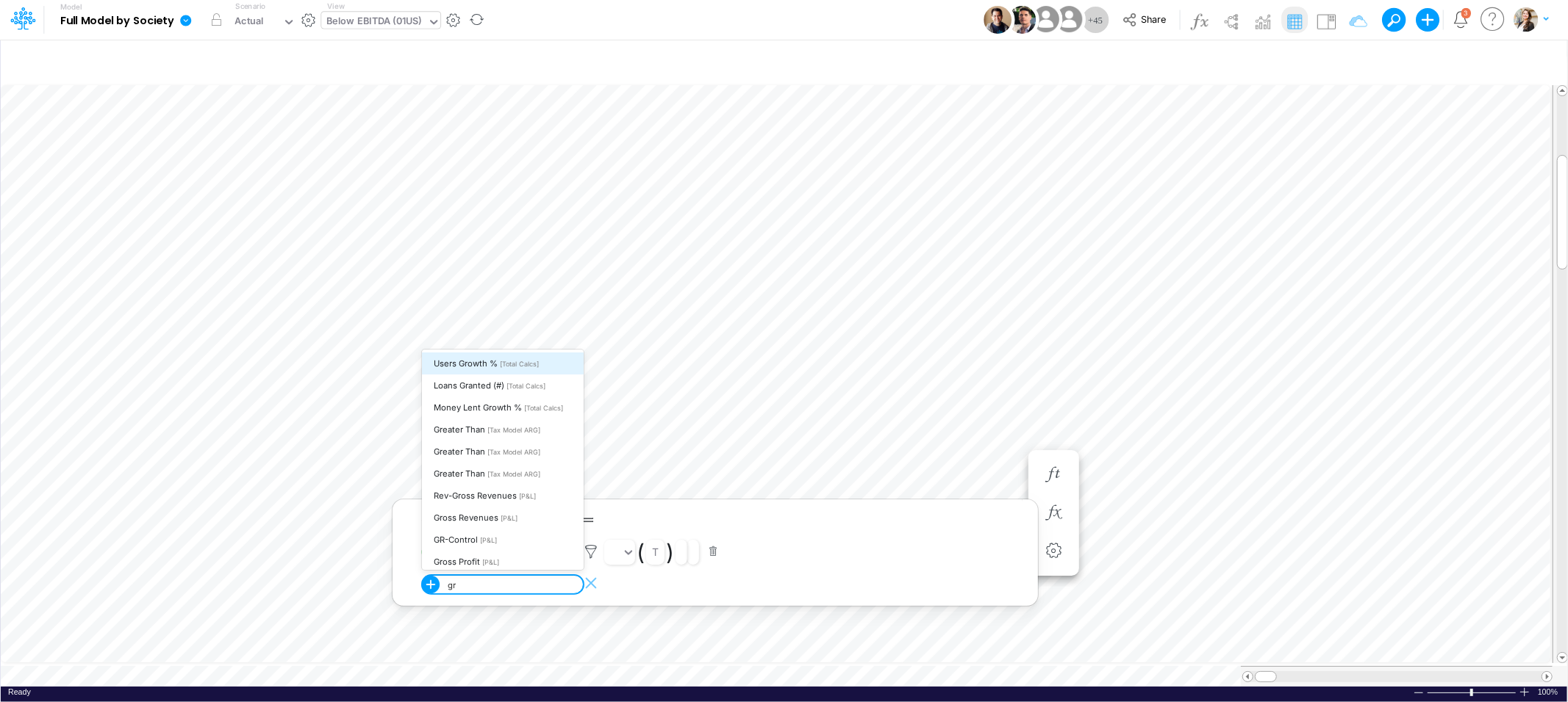
type input "g"
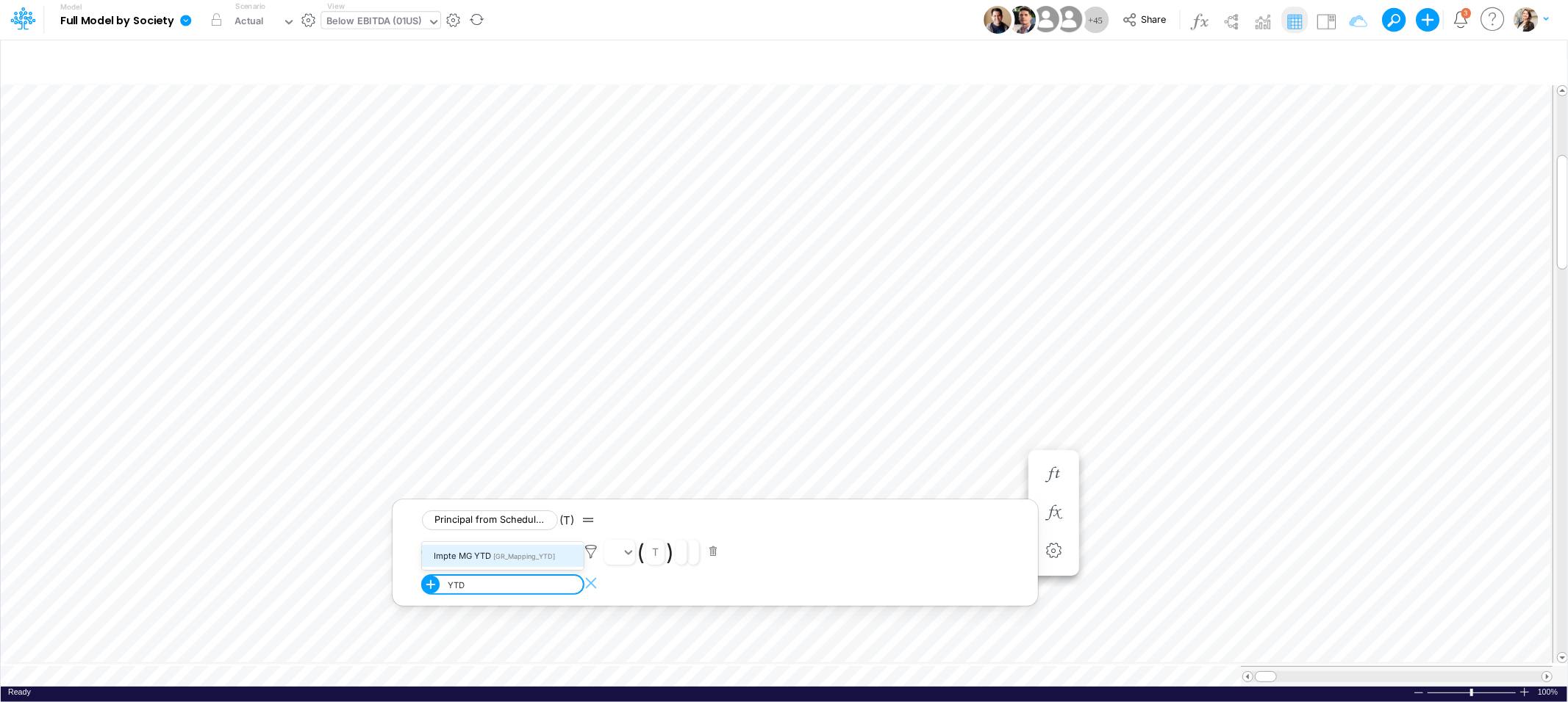
click at [504, 557] on span "[GR_Mapping_YTD]" at bounding box center [523, 556] width 61 height 8
type input "YTD"
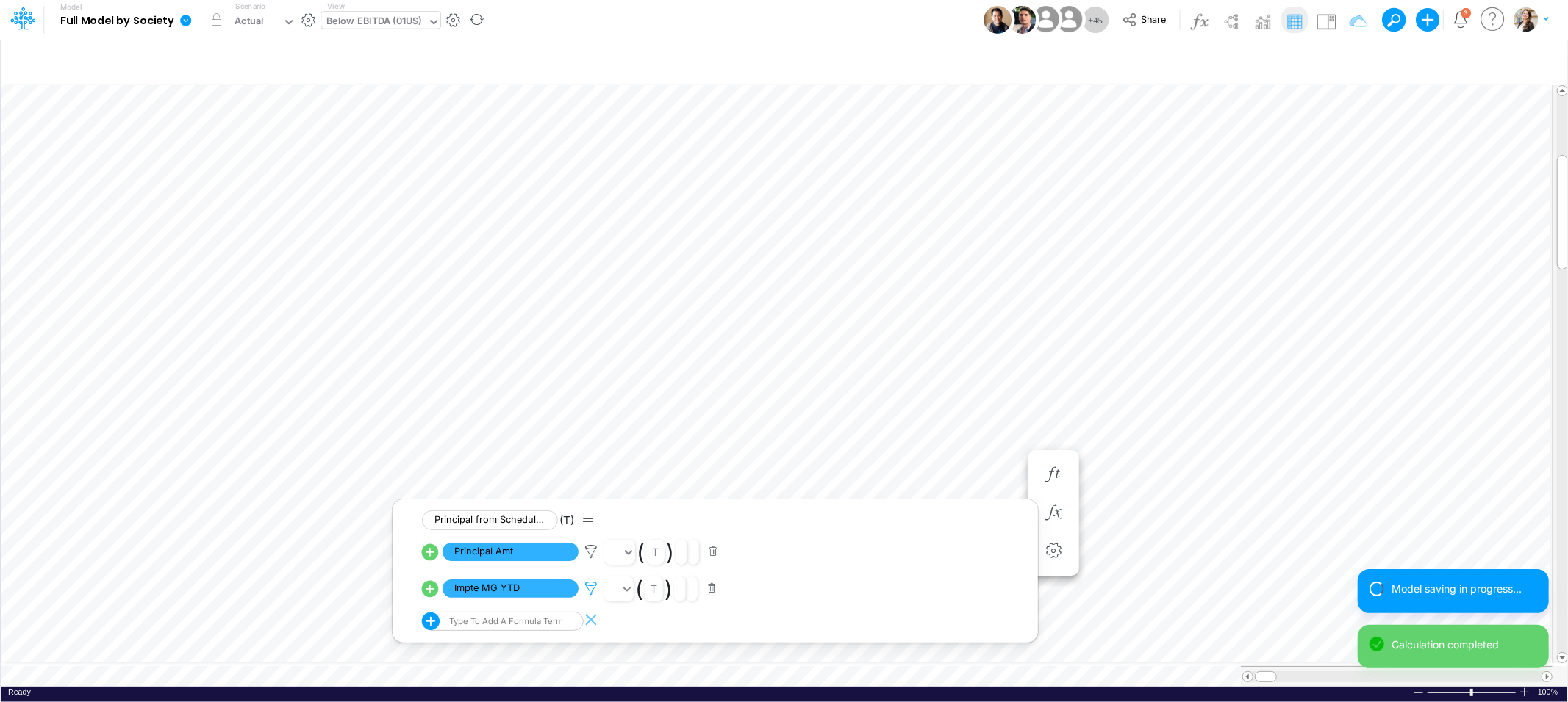
click at [588, 591] on icon at bounding box center [590, 589] width 22 height 16
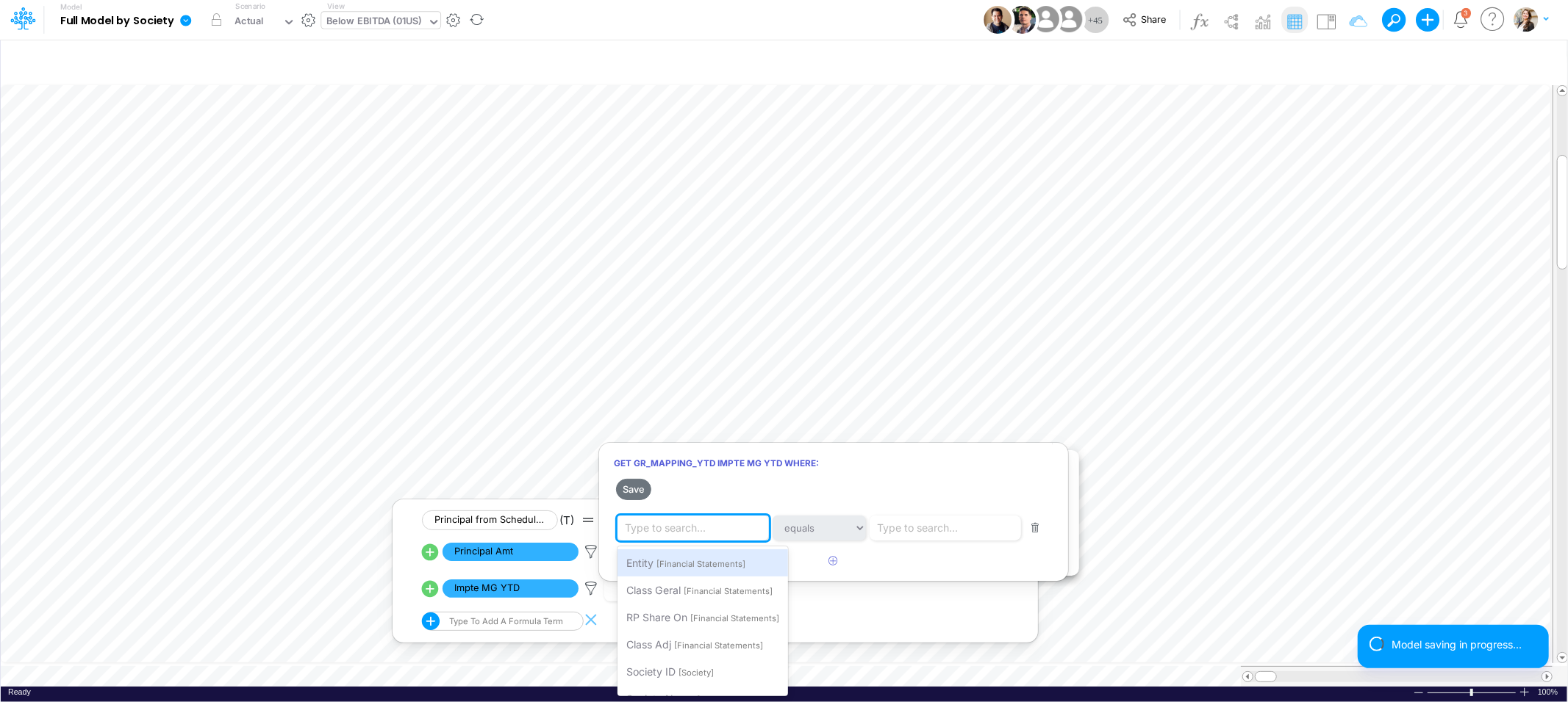
click at [696, 533] on div "Type to search..." at bounding box center [664, 528] width 81 height 16
click at [927, 531] on div "Type to search..." at bounding box center [916, 528] width 81 height 16
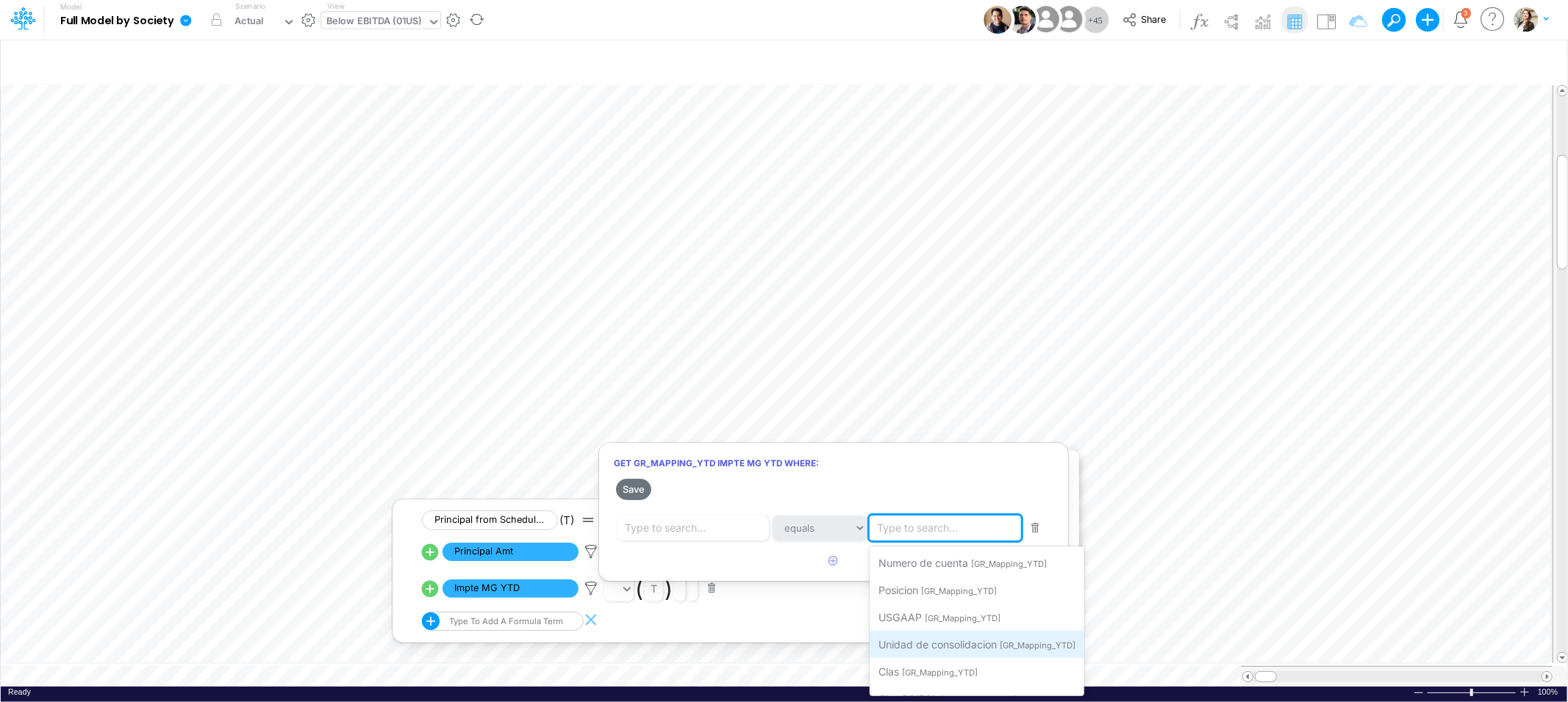
click at [937, 650] on div "Unidad de consolidacion [GR_Mapping_YTD]" at bounding box center [977, 645] width 214 height 27
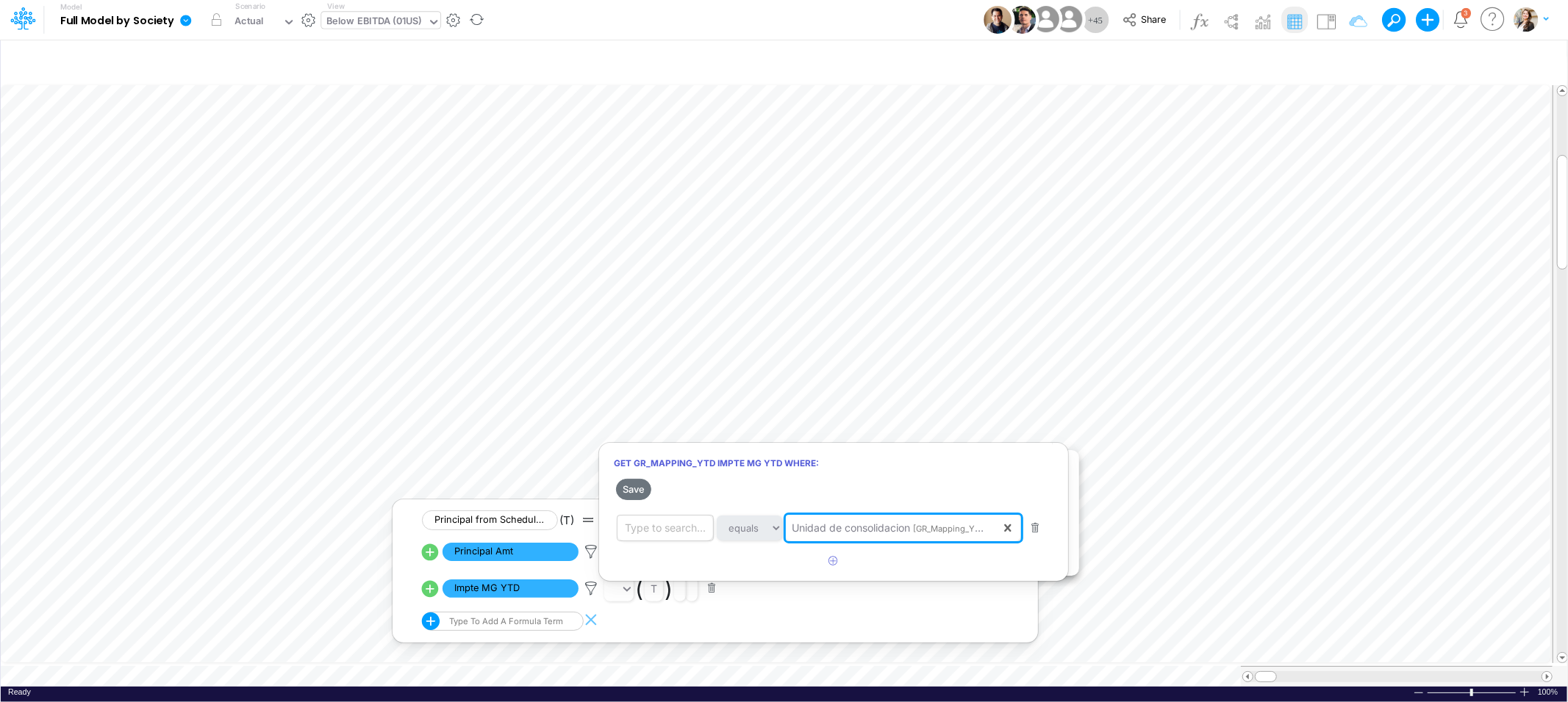
click at [669, 533] on div "Type to search..." at bounding box center [664, 528] width 81 height 16
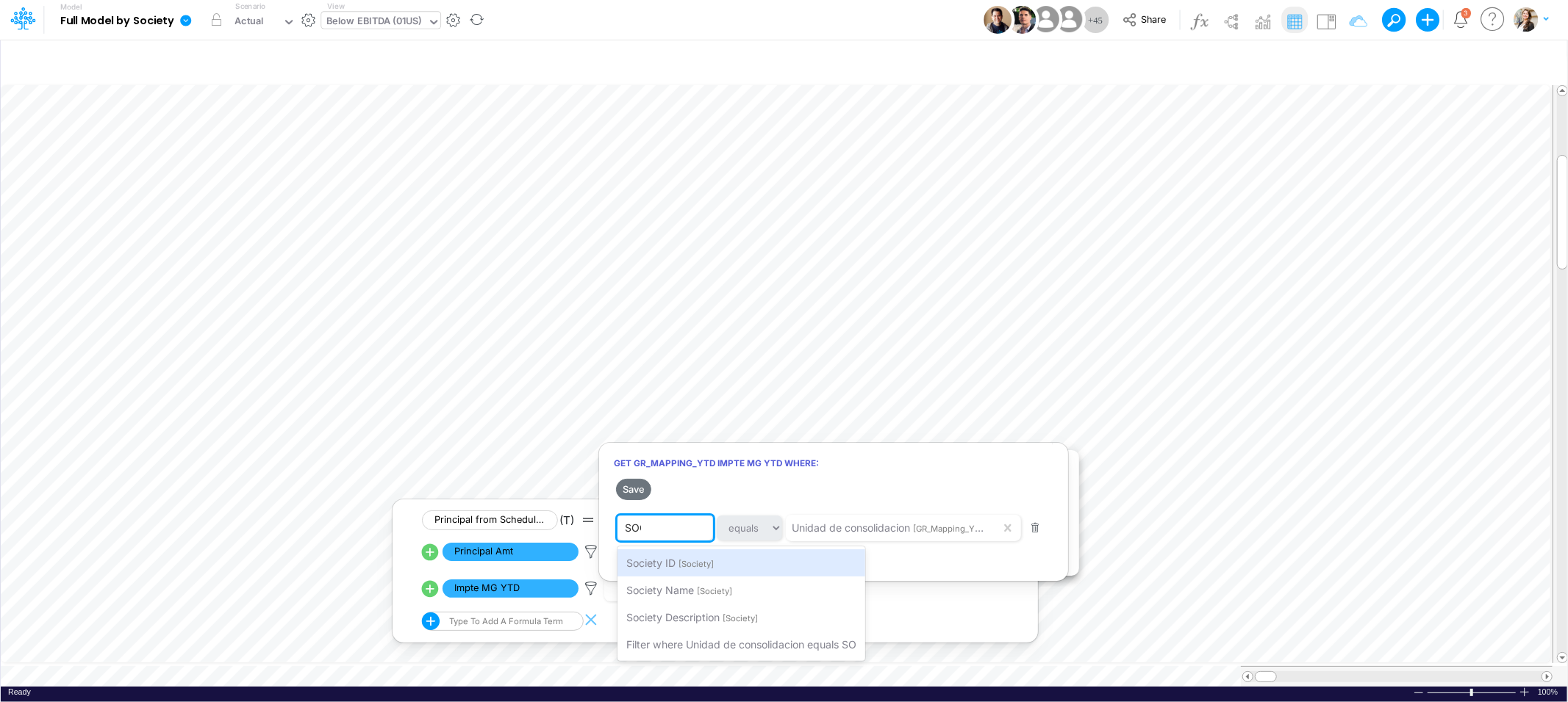
type input "SOCI"
click at [703, 592] on span "[Society]" at bounding box center [714, 591] width 35 height 11
click at [832, 566] on icon "button" at bounding box center [834, 561] width 10 height 10
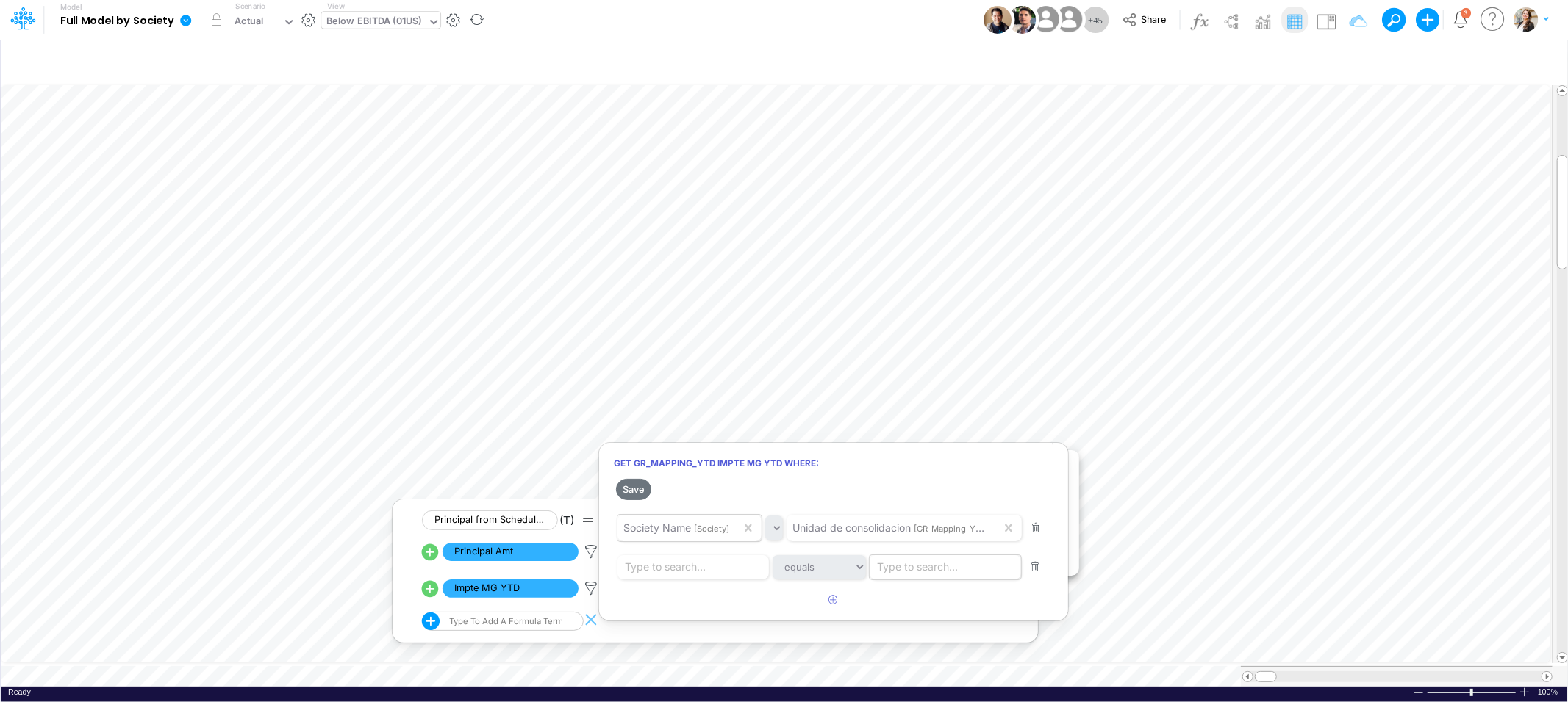
click at [936, 570] on div "Type to search..." at bounding box center [916, 568] width 81 height 16
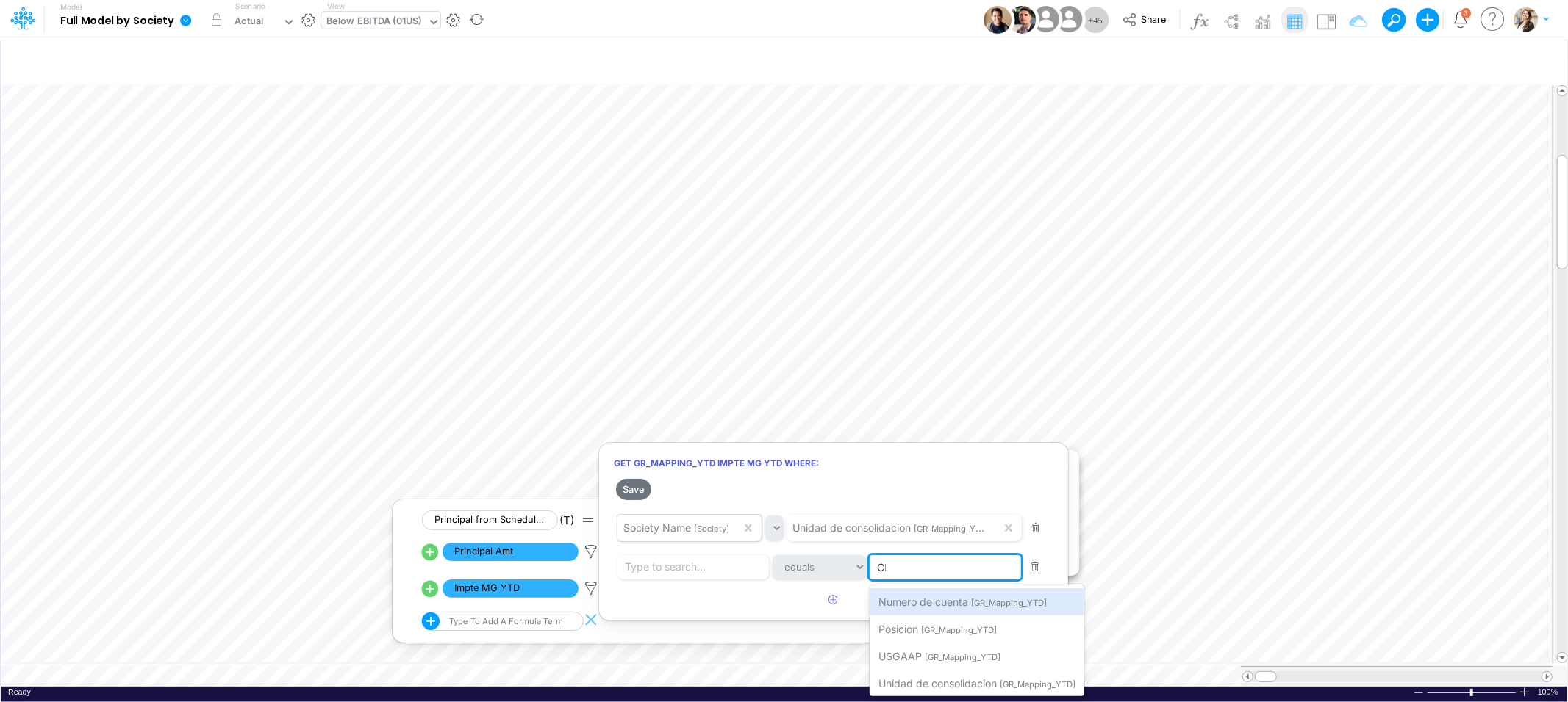
type input "CLA"
click at [946, 603] on span "[GR_Mapping_YTD]" at bounding box center [940, 603] width 76 height 11
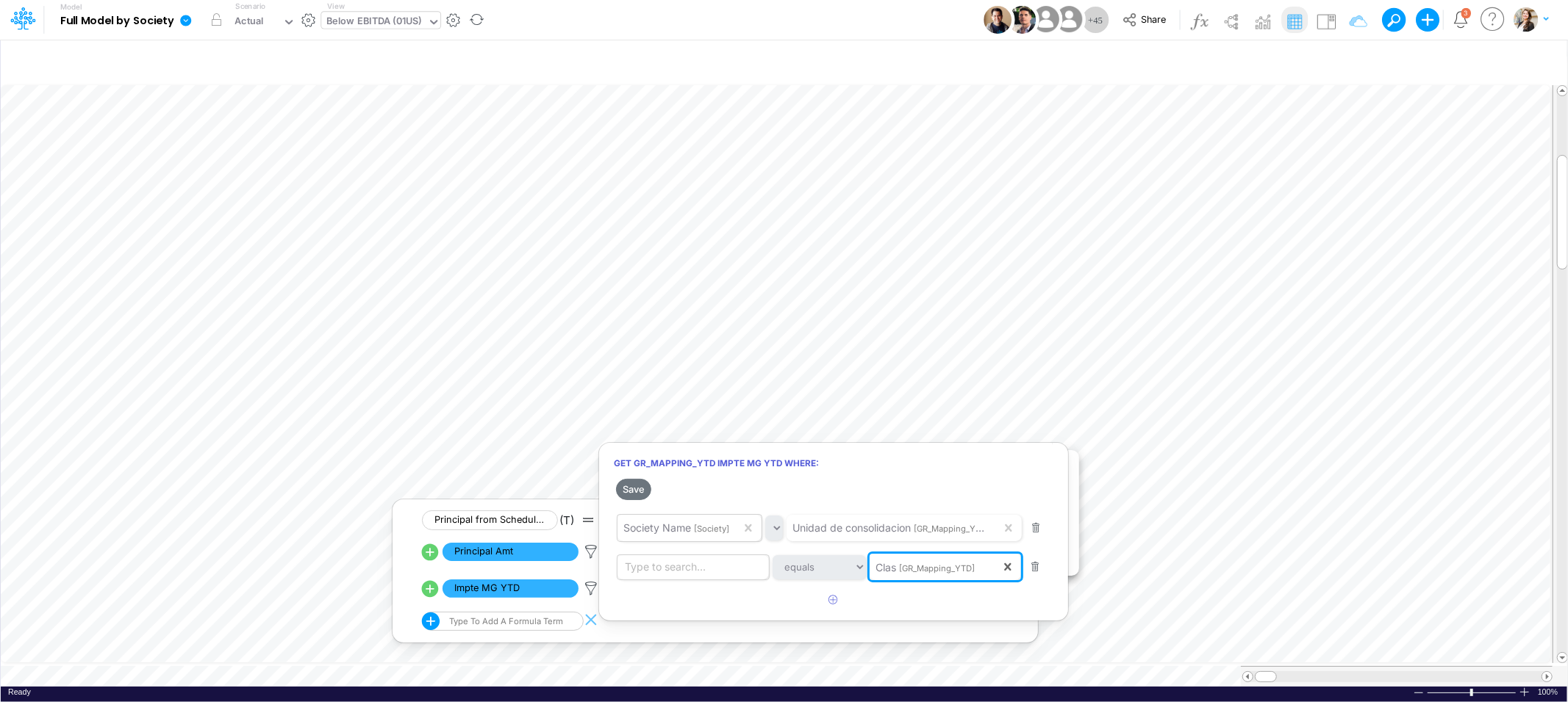
click at [645, 564] on div "Type to search..." at bounding box center [664, 568] width 81 height 16
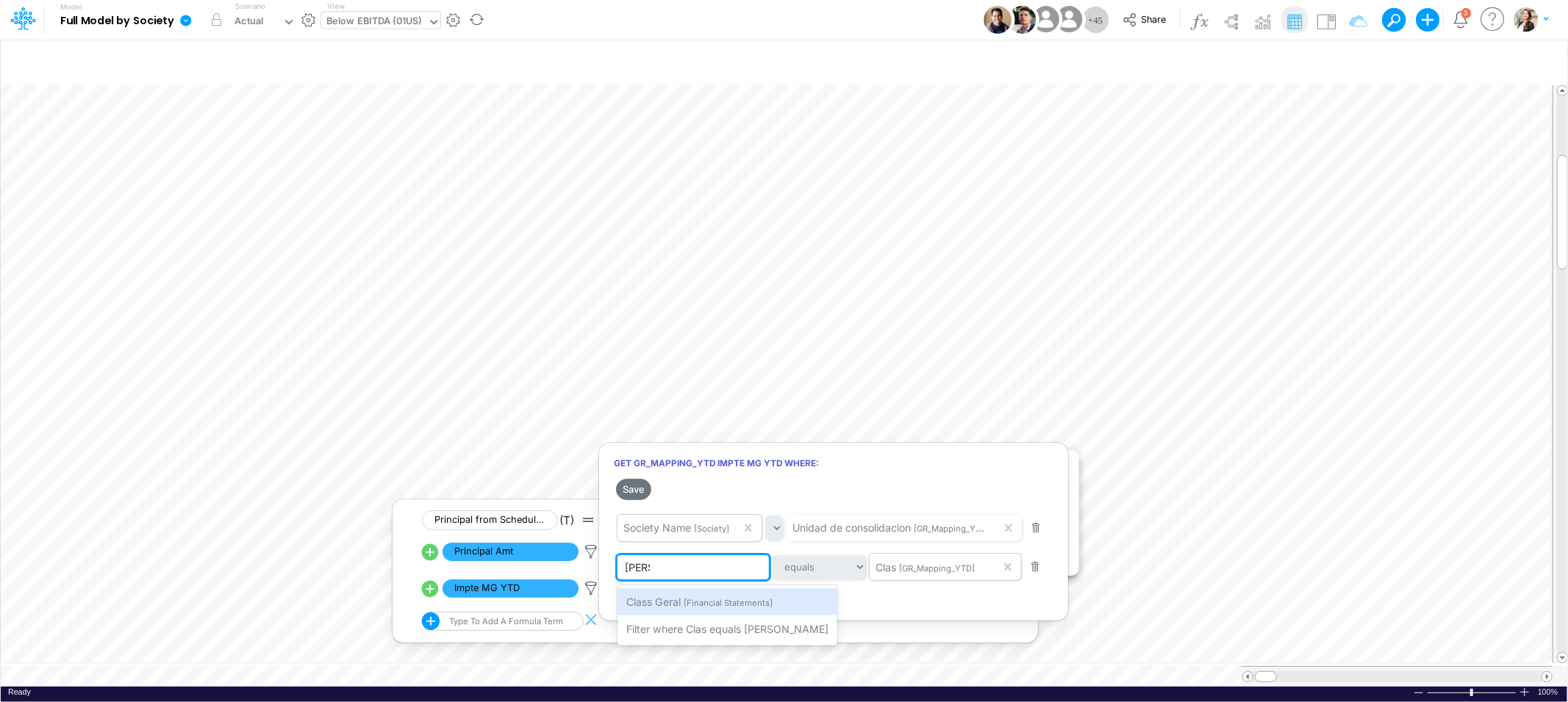
type input "Geral"
click at [679, 607] on span "Class Geral" at bounding box center [653, 602] width 55 height 13
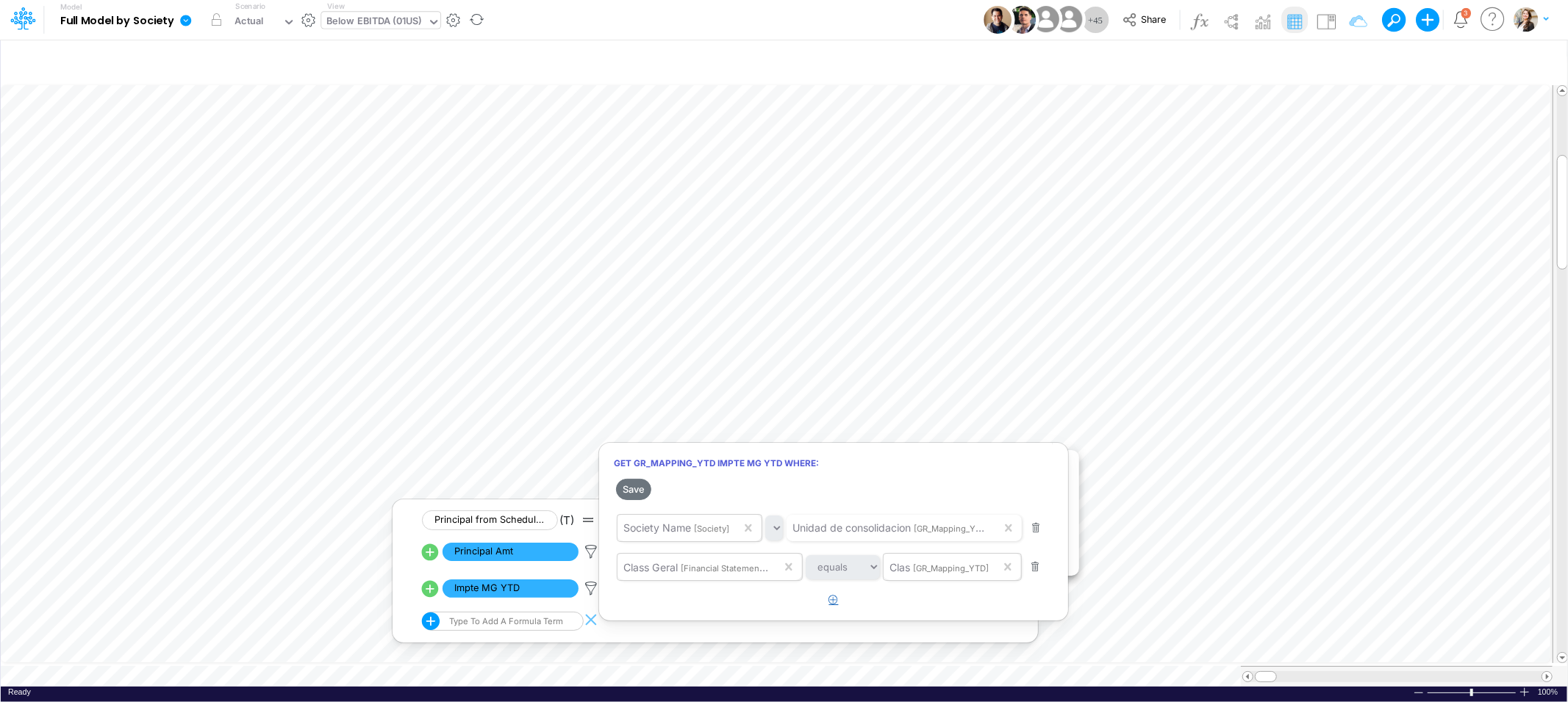
click at [829, 604] on icon "button" at bounding box center [834, 600] width 10 height 10
click at [881, 610] on div "Type to search..." at bounding box center [916, 607] width 81 height 16
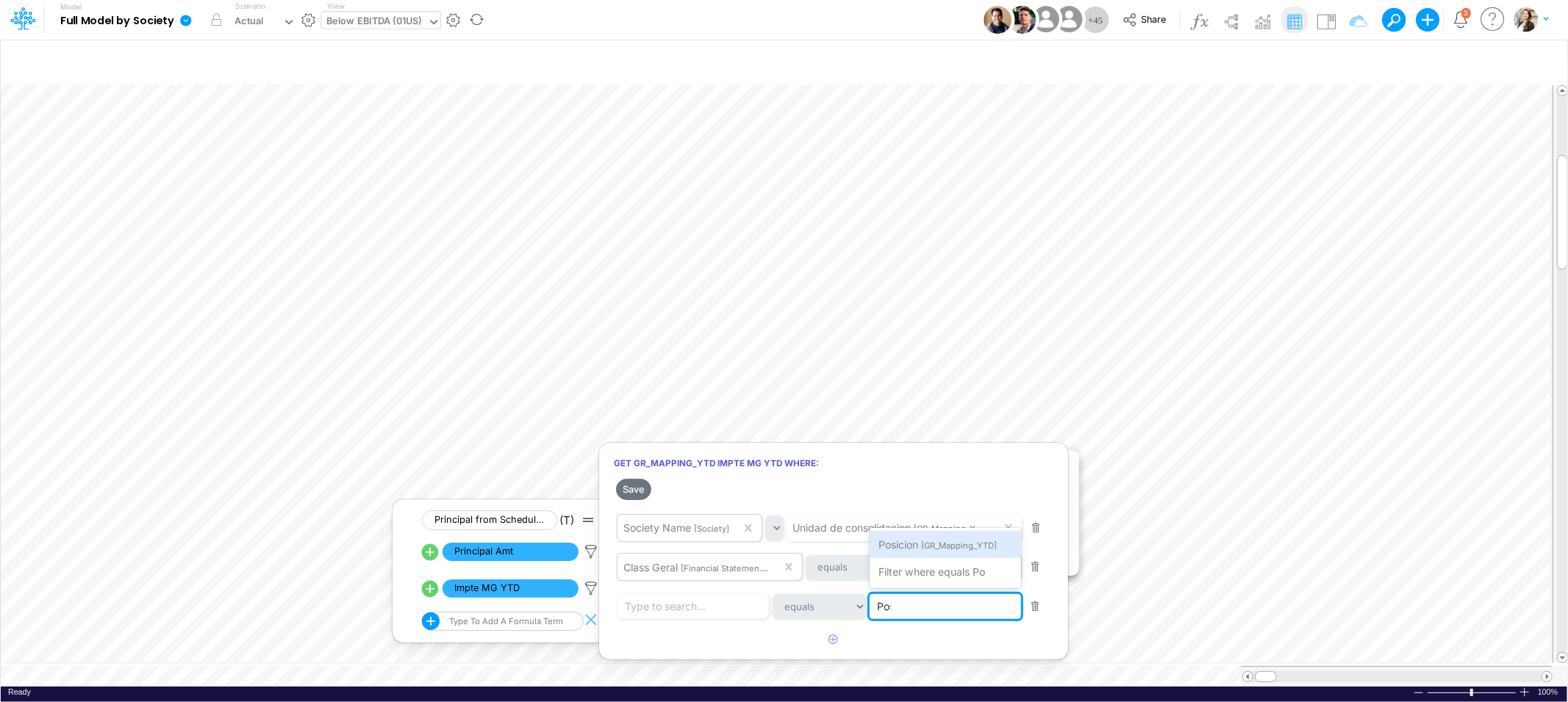
type input "Posi"
click at [889, 535] on div "Posicion [GR_Mapping_YTD]" at bounding box center [945, 545] width 151 height 27
click at [681, 608] on div "Type to search..." at bounding box center [664, 607] width 81 height 16
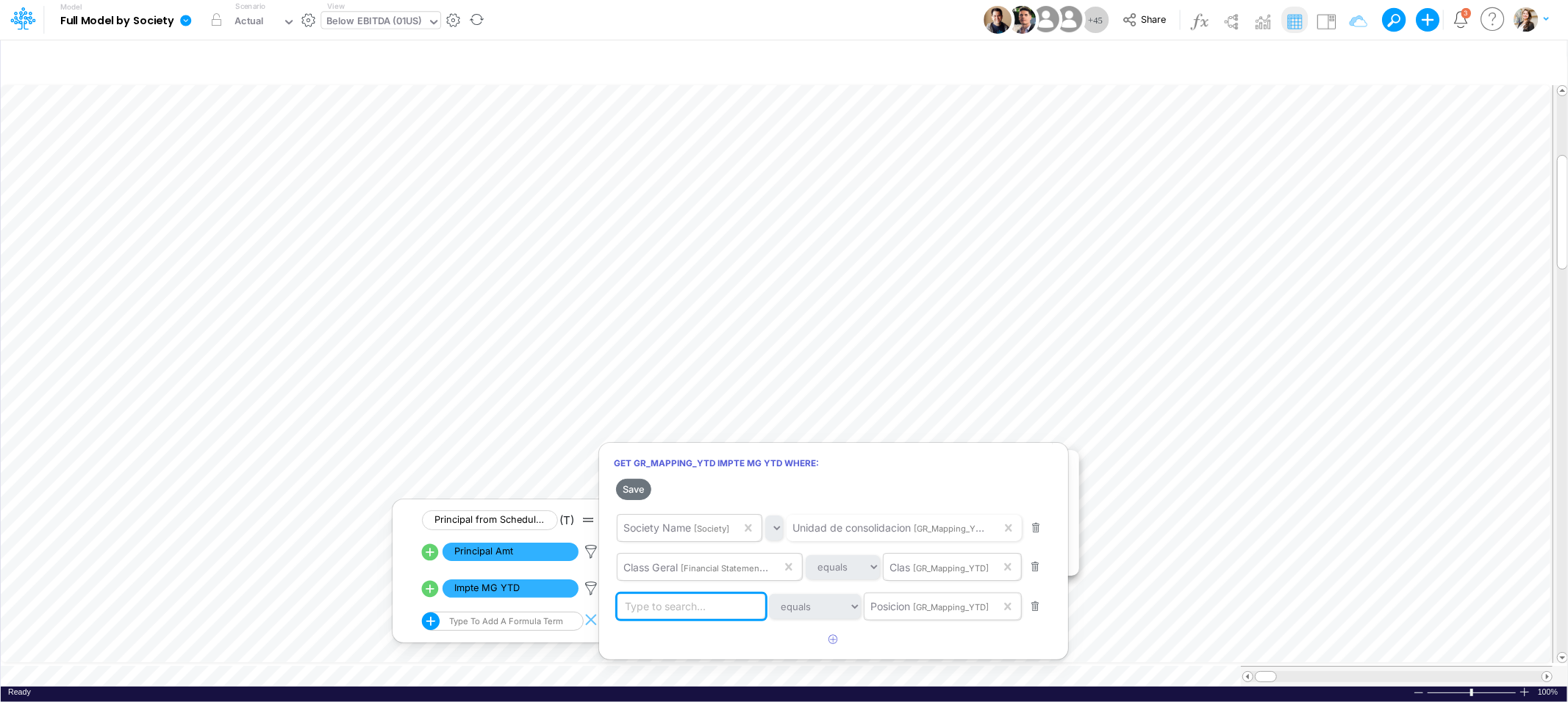
paste input "2160000001"
type input "2160000001"
click at [702, 636] on span "Filter where Posicion equals 2160000001" at bounding box center [726, 642] width 199 height 13
click at [631, 494] on button "Save" at bounding box center [633, 490] width 35 height 21
click at [355, 677] on div at bounding box center [784, 355] width 1568 height 695
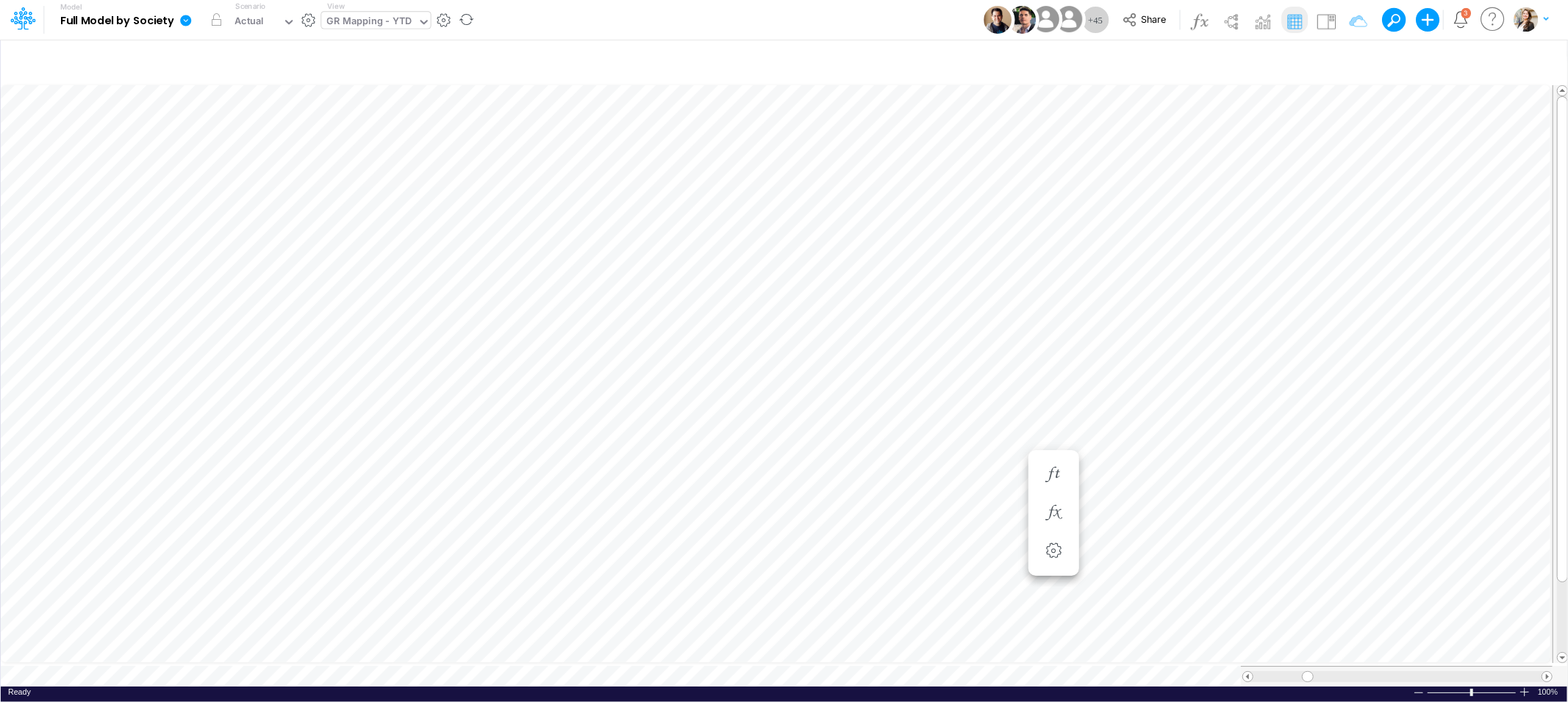
scroll to position [0, 1]
click at [1056, 516] on icon "button" at bounding box center [1053, 513] width 22 height 16
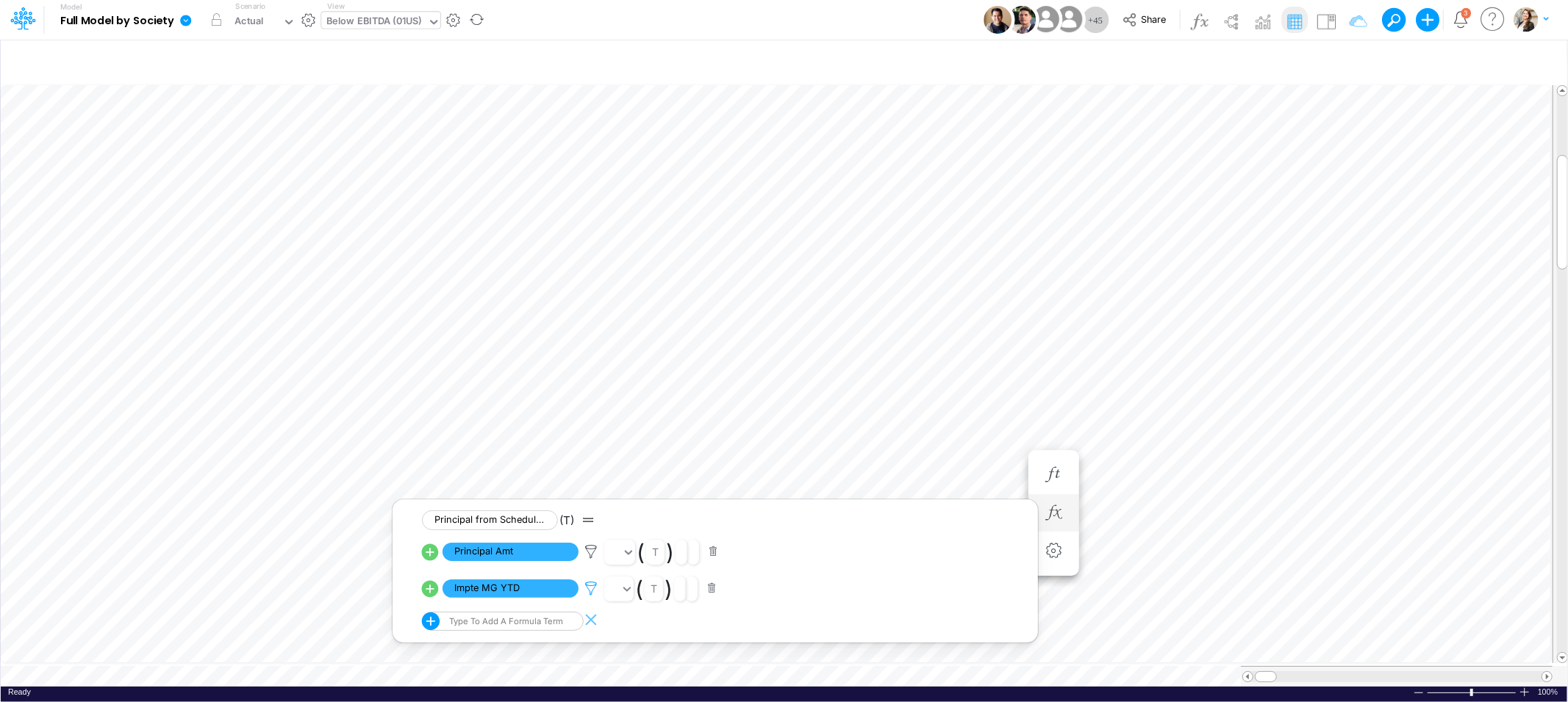
click at [597, 591] on icon at bounding box center [590, 589] width 22 height 16
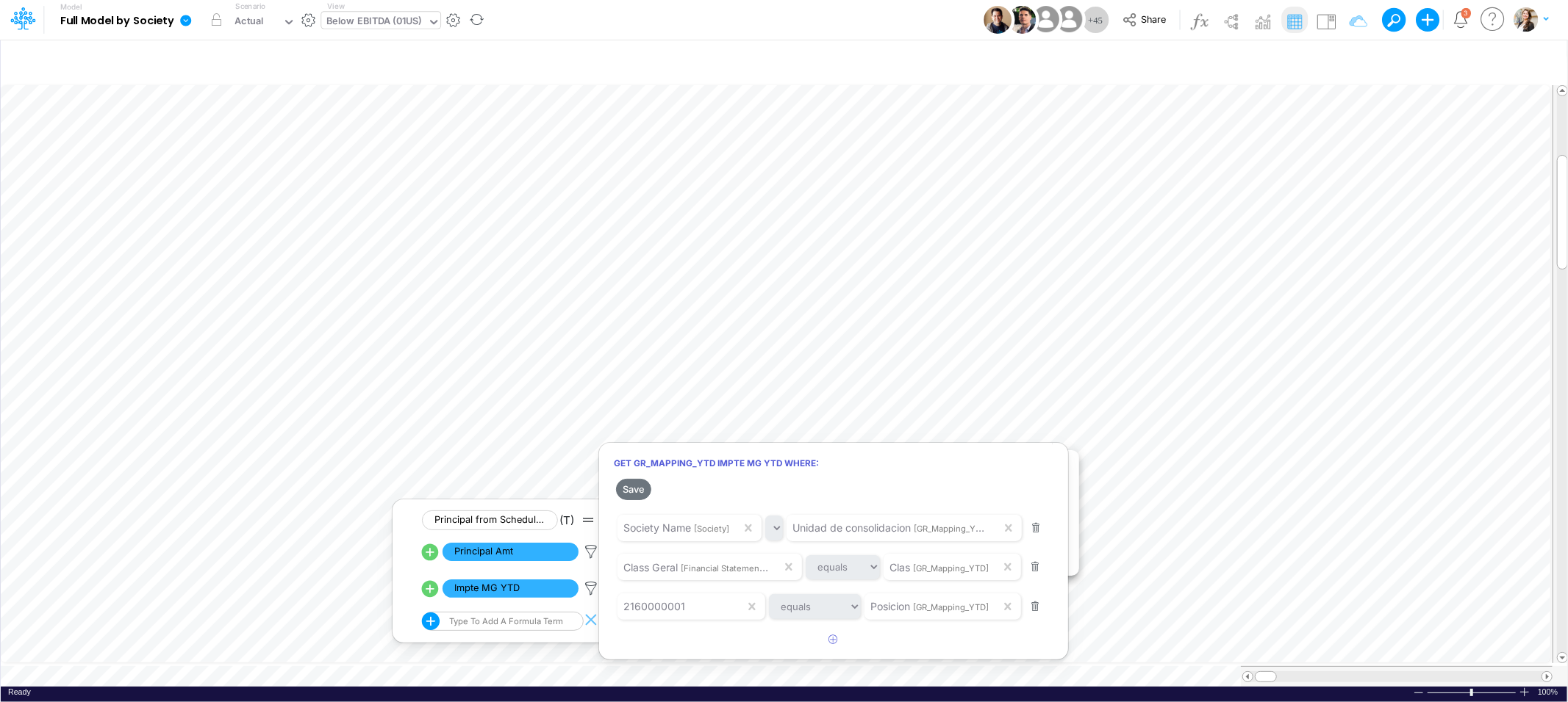
click at [1238, 25] on div at bounding box center [784, 355] width 1568 height 695
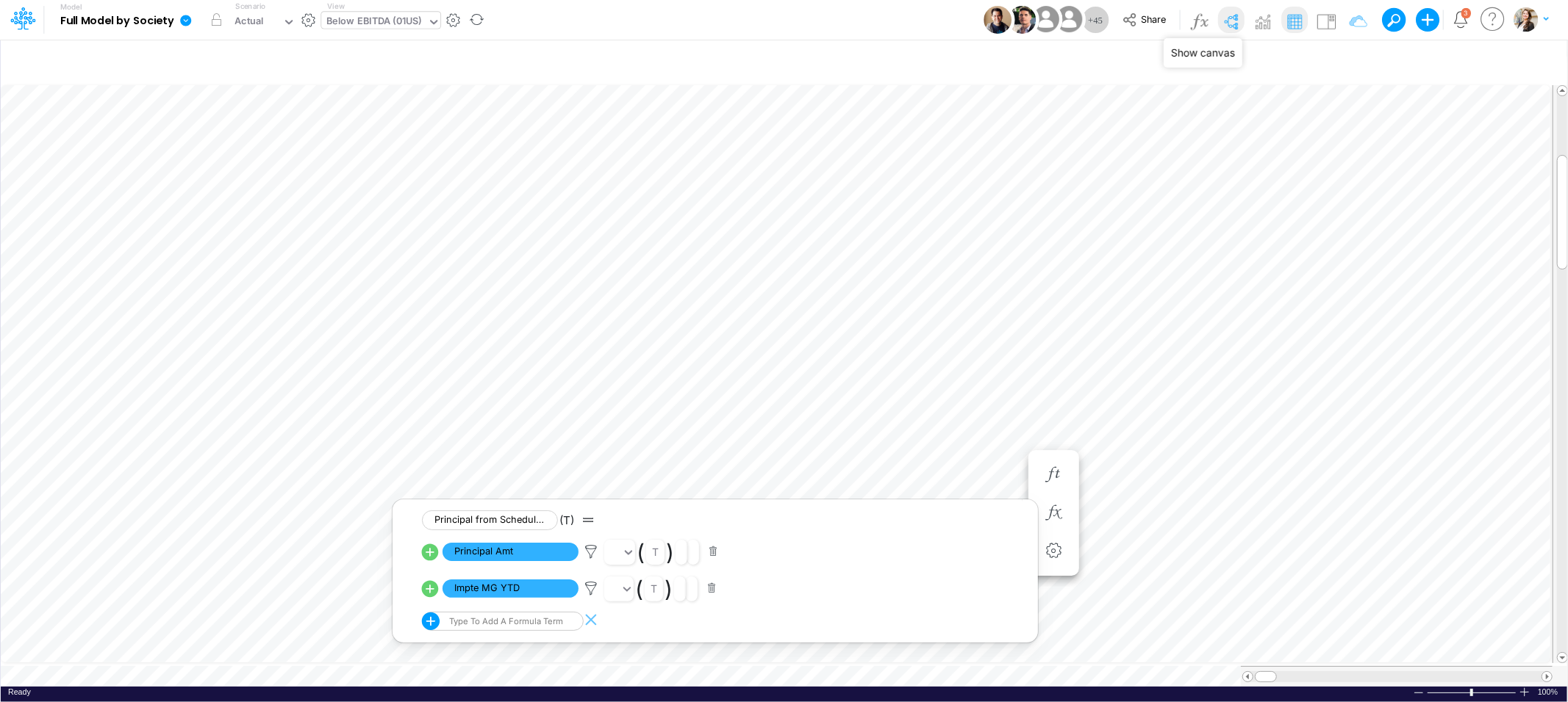
click at [1232, 22] on img at bounding box center [1230, 21] width 23 height 23
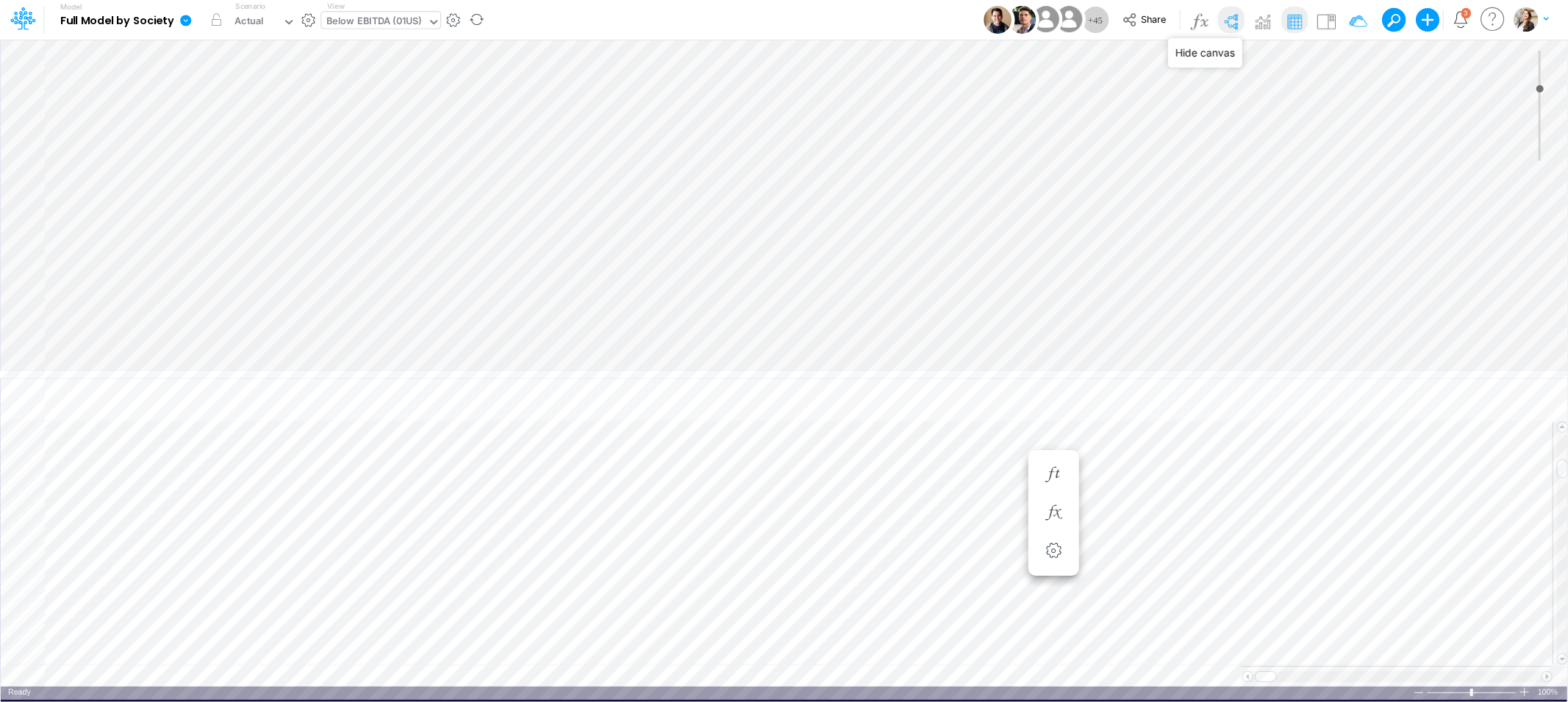
type input "0"
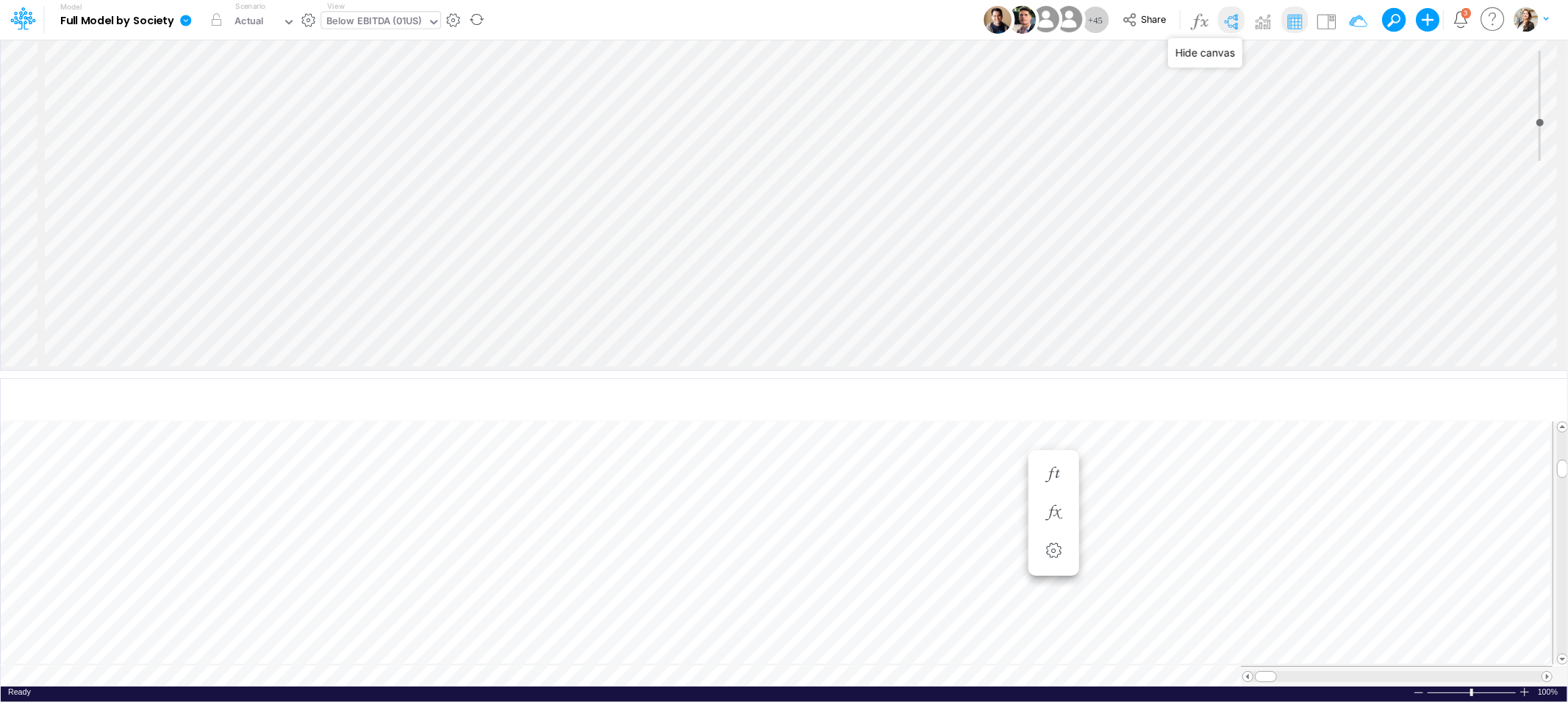
click at [1226, 19] on img at bounding box center [1230, 21] width 23 height 23
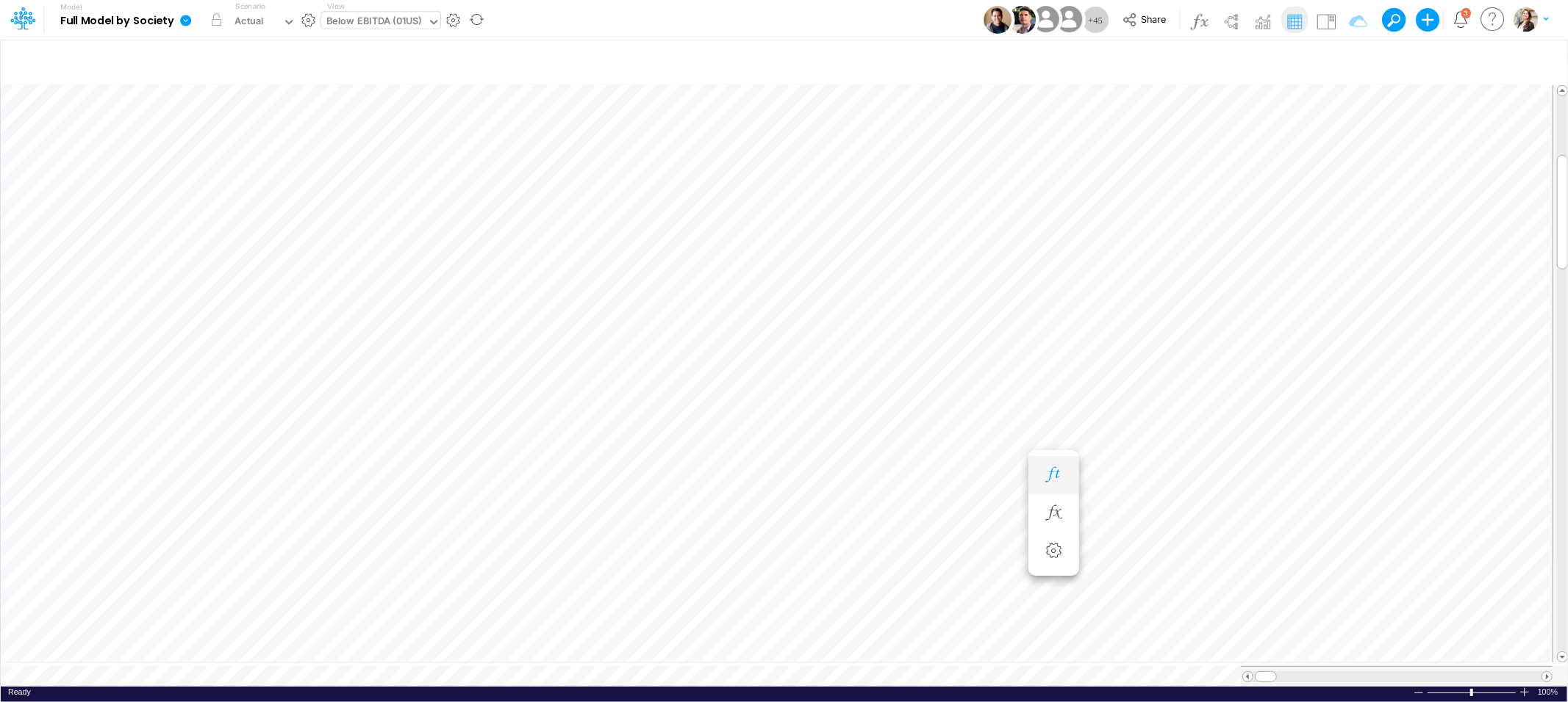
scroll to position [0, 1]
click at [1346, 61] on icon "button" at bounding box center [1349, 62] width 22 height 16
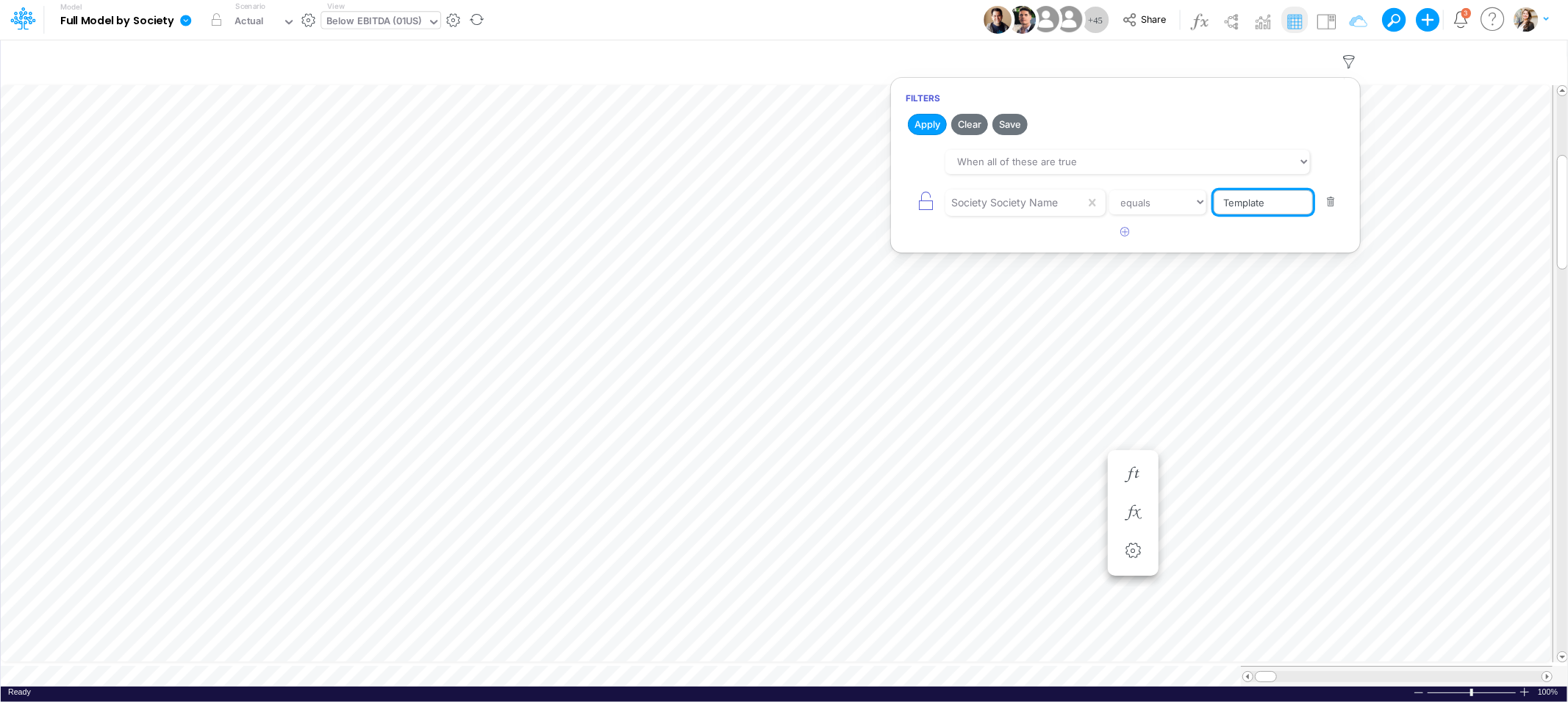
click at [1242, 206] on input "Template" at bounding box center [1263, 203] width 99 height 25
drag, startPoint x: 1278, startPoint y: 205, endPoint x: 1181, endPoint y: 204, distance: 97.0
click at [1181, 204] on div "Society Society Name equals not equal starts with ends with contains Template" at bounding box center [1125, 203] width 439 height 33
type input "01US"
click at [932, 127] on button "Apply" at bounding box center [927, 125] width 39 height 21
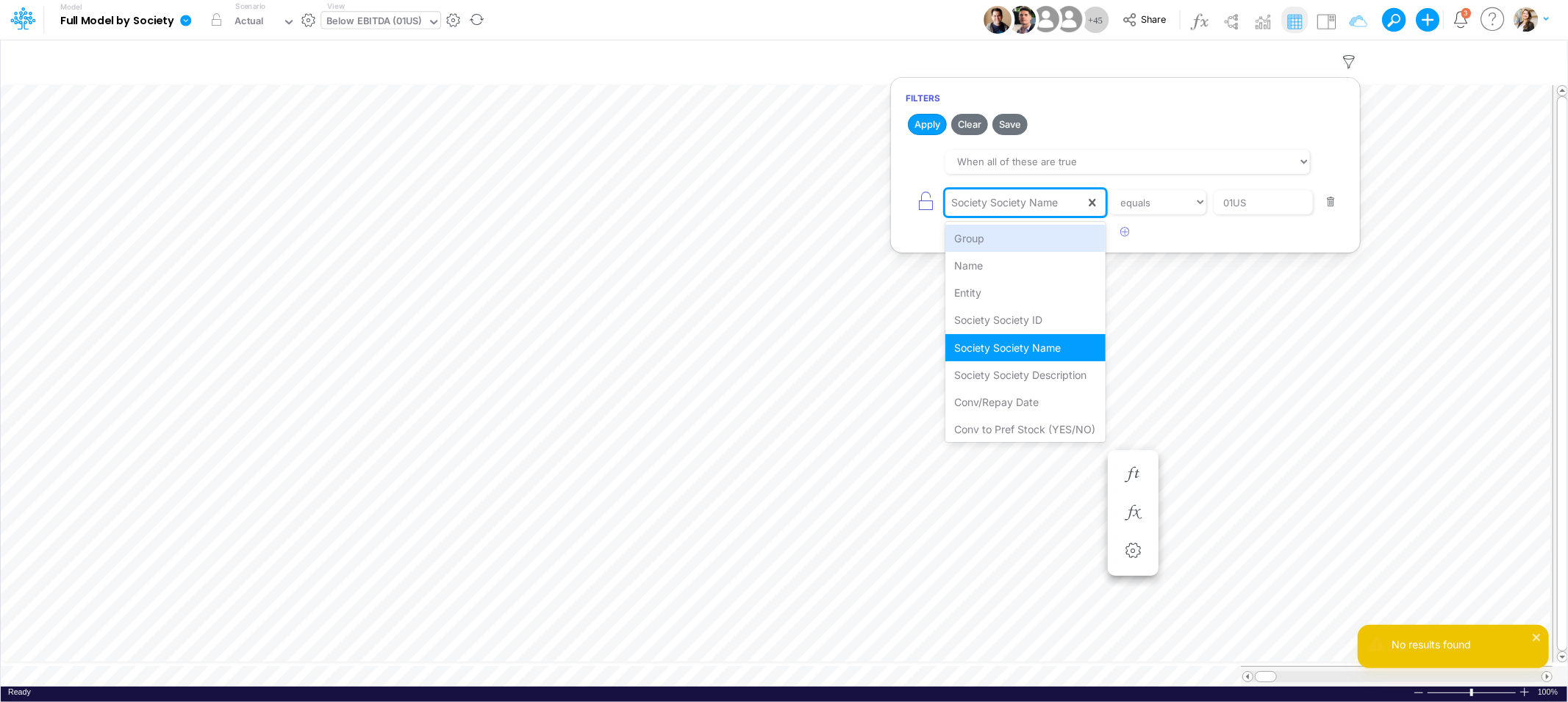
click at [1055, 205] on div "Society Society Name" at bounding box center [1003, 203] width 106 height 16
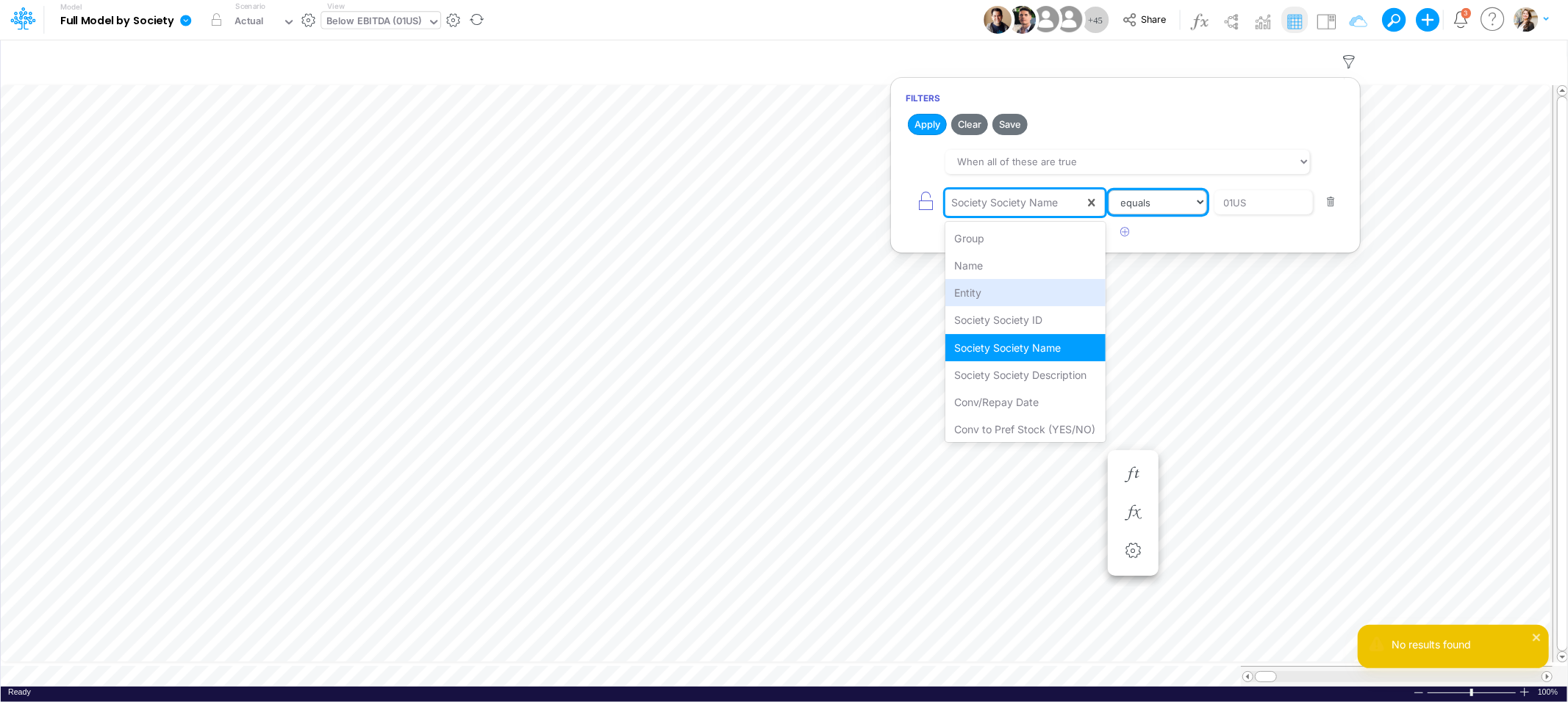
click at [1142, 205] on select "equals not equal starts with ends with contains" at bounding box center [1157, 203] width 98 height 25
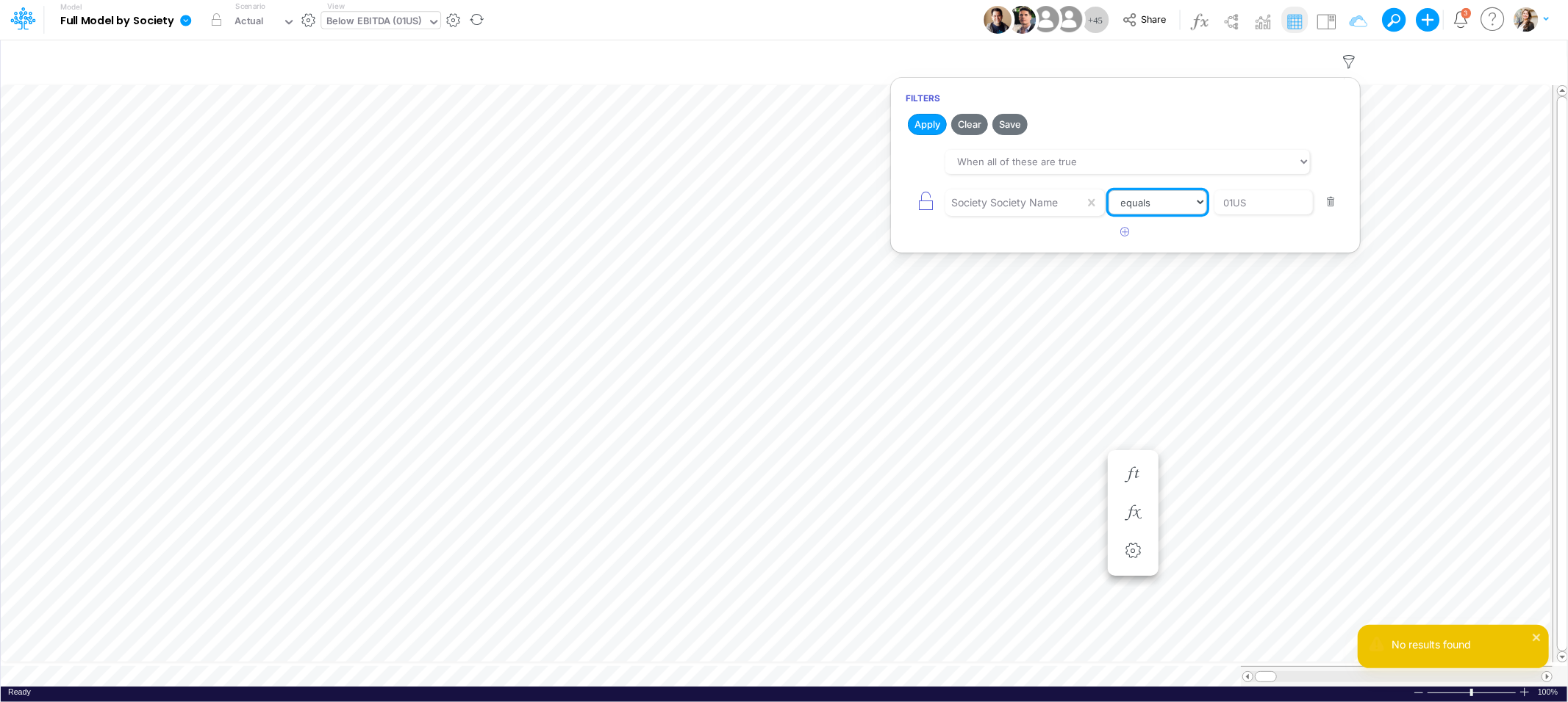
select select "contains"
click at [1108, 190] on select "equals not equal starts with ends with contains" at bounding box center [1157, 203] width 98 height 25
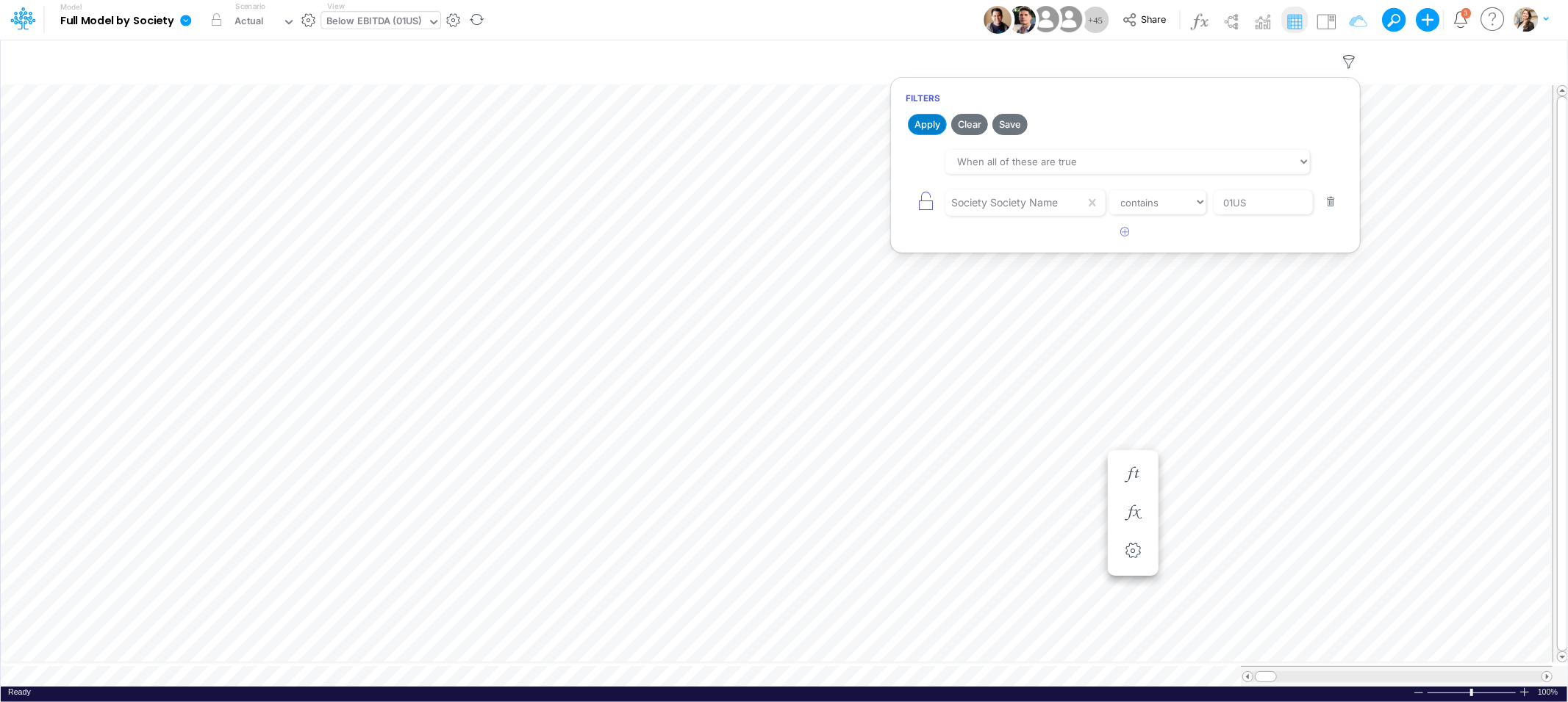
click at [921, 125] on button "Apply" at bounding box center [927, 125] width 39 height 21
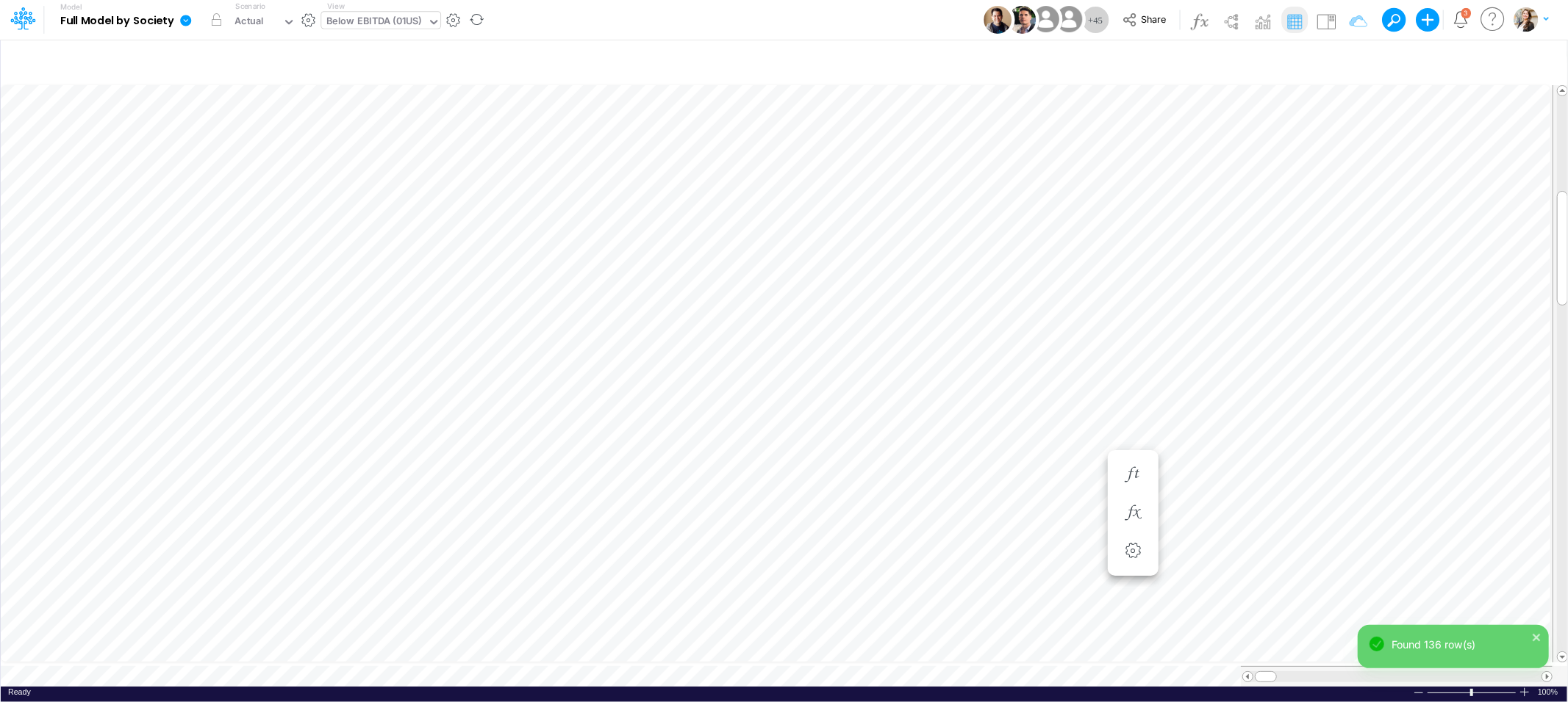
scroll to position [0, 1]
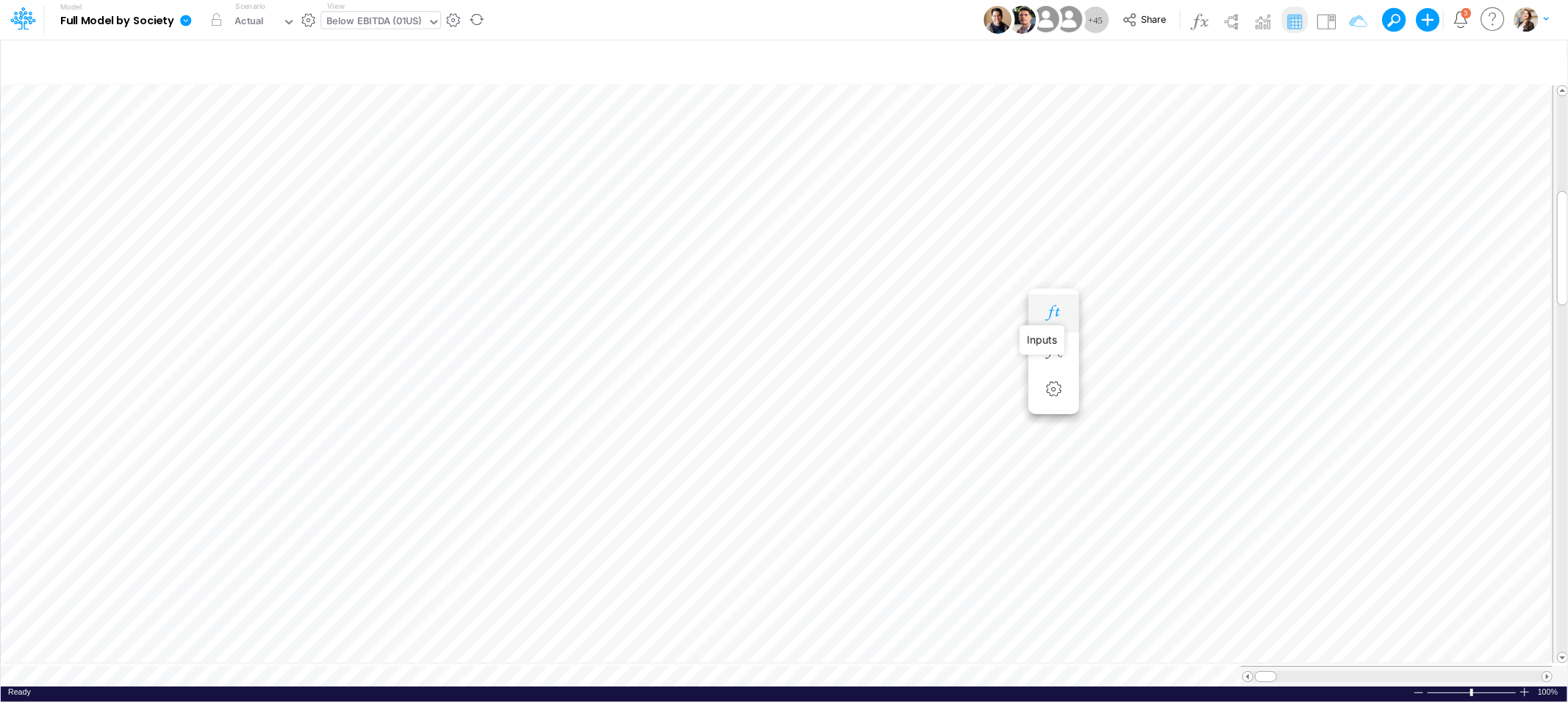
click at [1054, 313] on icon "button" at bounding box center [1053, 314] width 22 height 16
click at [1147, 354] on li at bounding box center [1133, 351] width 51 height 38
click at [1137, 352] on icon "button" at bounding box center [1133, 351] width 22 height 16
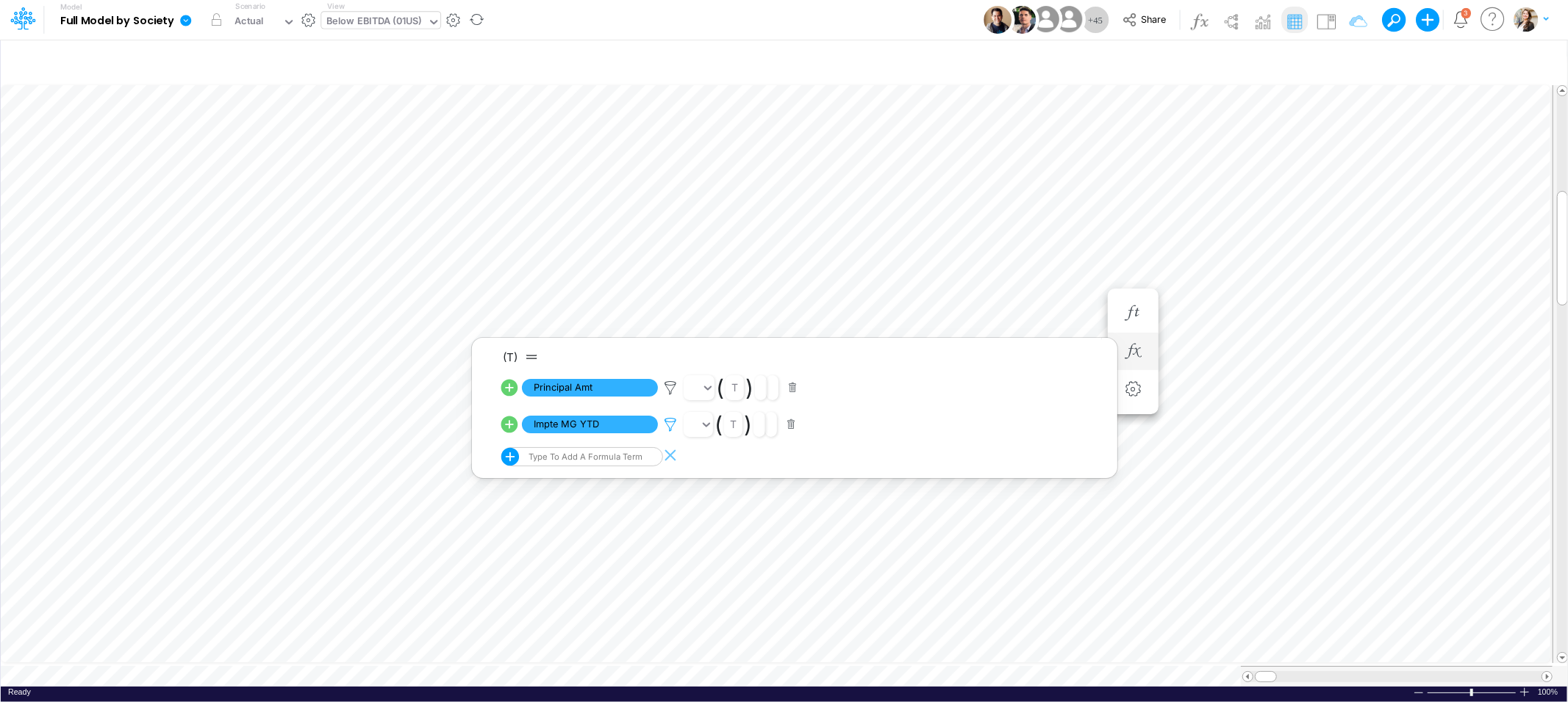
click at [669, 424] on icon at bounding box center [670, 425] width 22 height 16
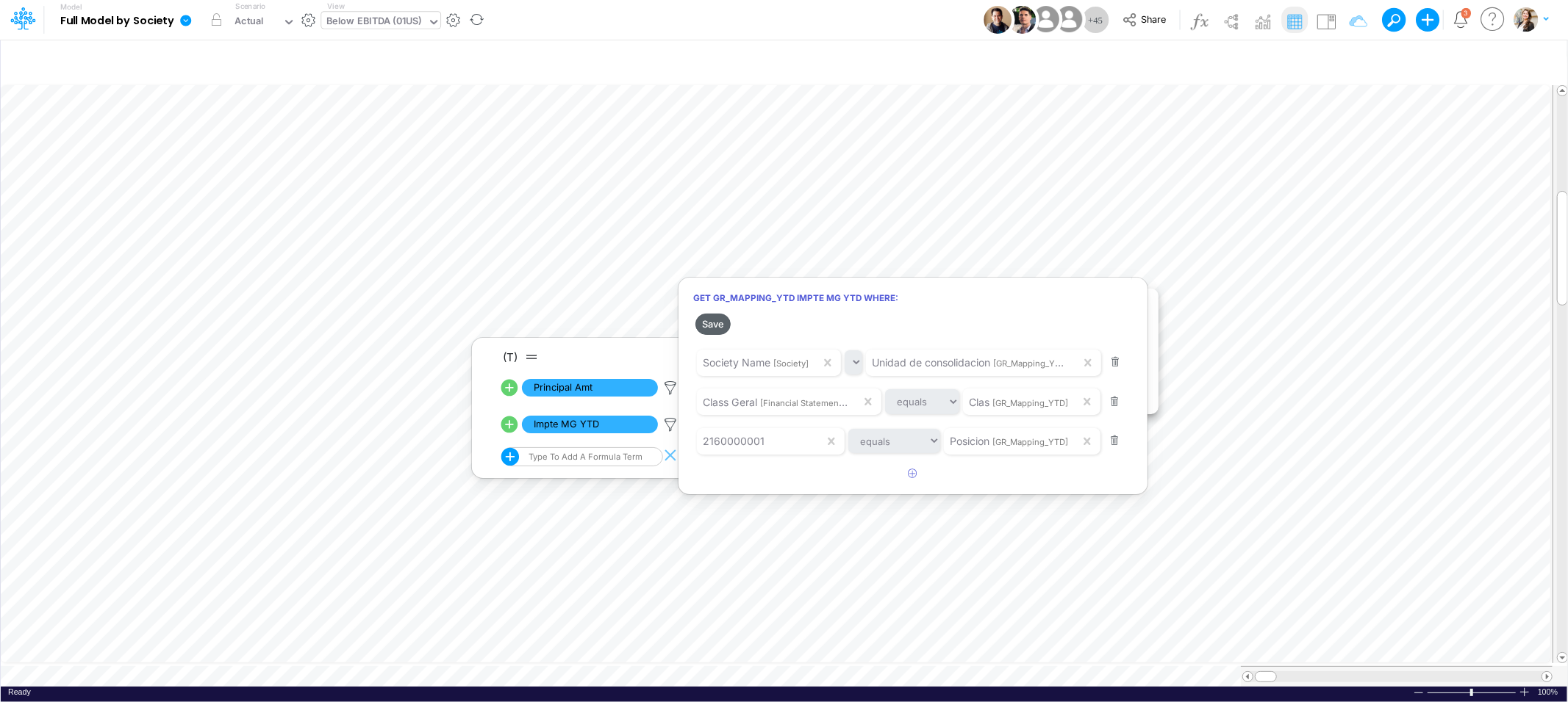
click at [705, 325] on button "Save" at bounding box center [713, 324] width 35 height 21
click at [981, 271] on div at bounding box center [784, 355] width 1568 height 695
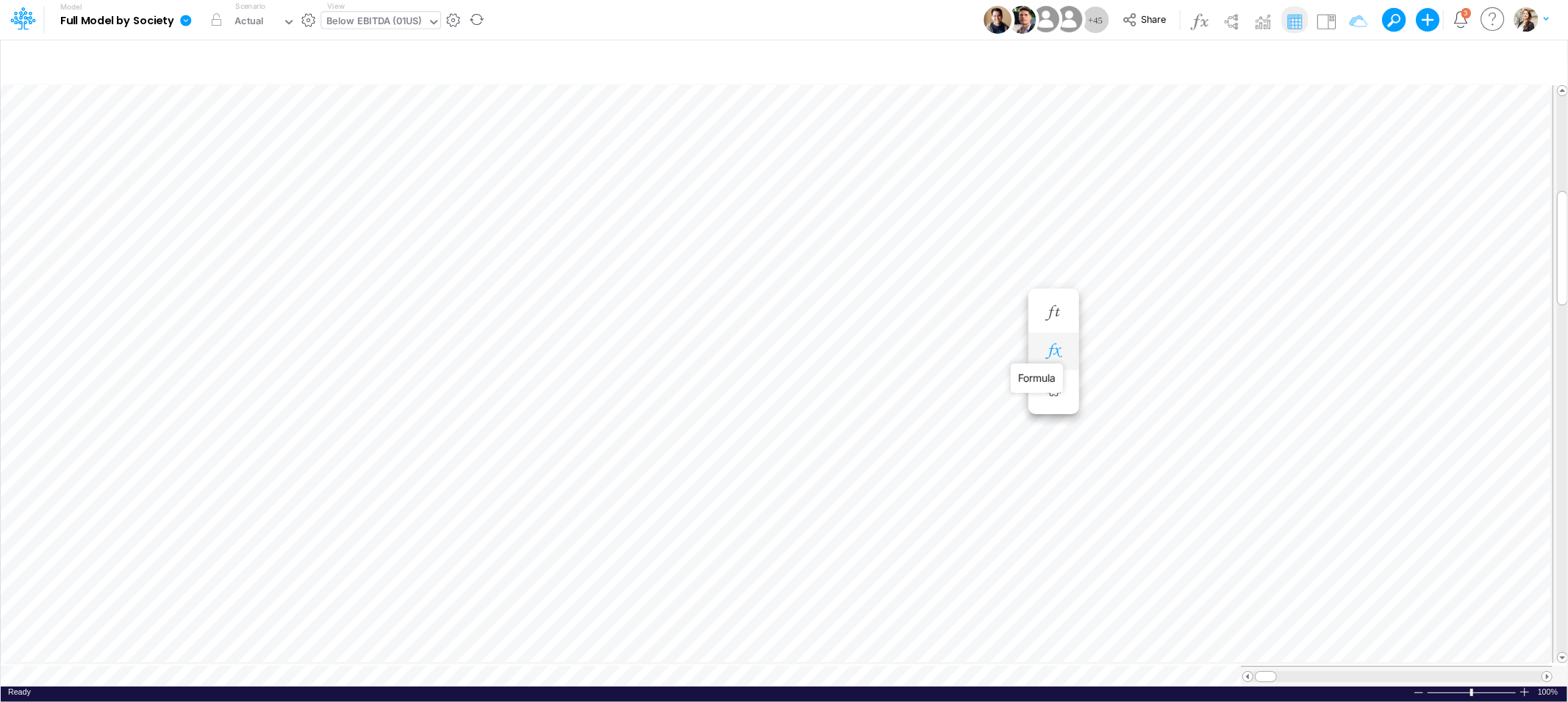
click at [1053, 354] on icon "button" at bounding box center [1053, 351] width 22 height 16
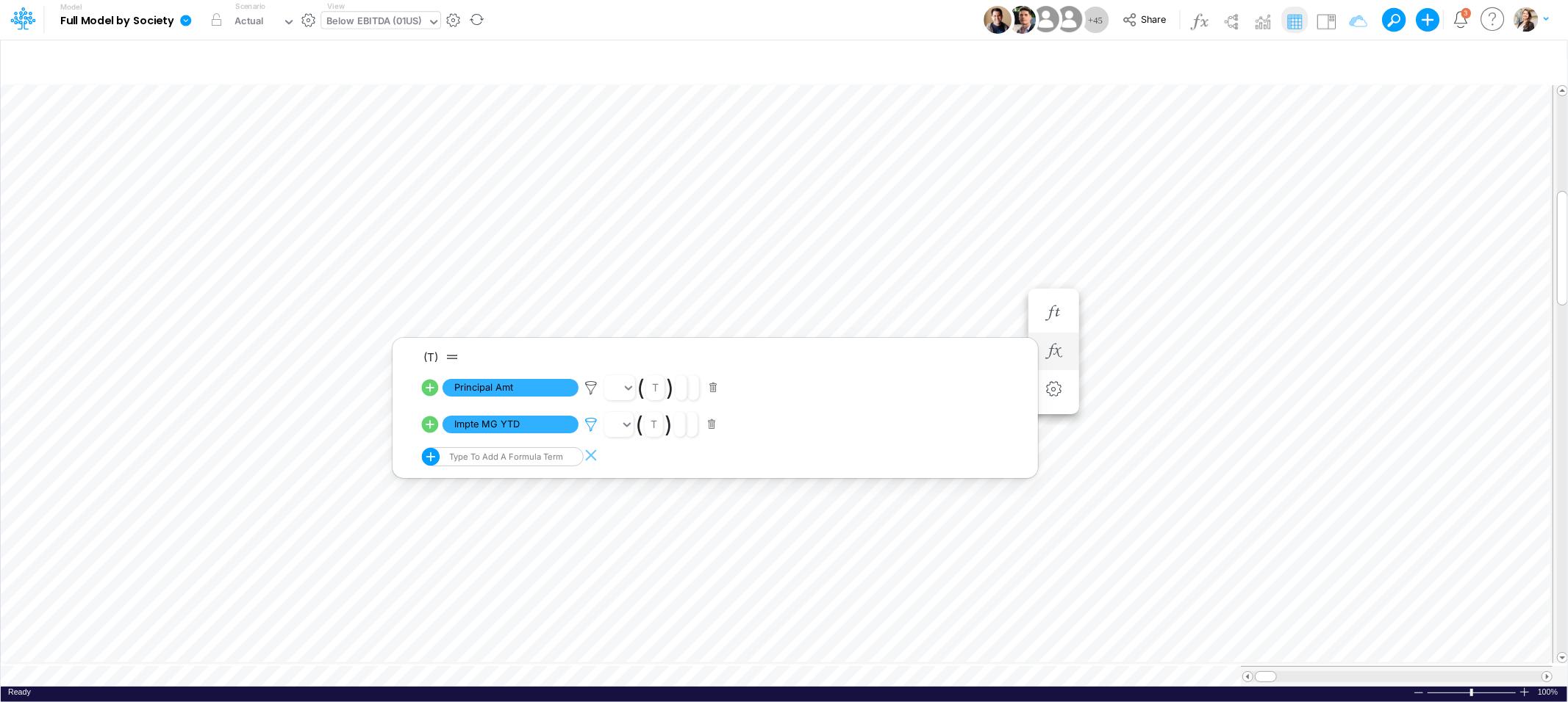
click at [593, 425] on icon at bounding box center [590, 425] width 22 height 16
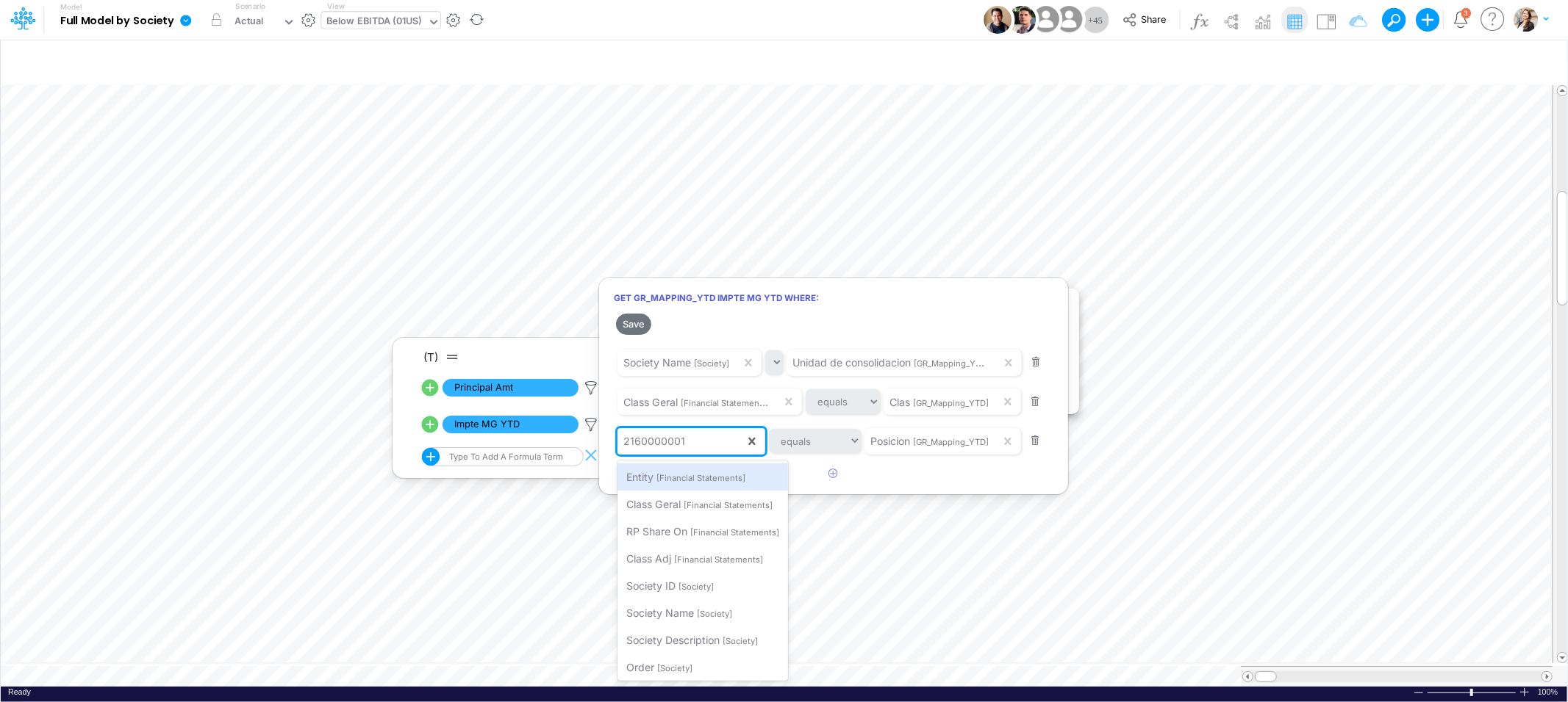
click at [693, 443] on div "2160000001" at bounding box center [681, 442] width 128 height 25
paste input "2160000001"
type input "2160000001"
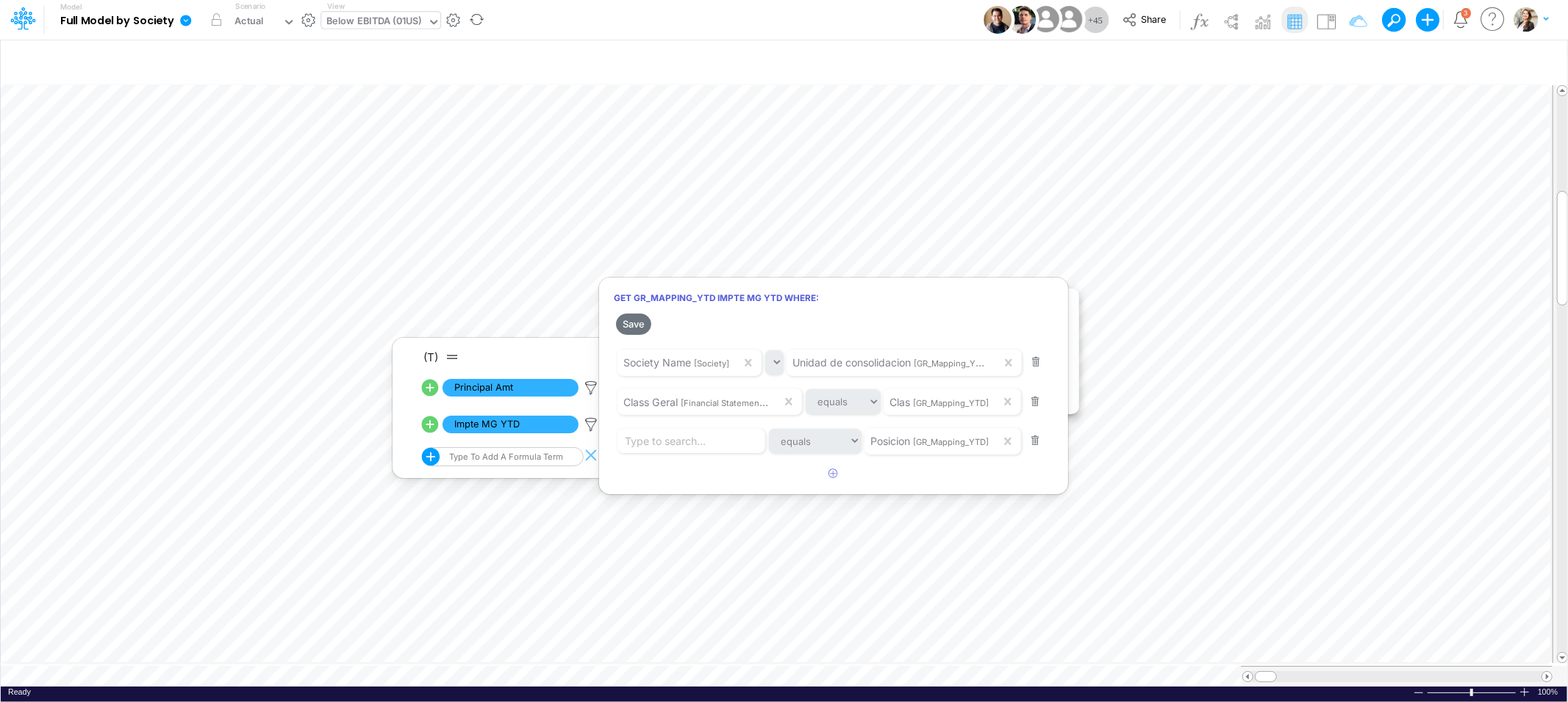
click at [599, 559] on div at bounding box center [784, 355] width 1568 height 695
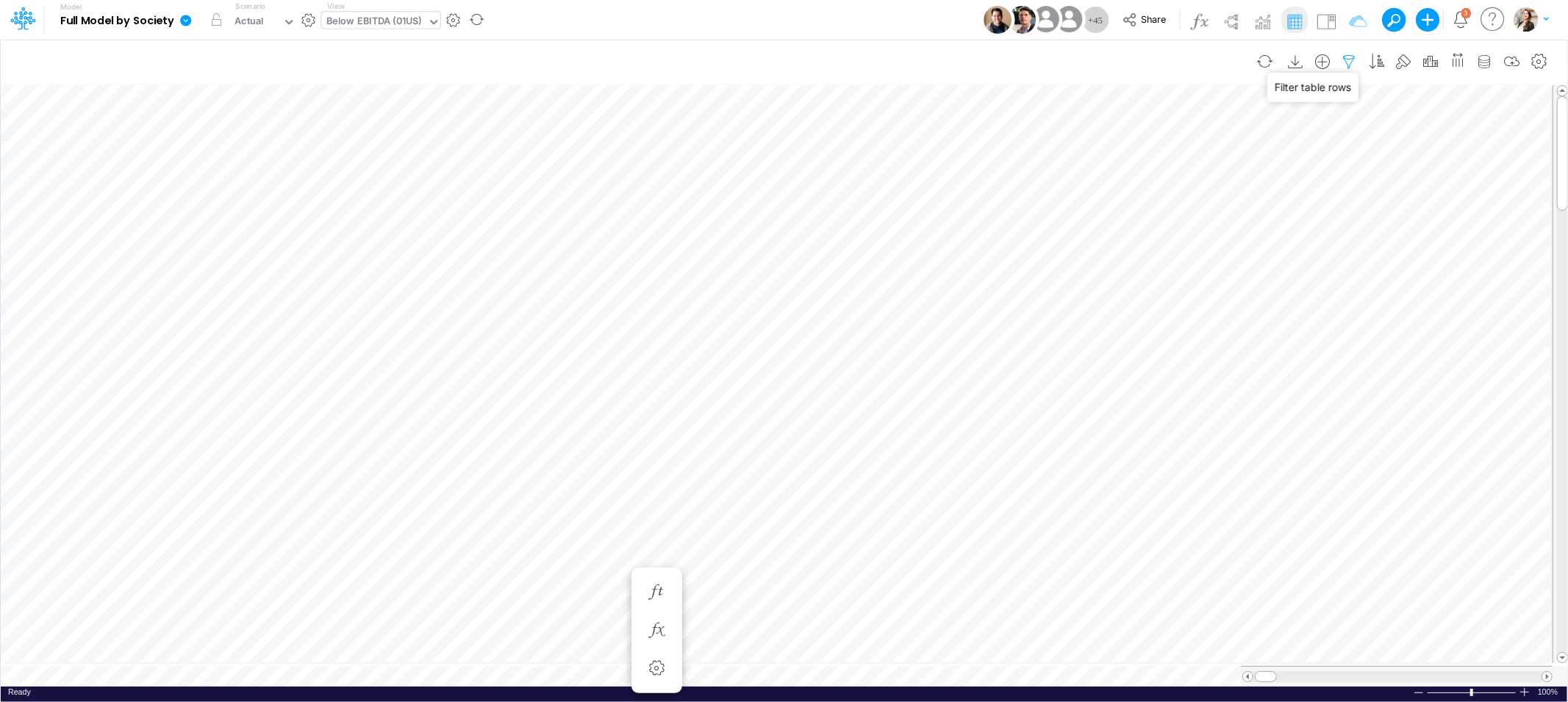
click at [1347, 61] on icon "button" at bounding box center [1349, 62] width 22 height 16
select select "contains"
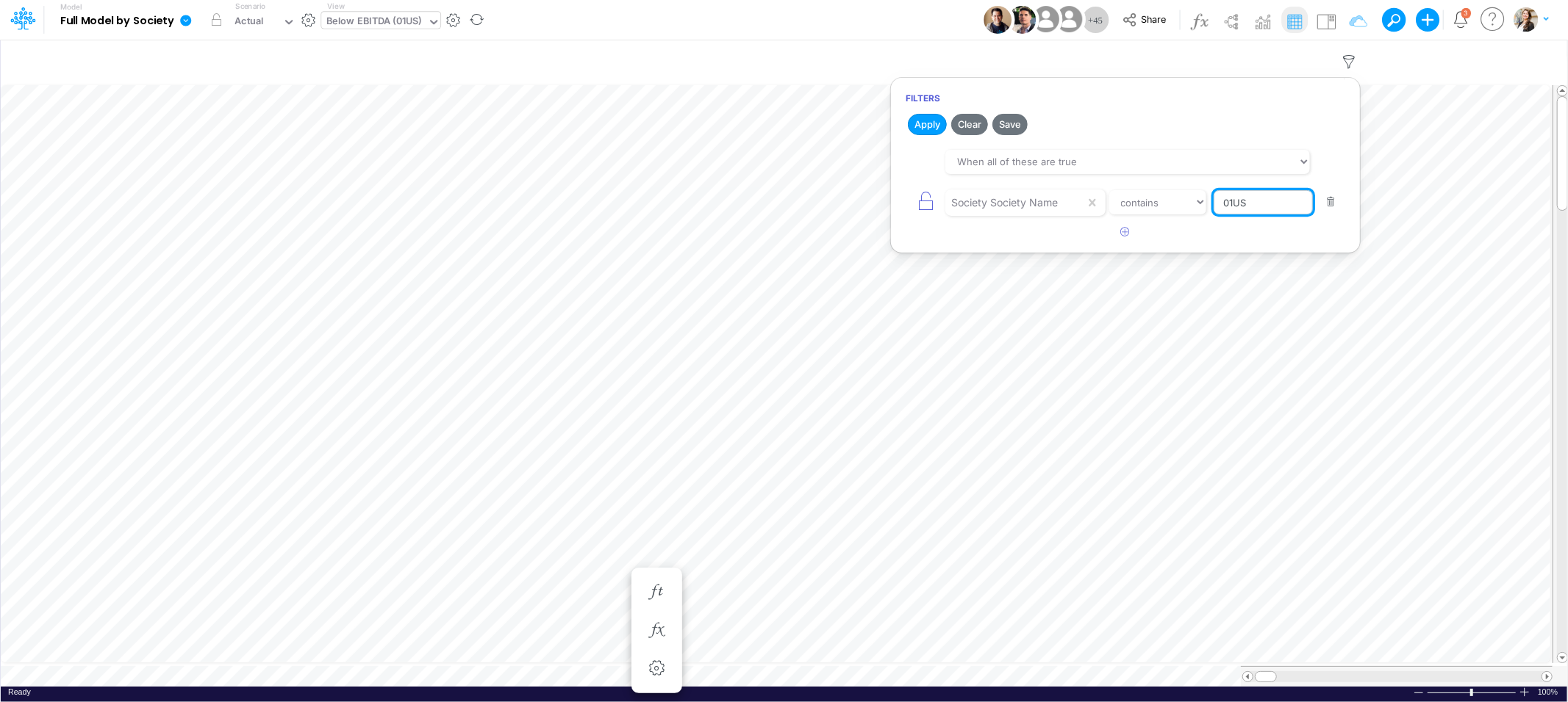
click at [1251, 199] on input "01US" at bounding box center [1263, 203] width 99 height 25
type input "0"
type input "Template"
click at [921, 126] on button "Apply" at bounding box center [927, 125] width 39 height 21
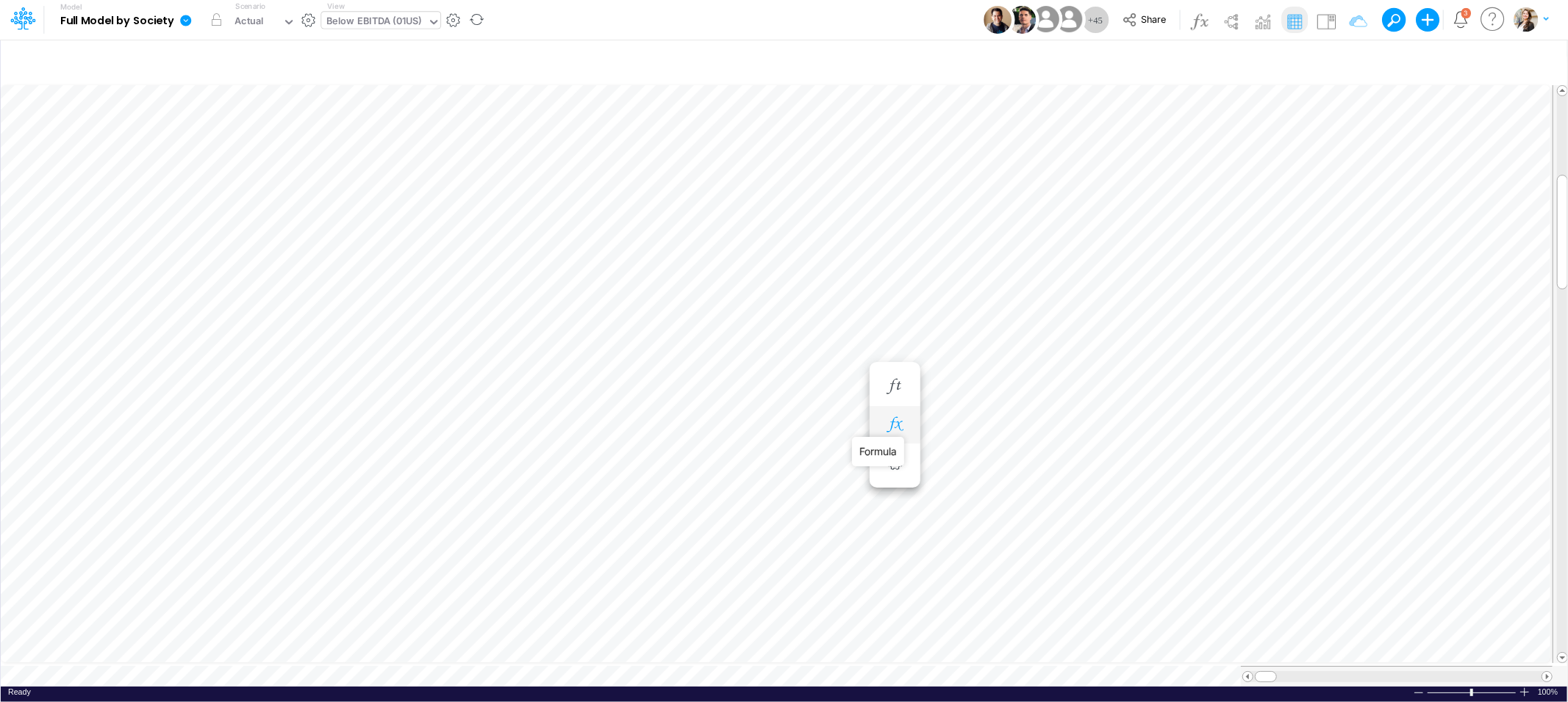
click at [894, 428] on icon "button" at bounding box center [894, 425] width 22 height 16
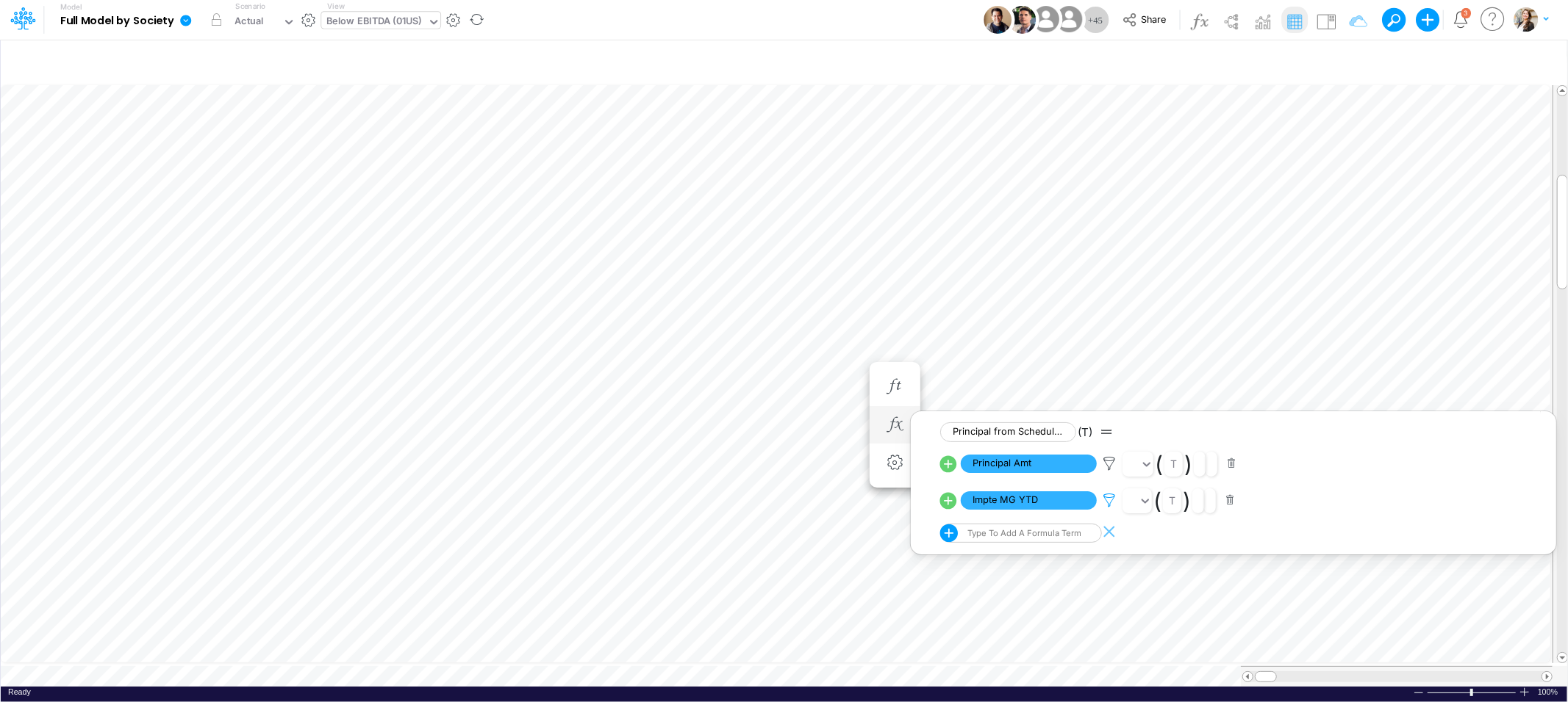
click at [1105, 503] on icon at bounding box center [1108, 500] width 22 height 16
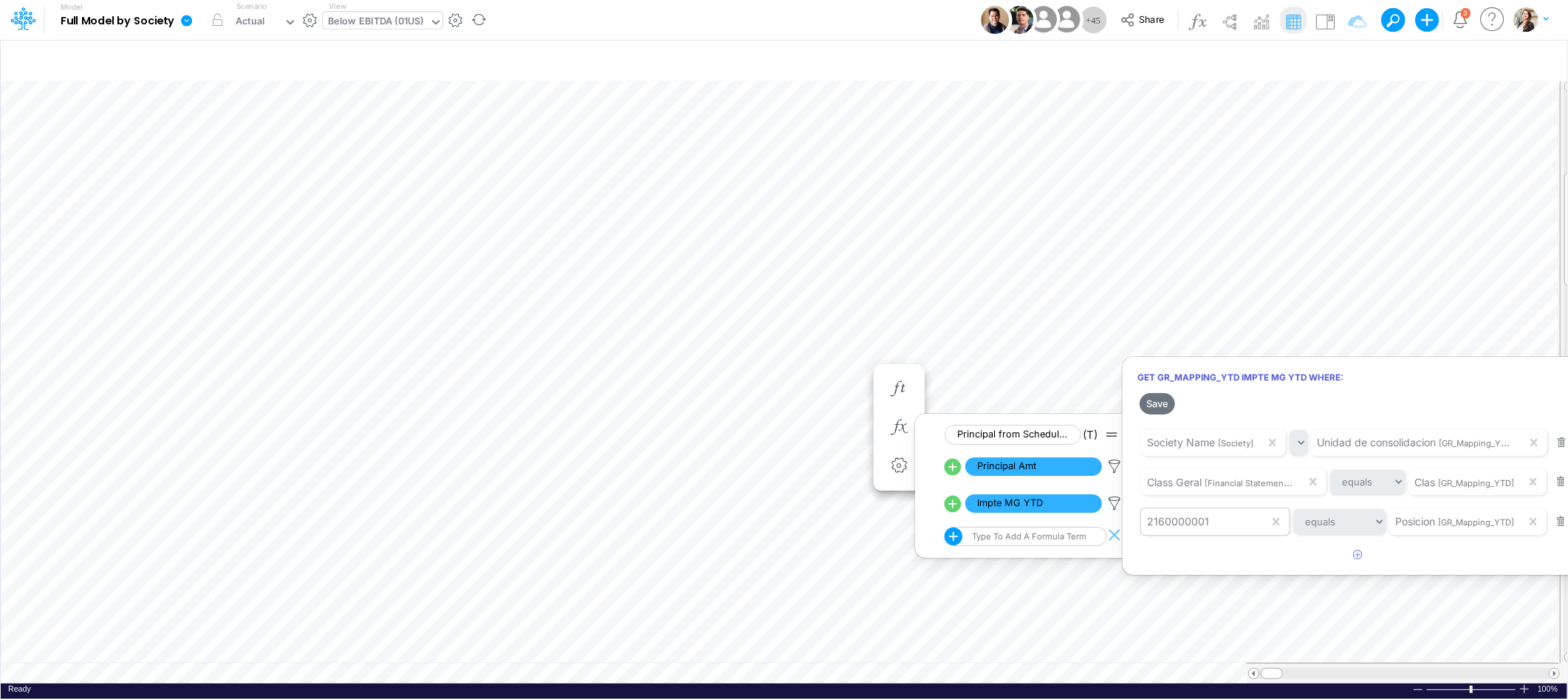
click at [1212, 518] on input "text" at bounding box center [1213, 521] width 2 height 16
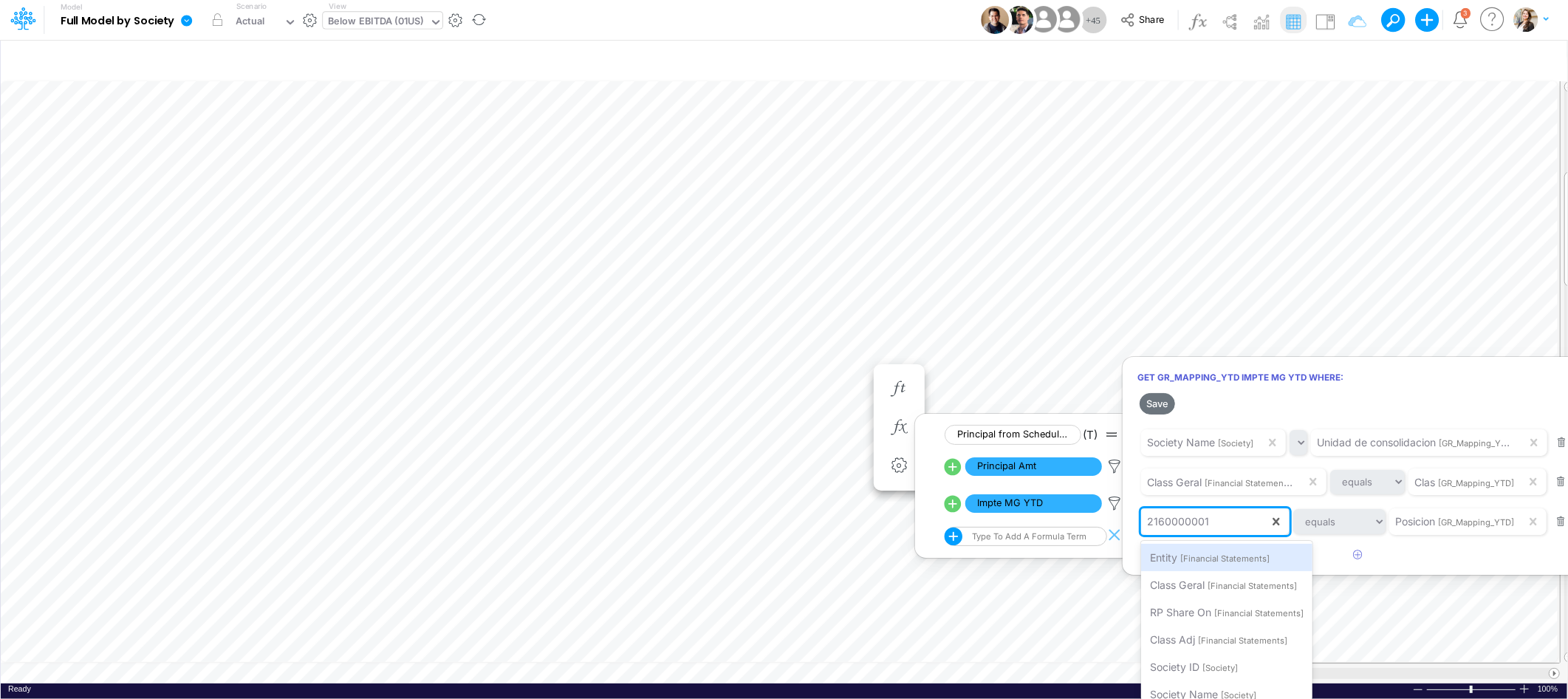
click at [1225, 524] on div "2160000001" at bounding box center [1205, 522] width 128 height 25
click at [1215, 525] on div "2160000001" at bounding box center [1205, 522] width 128 height 25
paste input "2160000001"
type input "2160000001"
click at [1218, 554] on span "Filter where Posicion equals 2160000001" at bounding box center [1250, 556] width 200 height 13
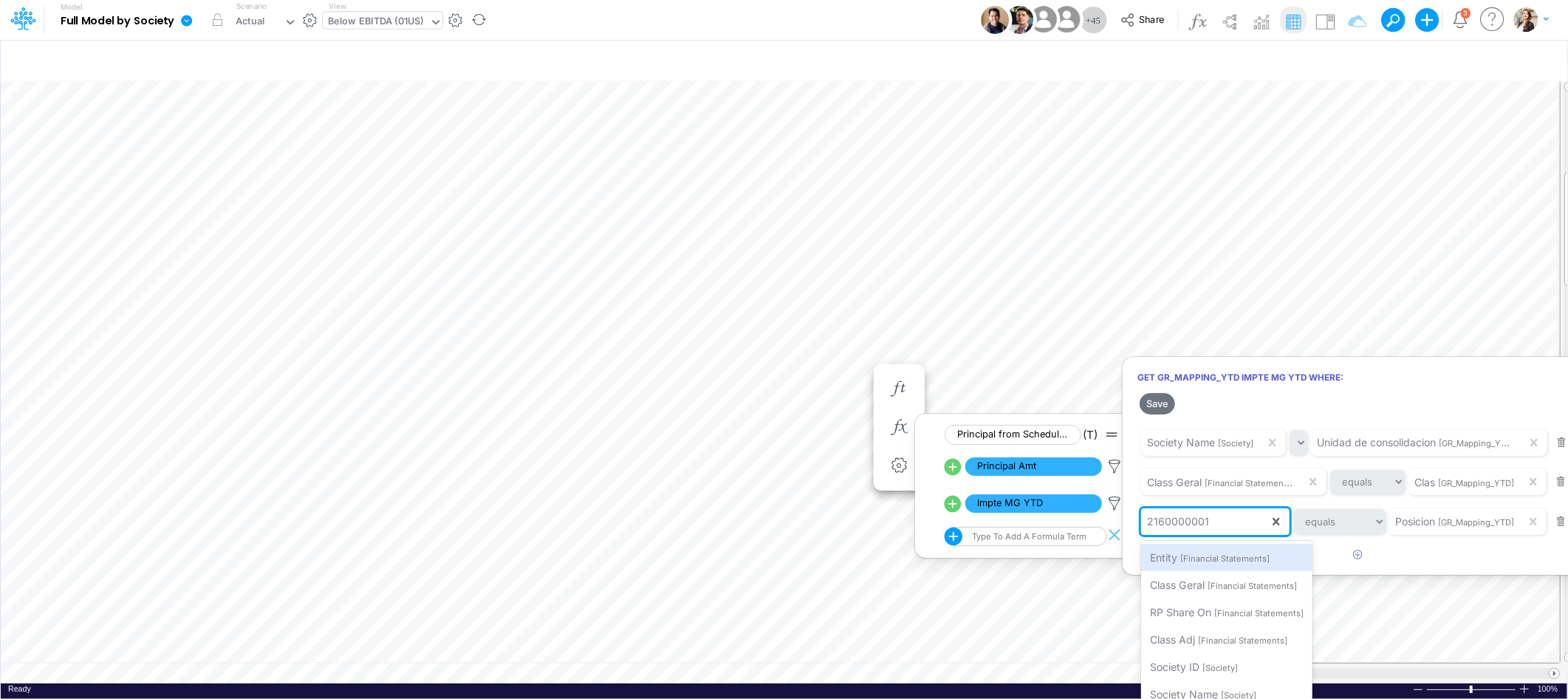
click at [1223, 527] on div "2160000001" at bounding box center [1205, 522] width 128 height 25
click at [1212, 526] on input "text" at bounding box center [1213, 521] width 2 height 16
click at [1209, 521] on div "2160000001" at bounding box center [1205, 522] width 128 height 25
click at [1208, 522] on div "2160000001" at bounding box center [1205, 522] width 128 height 25
click at [1218, 526] on div "2160000001" at bounding box center [1205, 522] width 128 height 25
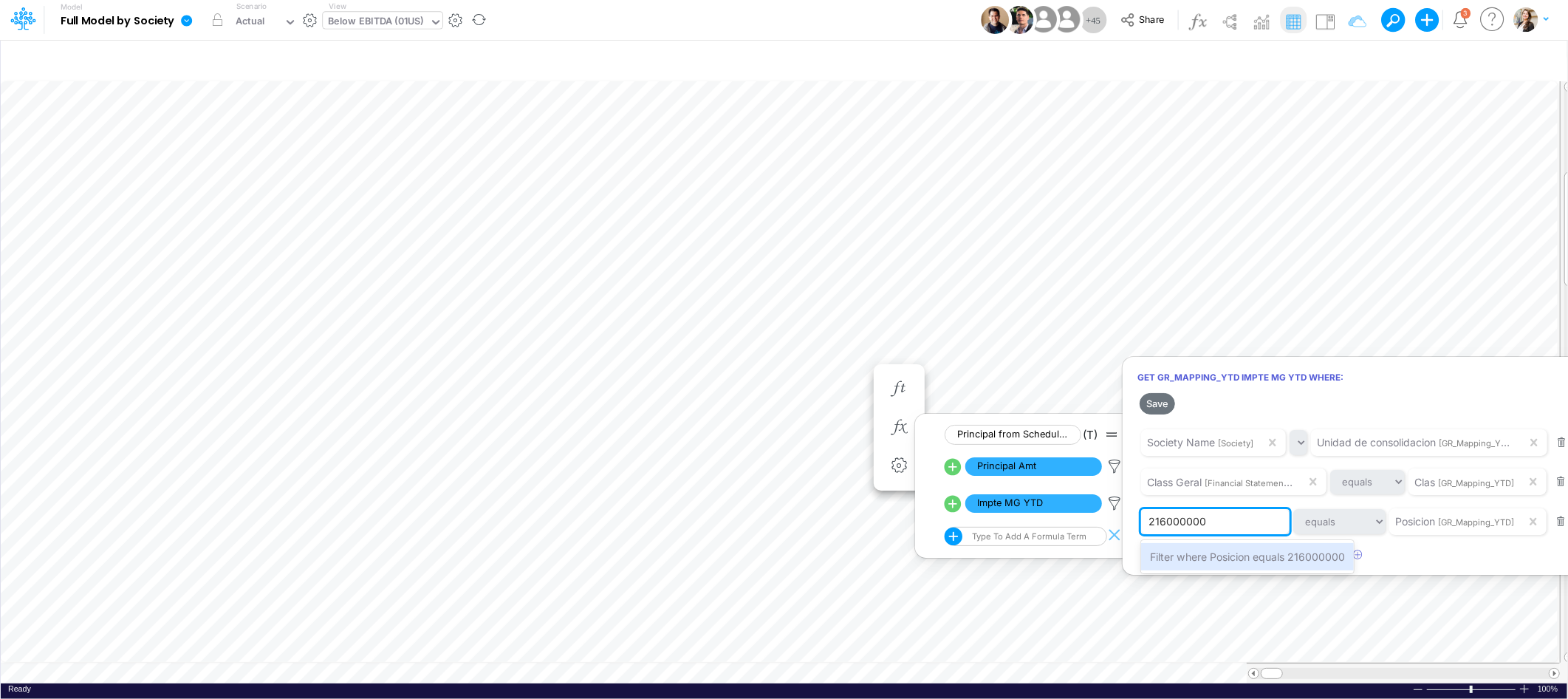
type input "2160000001"
click at [1221, 562] on span "Filter where Posicion equals 2160000001" at bounding box center [1250, 556] width 200 height 13
click at [1222, 517] on div "2160000001" at bounding box center [1205, 522] width 128 height 25
click at [1229, 392] on div at bounding box center [784, 353] width 1568 height 691
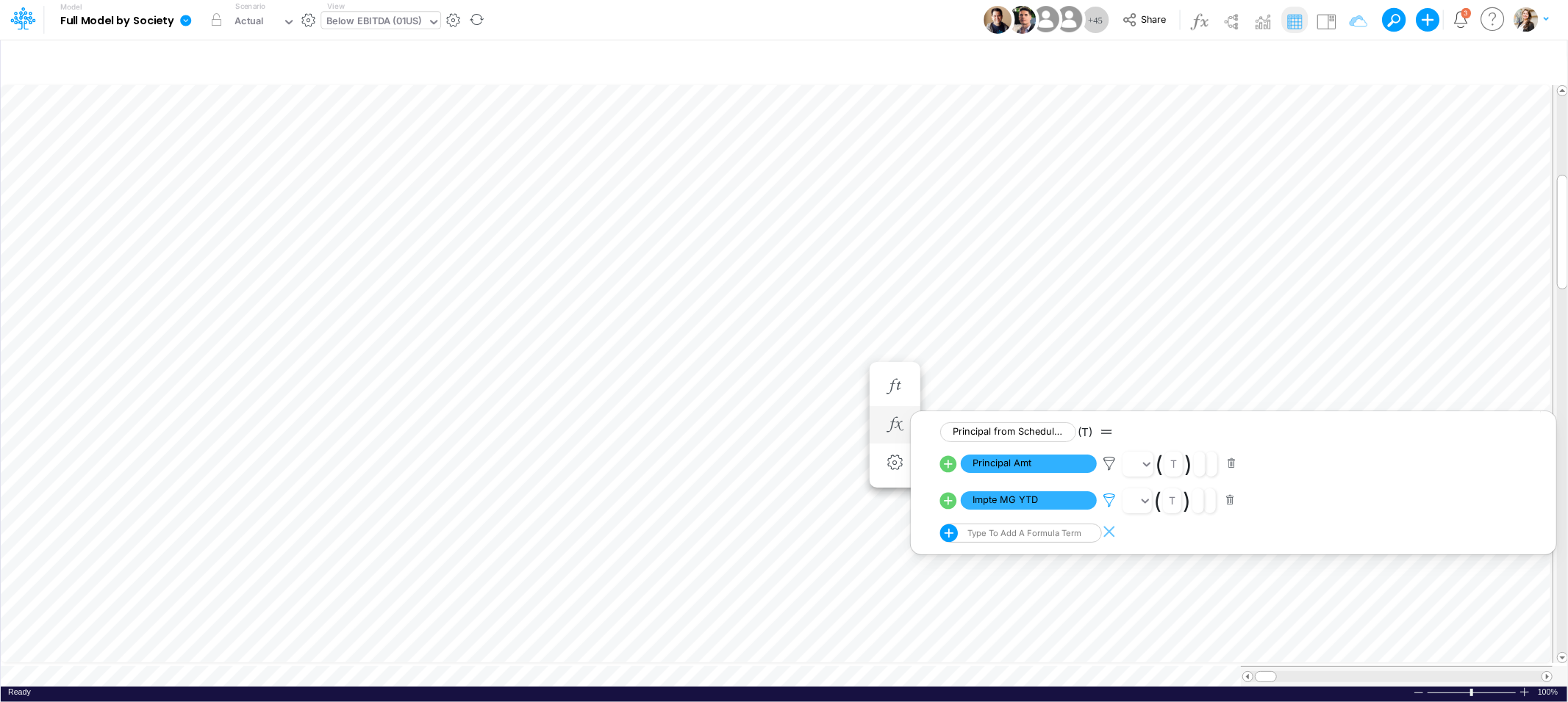
click at [1113, 504] on icon at bounding box center [1108, 500] width 22 height 16
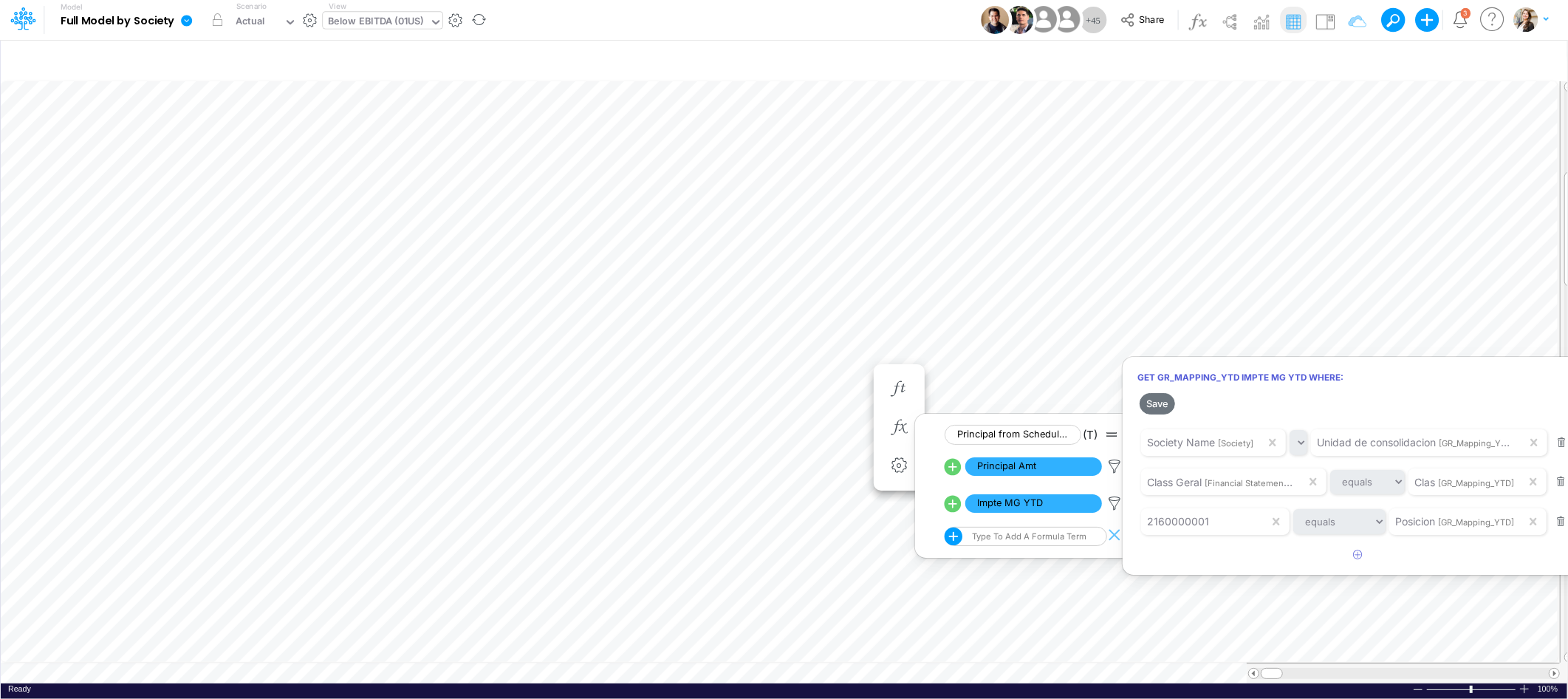
scroll to position [8, 0]
click at [952, 501] on div at bounding box center [784, 353] width 1568 height 691
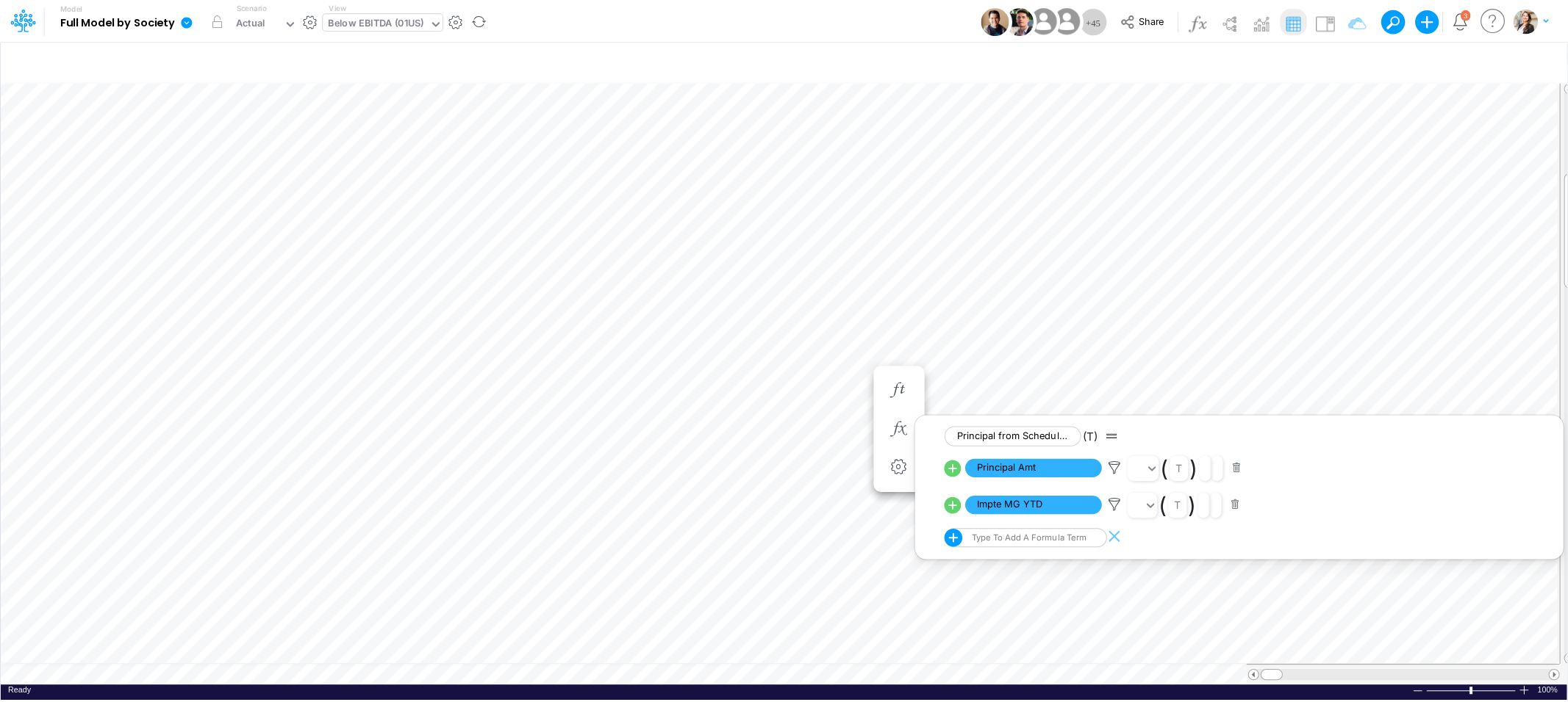
scroll to position [0, 0]
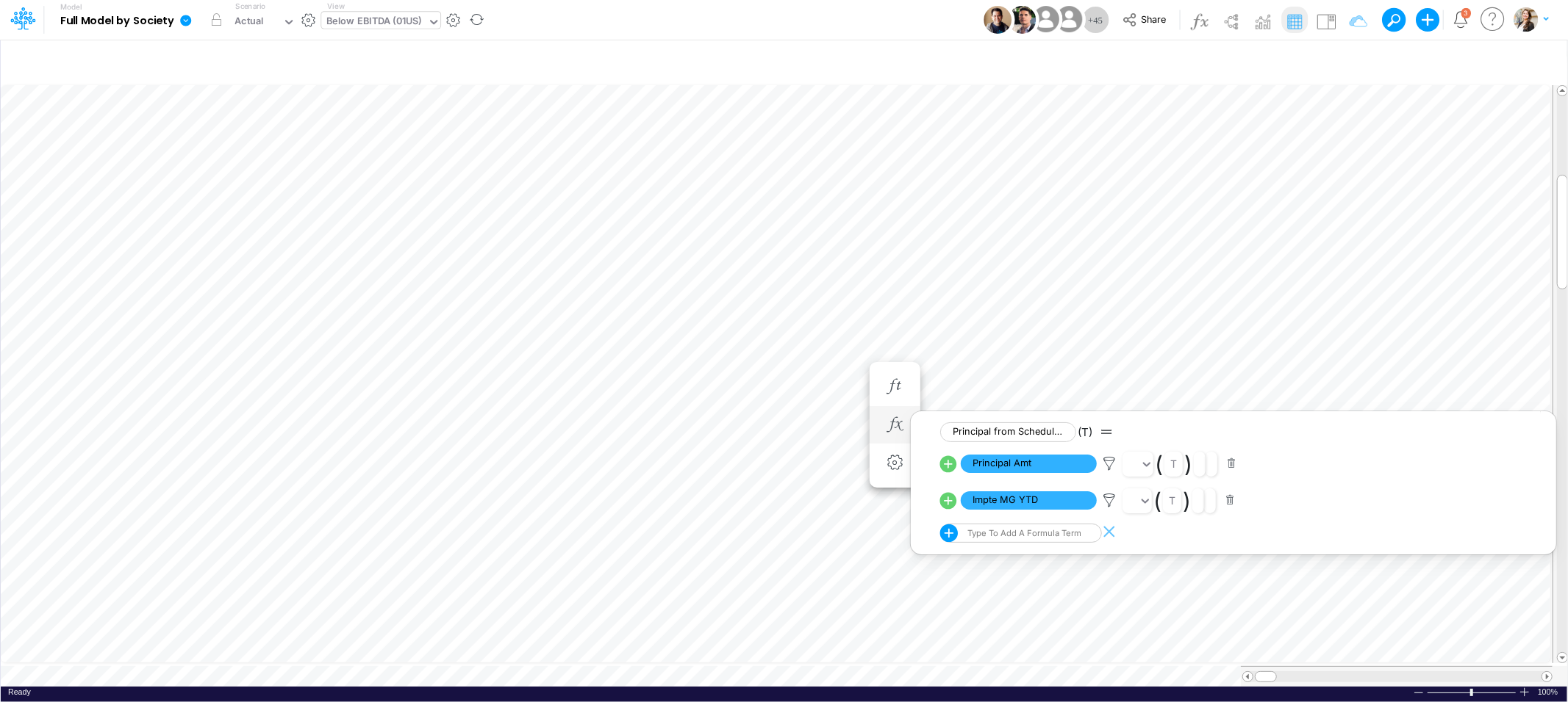
click at [947, 504] on icon at bounding box center [948, 500] width 17 height 17
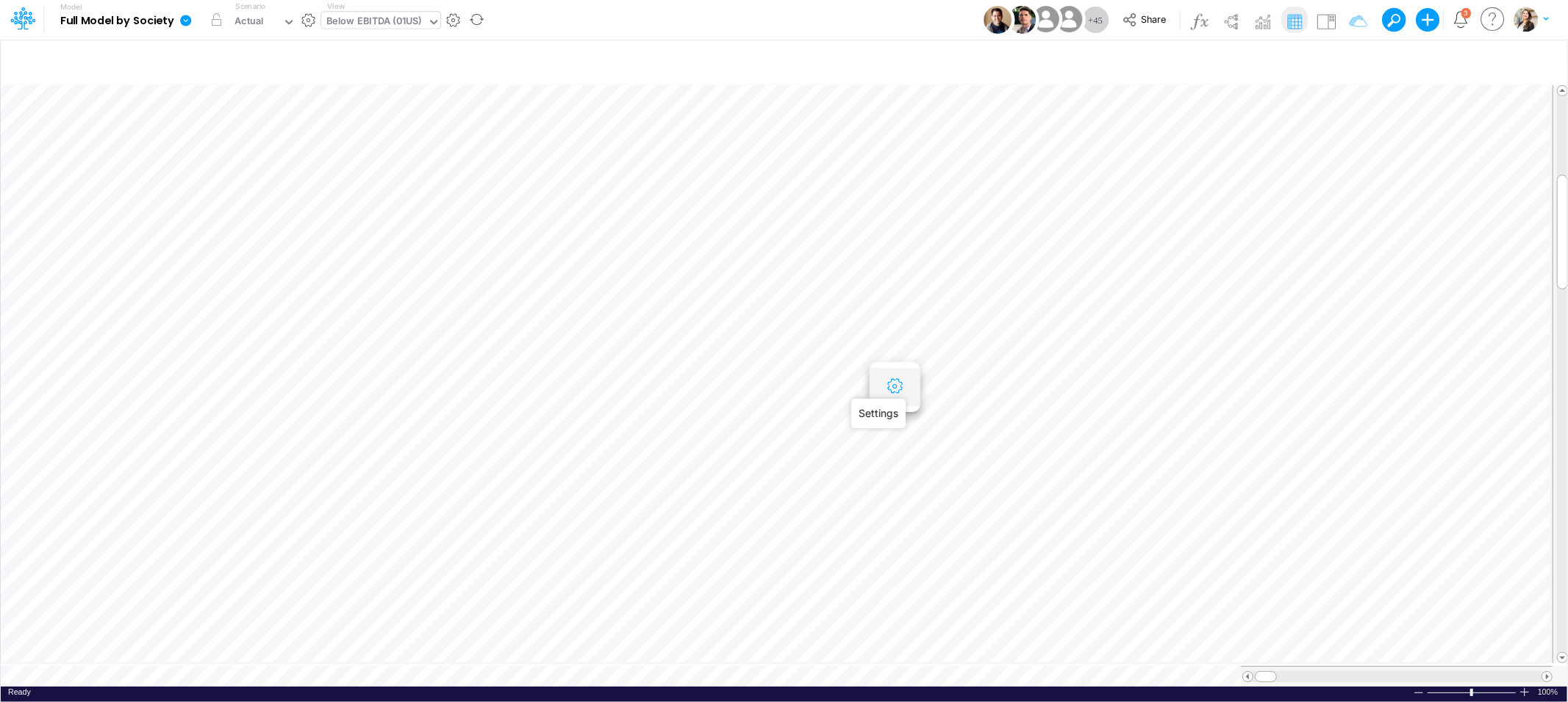
click at [892, 387] on icon "button" at bounding box center [894, 387] width 22 height 16
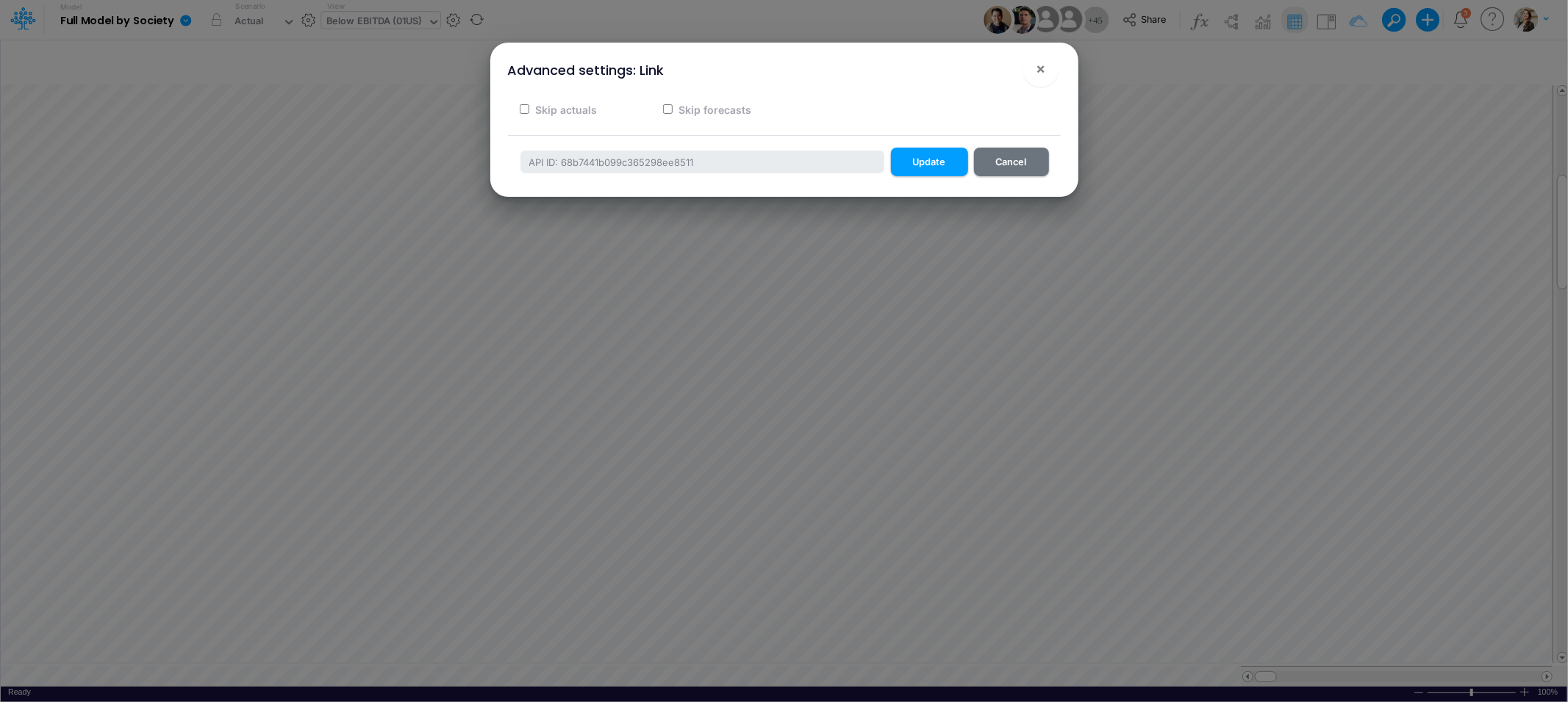
click at [665, 107] on input "Skip forecasts" at bounding box center [668, 109] width 10 height 10
checkbox input "true"
click at [921, 158] on button "Update" at bounding box center [929, 162] width 77 height 28
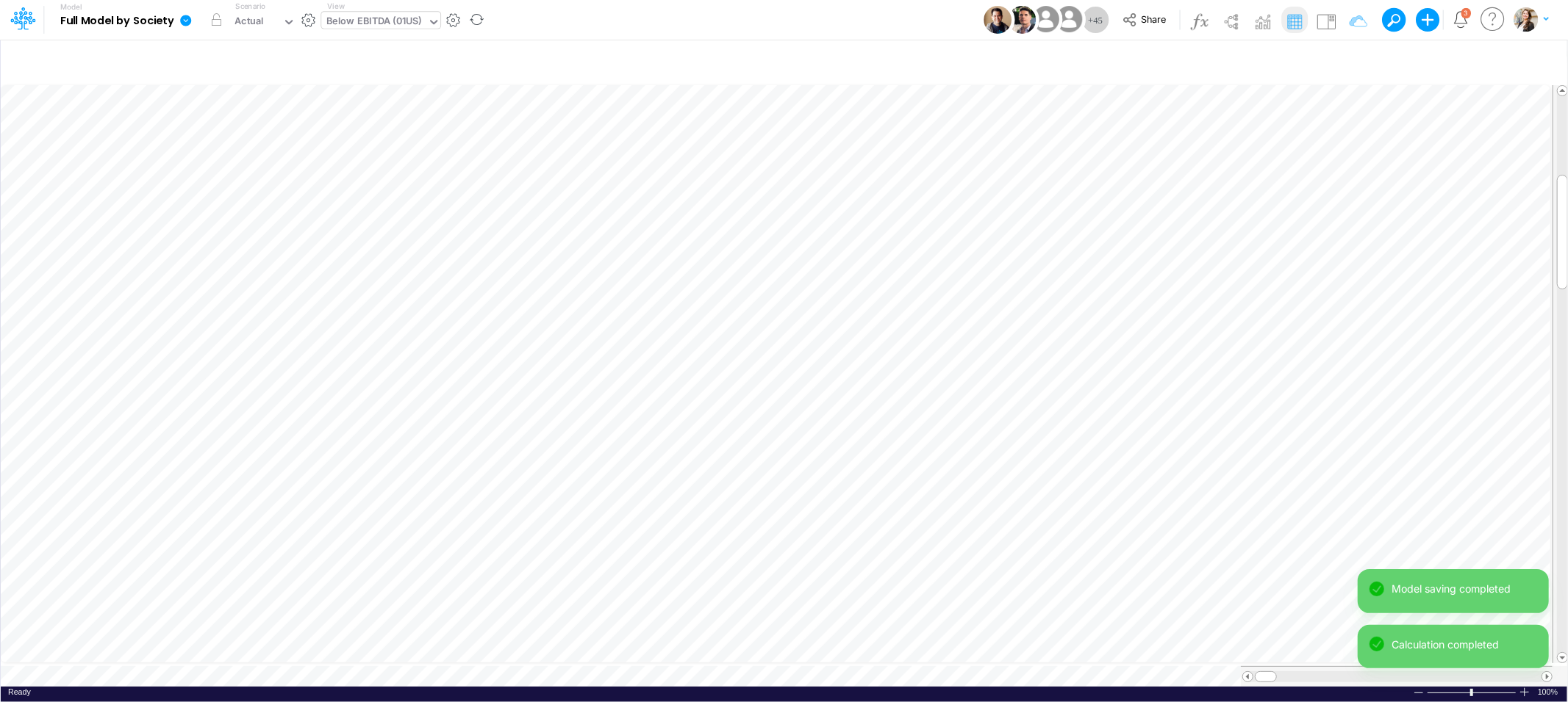
scroll to position [0, 1]
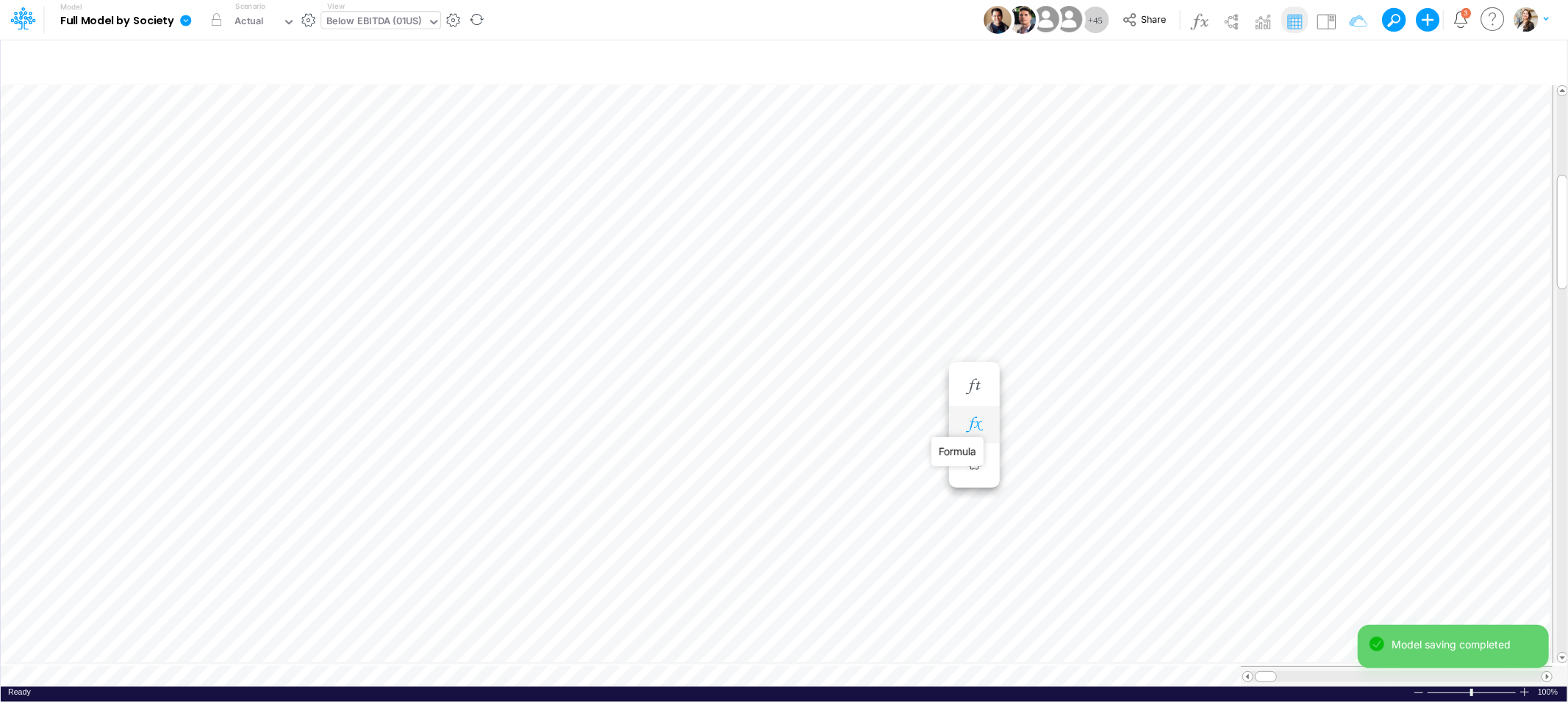
click at [978, 427] on icon "button" at bounding box center [974, 425] width 22 height 16
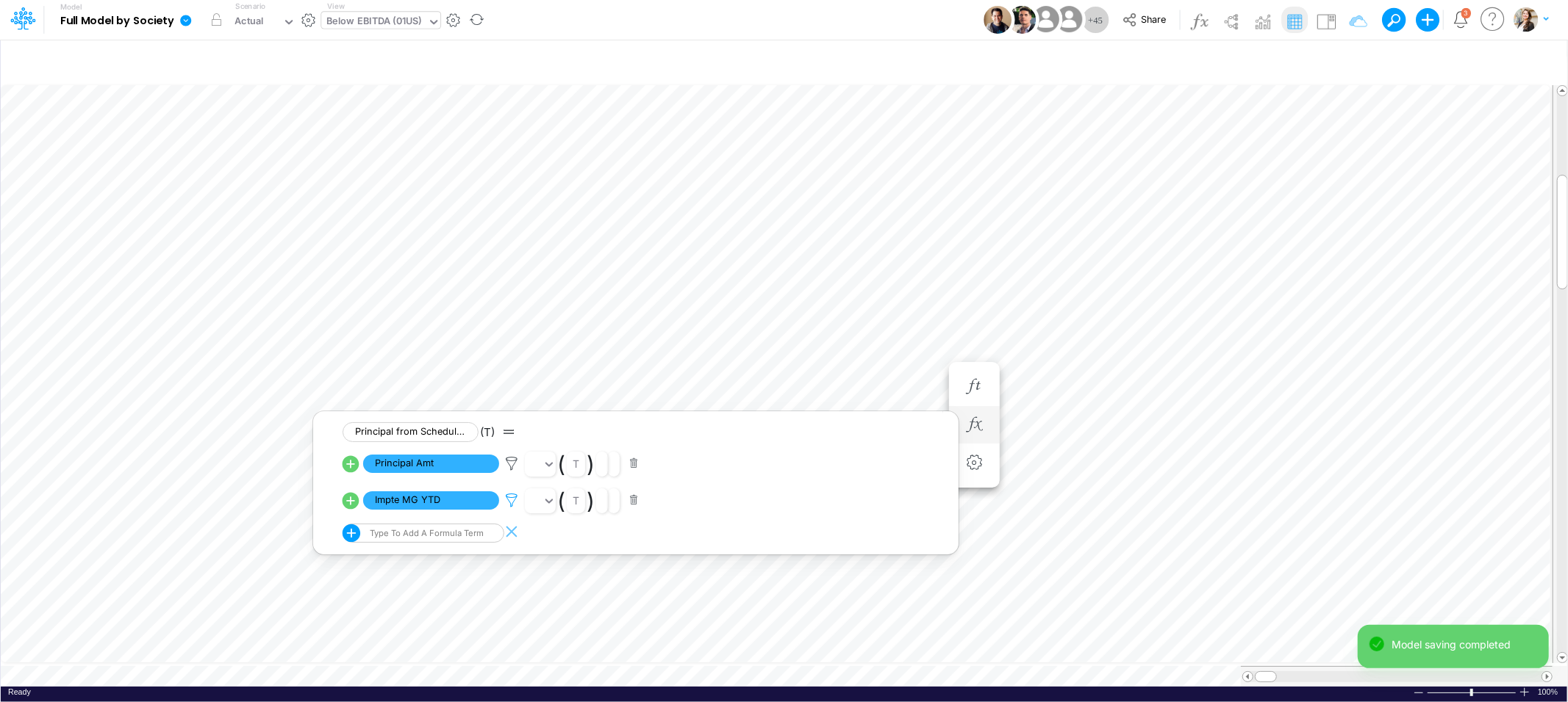
click at [511, 501] on icon at bounding box center [511, 500] width 22 height 16
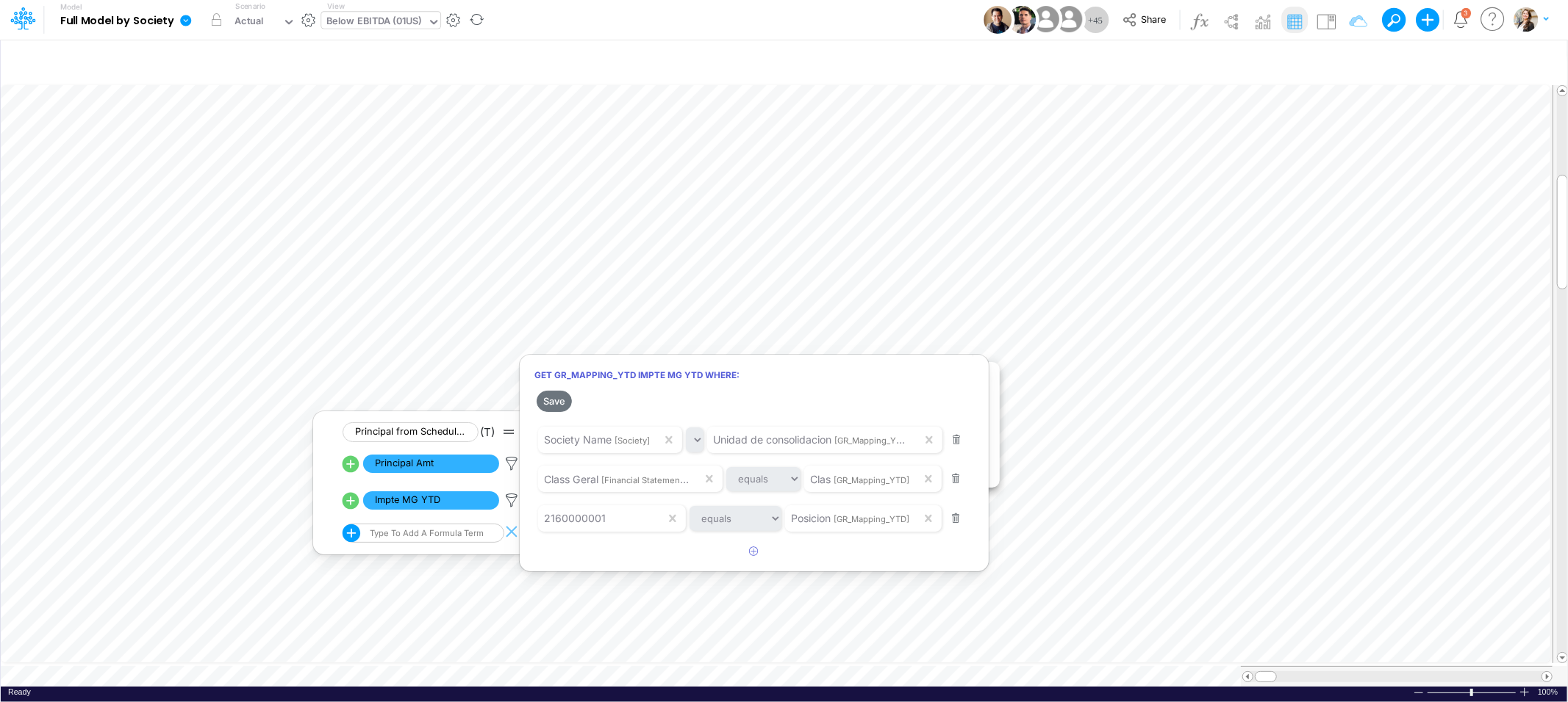
click at [1373, 59] on div at bounding box center [784, 355] width 1568 height 695
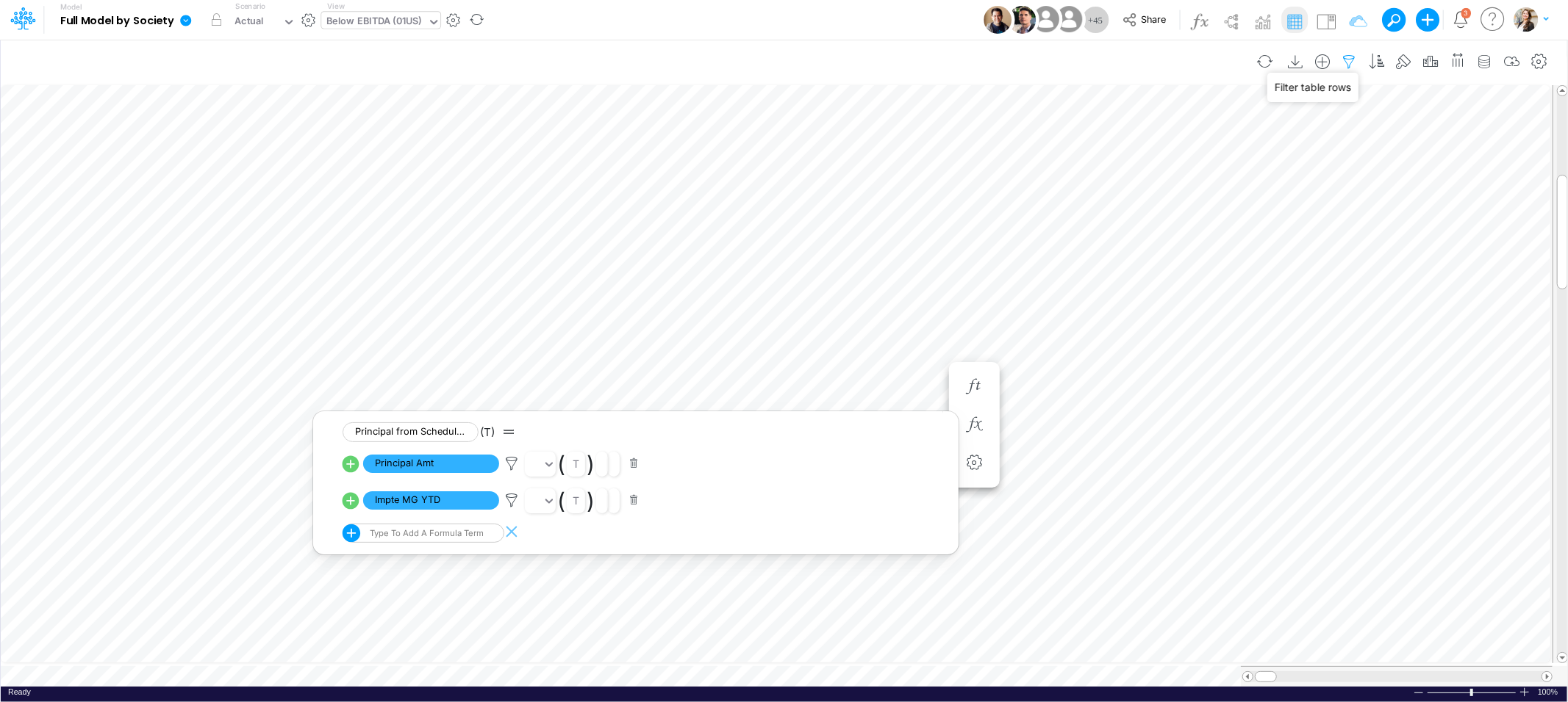
click at [1353, 58] on icon "button" at bounding box center [1349, 62] width 22 height 16
select select "contains"
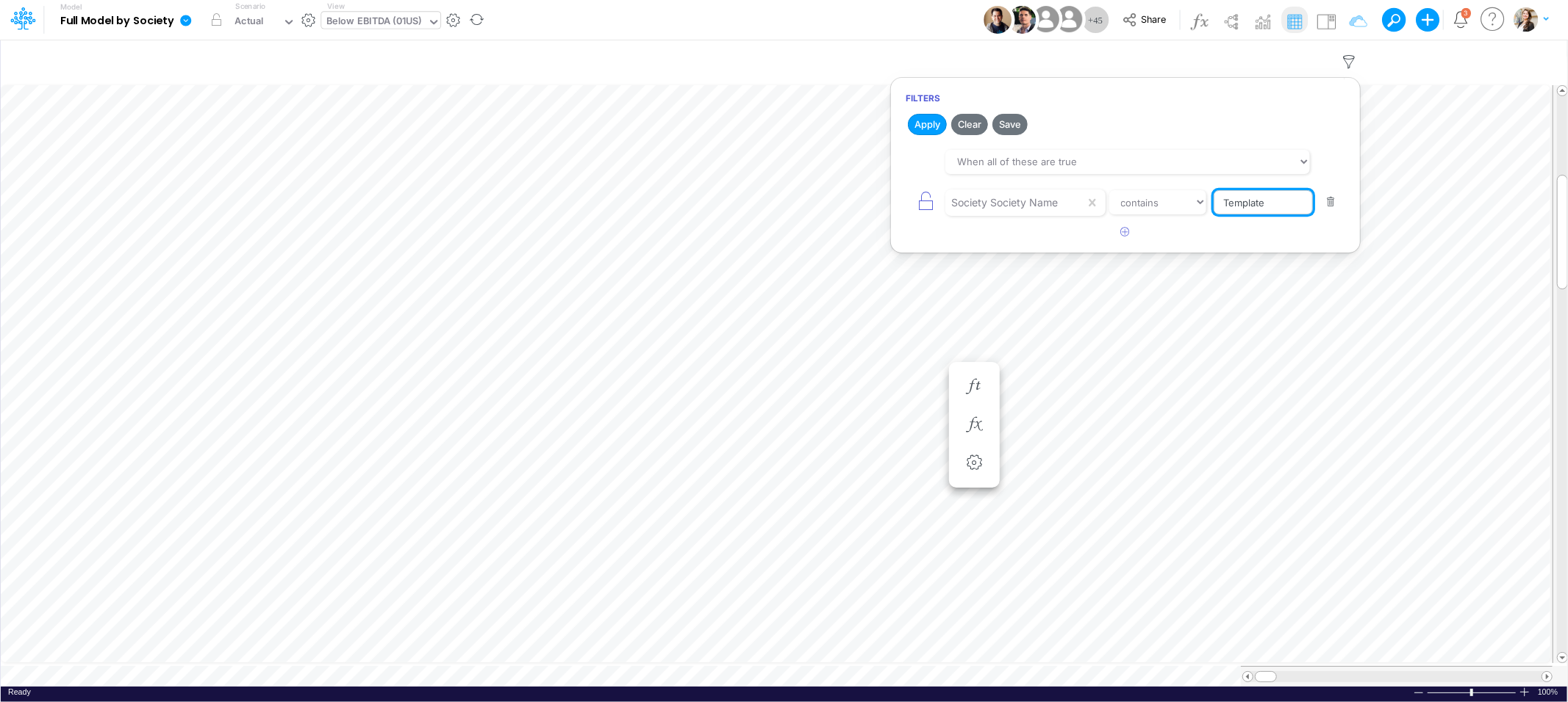
click at [1267, 208] on input "Template" at bounding box center [1263, 203] width 99 height 25
drag, startPoint x: 1268, startPoint y: 203, endPoint x: 1194, endPoint y: 200, distance: 74.1
click at [1194, 200] on div "Society Society Name equals not equal starts with ends with contains Template" at bounding box center [1125, 203] width 439 height 33
type input "01US"
click at [930, 125] on button "Apply" at bounding box center [927, 125] width 39 height 21
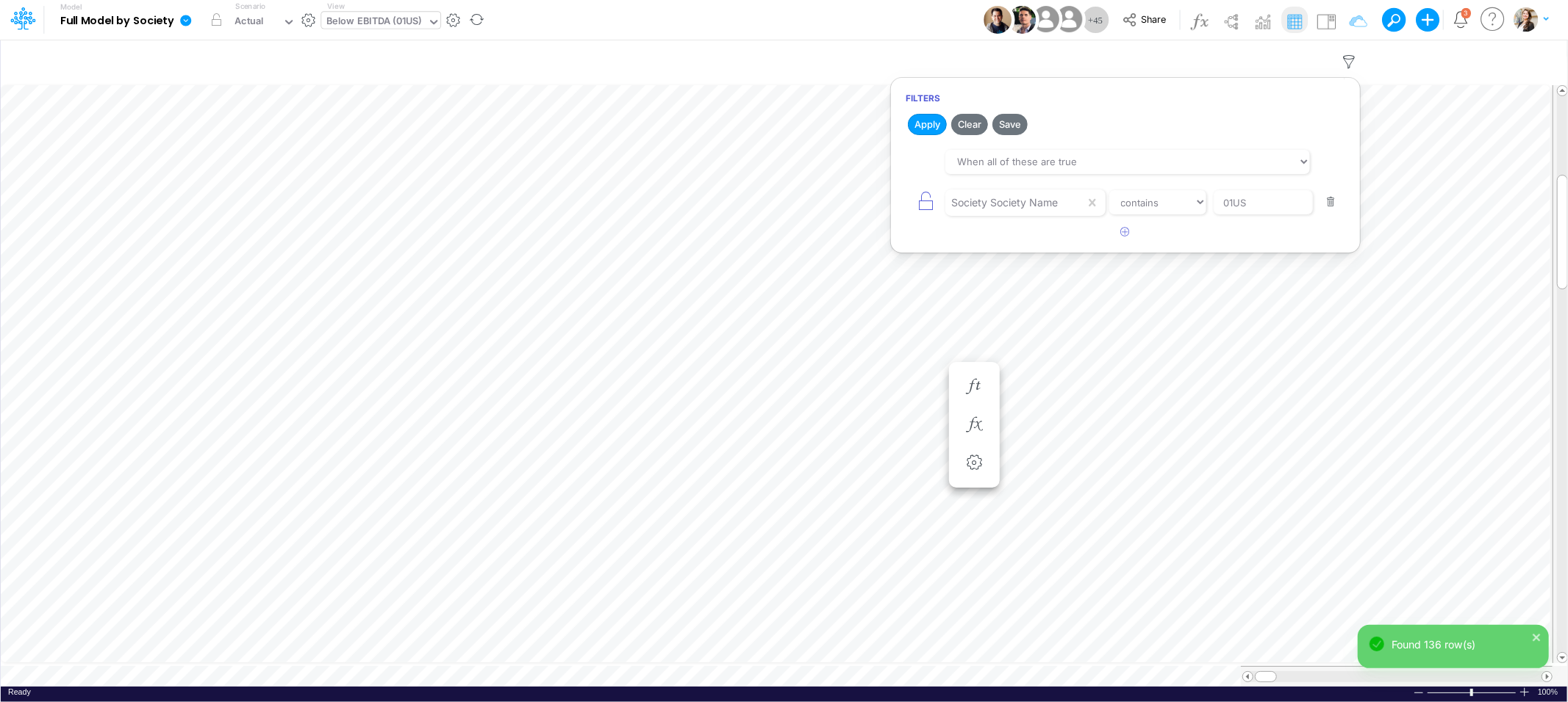
scroll to position [0, 1]
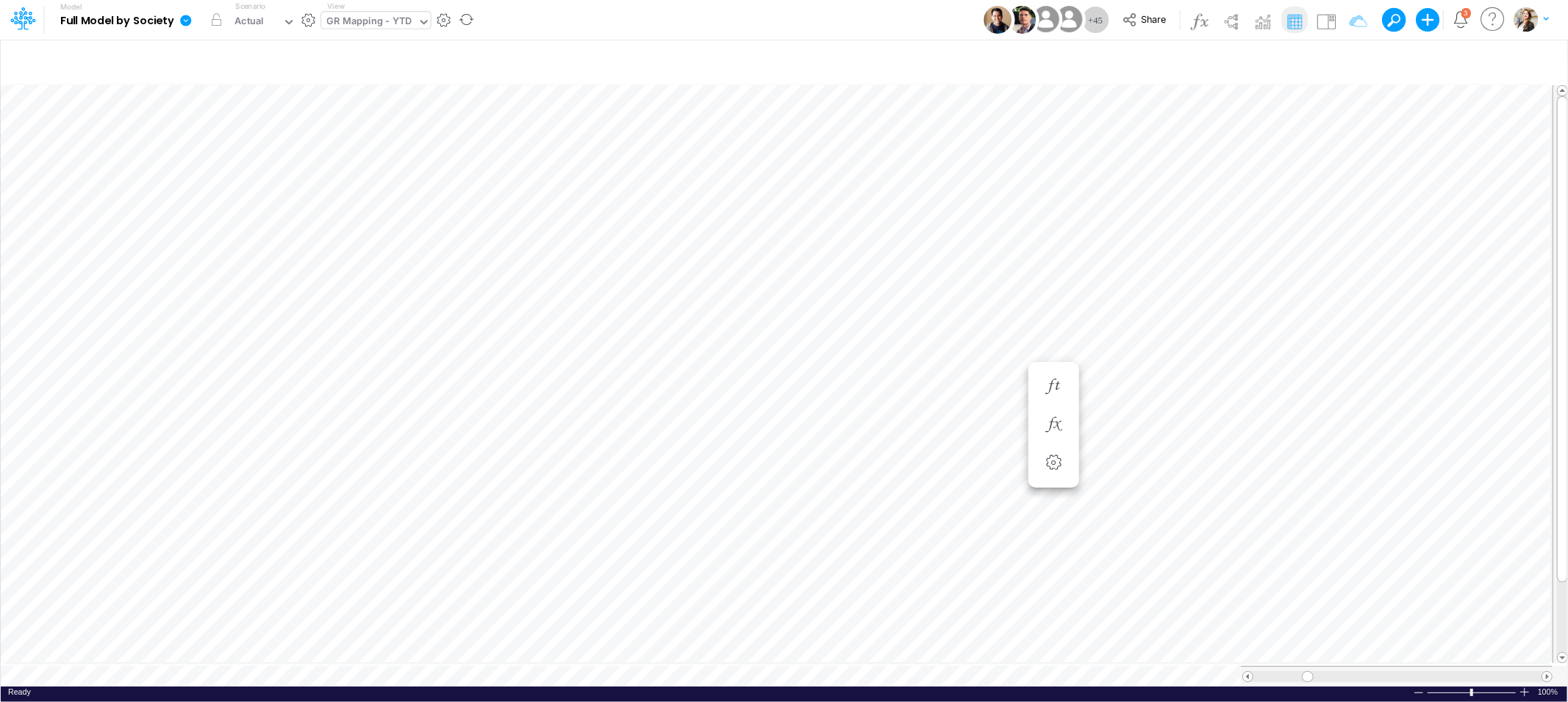
scroll to position [0, 1]
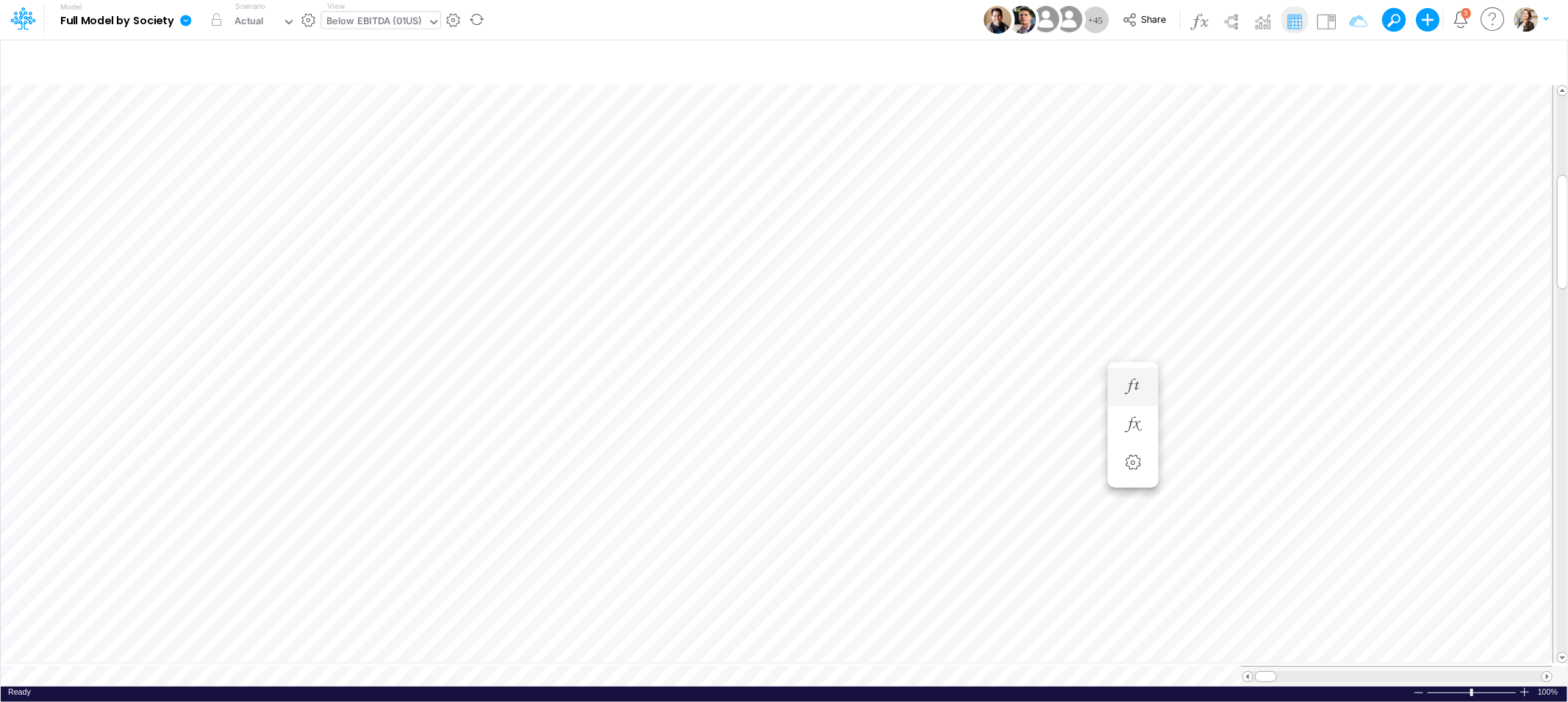
scroll to position [0, 1]
click at [1349, 58] on icon "button" at bounding box center [1349, 62] width 22 height 16
select select "contains"
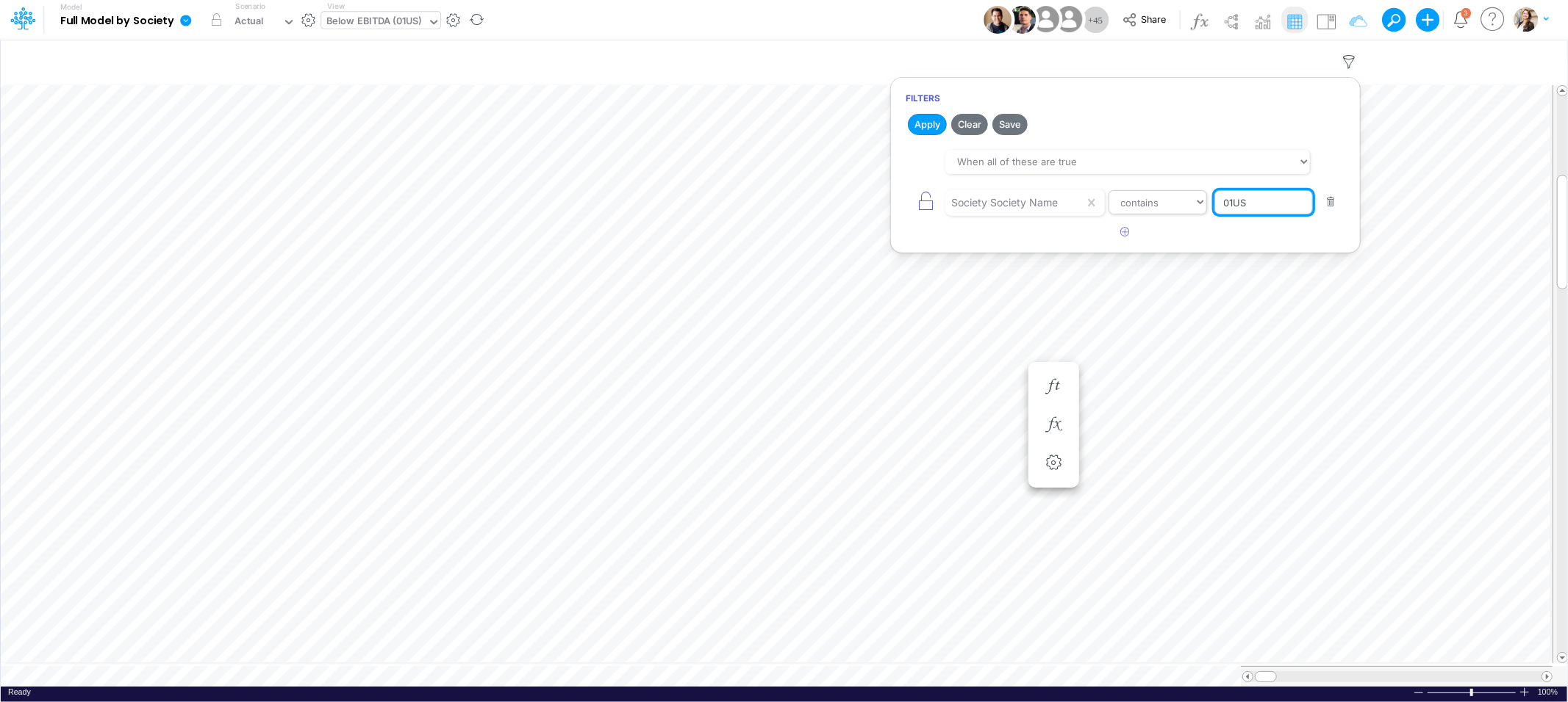
drag, startPoint x: 1266, startPoint y: 203, endPoint x: 1197, endPoint y: 203, distance: 69.0
click at [1197, 203] on div "Society Society Name equals not equal starts with ends with contains 01US" at bounding box center [1125, 203] width 439 height 33
type input "Template"
click at [922, 118] on button "Apply" at bounding box center [927, 125] width 39 height 21
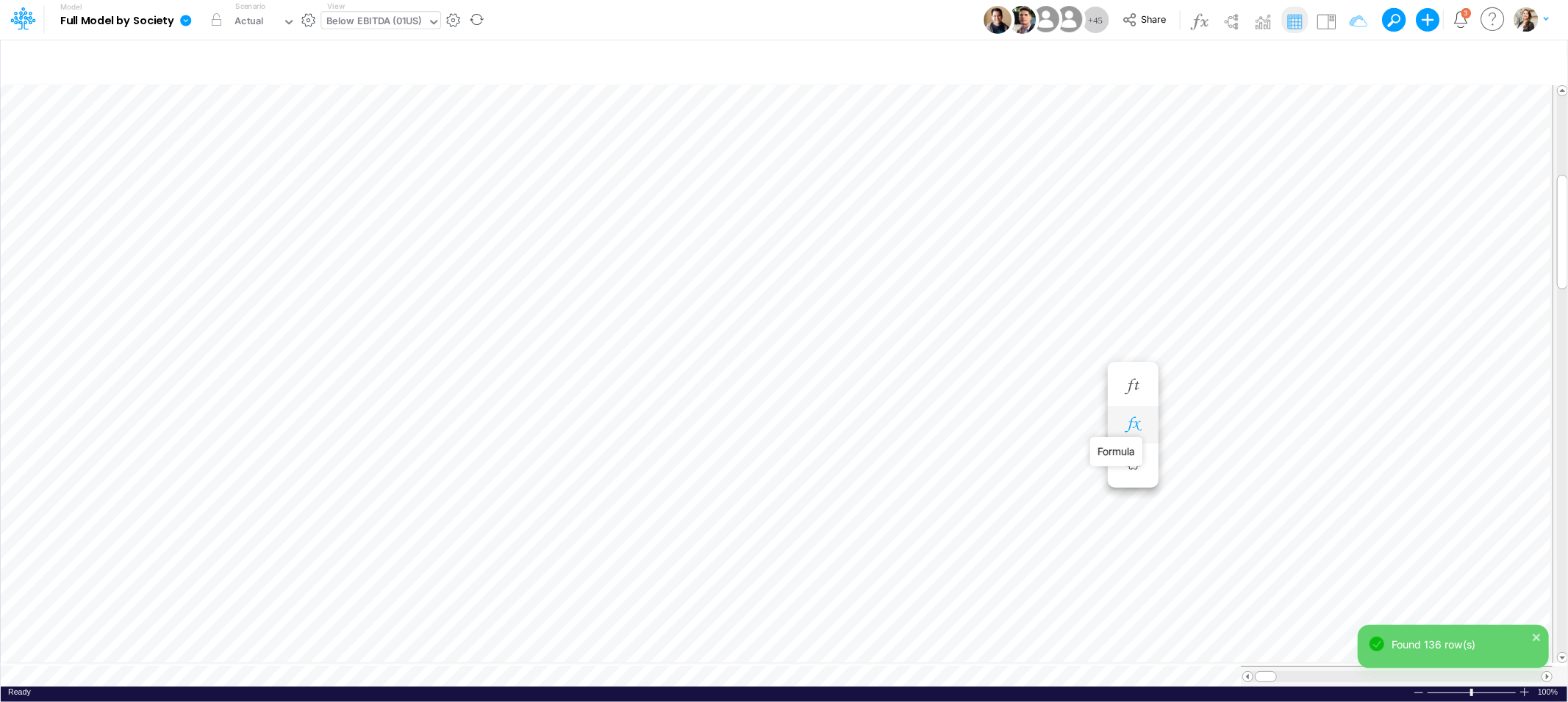
click at [1137, 418] on icon "button" at bounding box center [1133, 425] width 22 height 16
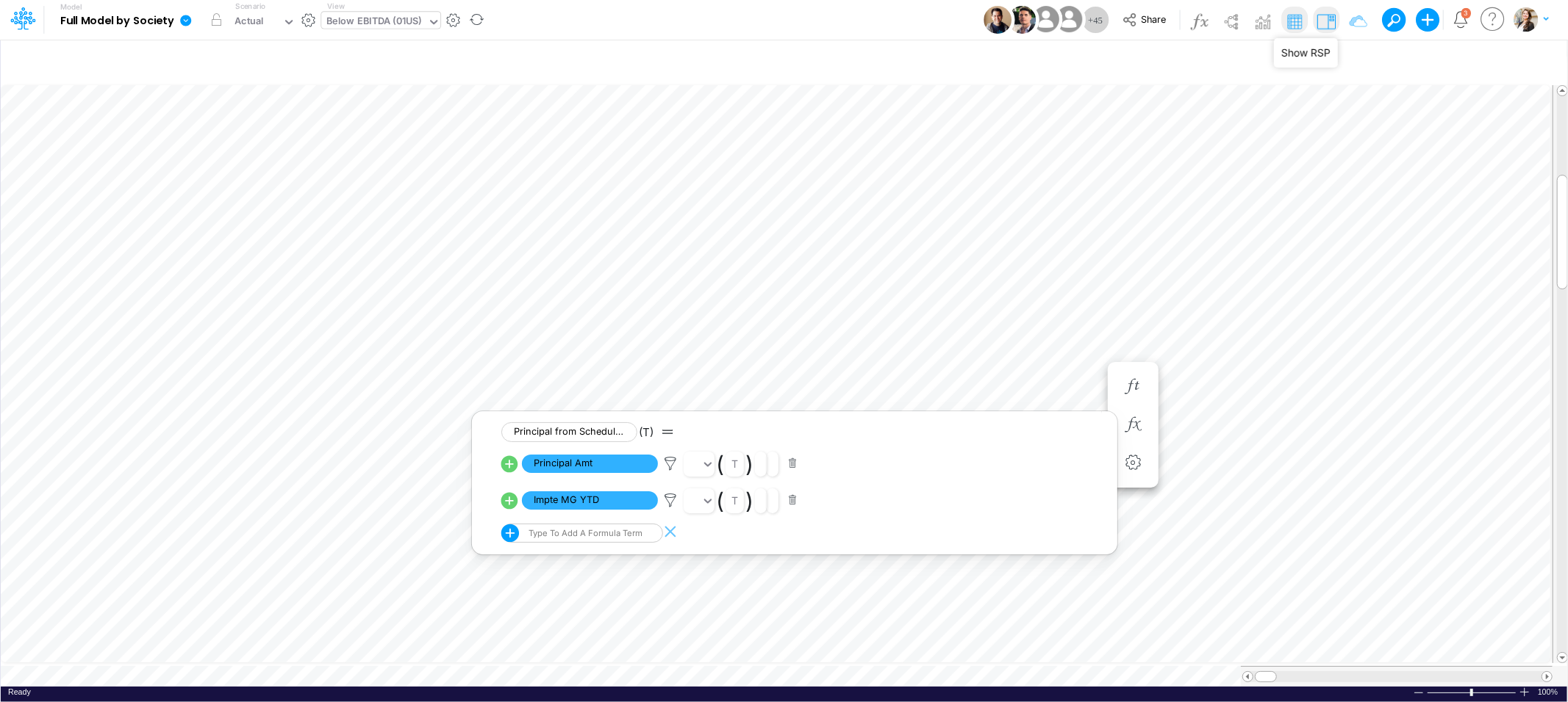
click at [1331, 24] on img at bounding box center [1325, 21] width 23 height 23
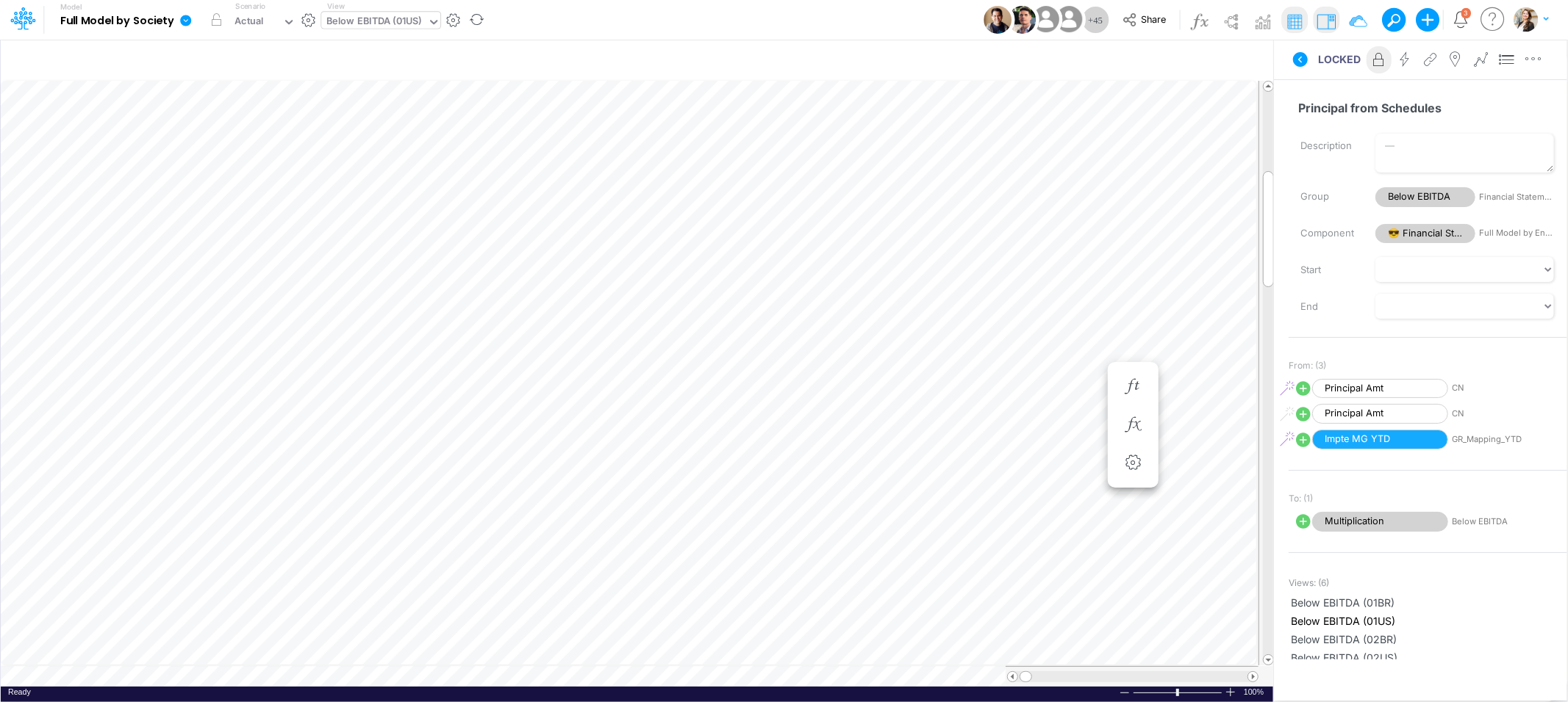
scroll to position [0, 1]
click at [1057, 431] on icon "button" at bounding box center [1053, 425] width 22 height 16
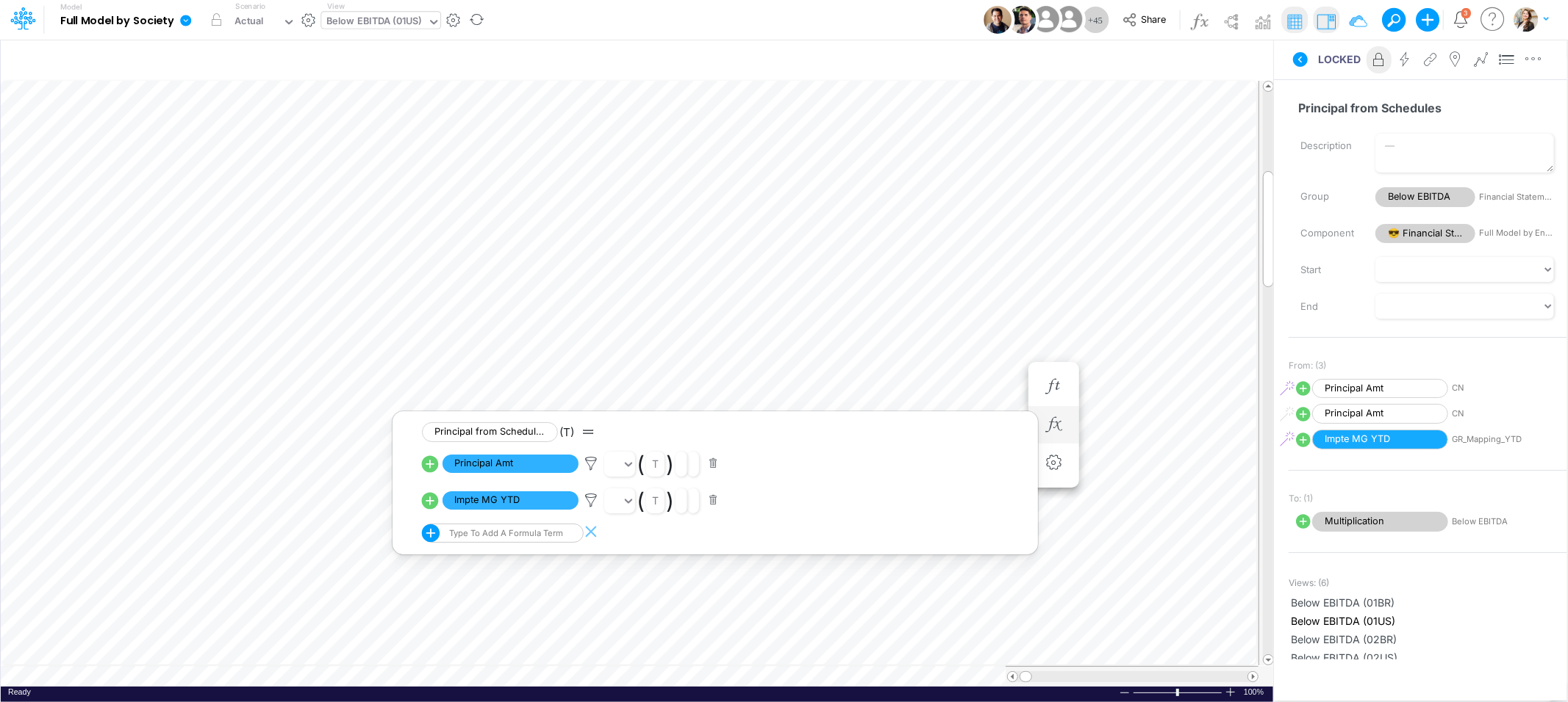
click at [428, 504] on icon at bounding box center [429, 500] width 17 height 17
select select "Multiply"
select select "Add"
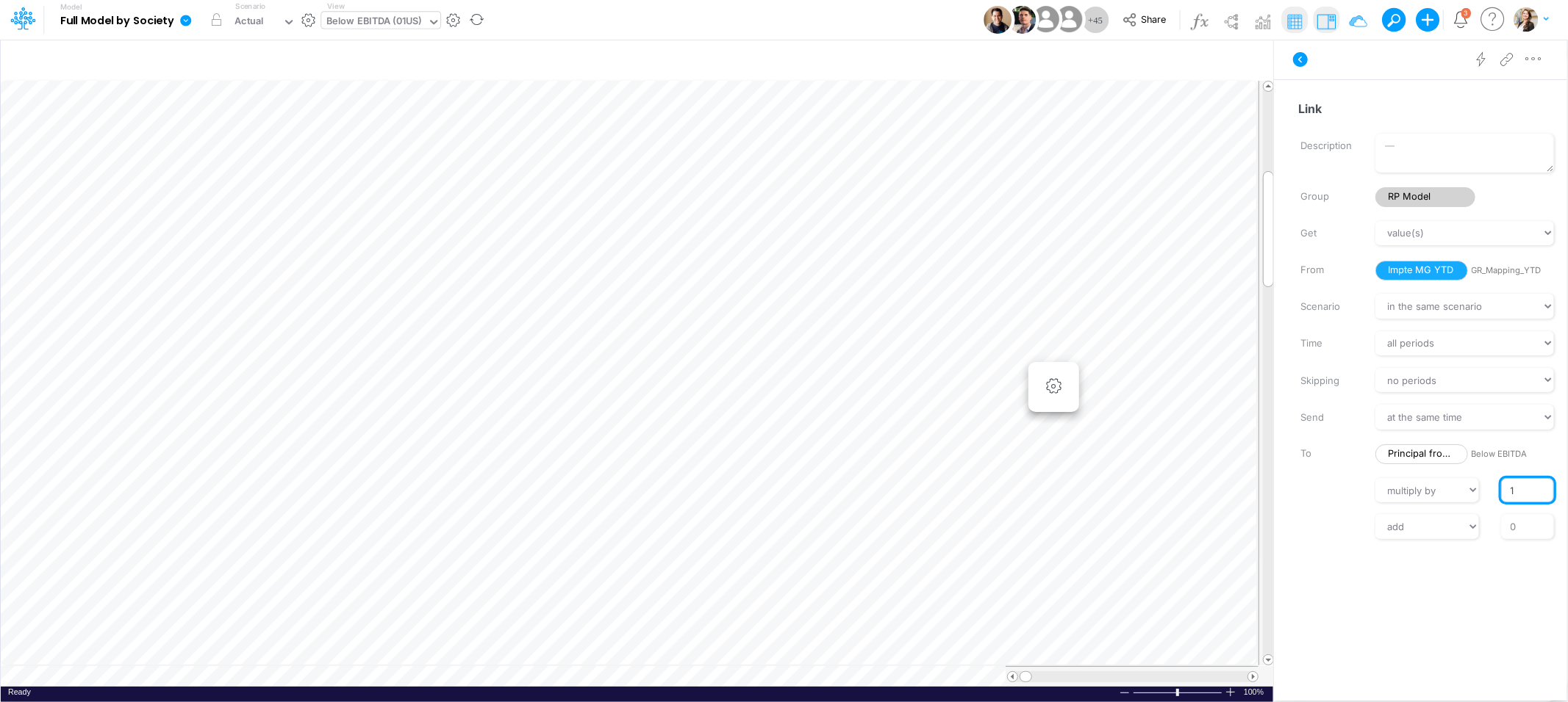
click at [1507, 495] on input "1" at bounding box center [1527, 491] width 53 height 25
type input "-1"
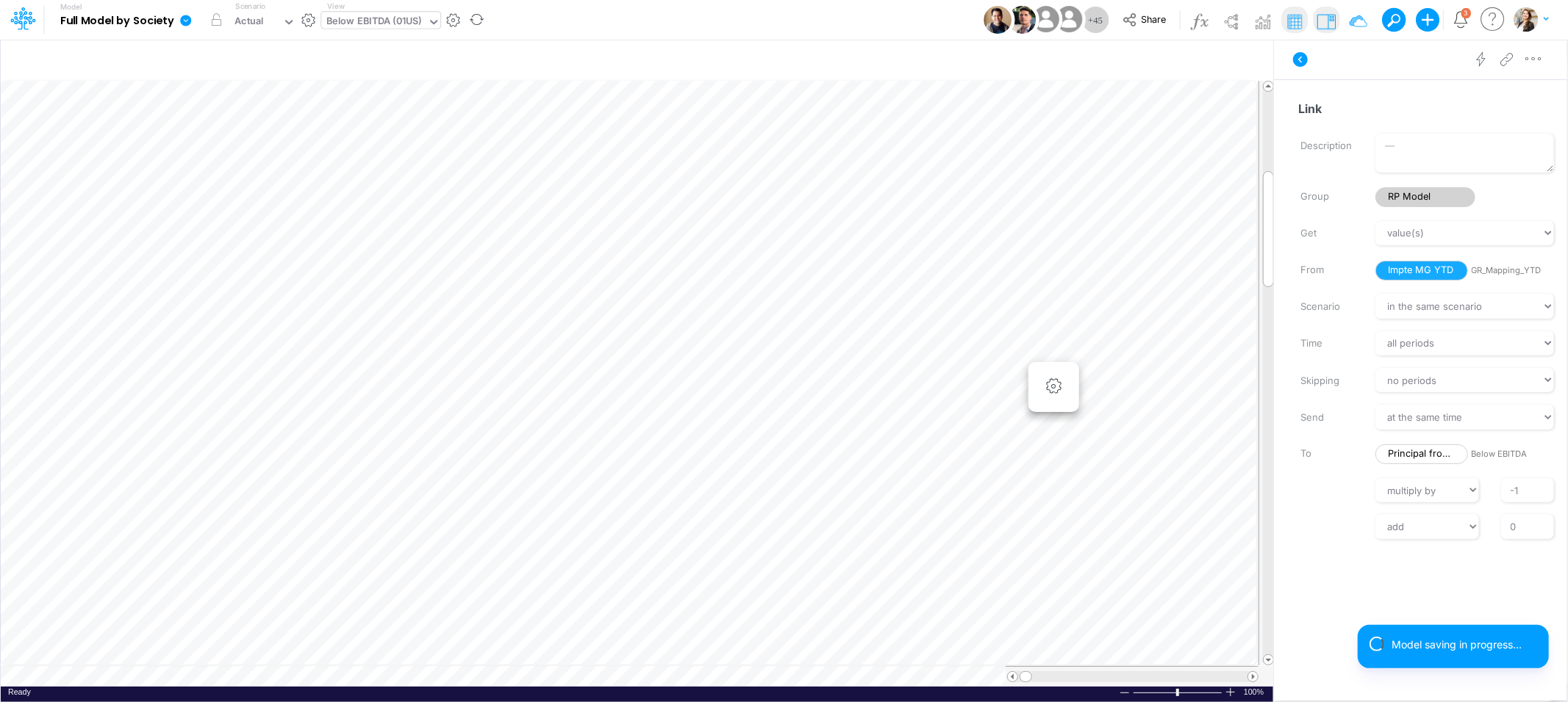
scroll to position [0, 1]
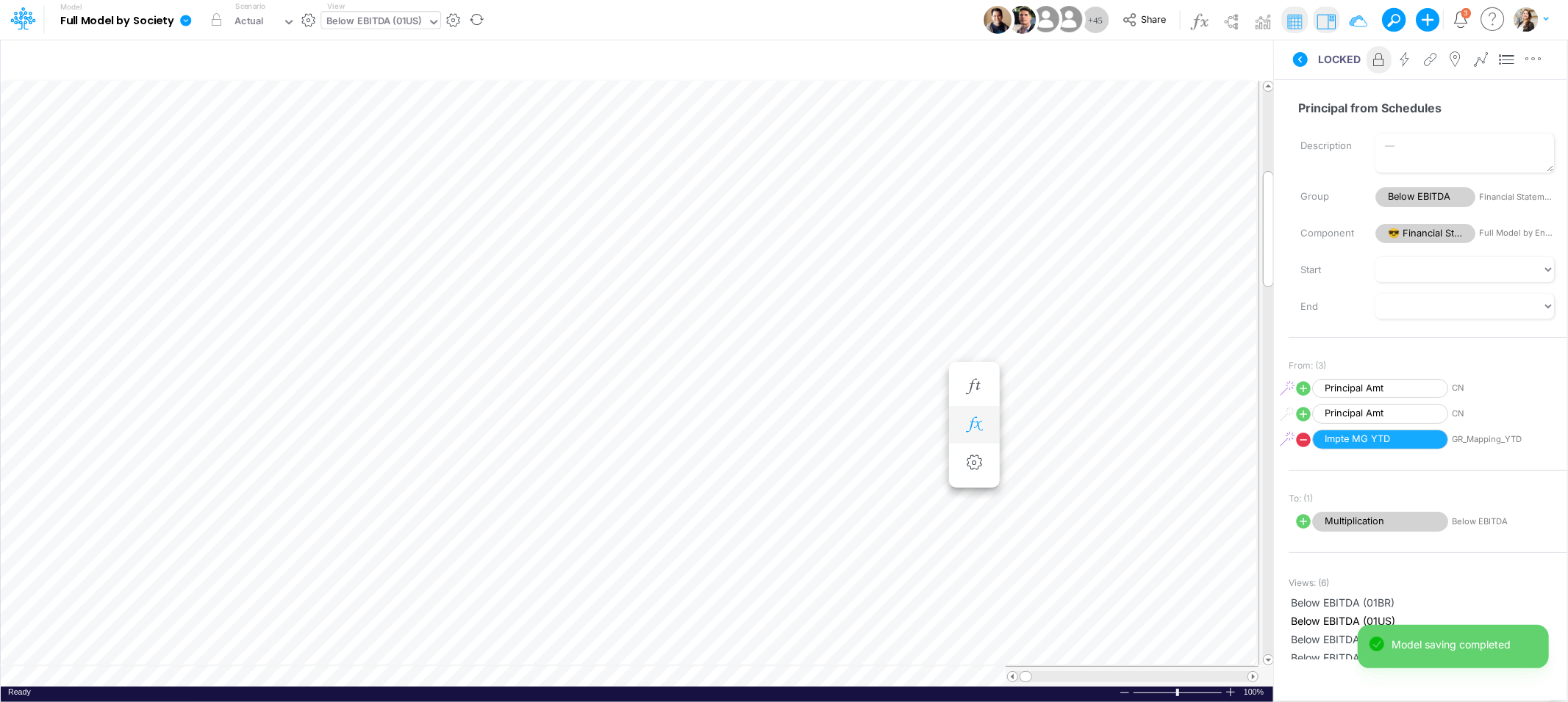
click at [977, 426] on icon "button" at bounding box center [974, 425] width 22 height 16
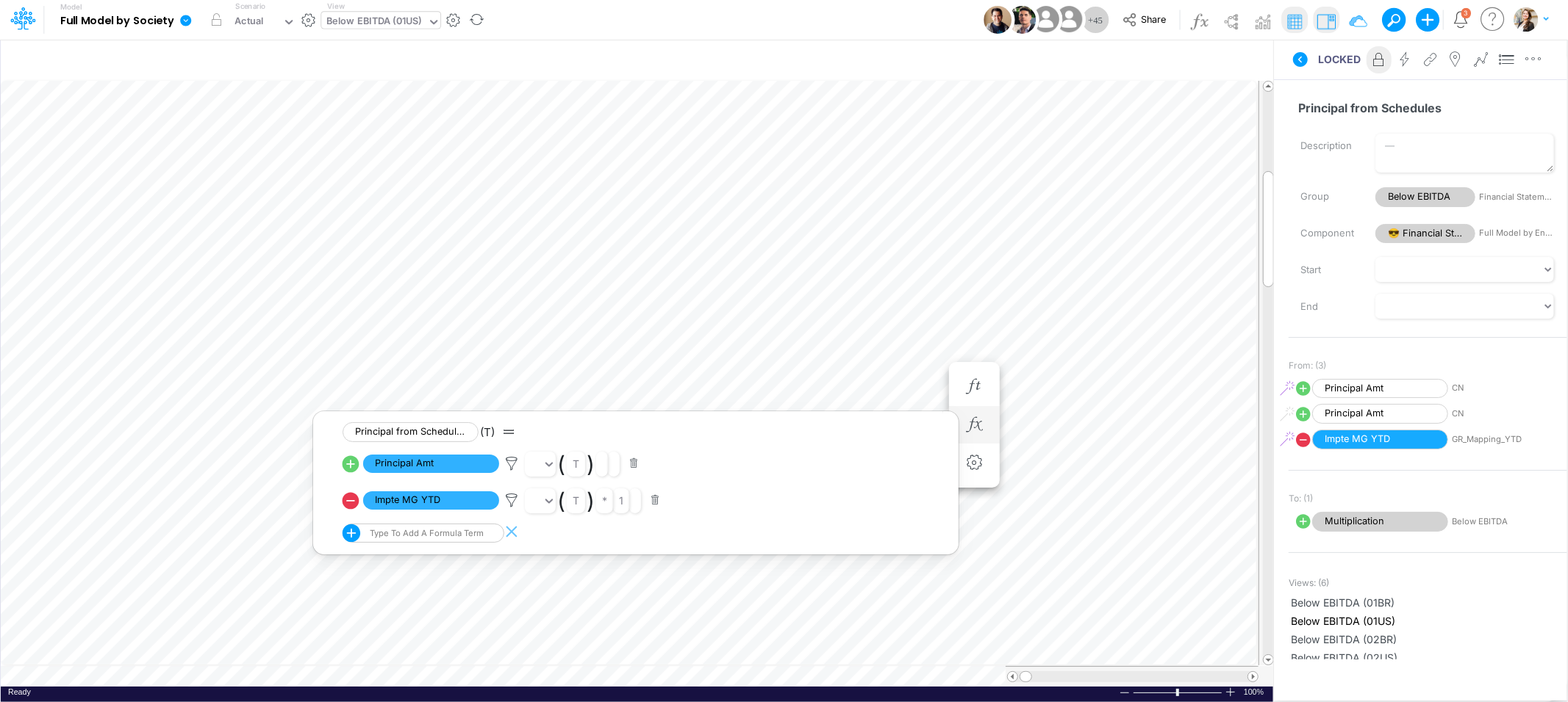
scroll to position [0, 1]
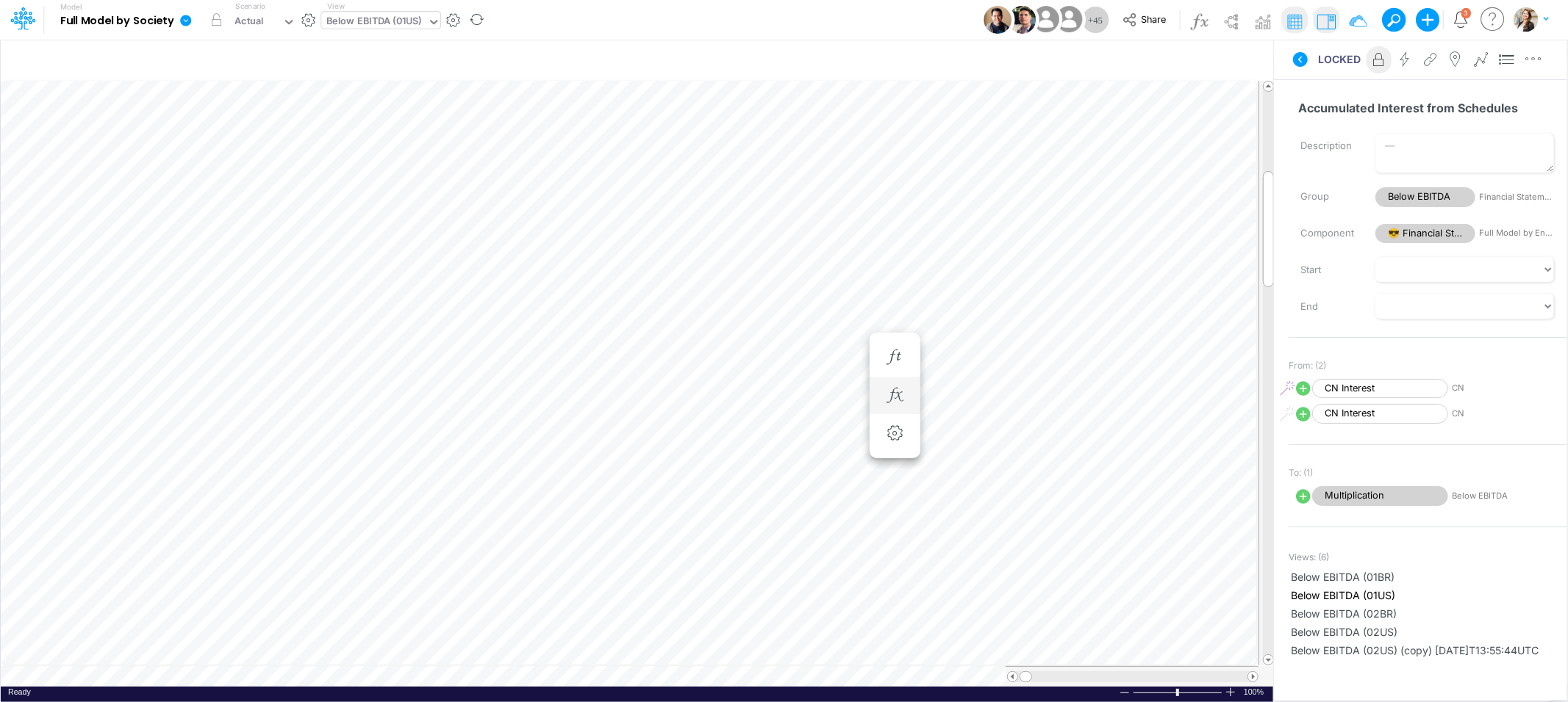
scroll to position [0, 1]
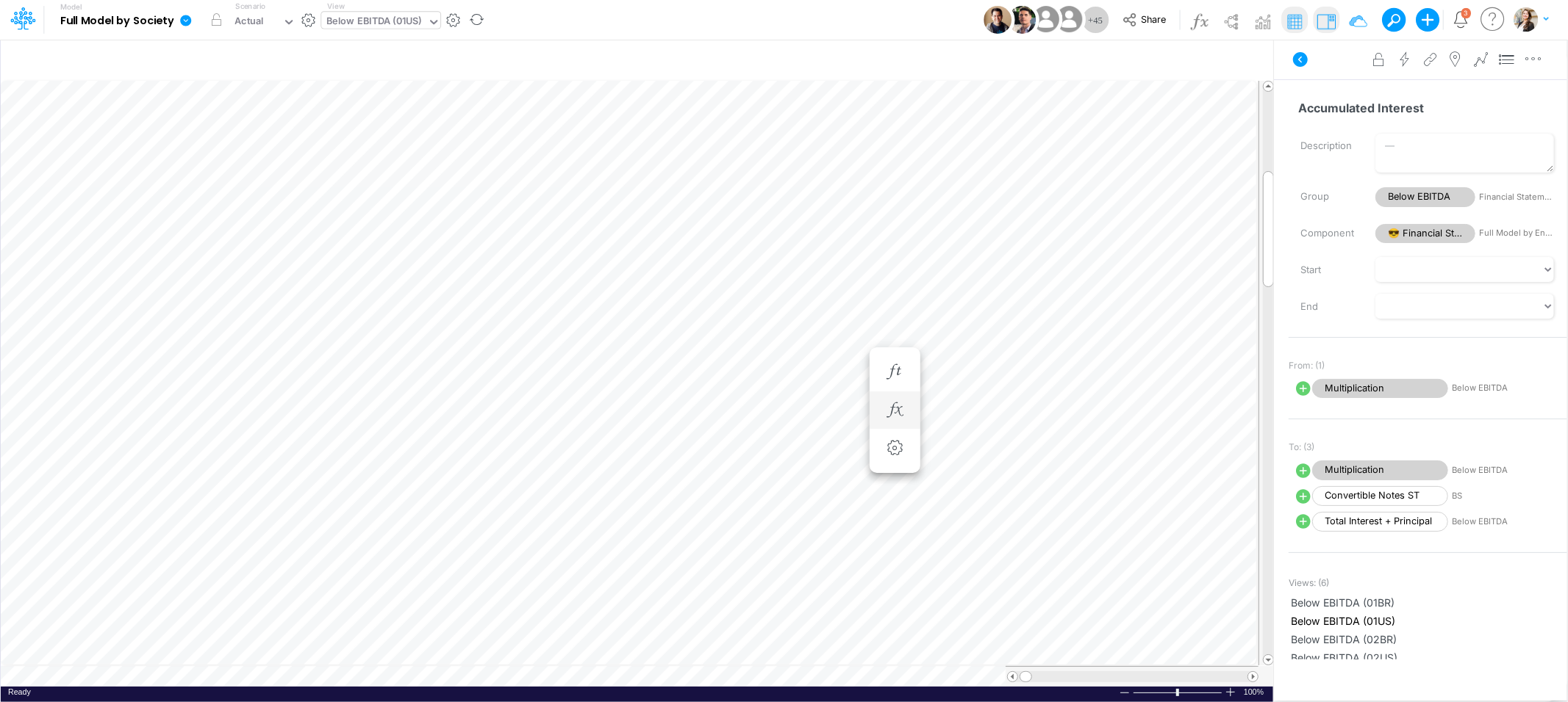
scroll to position [0, 1]
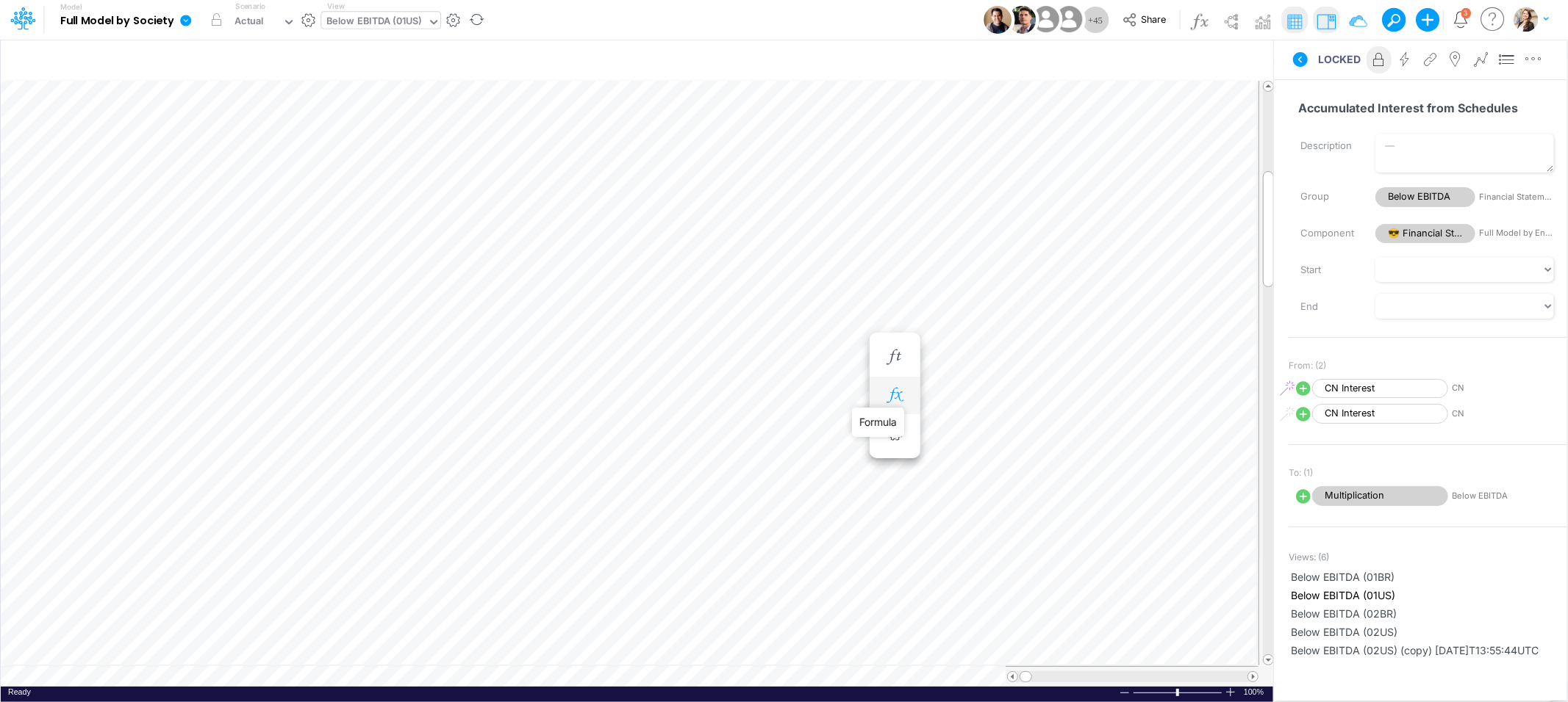
click at [885, 390] on icon "button" at bounding box center [894, 395] width 22 height 16
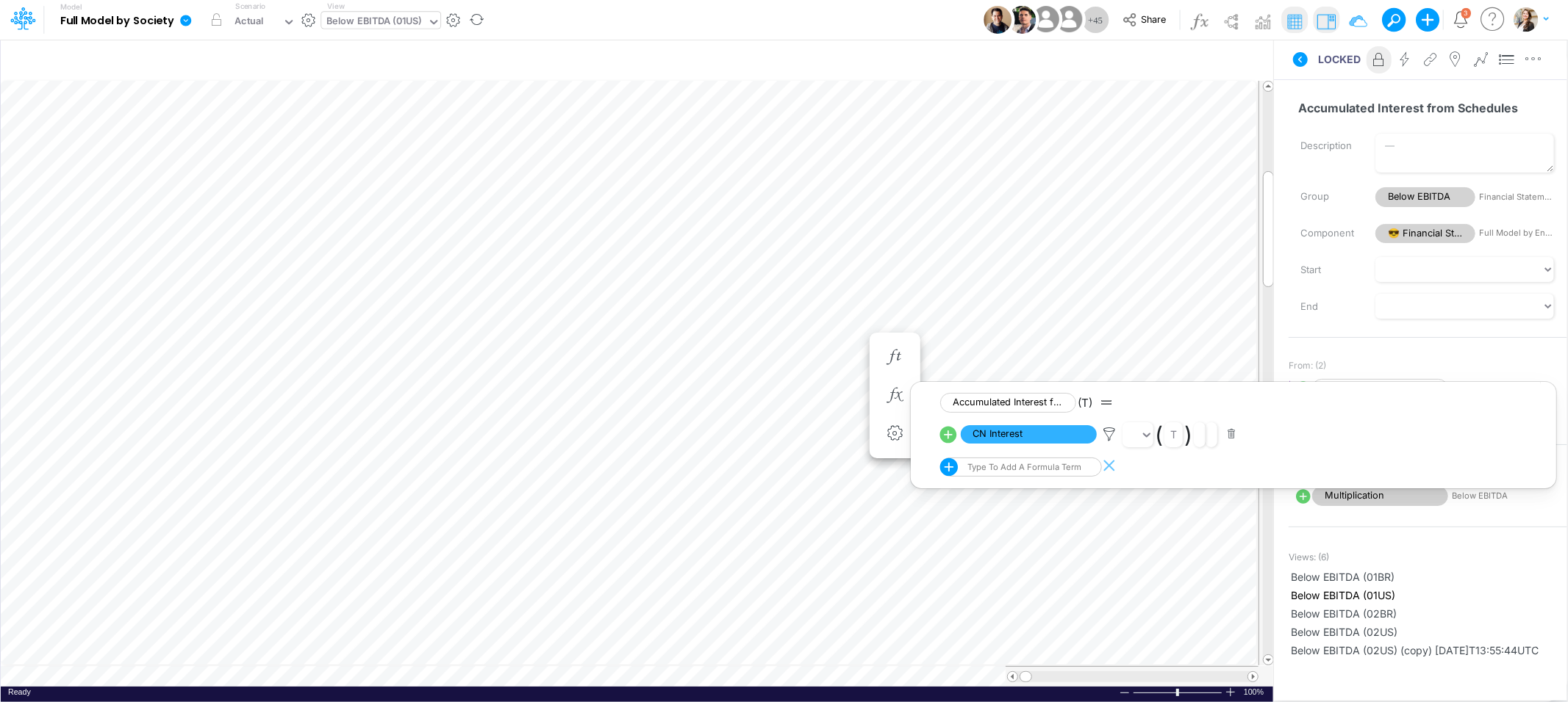
click at [950, 467] on icon at bounding box center [949, 467] width 22 height 22
click at [950, 467] on button at bounding box center [947, 465] width 15 height 15
click at [1027, 472] on div "Type to add a formula term" at bounding box center [1023, 467] width 117 height 11
click at [1040, 520] on span "[GR_Mapping_YTD]" at bounding box center [1041, 517] width 61 height 8
type input "ytd"
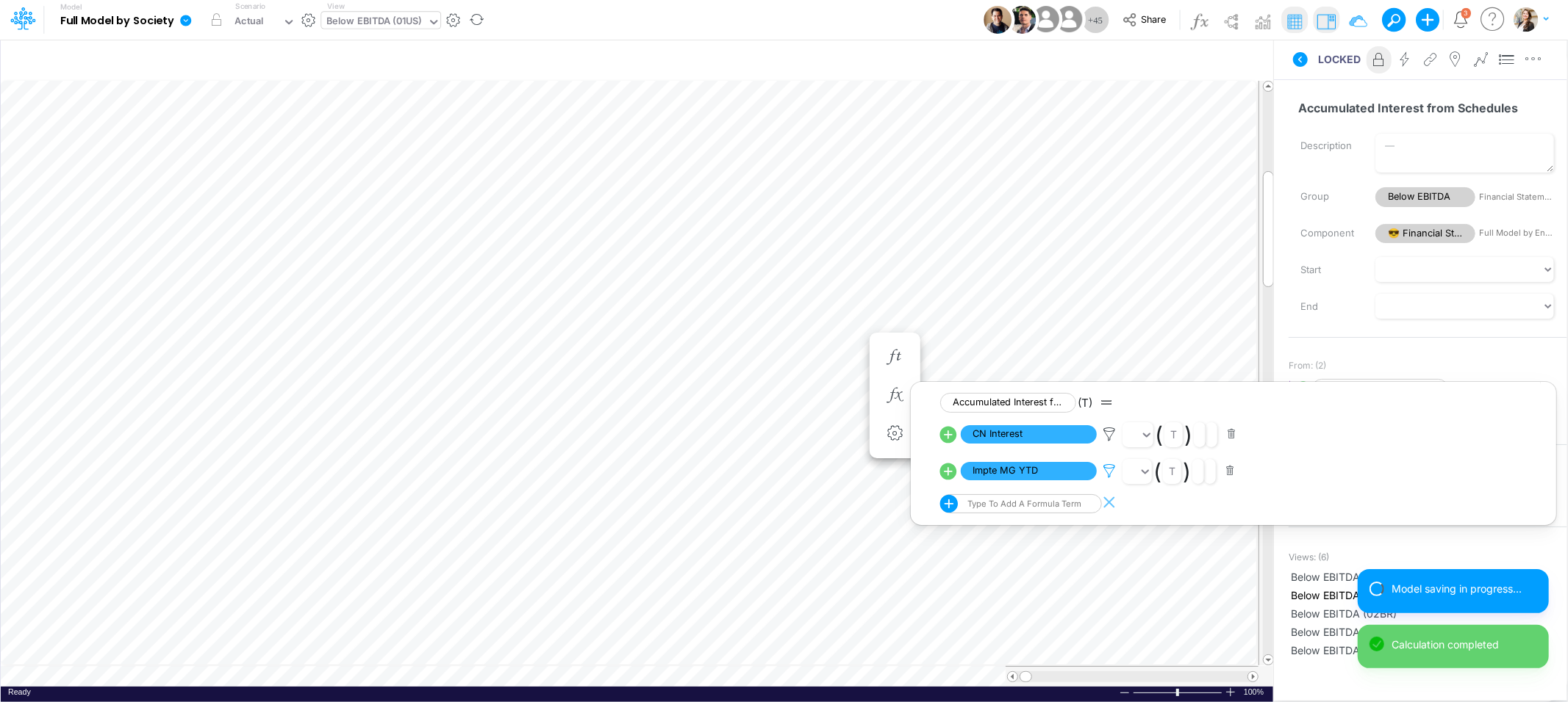
click at [1109, 475] on icon at bounding box center [1108, 471] width 22 height 16
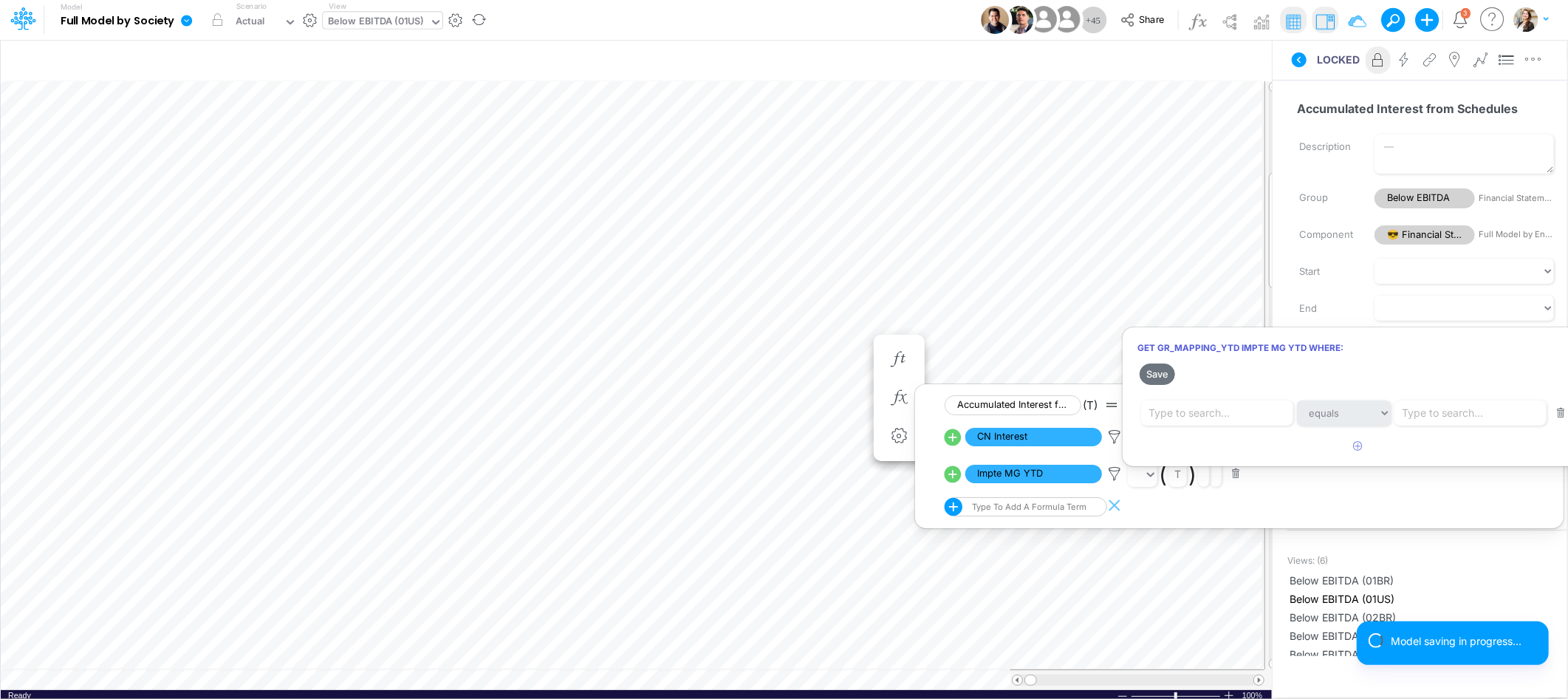
click at [1324, 495] on div at bounding box center [784, 353] width 1568 height 691
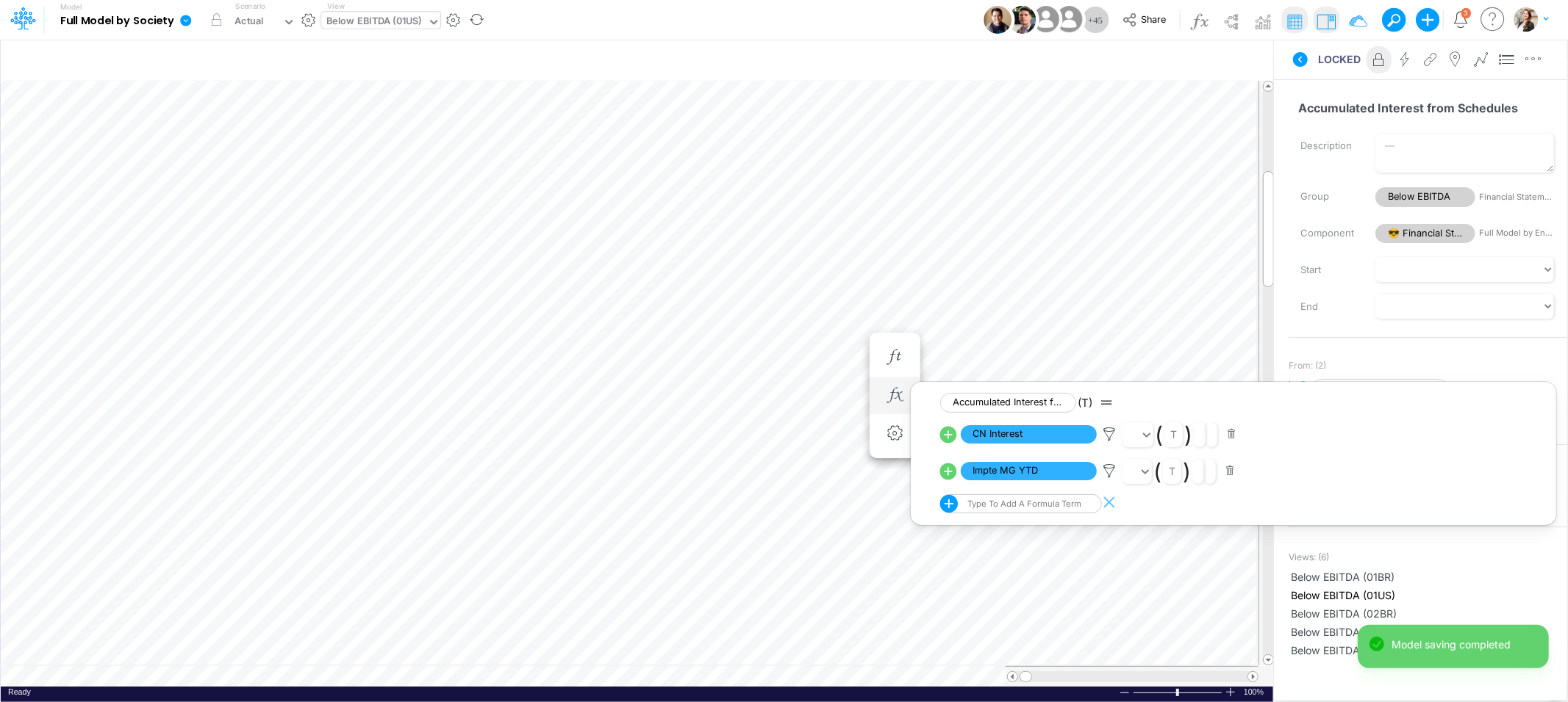
drag, startPoint x: 1304, startPoint y: 392, endPoint x: 1155, endPoint y: 391, distance: 149.0
click at [1158, 391] on li "Accumulated Interest from Schedules (T)" at bounding box center [1244, 403] width 608 height 27
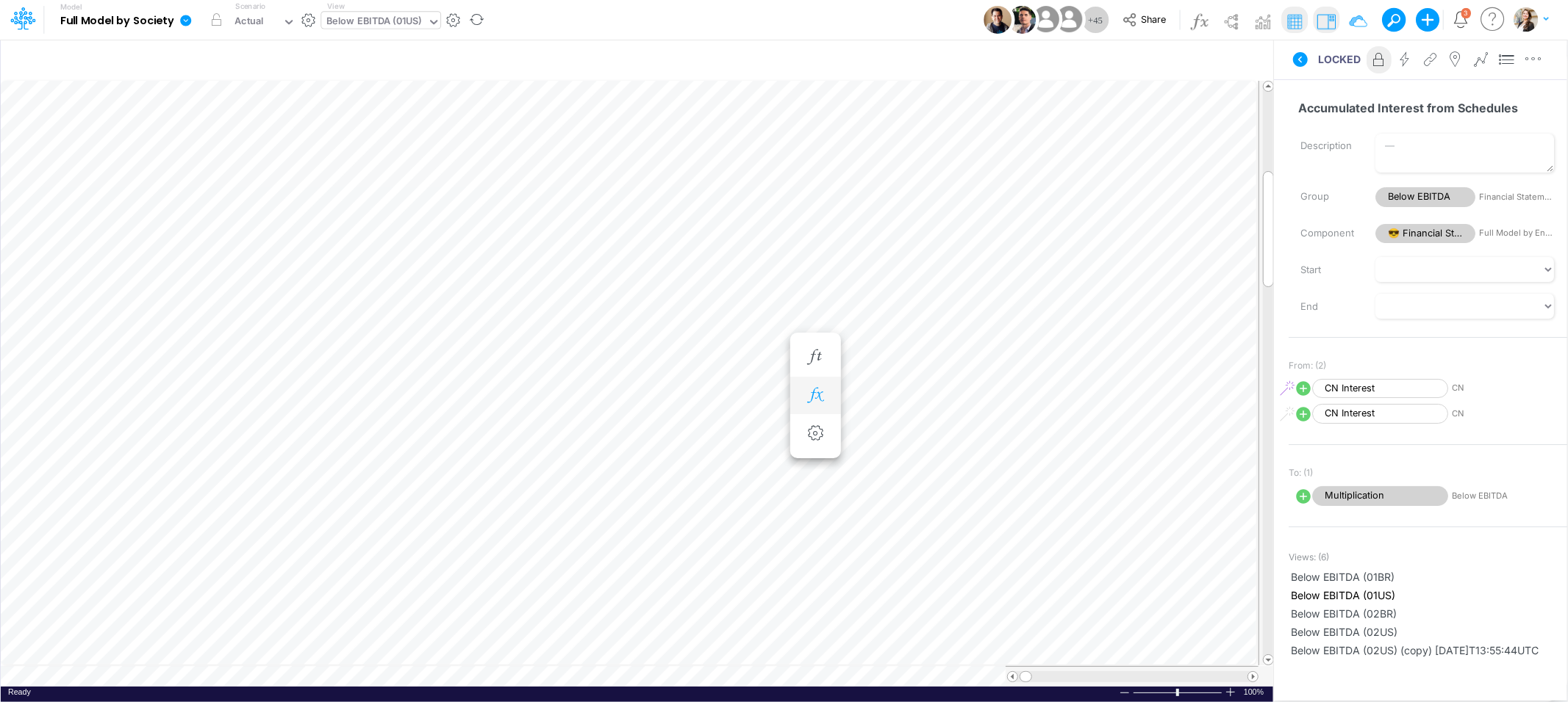
click at [816, 396] on icon "button" at bounding box center [815, 395] width 22 height 16
click at [655, 397] on icon "button" at bounding box center [656, 395] width 22 height 16
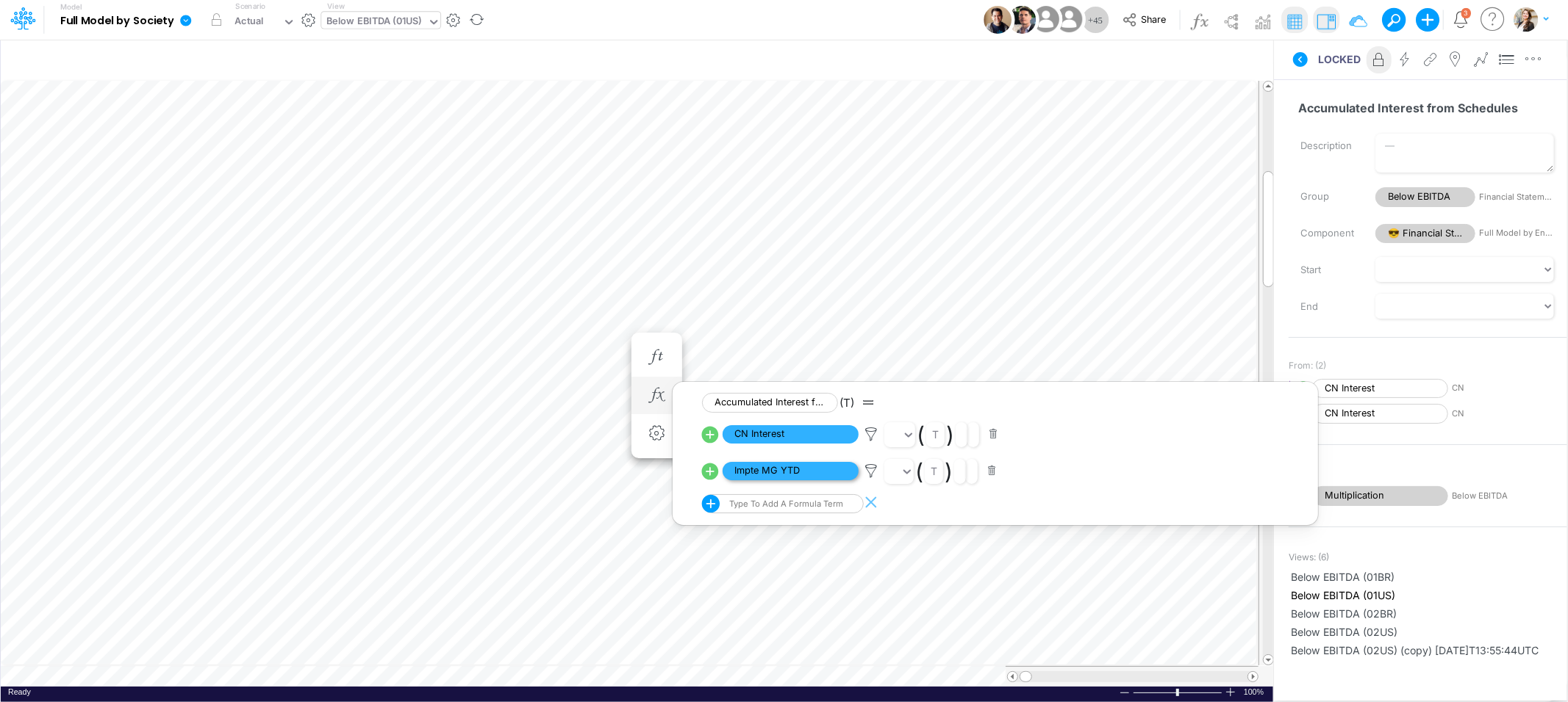
click at [765, 478] on span "Impte MG YTD" at bounding box center [791, 471] width 136 height 18
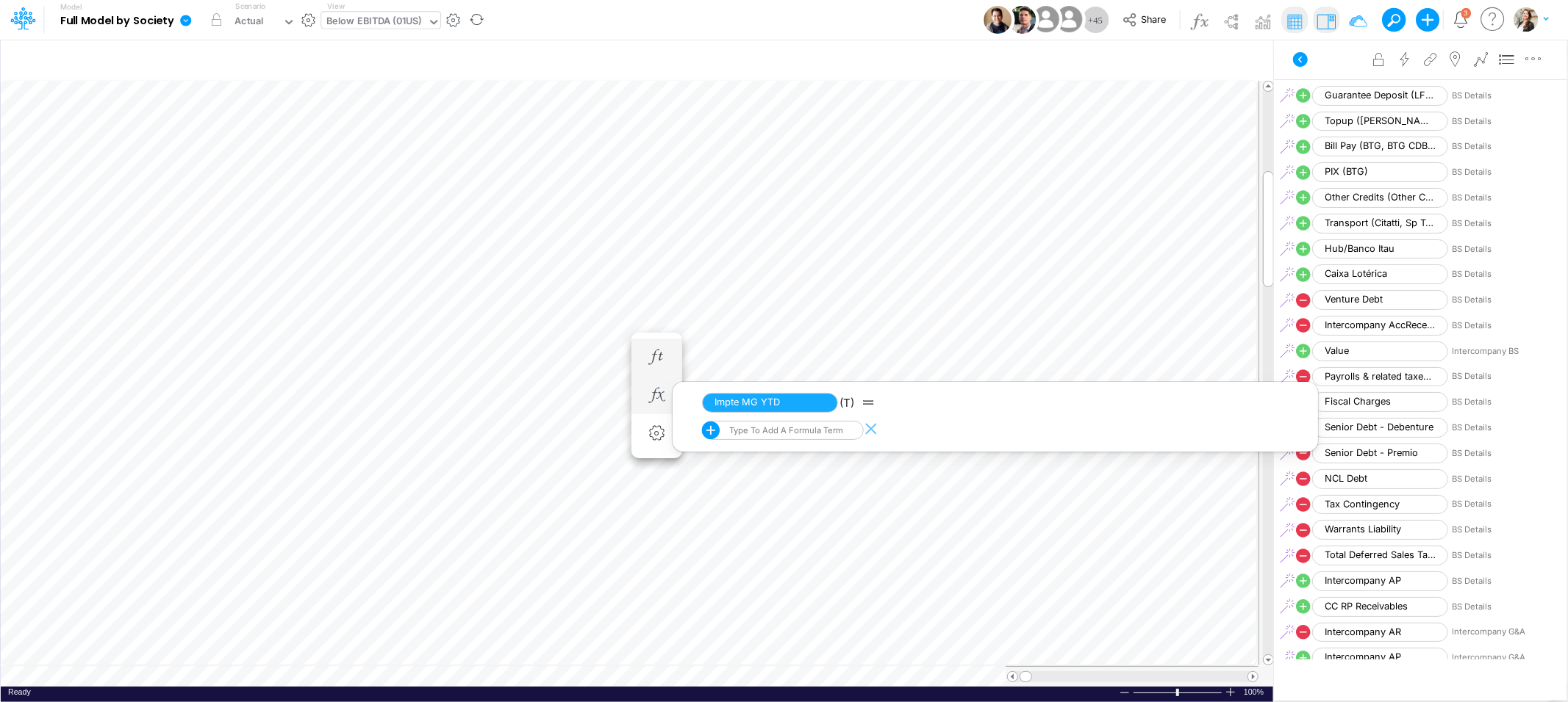
scroll to position [0, 1]
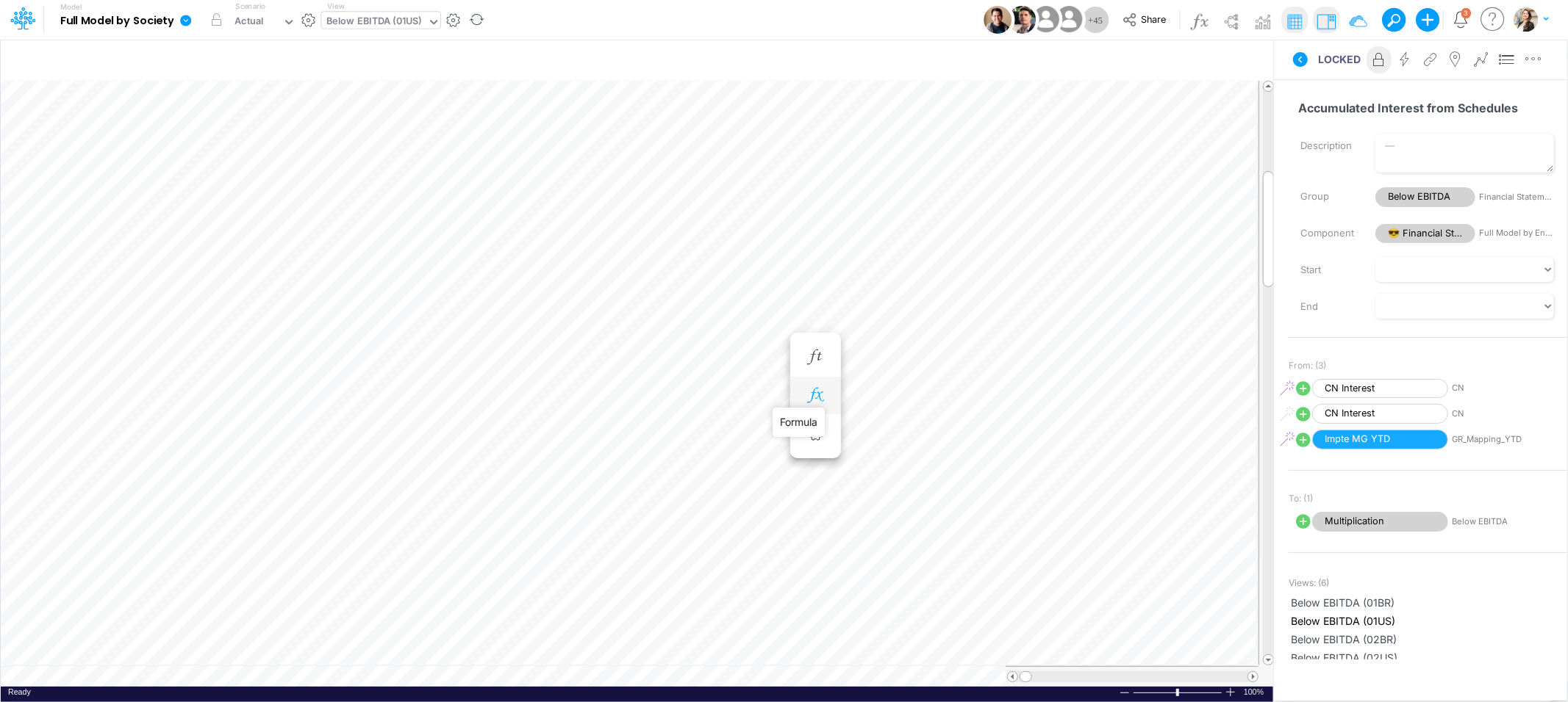
click at [816, 392] on icon "button" at bounding box center [815, 395] width 22 height 16
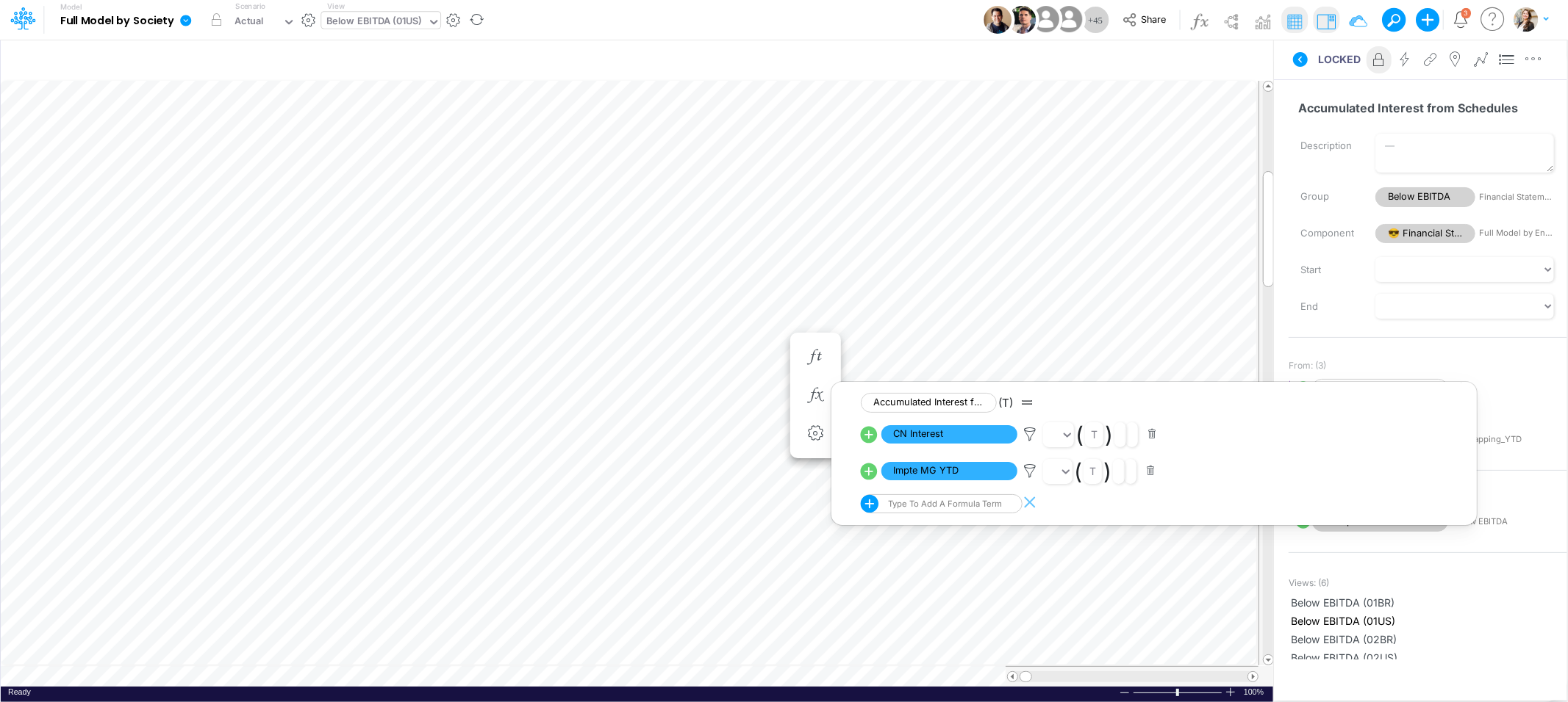
click at [867, 476] on icon at bounding box center [869, 470] width 17 height 17
select select "1"
select select "Multiply"
select select "Add"
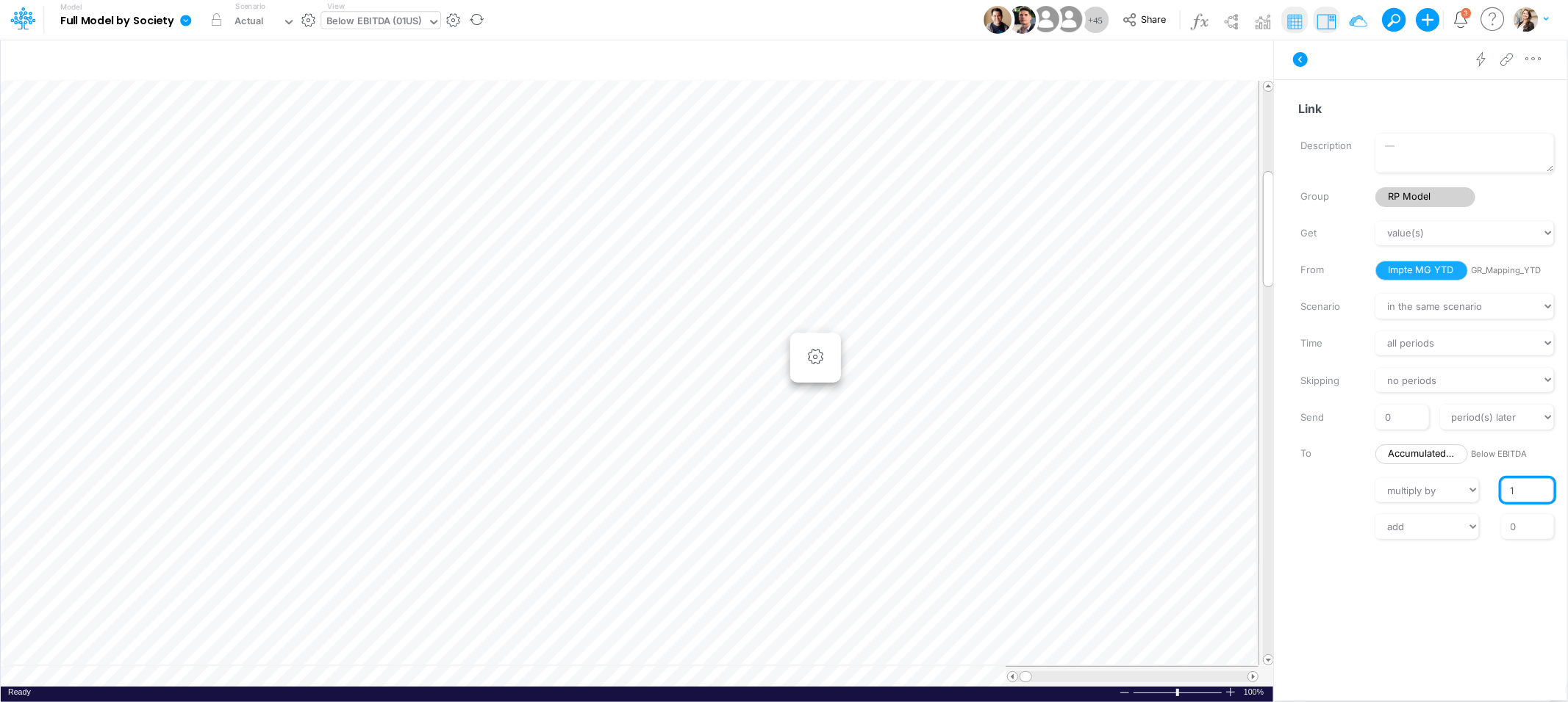
click at [1508, 488] on input "1" at bounding box center [1527, 491] width 53 height 25
click at [1507, 489] on input "1" at bounding box center [1527, 491] width 53 height 25
type input "-1"
click at [1317, 518] on div "add subtract 0" at bounding box center [1428, 527] width 301 height 25
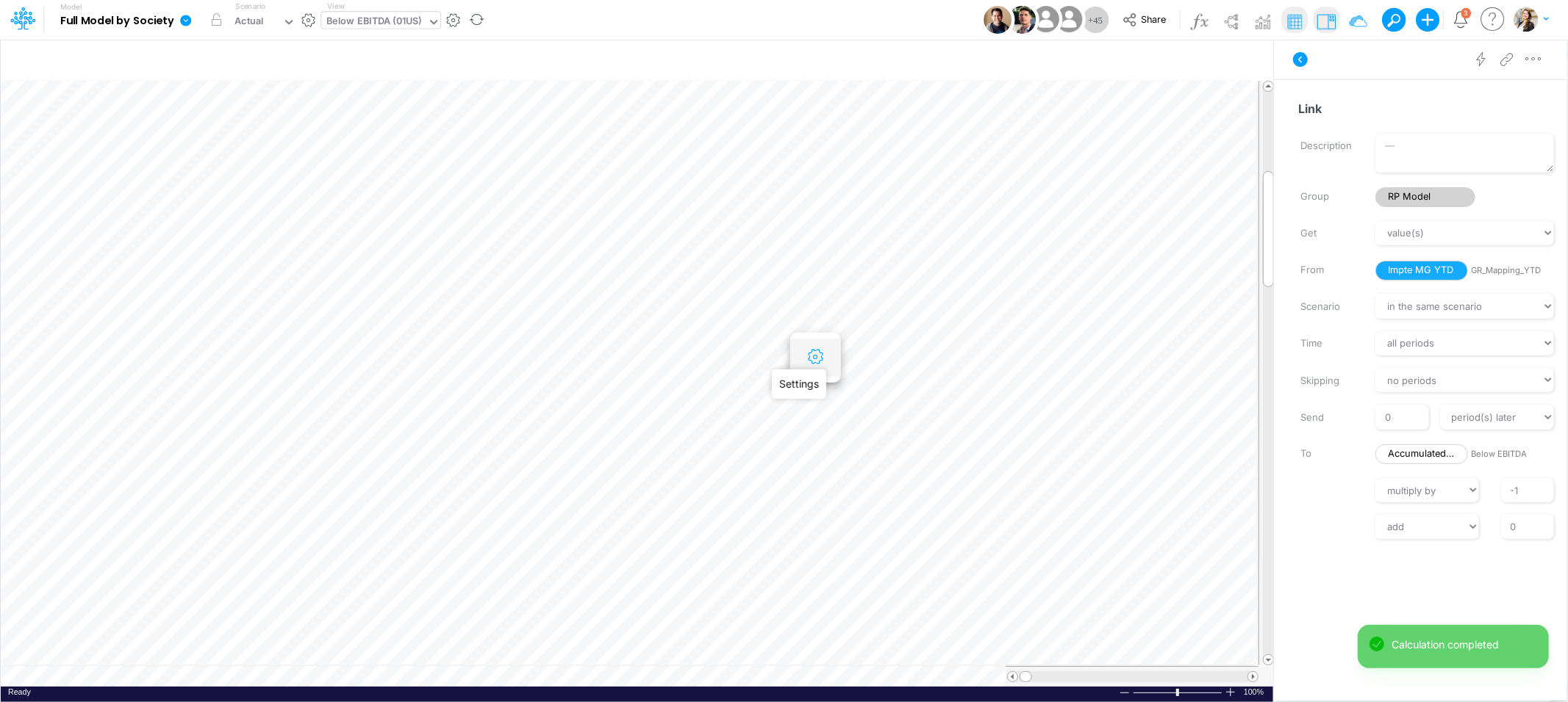
click at [815, 362] on icon "button" at bounding box center [815, 357] width 22 height 16
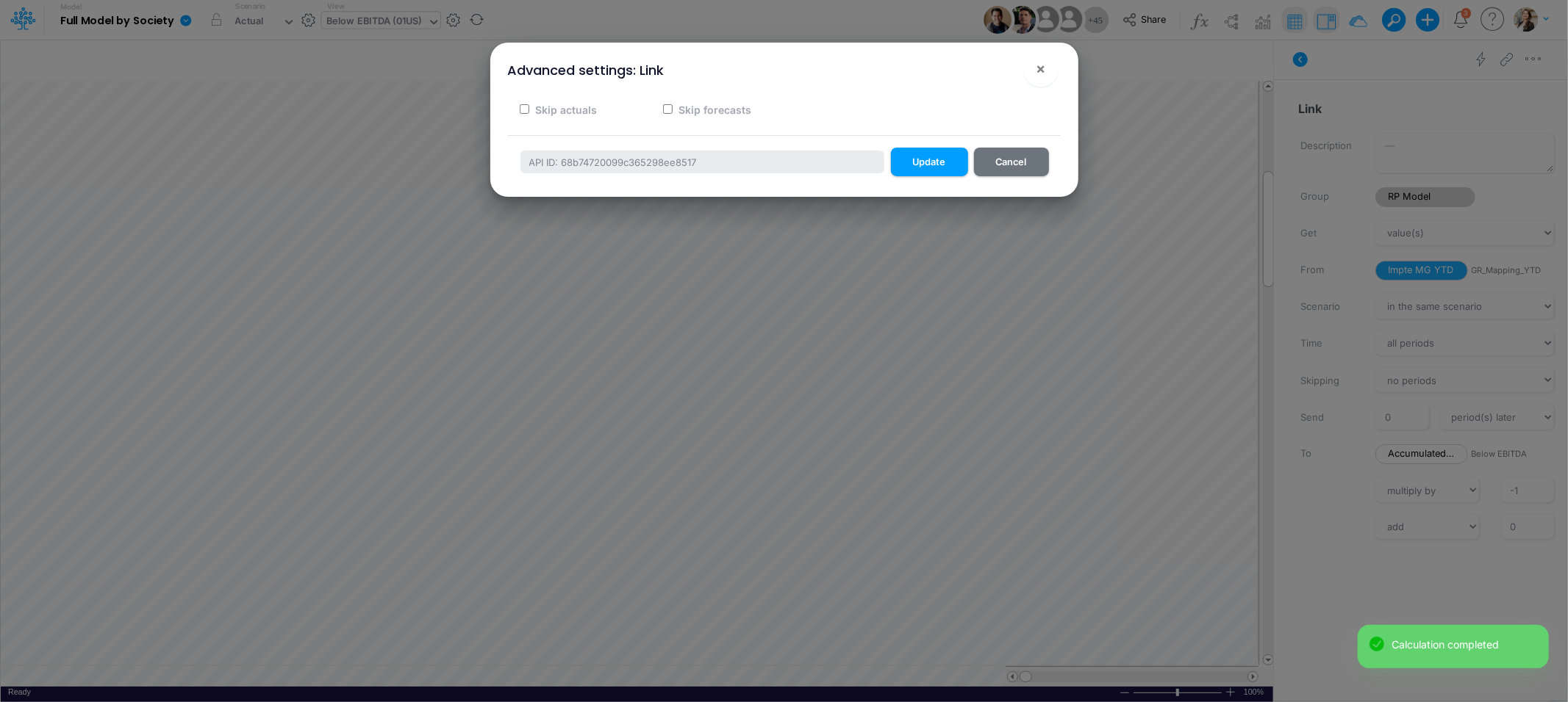
click at [667, 108] on input "Skip forecasts" at bounding box center [668, 109] width 10 height 10
checkbox input "true"
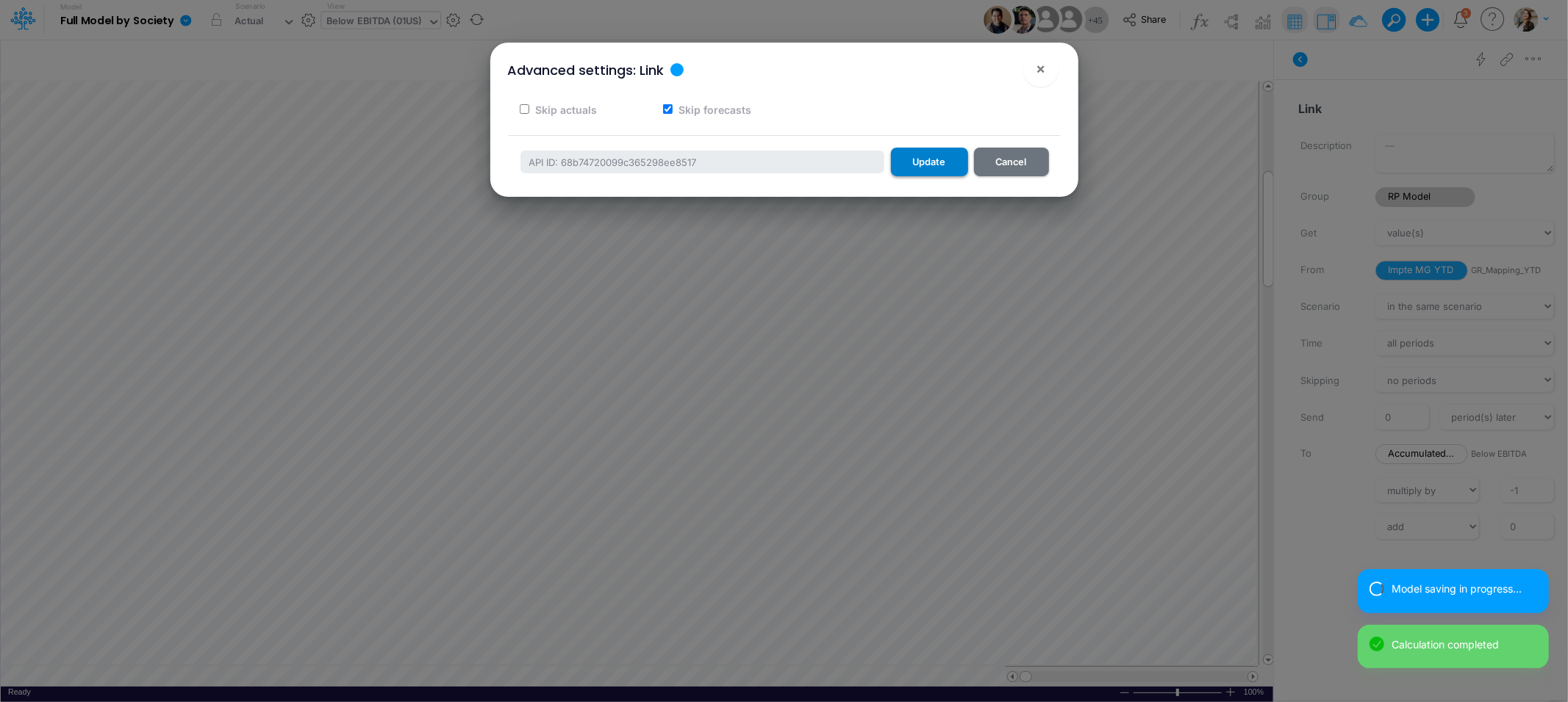
click at [905, 161] on button "Update" at bounding box center [929, 162] width 77 height 28
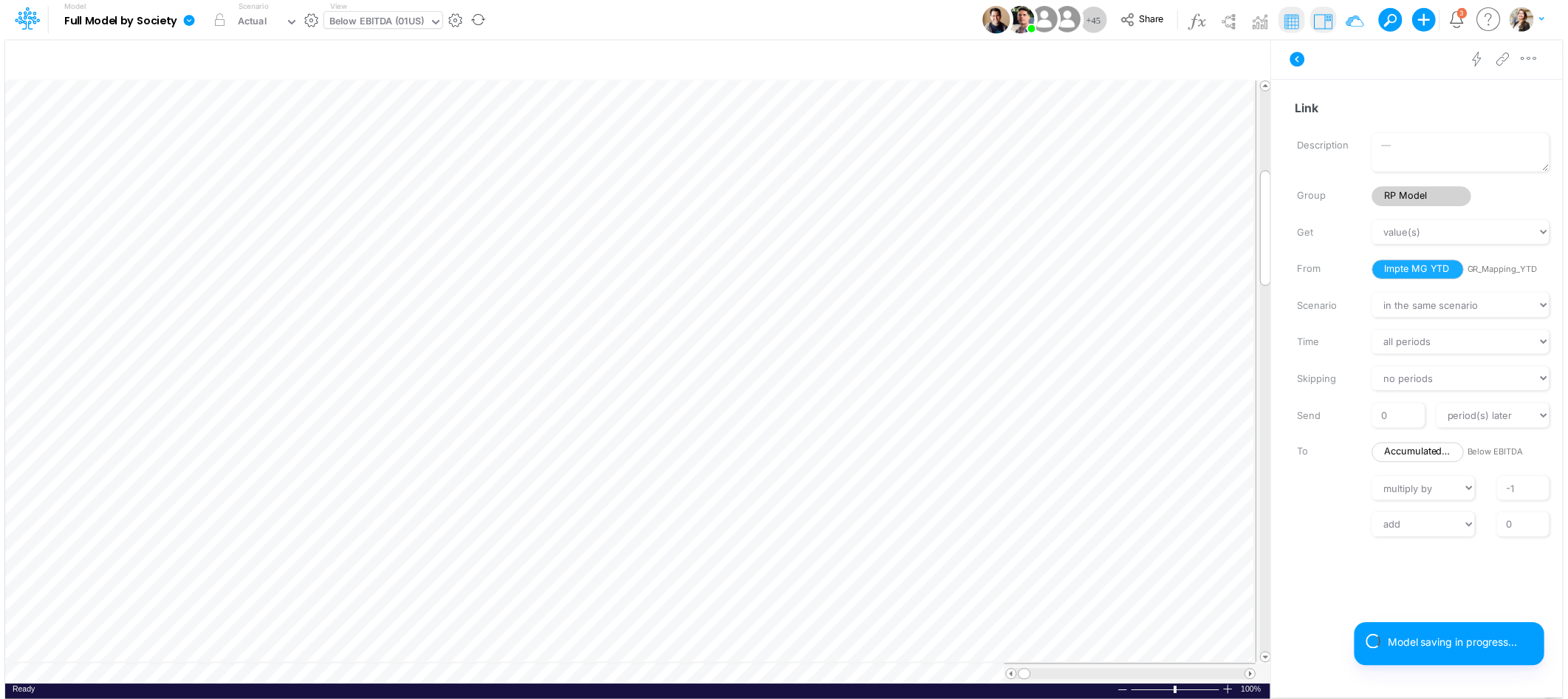
scroll to position [0, 1]
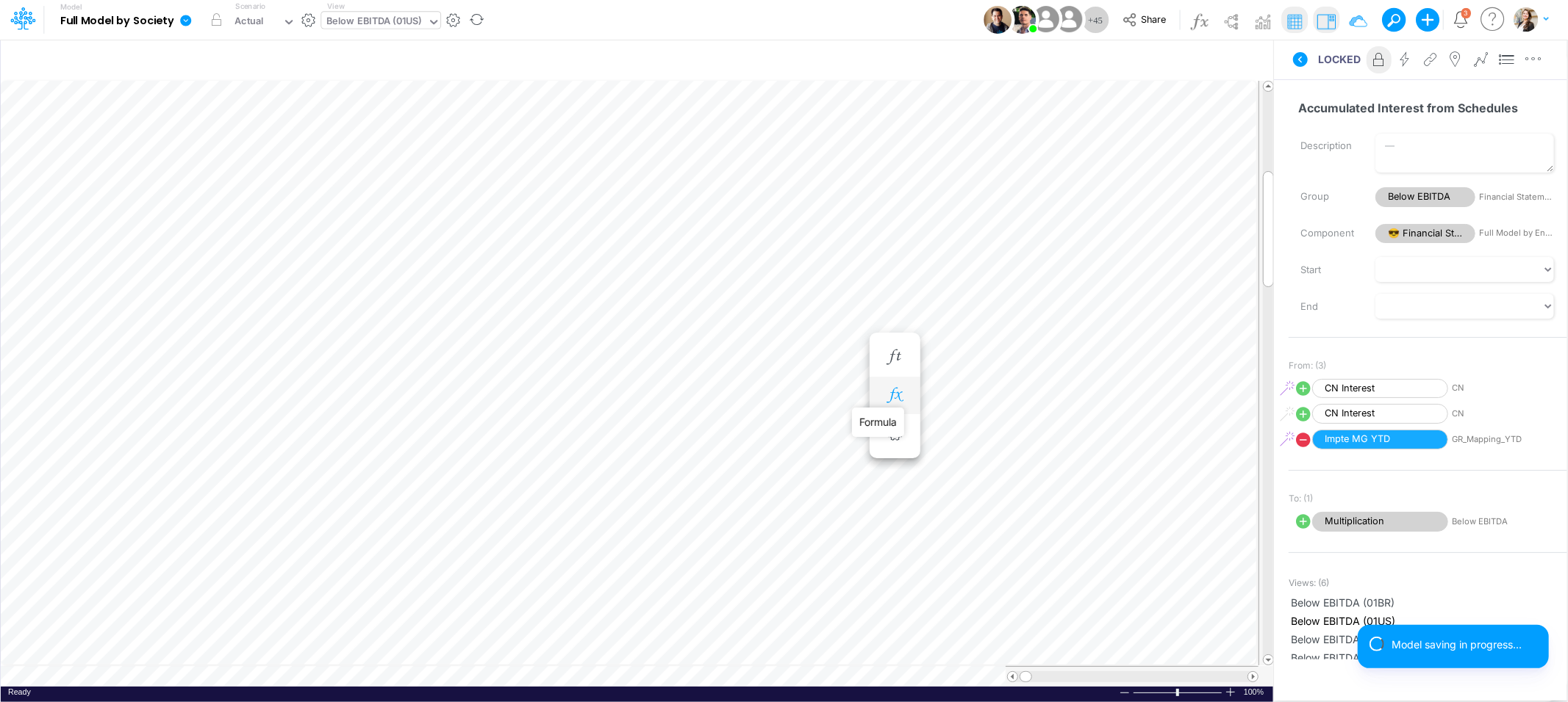
click at [892, 388] on icon "button" at bounding box center [894, 395] width 22 height 16
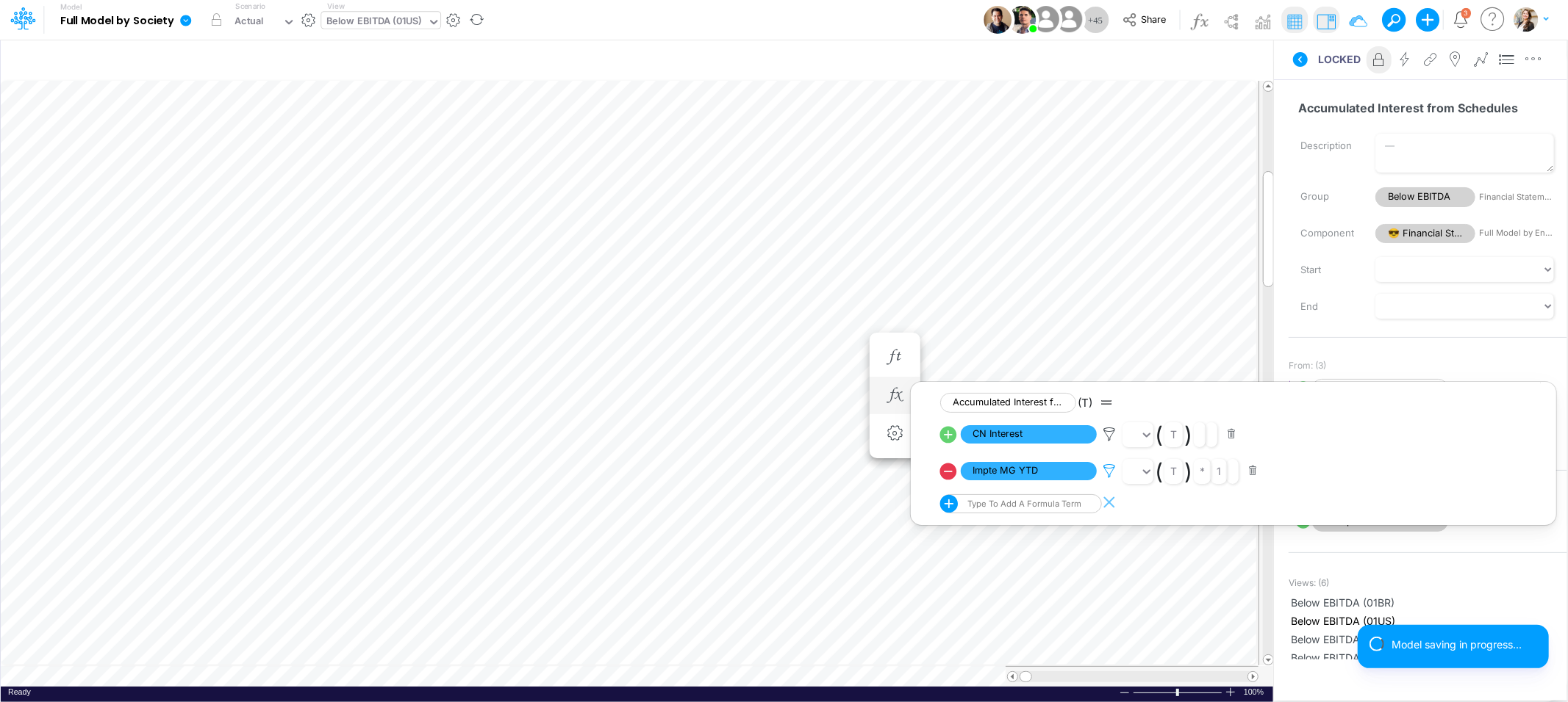
click at [1106, 470] on icon at bounding box center [1108, 471] width 22 height 16
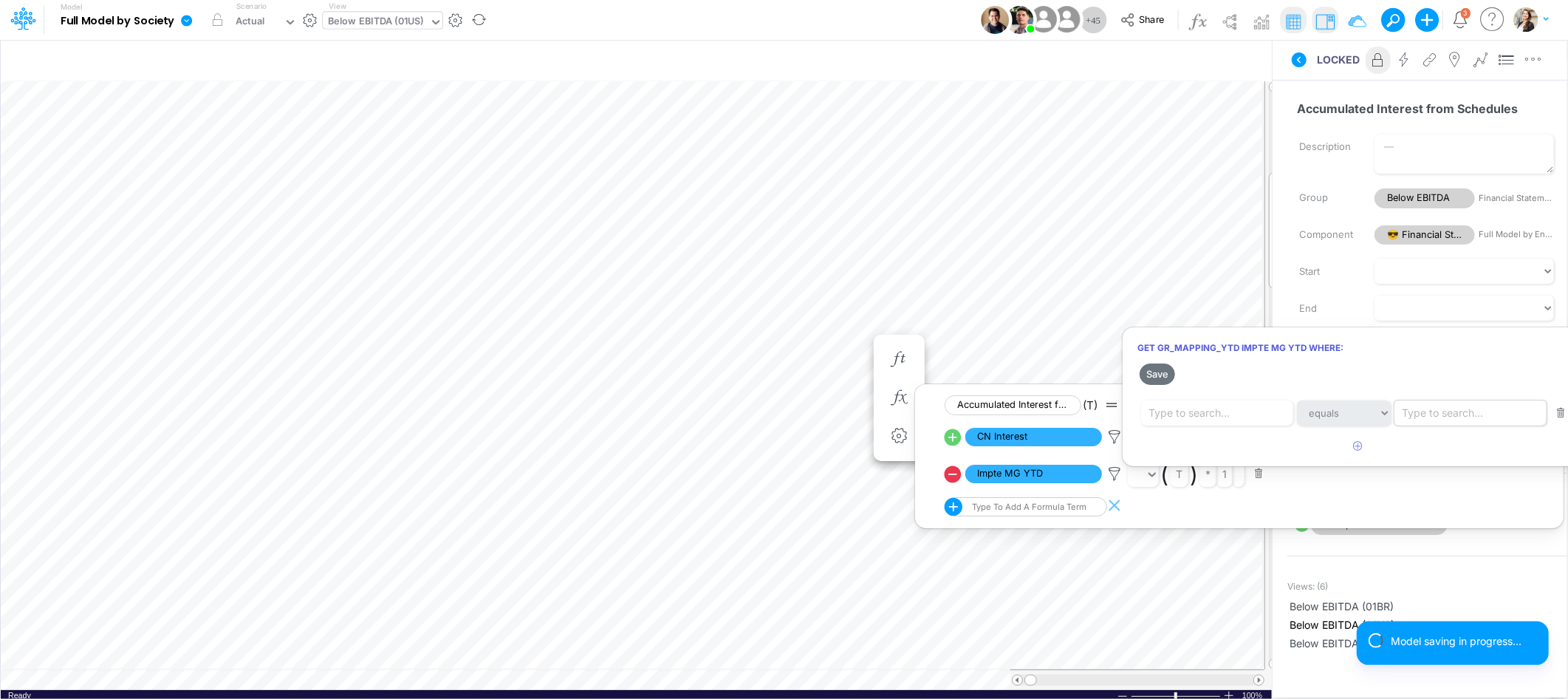
click at [1432, 419] on div "Type to search..." at bounding box center [1442, 413] width 81 height 16
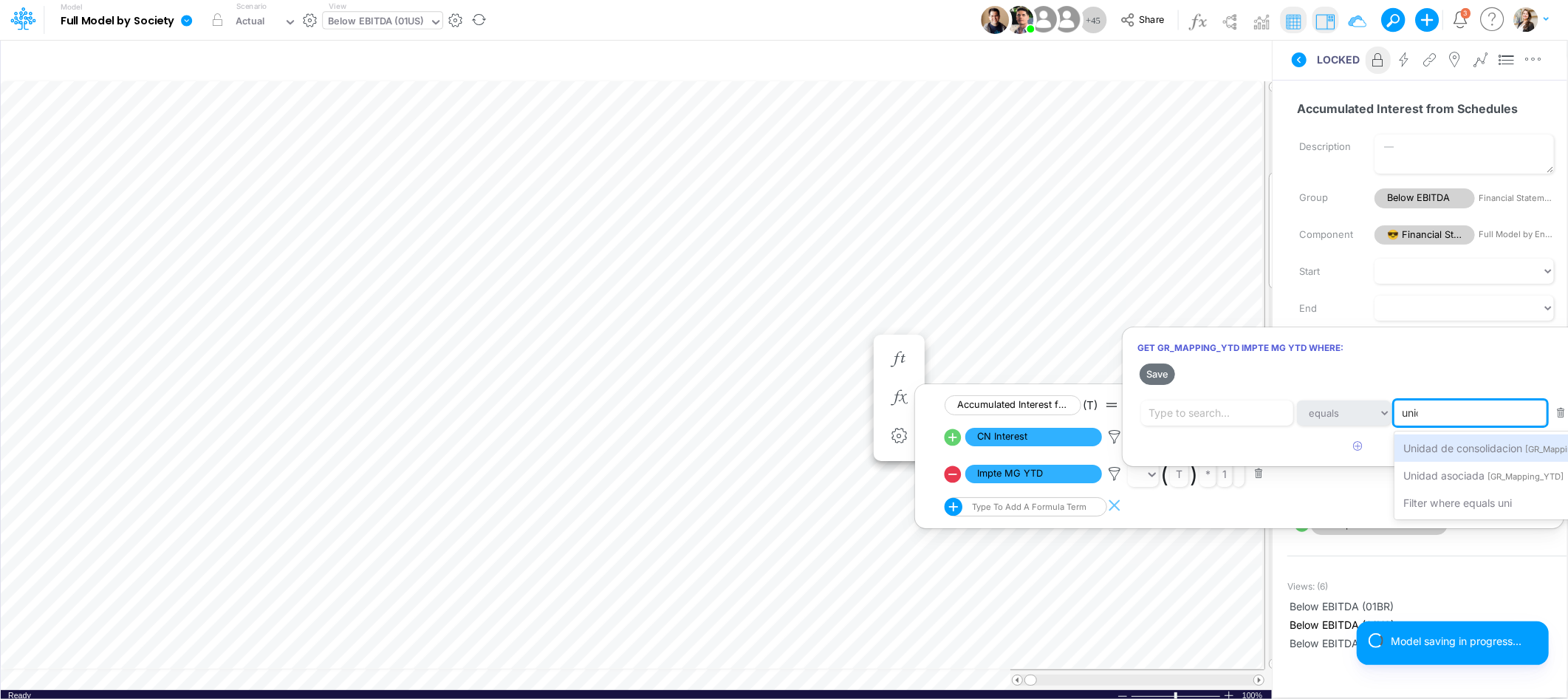
type input "unida"
click at [1455, 446] on span "Unidad de consolidacion" at bounding box center [1462, 447] width 118 height 13
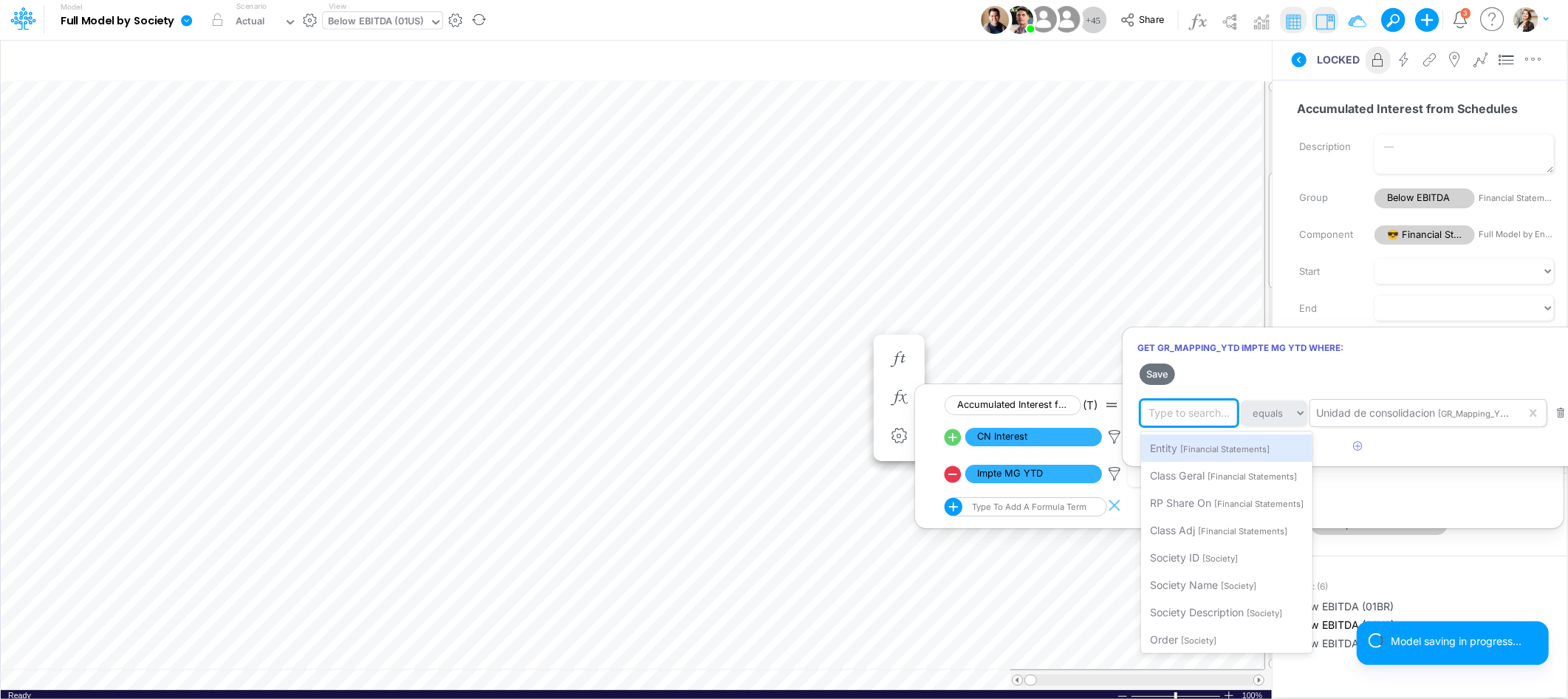
click at [1161, 414] on div "Type to search..." at bounding box center [1188, 413] width 81 height 16
type input "so"
click at [1173, 474] on span "Society Name" at bounding box center [1183, 475] width 68 height 13
click at [1358, 450] on icon "button" at bounding box center [1359, 446] width 10 height 10
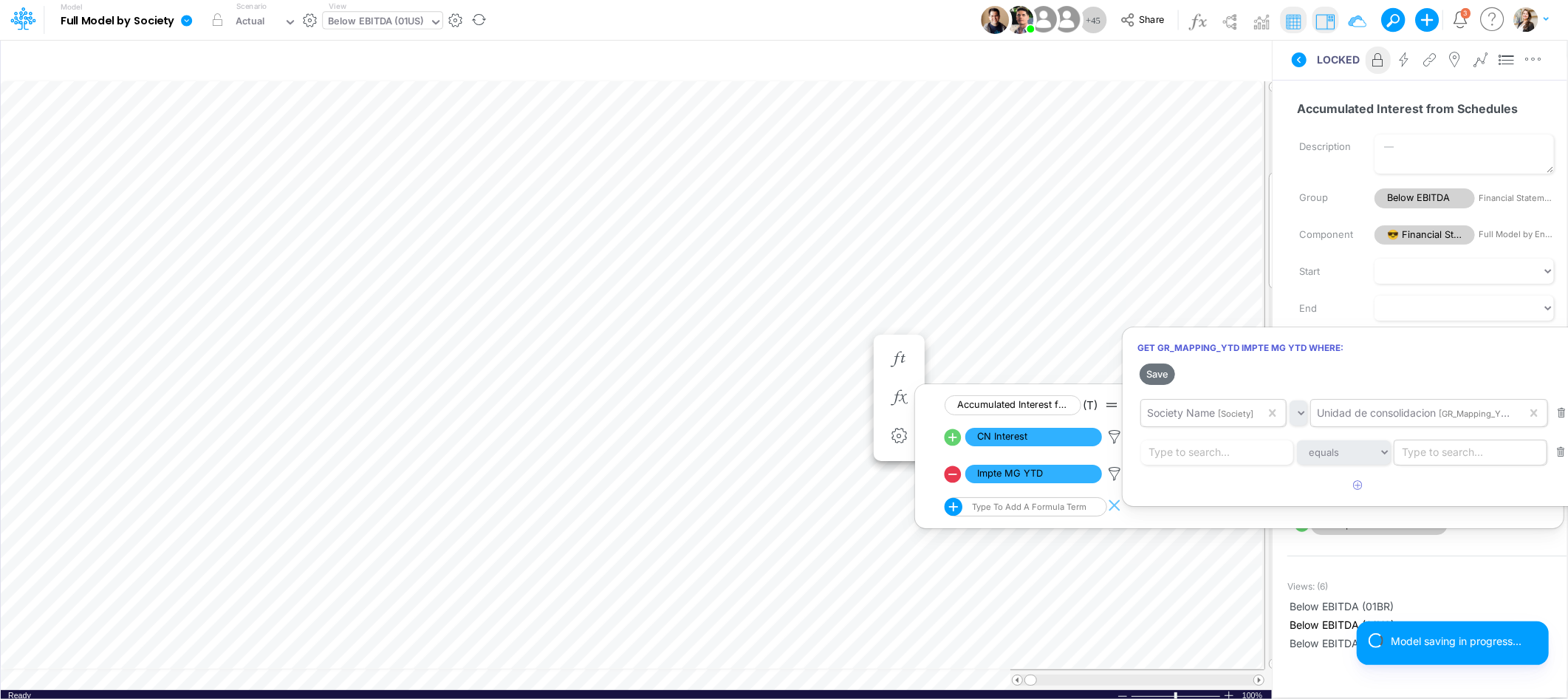
click at [1425, 458] on div "Type to search..." at bounding box center [1442, 452] width 81 height 16
type input "cla"
click at [1453, 485] on span "[GR_Mapping_YTD]" at bounding box center [1465, 489] width 76 height 11
click at [1163, 449] on div "Type to search..." at bounding box center [1188, 452] width 81 height 16
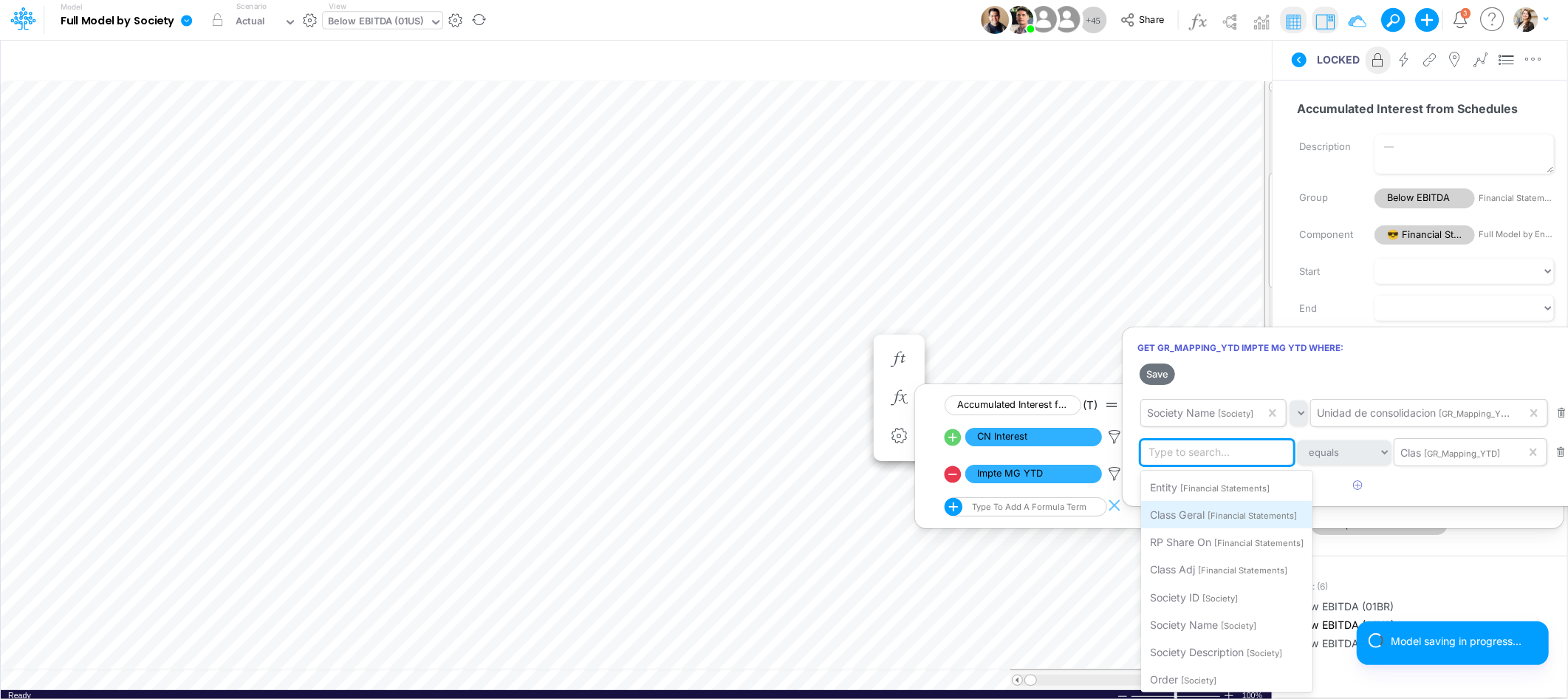
click at [1205, 520] on span "Class Geral" at bounding box center [1177, 514] width 55 height 13
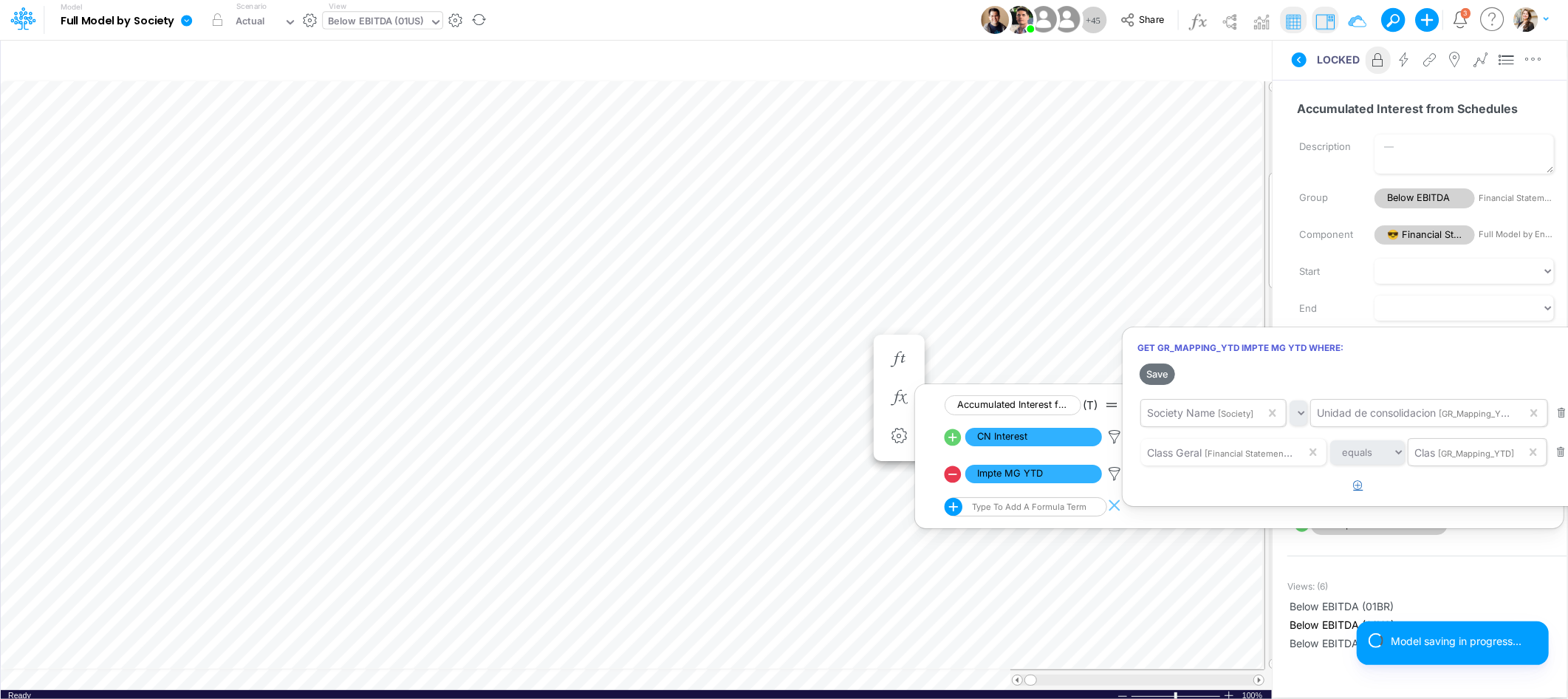
click at [1356, 489] on icon "button" at bounding box center [1359, 486] width 10 height 10
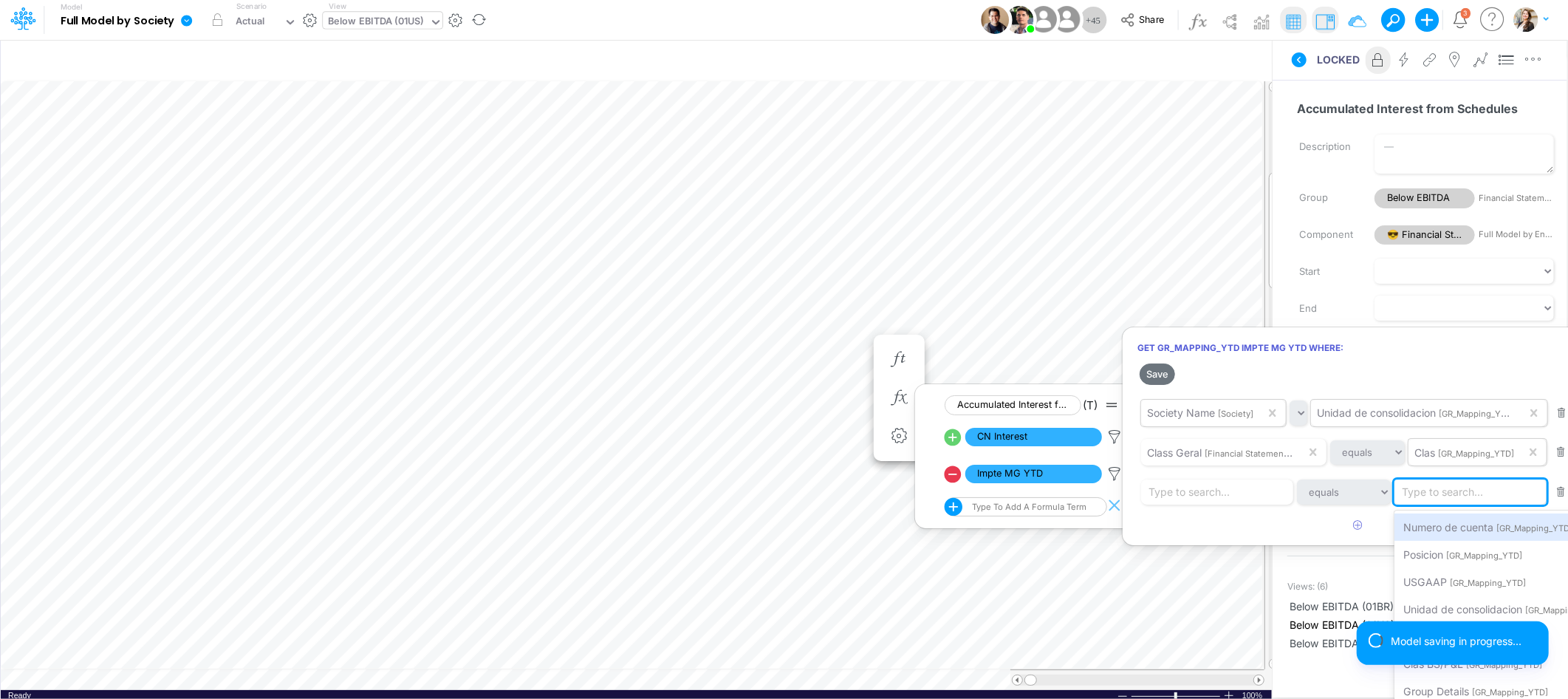
click at [1455, 495] on div "Type to search..." at bounding box center [1442, 491] width 81 height 16
type input "posi"
click at [1443, 526] on span "Posicion" at bounding box center [1423, 527] width 40 height 13
click at [1178, 499] on div "Type to search..." at bounding box center [1188, 491] width 81 height 16
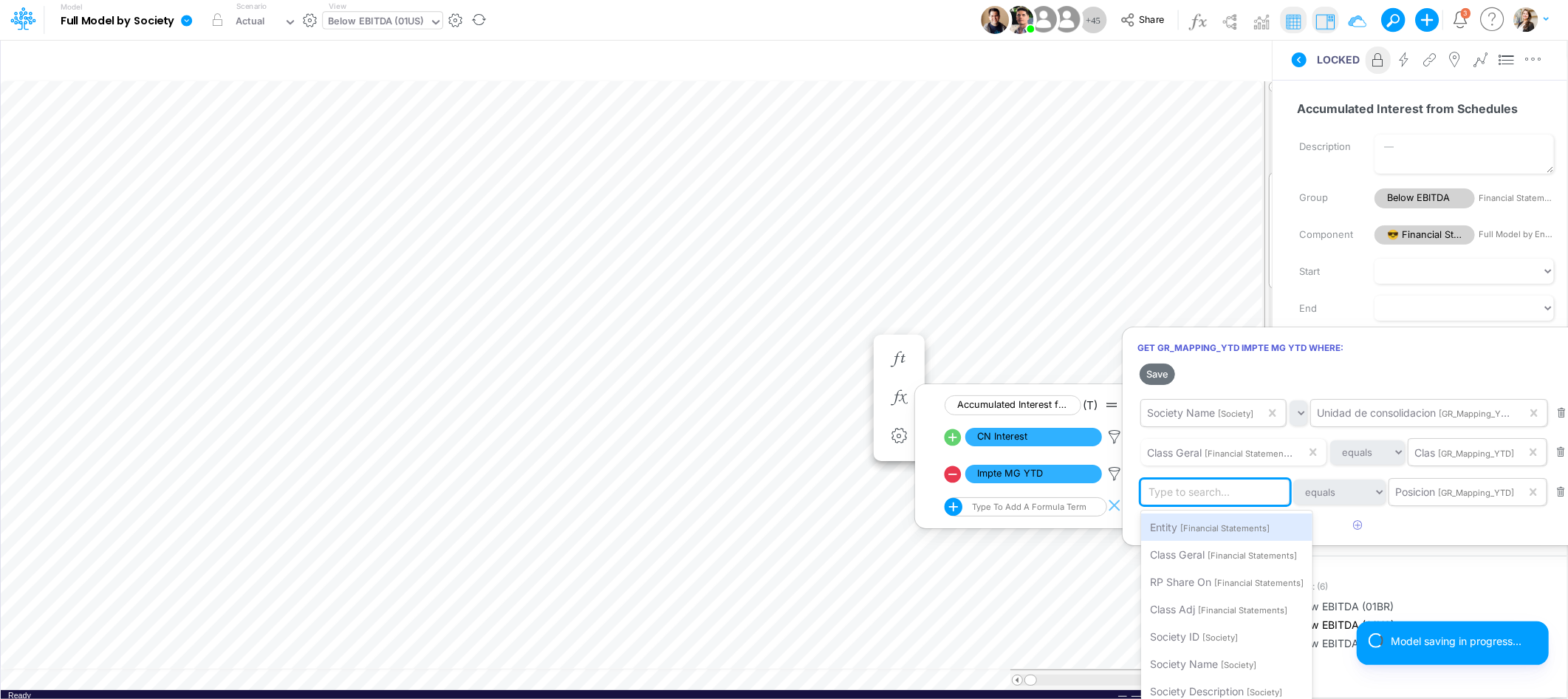
click at [1184, 492] on div "Type to search..." at bounding box center [1188, 491] width 81 height 16
paste input "2160000001"
type input "2160000001"
drag, startPoint x: 1219, startPoint y: 493, endPoint x: 1134, endPoint y: 492, distance: 85.0
click at [1135, 492] on div "Get GR_Mapping_YTD Impte MG YTD where: Save When all of these are true Society …" at bounding box center [1358, 437] width 473 height 219
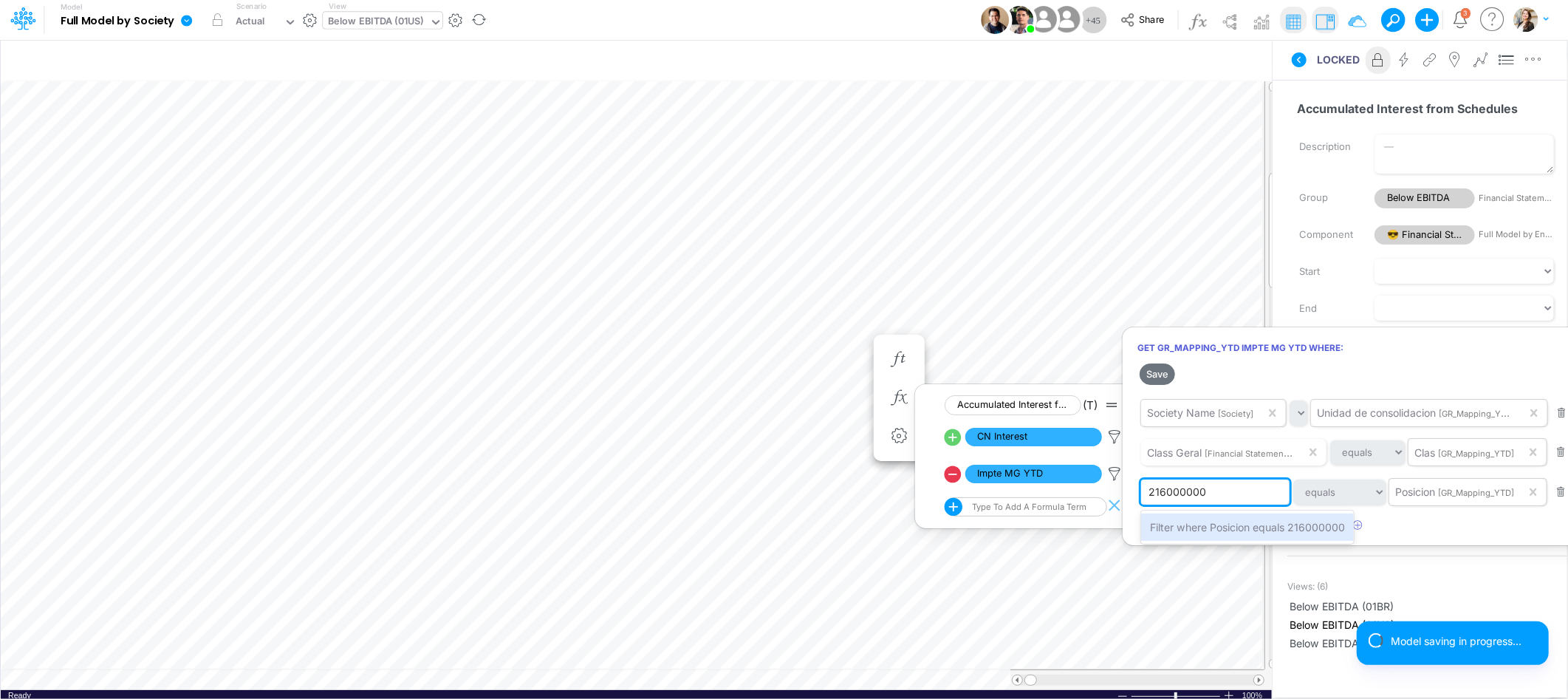
type input "2160000002"
click at [1189, 526] on span "Filter where Posicion equals 2160000002" at bounding box center [1251, 527] width 202 height 13
click at [1232, 500] on div "2160000002" at bounding box center [1205, 492] width 128 height 25
paste input "2160000001"
type input "2"
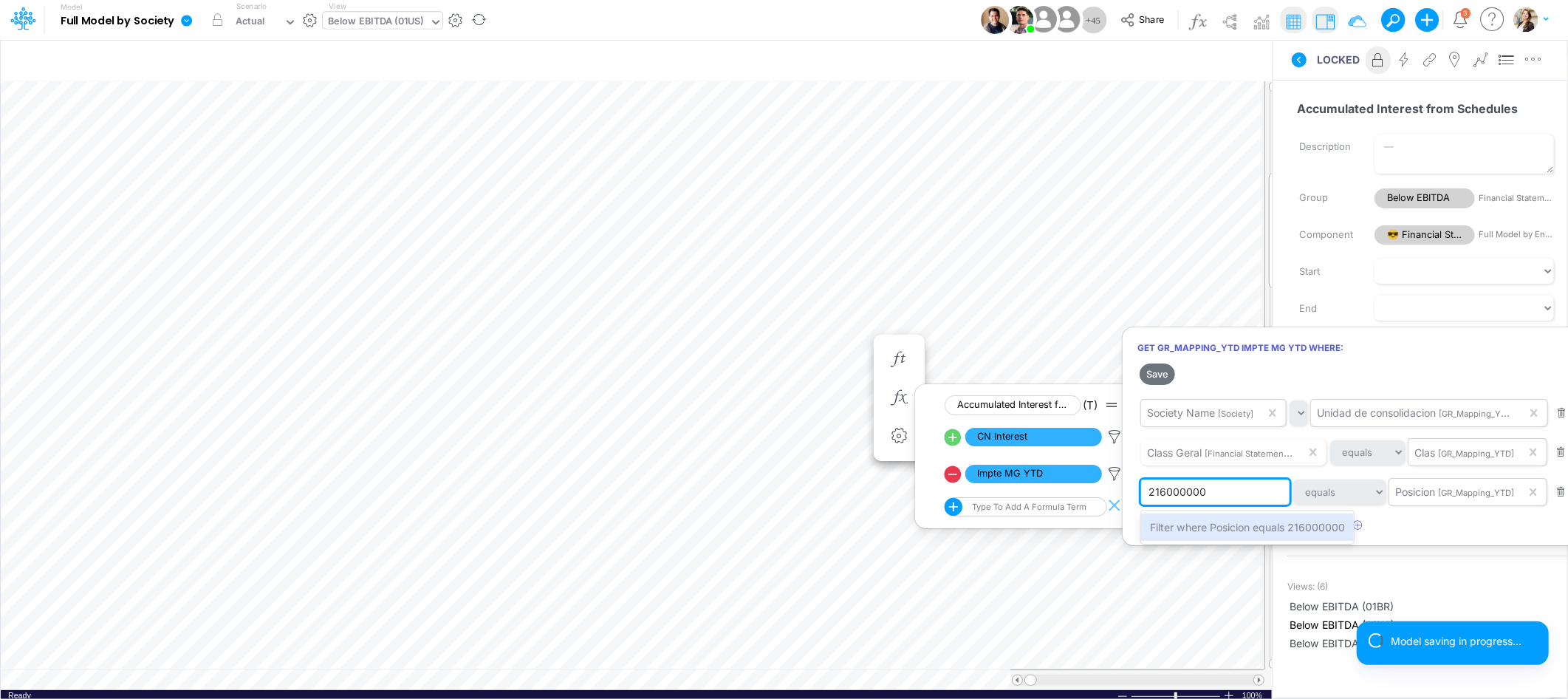
type input "2160000002"
click at [1230, 524] on span "Filter where Posicion equals 2160000002" at bounding box center [1251, 527] width 202 height 13
click at [1166, 371] on button "Save" at bounding box center [1157, 374] width 35 height 22
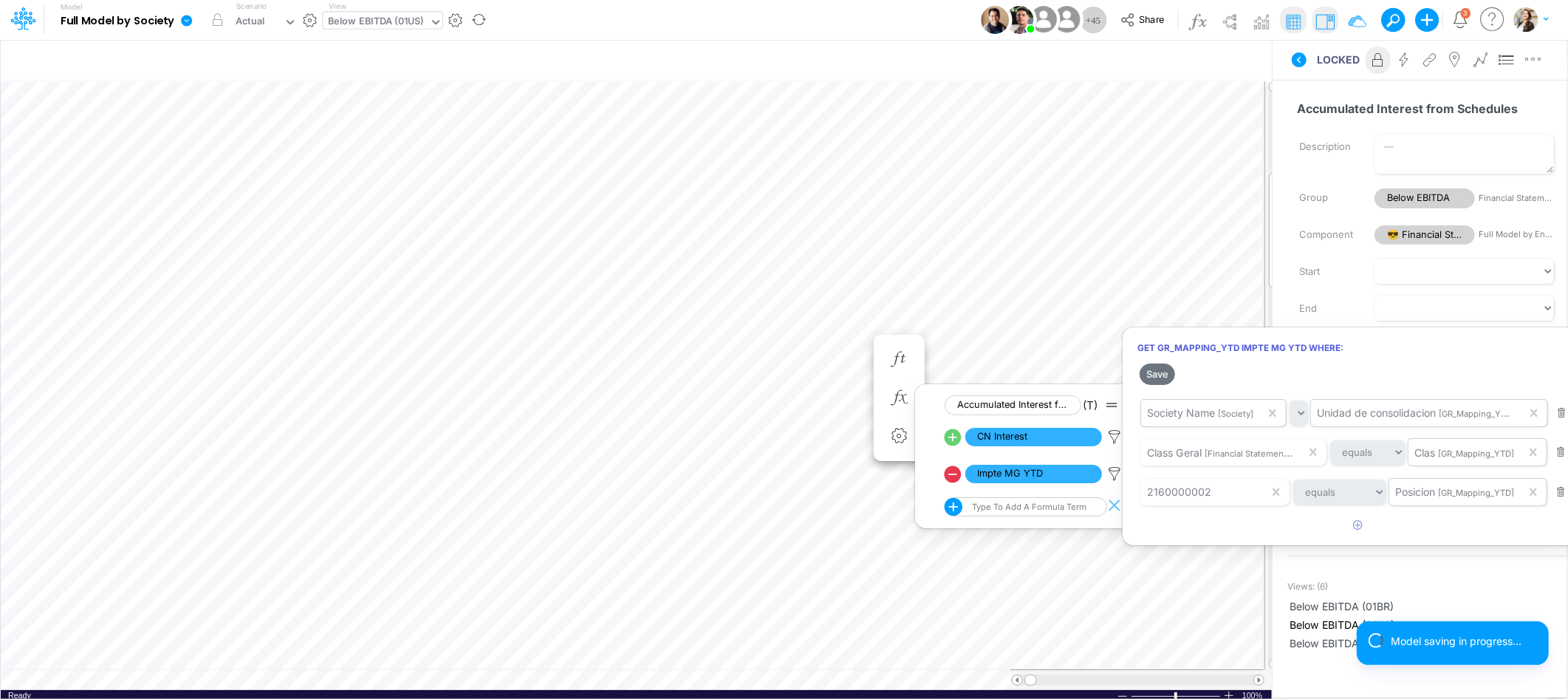
click at [357, 688] on div at bounding box center [784, 353] width 1568 height 691
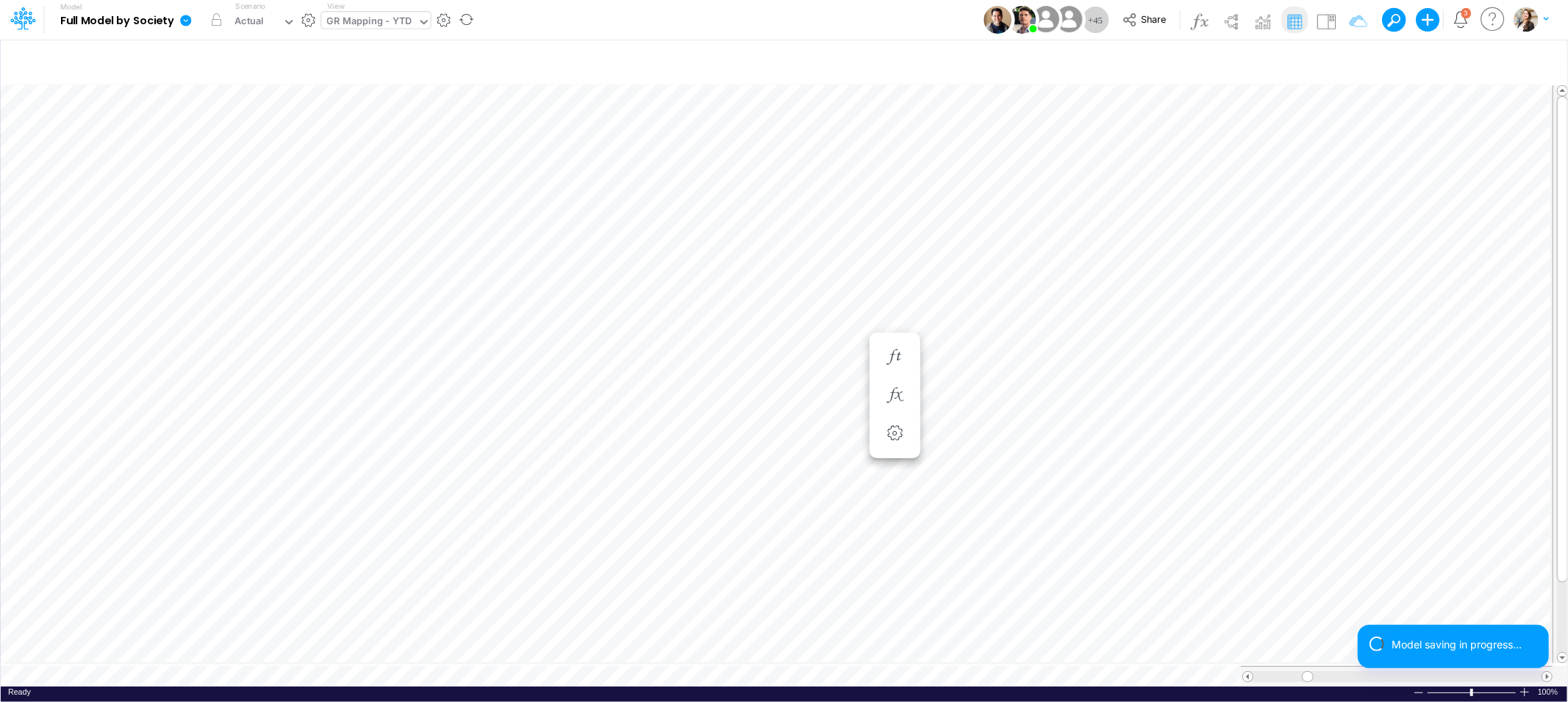
scroll to position [0, 1]
click at [1352, 58] on icon "button" at bounding box center [1349, 62] width 22 height 16
select select "tableSearchOR"
select select "contains"
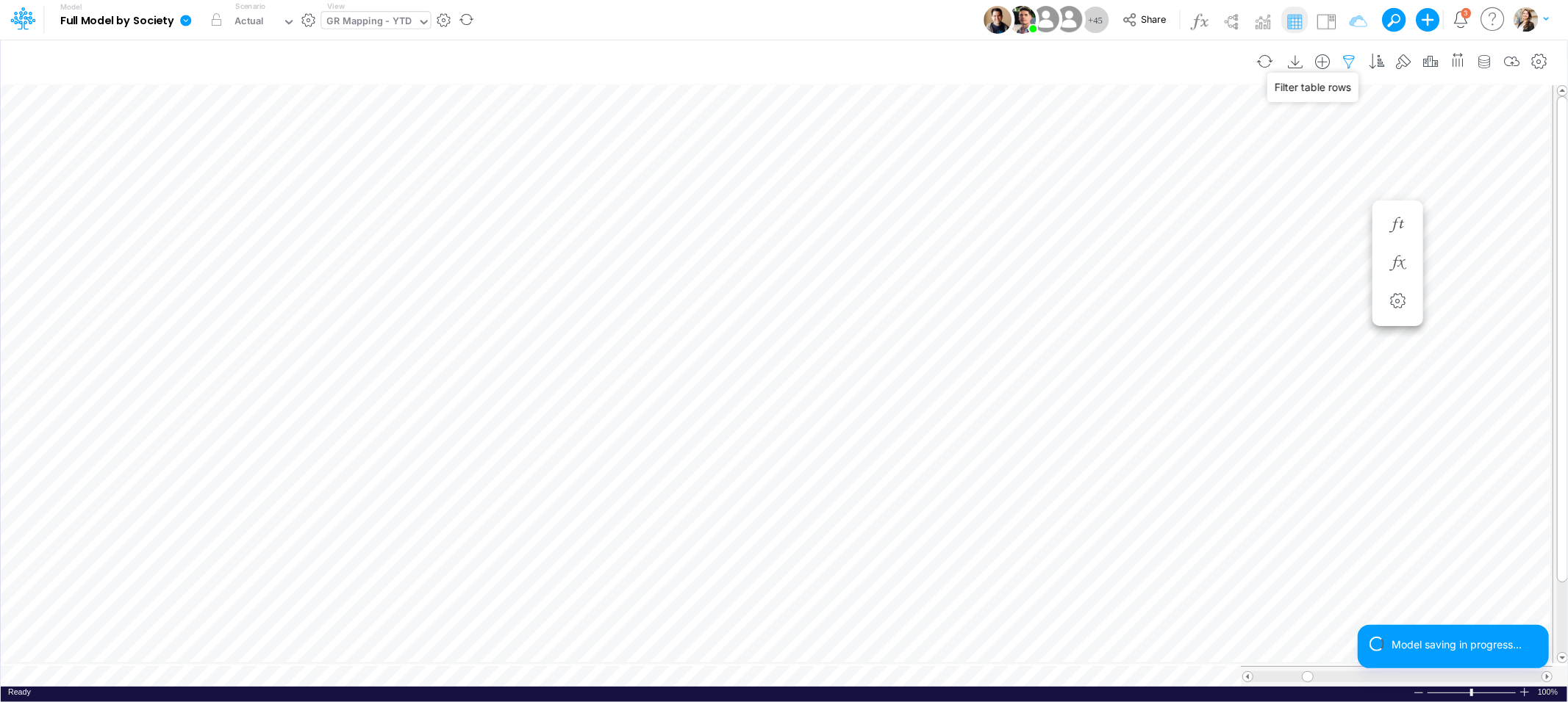
select select "contains"
click at [1328, 284] on button "button" at bounding box center [1330, 283] width 28 height 19
click at [915, 131] on button "Apply" at bounding box center [927, 125] width 39 height 21
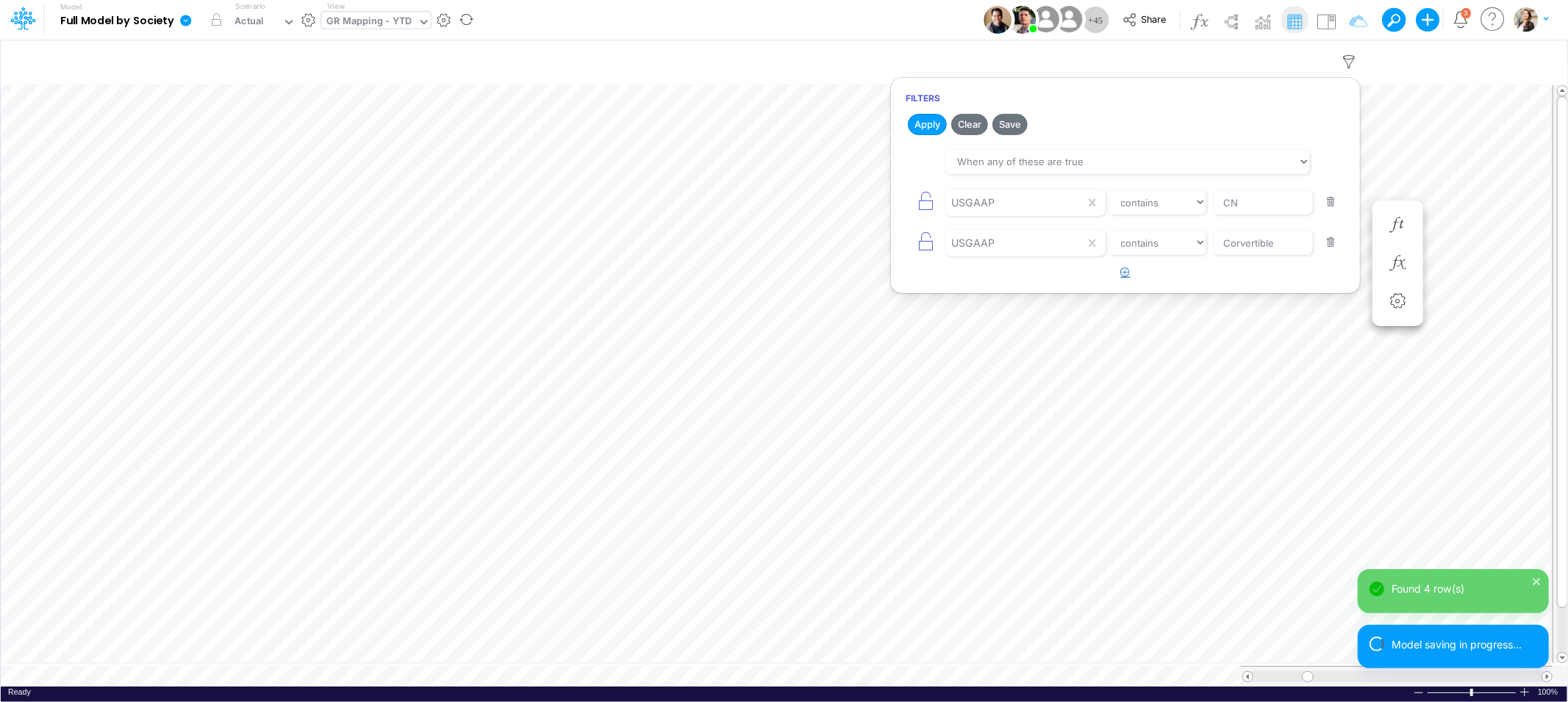
click at [1123, 275] on icon "button" at bounding box center [1126, 273] width 10 height 10
click at [1014, 215] on div at bounding box center [1014, 203] width 139 height 25
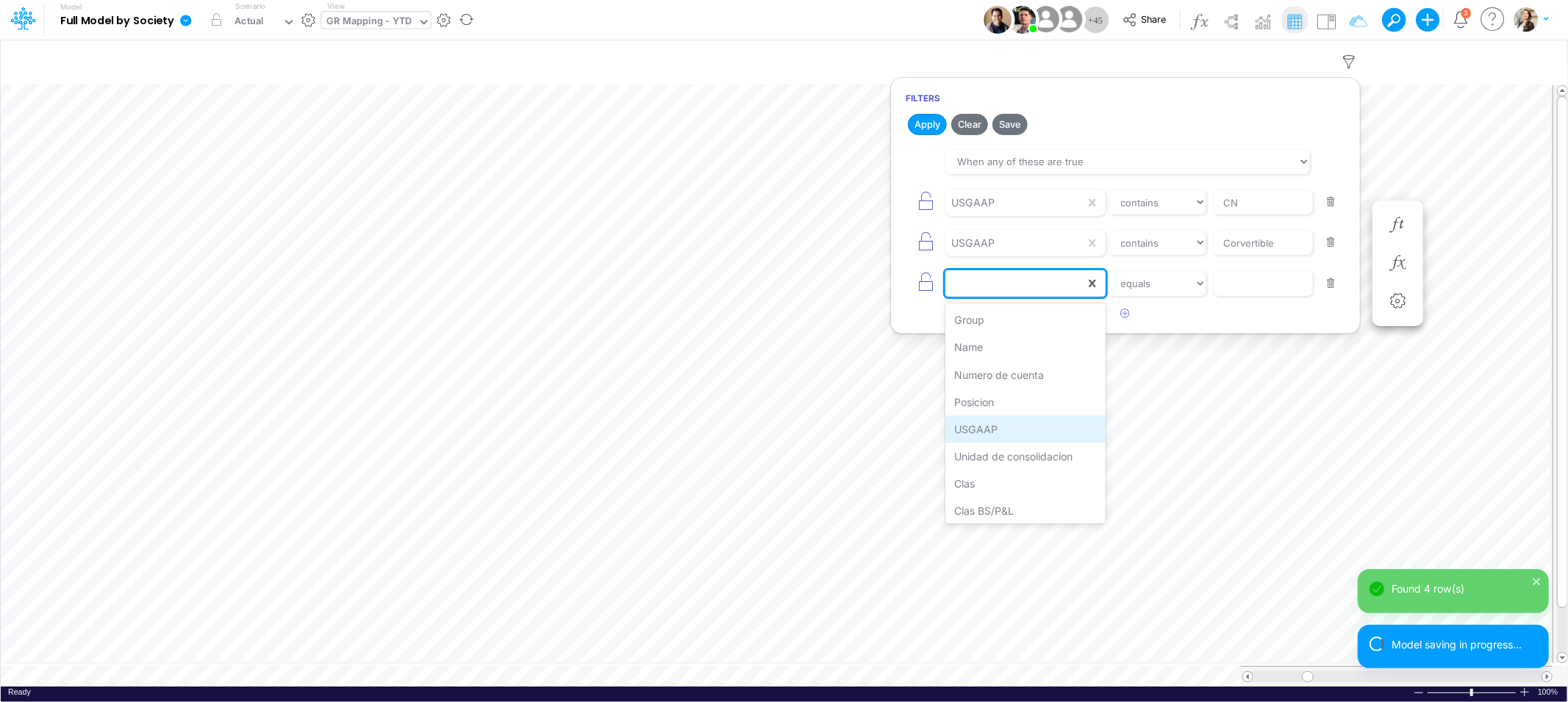
click at [999, 429] on div "USGAAP" at bounding box center [1025, 429] width 160 height 27
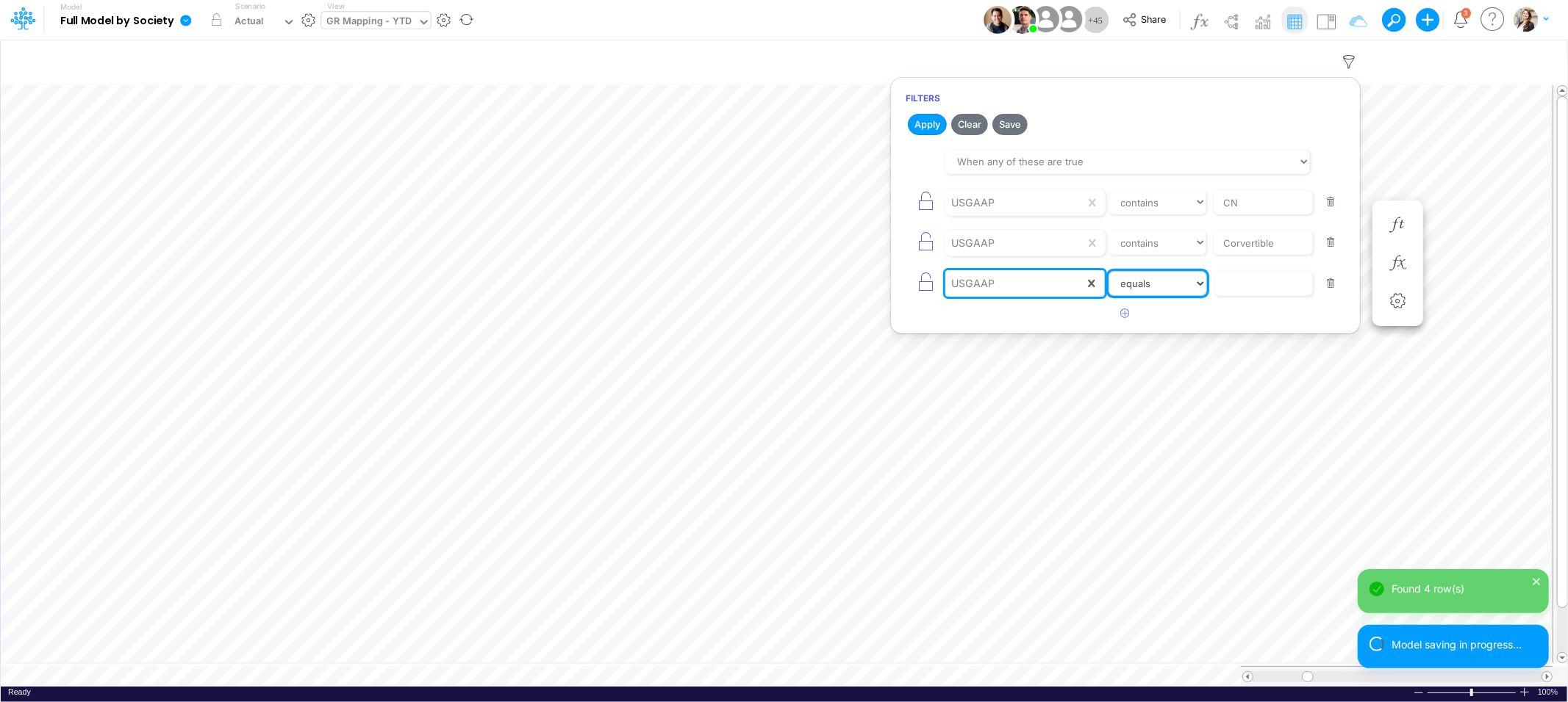
click at [1167, 282] on select "equals not equal starts with ends with contains" at bounding box center [1157, 283] width 98 height 25
select select "contains"
click at [1108, 272] on select "equals not equal starts with ends with contains" at bounding box center [1157, 283] width 98 height 25
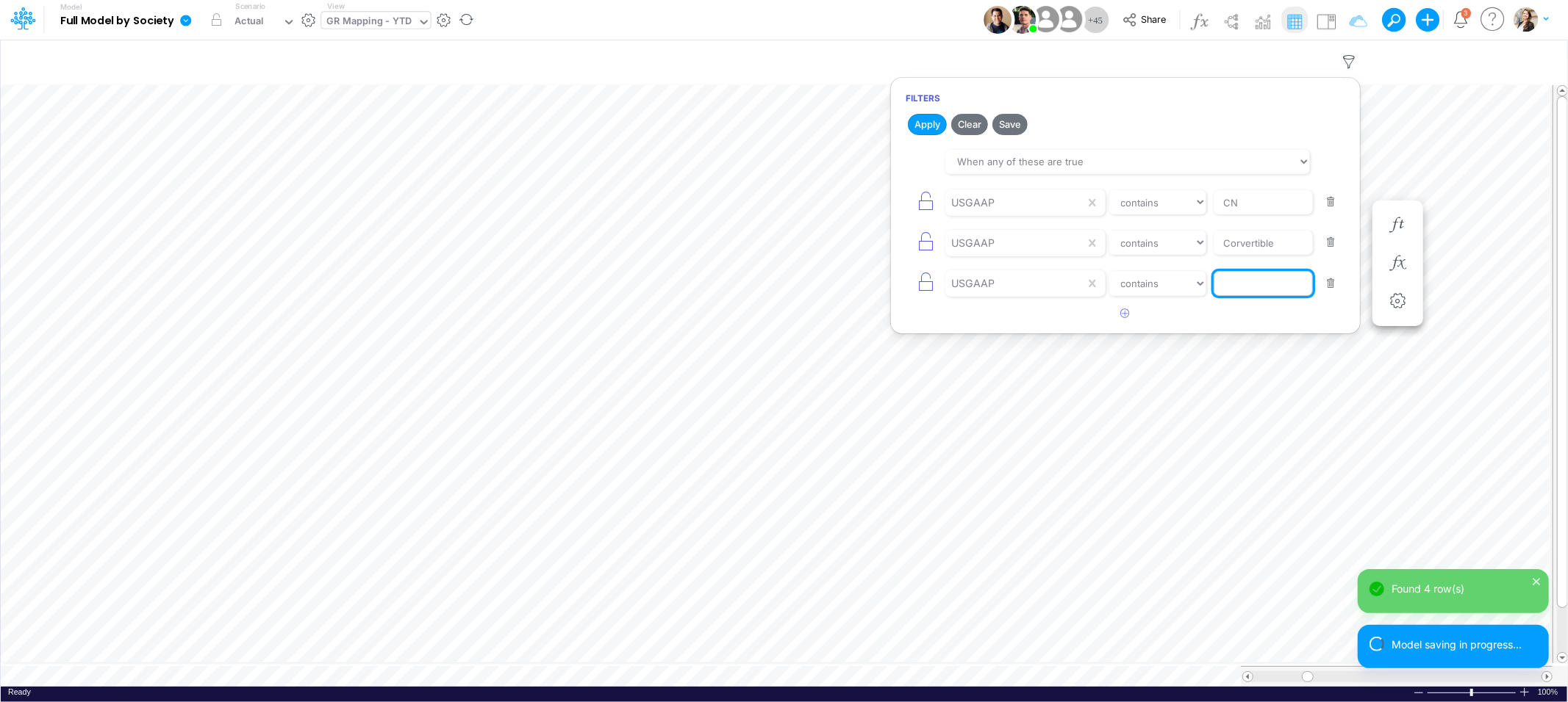
click at [1234, 215] on input "text" at bounding box center [1263, 203] width 99 height 25
type input "Convertible"
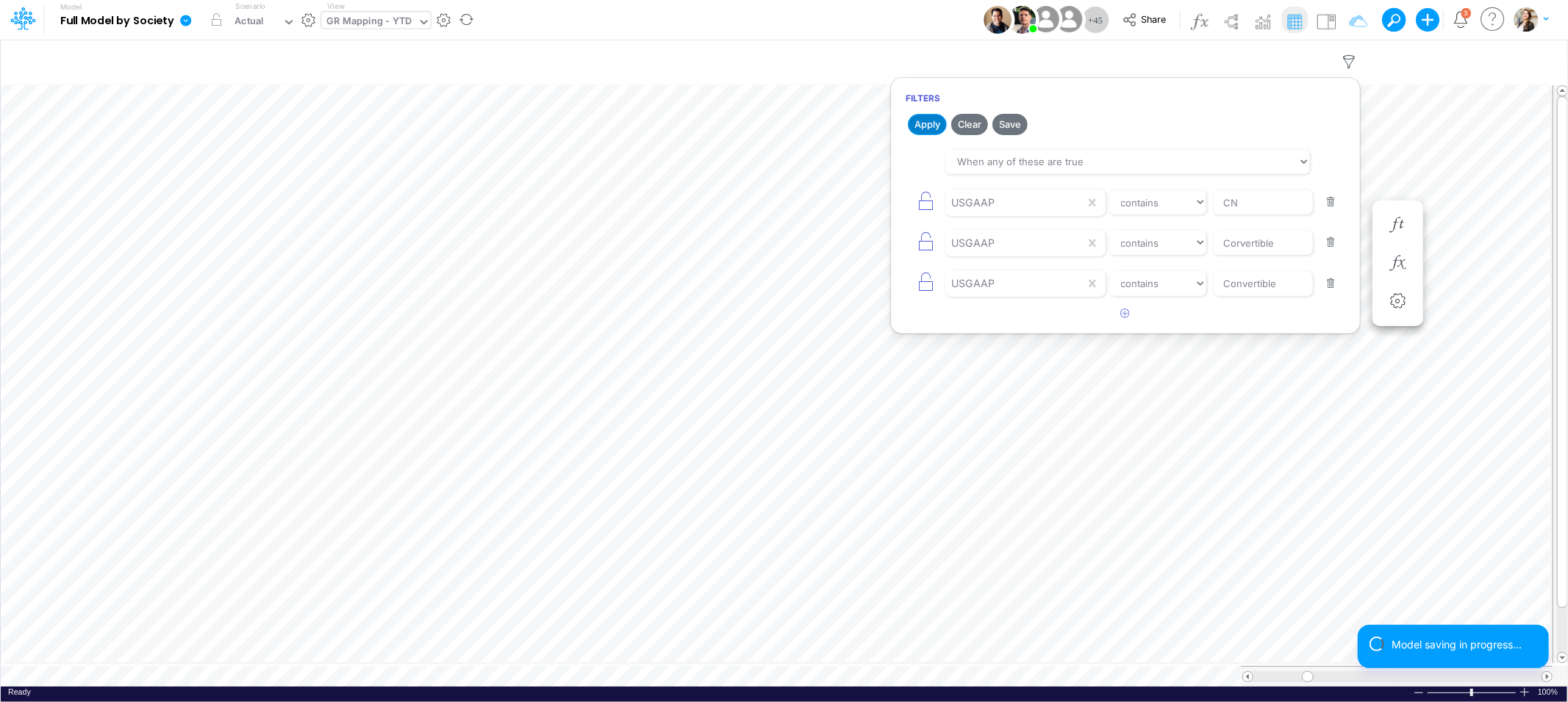
click at [934, 129] on button "Apply" at bounding box center [927, 125] width 39 height 21
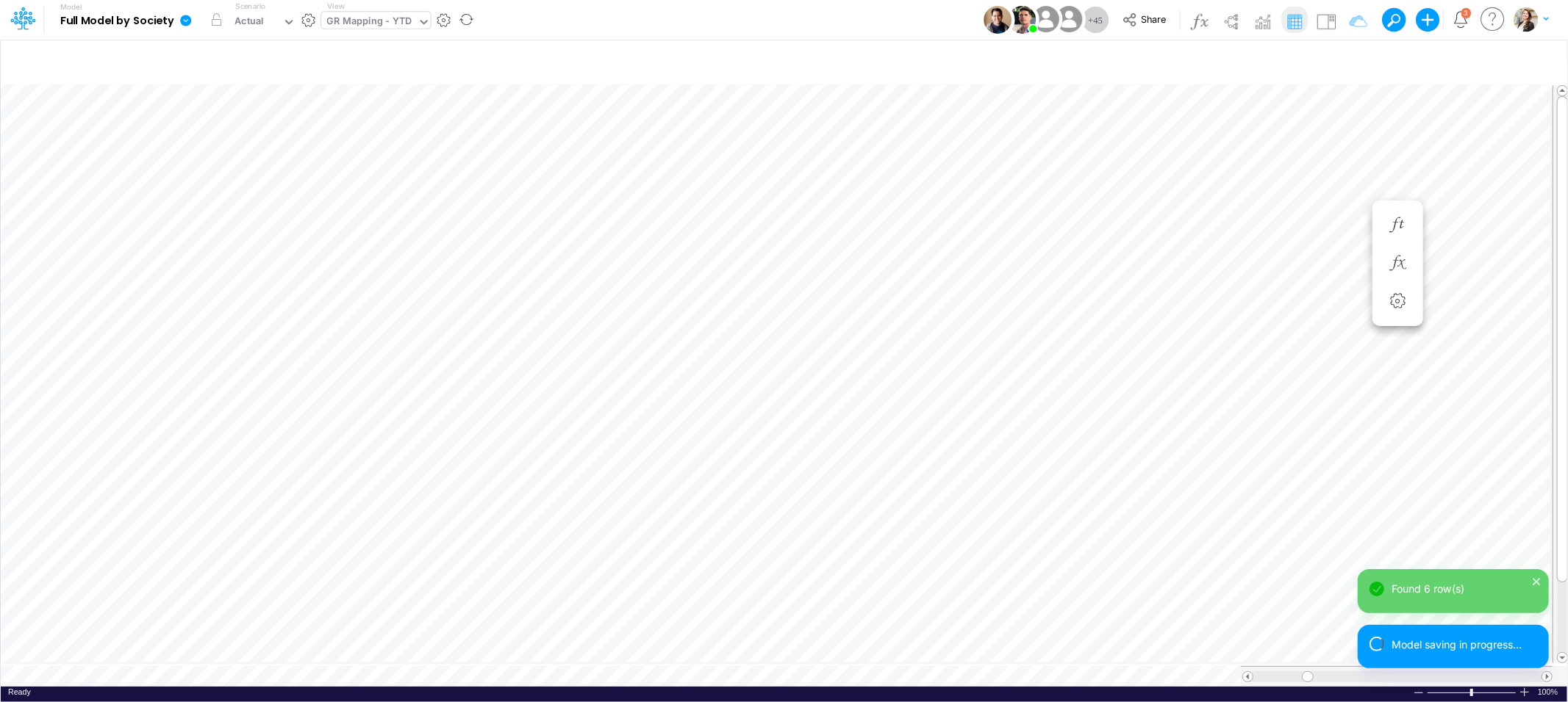
scroll to position [0, 1]
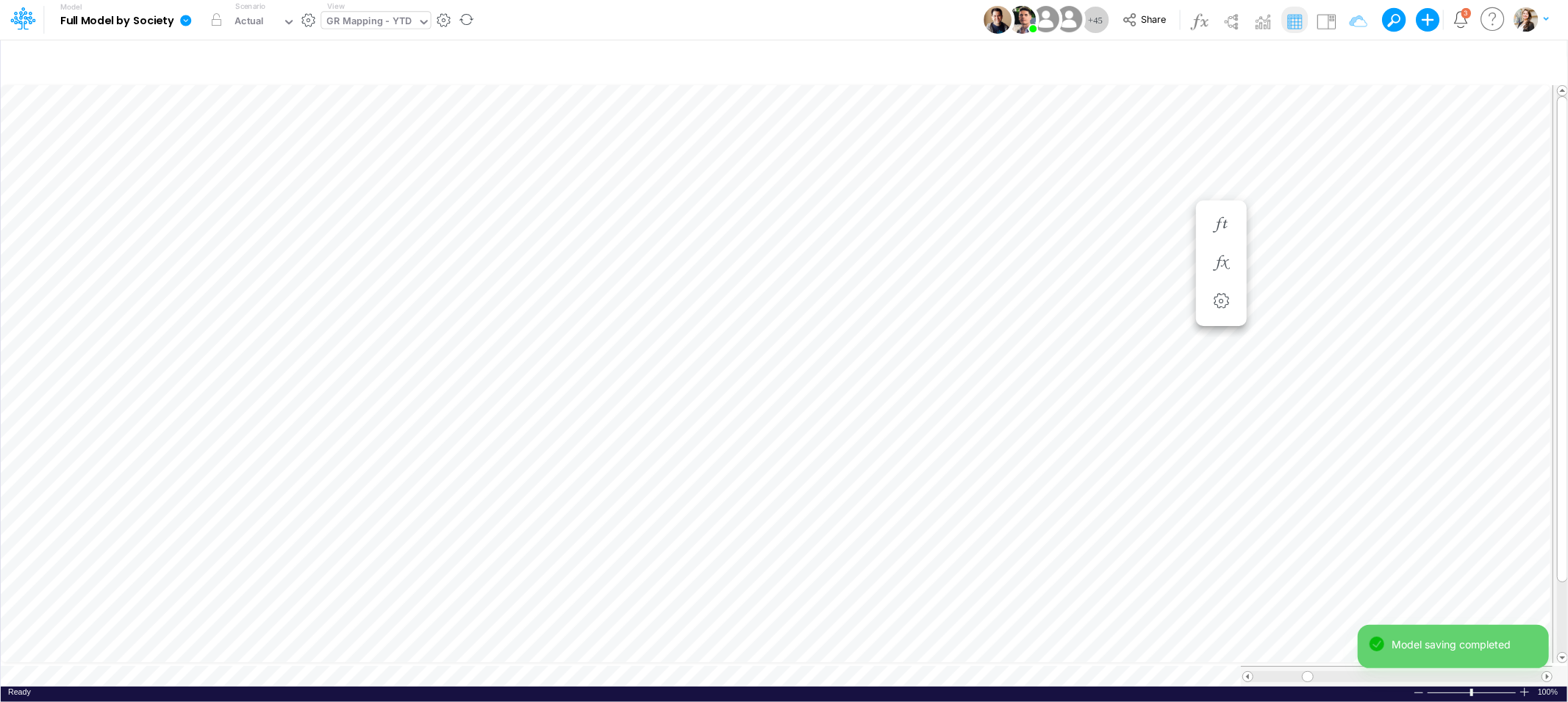
click at [182, 23] on icon at bounding box center [185, 19] width 11 height 11
click at [234, 154] on button "View model info" at bounding box center [259, 152] width 157 height 22
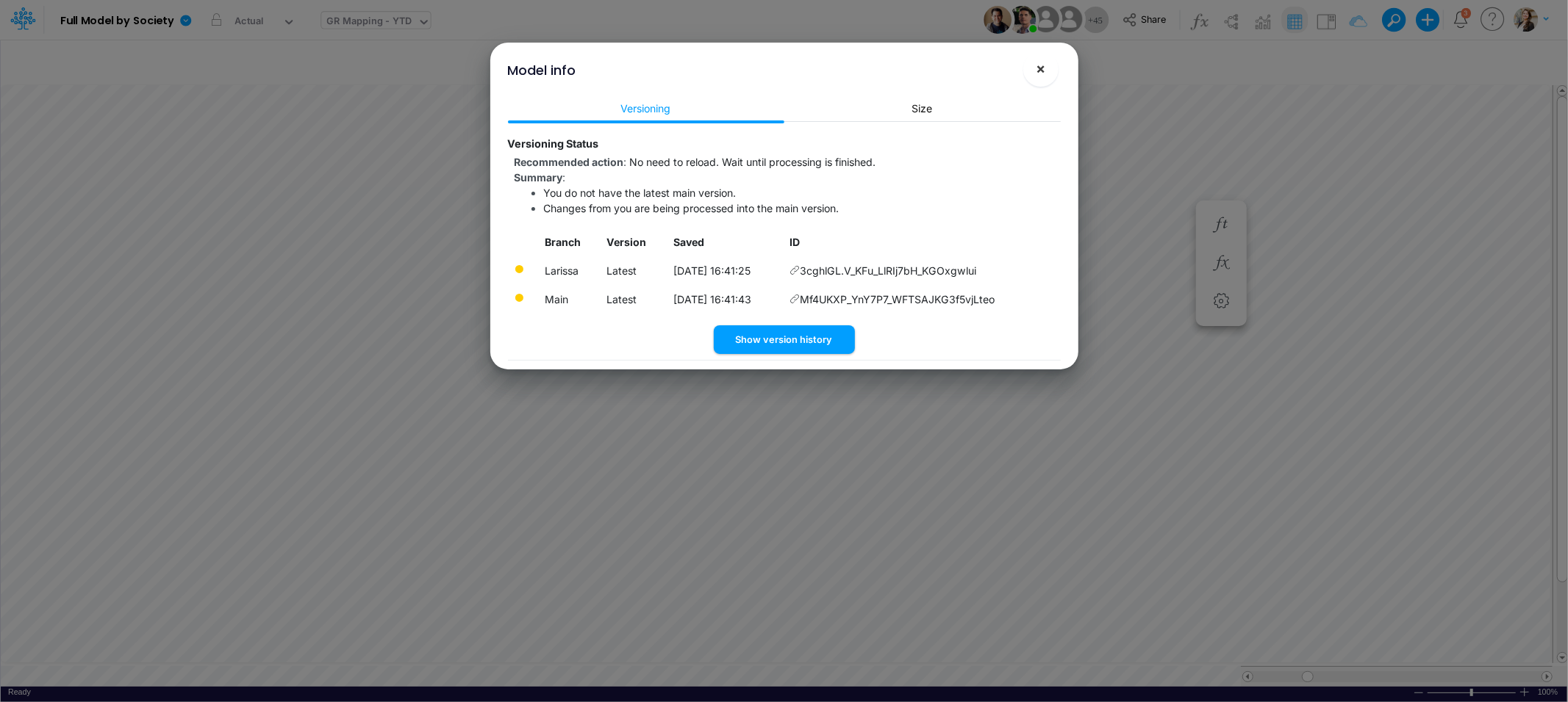
click at [1045, 74] on button "×" at bounding box center [1040, 69] width 35 height 35
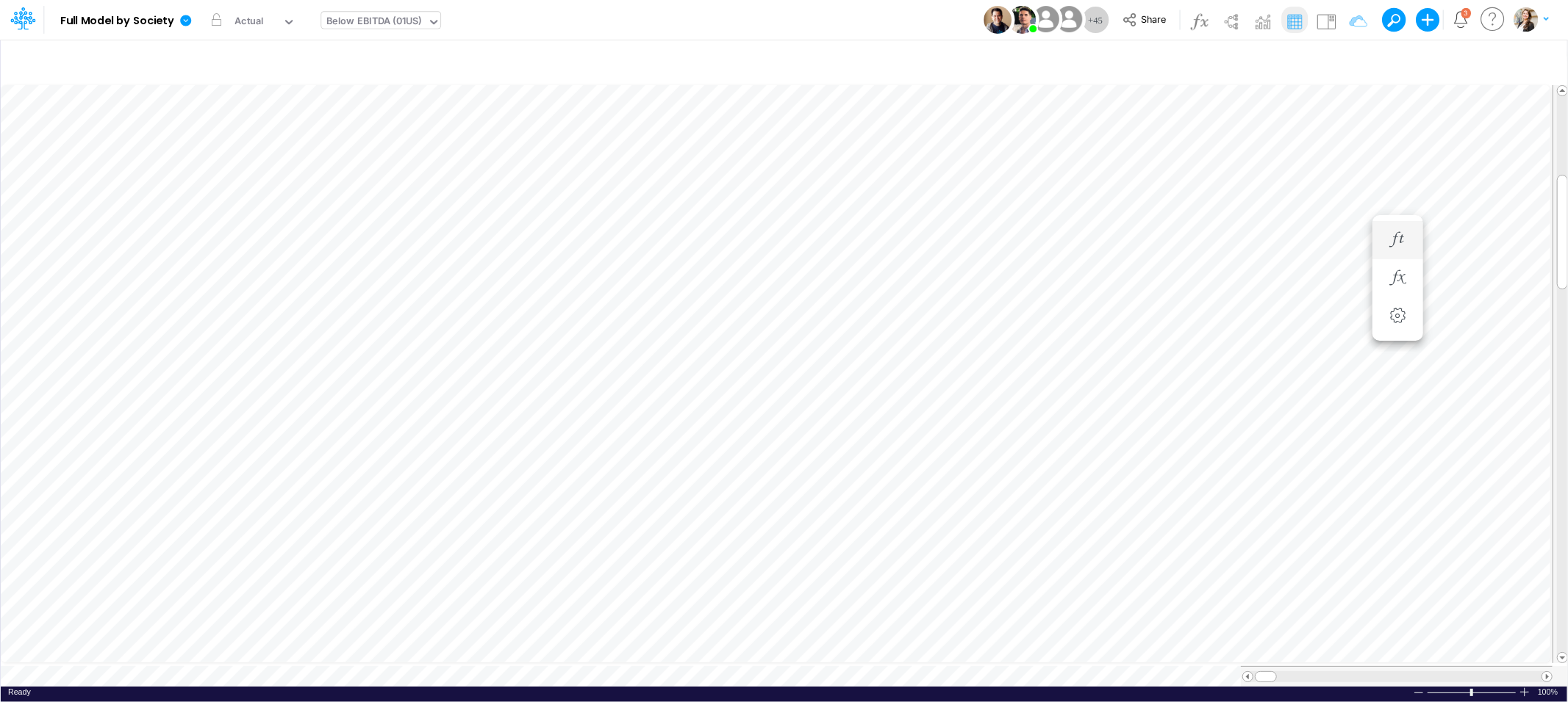
scroll to position [0, 1]
click at [1346, 59] on icon "button" at bounding box center [1349, 62] width 22 height 16
select select "contains"
drag, startPoint x: 1279, startPoint y: 204, endPoint x: 1180, endPoint y: 207, distance: 99.0
click at [1180, 207] on div "Society Society Name equals not equal starts with ends with contains Template" at bounding box center [1125, 203] width 439 height 33
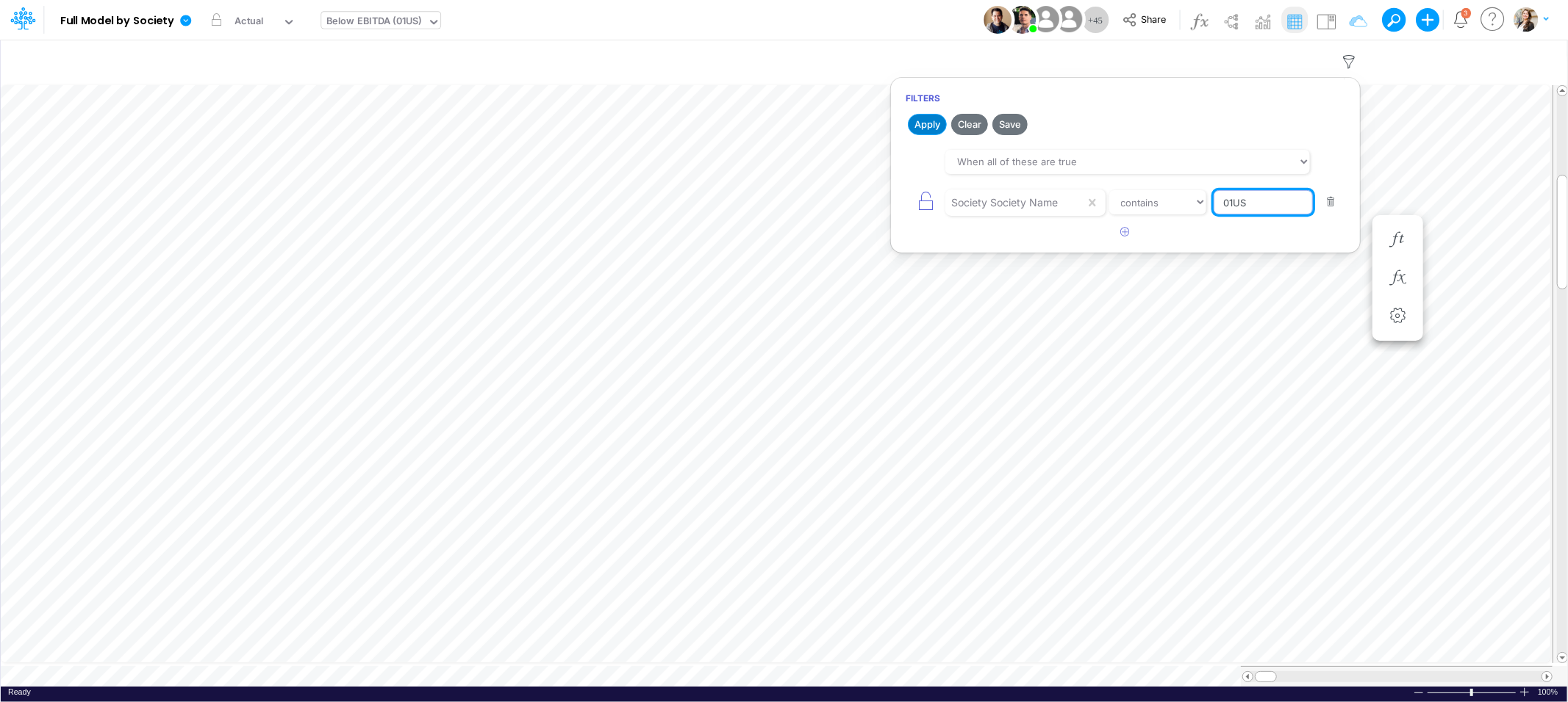
type input "01US"
click at [921, 122] on button "Apply" at bounding box center [927, 125] width 39 height 21
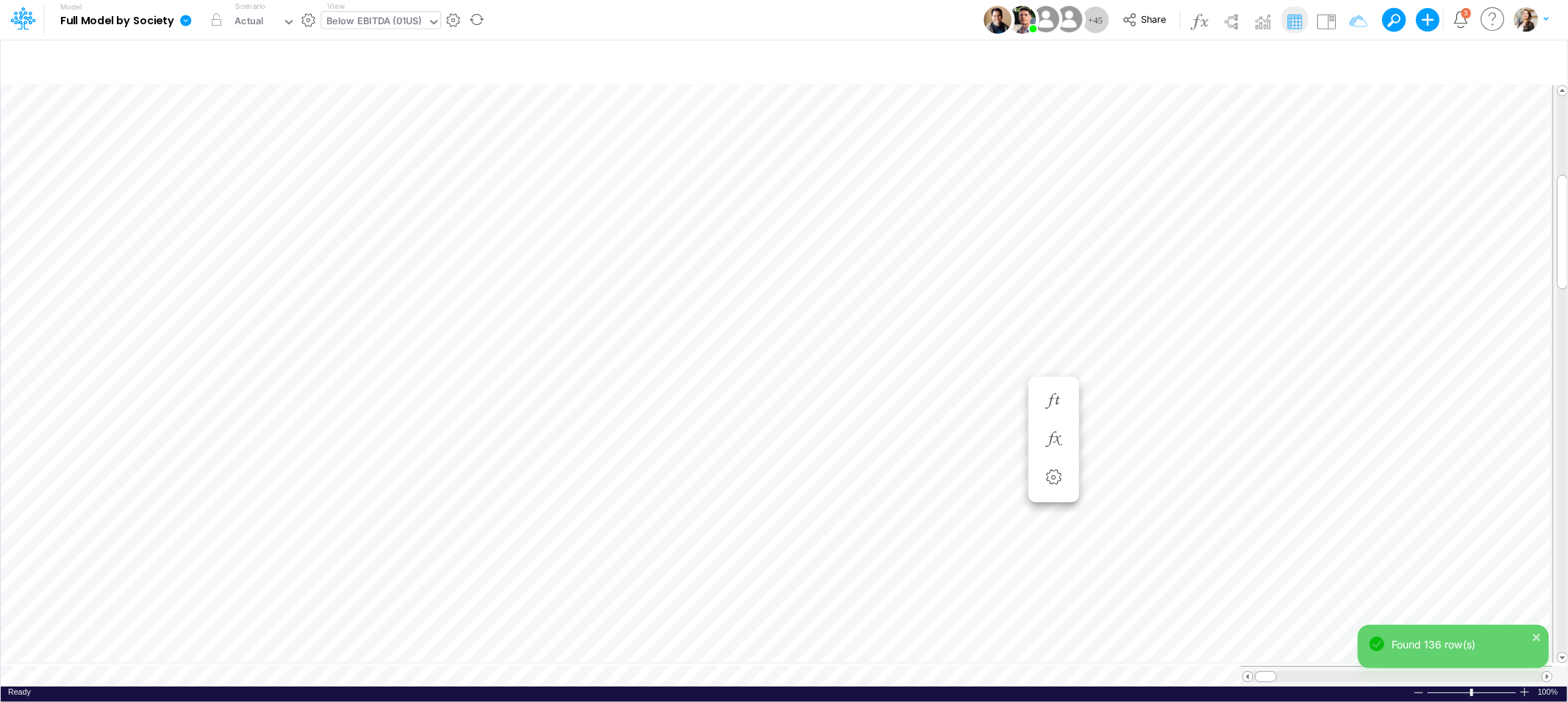
click at [185, 19] on icon at bounding box center [185, 19] width 11 height 11
click at [255, 151] on button "View model info" at bounding box center [259, 152] width 157 height 22
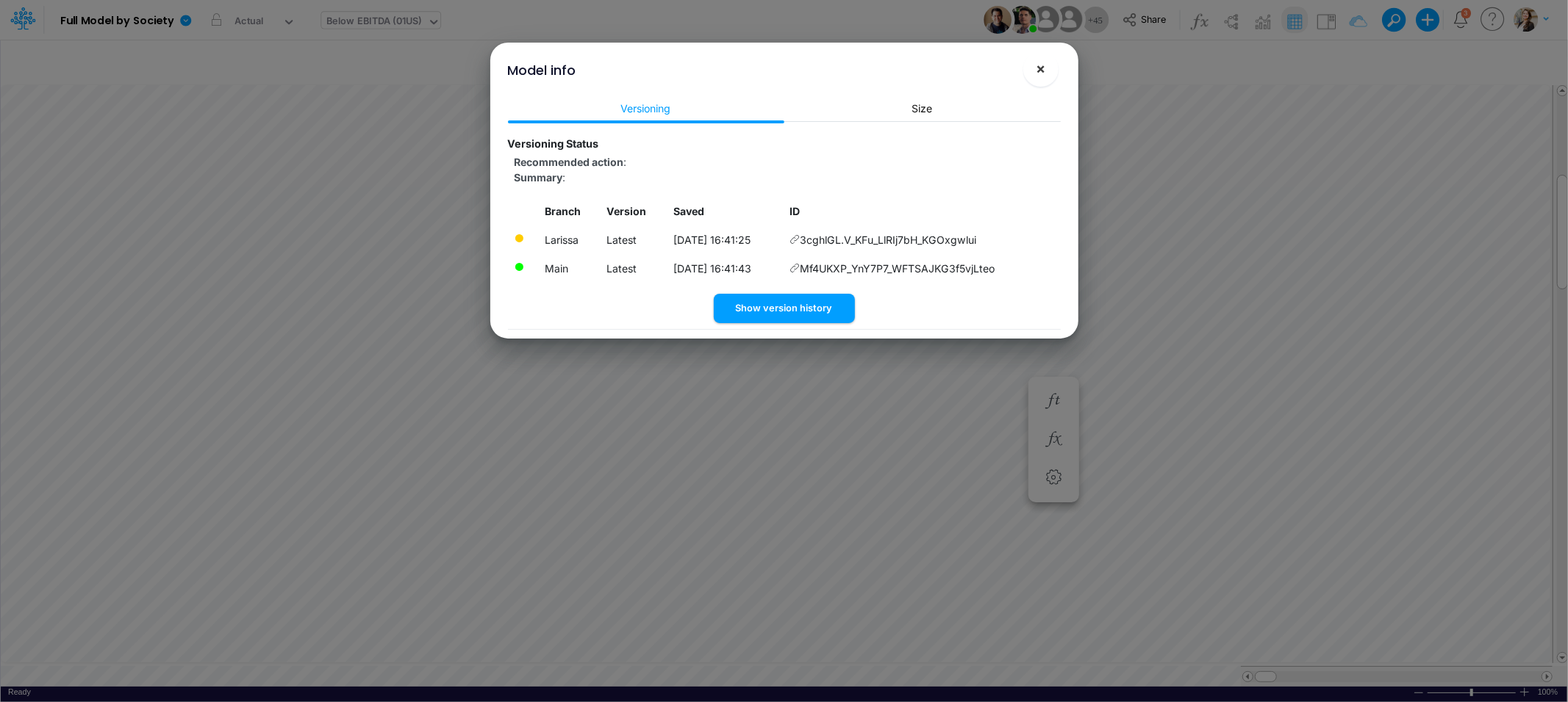
click at [1043, 68] on span "×" at bounding box center [1040, 68] width 10 height 18
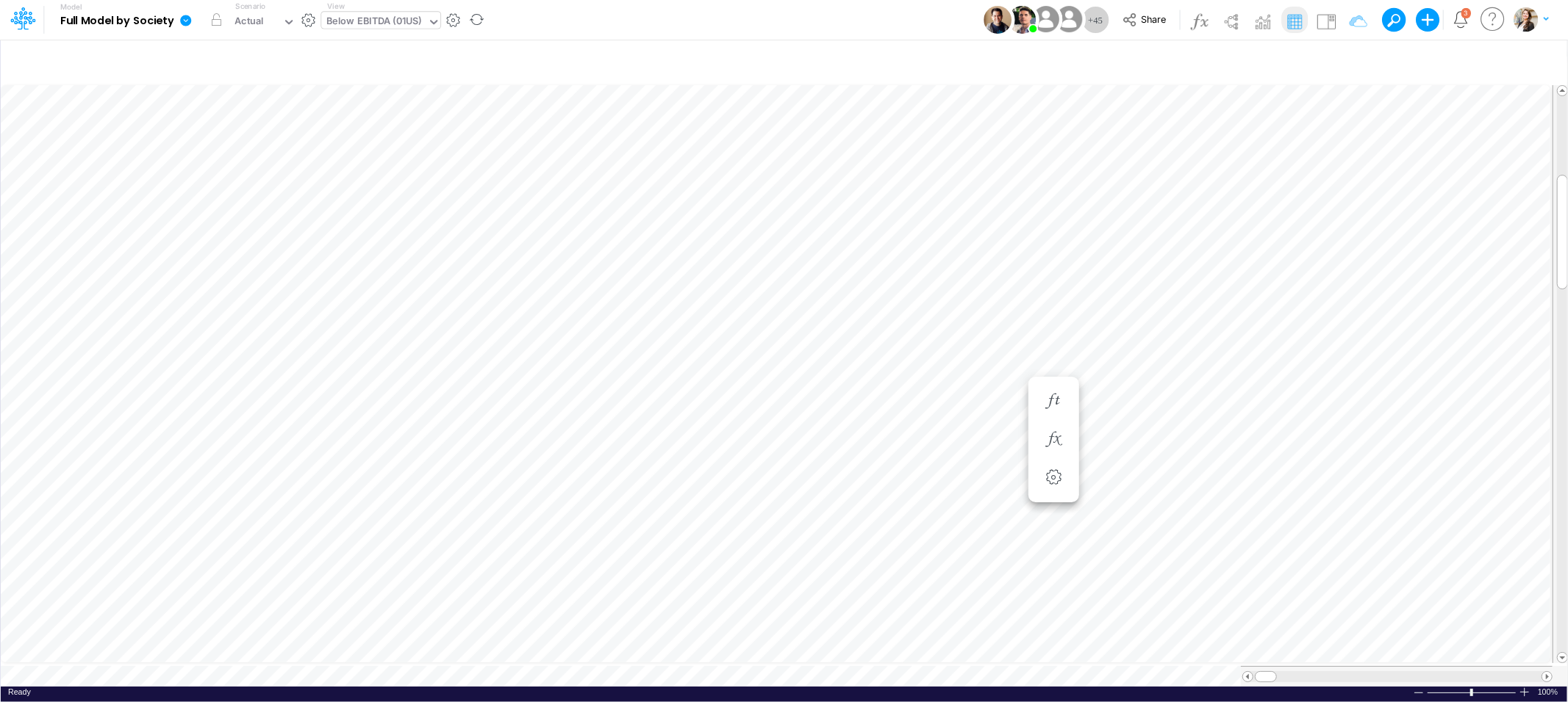
click at [190, 22] on icon at bounding box center [185, 19] width 11 height 11
click at [256, 149] on button "View model info" at bounding box center [259, 152] width 157 height 22
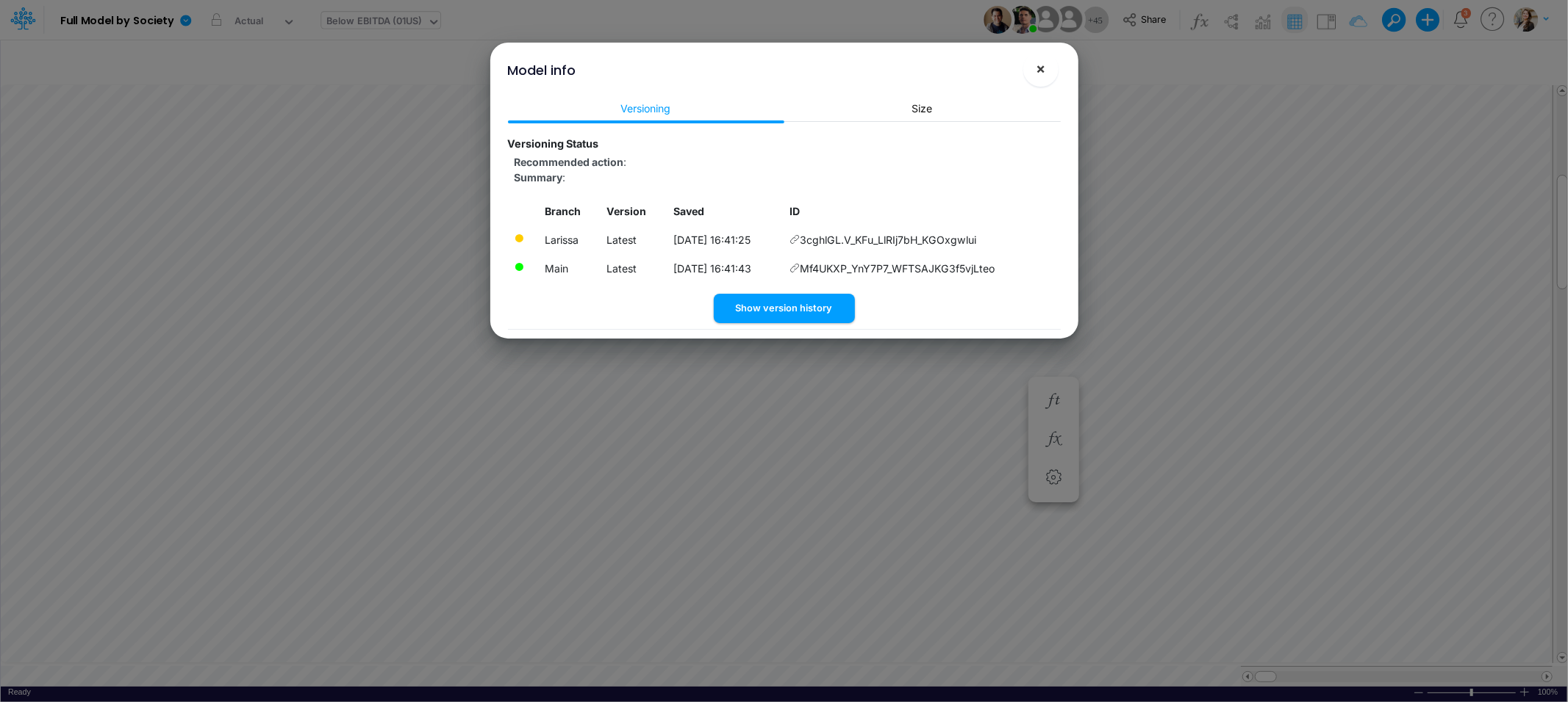
click at [1048, 67] on button "×" at bounding box center [1040, 69] width 35 height 35
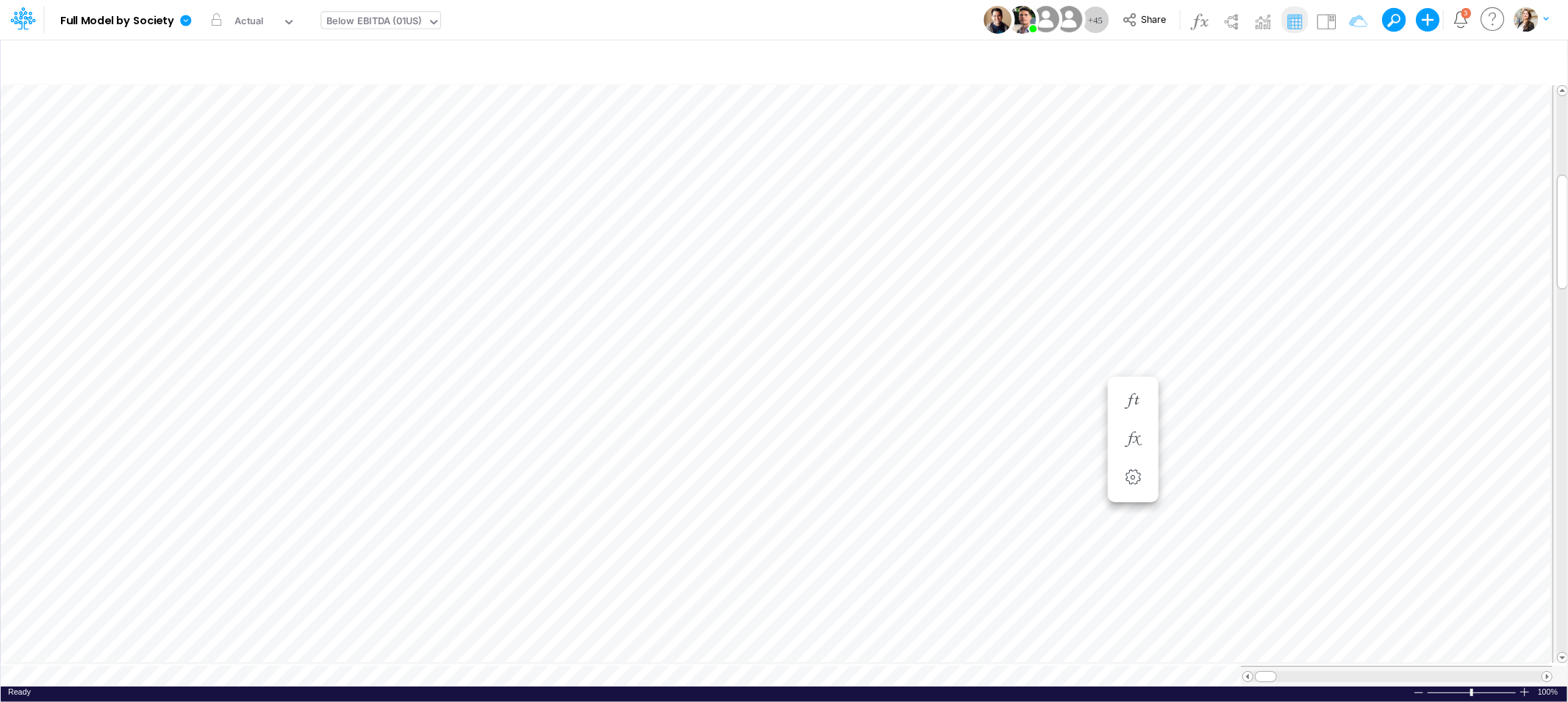
scroll to position [0, 1]
click at [181, 20] on icon at bounding box center [185, 19] width 11 height 11
click at [228, 157] on button "View model info" at bounding box center [259, 152] width 157 height 22
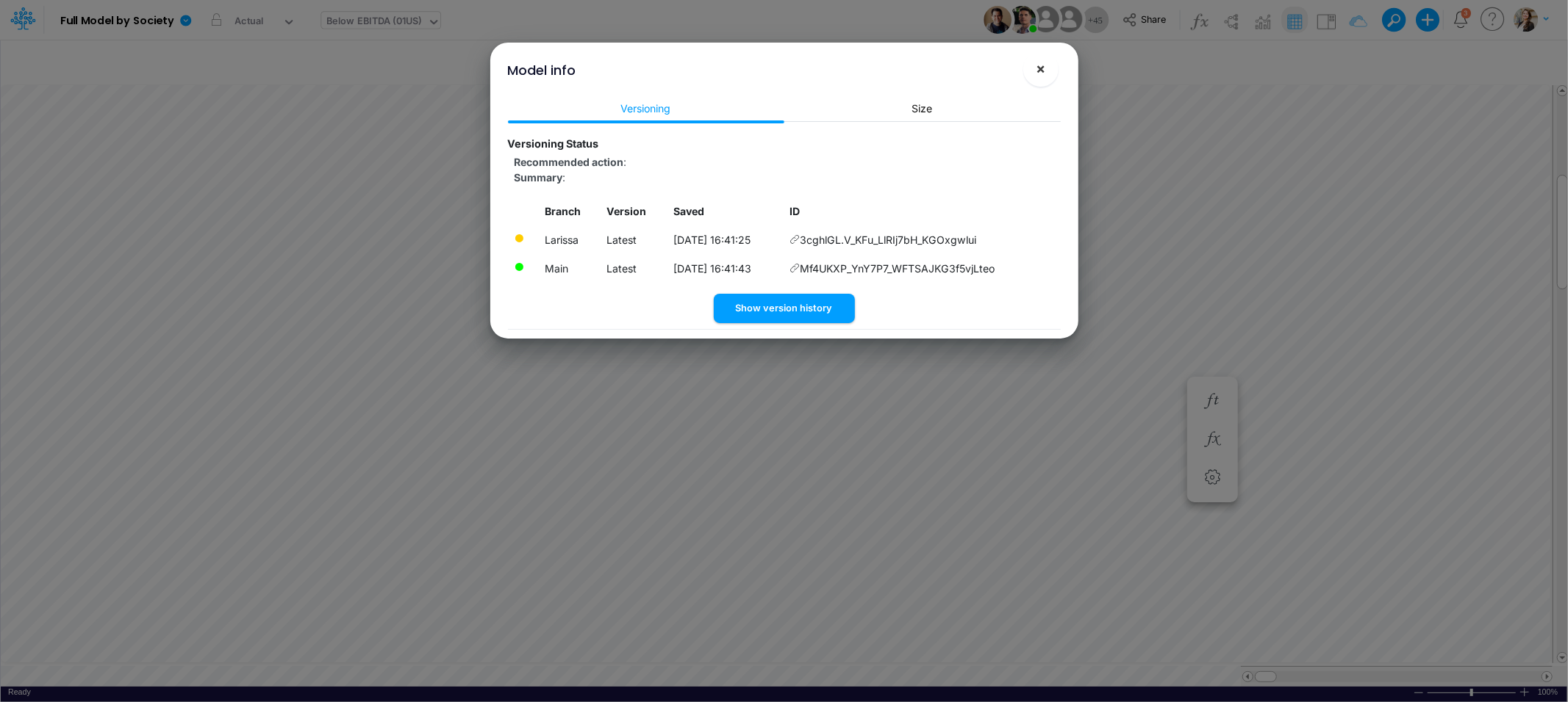
click at [1043, 78] on button "×" at bounding box center [1040, 69] width 35 height 35
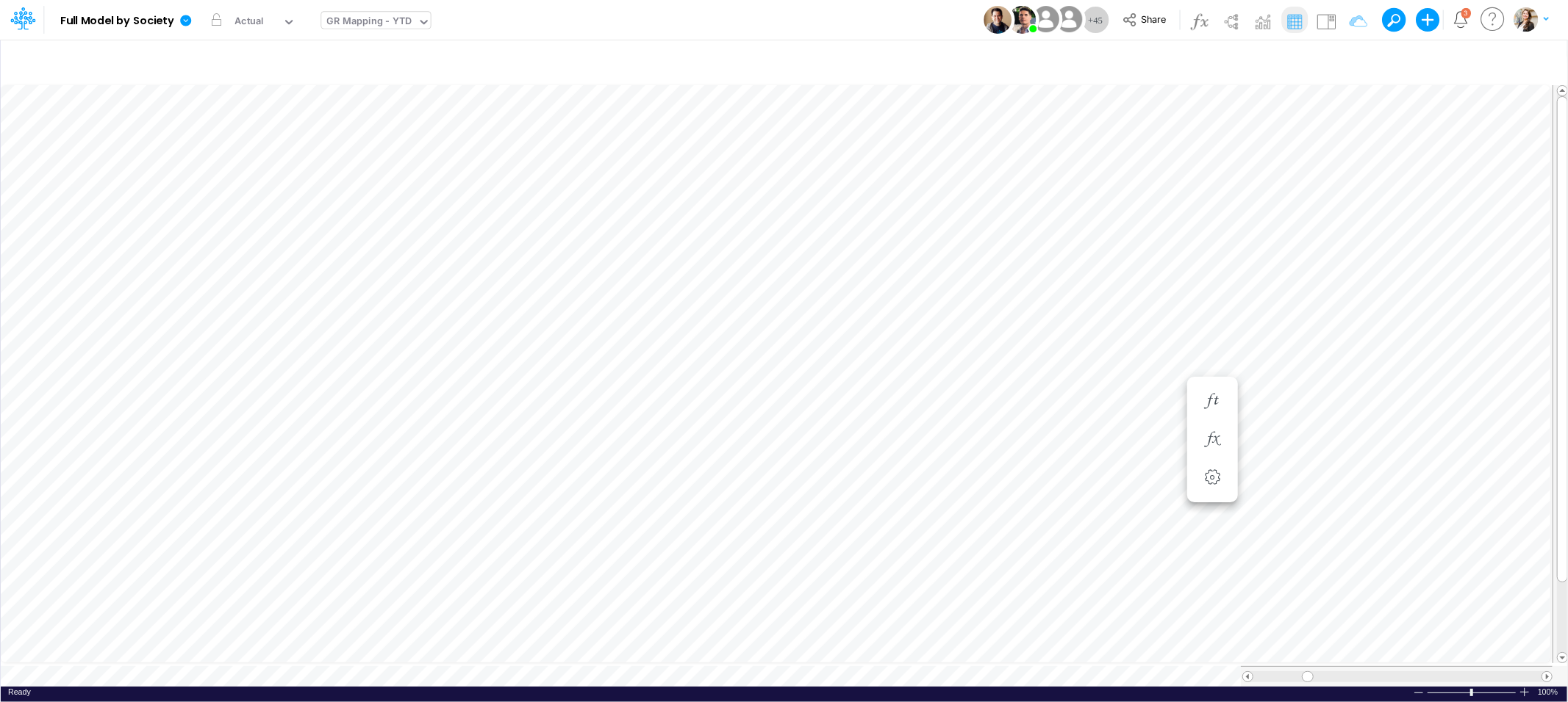
scroll to position [0, 1]
click at [187, 18] on icon at bounding box center [185, 19] width 11 height 11
click at [289, 150] on button "View model info" at bounding box center [259, 152] width 157 height 22
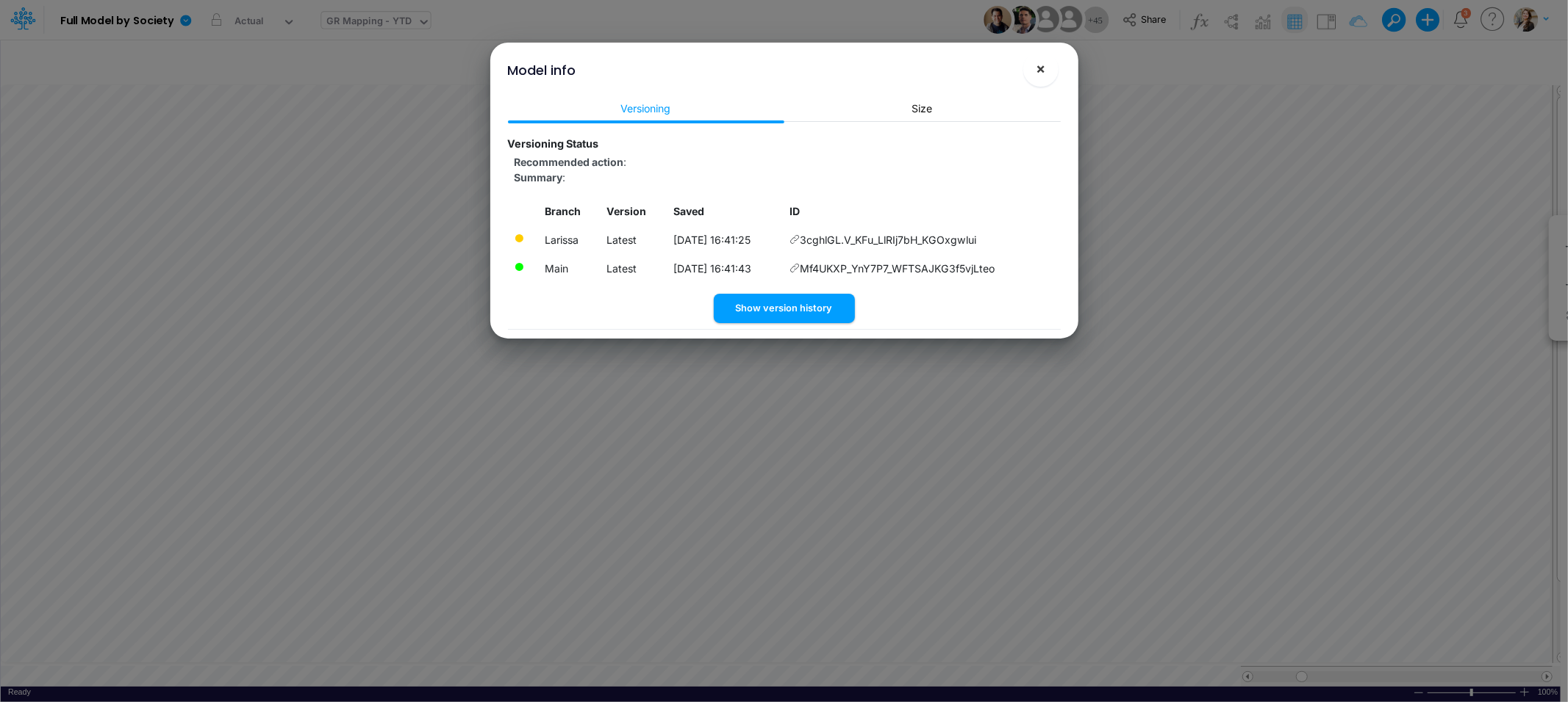
click at [1053, 73] on button "×" at bounding box center [1040, 69] width 35 height 35
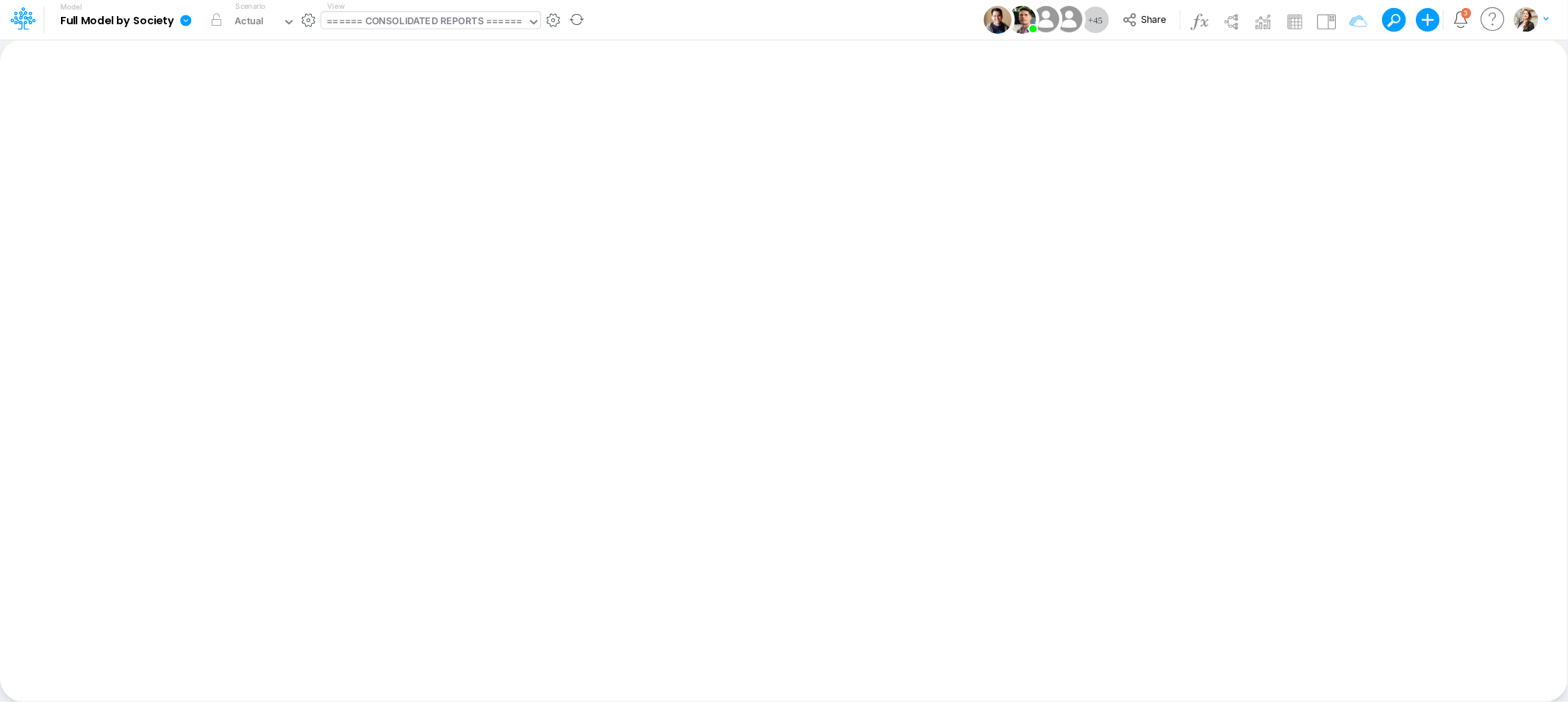
click at [396, 19] on div "====== CONSOLIDATED REPORTS ======" at bounding box center [424, 21] width 195 height 17
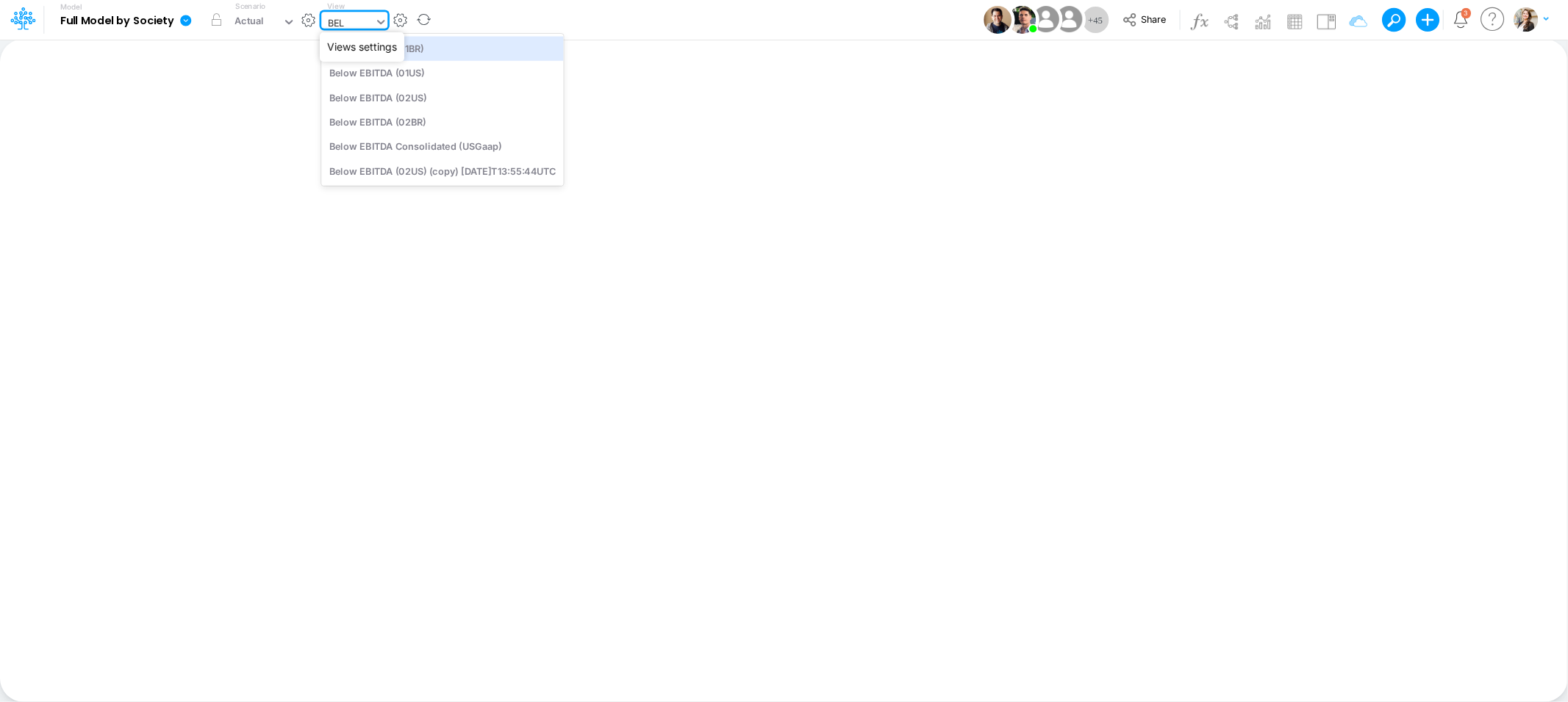
type input "BELO"
click at [472, 70] on div "Below EBITDA (01US)" at bounding box center [442, 73] width 242 height 24
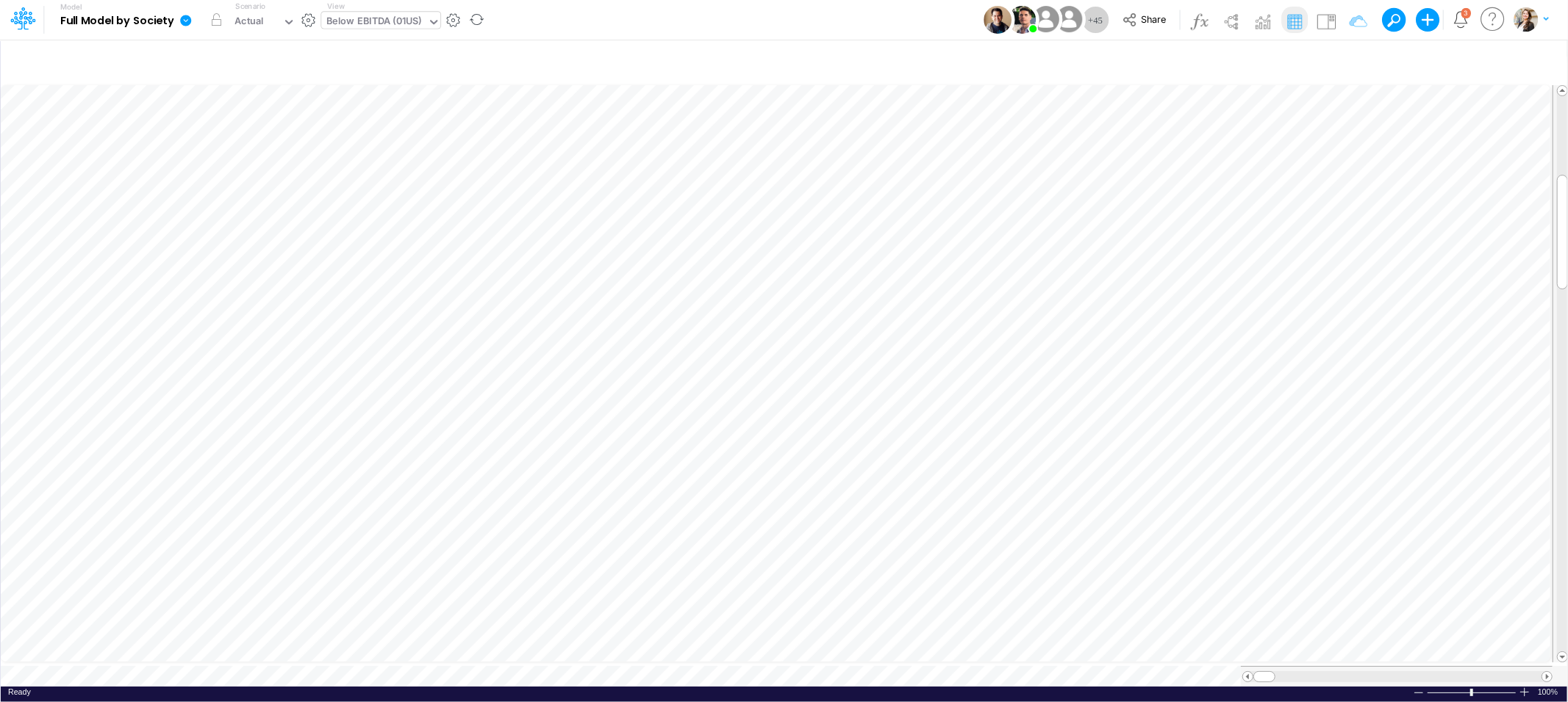
scroll to position [0, 1]
click at [183, 22] on icon at bounding box center [185, 19] width 11 height 11
click at [219, 151] on button "View model info" at bounding box center [259, 152] width 157 height 22
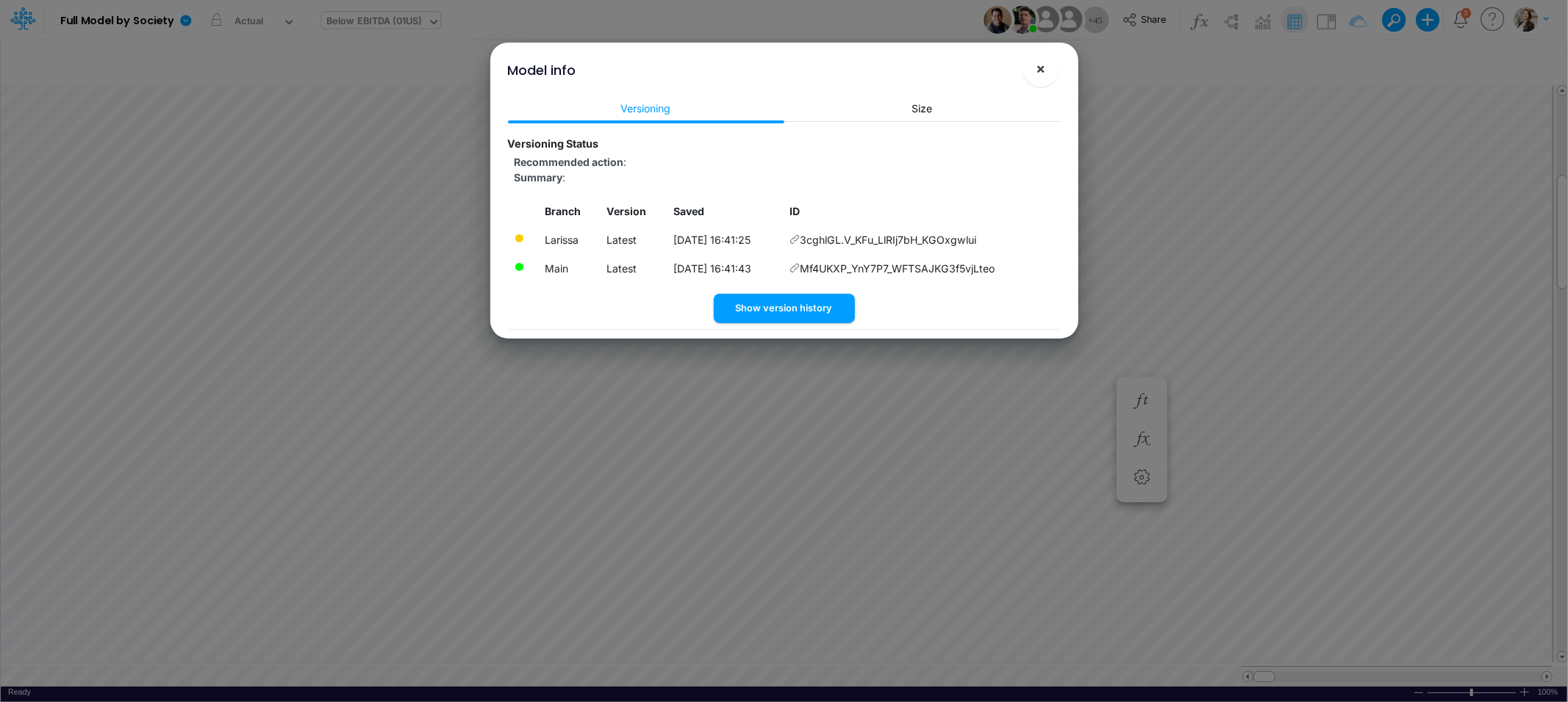
click at [1041, 73] on span "×" at bounding box center [1040, 68] width 10 height 18
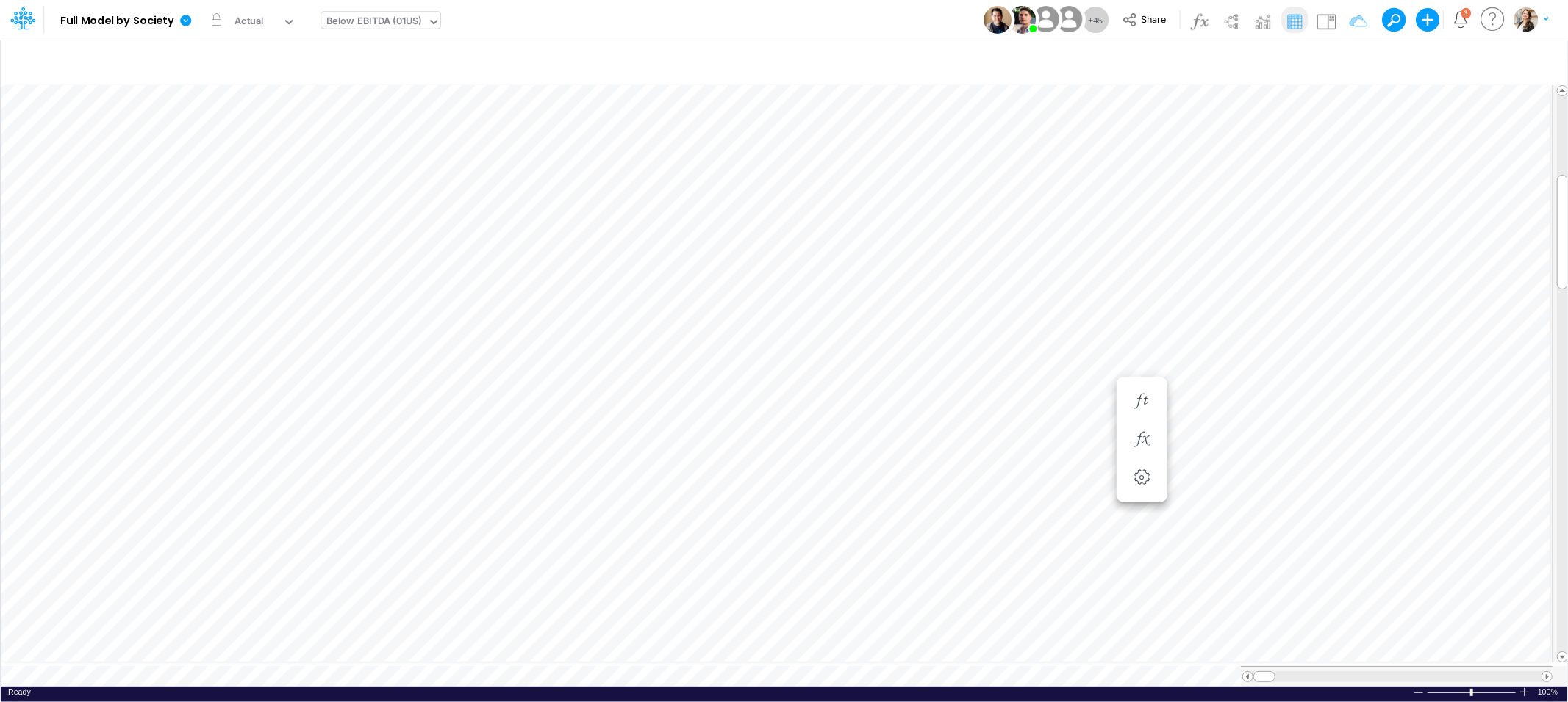
scroll to position [0, 1]
click at [1071, 418] on button "button" at bounding box center [1063, 411] width 27 height 29
click at [541, 445] on span "Multiplication" at bounding box center [519, 447] width 136 height 18
click at [1064, 394] on icon "button" at bounding box center [1062, 395] width 22 height 16
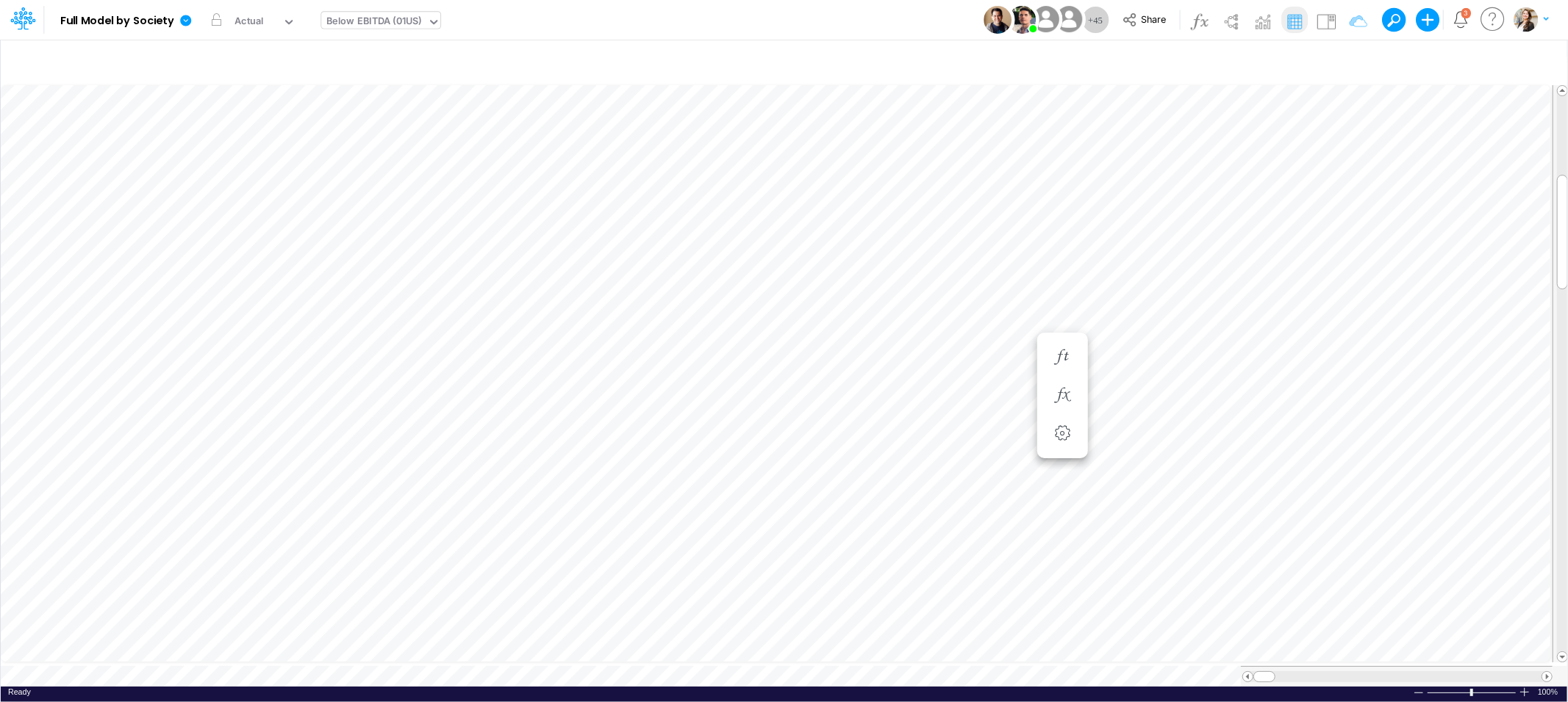
scroll to position [0, 1]
click at [1156, 396] on li at bounding box center [1141, 395] width 51 height 38
click at [1148, 396] on icon "button" at bounding box center [1141, 395] width 22 height 16
click at [190, 21] on icon at bounding box center [185, 19] width 11 height 11
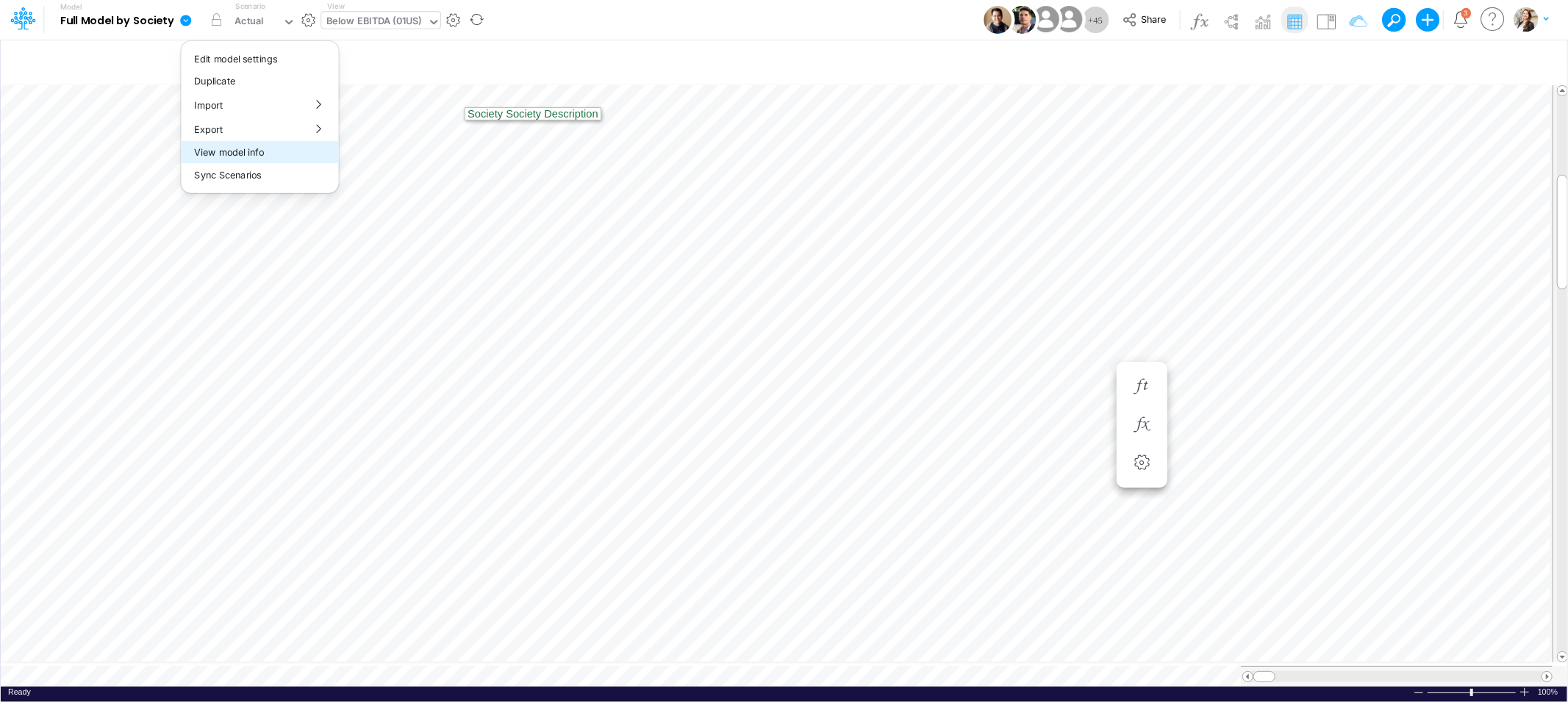
click at [220, 149] on button "View model info" at bounding box center [259, 152] width 157 height 22
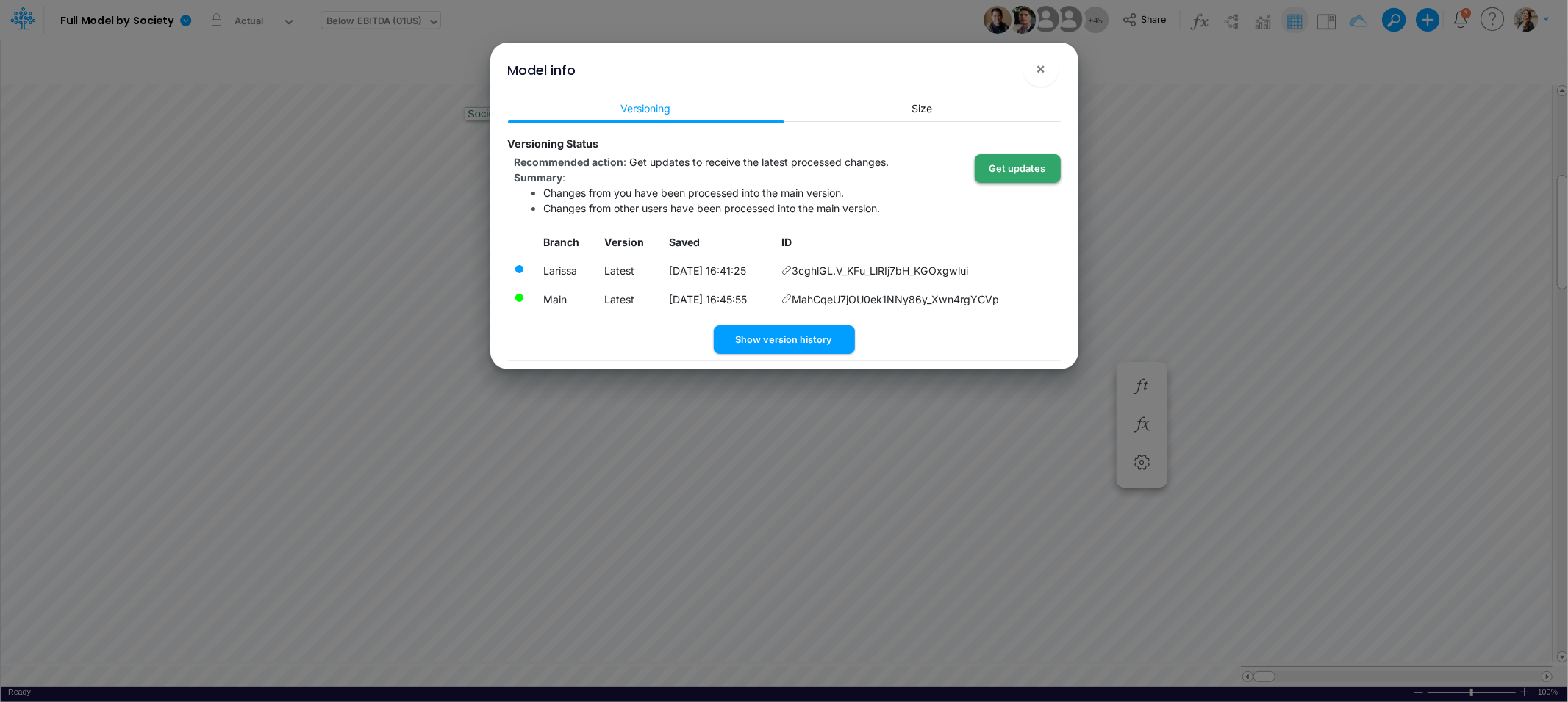
click at [1031, 178] on button "Get updates" at bounding box center [1018, 167] width 86 height 28
click at [1041, 65] on span "×" at bounding box center [1040, 68] width 10 height 18
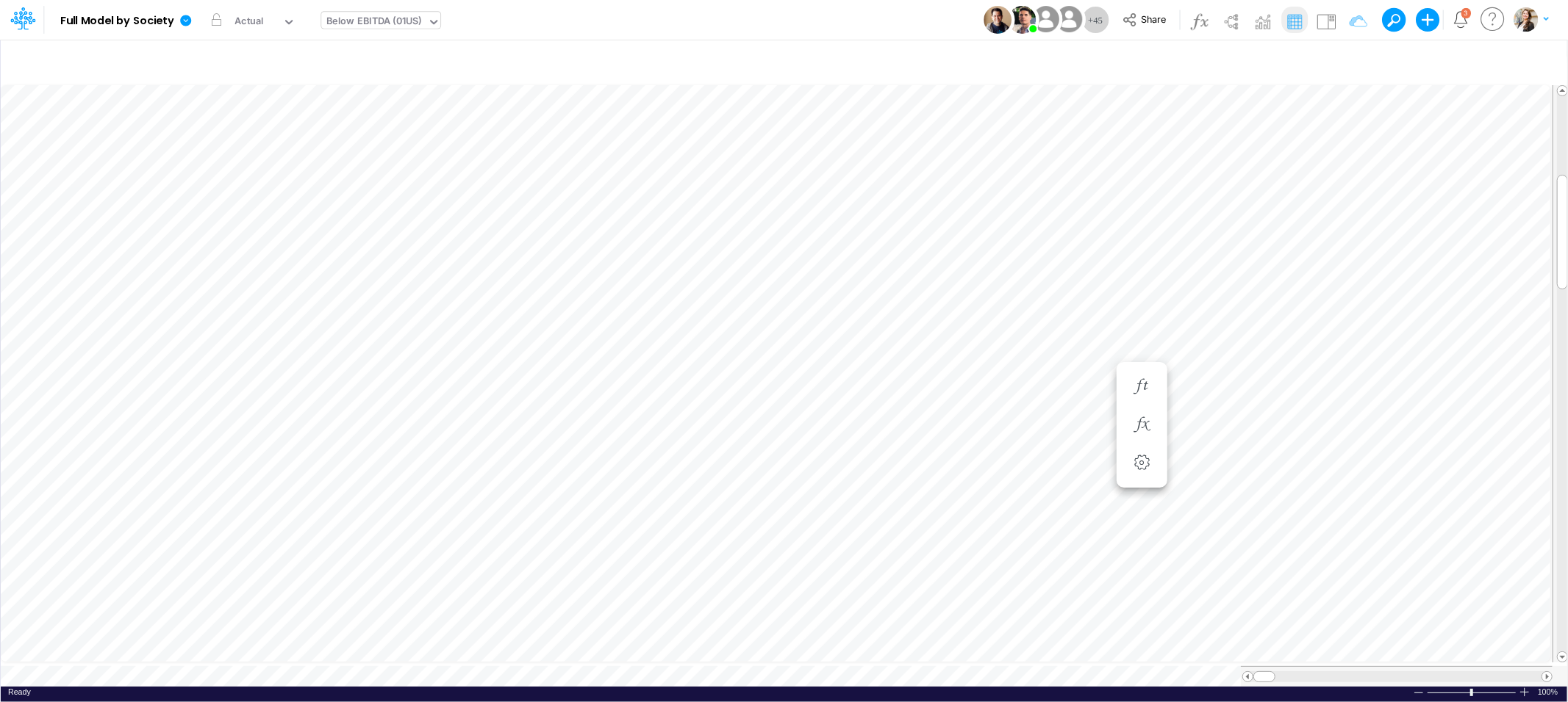
scroll to position [0, 1]
click at [1068, 425] on icon "button" at bounding box center [1062, 425] width 22 height 16
click at [1346, 57] on icon "button" at bounding box center [1349, 62] width 22 height 16
select select "tableSearchOR"
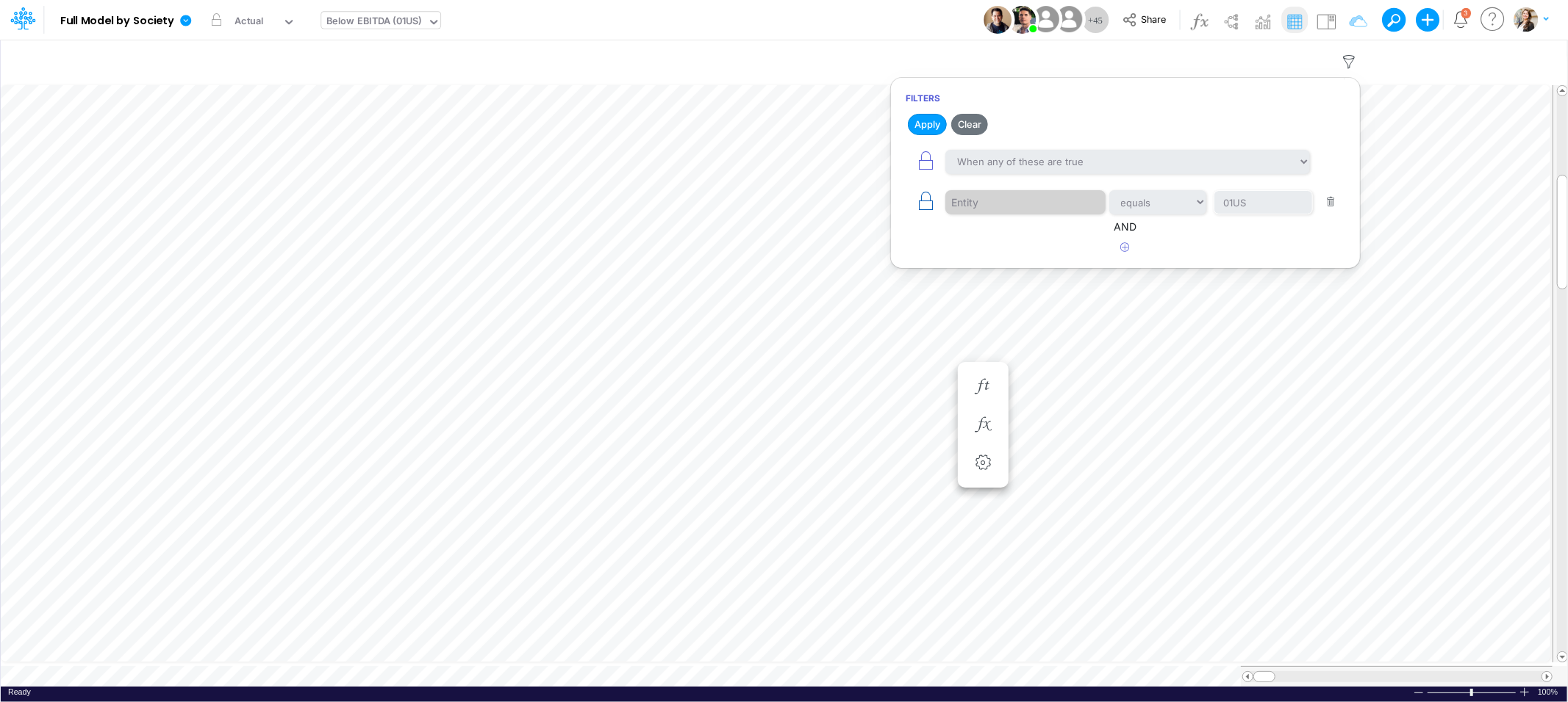
click at [929, 208] on icon "button" at bounding box center [925, 201] width 20 height 20
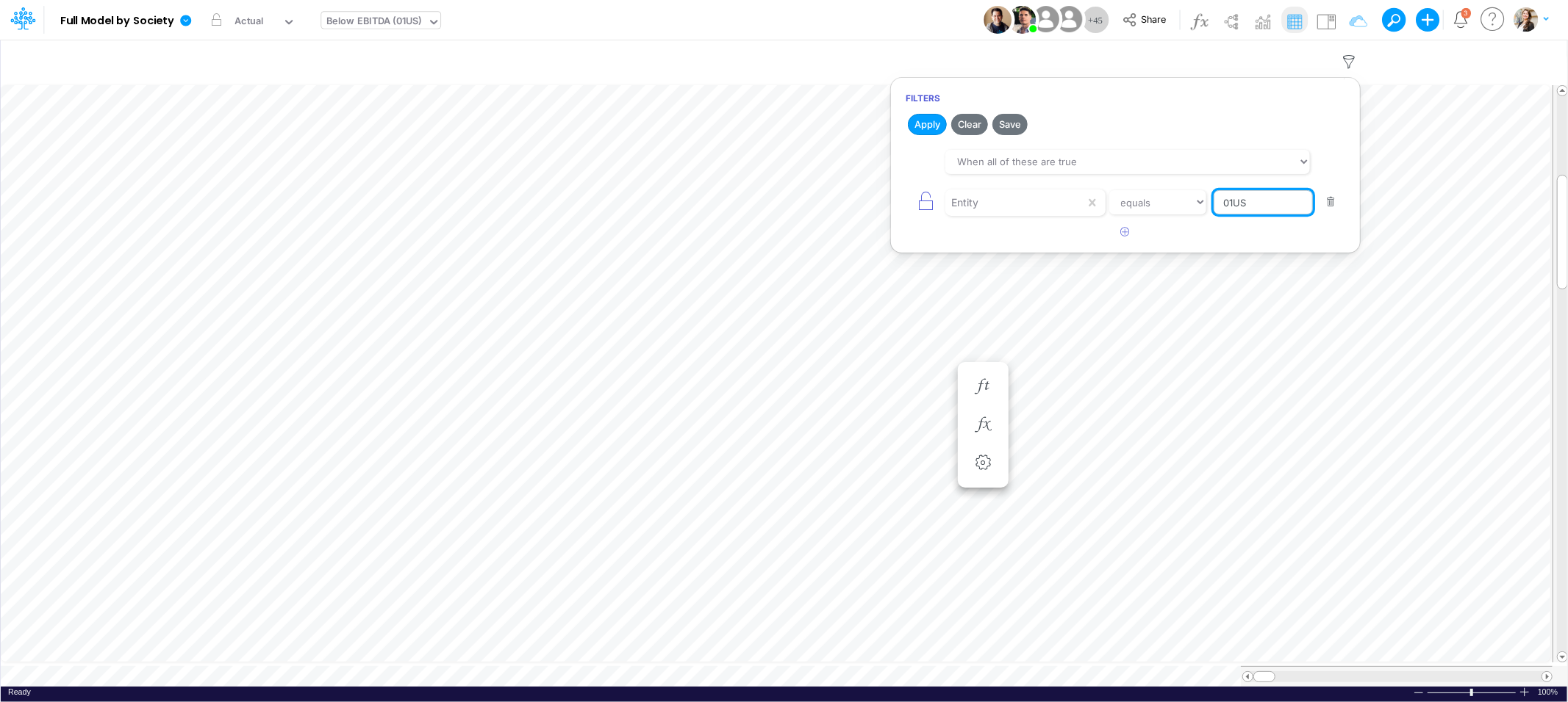
click at [1262, 208] on input "01US" at bounding box center [1263, 203] width 99 height 25
drag, startPoint x: 1264, startPoint y: 203, endPoint x: 1191, endPoint y: 203, distance: 73.0
click at [1191, 203] on div "Entity equals not equal starts with ends with contains 01US" at bounding box center [1125, 203] width 439 height 33
type input "Template"
click at [936, 122] on button "Apply" at bounding box center [927, 125] width 39 height 21
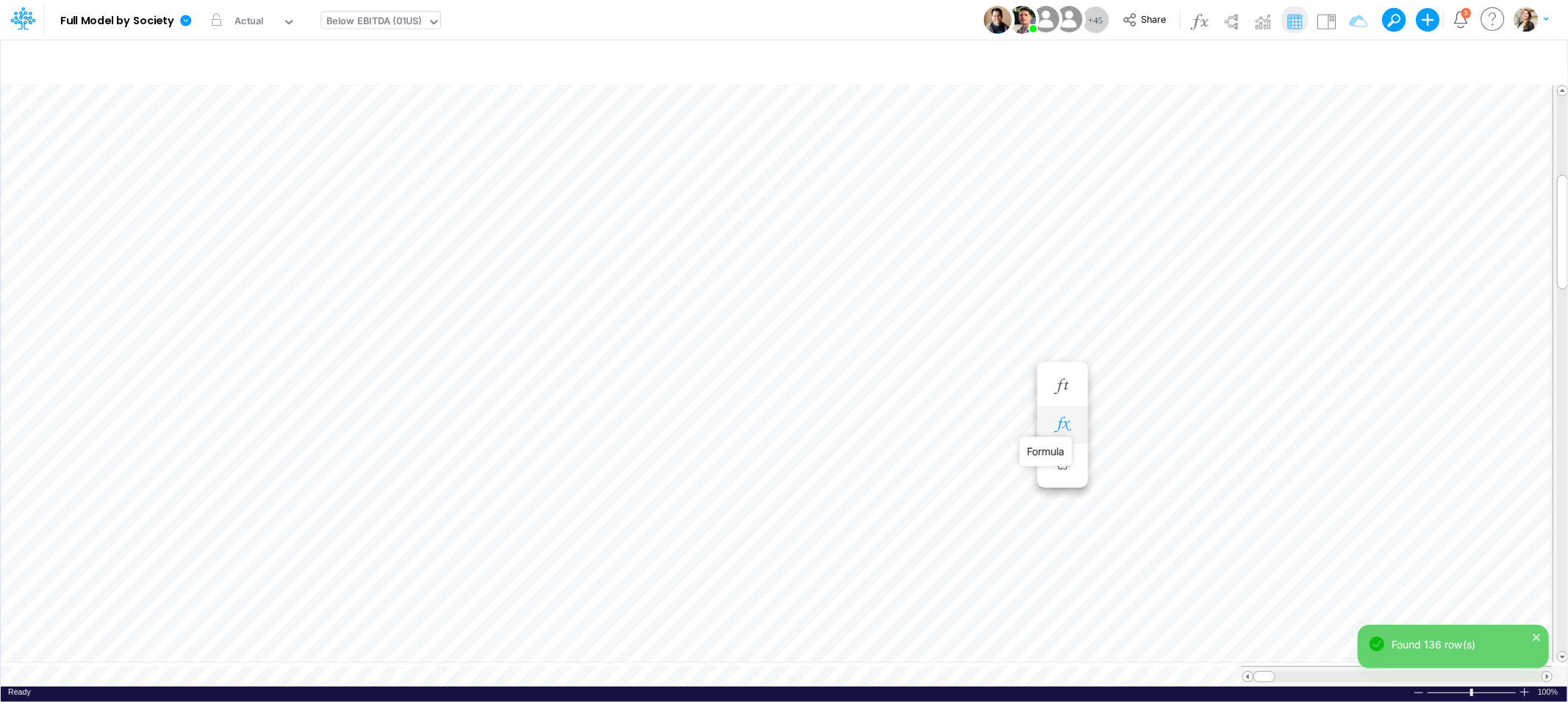
click at [1064, 425] on icon "button" at bounding box center [1062, 425] width 22 height 16
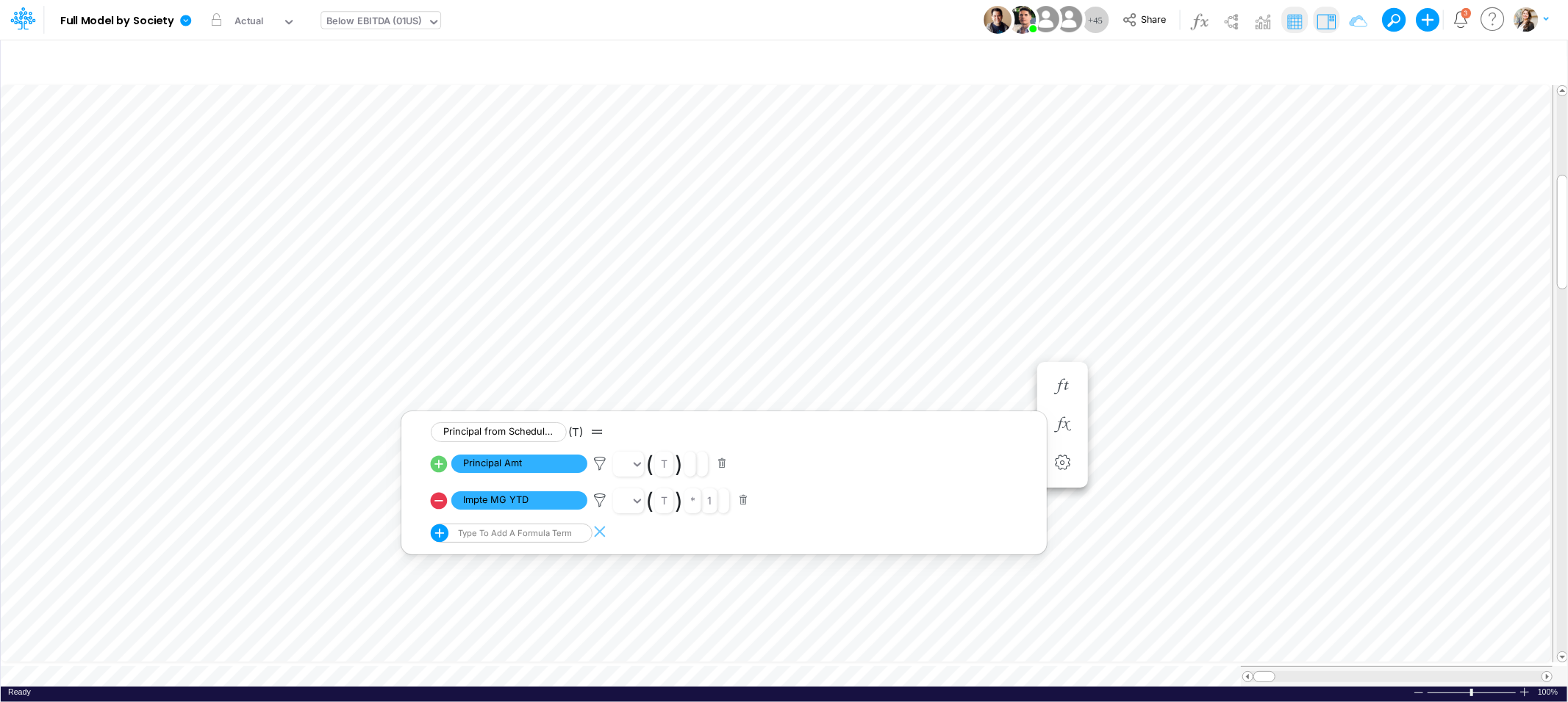
click at [1331, 22] on img at bounding box center [1325, 21] width 23 height 23
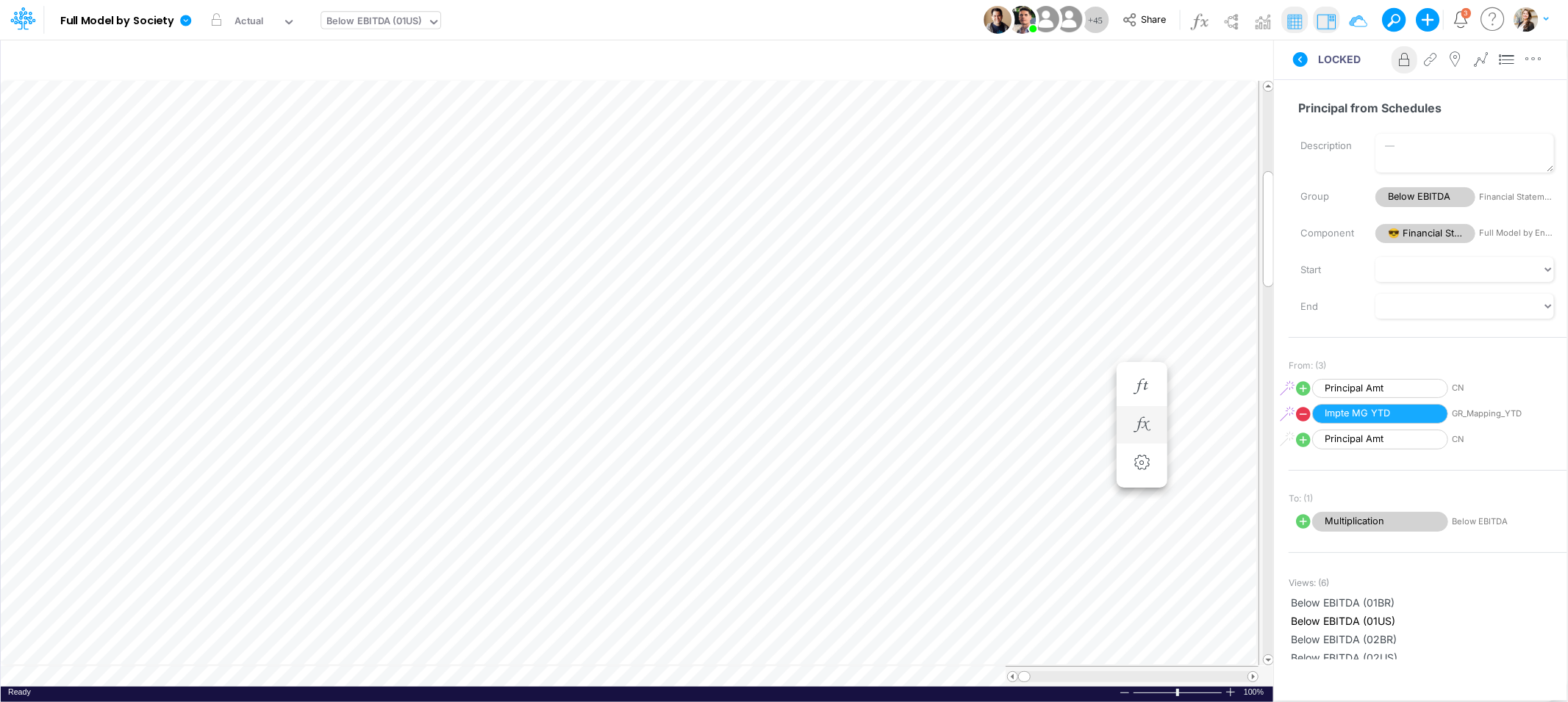
scroll to position [0, 1]
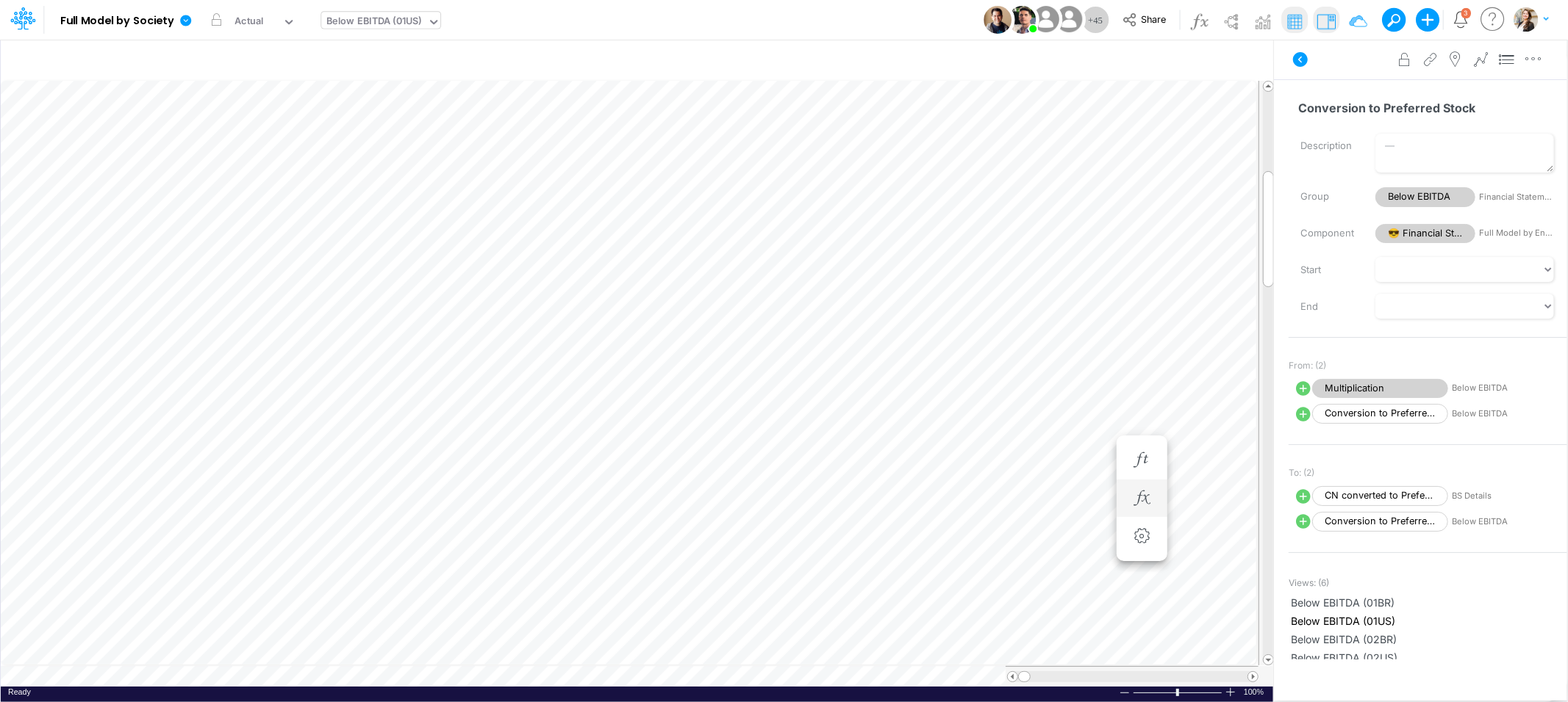
scroll to position [0, 1]
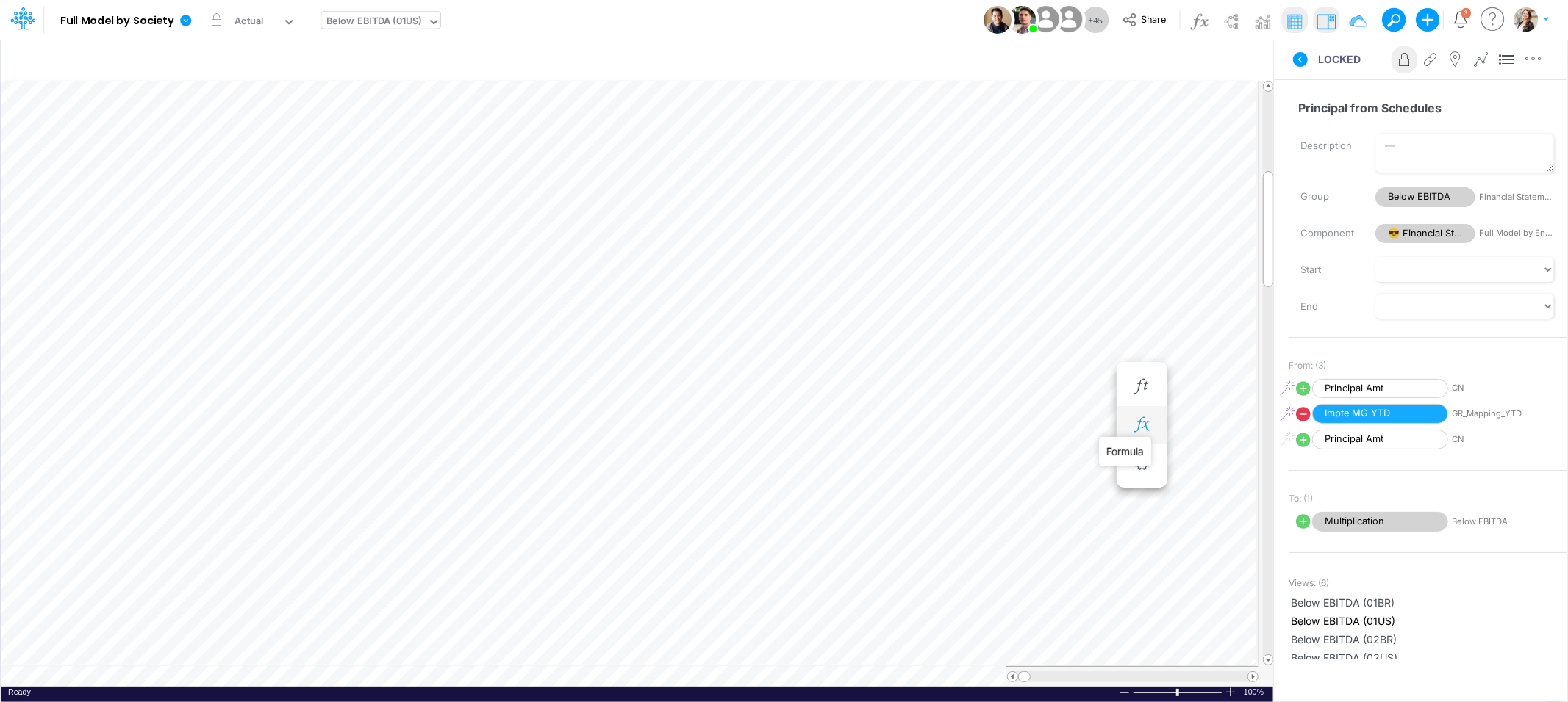
click at [1135, 424] on icon "button" at bounding box center [1141, 425] width 22 height 16
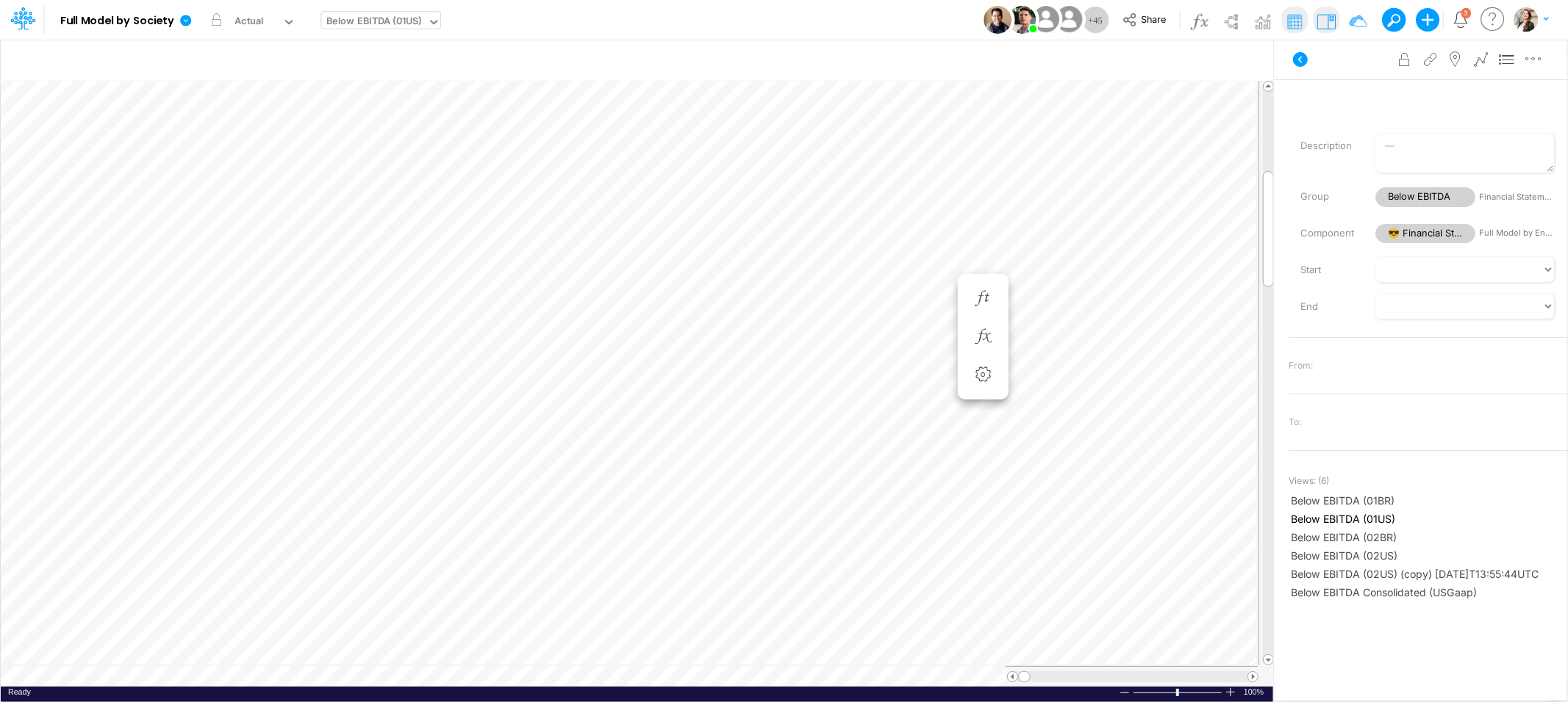
click at [1328, 31] on img at bounding box center [1325, 21] width 23 height 23
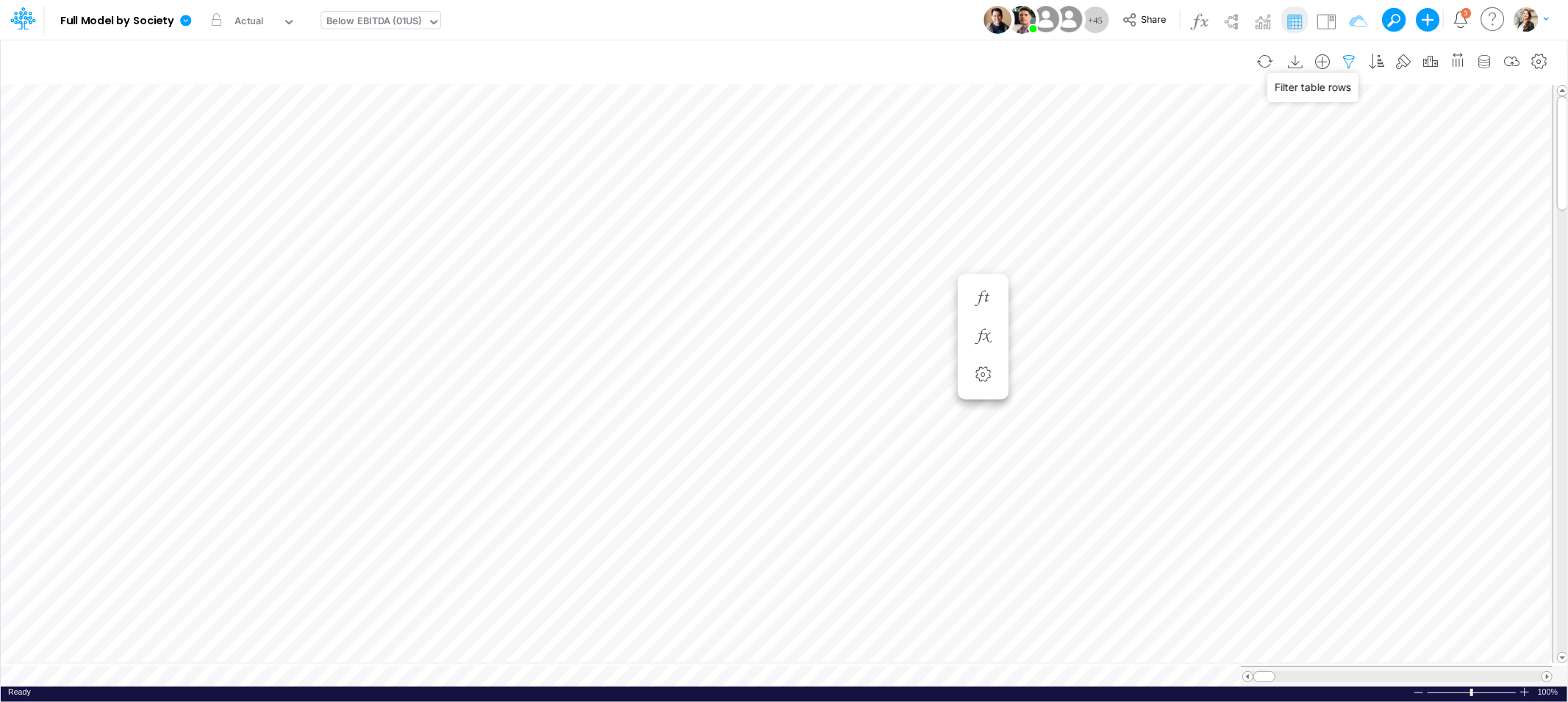
click at [1352, 57] on icon "button" at bounding box center [1349, 62] width 22 height 16
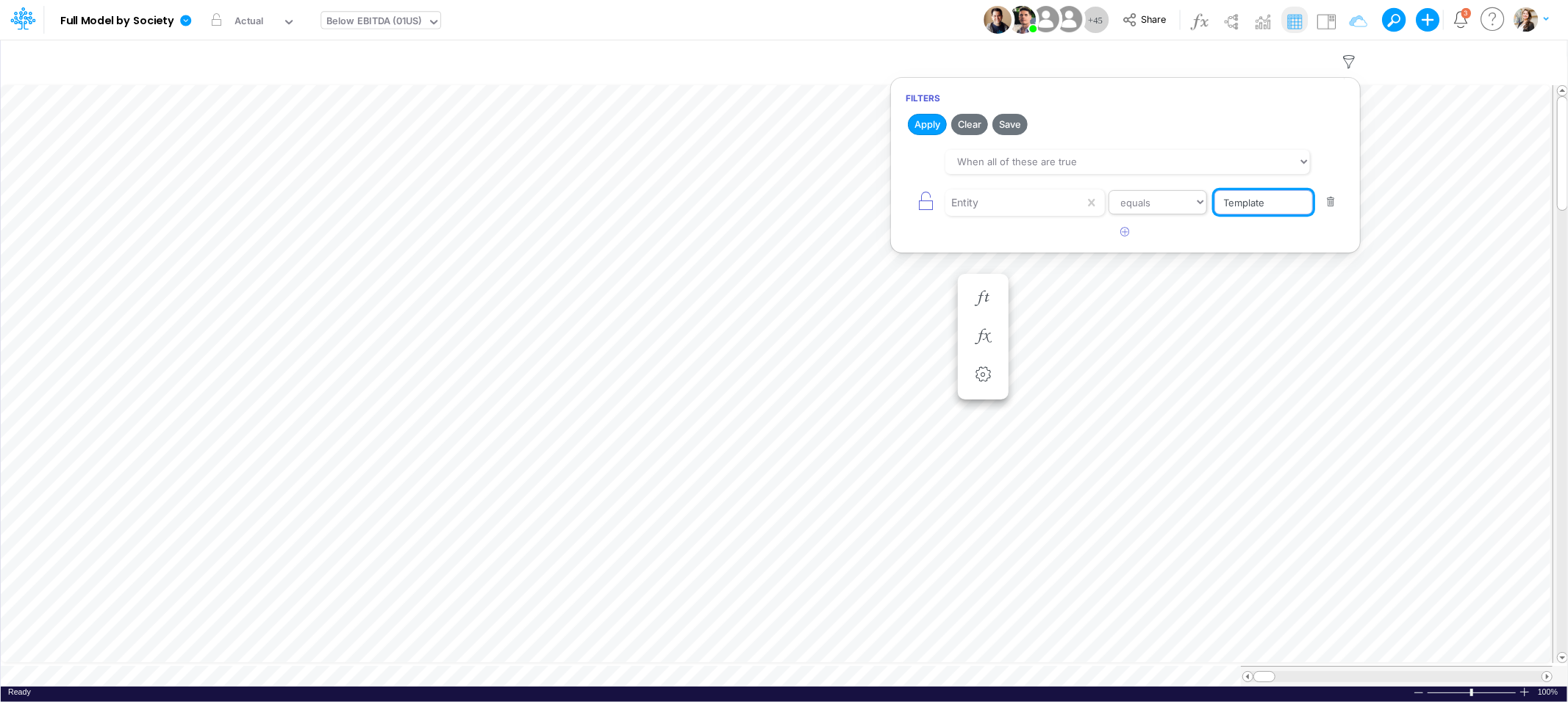
drag, startPoint x: 1266, startPoint y: 204, endPoint x: 1197, endPoint y: 204, distance: 69.0
click at [1197, 204] on div "Entity equals not equal starts with ends with contains Template" at bounding box center [1125, 203] width 439 height 33
type input "01US"
click at [920, 118] on button "Apply" at bounding box center [927, 125] width 39 height 21
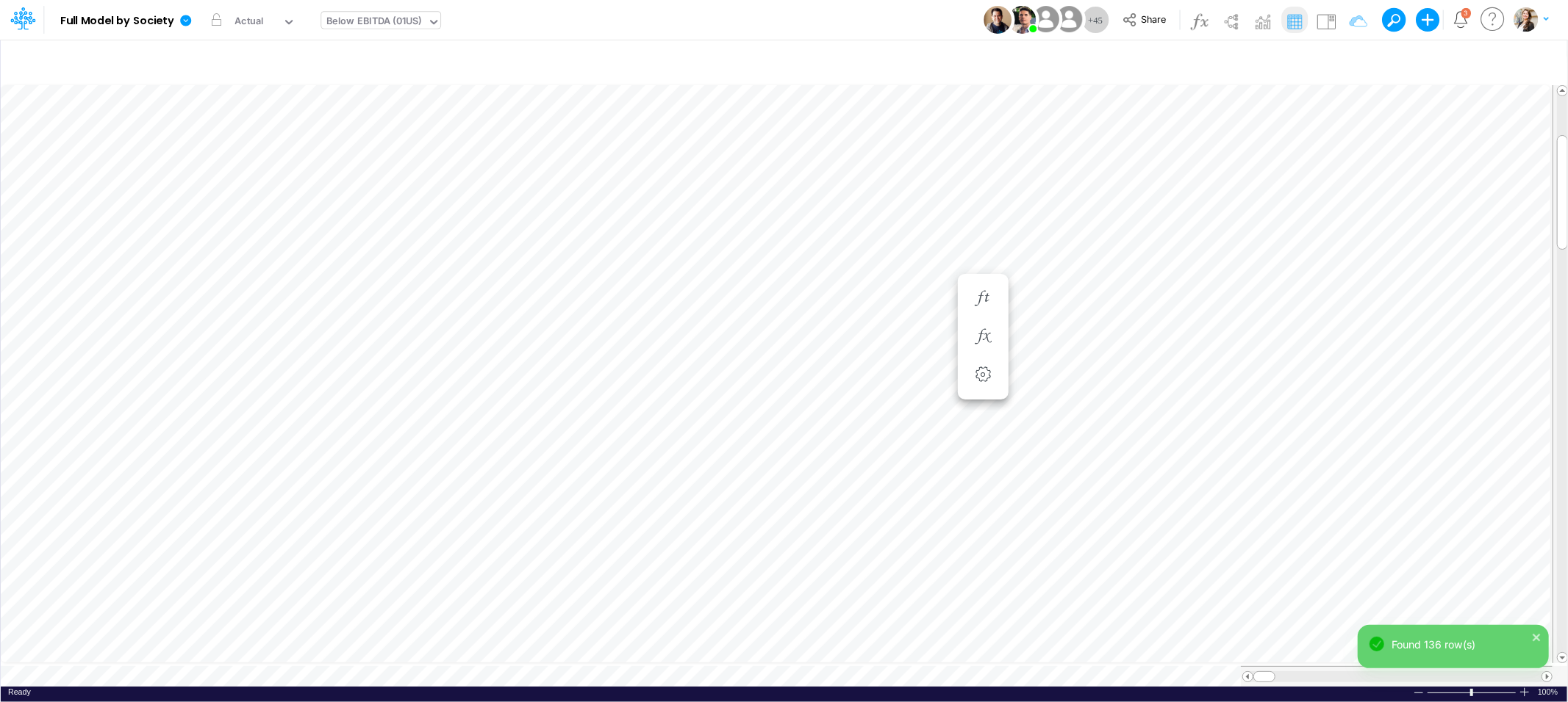
scroll to position [0, 1]
click at [985, 602] on icon "button" at bounding box center [983, 602] width 22 height 16
click at [517, 671] on icon at bounding box center [520, 675] width 22 height 16
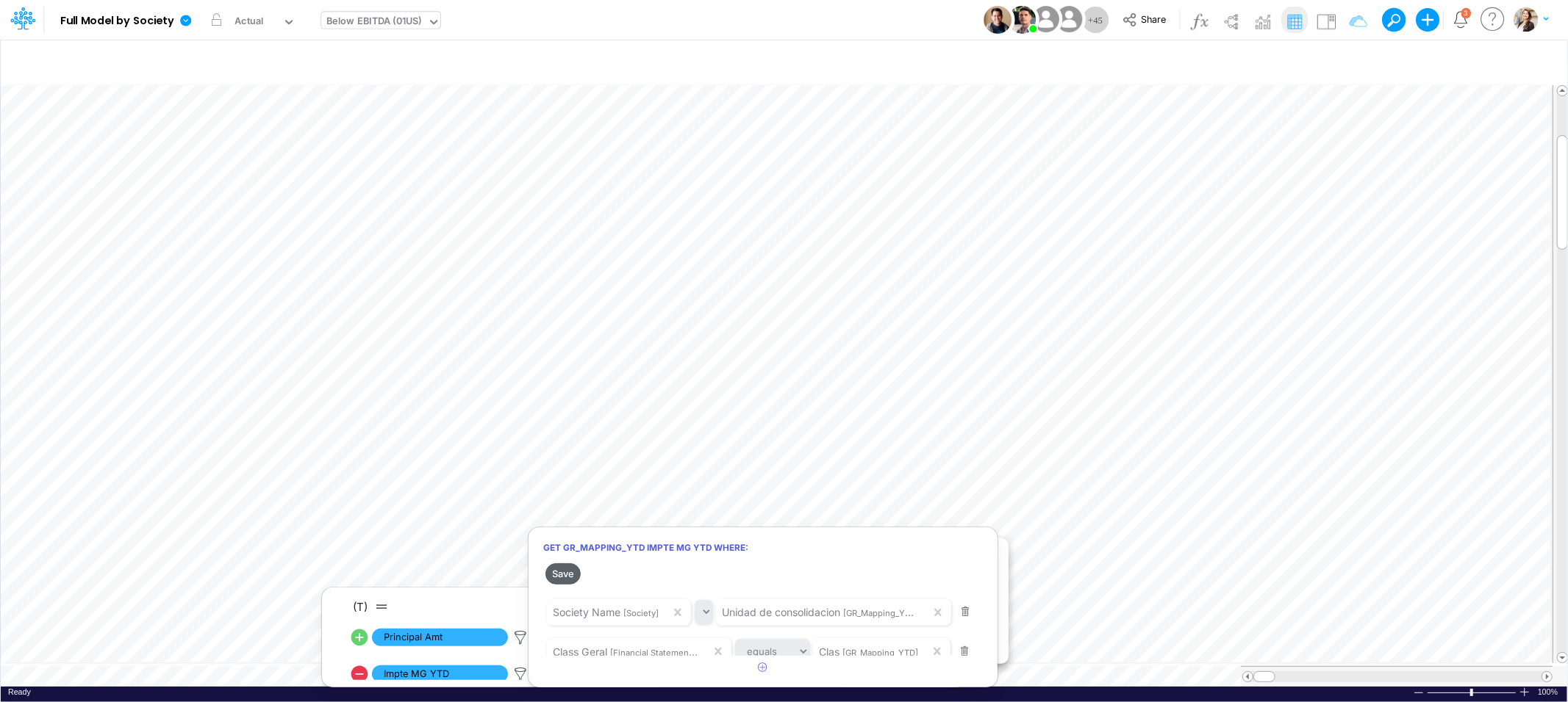
click at [573, 573] on button "Save" at bounding box center [563, 574] width 35 height 21
click at [561, 572] on button "Save" at bounding box center [563, 574] width 35 height 21
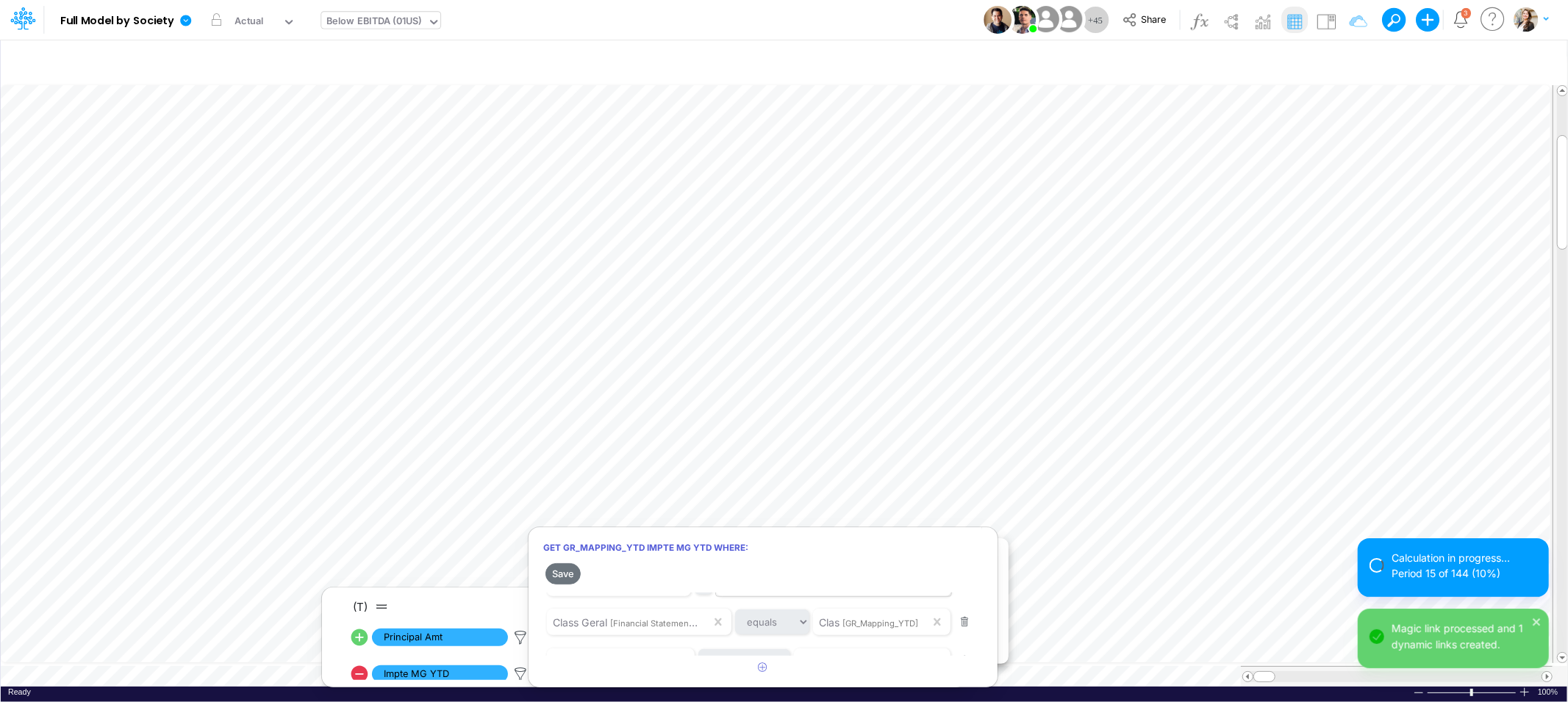
scroll to position [62, 0]
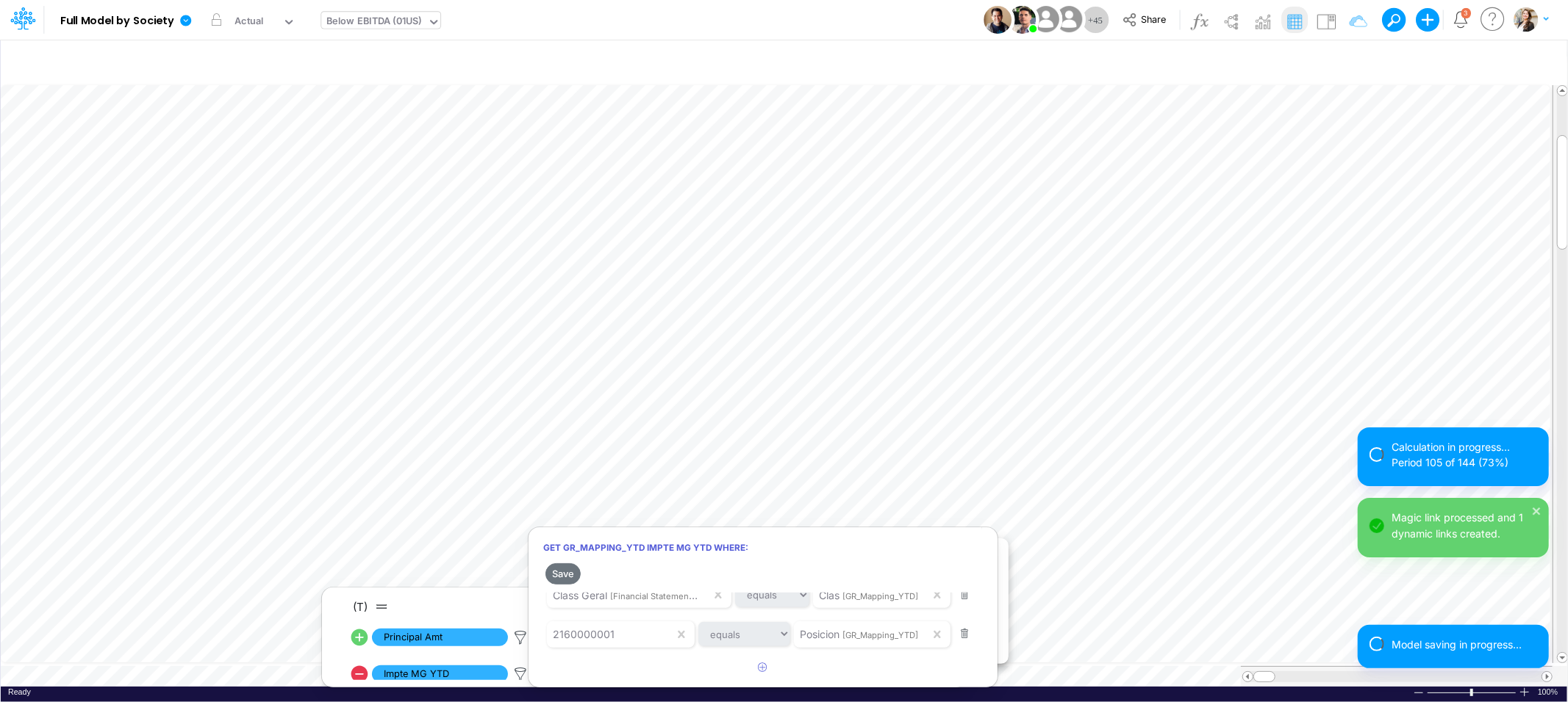
click at [1076, 514] on div at bounding box center [784, 355] width 1568 height 695
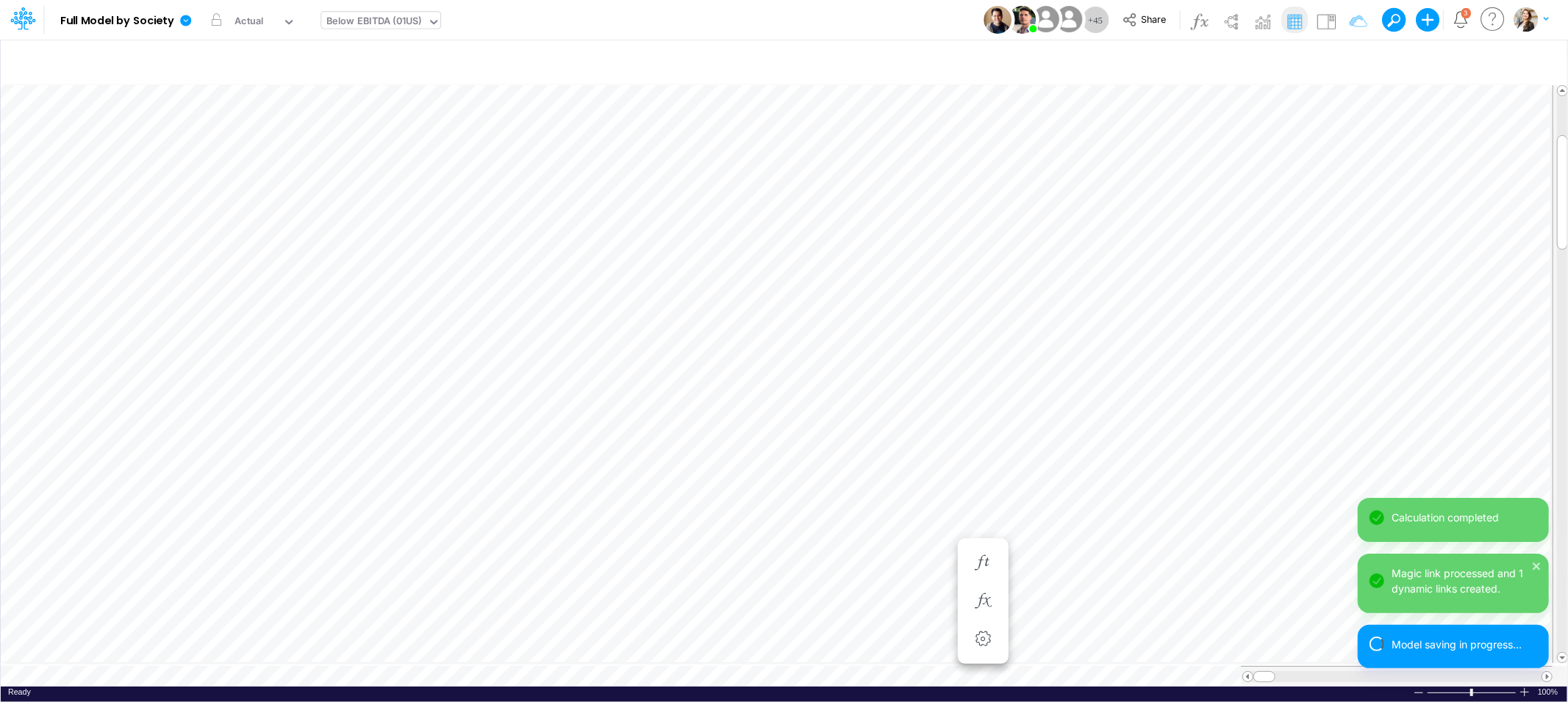
scroll to position [0, 1]
click at [1060, 571] on icon "button" at bounding box center [1062, 573] width 22 height 16
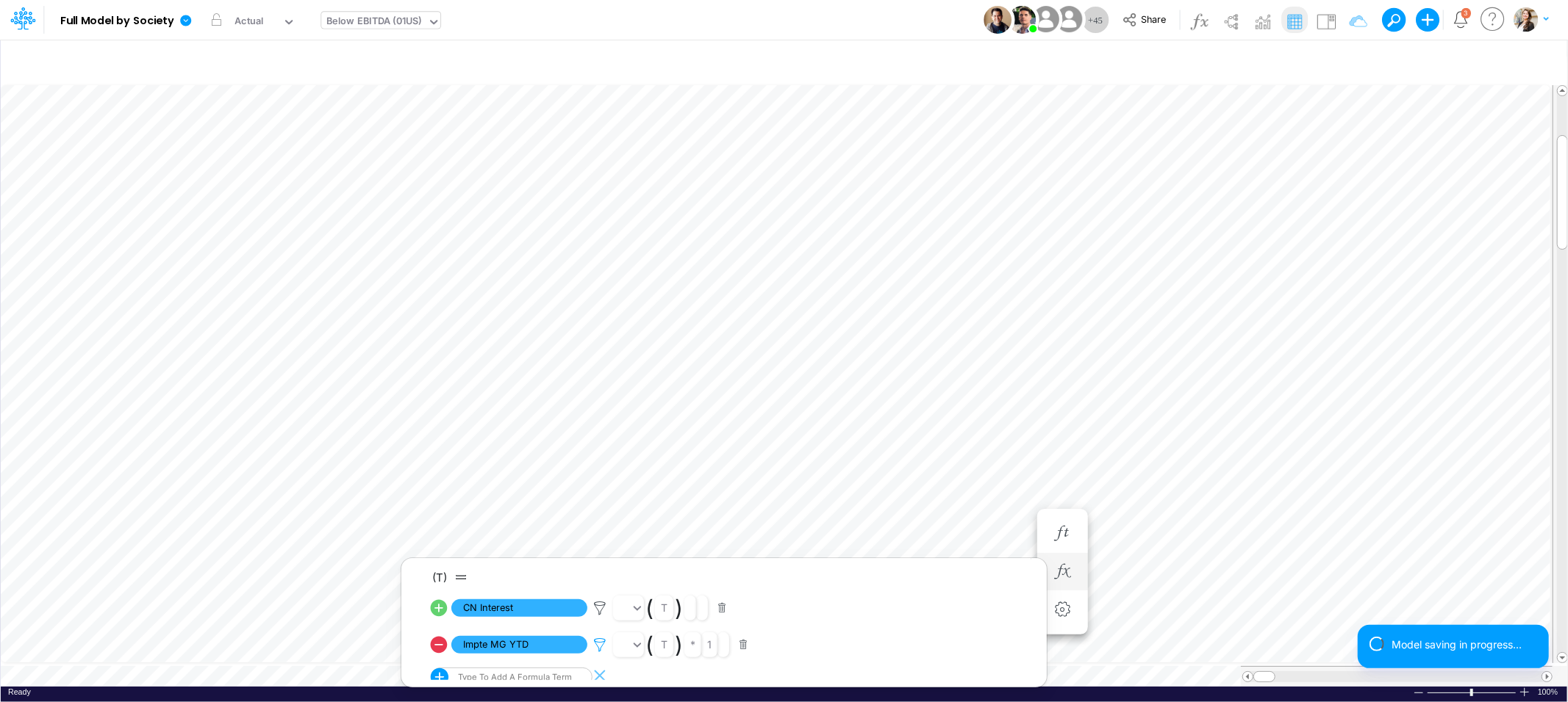
click at [599, 645] on icon at bounding box center [599, 646] width 22 height 16
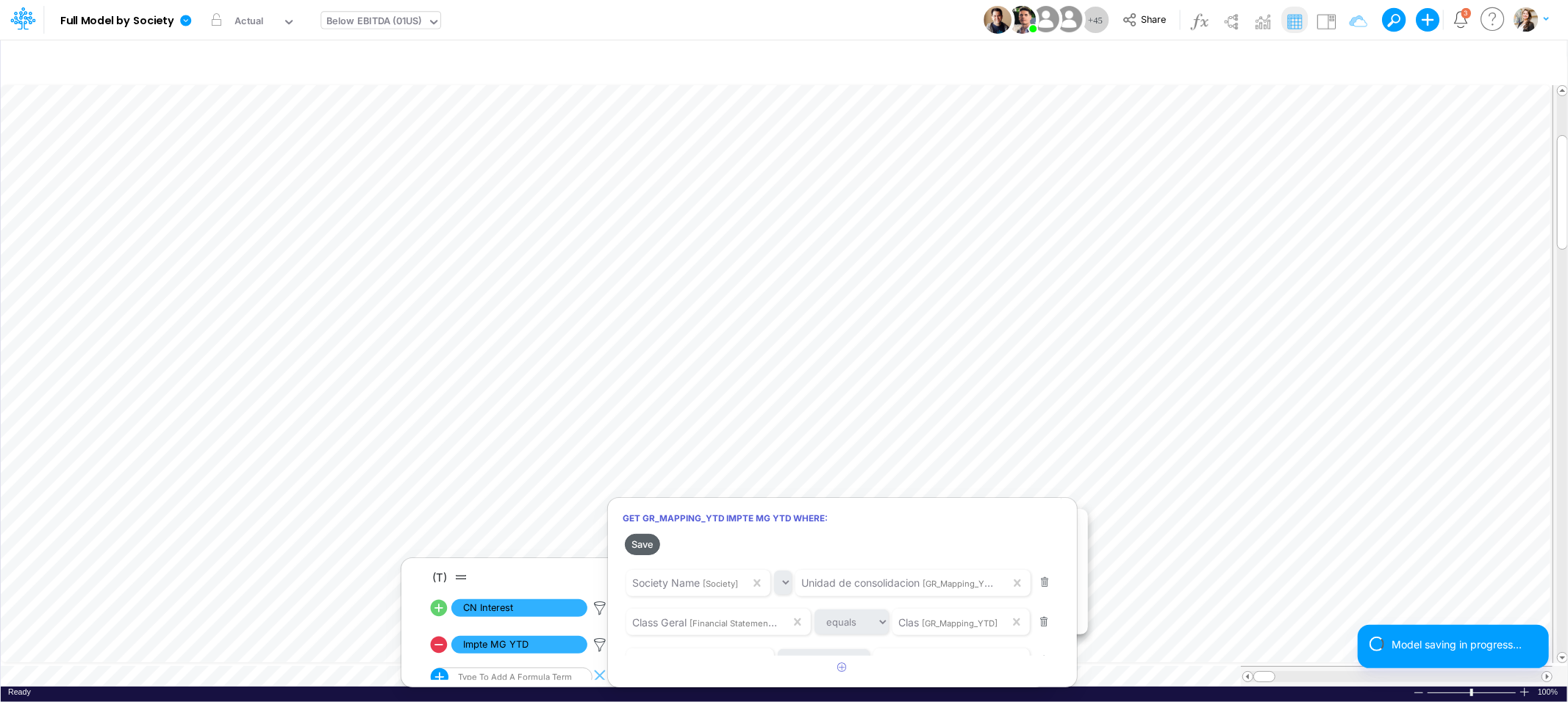
click at [639, 548] on button "Save" at bounding box center [642, 545] width 35 height 21
click at [1141, 552] on div at bounding box center [784, 355] width 1568 height 695
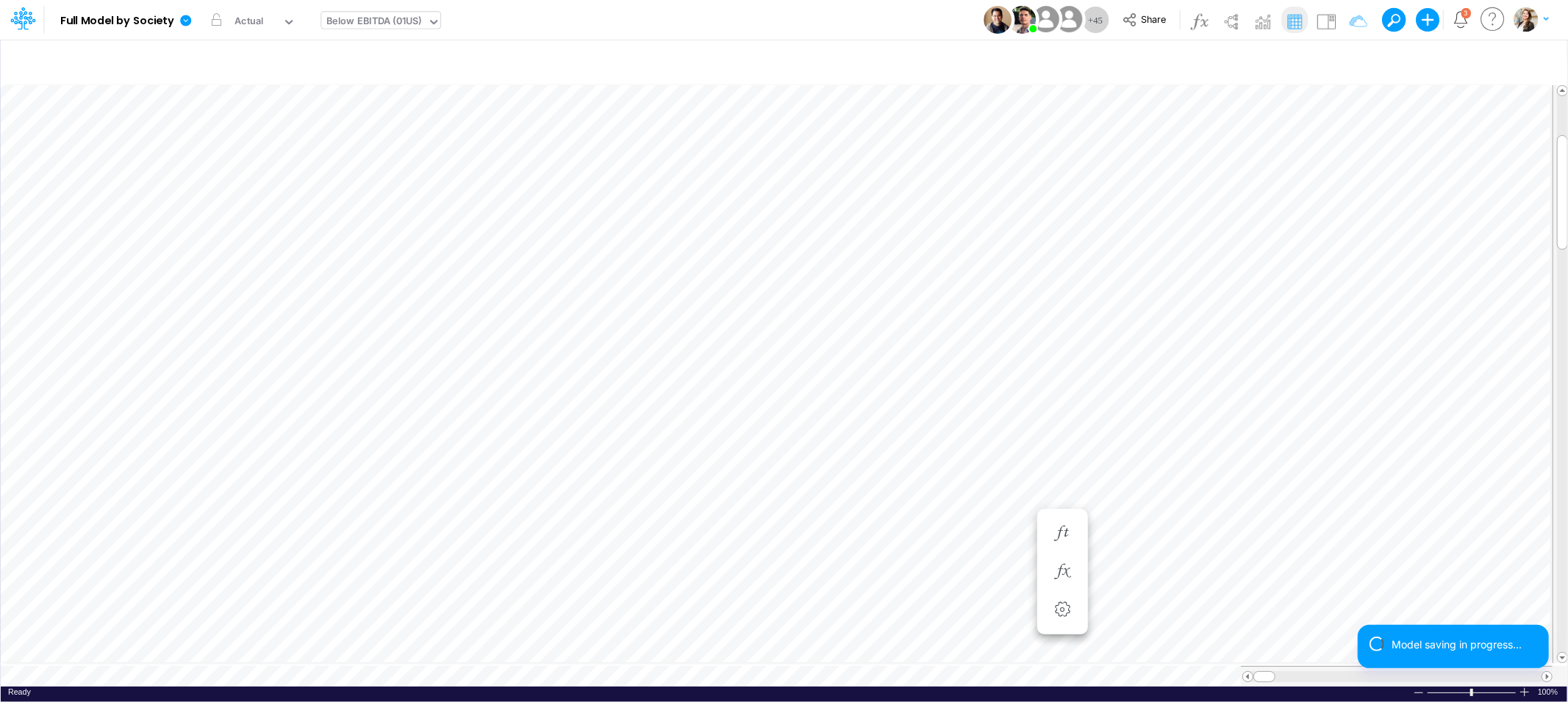
scroll to position [0, 1]
click at [385, 25] on div "Below EBITDA (01US)" at bounding box center [374, 21] width 95 height 17
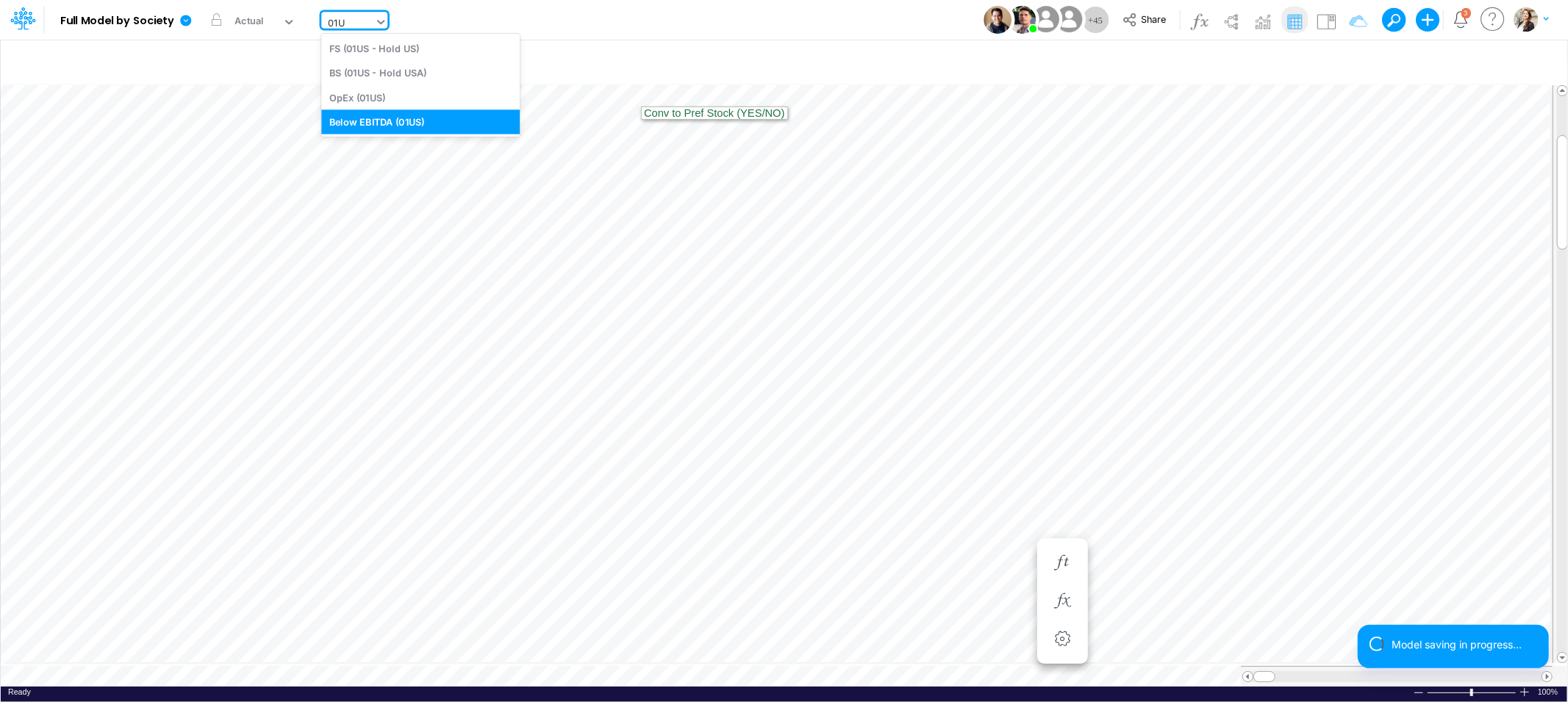
type input "01US"
click at [397, 74] on div "BS (01US - Hold USA)" at bounding box center [421, 73] width 199 height 24
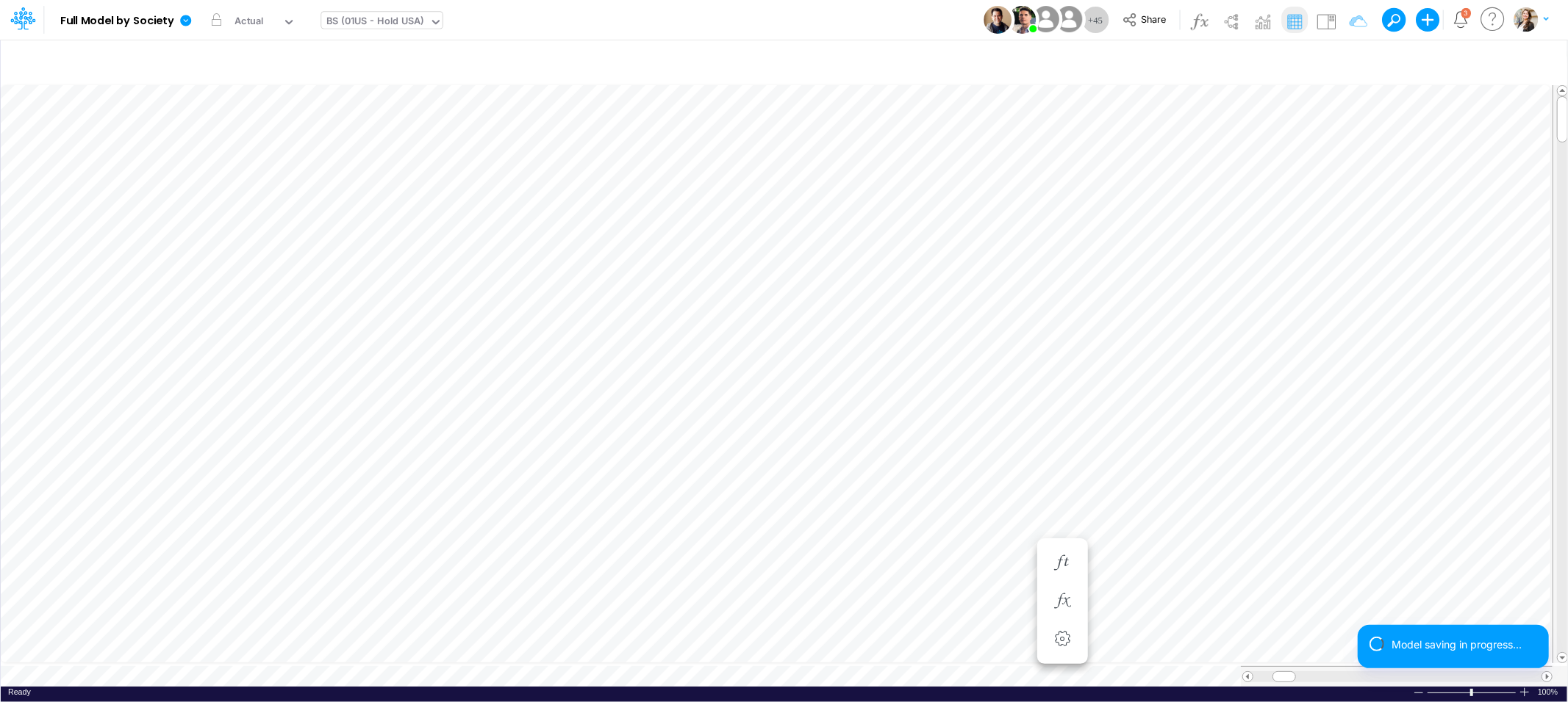
scroll to position [0, 1]
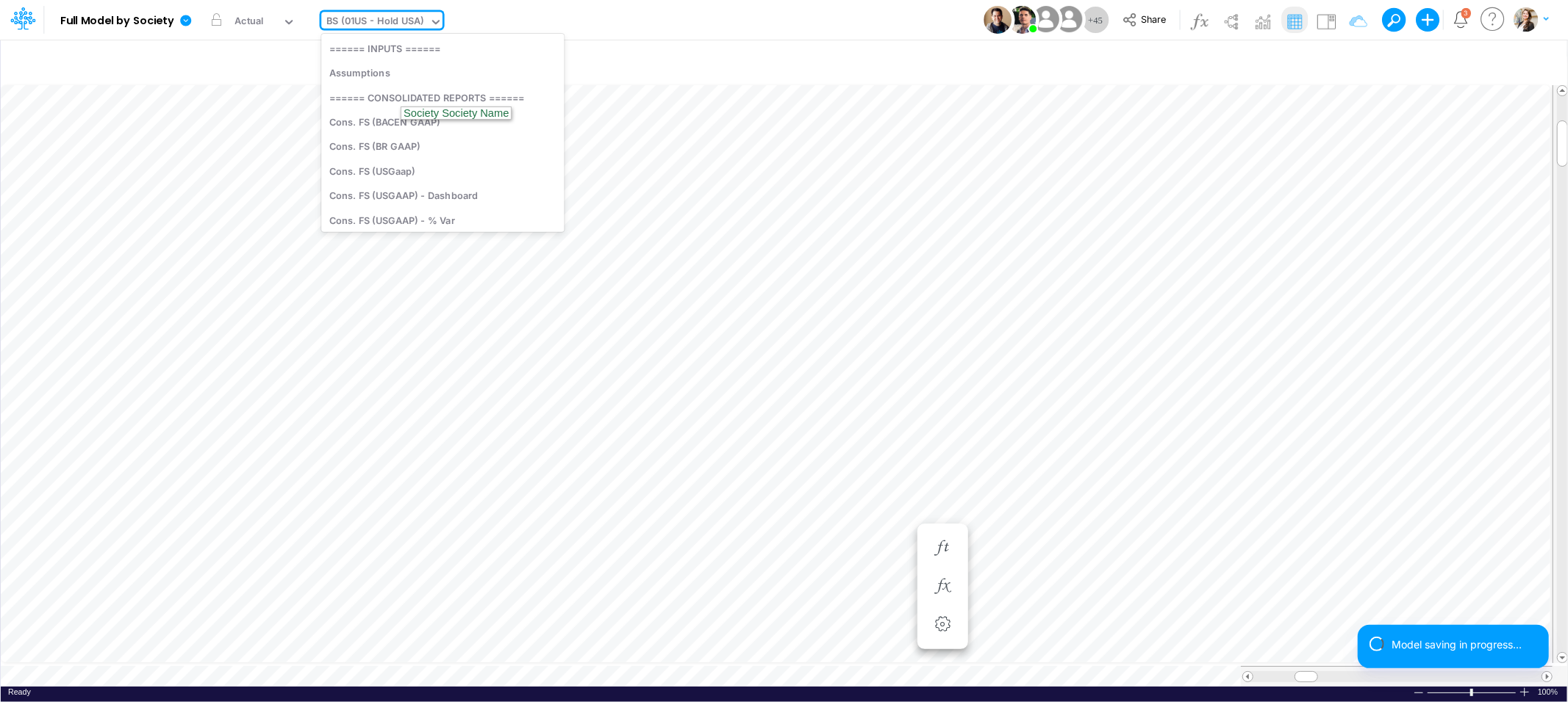
click at [367, 25] on div "BS (01US - Hold USA)" at bounding box center [375, 21] width 97 height 17
type input "debt"
click at [368, 41] on div "Debt Schedules - Loans" at bounding box center [421, 48] width 199 height 24
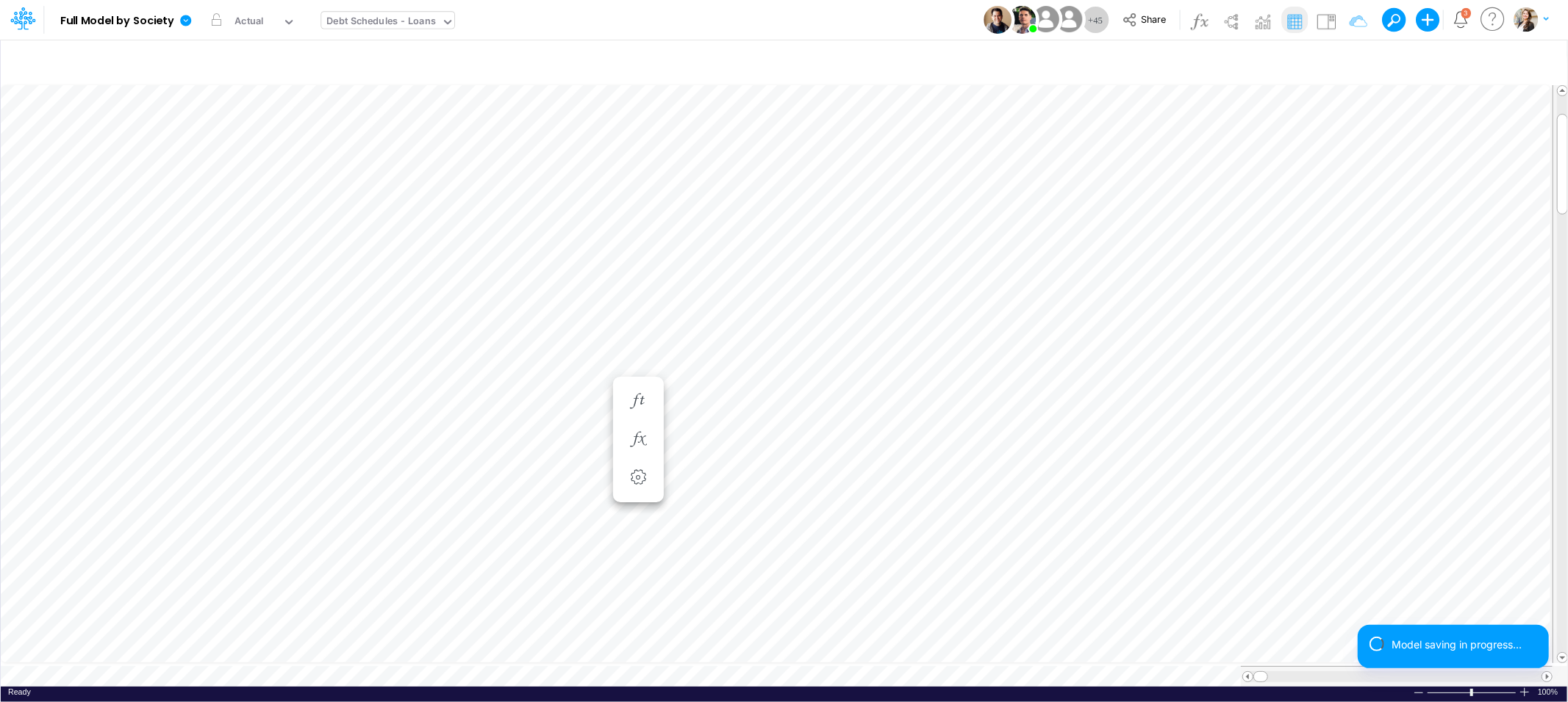
scroll to position [0, 1]
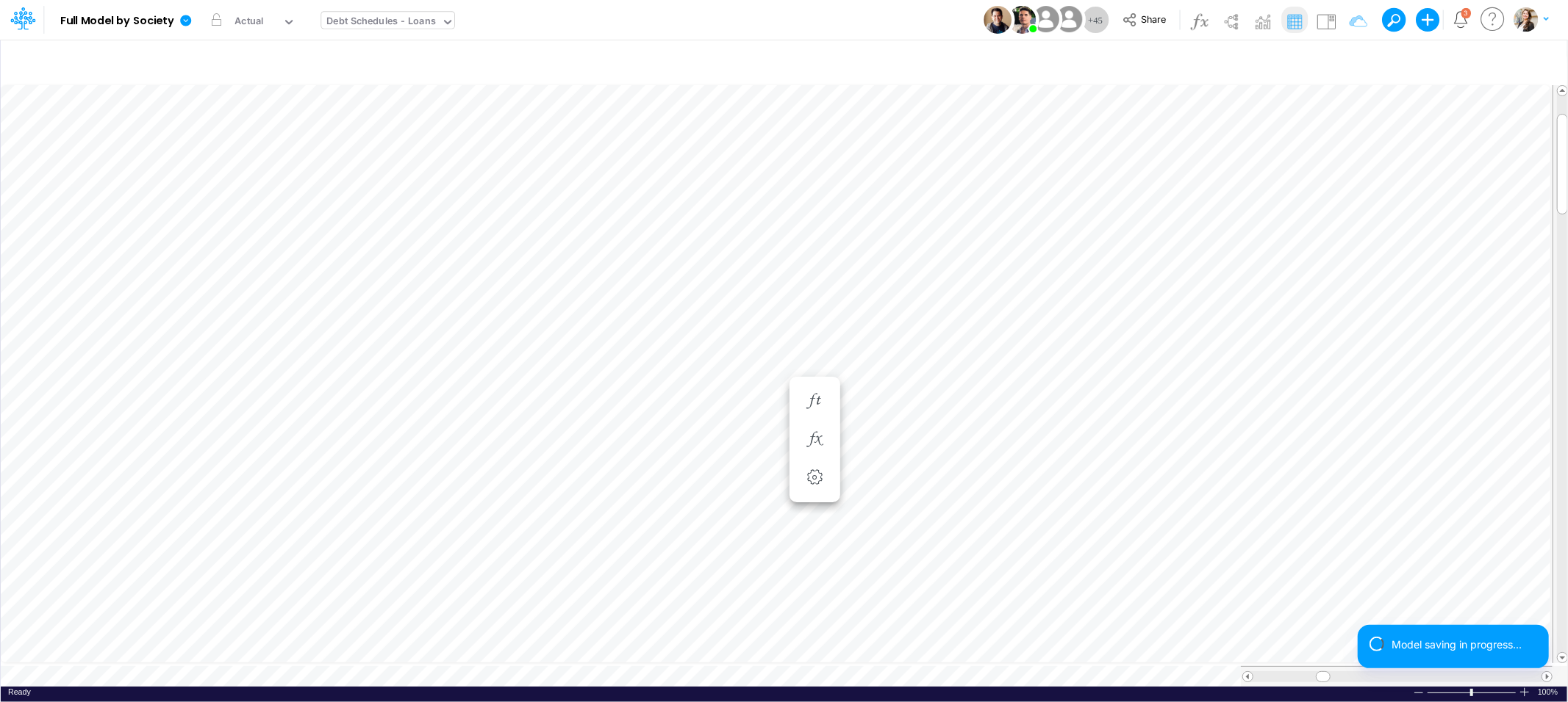
scroll to position [0, 1]
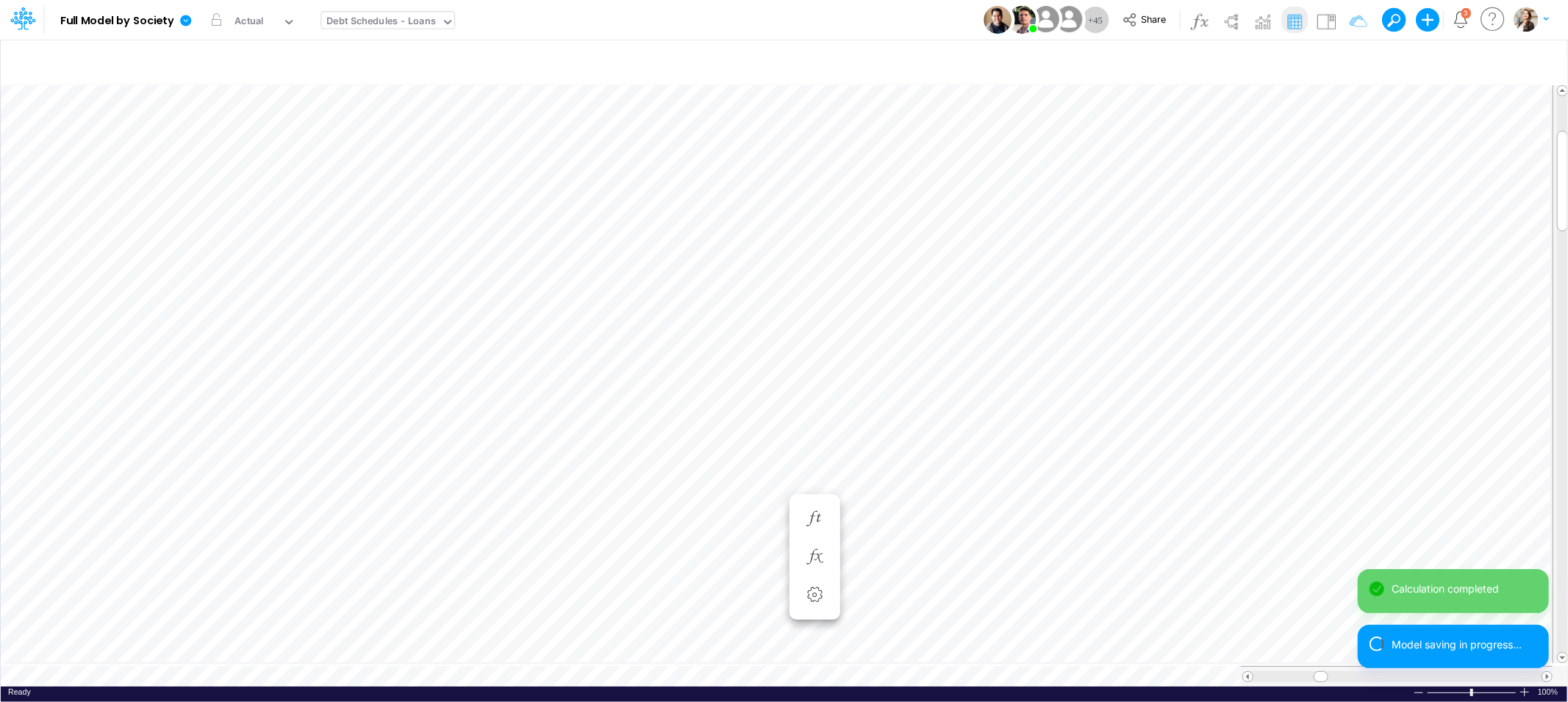
scroll to position [0, 1]
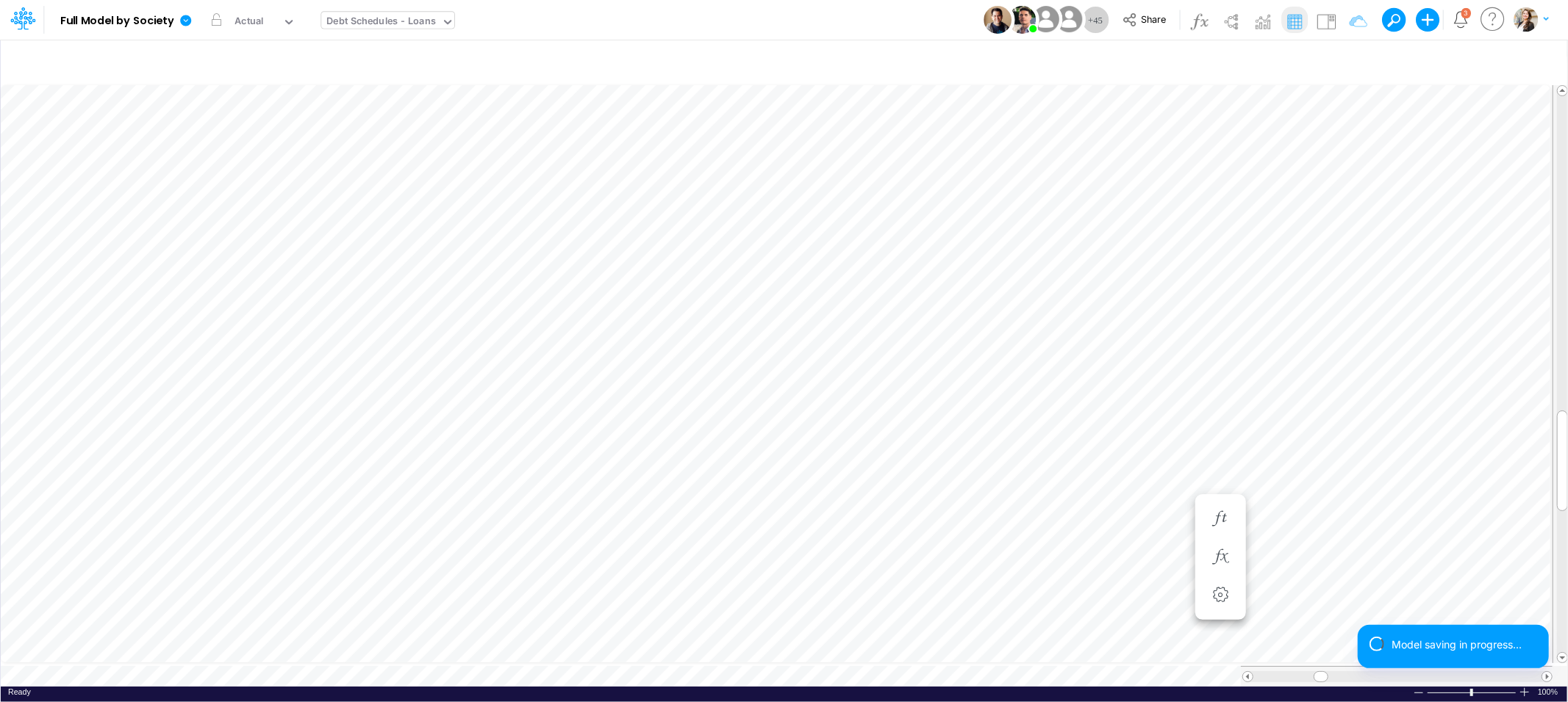
scroll to position [0, 1]
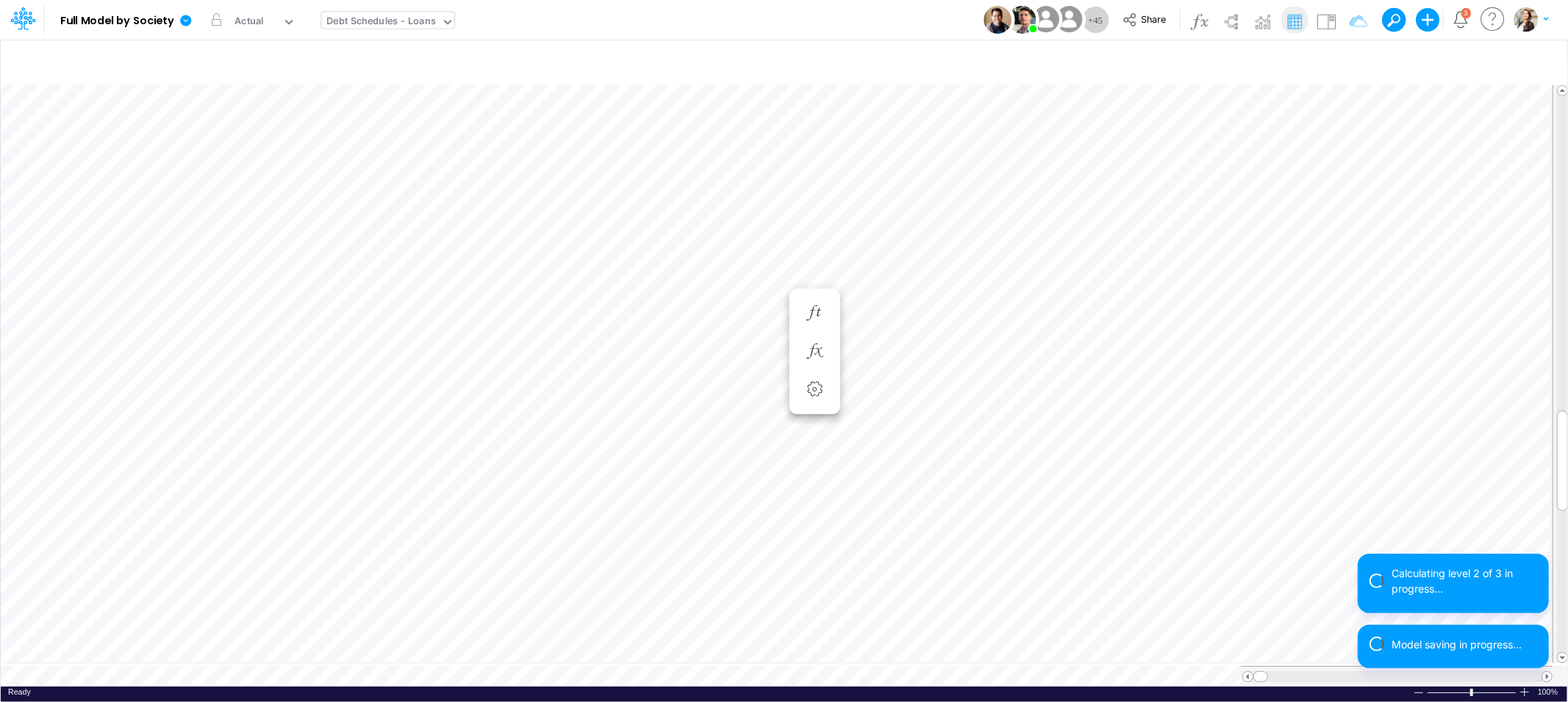
scroll to position [0, 1]
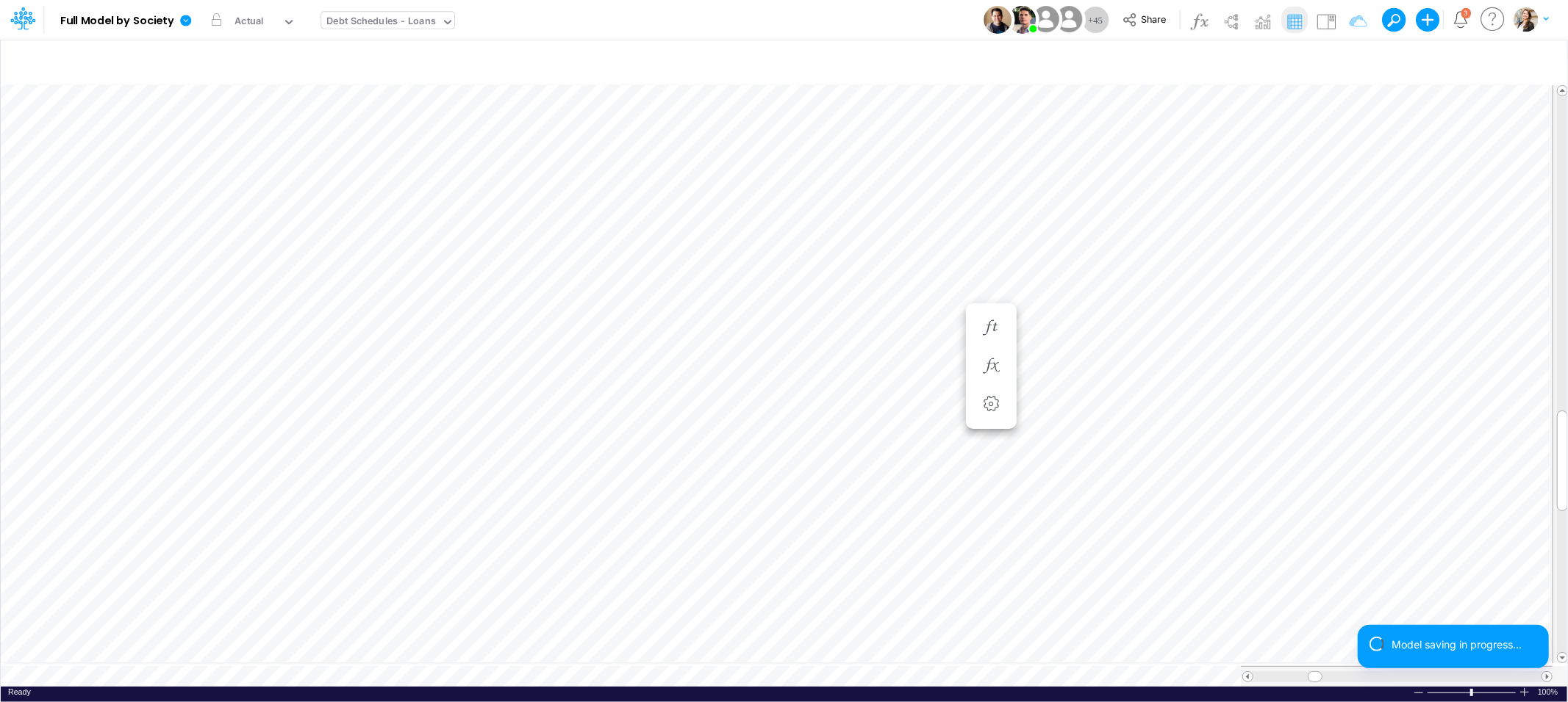
scroll to position [0, 1]
click at [1379, 328] on icon "button" at bounding box center [1378, 328] width 22 height 16
click at [1284, 334] on li "Debt Balance =" at bounding box center [1300, 343] width 51 height 38
click at [1293, 340] on icon "button" at bounding box center [1299, 343] width 22 height 16
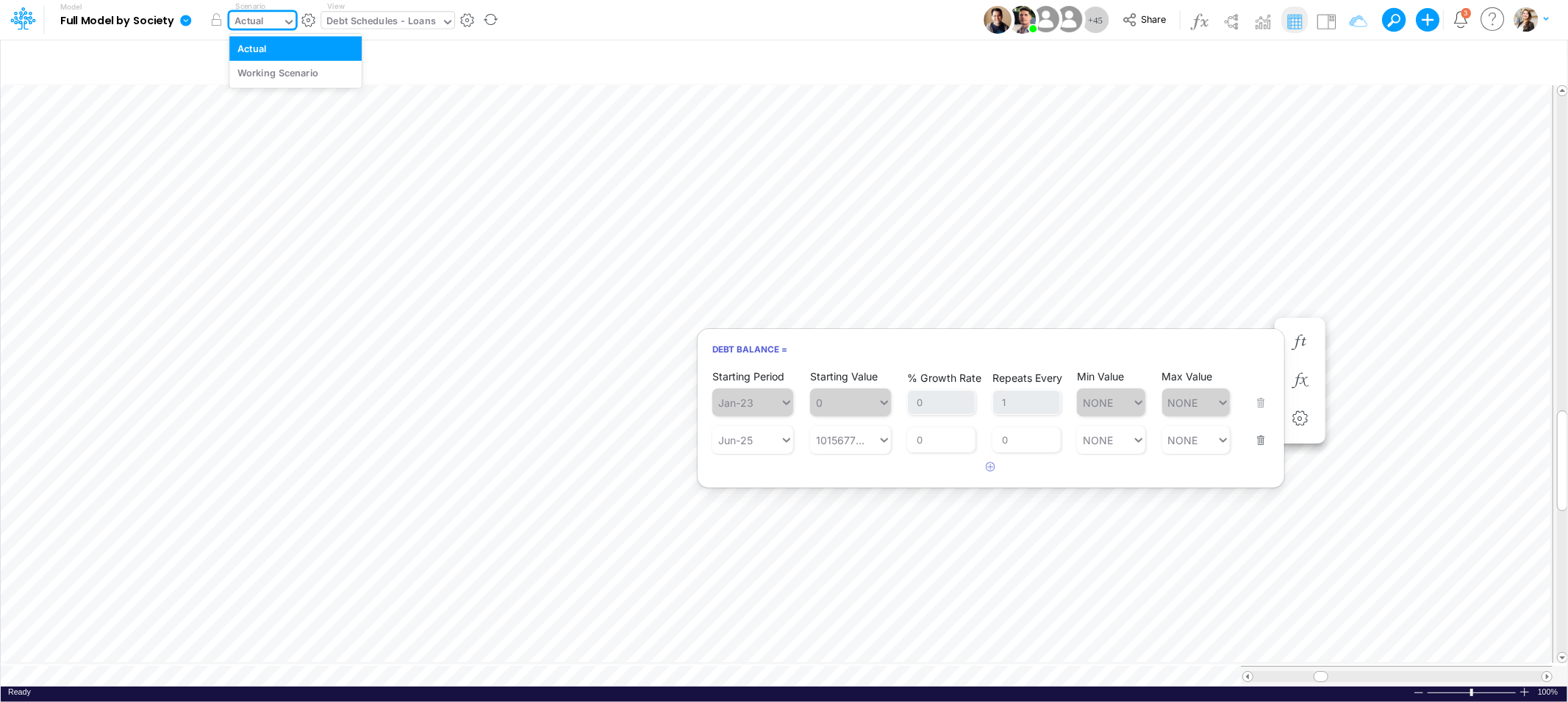
click at [260, 19] on div "Actual" at bounding box center [249, 21] width 29 height 17
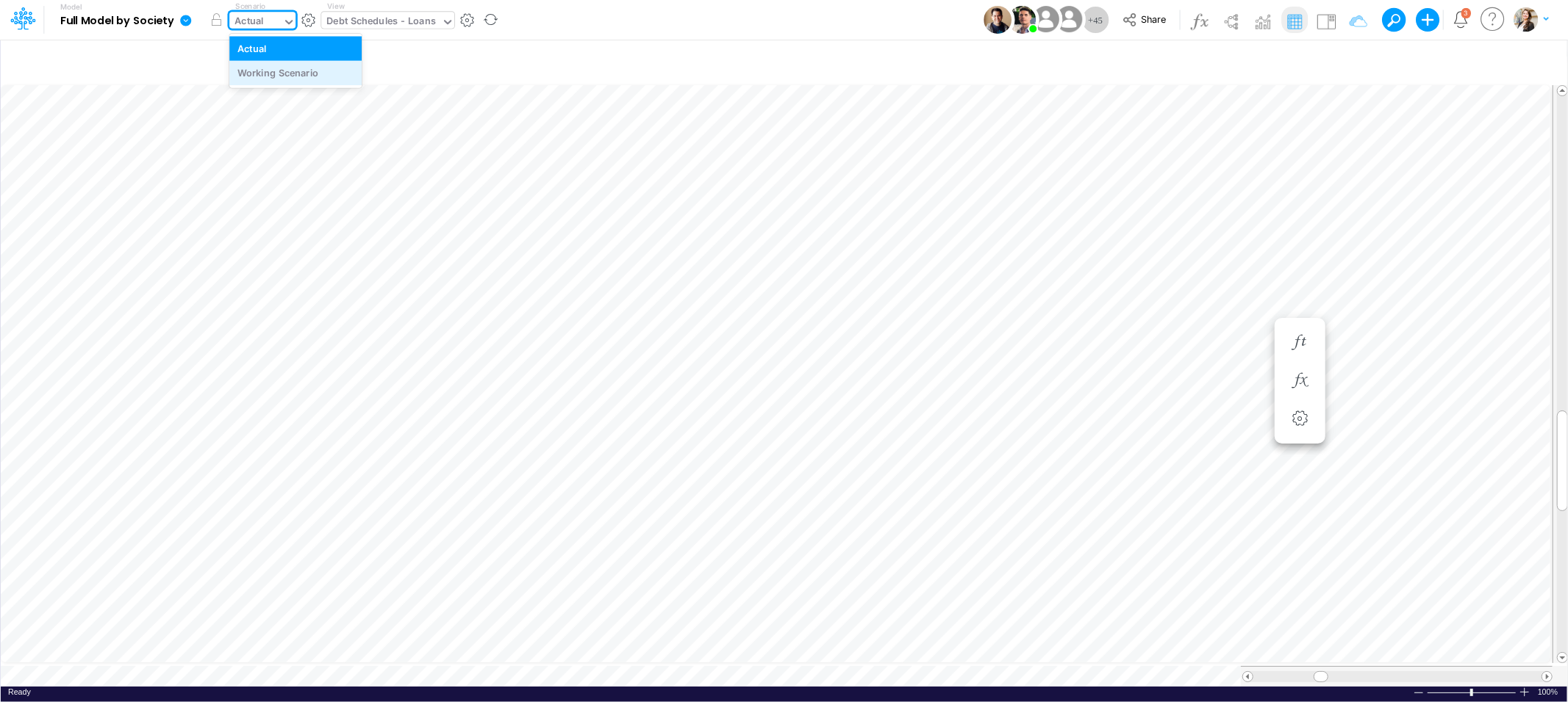
click at [282, 70] on div "Working Scenario" at bounding box center [279, 73] width 82 height 14
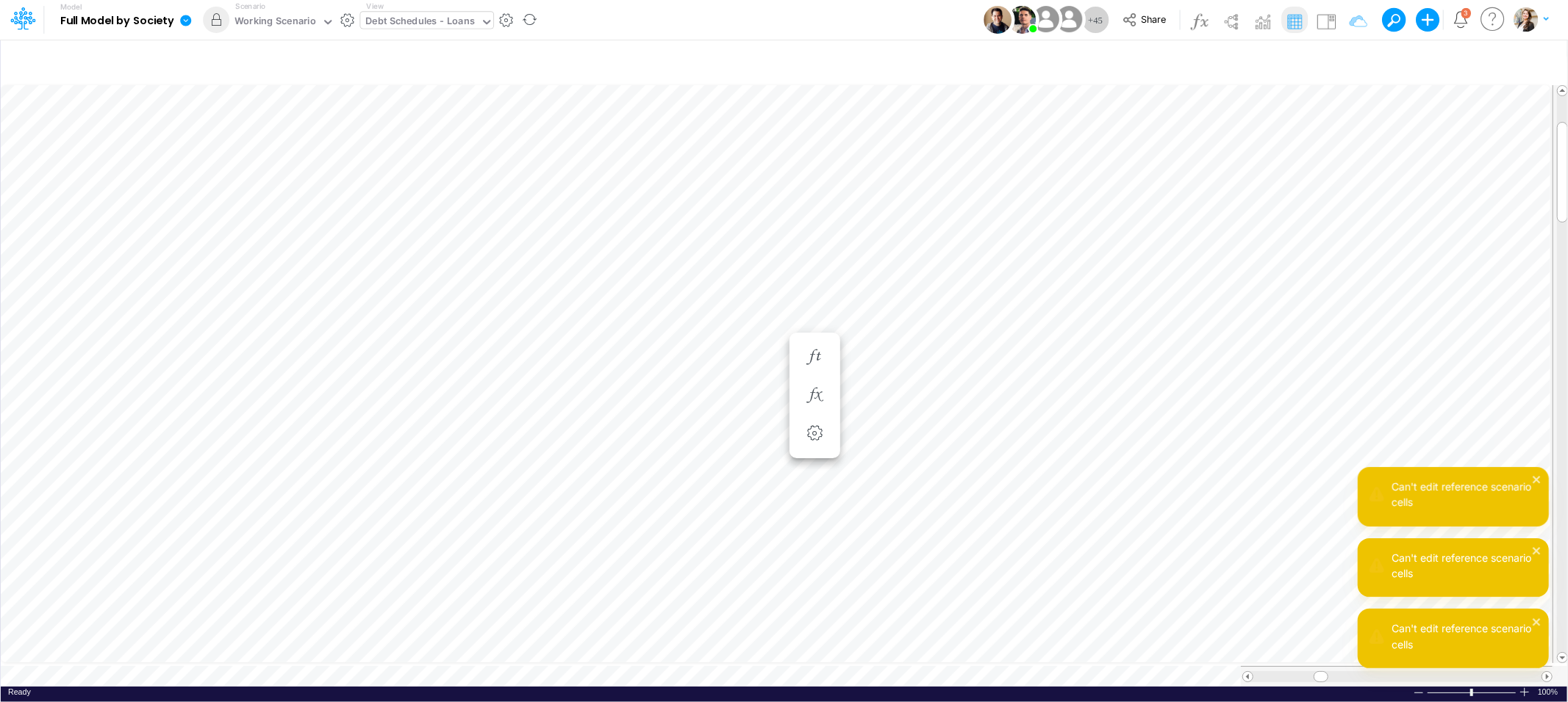
scroll to position [0, 11]
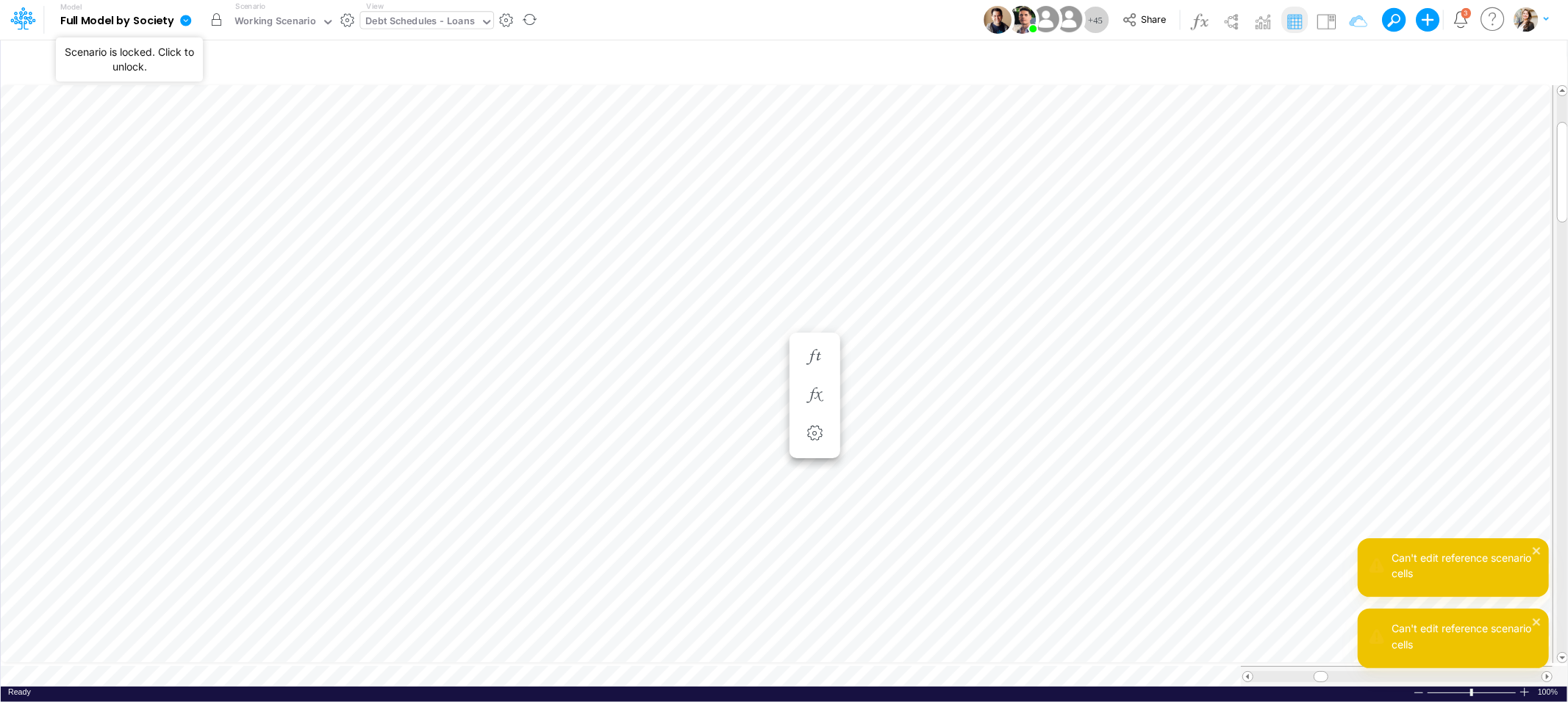
click at [217, 19] on button "button" at bounding box center [215, 19] width 26 height 26
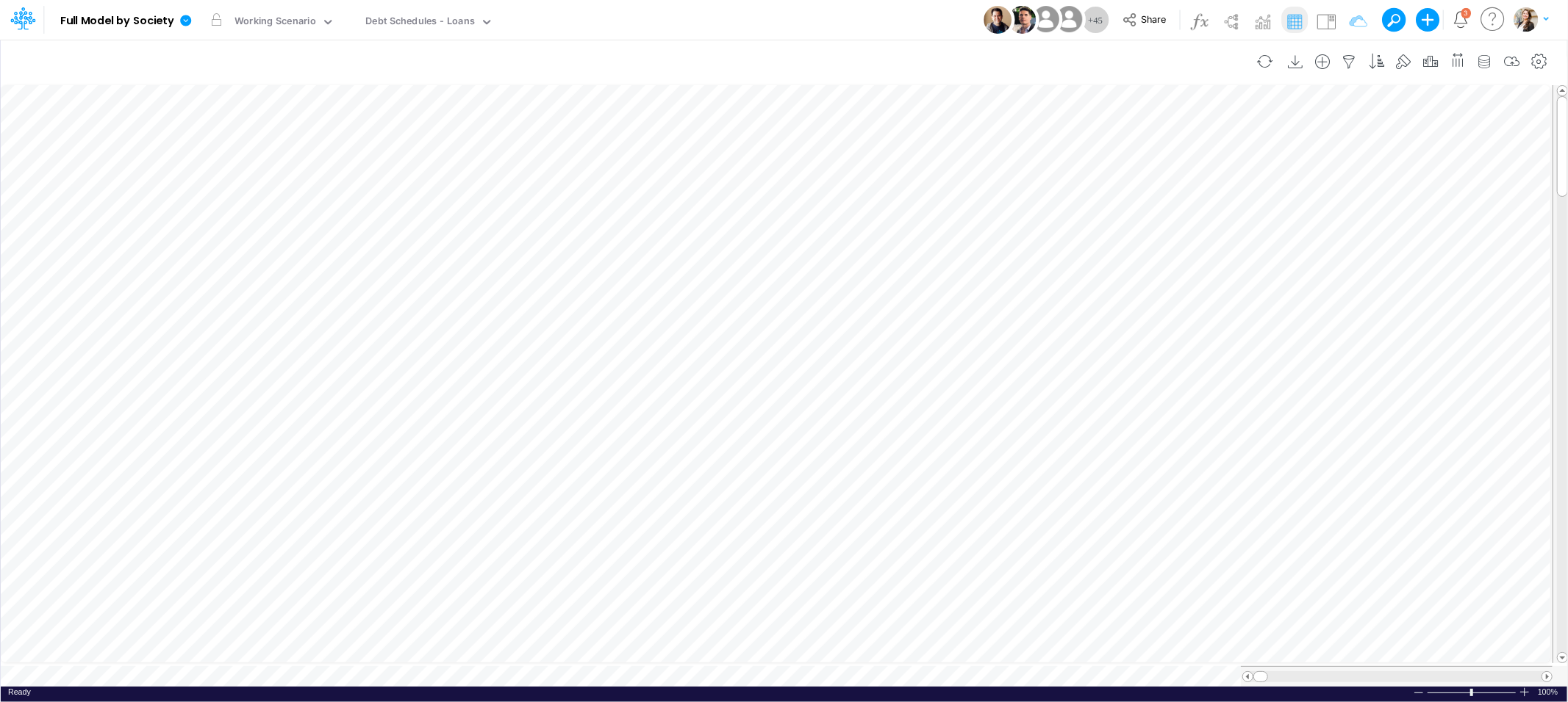
scroll to position [0, 1]
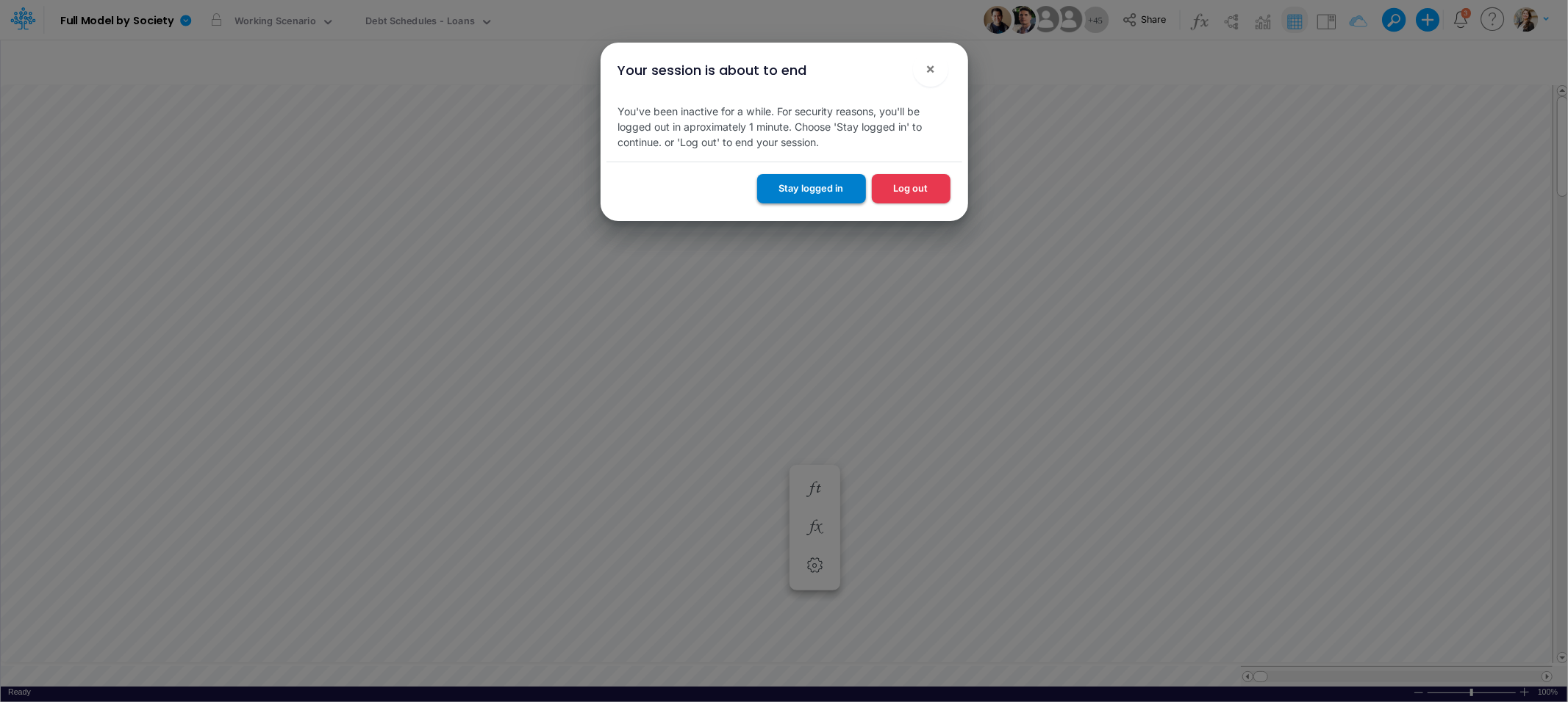
click at [800, 193] on button "Stay logged in" at bounding box center [811, 188] width 109 height 28
